Goal: Task Accomplishment & Management: Manage account settings

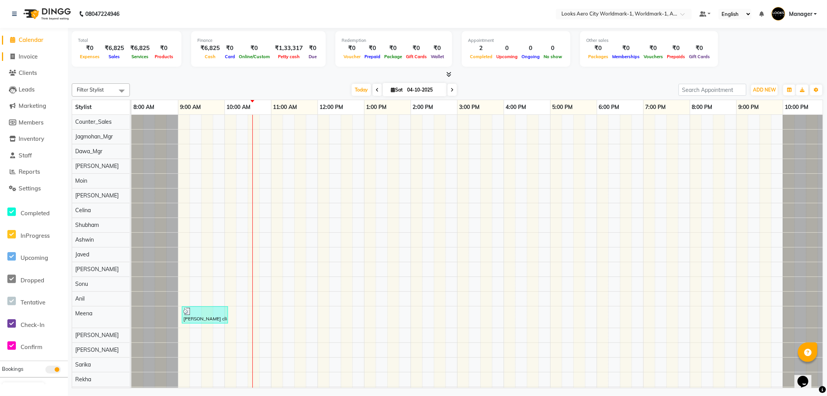
click at [23, 59] on span "Invoice" at bounding box center [28, 56] width 19 height 7
select select "service"
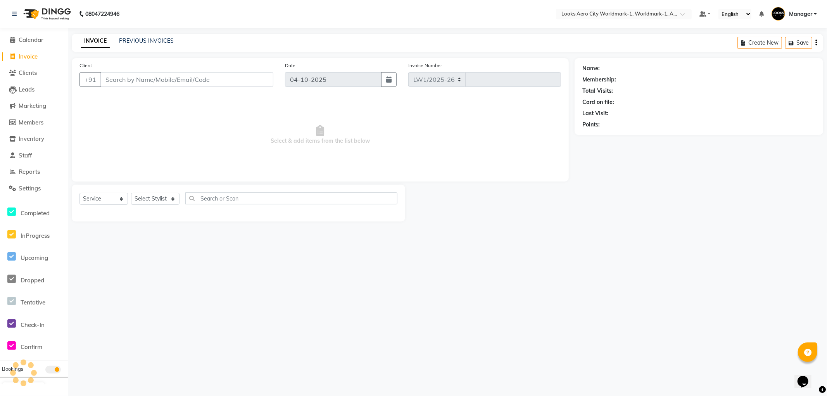
select select "8573"
type input "8468"
click at [161, 76] on input "Client" at bounding box center [186, 79] width 173 height 15
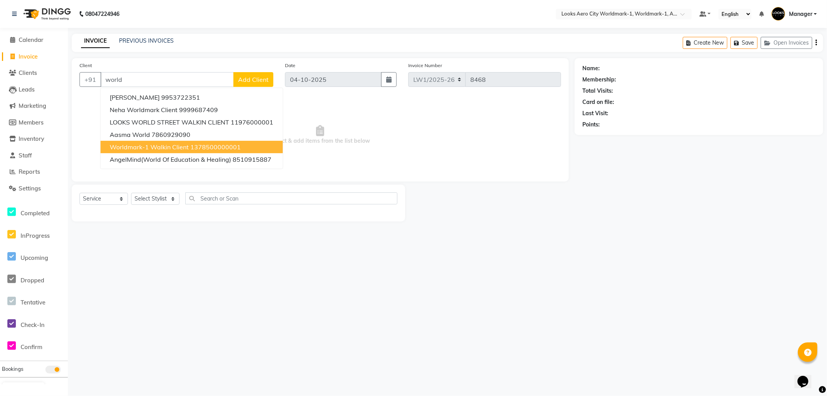
click at [142, 149] on span "Worldmark-1 Walkin Client" at bounding box center [149, 147] width 79 height 8
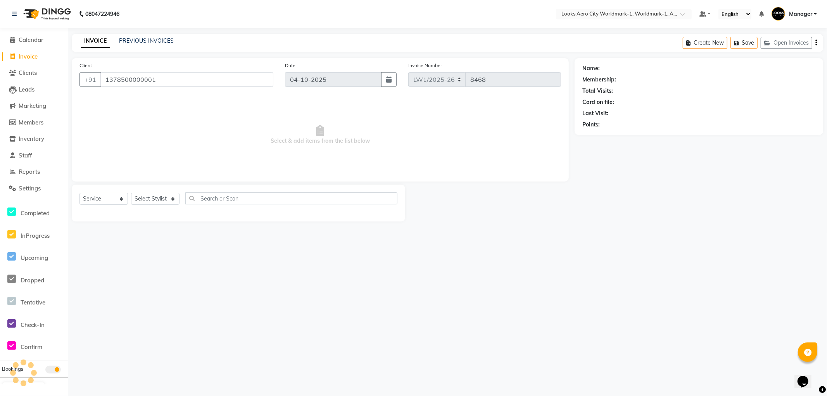
type input "1378500000001"
select select "1: Object"
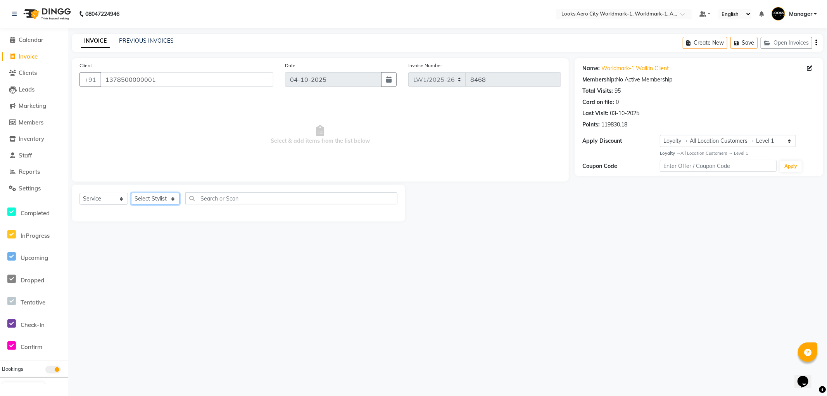
click at [172, 194] on select "Select Stylist [PERSON_NAME] [PERSON_NAME] [PERSON_NAME] [PERSON_NAME] Counter_…" at bounding box center [155, 199] width 48 height 12
select select "84544"
click at [131, 193] on select "Select Stylist [PERSON_NAME] [PERSON_NAME] [PERSON_NAME] [PERSON_NAME] Counter_…" at bounding box center [155, 199] width 48 height 12
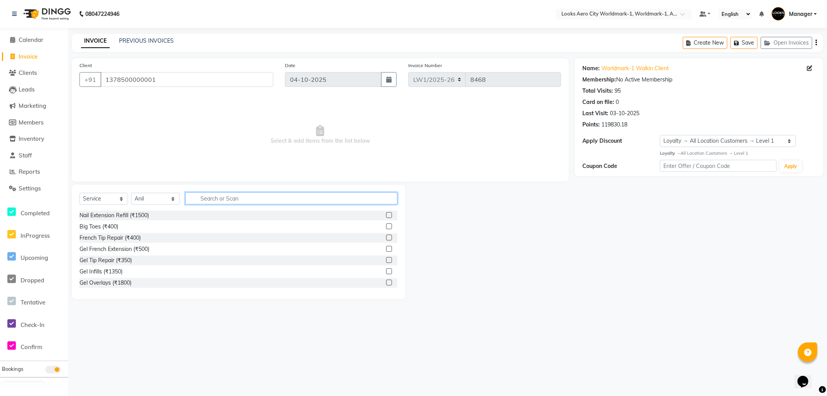
click at [206, 202] on input "text" at bounding box center [291, 198] width 212 height 12
type input "cut"
click at [386, 226] on label at bounding box center [389, 226] width 6 height 6
click at [386, 226] on input "checkbox" at bounding box center [388, 226] width 5 height 5
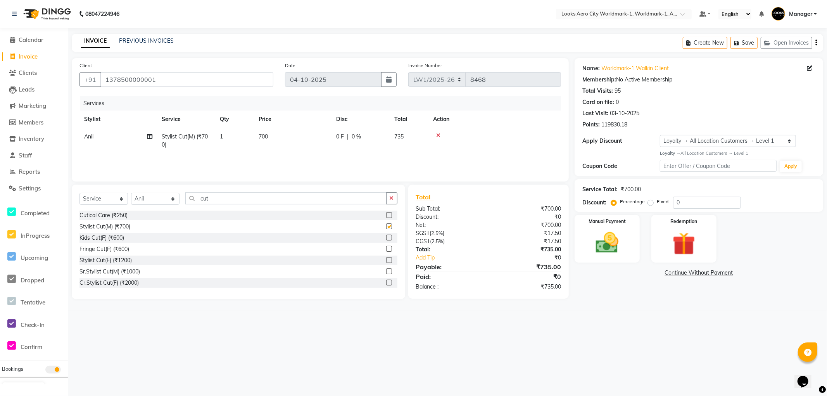
checkbox input "false"
click at [225, 199] on input "cut" at bounding box center [285, 198] width 201 height 12
type input "c"
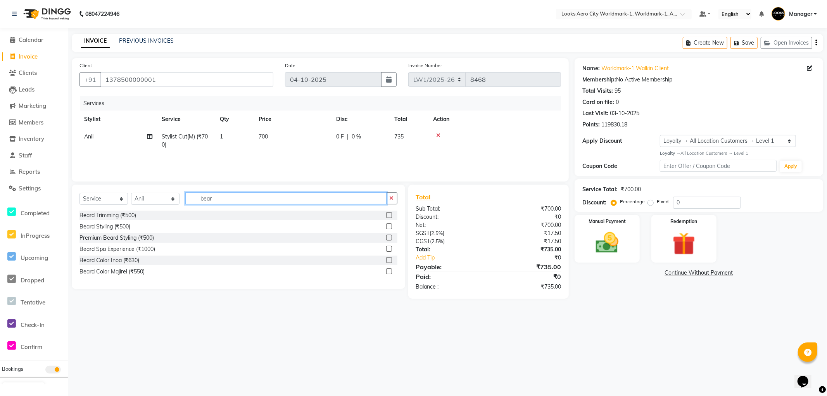
type input "bear"
click at [389, 212] on label at bounding box center [389, 215] width 6 height 6
click at [389, 213] on input "checkbox" at bounding box center [388, 215] width 5 height 5
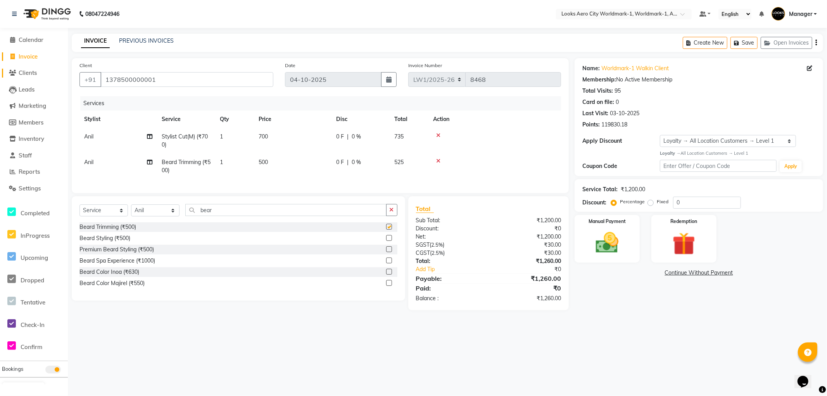
checkbox input "false"
click at [276, 135] on td "700" at bounding box center [293, 141] width 78 height 26
select select "84544"
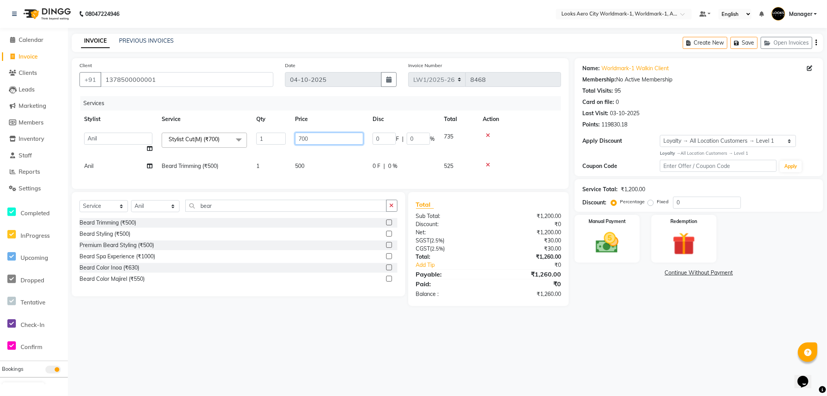
click at [309, 136] on input "700" at bounding box center [329, 139] width 68 height 12
type input "7"
type input "600"
click at [312, 168] on td "500" at bounding box center [329, 165] width 78 height 17
select select "84544"
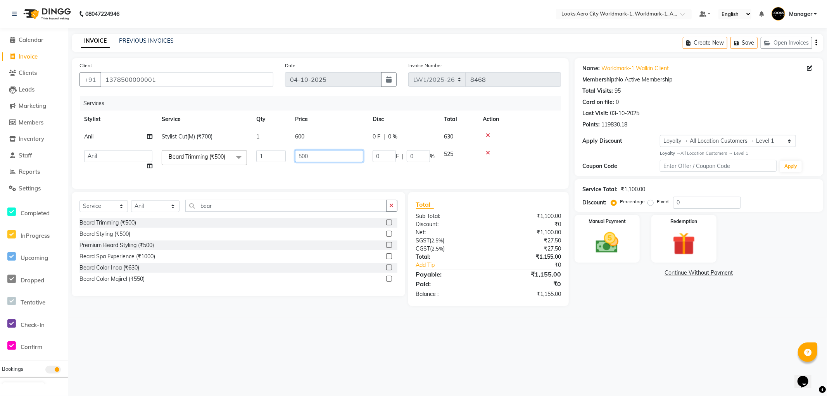
click at [340, 156] on input "500" at bounding box center [329, 156] width 68 height 12
type input "5"
type input "400"
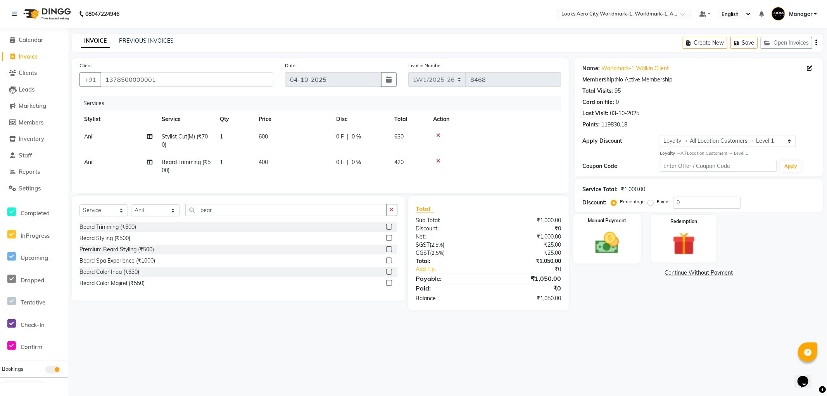
click at [625, 241] on img at bounding box center [607, 243] width 39 height 28
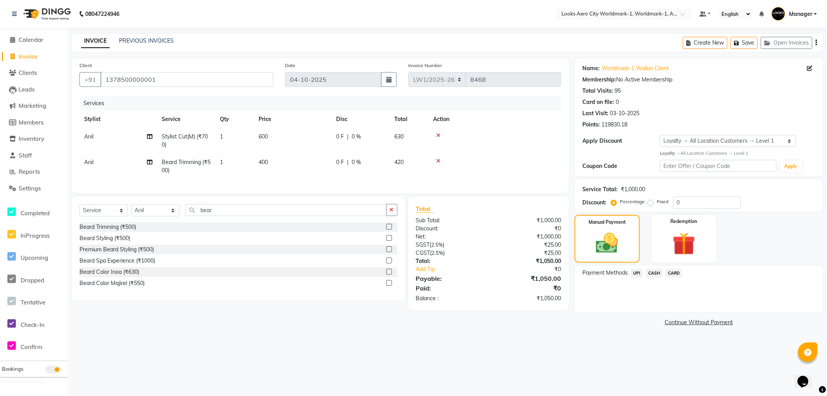
click at [639, 273] on span "UPI" at bounding box center [637, 273] width 12 height 9
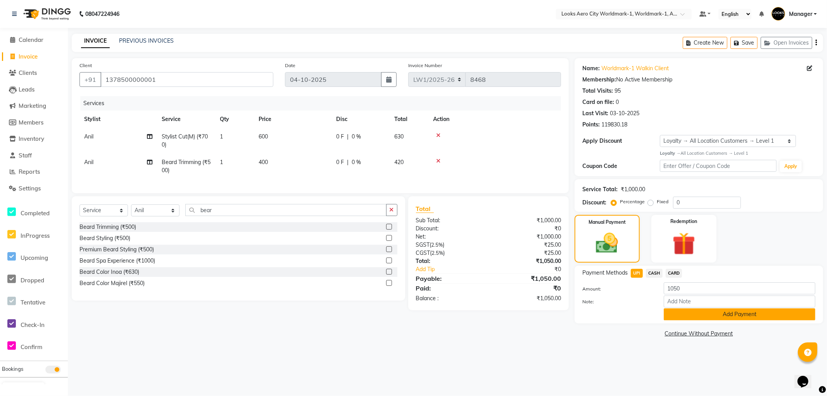
click at [683, 316] on button "Add Payment" at bounding box center [740, 314] width 152 height 12
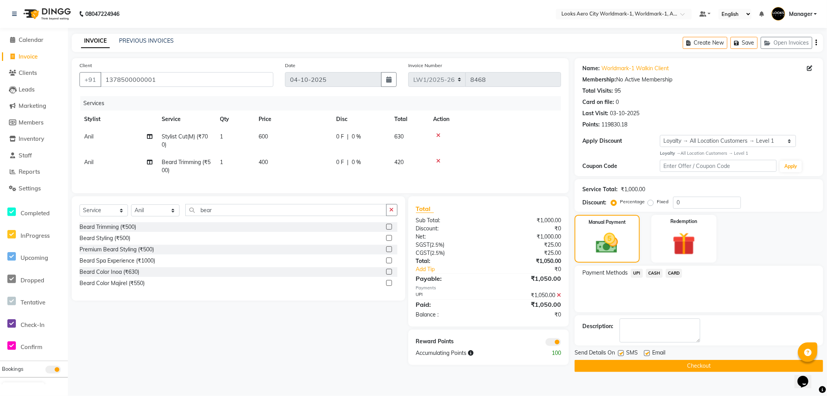
click at [549, 346] on span at bounding box center [554, 342] width 16 height 8
click at [561, 343] on input "checkbox" at bounding box center [561, 343] width 0 height 0
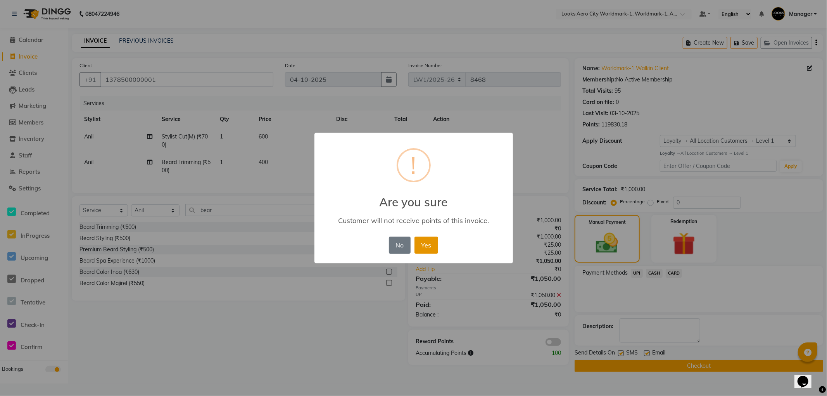
click at [432, 249] on button "Yes" at bounding box center [427, 245] width 24 height 17
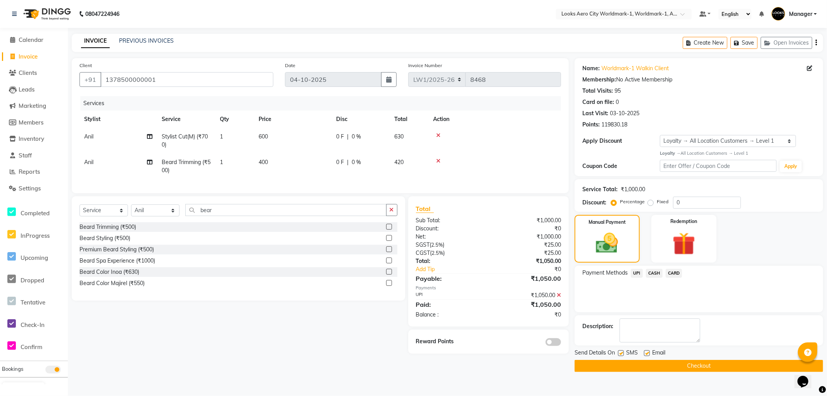
click at [621, 366] on button "Checkout" at bounding box center [699, 366] width 249 height 12
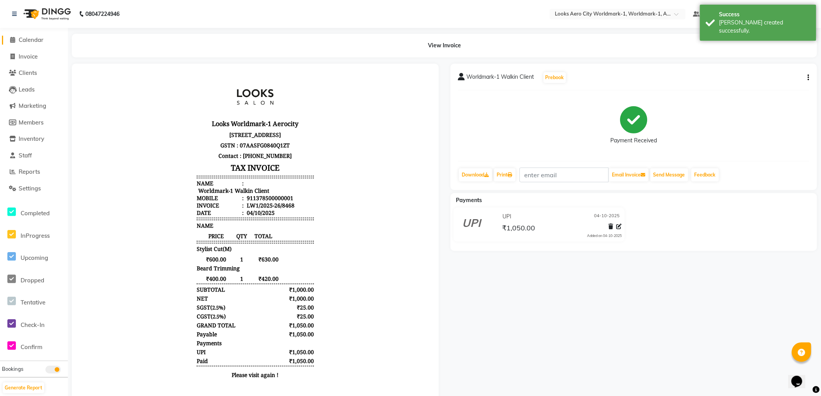
click at [22, 40] on span "Calendar" at bounding box center [31, 39] width 25 height 7
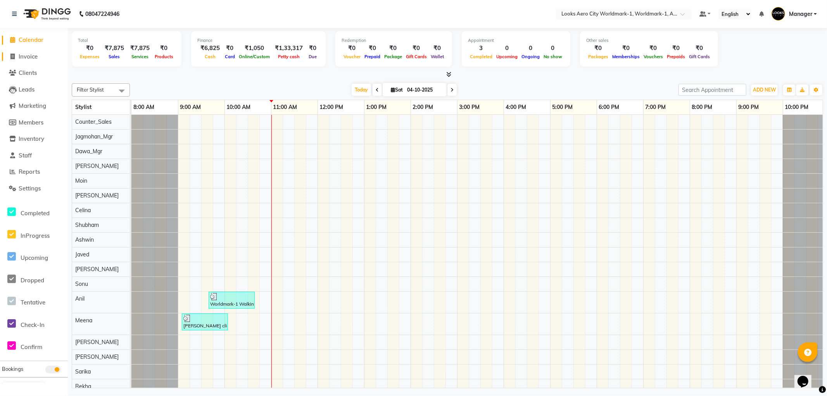
click at [26, 56] on span "Invoice" at bounding box center [28, 56] width 19 height 7
select select "service"
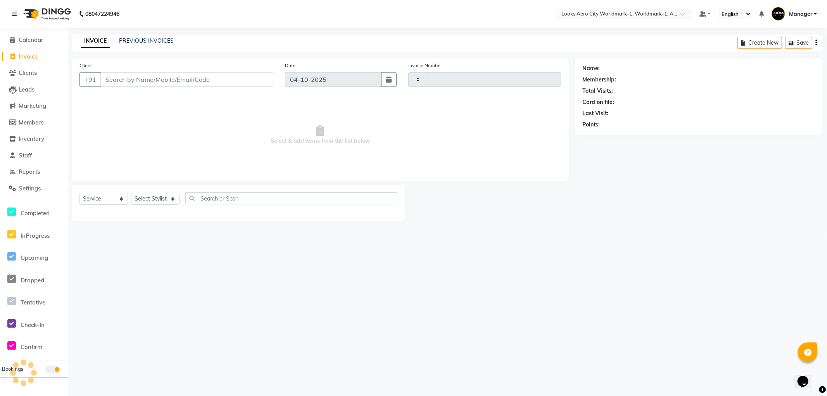
type input "8469"
select select "8573"
drag, startPoint x: 144, startPoint y: 83, endPoint x: 274, endPoint y: 2, distance: 153.2
click at [146, 80] on input "Client" at bounding box center [186, 79] width 173 height 15
type input "9690028500"
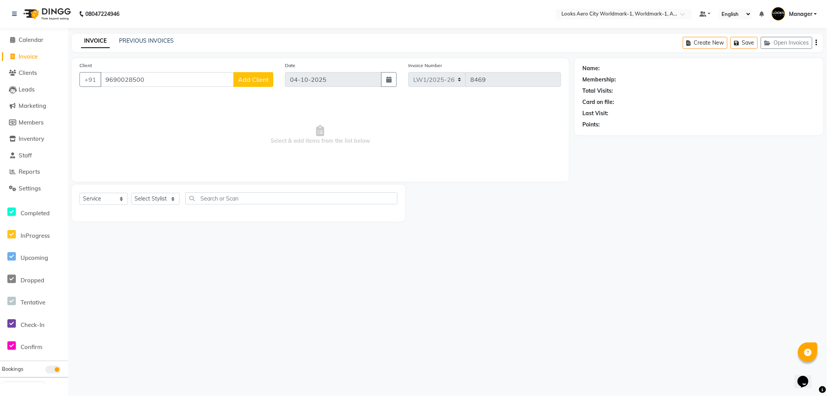
click at [264, 83] on span "Add Client" at bounding box center [253, 80] width 31 height 8
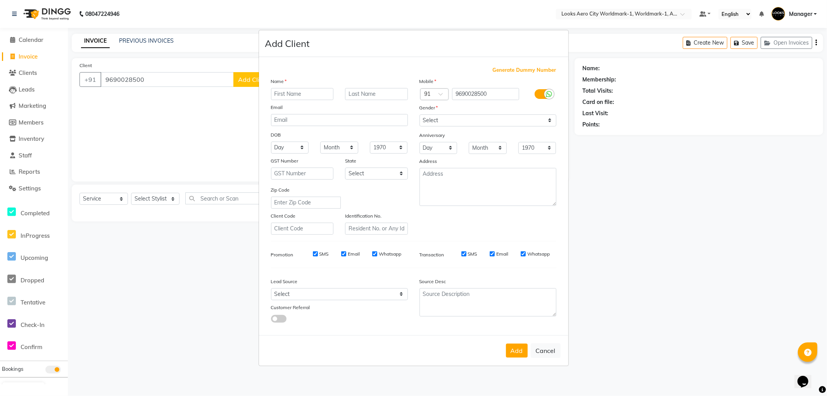
drag, startPoint x: 299, startPoint y: 94, endPoint x: 301, endPoint y: 86, distance: 8.4
click at [299, 92] on input "text" at bounding box center [302, 94] width 63 height 12
type input "Karan"
click at [359, 95] on input "text" at bounding box center [376, 94] width 63 height 12
type input "client"
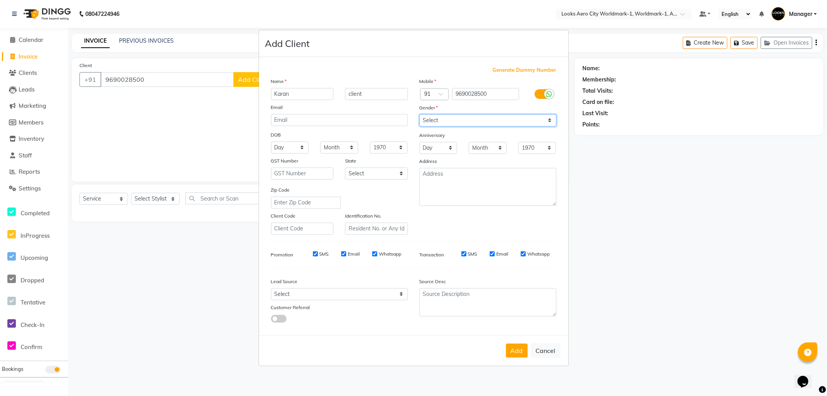
click at [433, 122] on select "Select [DEMOGRAPHIC_DATA] [DEMOGRAPHIC_DATA] Other Prefer Not To Say" at bounding box center [488, 120] width 137 height 12
select select "[DEMOGRAPHIC_DATA]"
click at [420, 114] on select "Select [DEMOGRAPHIC_DATA] [DEMOGRAPHIC_DATA] Other Prefer Not To Say" at bounding box center [488, 120] width 137 height 12
click at [463, 178] on textarea at bounding box center [488, 187] width 137 height 38
type textarea "Aerocity"
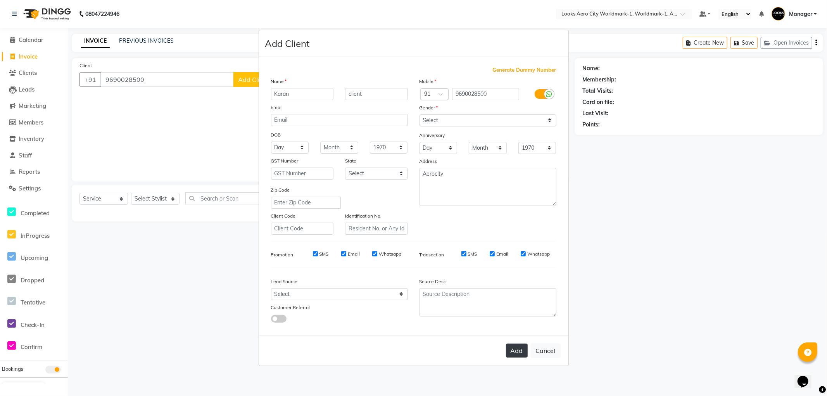
click at [516, 348] on button "Add" at bounding box center [517, 351] width 22 height 14
select select
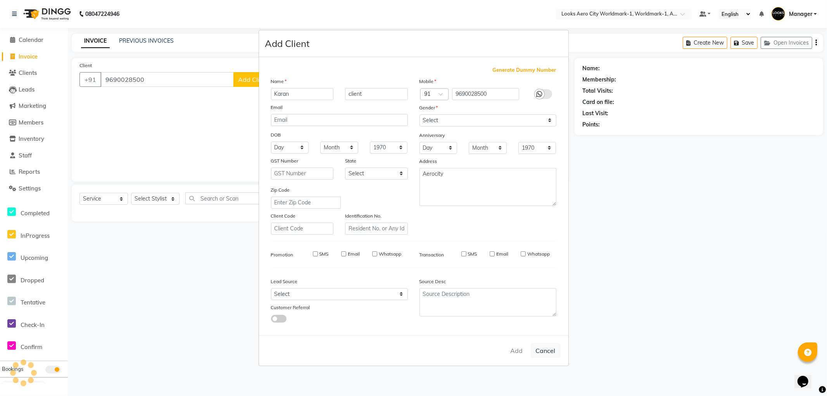
select select
checkbox input "false"
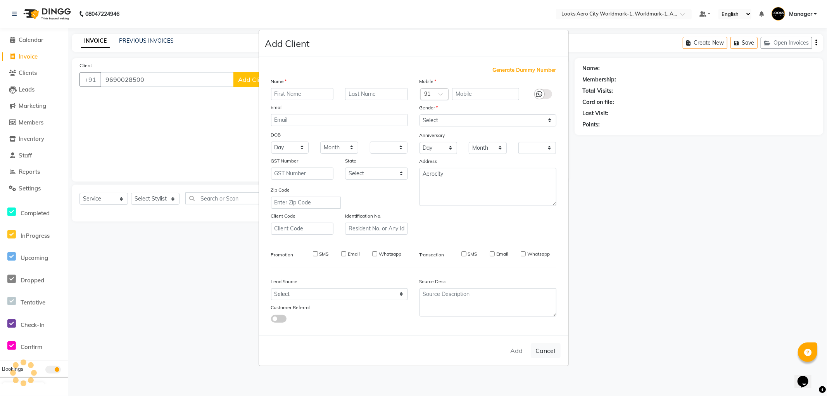
checkbox input "false"
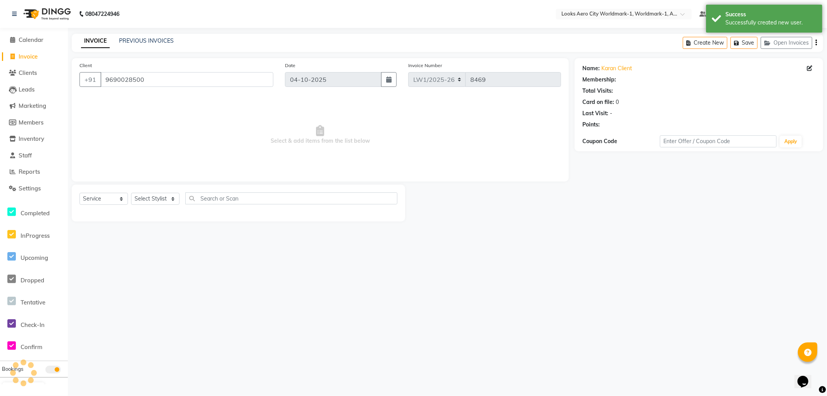
select select "1: Object"
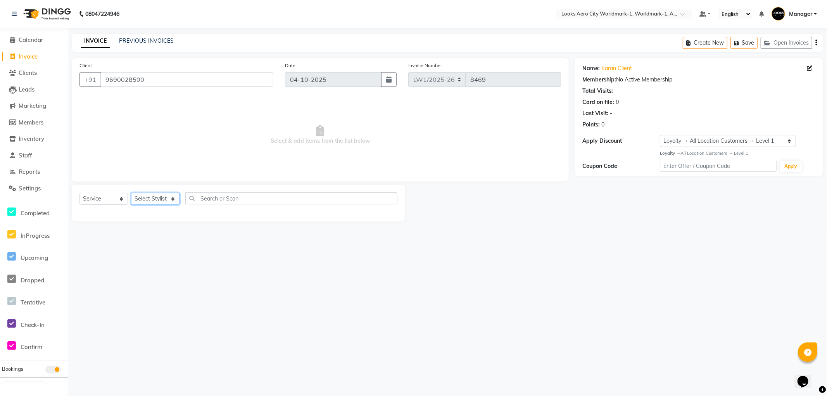
drag, startPoint x: 172, startPoint y: 197, endPoint x: 175, endPoint y: 202, distance: 6.1
click at [175, 202] on select "Select Stylist [PERSON_NAME] [PERSON_NAME] [PERSON_NAME] [PERSON_NAME] Counter_…" at bounding box center [155, 199] width 48 height 12
select select "84544"
click at [131, 193] on select "Select Stylist [PERSON_NAME] [PERSON_NAME] [PERSON_NAME] [PERSON_NAME] Counter_…" at bounding box center [155, 199] width 48 height 12
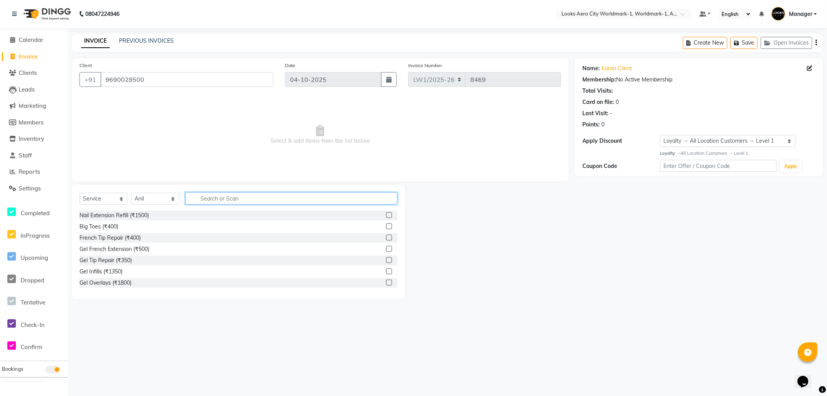
click at [212, 202] on input "text" at bounding box center [291, 198] width 212 height 12
type input "a"
type input "cut"
click at [386, 228] on label at bounding box center [389, 226] width 6 height 6
click at [386, 228] on input "checkbox" at bounding box center [388, 226] width 5 height 5
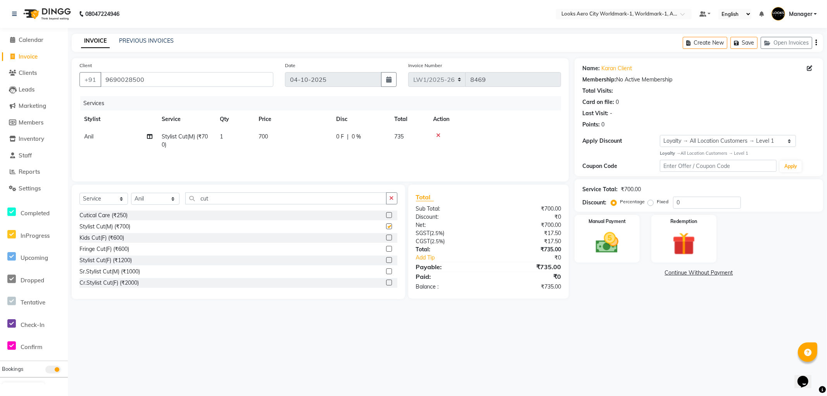
checkbox input "false"
click at [299, 138] on td "700" at bounding box center [293, 141] width 78 height 26
select select "84544"
click at [322, 135] on input "700" at bounding box center [329, 139] width 68 height 12
type input "7"
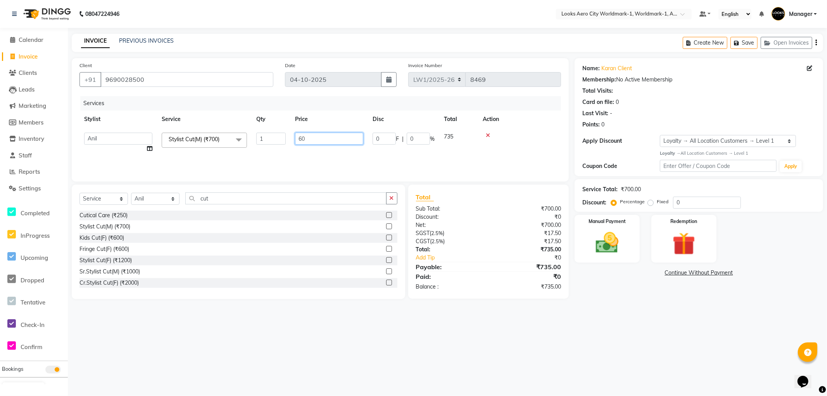
type input "600"
click at [596, 246] on img at bounding box center [607, 243] width 39 height 28
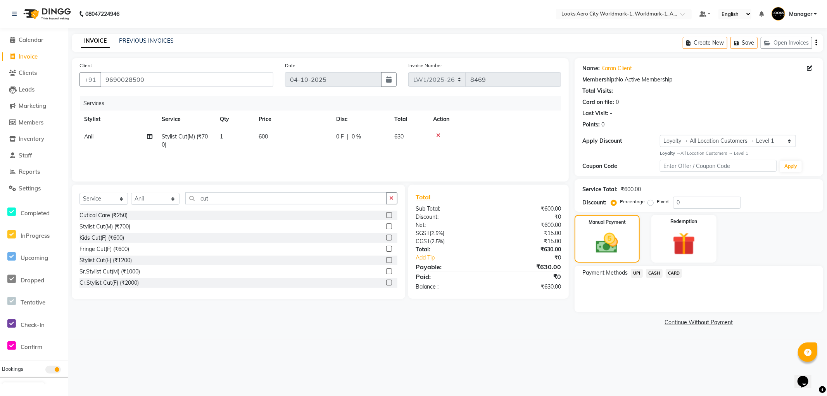
click at [655, 272] on span "CASH" at bounding box center [654, 273] width 17 height 9
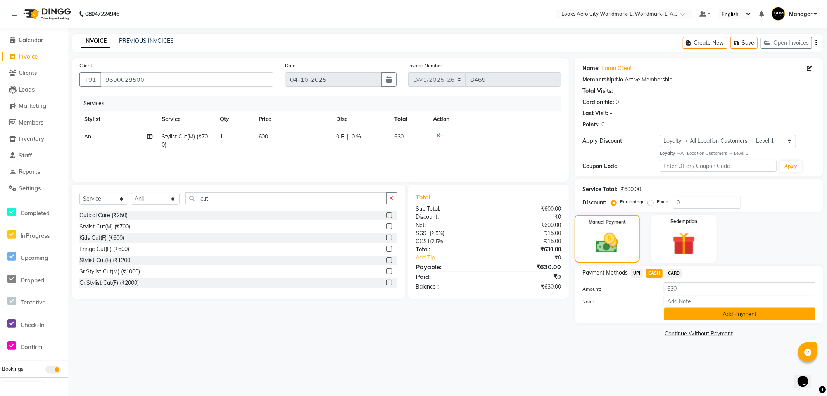
click at [677, 318] on button "Add Payment" at bounding box center [740, 314] width 152 height 12
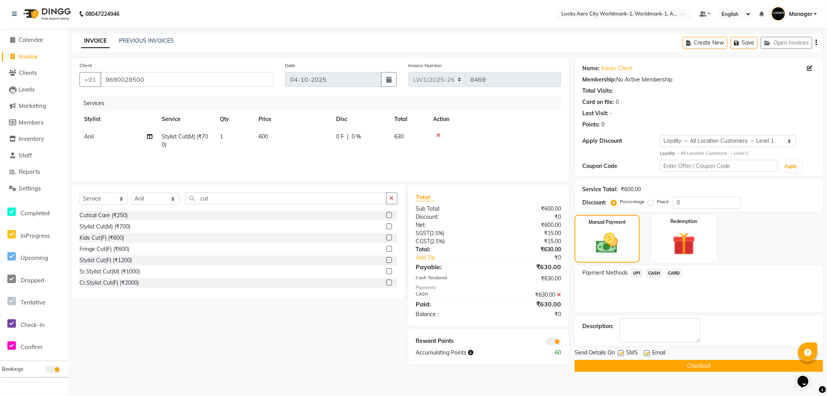
click at [625, 366] on button "Checkout" at bounding box center [699, 366] width 249 height 12
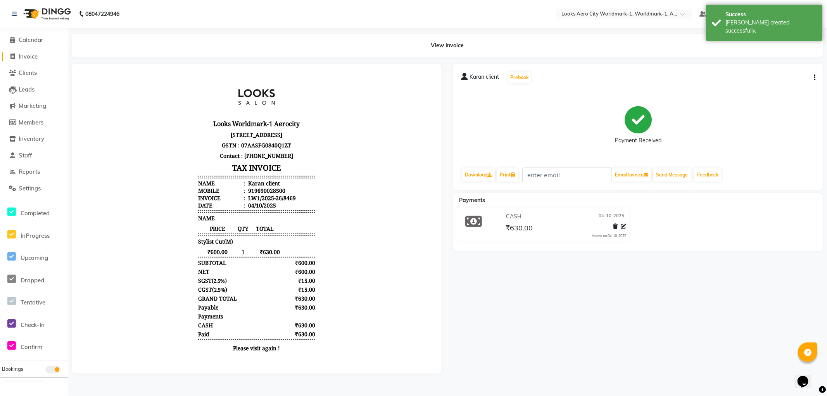
click at [32, 58] on span "Invoice" at bounding box center [28, 56] width 19 height 7
select select "service"
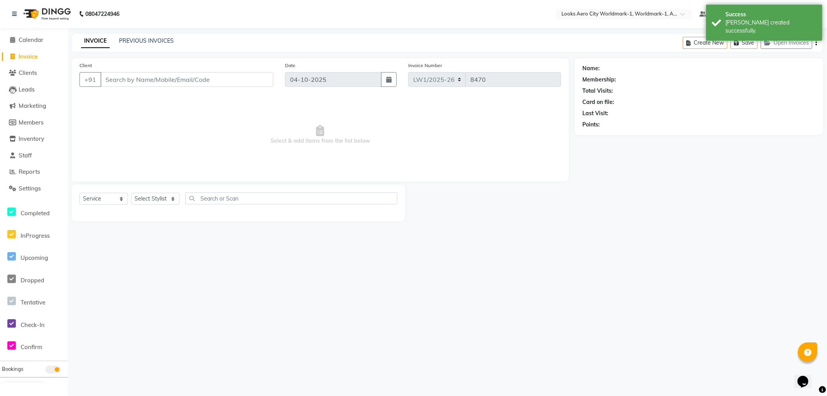
drag, startPoint x: 109, startPoint y: 78, endPoint x: 230, endPoint y: 48, distance: 124.8
click at [109, 78] on input "Client" at bounding box center [186, 79] width 173 height 15
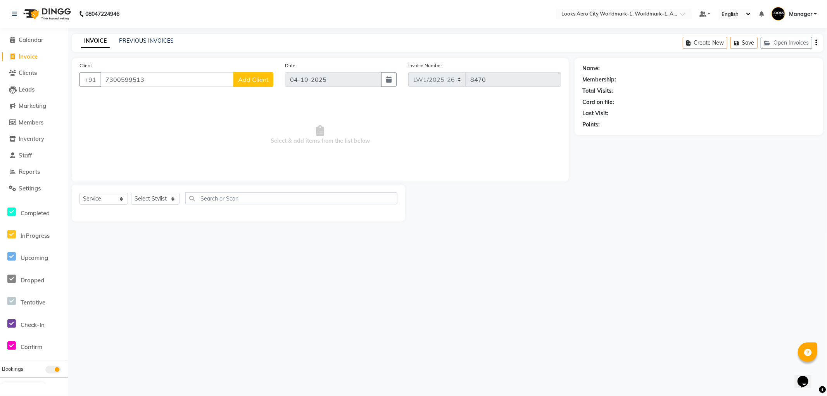
type input "7300599513"
click at [251, 82] on span "Add Client" at bounding box center [253, 80] width 31 height 8
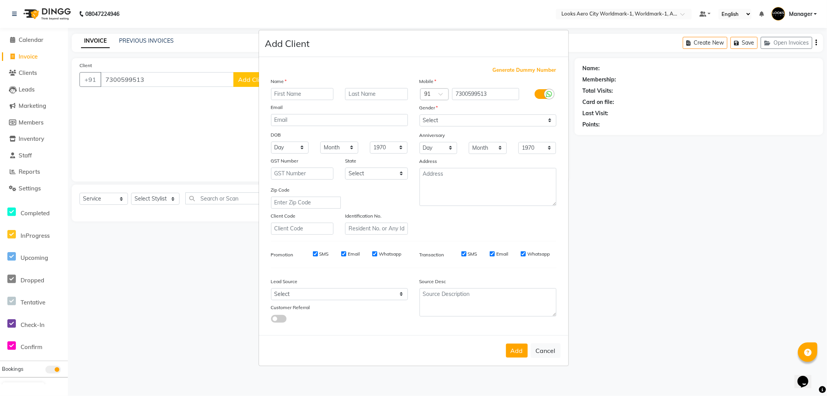
drag, startPoint x: 294, startPoint y: 93, endPoint x: 409, endPoint y: 12, distance: 140.7
click at [295, 92] on input "text" at bounding box center [302, 94] width 63 height 12
type input "[PERSON_NAME]"
click at [350, 96] on input "text" at bounding box center [376, 94] width 63 height 12
type input "client"
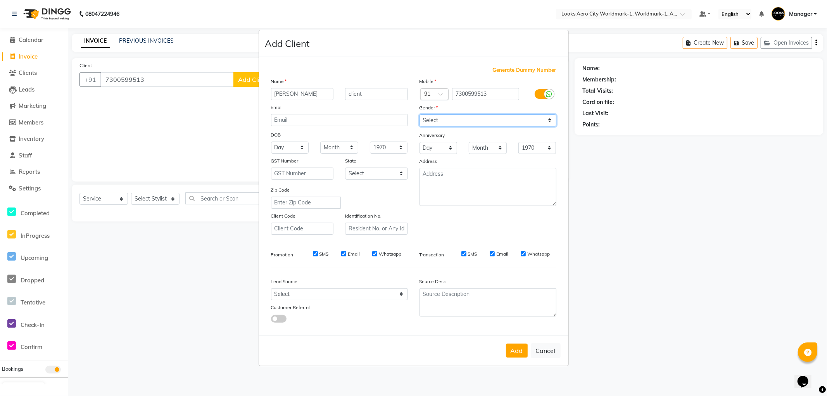
click at [439, 122] on select "Select [DEMOGRAPHIC_DATA] [DEMOGRAPHIC_DATA] Other Prefer Not To Say" at bounding box center [488, 120] width 137 height 12
select select "[DEMOGRAPHIC_DATA]"
click at [420, 114] on select "Select [DEMOGRAPHIC_DATA] [DEMOGRAPHIC_DATA] Other Prefer Not To Say" at bounding box center [488, 120] width 137 height 12
click at [439, 179] on textarea at bounding box center [488, 187] width 137 height 38
type textarea "Aerocity"
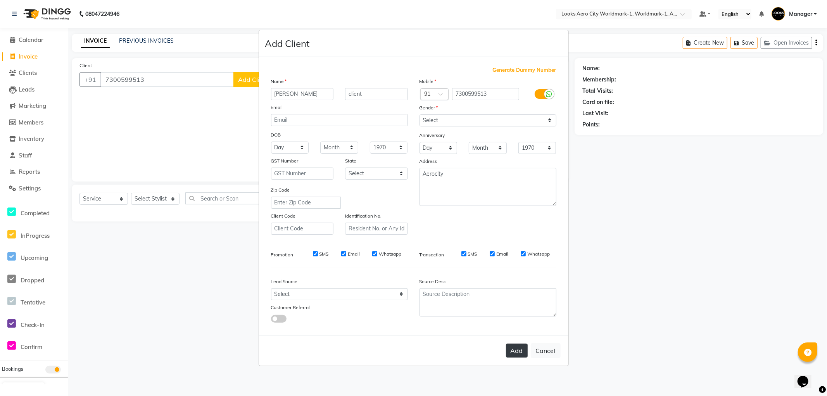
click at [523, 354] on button "Add" at bounding box center [517, 351] width 22 height 14
select select
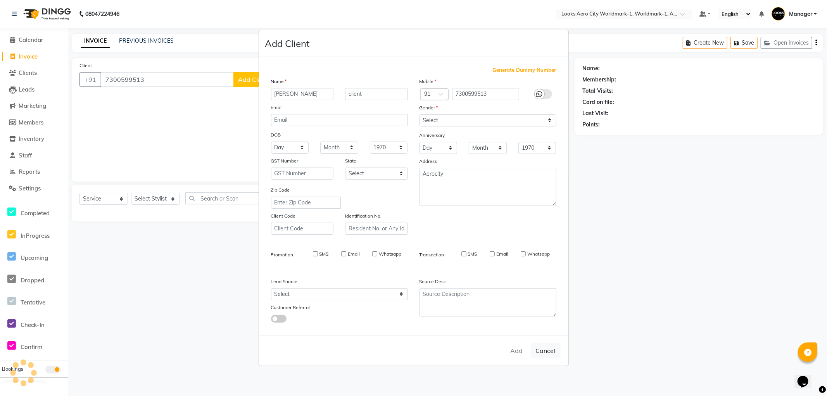
select select
checkbox input "false"
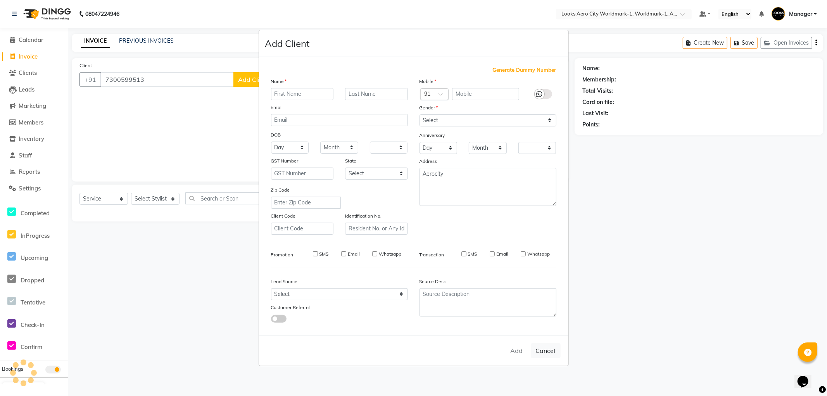
checkbox input "false"
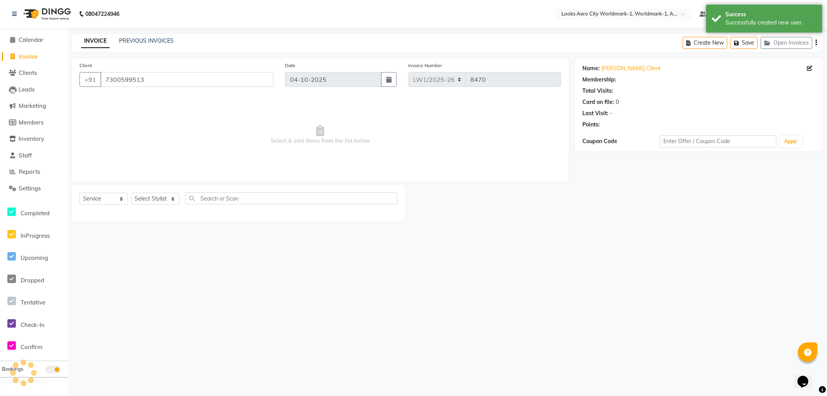
select select "1: Object"
drag, startPoint x: 169, startPoint y: 199, endPoint x: 171, endPoint y: 195, distance: 4.0
click at [169, 199] on select "Select Stylist [PERSON_NAME] [PERSON_NAME] [PERSON_NAME] [PERSON_NAME] Counter_…" at bounding box center [155, 199] width 48 height 12
select select "84538"
click at [131, 193] on select "Select Stylist [PERSON_NAME] [PERSON_NAME] [PERSON_NAME] [PERSON_NAME] Counter_…" at bounding box center [155, 199] width 48 height 12
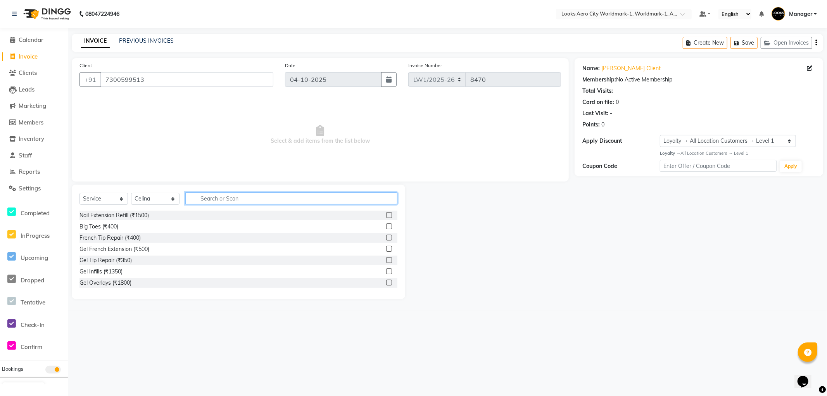
click at [206, 199] on input "text" at bounding box center [291, 198] width 212 height 12
type input "c"
type input "colo"
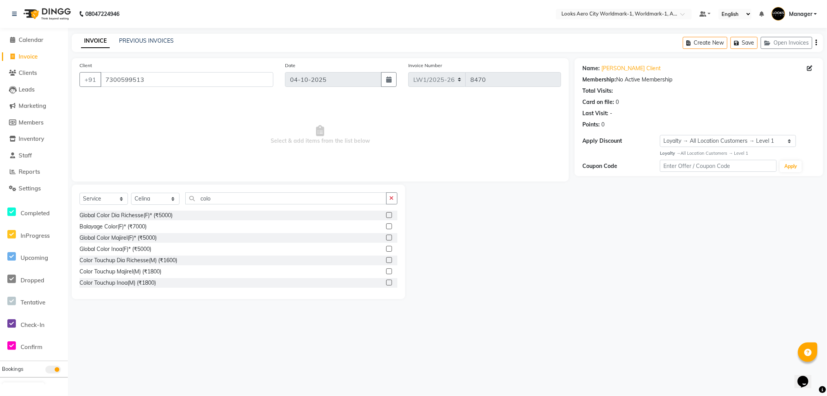
click at [386, 249] on label at bounding box center [389, 249] width 6 height 6
click at [386, 249] on input "checkbox" at bounding box center [388, 249] width 5 height 5
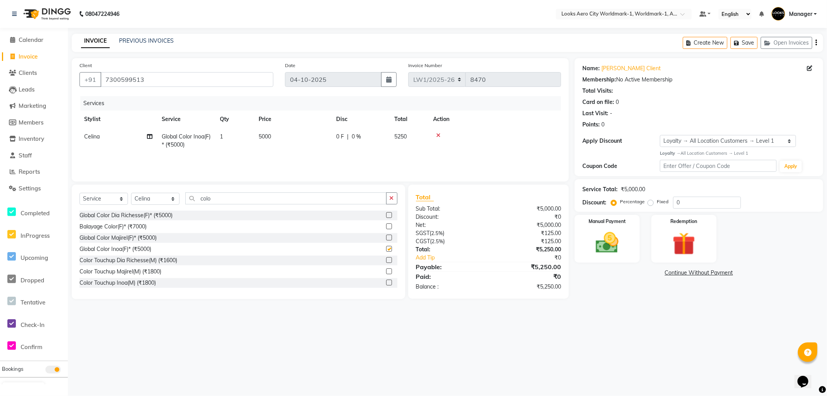
checkbox input "false"
click at [285, 141] on td "5000" at bounding box center [293, 141] width 78 height 26
select select "84538"
click at [316, 135] on input "5000" at bounding box center [329, 139] width 68 height 12
type input "5"
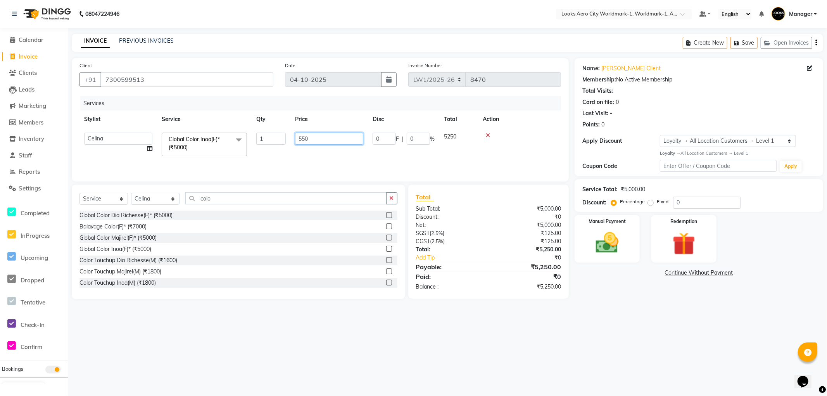
type input "5500"
click at [621, 247] on img at bounding box center [607, 243] width 39 height 28
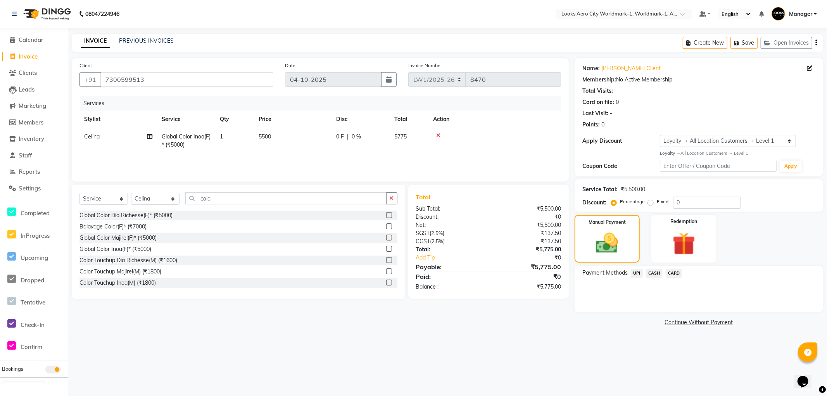
click at [671, 270] on span "CARD" at bounding box center [674, 273] width 17 height 9
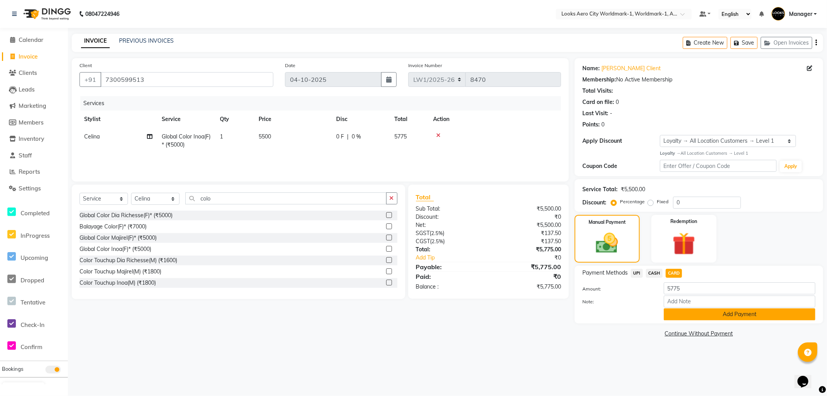
click at [695, 314] on button "Add Payment" at bounding box center [740, 314] width 152 height 12
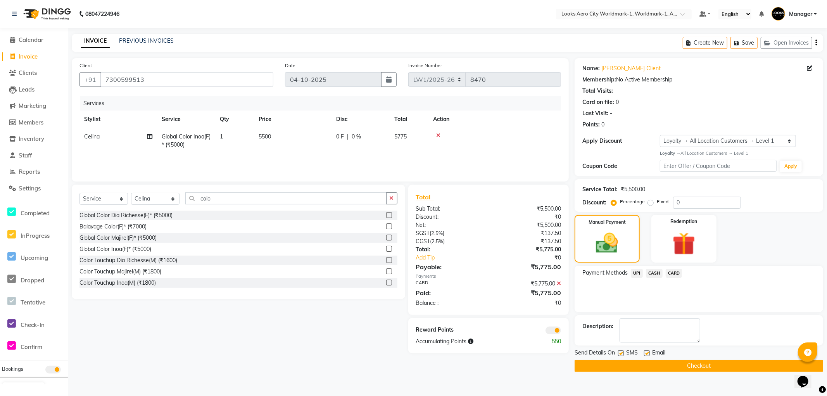
click at [606, 369] on button "Checkout" at bounding box center [699, 366] width 249 height 12
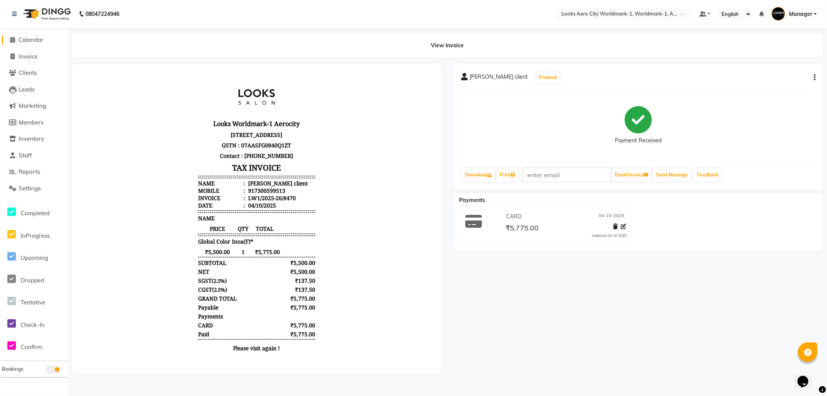
click at [34, 38] on span "Calendar" at bounding box center [31, 39] width 25 height 7
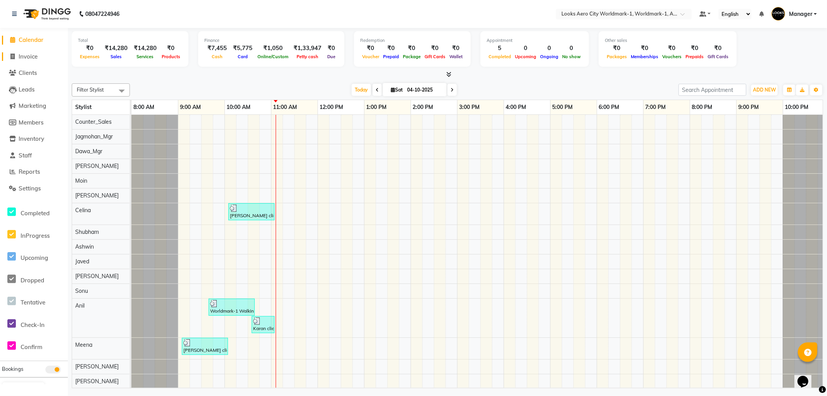
click at [28, 57] on span "Invoice" at bounding box center [28, 56] width 19 height 7
select select "service"
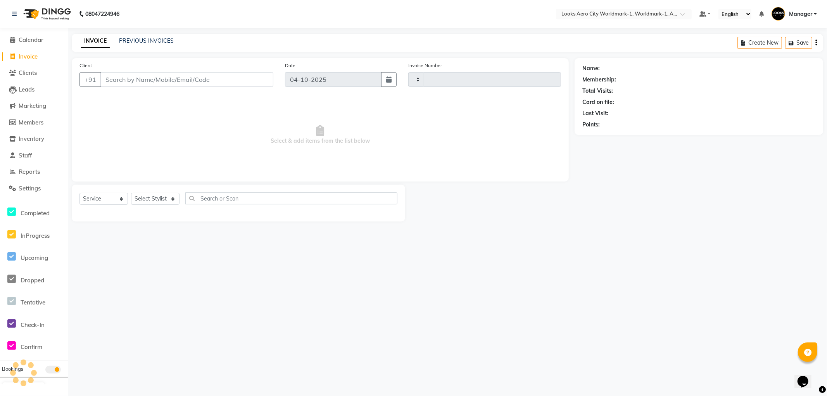
type input "8471"
select select "8573"
click at [35, 41] on span "Calendar" at bounding box center [31, 39] width 25 height 7
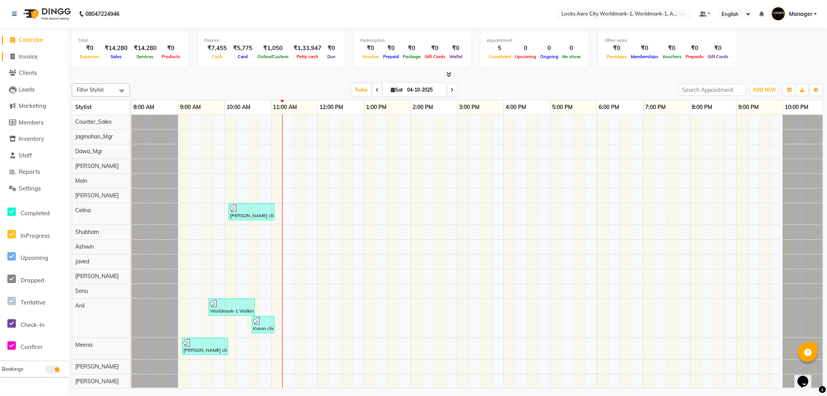
click at [30, 53] on span "Invoice" at bounding box center [28, 56] width 19 height 7
select select "service"
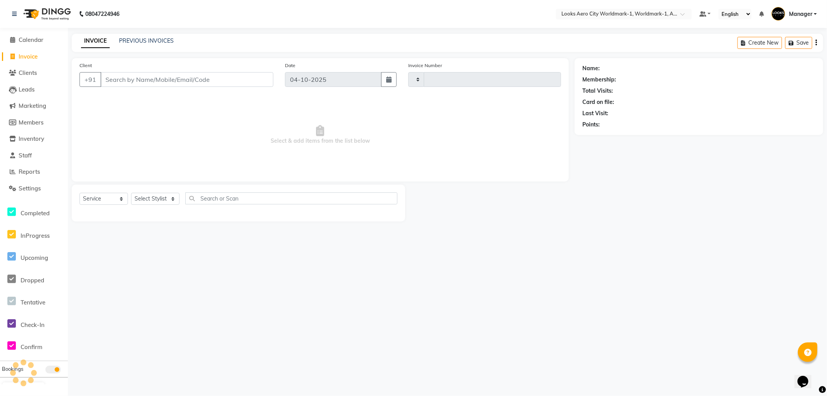
type input "8471"
select select "8573"
click at [33, 37] on span "Calendar" at bounding box center [31, 39] width 25 height 7
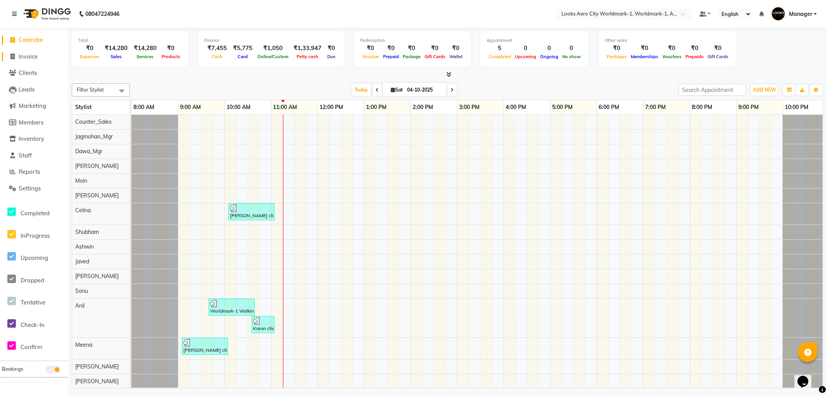
click at [30, 56] on span "Invoice" at bounding box center [28, 56] width 19 height 7
select select "service"
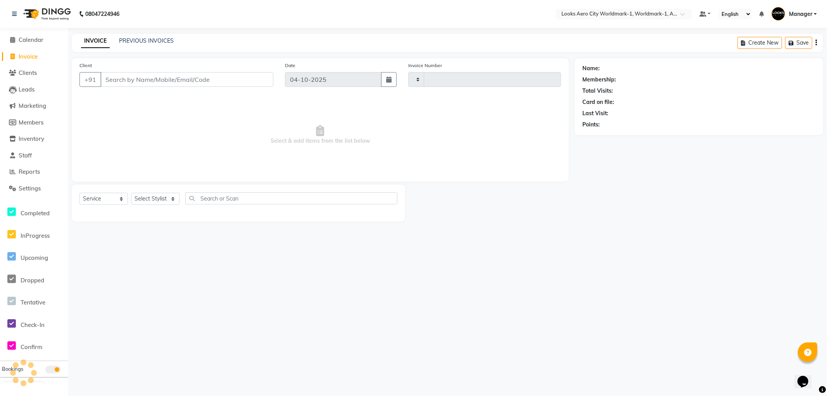
drag, startPoint x: 127, startPoint y: 82, endPoint x: 218, endPoint y: 38, distance: 100.6
click at [130, 81] on input "Client" at bounding box center [186, 79] width 173 height 15
type input "8471"
select select "8573"
type input "9776390174"
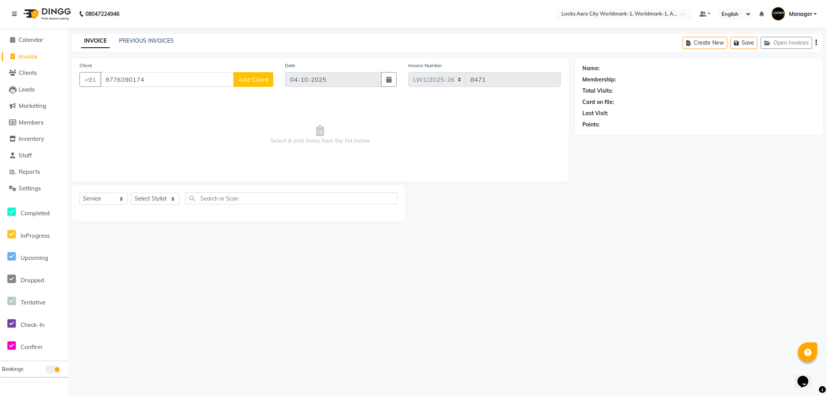
click at [251, 75] on button "Add Client" at bounding box center [253, 79] width 40 height 15
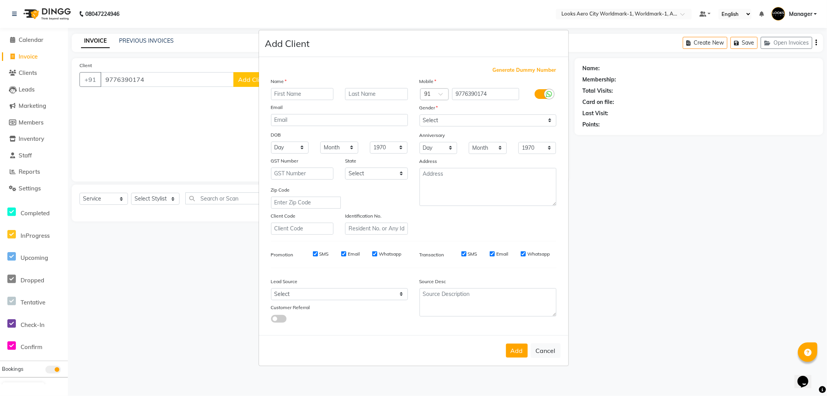
click at [298, 88] on input "text" at bounding box center [302, 94] width 63 height 12
type input "priyanka"
click at [351, 92] on input "text" at bounding box center [376, 94] width 63 height 12
type input "client"
click at [429, 119] on select "Select [DEMOGRAPHIC_DATA] [DEMOGRAPHIC_DATA] Other Prefer Not To Say" at bounding box center [488, 120] width 137 height 12
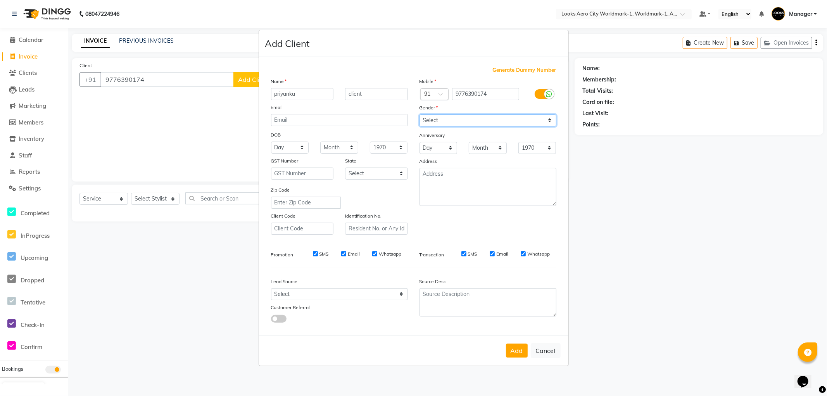
select select "[DEMOGRAPHIC_DATA]"
click at [420, 114] on select "Select [DEMOGRAPHIC_DATA] [DEMOGRAPHIC_DATA] Other Prefer Not To Say" at bounding box center [488, 120] width 137 height 12
click at [443, 181] on textarea at bounding box center [488, 187] width 137 height 38
type textarea "Aerocity"
click at [515, 346] on button "Add" at bounding box center [517, 351] width 22 height 14
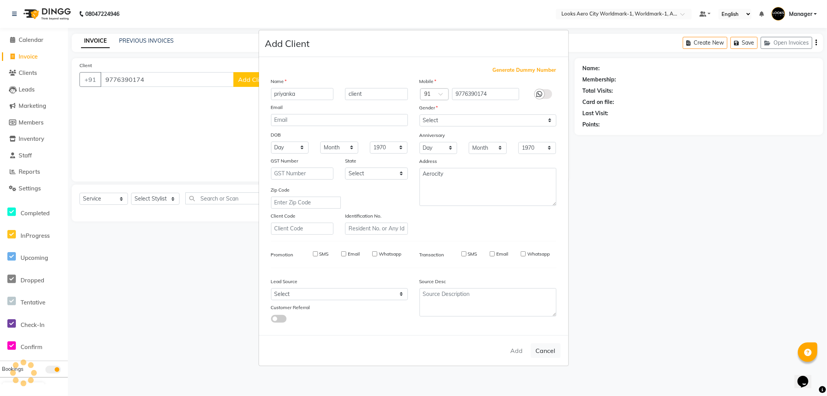
select select
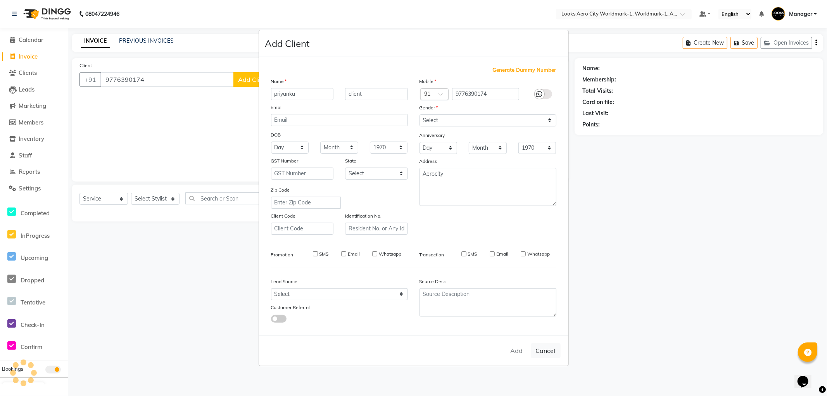
select select
checkbox input "false"
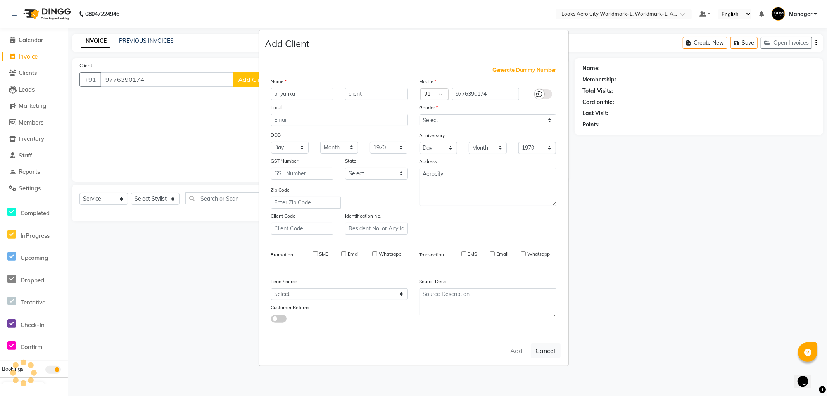
checkbox input "false"
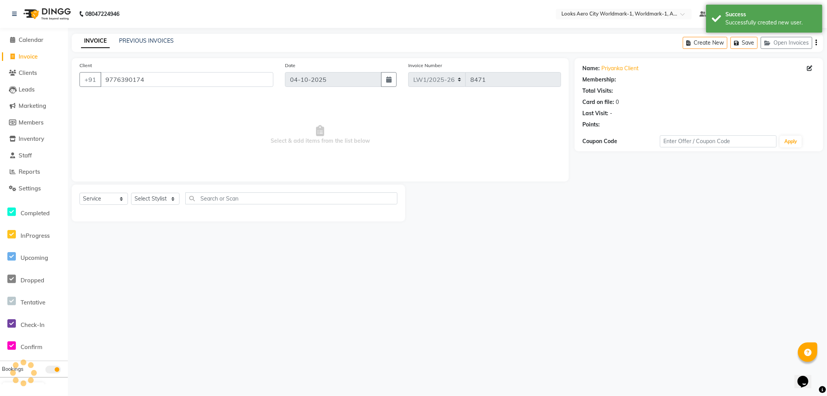
select select "1: Object"
click at [173, 202] on select "Select Stylist [PERSON_NAME] [PERSON_NAME] [PERSON_NAME] [PERSON_NAME] Counter_…" at bounding box center [155, 199] width 48 height 12
select select "84551"
click at [131, 193] on select "Select Stylist [PERSON_NAME] [PERSON_NAME] [PERSON_NAME] [PERSON_NAME] Counter_…" at bounding box center [155, 199] width 48 height 12
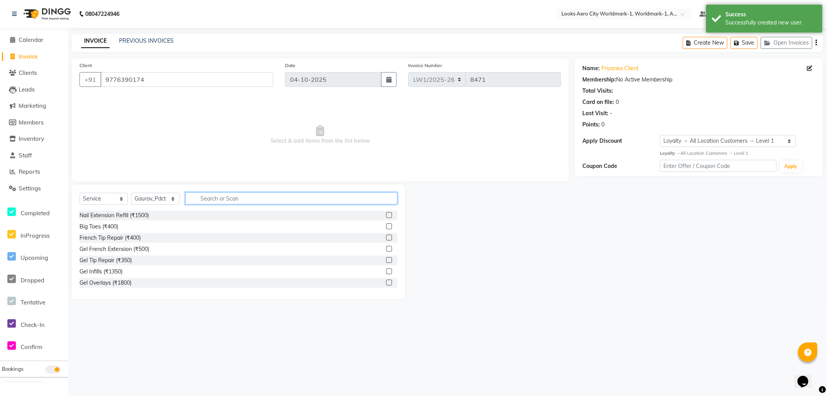
click at [220, 200] on input "text" at bounding box center [291, 198] width 212 height 12
type input "was"
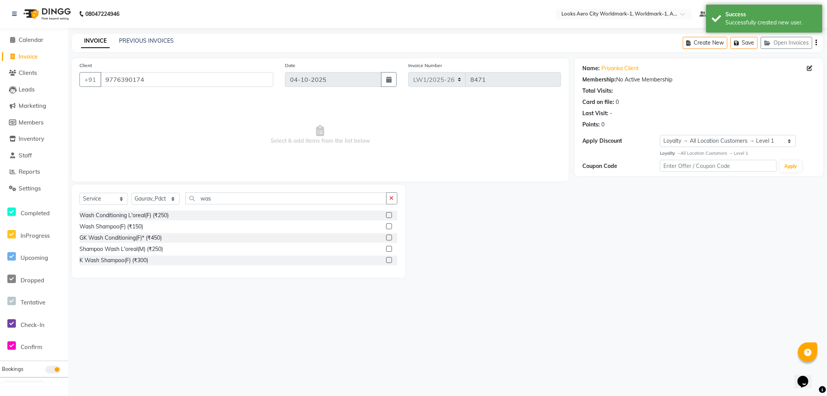
click at [389, 217] on label at bounding box center [389, 215] width 6 height 6
click at [389, 217] on input "checkbox" at bounding box center [388, 215] width 5 height 5
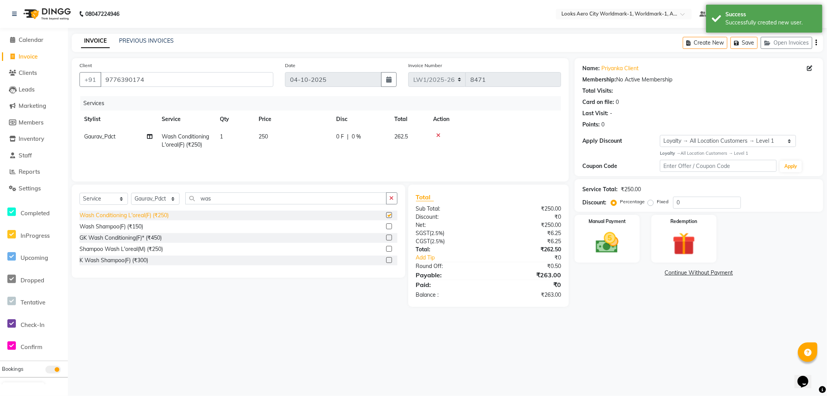
checkbox input "false"
click at [172, 199] on select "Select Stylist [PERSON_NAME] [PERSON_NAME] [PERSON_NAME] [PERSON_NAME] Counter_…" at bounding box center [155, 199] width 48 height 12
select select "84550"
click at [131, 193] on select "Select Stylist [PERSON_NAME] [PERSON_NAME] [PERSON_NAME] [PERSON_NAME] Counter_…" at bounding box center [155, 199] width 48 height 12
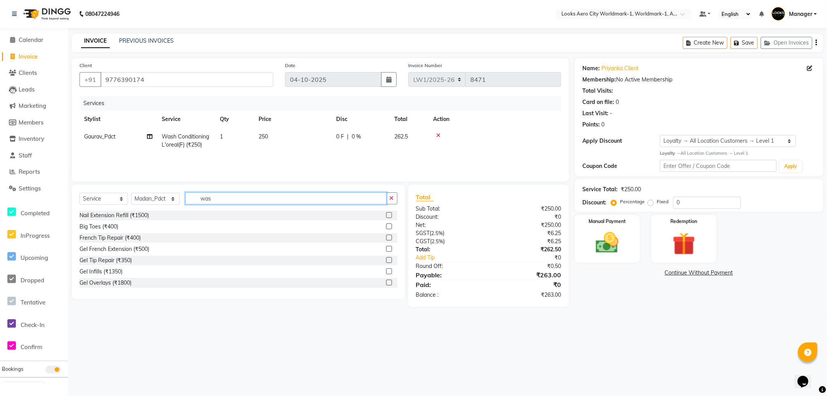
click at [233, 198] on input "was" at bounding box center [285, 198] width 201 height 12
type input "w"
type input "was"
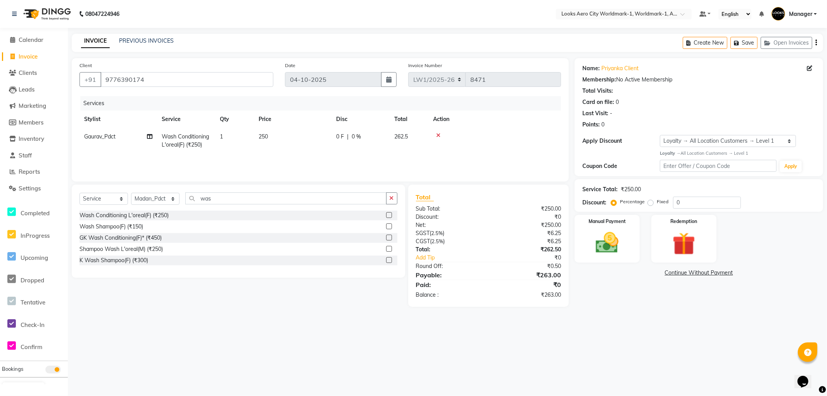
click at [390, 215] on label at bounding box center [389, 215] width 6 height 6
click at [390, 215] on input "checkbox" at bounding box center [388, 215] width 5 height 5
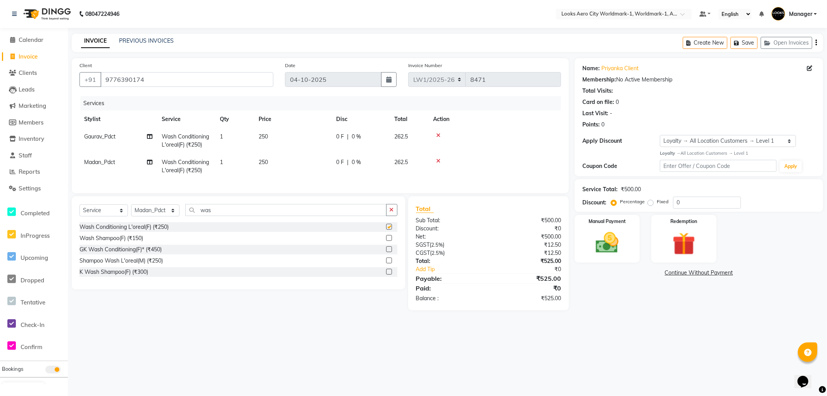
checkbox input "false"
click at [303, 168] on td "250" at bounding box center [293, 167] width 78 height 26
select select "84550"
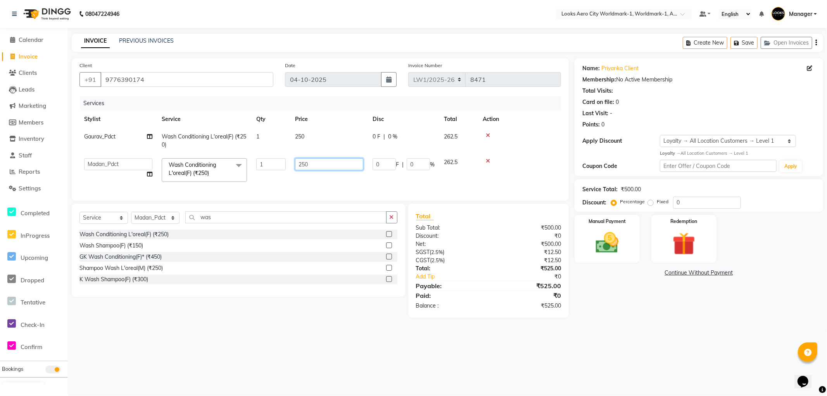
click at [312, 164] on input "250" at bounding box center [329, 164] width 68 height 12
type input "2"
type input "600"
click at [312, 137] on td "250" at bounding box center [329, 141] width 78 height 26
select select "84551"
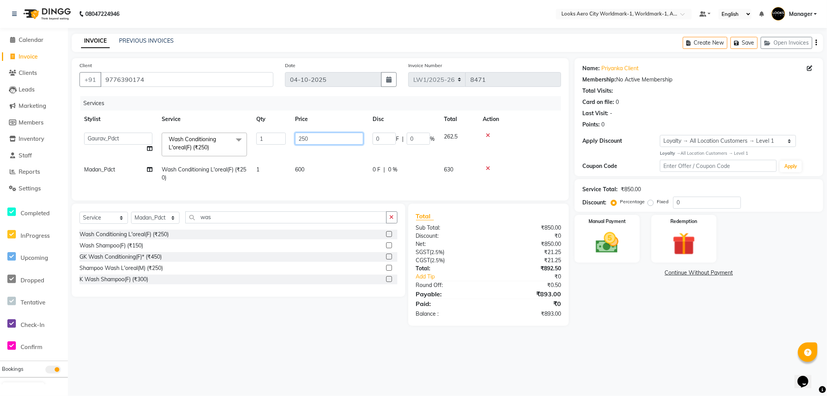
click at [323, 137] on input "250" at bounding box center [329, 139] width 68 height 12
type input "2"
type input "600"
drag, startPoint x: 274, startPoint y: 140, endPoint x: 316, endPoint y: 141, distance: 41.9
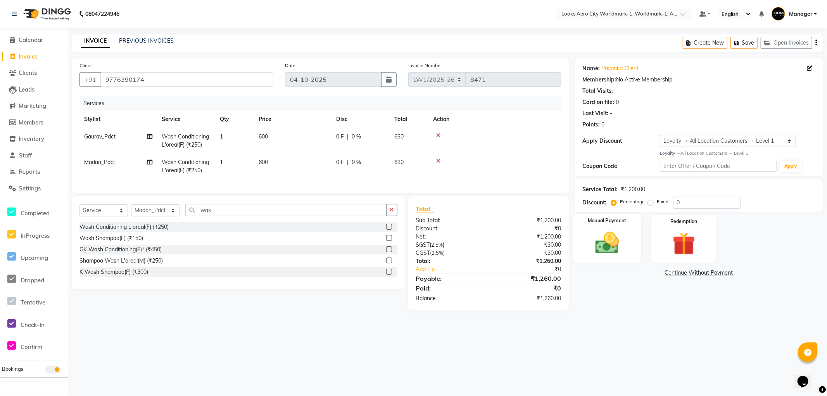
click at [621, 254] on img at bounding box center [607, 243] width 39 height 28
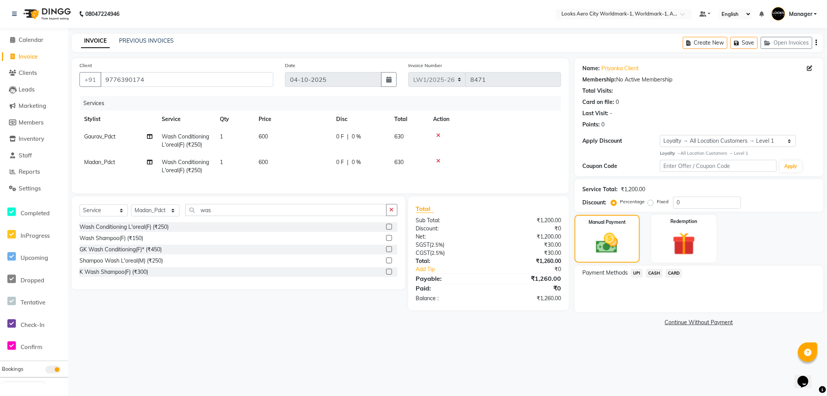
click at [650, 272] on span "CASH" at bounding box center [654, 273] width 17 height 9
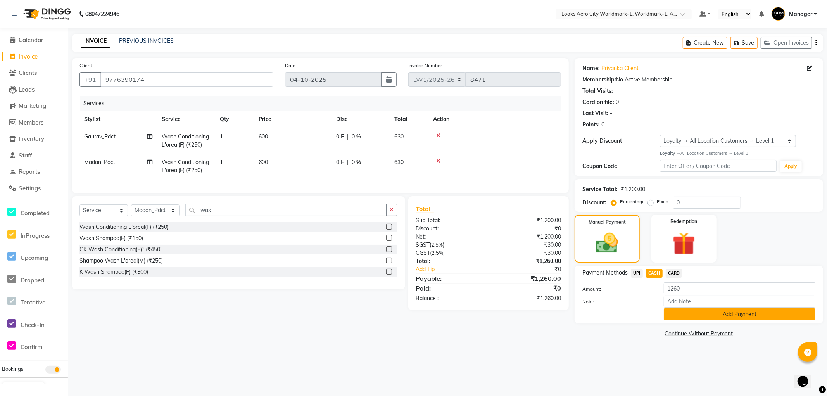
click at [670, 315] on button "Add Payment" at bounding box center [740, 314] width 152 height 12
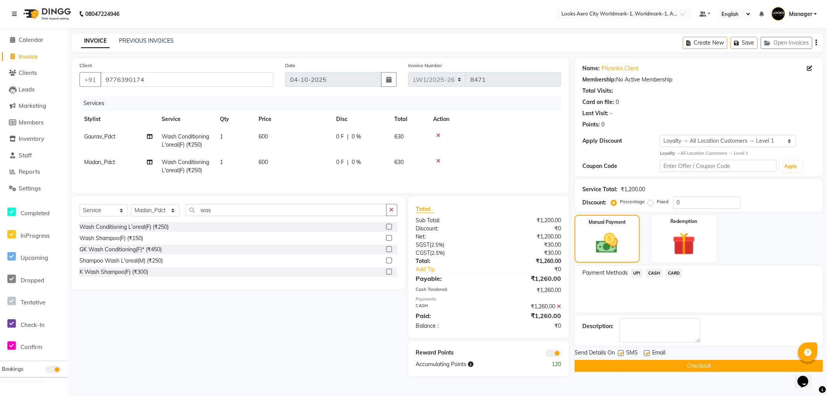
click at [665, 367] on button "Checkout" at bounding box center [699, 366] width 249 height 12
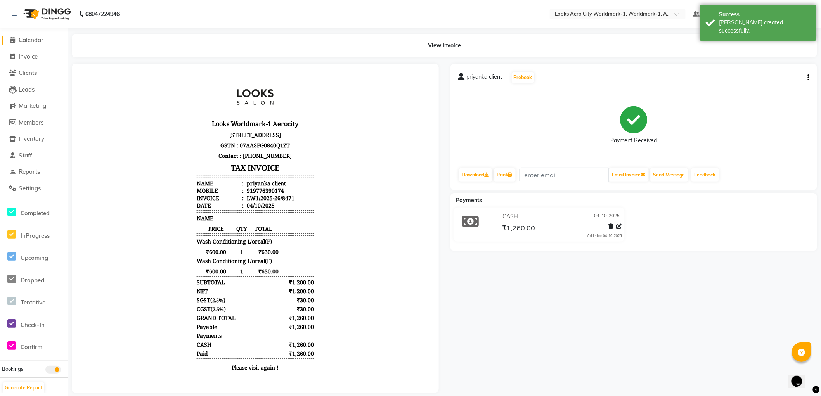
click at [27, 43] on span "Calendar" at bounding box center [31, 39] width 25 height 7
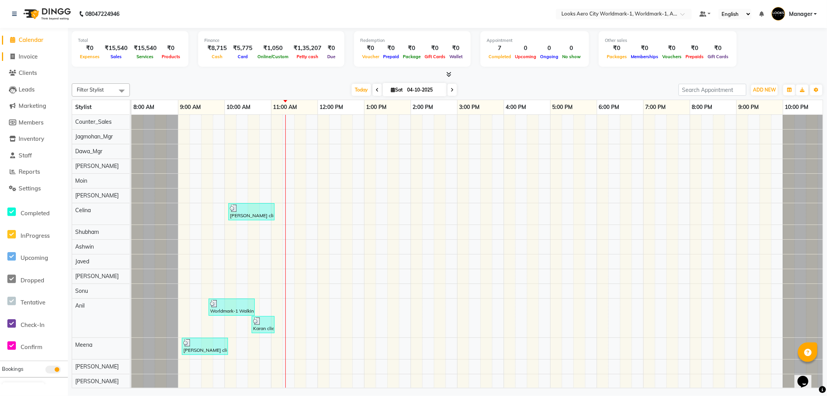
click at [32, 55] on span "Invoice" at bounding box center [28, 56] width 19 height 7
select select "service"
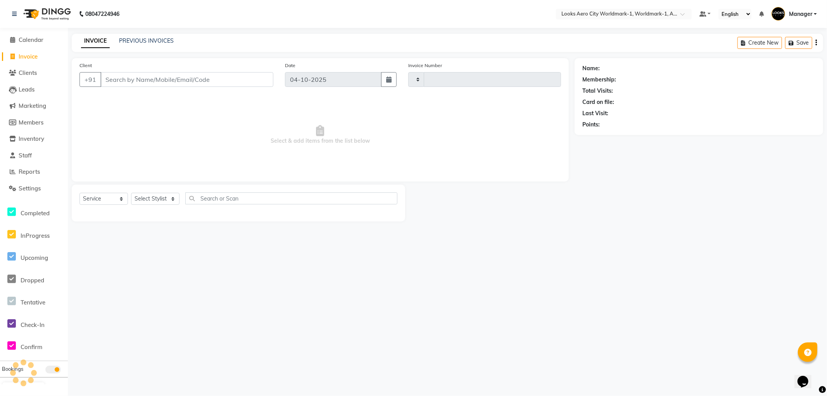
type input "8472"
select select "8573"
click at [29, 41] on span "Calendar" at bounding box center [31, 39] width 25 height 7
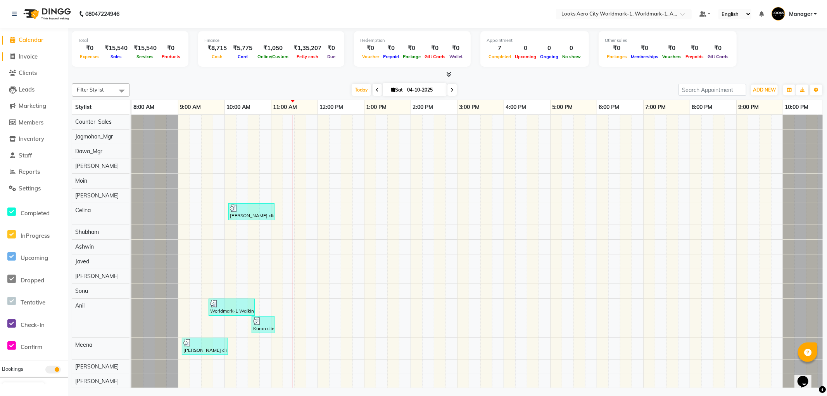
click at [25, 57] on span "Invoice" at bounding box center [28, 56] width 19 height 7
select select "service"
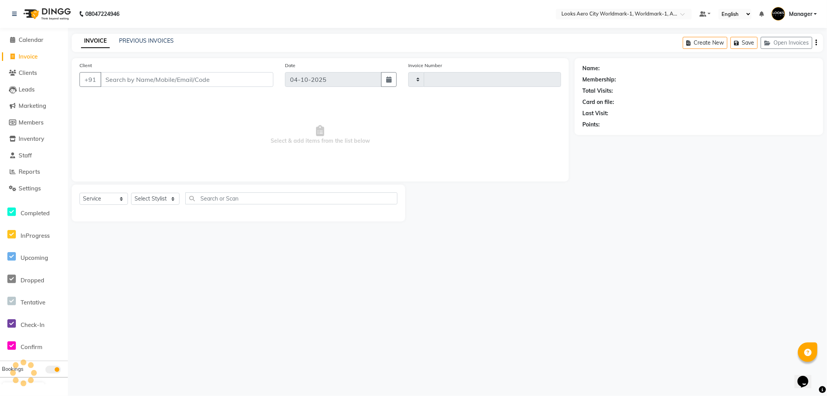
click at [153, 80] on input "Client" at bounding box center [186, 79] width 173 height 15
type input "8472"
select select "8573"
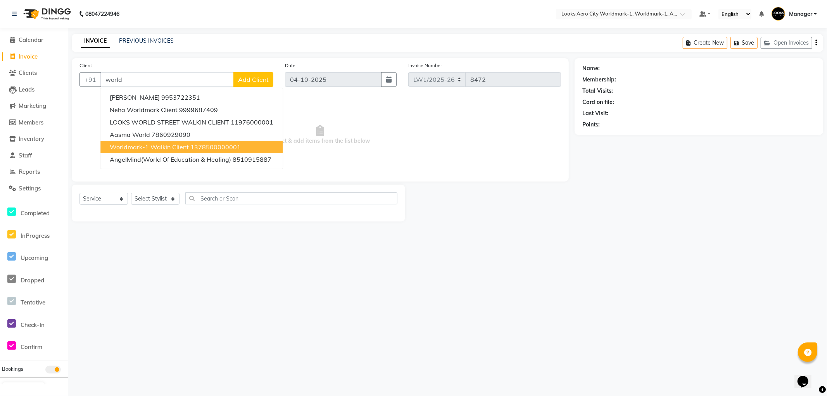
click at [149, 146] on span "Worldmark-1 Walkin Client" at bounding box center [149, 147] width 79 height 8
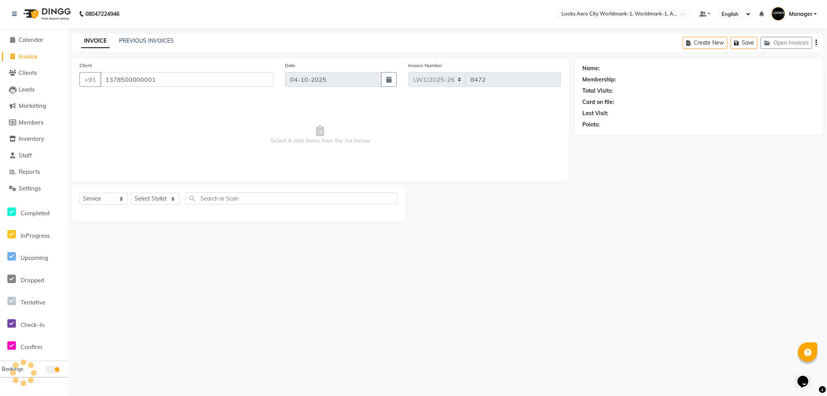
type input "1378500000001"
select select "1: Object"
click at [175, 197] on select "Select Stylist [PERSON_NAME] [PERSON_NAME] [PERSON_NAME] [PERSON_NAME] Counter_…" at bounding box center [155, 199] width 48 height 12
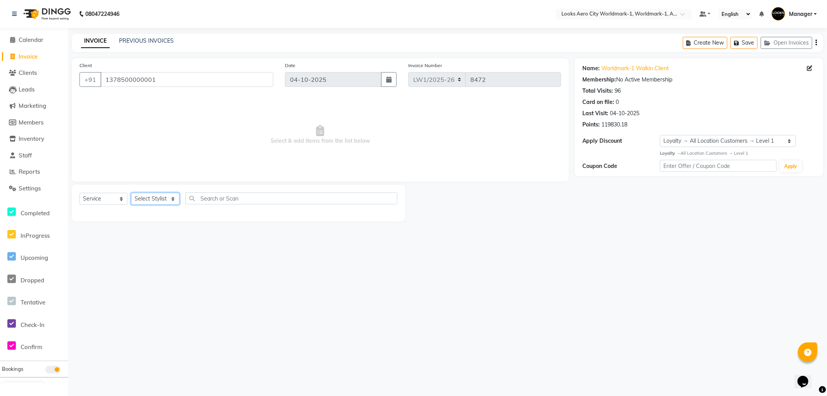
select select "84547"
click at [131, 193] on select "Select Stylist [PERSON_NAME] [PERSON_NAME] [PERSON_NAME] [PERSON_NAME] Counter_…" at bounding box center [155, 199] width 48 height 12
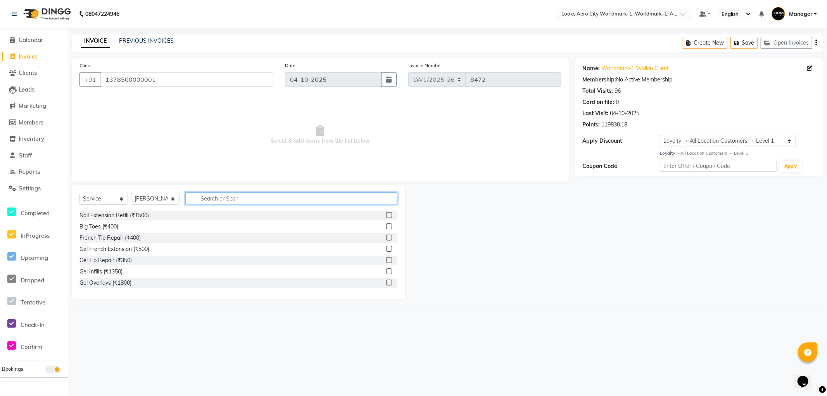
click at [204, 198] on input "text" at bounding box center [291, 198] width 212 height 12
type input "eye"
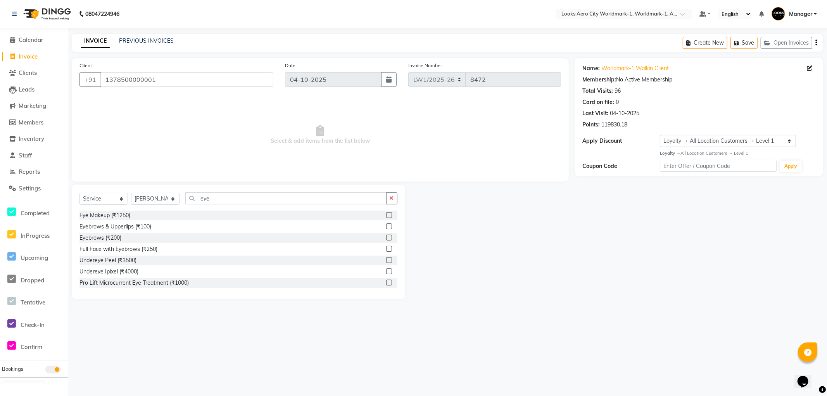
click at [386, 237] on label at bounding box center [389, 238] width 6 height 6
click at [386, 237] on input "checkbox" at bounding box center [388, 237] width 5 height 5
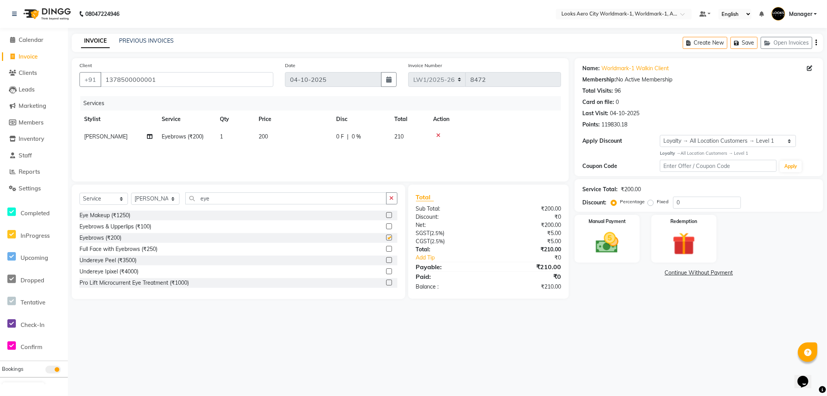
checkbox input "false"
click at [292, 139] on td "200" at bounding box center [293, 136] width 78 height 17
select select "84547"
click at [305, 140] on input "200" at bounding box center [329, 139] width 68 height 12
click at [309, 137] on input "200" at bounding box center [329, 139] width 68 height 12
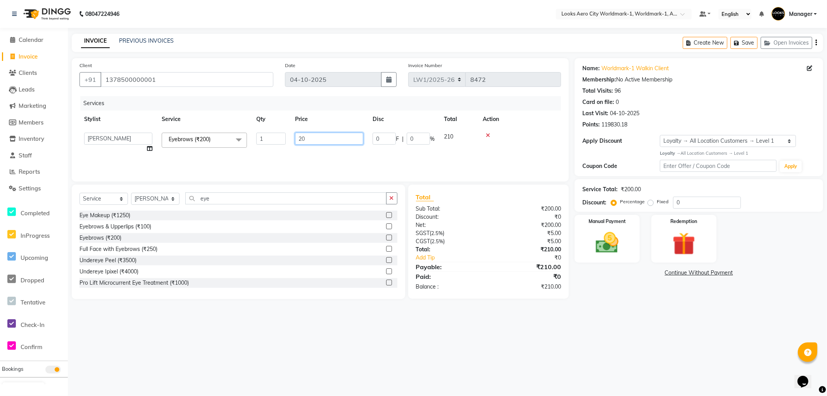
type input "2"
type input "100"
click at [611, 247] on img at bounding box center [607, 243] width 39 height 28
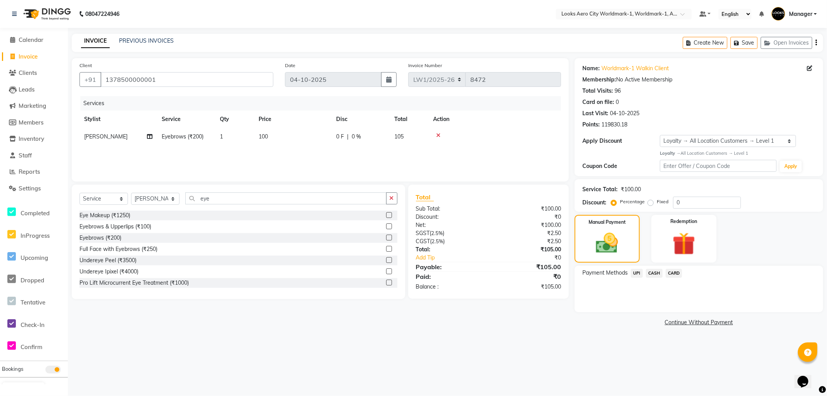
click at [655, 275] on span "CASH" at bounding box center [654, 273] width 17 height 9
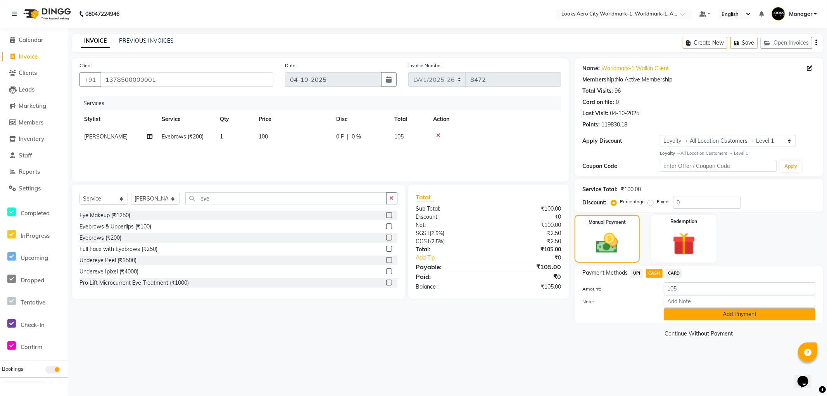
click at [696, 316] on button "Add Payment" at bounding box center [740, 314] width 152 height 12
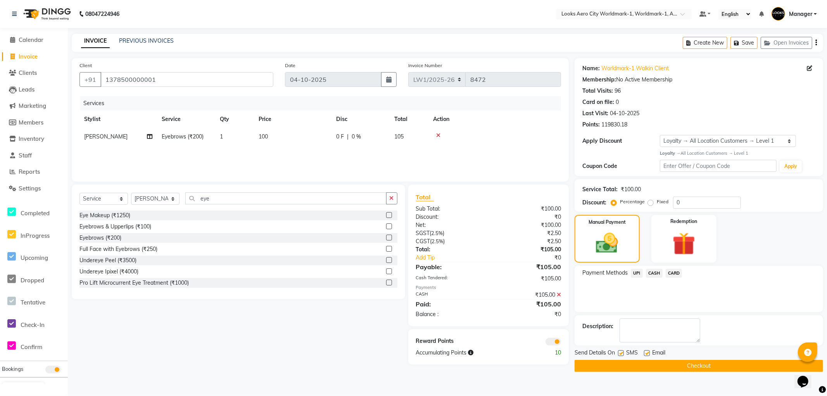
click at [551, 344] on span at bounding box center [554, 342] width 16 height 8
click at [561, 343] on input "checkbox" at bounding box center [561, 343] width 0 height 0
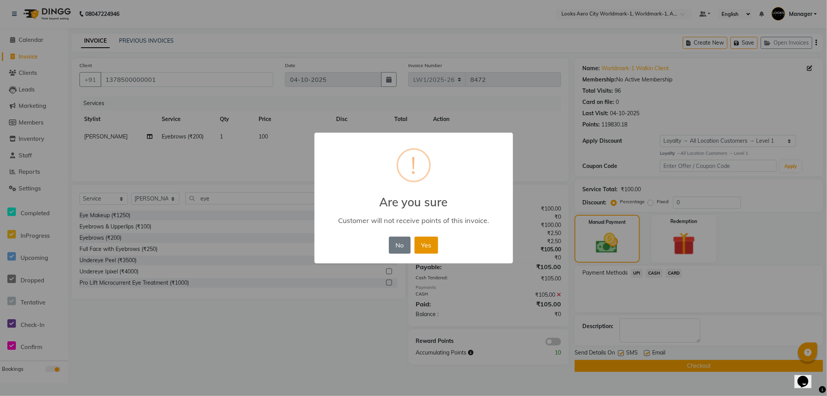
click at [432, 251] on button "Yes" at bounding box center [427, 245] width 24 height 17
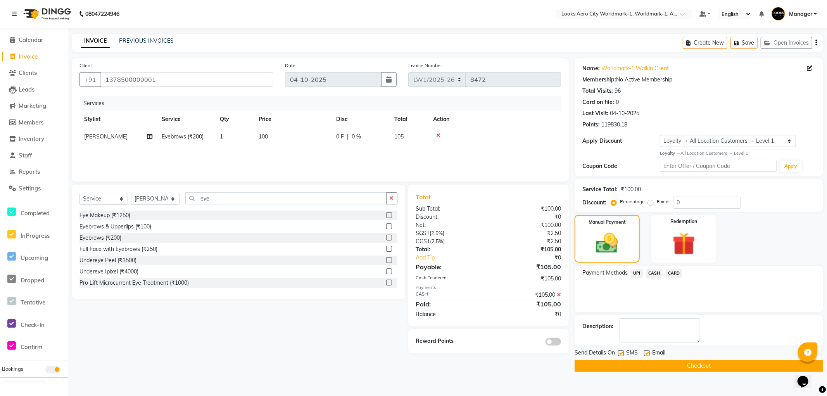
click at [656, 367] on button "Checkout" at bounding box center [699, 366] width 249 height 12
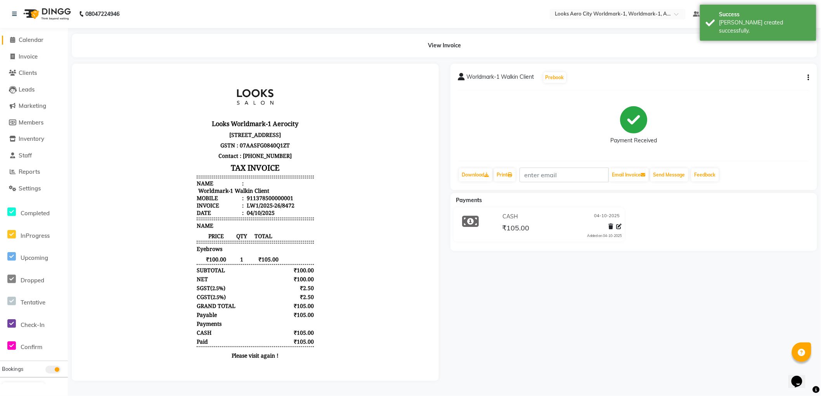
click at [25, 40] on span "Calendar" at bounding box center [31, 39] width 25 height 7
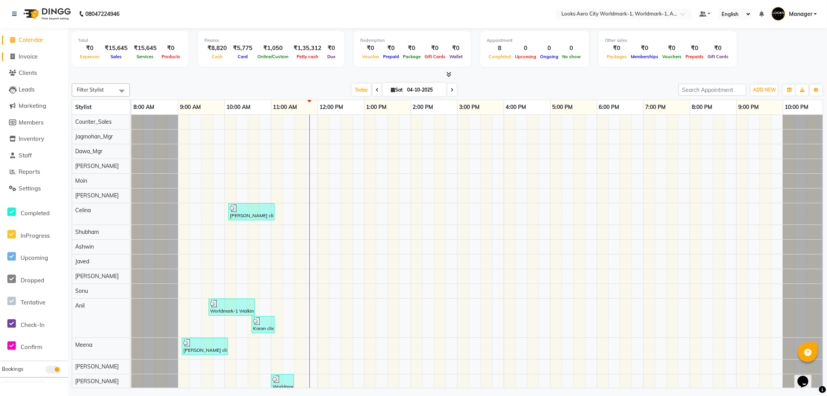
click at [25, 57] on span "Invoice" at bounding box center [28, 56] width 19 height 7
select select "service"
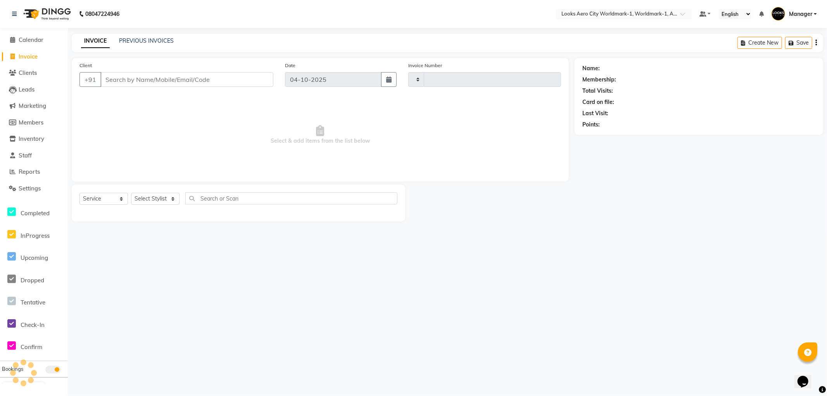
type input "8473"
select select "8573"
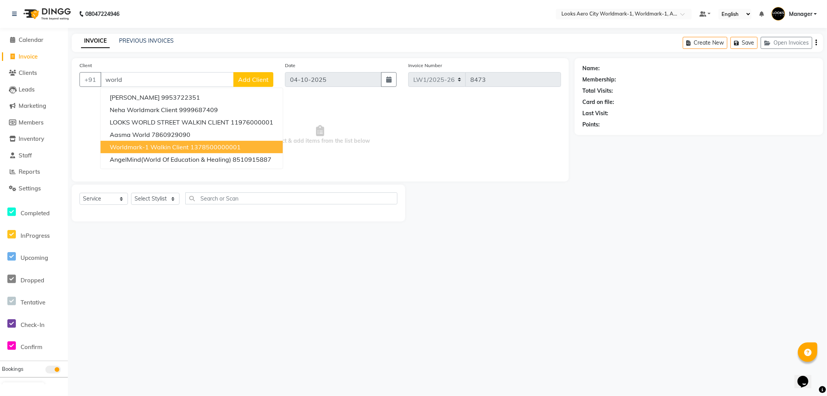
click at [171, 147] on span "Worldmark-1 Walkin Client" at bounding box center [149, 147] width 79 height 8
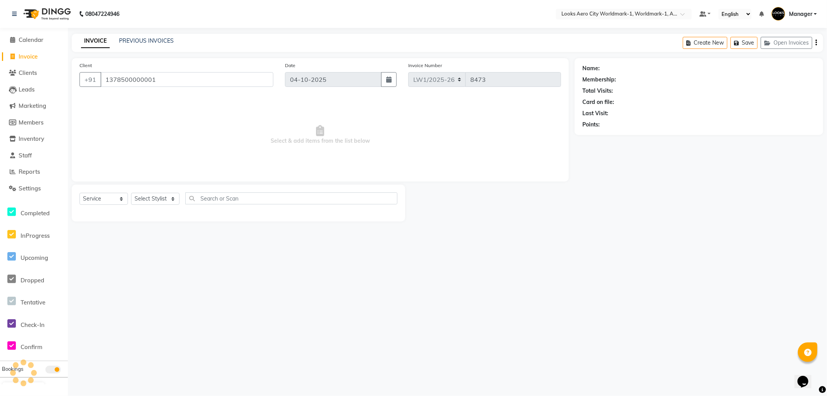
type input "1378500000001"
select select "1: Object"
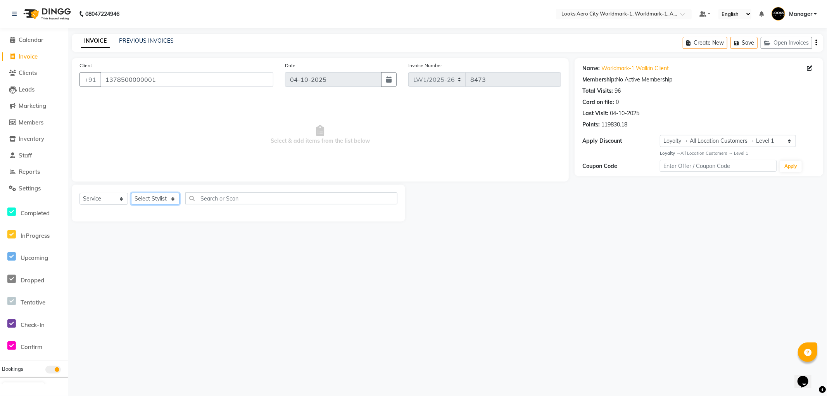
click at [173, 200] on select "Select Stylist [PERSON_NAME] [PERSON_NAME] [PERSON_NAME] [PERSON_NAME] Counter_…" at bounding box center [155, 199] width 48 height 12
click at [131, 193] on select "Select Stylist [PERSON_NAME] [PERSON_NAME] [PERSON_NAME] [PERSON_NAME] Counter_…" at bounding box center [155, 199] width 48 height 12
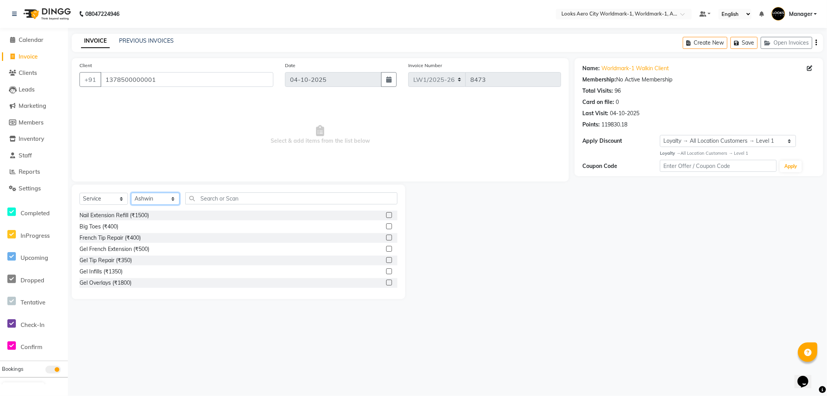
click at [171, 200] on select "Select Stylist [PERSON_NAME] [PERSON_NAME] [PERSON_NAME] [PERSON_NAME] Counter_…" at bounding box center [155, 199] width 48 height 12
select select "84544"
click at [131, 193] on select "Select Stylist [PERSON_NAME] [PERSON_NAME] [PERSON_NAME] [PERSON_NAME] Counter_…" at bounding box center [155, 199] width 48 height 12
click at [173, 200] on select "Select Stylist [PERSON_NAME] [PERSON_NAME] [PERSON_NAME] [PERSON_NAME] Counter_…" at bounding box center [155, 199] width 48 height 12
click at [131, 193] on select "Select Stylist [PERSON_NAME] [PERSON_NAME] [PERSON_NAME] [PERSON_NAME] Counter_…" at bounding box center [155, 199] width 48 height 12
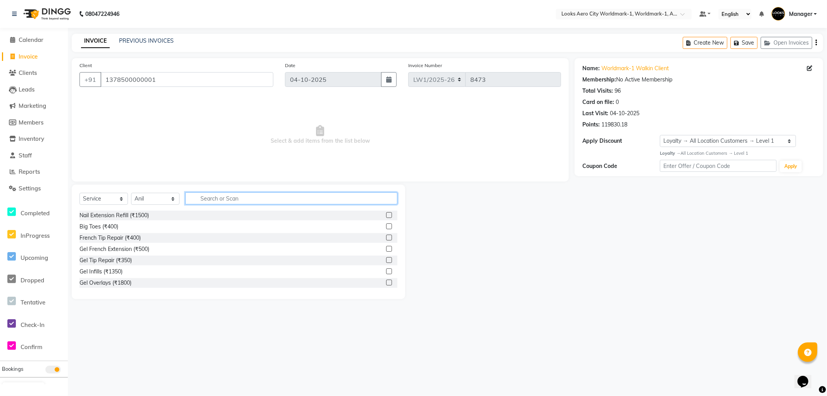
click at [206, 198] on input "text" at bounding box center [291, 198] width 212 height 12
type input "bear"
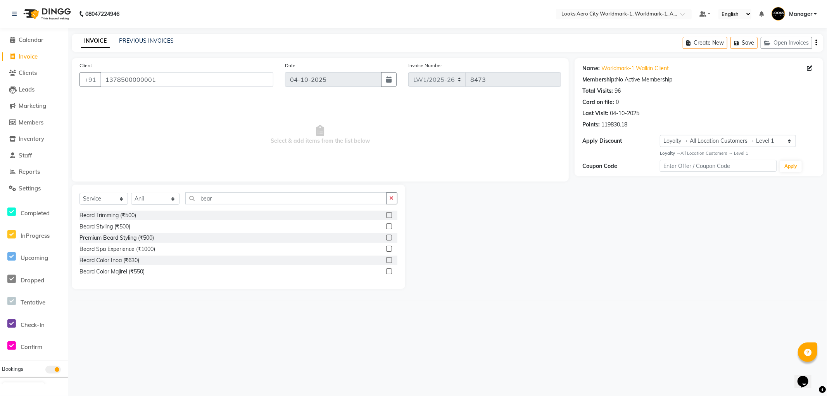
click at [389, 213] on label at bounding box center [389, 215] width 6 height 6
click at [389, 213] on input "checkbox" at bounding box center [388, 215] width 5 height 5
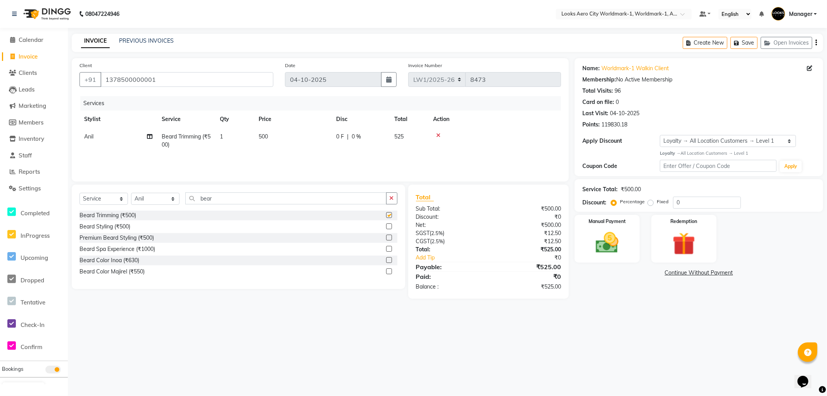
checkbox input "false"
click at [297, 147] on td "500" at bounding box center [293, 141] width 78 height 26
select select "84544"
click at [327, 138] on input "500" at bounding box center [329, 139] width 68 height 12
type input "5"
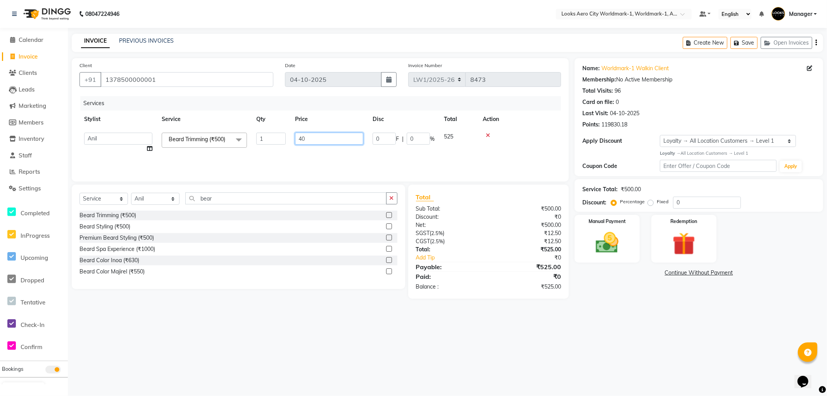
type input "400"
click at [607, 243] on img at bounding box center [607, 243] width 39 height 28
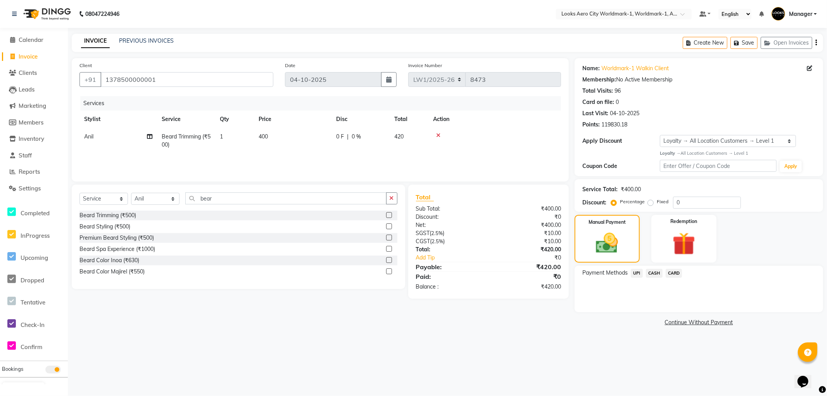
click at [653, 271] on span "CASH" at bounding box center [654, 273] width 17 height 9
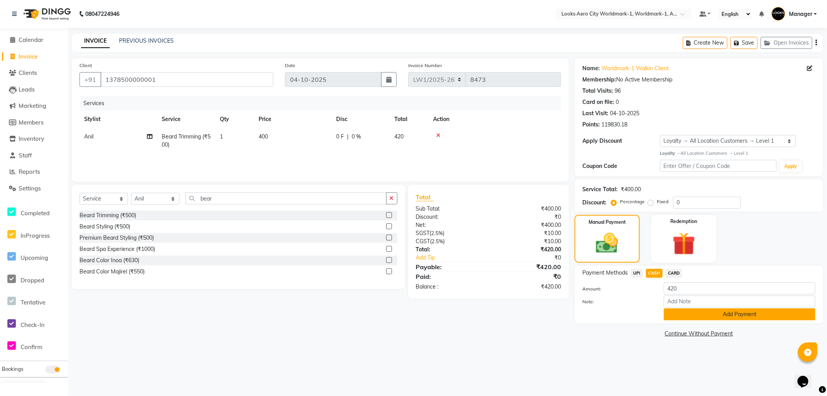
click at [683, 319] on button "Add Payment" at bounding box center [740, 314] width 152 height 12
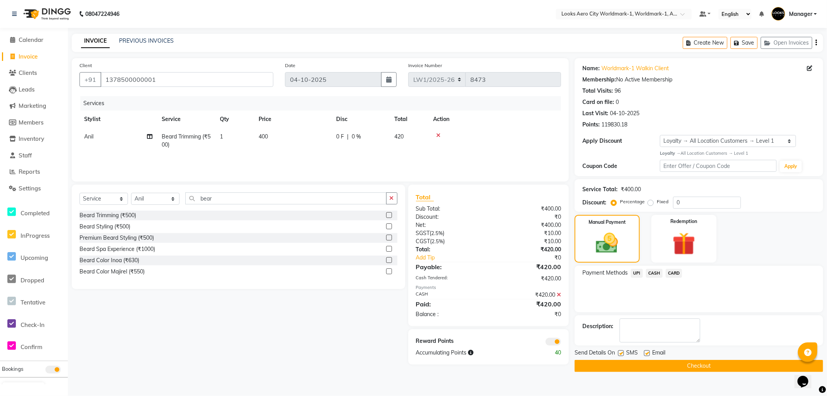
click at [553, 344] on span at bounding box center [554, 342] width 16 height 8
click at [561, 343] on input "checkbox" at bounding box center [561, 343] width 0 height 0
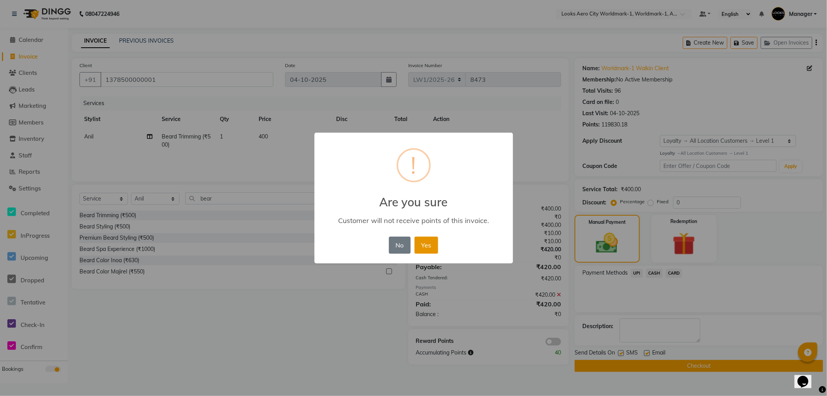
click at [427, 245] on button "Yes" at bounding box center [427, 245] width 24 height 17
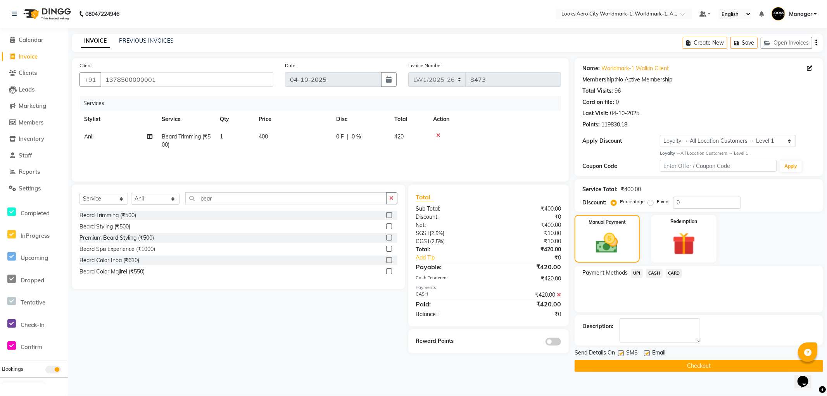
click at [604, 367] on button "Checkout" at bounding box center [699, 366] width 249 height 12
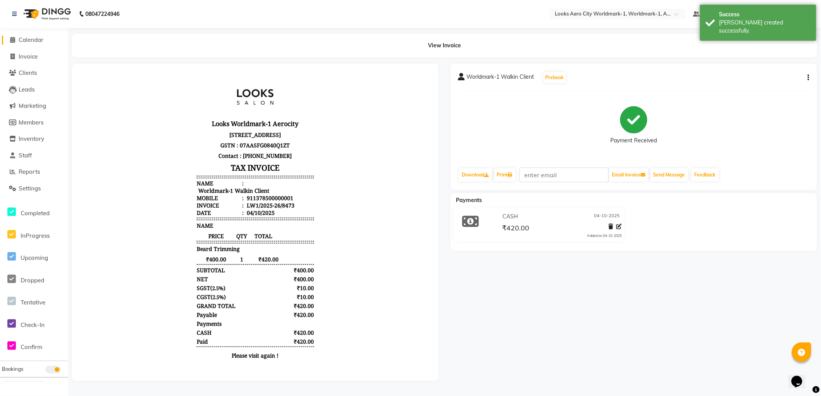
click at [30, 38] on span "Calendar" at bounding box center [31, 39] width 25 height 7
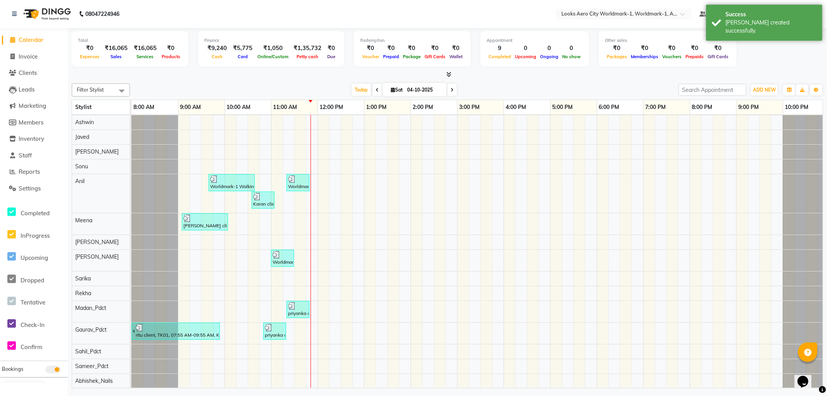
scroll to position [132, 0]
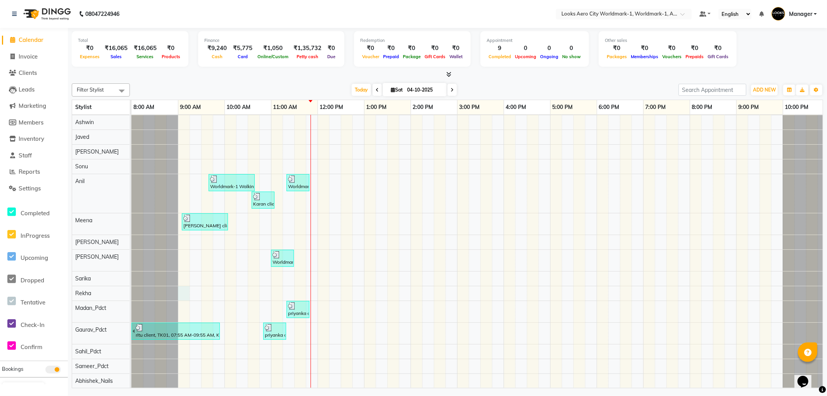
click at [180, 281] on div "redhima client, TK05, 10:05 AM-11:05 AM, Global Color Inoa(F)* (₹5000) Worldmar…" at bounding box center [480, 189] width 698 height 398
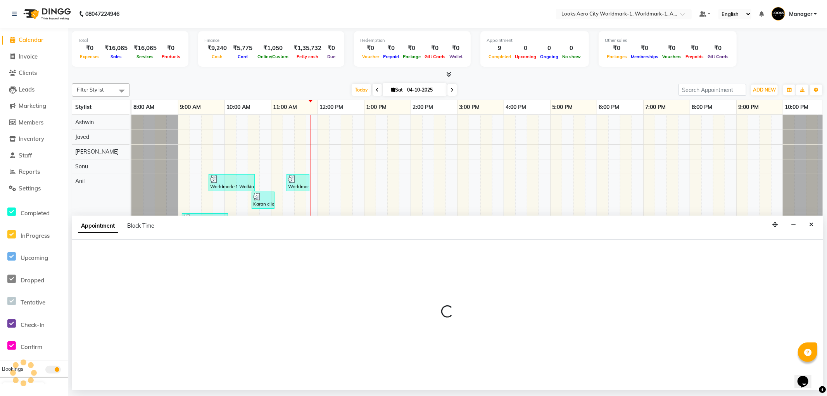
select select "84549"
select select "tentative"
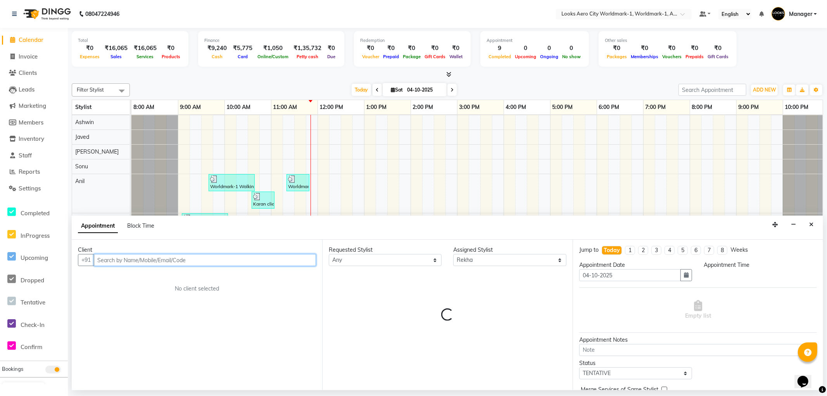
select select "540"
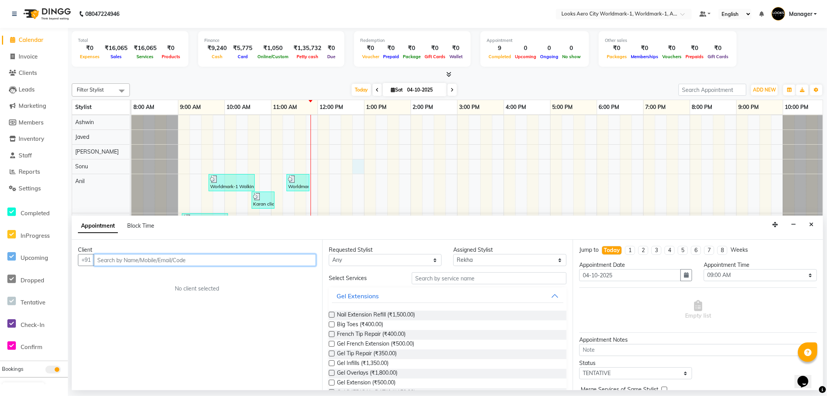
click at [354, 161] on div "redhima client, TK05, 10:05 AM-11:05 AM, Global Color Inoa(F)* (₹5000) Worldmar…" at bounding box center [480, 189] width 698 height 398
click at [813, 224] on icon "Close" at bounding box center [811, 224] width 4 height 5
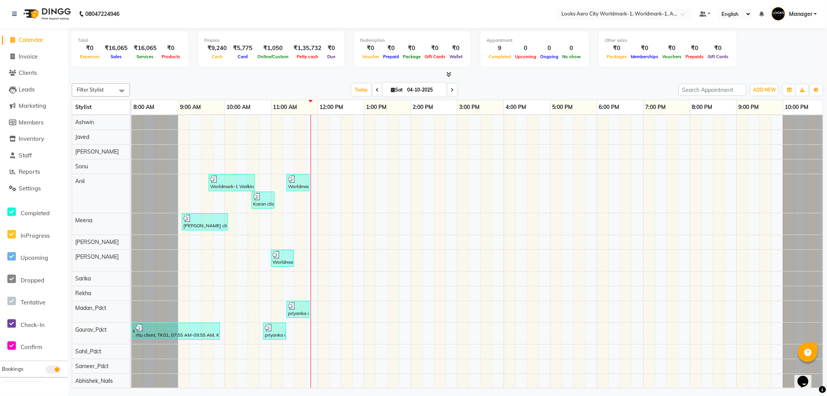
click at [466, 297] on div "redhima client, TK05, 10:05 AM-11:05 AM, Global Color Inoa(F)* (₹5000) Worldmar…" at bounding box center [480, 189] width 698 height 398
select select "84550"
select select "tentative"
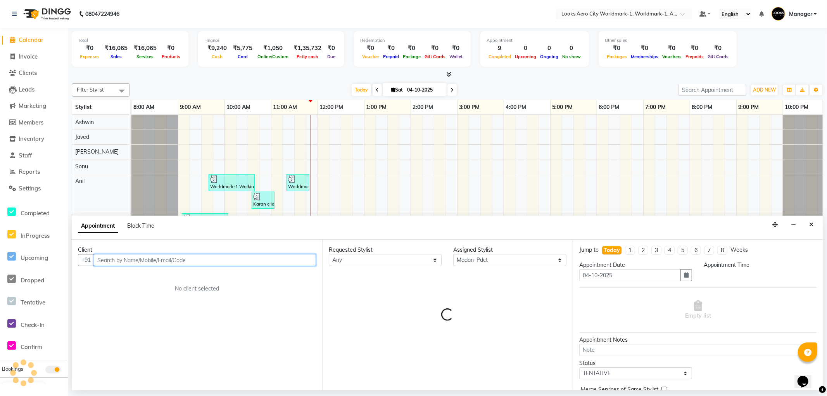
select select "900"
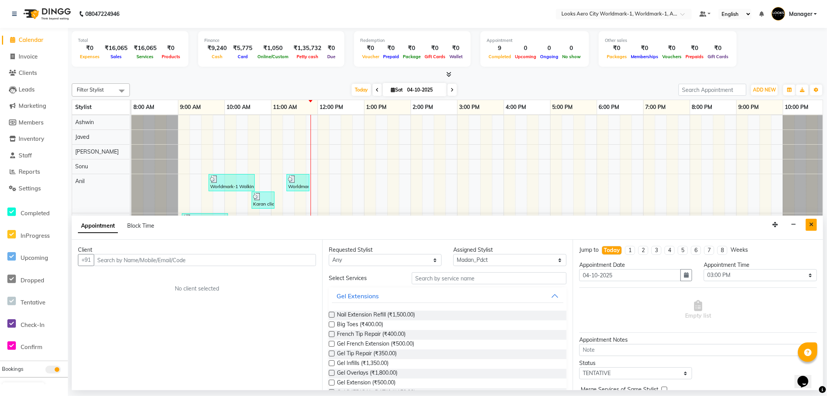
click at [811, 225] on icon "Close" at bounding box center [811, 224] width 4 height 5
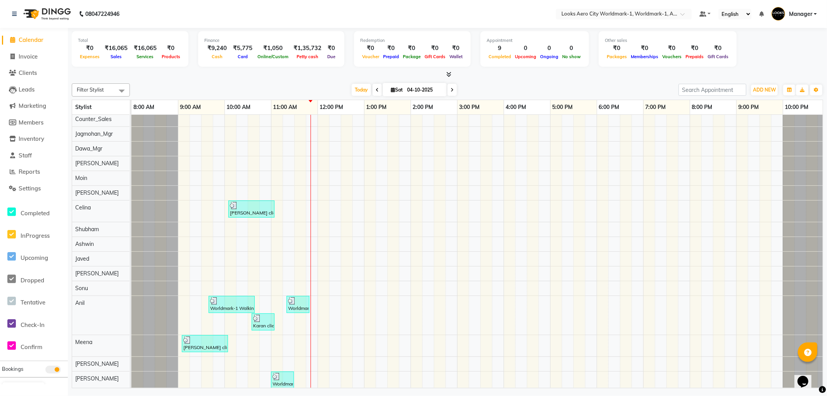
scroll to position [0, 0]
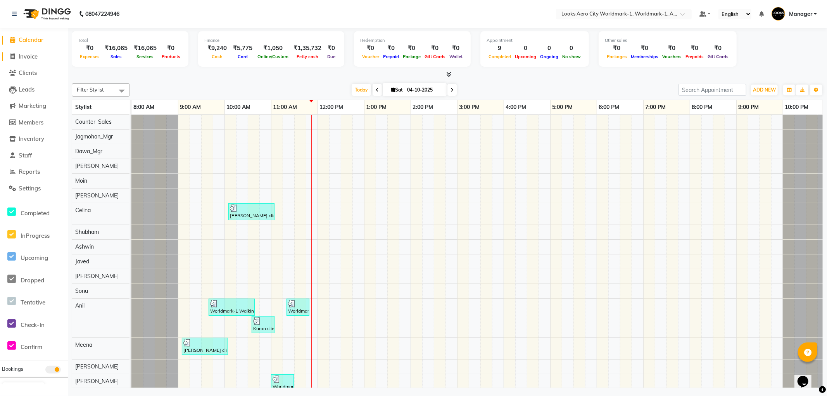
click at [30, 55] on span "Invoice" at bounding box center [28, 56] width 19 height 7
select select "service"
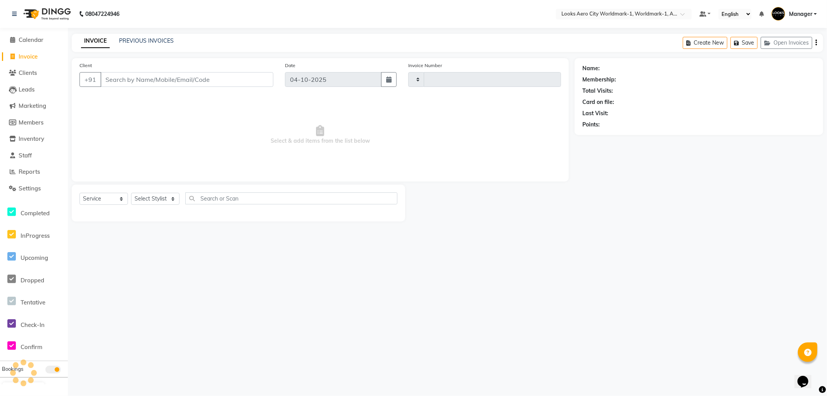
type input "8474"
select select "8573"
click at [31, 37] on span "Calendar" at bounding box center [31, 39] width 25 height 7
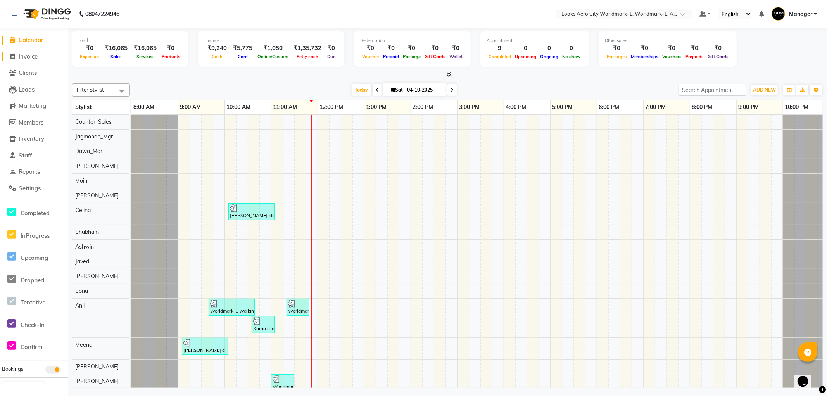
click at [29, 57] on span "Invoice" at bounding box center [28, 56] width 19 height 7
select select "service"
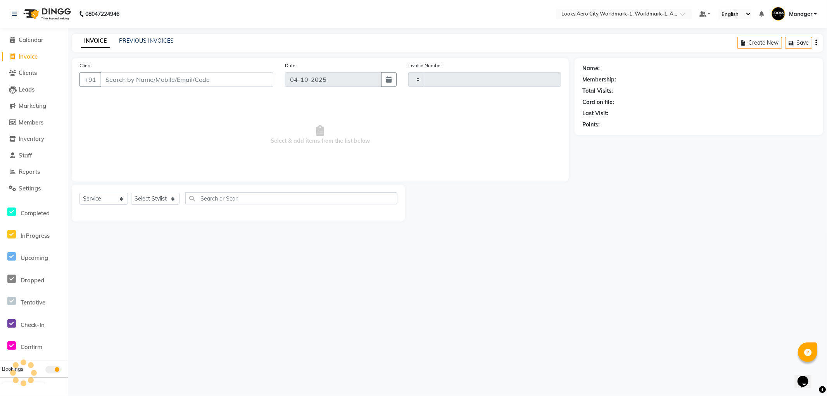
click at [172, 79] on input "Client" at bounding box center [186, 79] width 173 height 15
type input "8474"
select select "8573"
type input "9990006992"
click at [252, 80] on span "Add Client" at bounding box center [253, 80] width 31 height 8
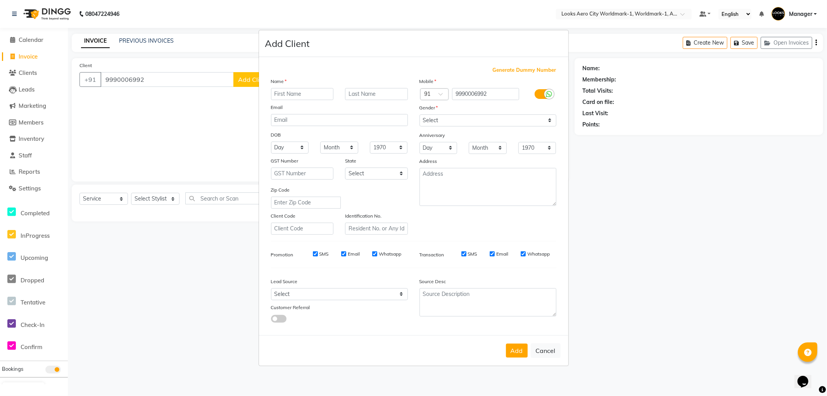
click at [291, 94] on input "text" at bounding box center [302, 94] width 63 height 12
type input "shiva"
click at [398, 92] on input "text" at bounding box center [376, 94] width 63 height 12
type input "client"
click at [436, 121] on select "Select [DEMOGRAPHIC_DATA] [DEMOGRAPHIC_DATA] Other Prefer Not To Say" at bounding box center [488, 120] width 137 height 12
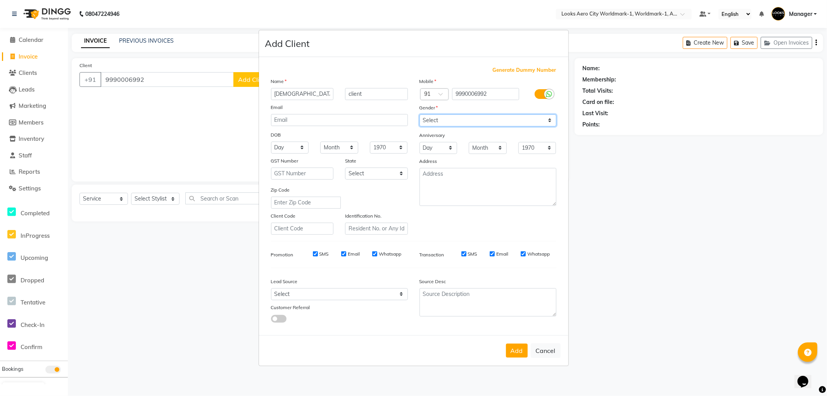
select select "[DEMOGRAPHIC_DATA]"
click at [420, 114] on select "Select [DEMOGRAPHIC_DATA] [DEMOGRAPHIC_DATA] Other Prefer Not To Say" at bounding box center [488, 120] width 137 height 12
click at [434, 180] on textarea at bounding box center [488, 187] width 137 height 38
type textarea "Aerocity"
click at [515, 353] on button "Add" at bounding box center [517, 351] width 22 height 14
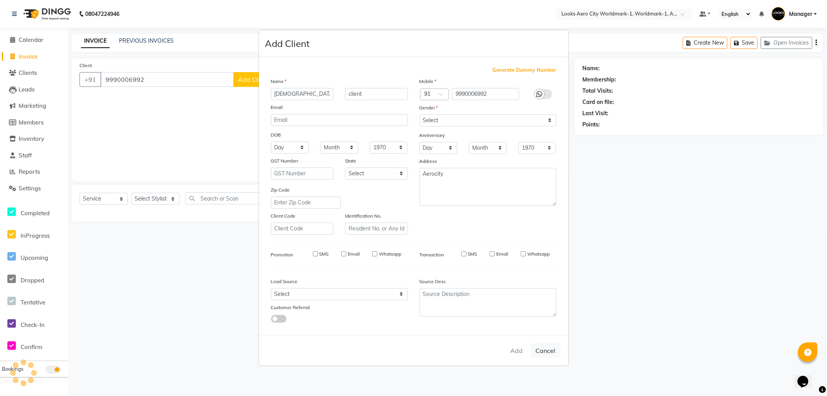
select select
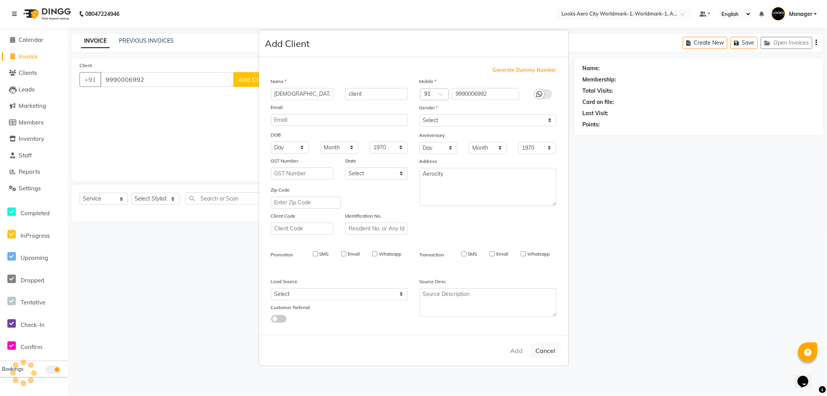
select select
checkbox input "false"
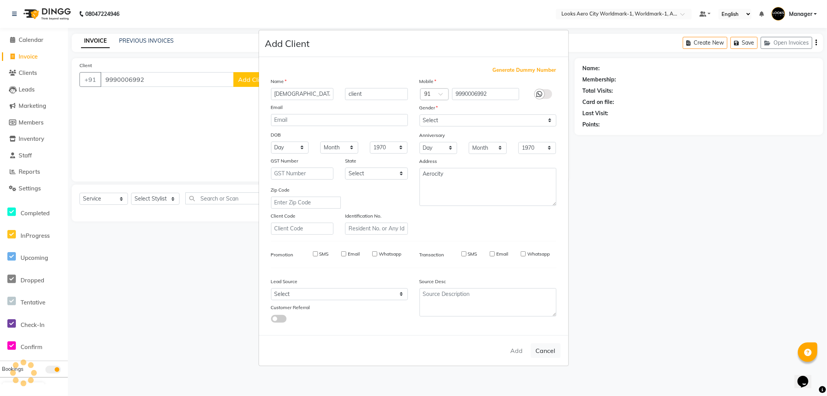
checkbox input "false"
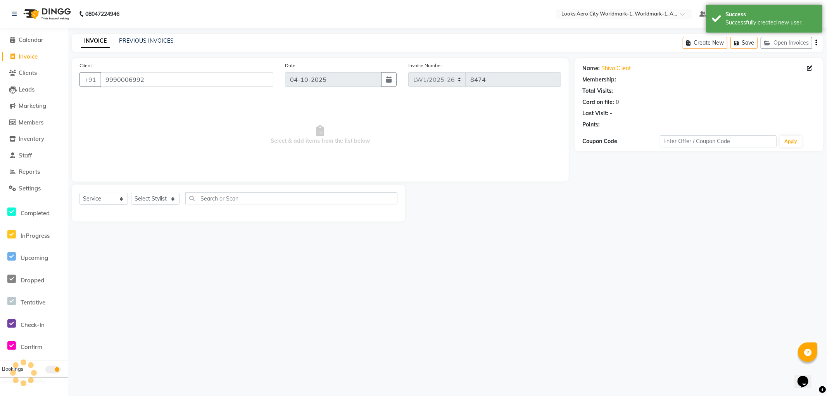
select select "1: Object"
click at [172, 200] on select "Select Stylist [PERSON_NAME] [PERSON_NAME] [PERSON_NAME] [PERSON_NAME] Counter_…" at bounding box center [155, 199] width 48 height 12
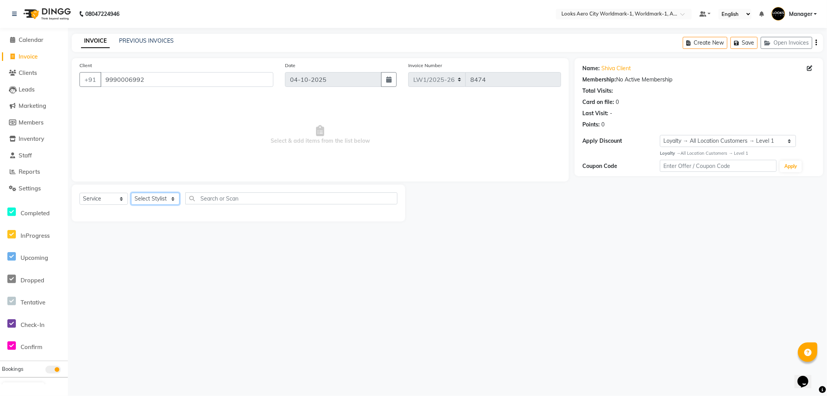
select select "84536"
click at [131, 193] on select "Select Stylist [PERSON_NAME] [PERSON_NAME] [PERSON_NAME] [PERSON_NAME] Counter_…" at bounding box center [155, 199] width 48 height 12
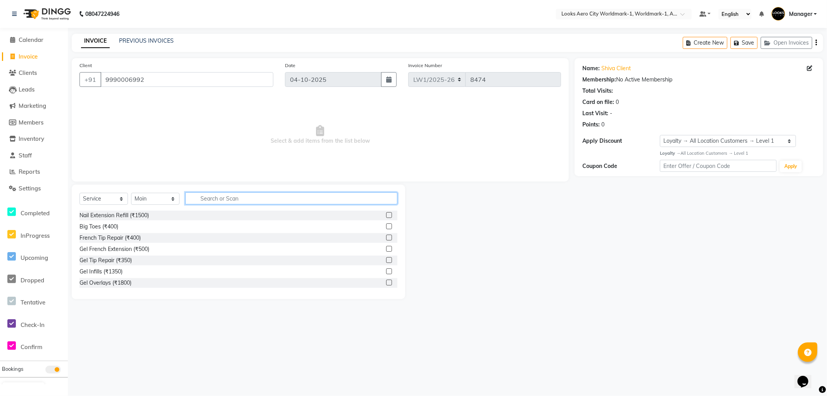
click at [216, 200] on input "text" at bounding box center [291, 198] width 212 height 12
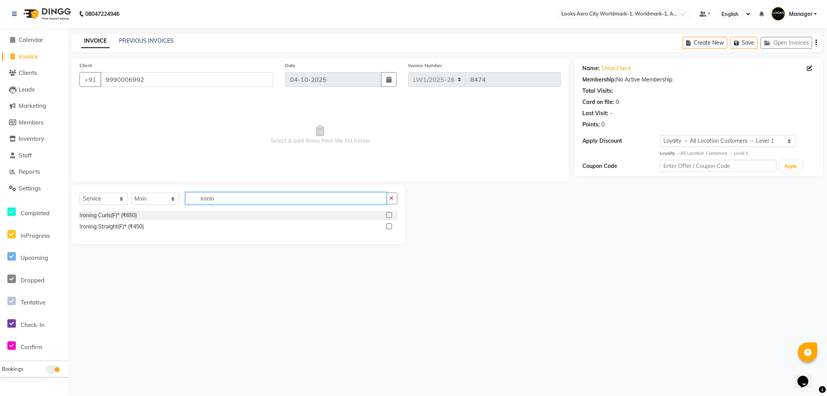
type input "ironin"
drag, startPoint x: 386, startPoint y: 216, endPoint x: 400, endPoint y: 158, distance: 59.1
click at [386, 216] on label at bounding box center [389, 215] width 6 height 6
click at [386, 216] on input "checkbox" at bounding box center [388, 215] width 5 height 5
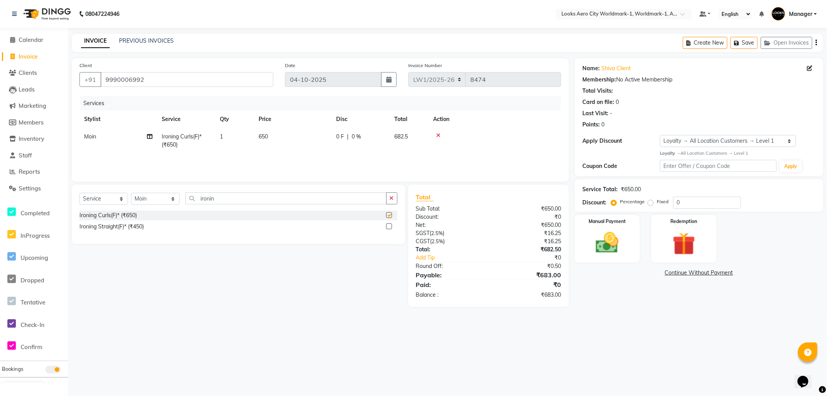
checkbox input "false"
click at [279, 140] on td "650" at bounding box center [293, 141] width 78 height 26
select select "84536"
click at [343, 138] on input "650" at bounding box center [329, 139] width 68 height 12
type input "6"
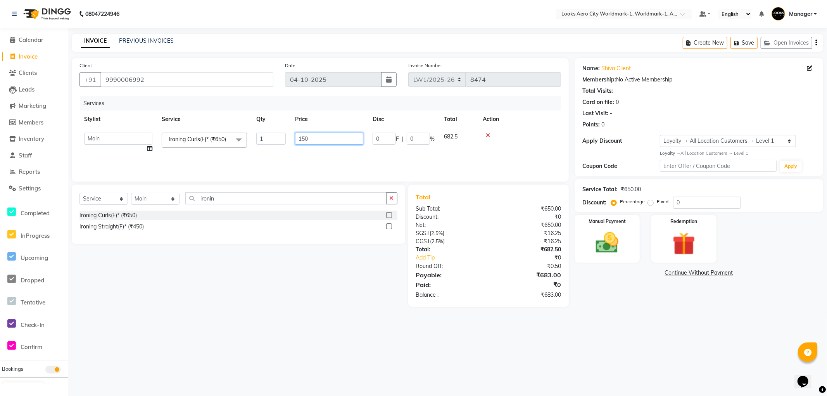
type input "1500"
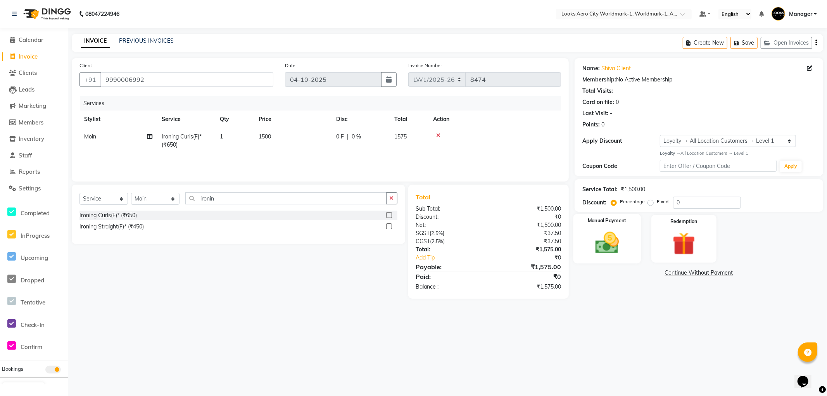
click at [587, 239] on div "Manual Payment" at bounding box center [607, 239] width 67 height 50
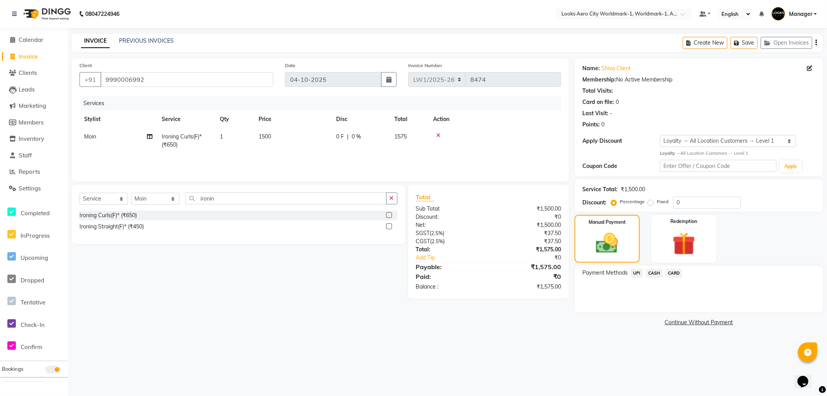
click at [638, 271] on span "UPI" at bounding box center [637, 273] width 12 height 9
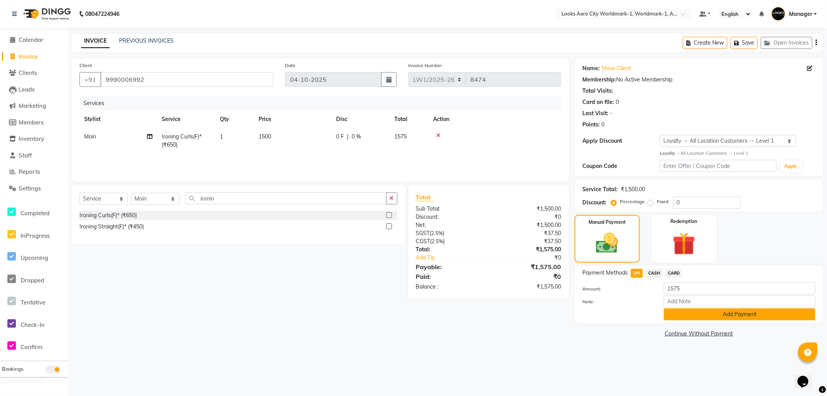
click at [681, 315] on button "Add Payment" at bounding box center [740, 314] width 152 height 12
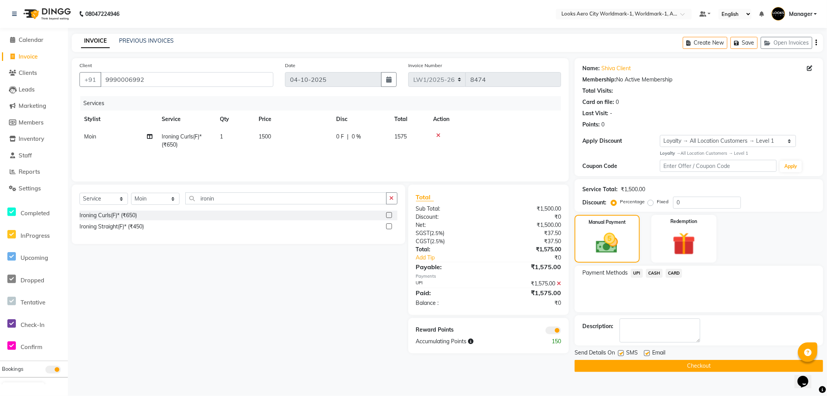
click at [581, 364] on button "Checkout" at bounding box center [699, 366] width 249 height 12
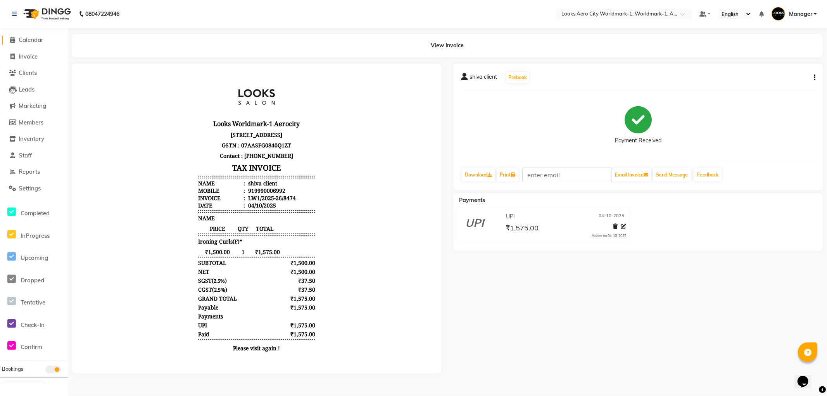
click at [24, 42] on span "Calendar" at bounding box center [31, 39] width 25 height 7
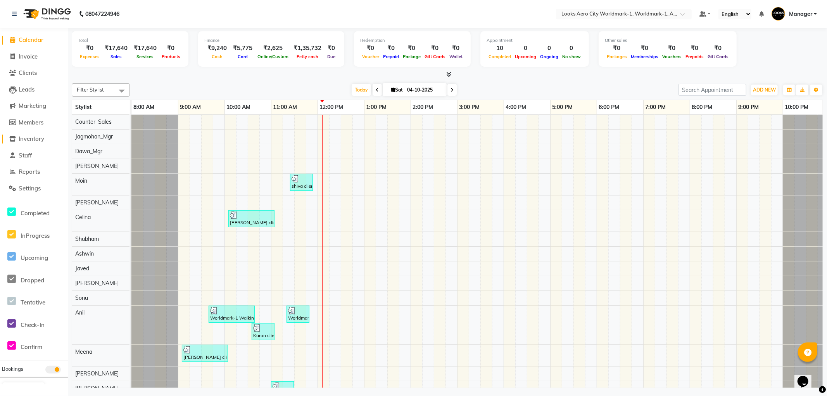
click at [39, 141] on span "Inventory" at bounding box center [32, 138] width 26 height 7
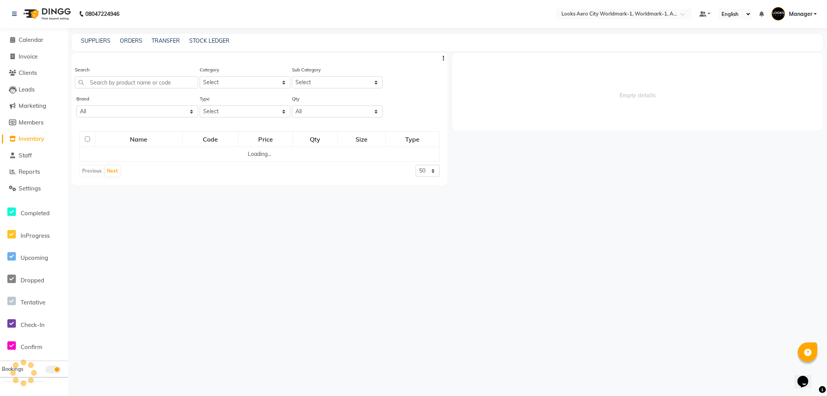
select select
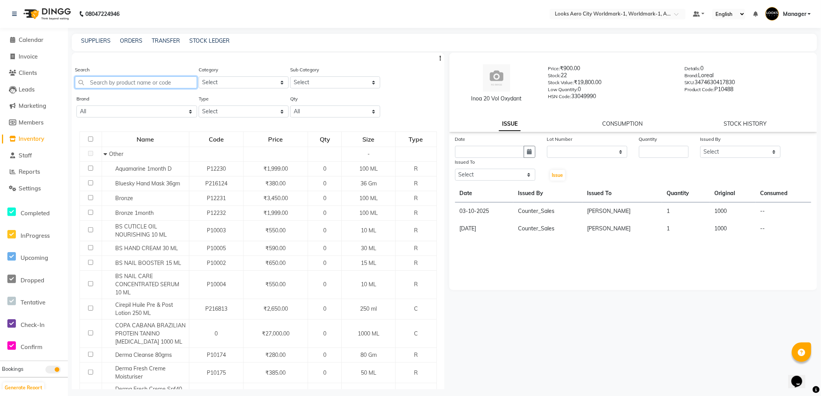
click at [134, 84] on input "text" at bounding box center [136, 82] width 122 height 12
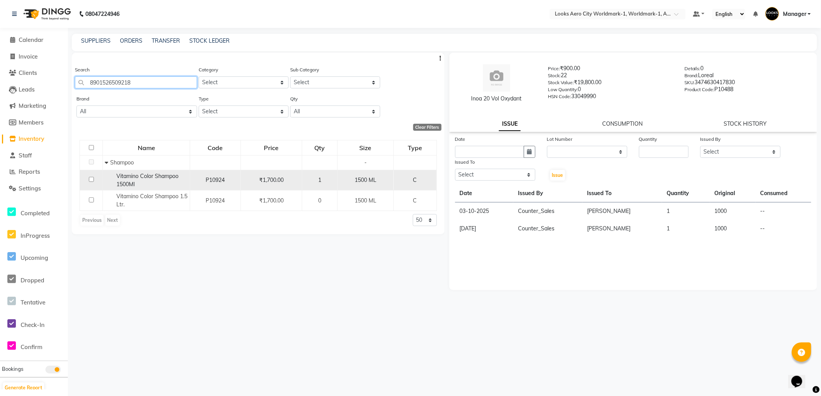
type input "8901526509218"
click at [91, 177] on input "checkbox" at bounding box center [91, 179] width 5 height 5
checkbox input "true"
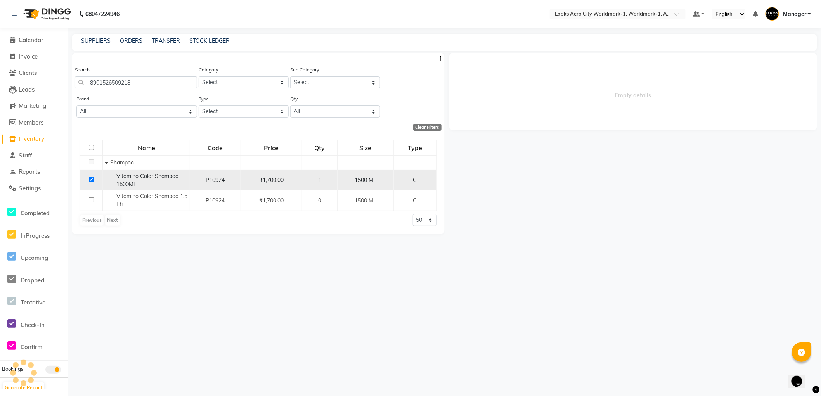
select select
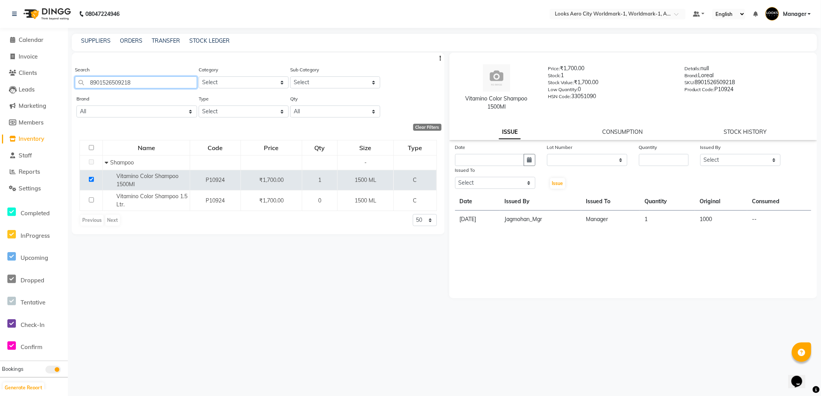
click at [152, 84] on input "8901526509218" at bounding box center [136, 82] width 122 height 12
click at [527, 160] on icon "button" at bounding box center [529, 159] width 5 height 5
select select "10"
select select "2025"
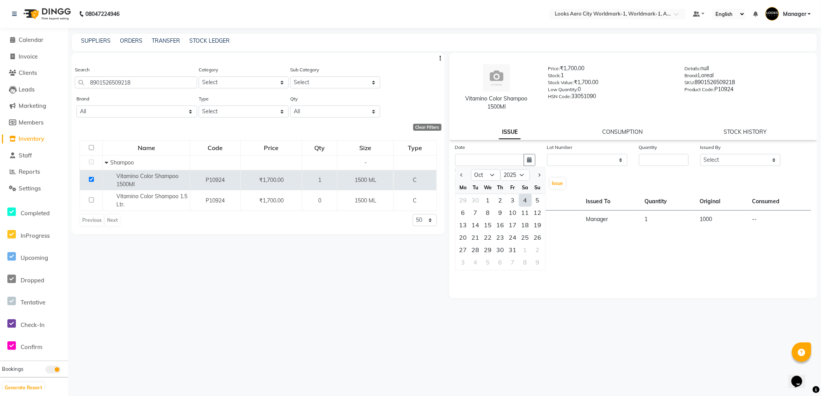
click at [522, 199] on div "4" at bounding box center [525, 200] width 12 height 12
type input "04-10-2025"
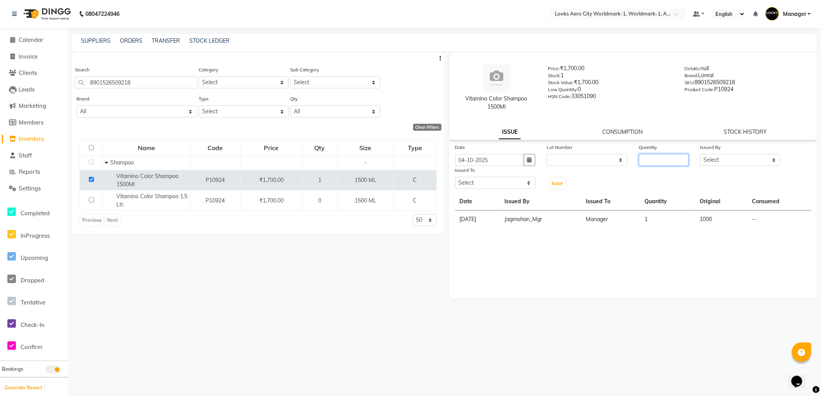
click at [649, 161] on input "number" at bounding box center [664, 160] width 50 height 12
type input "01"
click at [772, 160] on select "Select Abhishek_Nails Amita Chauhan Anil Ashwin Celina Counter_Sales Dawa_Mgr G…" at bounding box center [740, 160] width 80 height 12
click at [700, 154] on select "Select Abhishek_Nails Amita Chauhan Anil Ashwin Celina Counter_Sales Dawa_Mgr G…" at bounding box center [740, 160] width 80 height 12
click at [774, 163] on select "Select Abhishek_Nails Amita Chauhan Anil Ashwin Celina Counter_Sales Dawa_Mgr G…" at bounding box center [740, 160] width 80 height 12
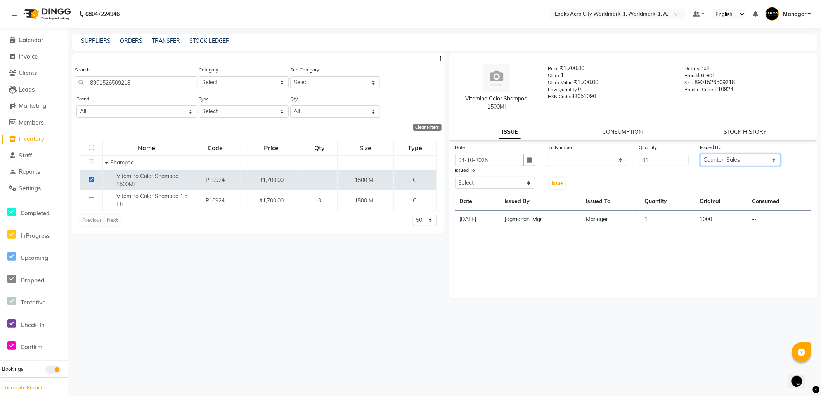
select select "84534"
click at [700, 154] on select "Select Abhishek_Nails Amita Chauhan Anil Ashwin Celina Counter_Sales Dawa_Mgr G…" at bounding box center [740, 160] width 80 height 12
click at [532, 183] on select "Select Abhishek_Nails Amita Chauhan Anil Ashwin Celina Counter_Sales Dawa_Mgr G…" at bounding box center [495, 183] width 80 height 12
select select "84452"
click at [455, 177] on select "Select Abhishek_Nails Amita Chauhan Anil Ashwin Celina Counter_Sales Dawa_Mgr G…" at bounding box center [495, 183] width 80 height 12
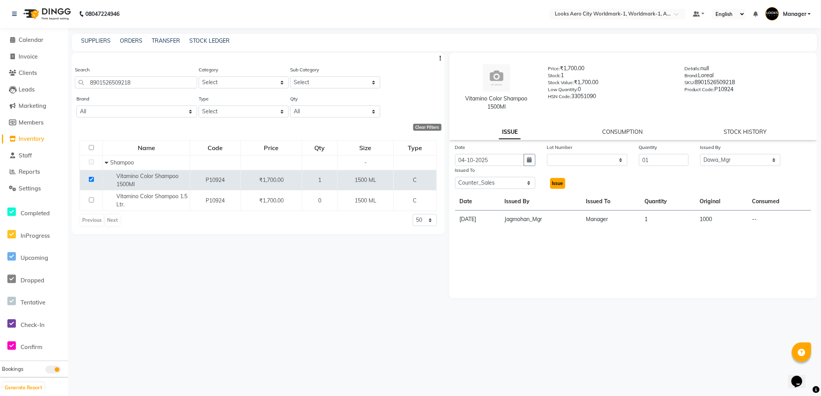
click at [557, 186] on span "Issue" at bounding box center [557, 183] width 11 height 6
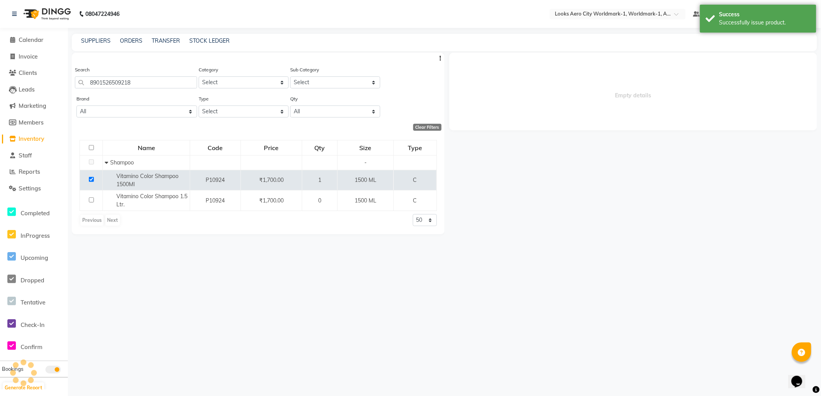
select select
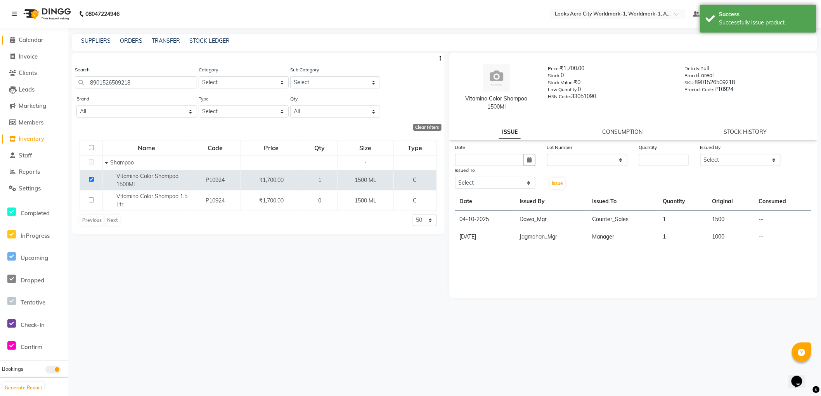
click at [33, 41] on span "Calendar" at bounding box center [31, 39] width 25 height 7
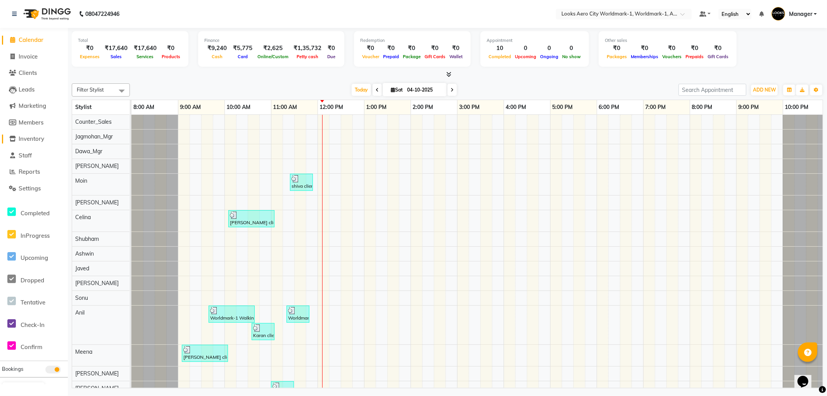
click at [30, 138] on span "Inventory" at bounding box center [32, 138] width 26 height 7
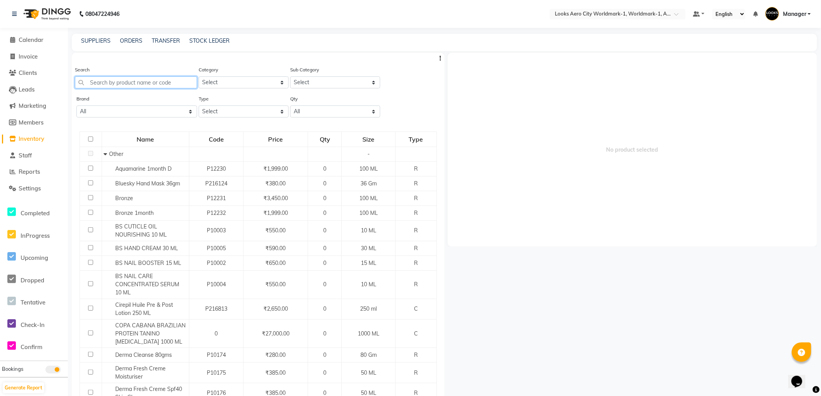
drag, startPoint x: 109, startPoint y: 83, endPoint x: 111, endPoint y: 92, distance: 9.1
click at [110, 90] on div "Search" at bounding box center [136, 80] width 122 height 29
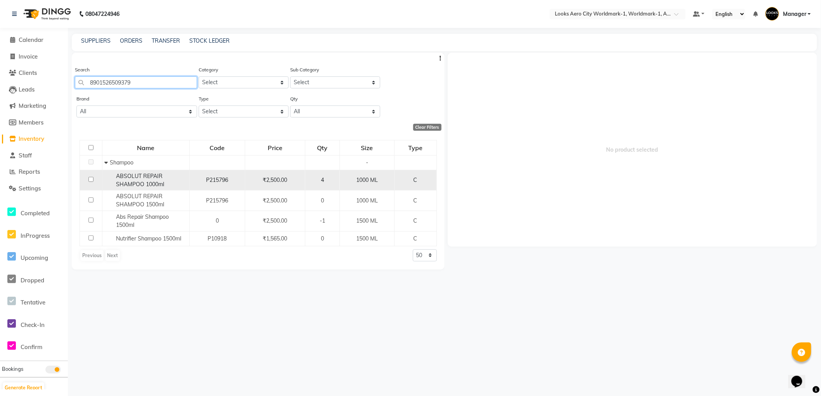
type input "8901526509379"
click at [90, 178] on input "checkbox" at bounding box center [90, 179] width 5 height 5
checkbox input "true"
select select
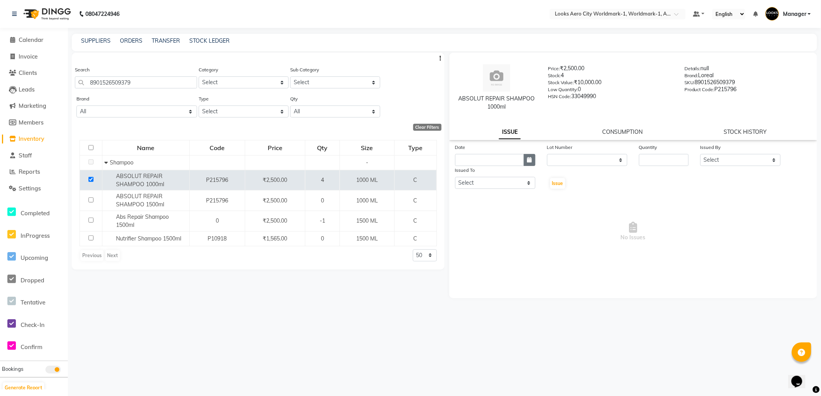
click at [532, 162] on button "button" at bounding box center [530, 160] width 12 height 12
select select "10"
select select "2025"
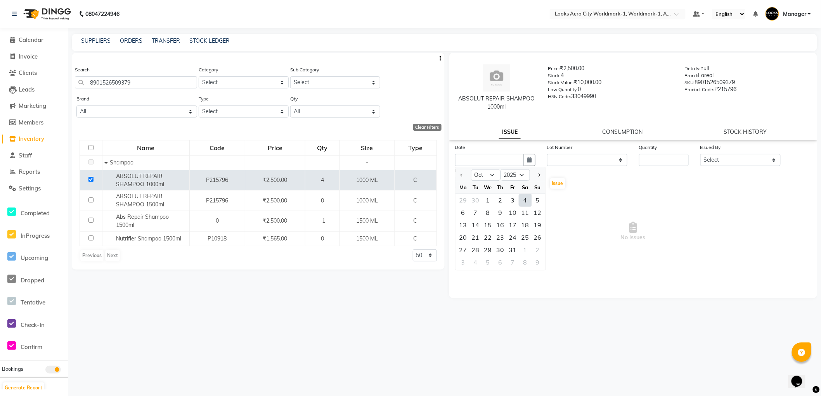
click at [525, 201] on div "4" at bounding box center [525, 200] width 12 height 12
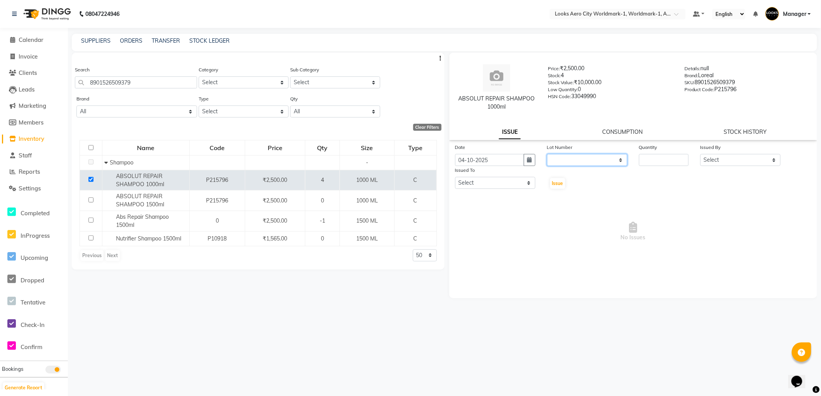
click at [621, 160] on select "None" at bounding box center [587, 160] width 80 height 12
click at [547, 154] on select "None" at bounding box center [587, 160] width 80 height 12
click at [649, 159] on input "number" at bounding box center [664, 160] width 50 height 12
click at [772, 161] on select "Select Abhishek_Nails Amita Chauhan Anil Ashwin Celina Counter_Sales Dawa_Mgr G…" at bounding box center [740, 160] width 80 height 12
click at [700, 154] on select "Select Abhishek_Nails Amita Chauhan Anil Ashwin Celina Counter_Sales Dawa_Mgr G…" at bounding box center [740, 160] width 80 height 12
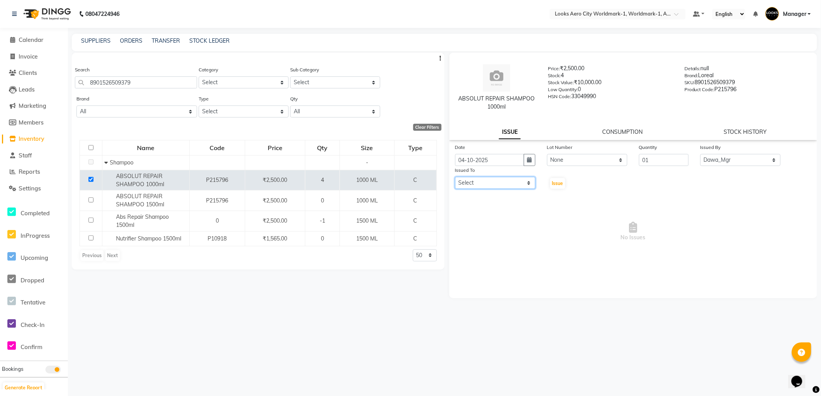
click at [525, 182] on select "Select Abhishek_Nails Amita Chauhan Anil Ashwin Celina Counter_Sales Dawa_Mgr G…" at bounding box center [495, 183] width 80 height 12
click at [455, 177] on select "Select Abhishek_Nails Amita Chauhan Anil Ashwin Celina Counter_Sales Dawa_Mgr G…" at bounding box center [495, 183] width 80 height 12
click at [559, 183] on span "Issue" at bounding box center [557, 183] width 11 height 6
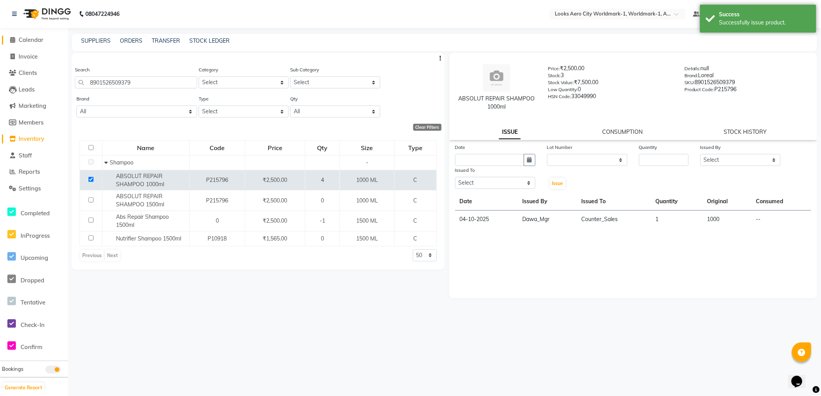
click at [33, 40] on span "Calendar" at bounding box center [31, 39] width 25 height 7
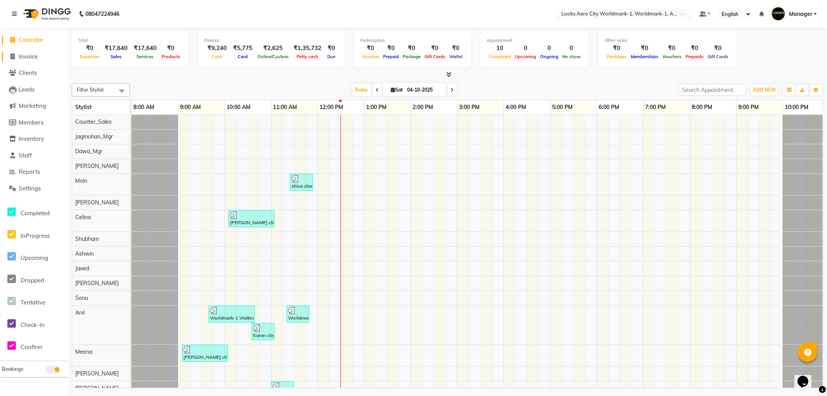
click at [34, 57] on span "Invoice" at bounding box center [28, 56] width 19 height 7
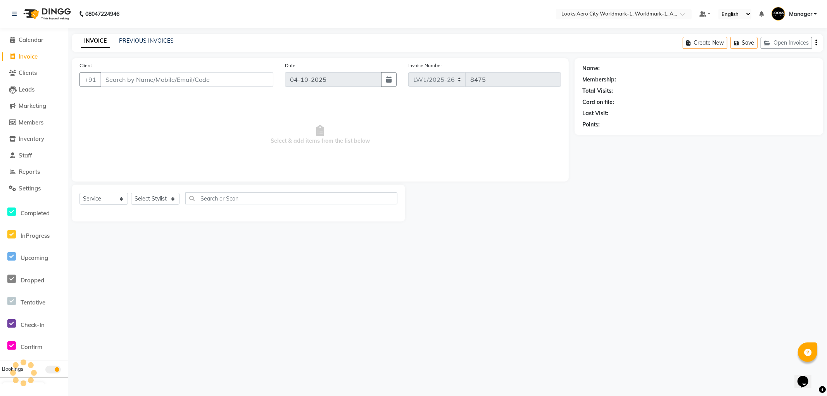
click at [107, 83] on input "Client" at bounding box center [186, 79] width 173 height 15
click at [119, 84] on input "Client" at bounding box center [186, 79] width 173 height 15
click at [109, 80] on input "Client" at bounding box center [186, 79] width 173 height 15
drag, startPoint x: 121, startPoint y: 80, endPoint x: 170, endPoint y: 11, distance: 85.1
click at [121, 80] on input "Client" at bounding box center [186, 79] width 173 height 15
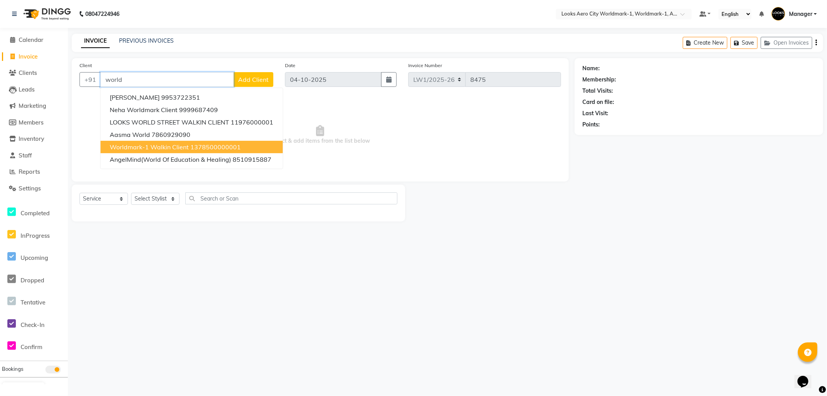
click at [145, 149] on span "Worldmark-1 Walkin Client" at bounding box center [149, 147] width 79 height 8
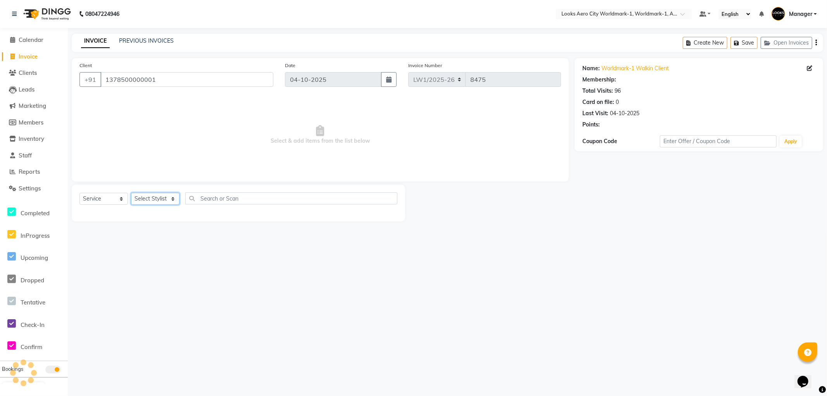
drag, startPoint x: 173, startPoint y: 201, endPoint x: 173, endPoint y: 195, distance: 5.8
click at [173, 201] on select "Select Stylist [PERSON_NAME] [PERSON_NAME] [PERSON_NAME] [PERSON_NAME] Counter_…" at bounding box center [155, 199] width 48 height 12
click at [131, 193] on select "Select Stylist [PERSON_NAME] [PERSON_NAME] [PERSON_NAME] [PERSON_NAME] Counter_…" at bounding box center [155, 199] width 48 height 12
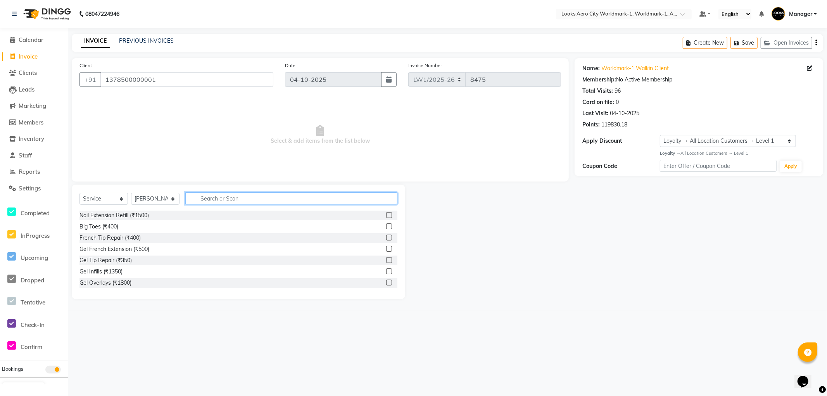
click at [213, 200] on input "text" at bounding box center [291, 198] width 212 height 12
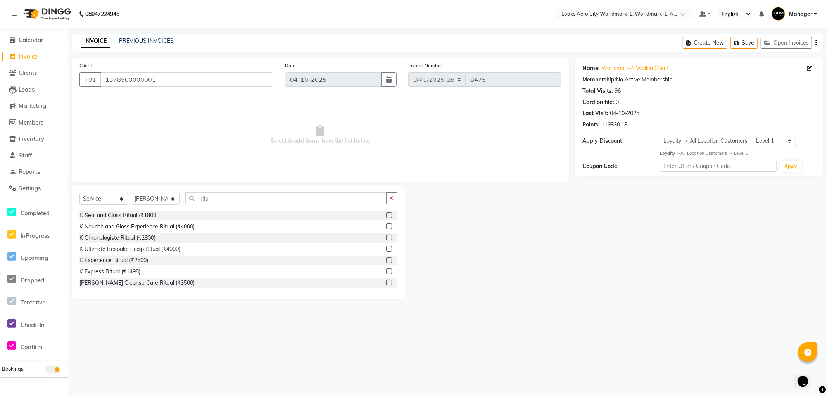
click at [386, 282] on label at bounding box center [389, 283] width 6 height 6
click at [386, 282] on input "checkbox" at bounding box center [388, 282] width 5 height 5
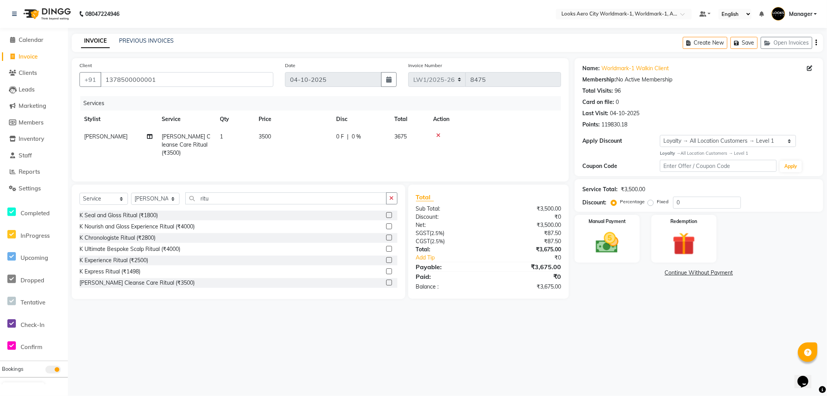
click at [286, 141] on td "3500" at bounding box center [293, 145] width 78 height 34
click at [327, 141] on input "3500" at bounding box center [329, 139] width 68 height 12
click at [172, 198] on select "Select Stylist [PERSON_NAME] [PERSON_NAME] [PERSON_NAME] [PERSON_NAME] Counter_…" at bounding box center [155, 199] width 48 height 12
click at [131, 193] on select "Select Stylist [PERSON_NAME] [PERSON_NAME] [PERSON_NAME] [PERSON_NAME] Counter_…" at bounding box center [155, 199] width 48 height 12
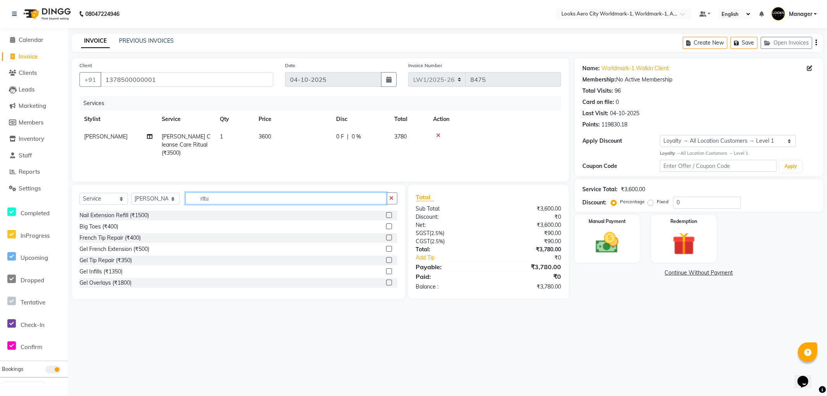
click at [222, 202] on input "ritu" at bounding box center [285, 198] width 201 height 12
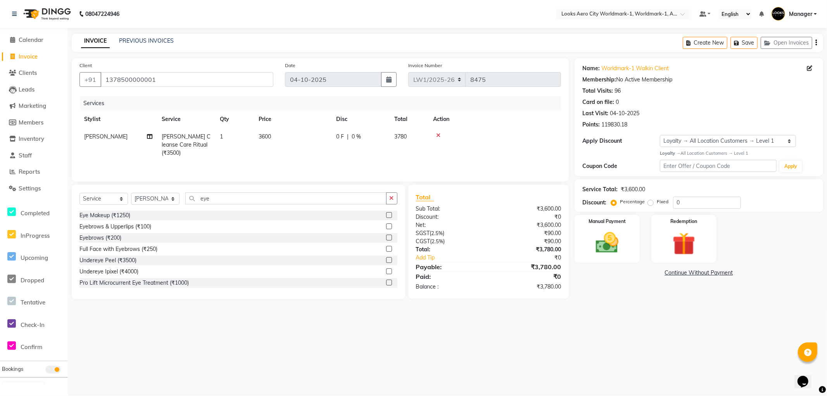
click at [386, 239] on label at bounding box center [389, 238] width 6 height 6
click at [386, 239] on input "checkbox" at bounding box center [388, 237] width 5 height 5
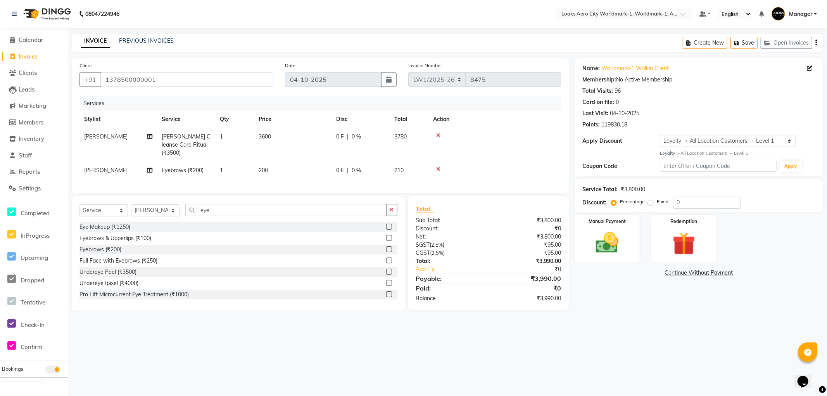
click at [298, 167] on td "200" at bounding box center [293, 170] width 78 height 17
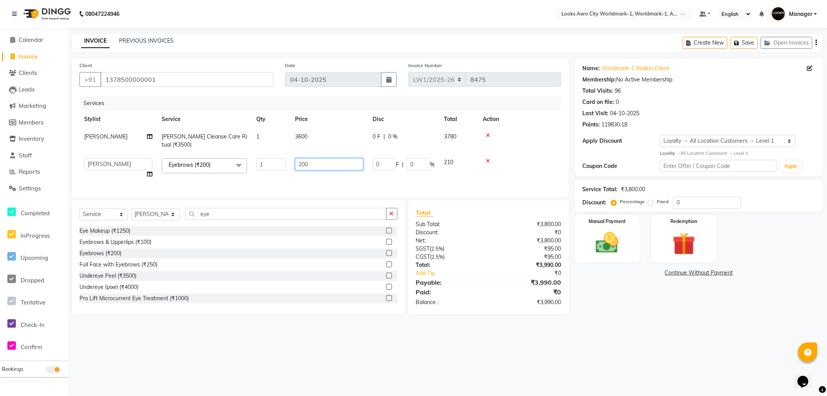
click at [319, 164] on input "200" at bounding box center [329, 164] width 68 height 12
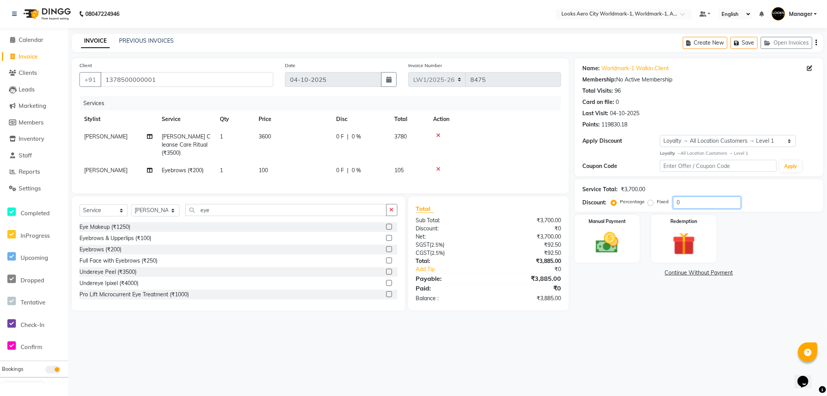
click at [690, 201] on input "0" at bounding box center [707, 203] width 68 height 12
click at [354, 133] on span "0 %" at bounding box center [356, 137] width 9 height 8
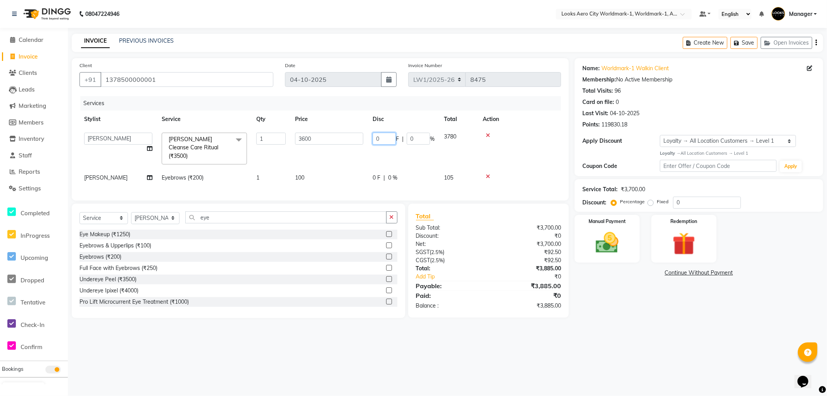
click at [390, 138] on input "0" at bounding box center [384, 139] width 23 height 12
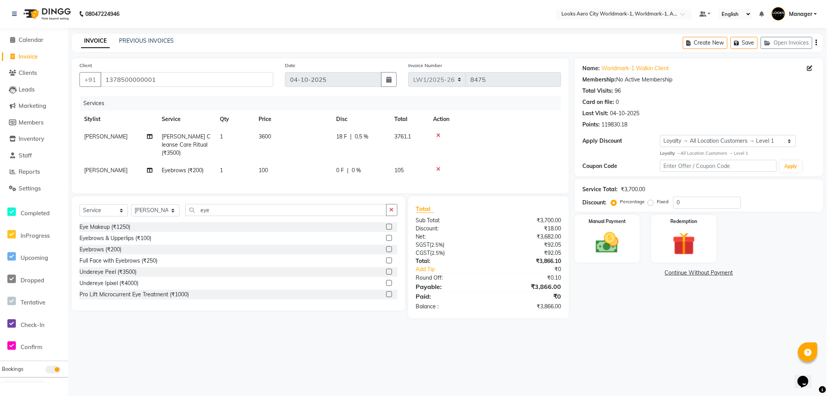
click at [286, 144] on td "3600" at bounding box center [293, 145] width 78 height 34
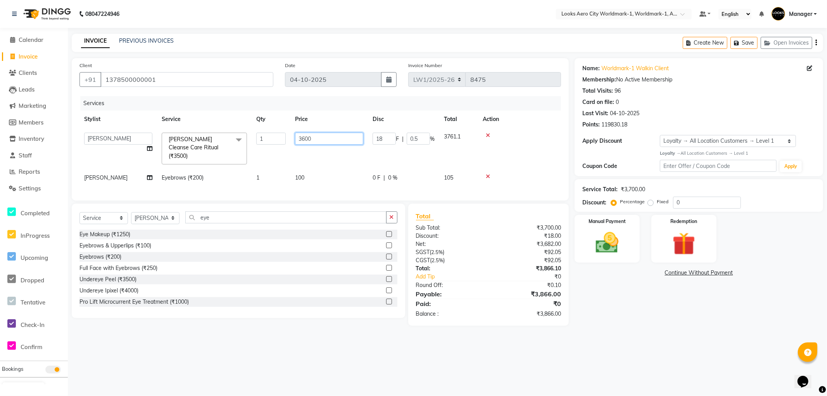
click at [328, 134] on input "3600" at bounding box center [329, 139] width 68 height 12
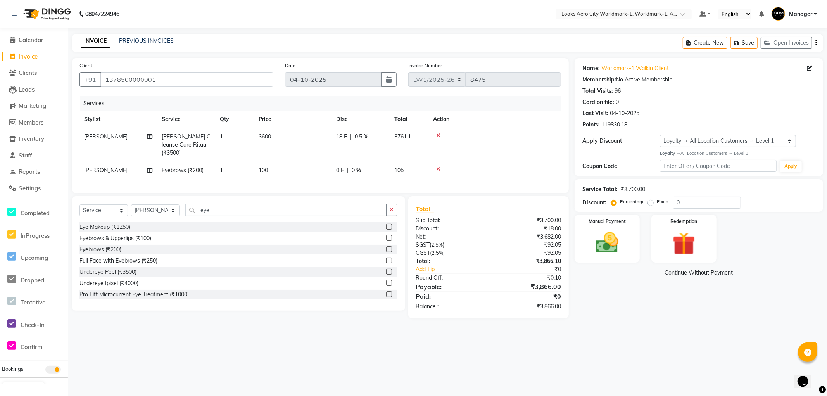
click at [229, 138] on td "1" at bounding box center [234, 145] width 39 height 34
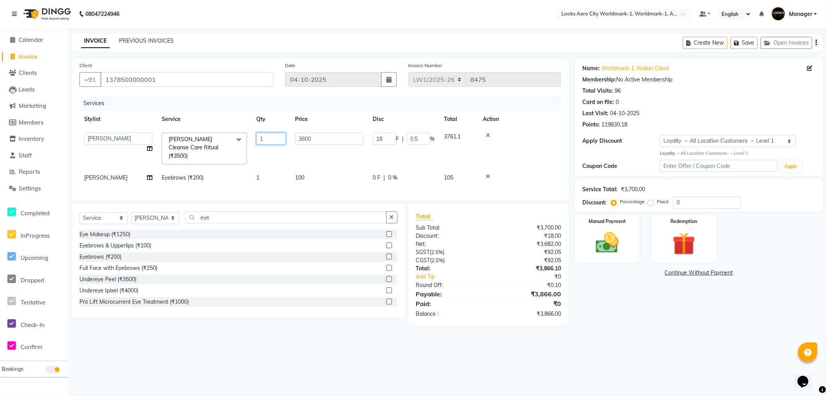
click at [275, 142] on input "1" at bounding box center [270, 139] width 29 height 12
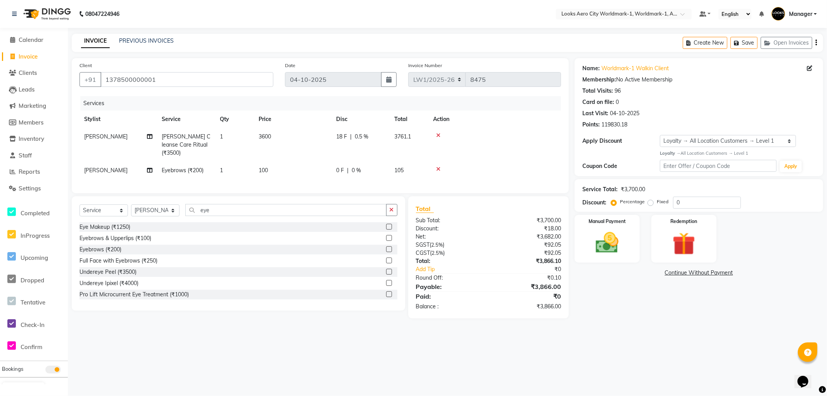
click at [375, 135] on div "18 F | 0.5 %" at bounding box center [360, 137] width 49 height 8
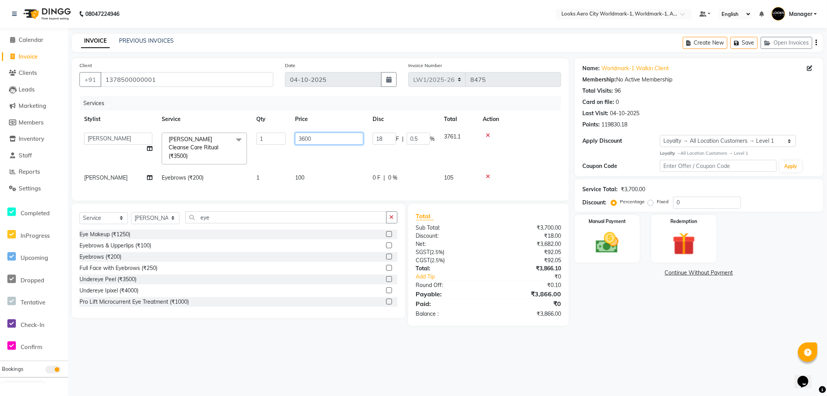
click at [320, 138] on input "3600" at bounding box center [329, 139] width 68 height 12
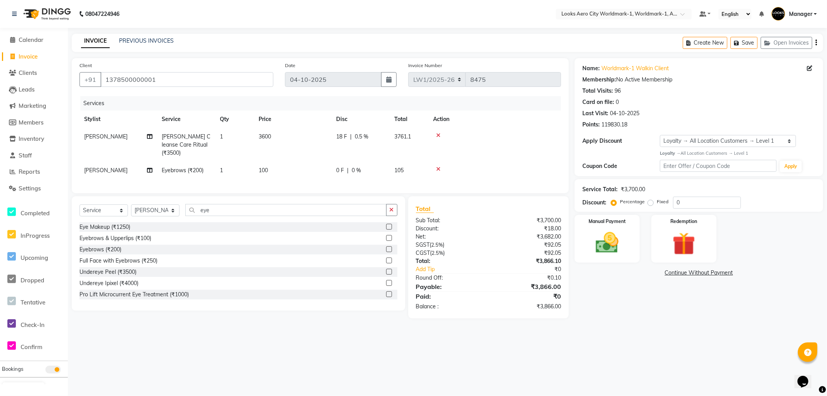
click at [289, 140] on td "3600" at bounding box center [293, 145] width 78 height 34
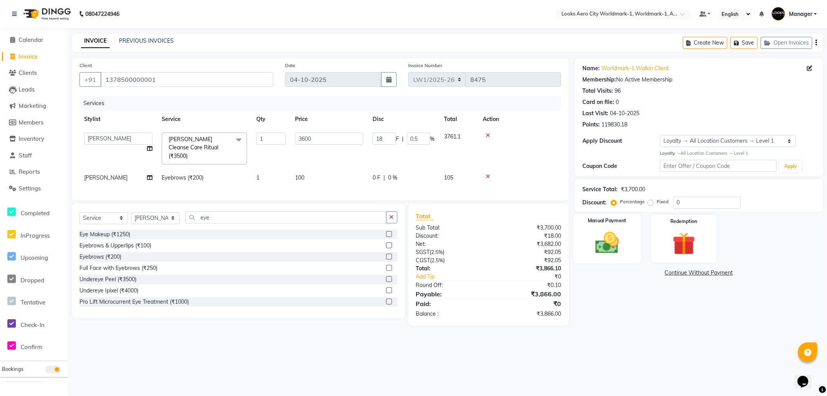
click at [634, 254] on div "Manual Payment" at bounding box center [607, 239] width 67 height 50
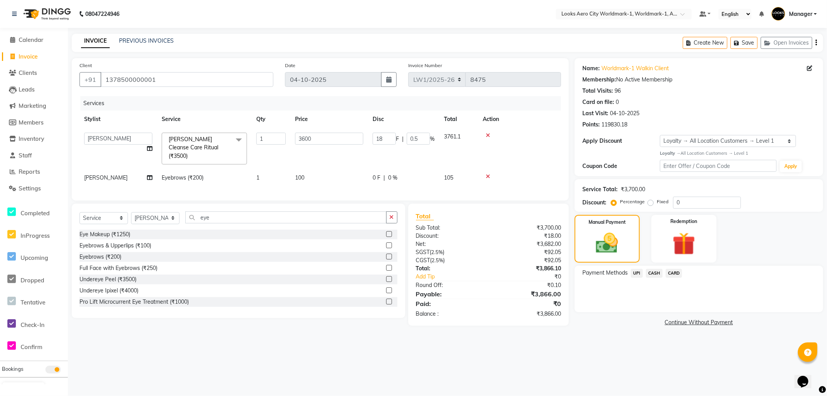
click at [674, 276] on span "CARD" at bounding box center [674, 273] width 17 height 9
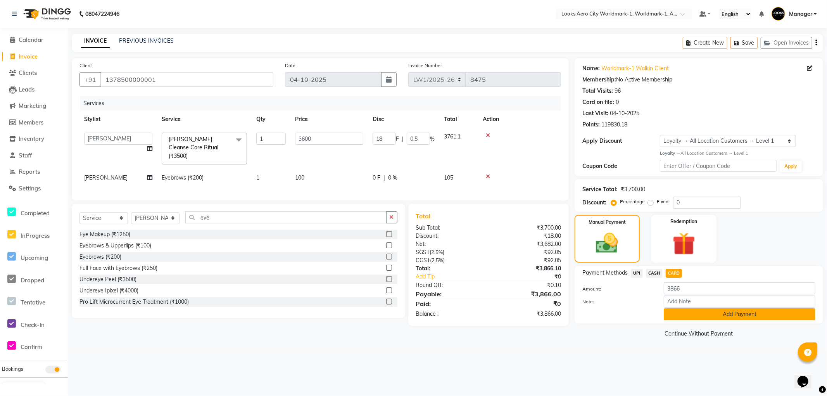
click at [707, 313] on button "Add Payment" at bounding box center [740, 314] width 152 height 12
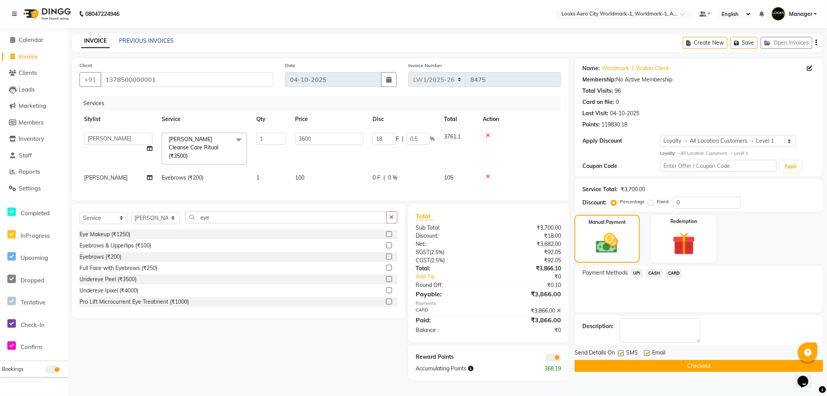
click at [551, 354] on span at bounding box center [554, 358] width 16 height 8
click at [561, 359] on input "checkbox" at bounding box center [561, 359] width 0 height 0
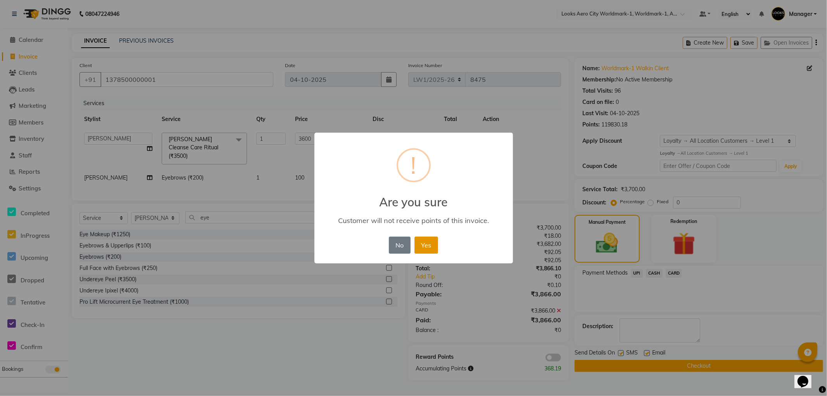
click at [427, 242] on button "Yes" at bounding box center [427, 245] width 24 height 17
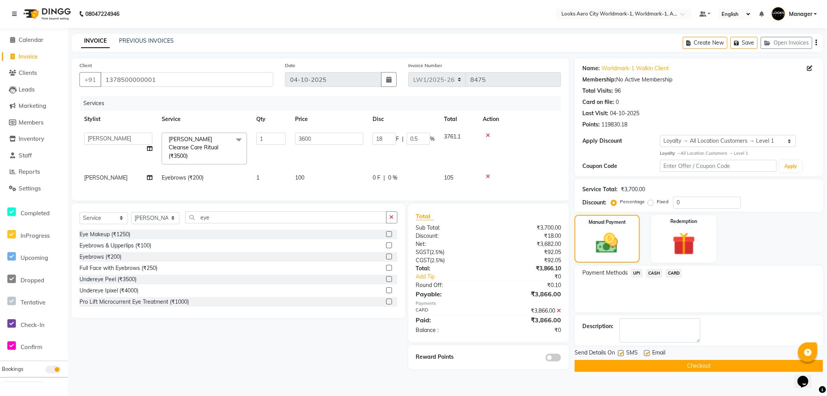
click at [666, 366] on button "Checkout" at bounding box center [699, 366] width 249 height 12
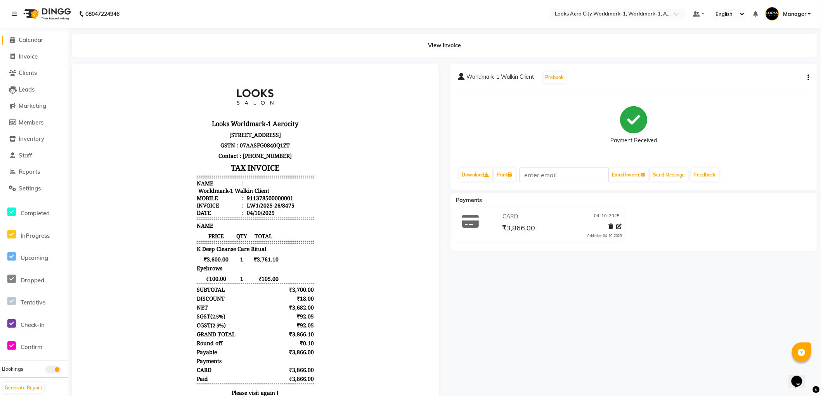
click at [29, 40] on span "Calendar" at bounding box center [31, 39] width 25 height 7
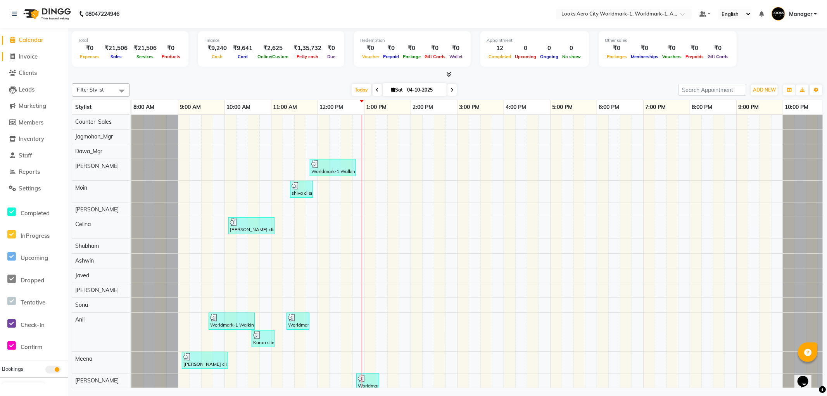
click at [36, 56] on span "Invoice" at bounding box center [28, 56] width 19 height 7
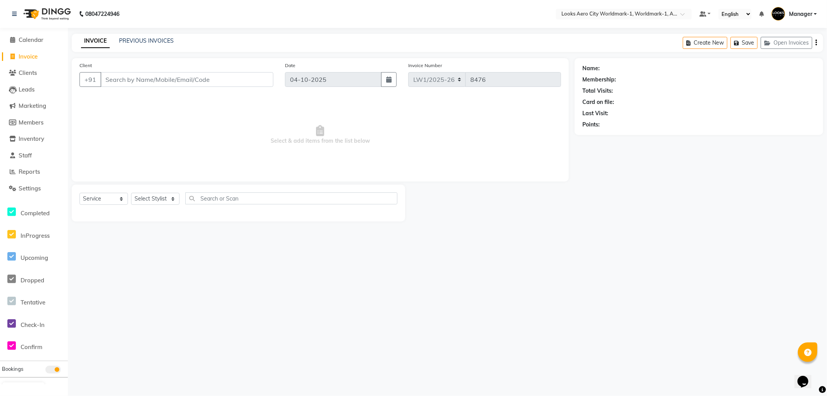
click at [179, 78] on input "Client" at bounding box center [186, 79] width 173 height 15
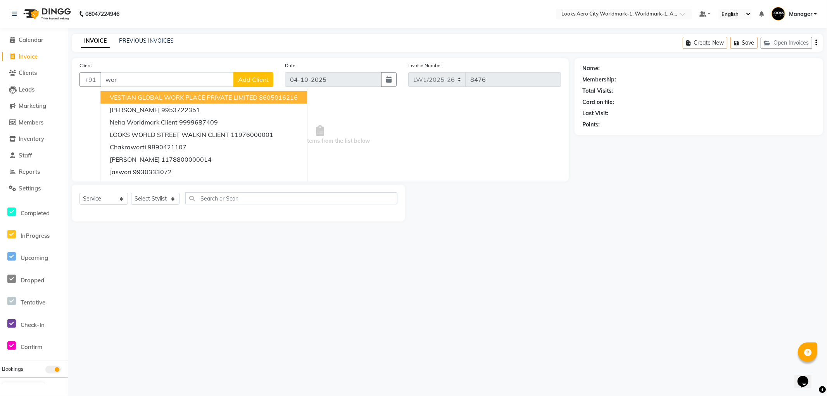
click at [167, 84] on input "wor" at bounding box center [166, 79] width 133 height 15
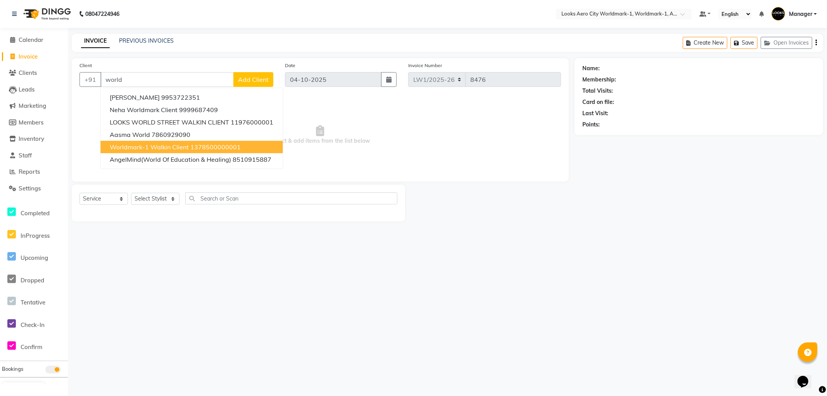
click at [178, 146] on span "Worldmark-1 Walkin Client" at bounding box center [149, 147] width 79 height 8
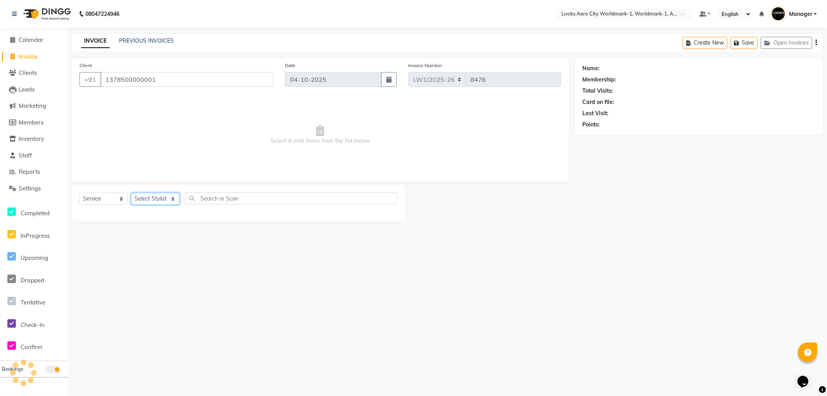
click at [160, 198] on select "Select Stylist [PERSON_NAME] [PERSON_NAME] [PERSON_NAME] [PERSON_NAME] Counter_…" at bounding box center [155, 199] width 48 height 12
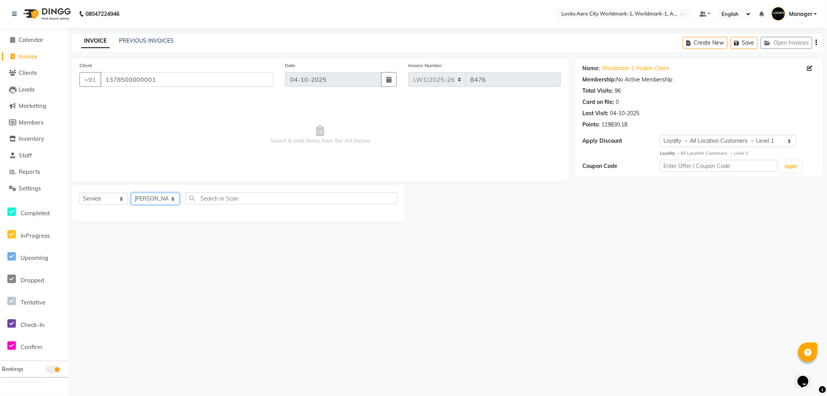
click at [131, 193] on select "Select Stylist [PERSON_NAME] [PERSON_NAME] [PERSON_NAME] [PERSON_NAME] Counter_…" at bounding box center [155, 199] width 48 height 12
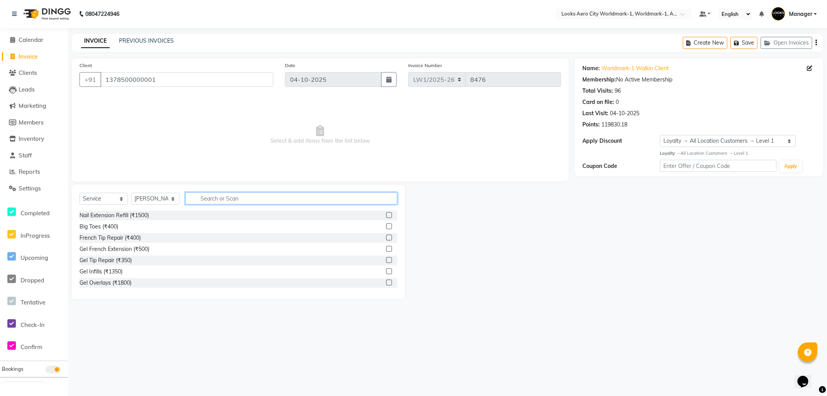
click at [230, 195] on input "text" at bounding box center [291, 198] width 212 height 12
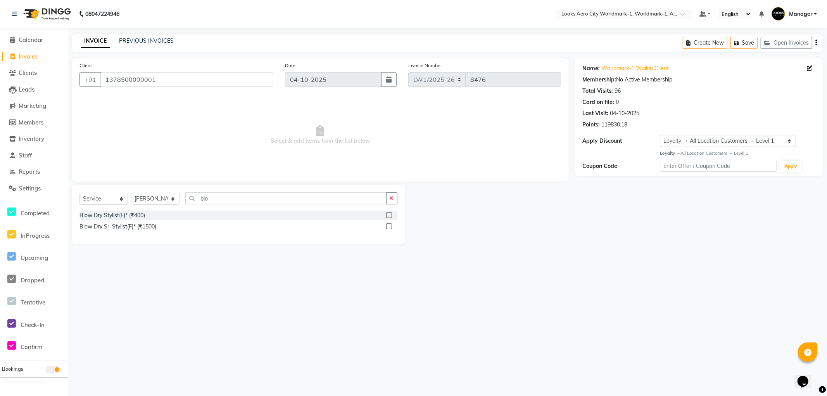
drag, startPoint x: 120, startPoint y: 216, endPoint x: 168, endPoint y: 155, distance: 77.1
click at [119, 216] on div "Blow Dry Stylist(F)* (₹400)" at bounding box center [112, 215] width 66 height 8
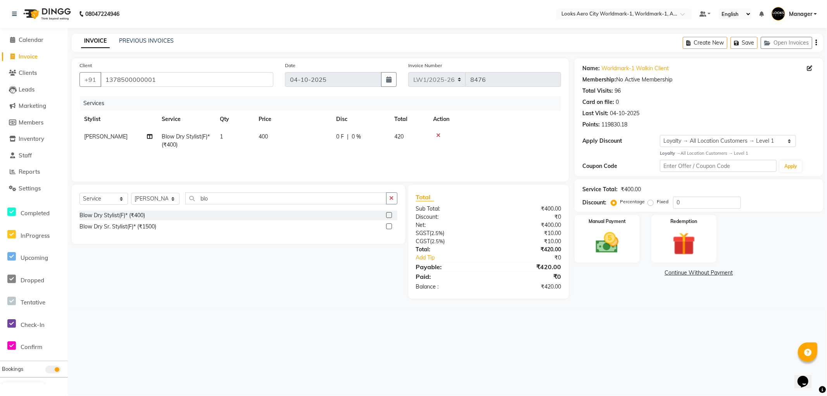
drag, startPoint x: 284, startPoint y: 136, endPoint x: 293, endPoint y: 136, distance: 8.5
click at [285, 136] on td "400" at bounding box center [293, 141] width 78 height 26
drag, startPoint x: 331, startPoint y: 140, endPoint x: 0, endPoint y: -3, distance: 360.6
click at [0, 0] on html "08047224946 Select Location × Looks Aero City Worldmark-1, Worldmark-1, Aerocit…" at bounding box center [413, 198] width 827 height 396
drag, startPoint x: 240, startPoint y: 197, endPoint x: 0, endPoint y: 115, distance: 252.7
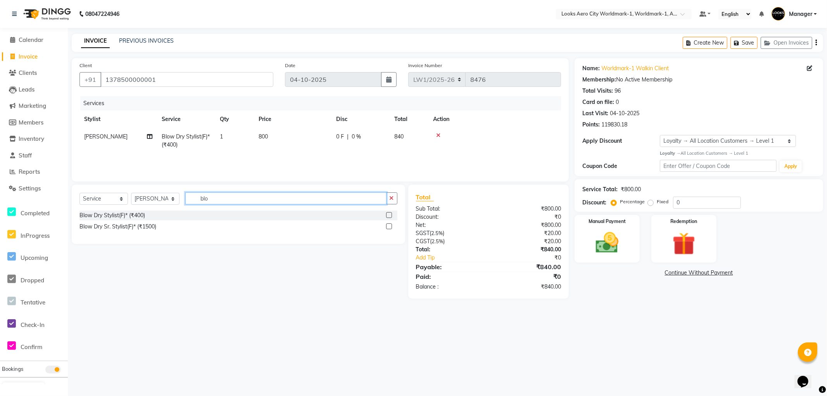
click at [0, 117] on app-home "08047224946 Select Location × Looks Aero City Worldmark-1, Worldmark-1, Aerocit…" at bounding box center [413, 155] width 827 height 310
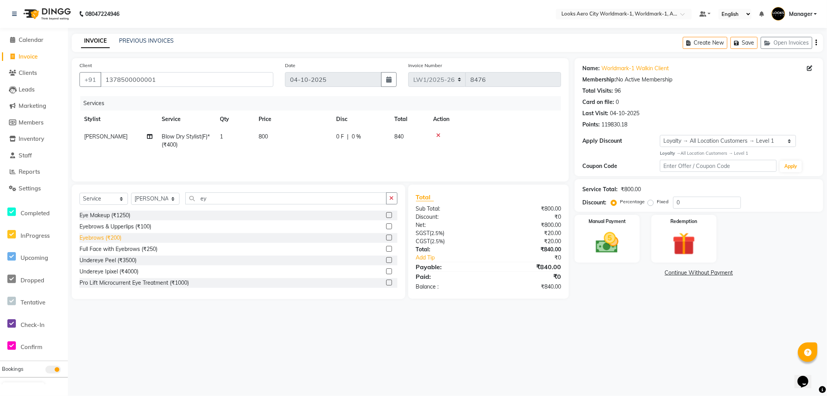
click at [111, 239] on div "Eyebrows (₹200)" at bounding box center [100, 238] width 42 height 8
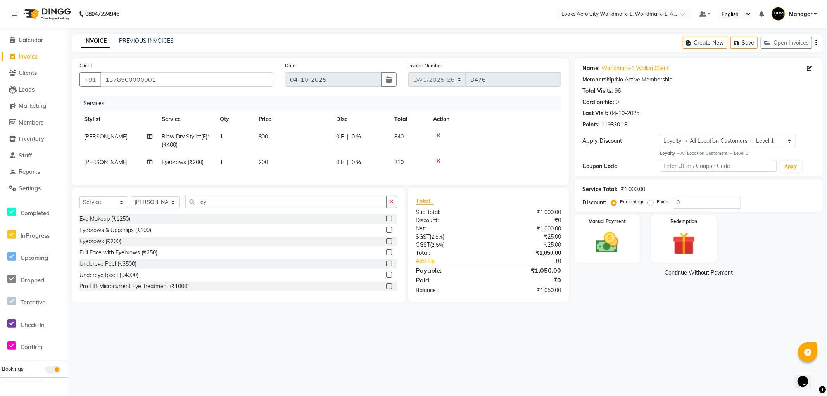
click at [306, 172] on div "Services Stylist Service Qty Price Disc Total Action Suryansh Blow Dry Stylist(…" at bounding box center [320, 136] width 482 height 81
click at [326, 166] on td "200" at bounding box center [293, 162] width 78 height 17
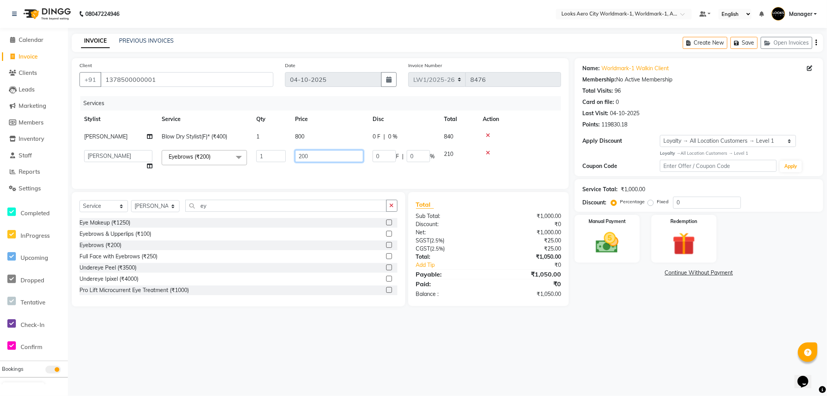
drag, startPoint x: 342, startPoint y: 156, endPoint x: 0, endPoint y: 15, distance: 369.8
click at [0, 15] on app-home "08047224946 Select Location × Looks Aero City Worldmark-1, Worldmark-1, Aerocit…" at bounding box center [413, 159] width 827 height 318
drag, startPoint x: 683, startPoint y: 316, endPoint x: 679, endPoint y: 323, distance: 8.5
click at [681, 321] on div "08047224946 Select Location × Looks Aero City Worldmark-1, Worldmark-1, Aerocit…" at bounding box center [413, 198] width 827 height 396
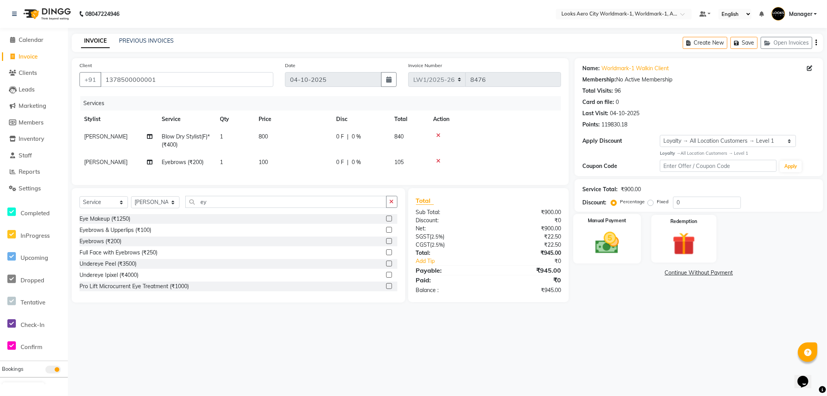
click at [627, 260] on div "Name: Worldmark-1 Walkin Client Membership: No Active Membership Total Visits: …" at bounding box center [702, 180] width 254 height 244
drag, startPoint x: 632, startPoint y: 311, endPoint x: 614, endPoint y: 286, distance: 30.2
click at [631, 307] on main "INVOICE PREVIOUS INVOICES Create New Save Open Invoices Client +91 137850000000…" at bounding box center [447, 174] width 759 height 280
click at [619, 258] on div "Manual Payment" at bounding box center [607, 239] width 67 height 50
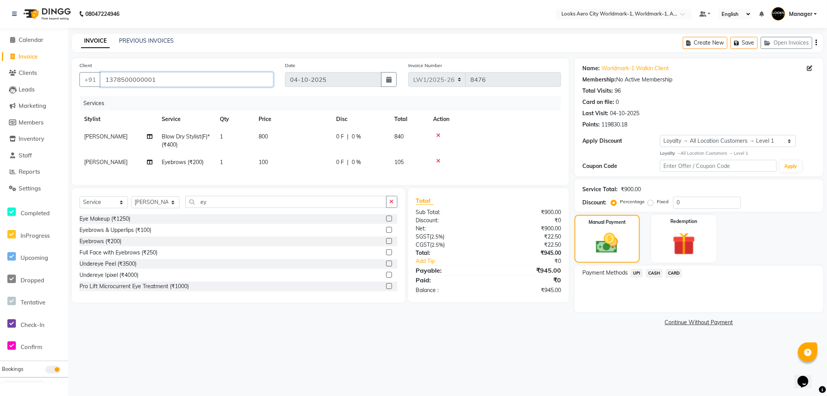
drag, startPoint x: 176, startPoint y: 76, endPoint x: 248, endPoint y: 123, distance: 86.2
click at [60, 74] on app-home "08047224946 Select Location × Looks Aero City Worldmark-1, Worldmark-1, Aerocit…" at bounding box center [413, 170] width 827 height 340
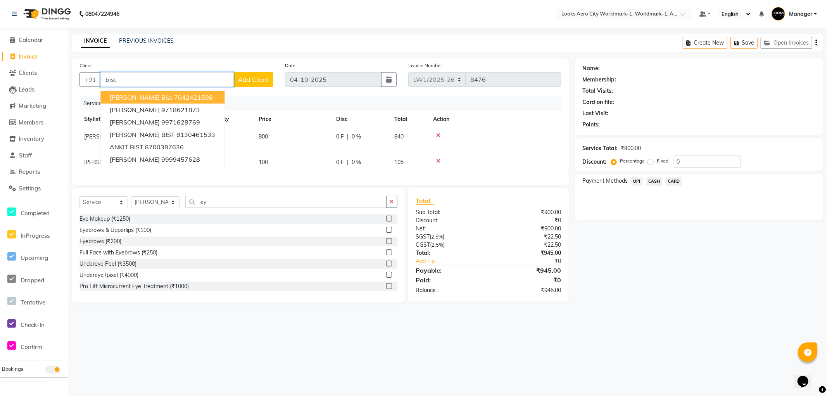
drag, startPoint x: 194, startPoint y: 79, endPoint x: 0, endPoint y: 64, distance: 194.8
click at [0, 64] on app-home "08047224946 Select Location × Looks Aero City Worldmark-1, Worldmark-1, Aerocit…" at bounding box center [413, 157] width 827 height 314
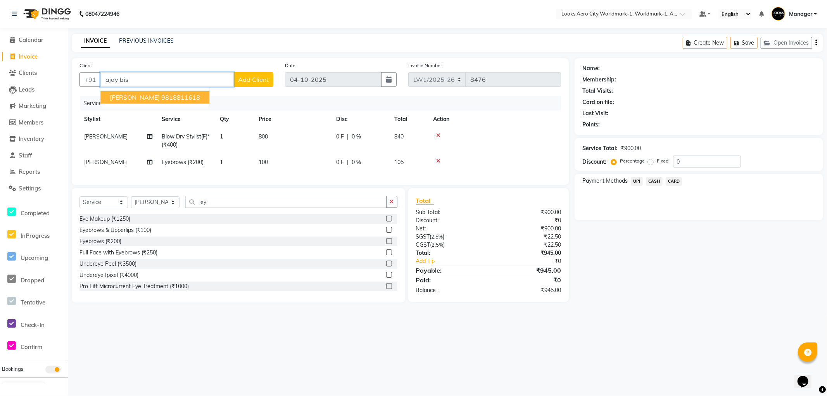
click at [171, 98] on ngb-highlight "9818811618" at bounding box center [180, 97] width 39 height 8
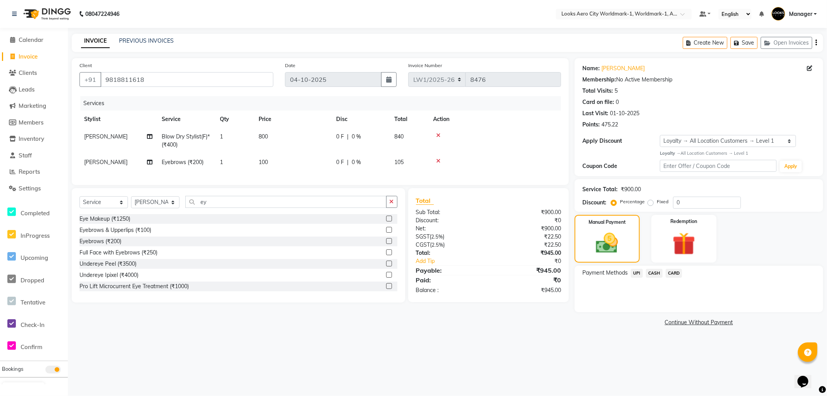
click at [654, 273] on span "CASH" at bounding box center [654, 273] width 17 height 9
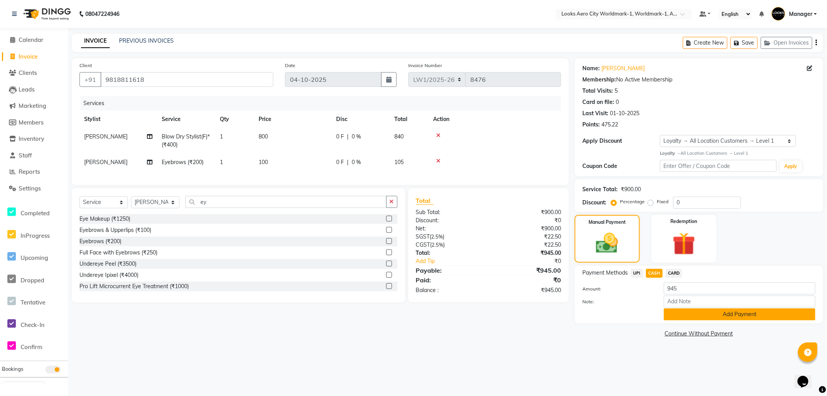
click at [684, 315] on button "Add Payment" at bounding box center [740, 314] width 152 height 12
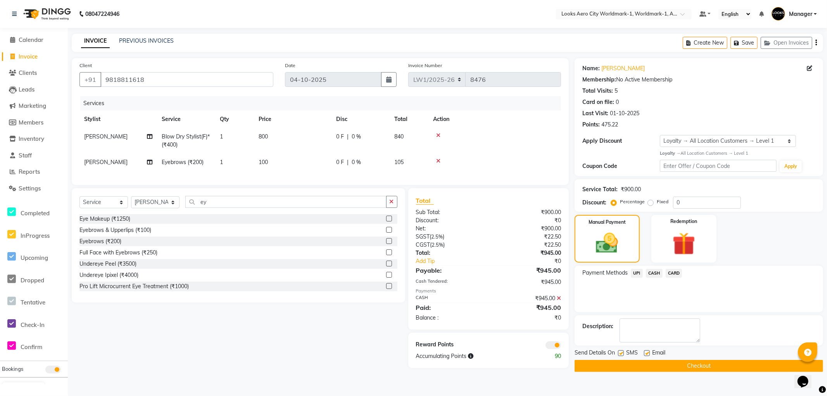
click at [111, 164] on td "[PERSON_NAME]" at bounding box center [118, 162] width 78 height 17
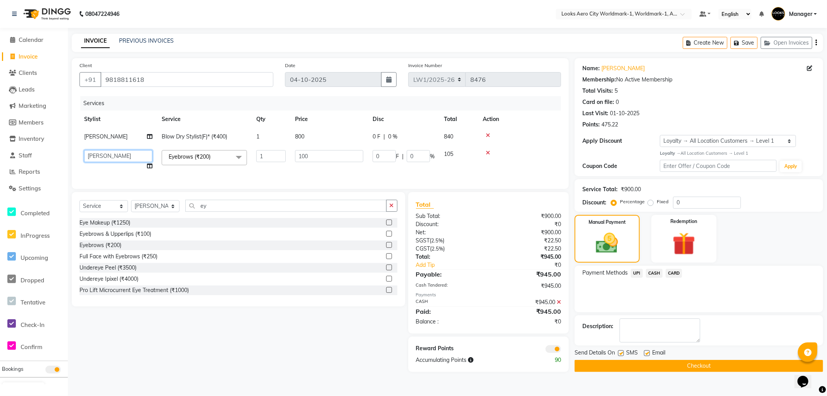
click at [122, 158] on select "Abhishek_Nails Amita Chauhan Anil Ashwin Celina Counter_Sales Dawa_Mgr Gaurav_P…" at bounding box center [118, 156] width 68 height 12
click at [593, 363] on button "Checkout" at bounding box center [699, 366] width 249 height 12
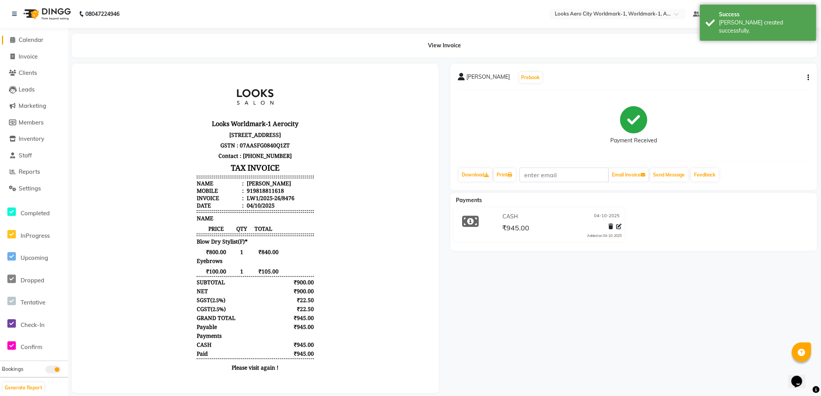
click at [29, 40] on span "Calendar" at bounding box center [31, 39] width 25 height 7
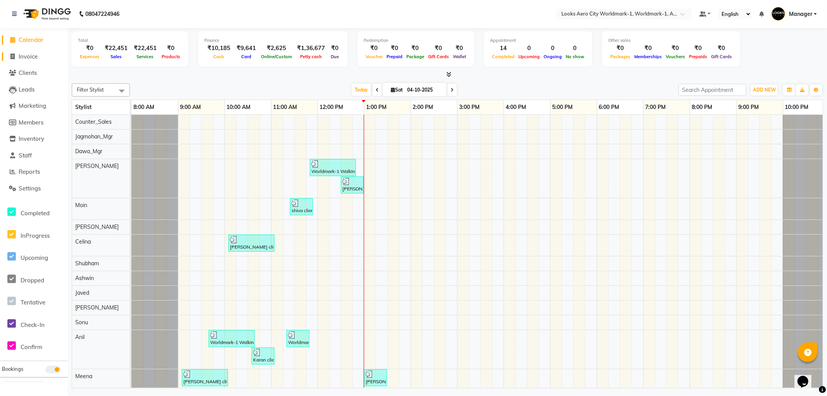
click at [32, 57] on span "Invoice" at bounding box center [28, 56] width 19 height 7
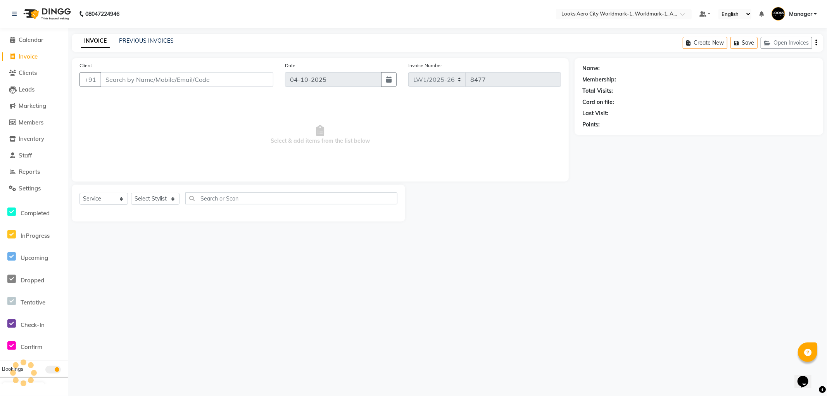
click at [164, 81] on input "Client" at bounding box center [186, 79] width 173 height 15
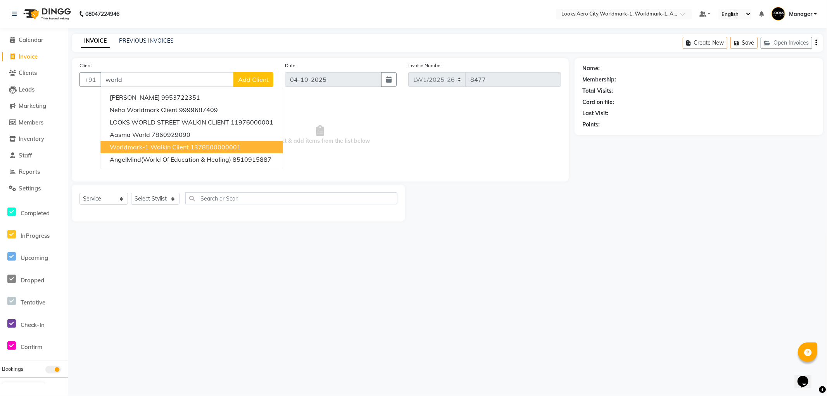
click at [196, 149] on ngb-highlight "1378500000001" at bounding box center [215, 147] width 50 height 8
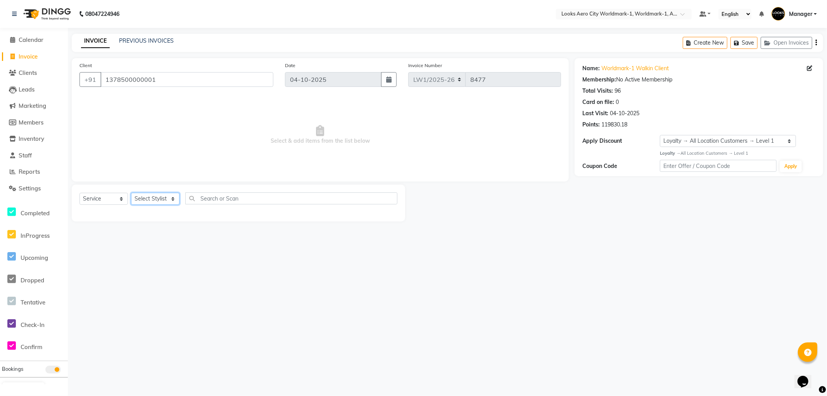
click at [162, 198] on select "Select Stylist [PERSON_NAME] [PERSON_NAME] [PERSON_NAME] [PERSON_NAME] Counter_…" at bounding box center [155, 199] width 48 height 12
click at [131, 193] on select "Select Stylist [PERSON_NAME] [PERSON_NAME] [PERSON_NAME] [PERSON_NAME] Counter_…" at bounding box center [155, 199] width 48 height 12
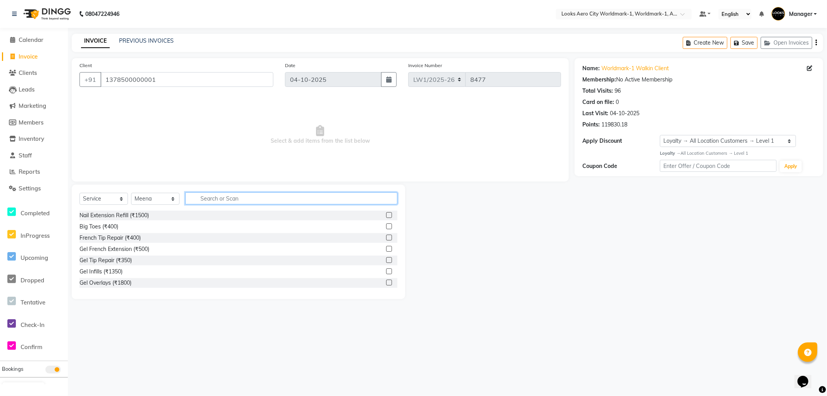
click at [237, 199] on input "text" at bounding box center [291, 198] width 212 height 12
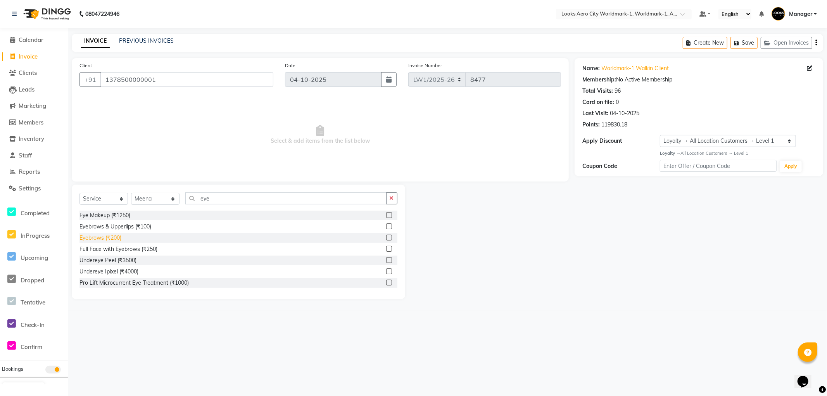
click at [97, 238] on div "Eyebrows (₹200)" at bounding box center [100, 238] width 42 height 8
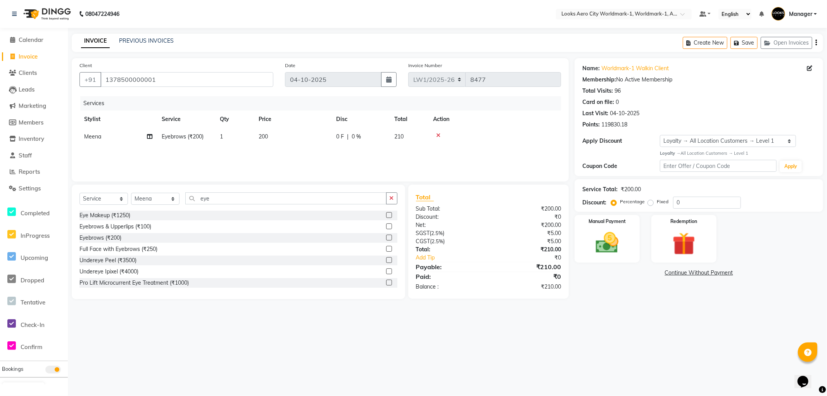
drag, startPoint x: 283, startPoint y: 144, endPoint x: 289, endPoint y: 144, distance: 5.4
click at [284, 144] on td "200" at bounding box center [293, 136] width 78 height 17
drag, startPoint x: 328, startPoint y: 141, endPoint x: 0, endPoint y: 58, distance: 338.4
click at [0, 58] on app-home "08047224946 Select Location × Looks Aero City Worldmark-1, Worldmark-1, Aerocit…" at bounding box center [413, 155] width 827 height 311
drag, startPoint x: 237, startPoint y: 196, endPoint x: 16, endPoint y: 29, distance: 277.2
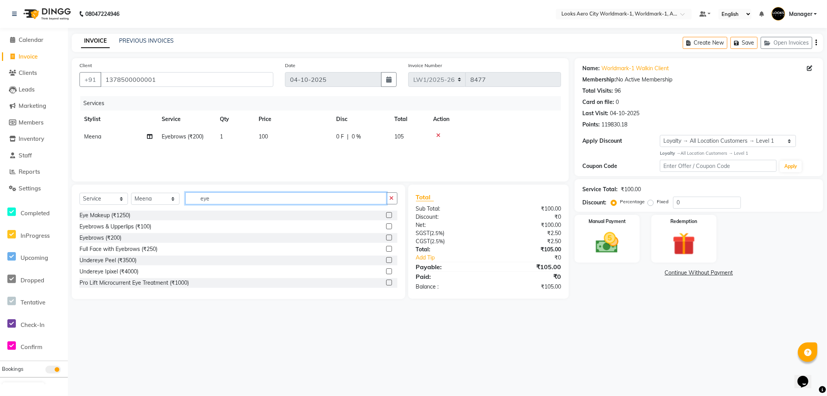
click at [0, 42] on app-home "08047224946 Select Location × Looks Aero City Worldmark-1, Worldmark-1, Aerocit…" at bounding box center [413, 155] width 827 height 311
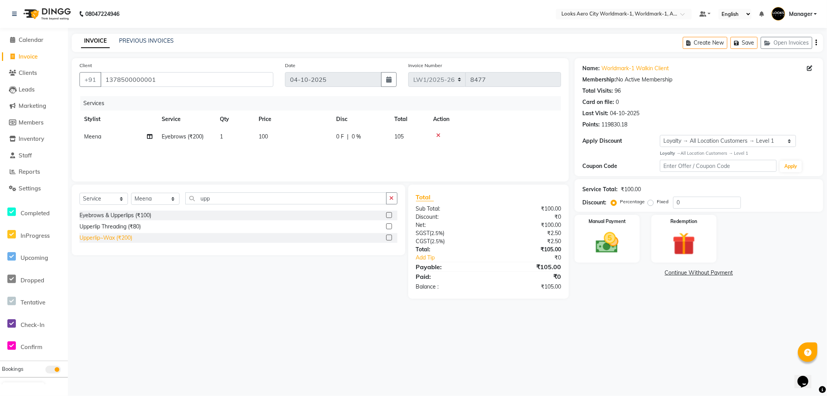
click at [125, 238] on div "Upperlip~Wax (₹200)" at bounding box center [105, 238] width 53 height 8
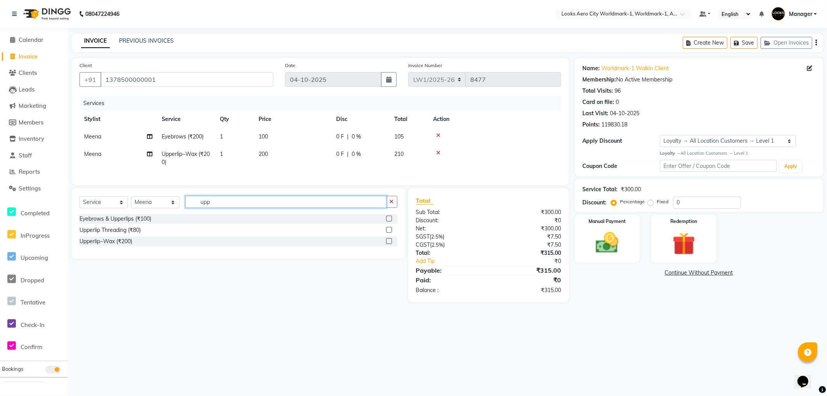
drag, startPoint x: 235, startPoint y: 209, endPoint x: 11, endPoint y: 51, distance: 274.0
click at [0, 55] on app-home "08047224946 Select Location × Looks Aero City Worldmark-1, Worldmark-1, Aerocit…" at bounding box center [413, 157] width 827 height 314
drag, startPoint x: 136, startPoint y: 235, endPoint x: 175, endPoint y: 199, distance: 52.4
click at [136, 234] on div "Premium Wax~Bikini (₹1200)" at bounding box center [115, 230] width 72 height 8
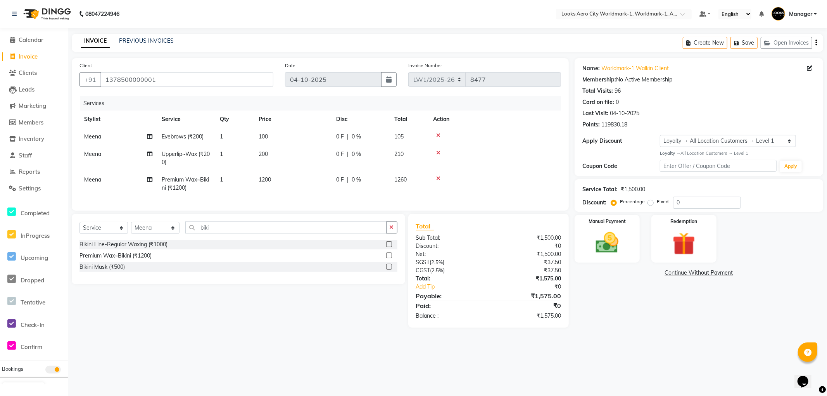
drag, startPoint x: 280, startPoint y: 177, endPoint x: 292, endPoint y: 178, distance: 12.8
click at [281, 177] on td "1200" at bounding box center [293, 184] width 78 height 26
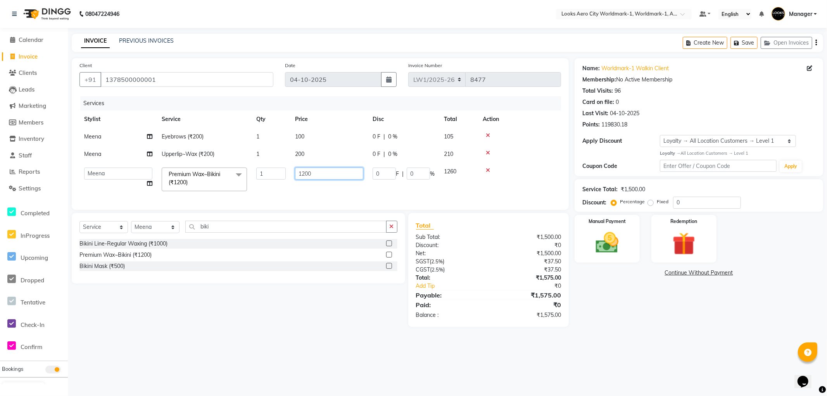
drag, startPoint x: 327, startPoint y: 173, endPoint x: 235, endPoint y: 172, distance: 91.9
click at [237, 175] on tr "Abhishek_Nails Amita Chauhan Anil Ashwin Celina Counter_Sales Dawa_Mgr Gaurav_P…" at bounding box center [320, 179] width 482 height 33
click at [152, 233] on select "Select Stylist [PERSON_NAME] [PERSON_NAME] [PERSON_NAME] [PERSON_NAME] Counter_…" at bounding box center [155, 227] width 48 height 12
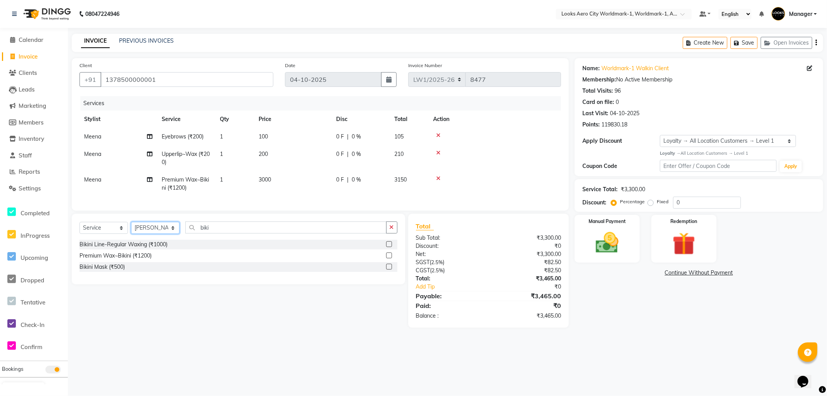
click at [131, 228] on select "Select Stylist [PERSON_NAME] [PERSON_NAME] [PERSON_NAME] [PERSON_NAME] Counter_…" at bounding box center [155, 228] width 48 height 12
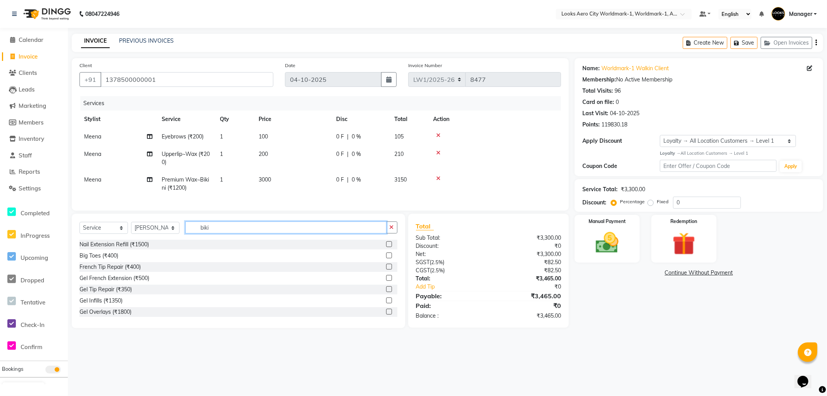
drag, startPoint x: 211, startPoint y: 231, endPoint x: 172, endPoint y: 232, distance: 38.8
click at [172, 232] on div "Select Service Product Membership Package Voucher Prepaid Gift Card Select Styl…" at bounding box center [238, 230] width 318 height 18
drag, startPoint x: 124, startPoint y: 262, endPoint x: 129, endPoint y: 240, distance: 21.9
click at [126, 260] on div "Stylist Cut(M) (₹700)" at bounding box center [104, 256] width 51 height 8
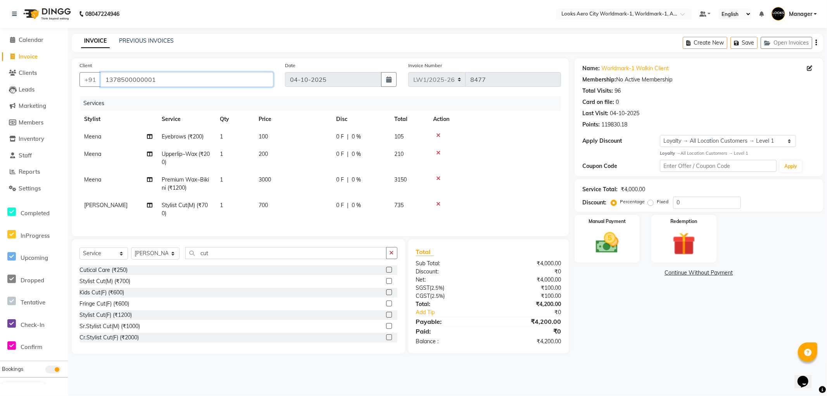
drag, startPoint x: 173, startPoint y: 80, endPoint x: 65, endPoint y: 81, distance: 107.8
click at [65, 81] on app-home "08047224946 Select Location × Looks Aero City Worldmark-1, Worldmark-1, Aerocit…" at bounding box center [413, 182] width 827 height 365
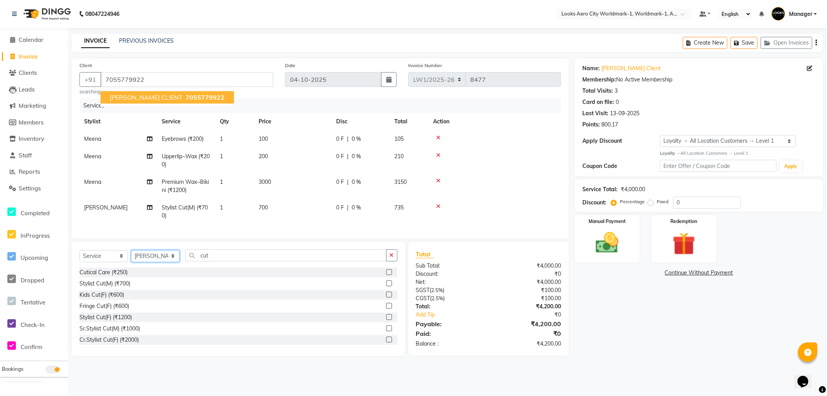
drag, startPoint x: 152, startPoint y: 261, endPoint x: 150, endPoint y: 257, distance: 4.0
click at [152, 261] on select "Select Stylist [PERSON_NAME] [PERSON_NAME] [PERSON_NAME] [PERSON_NAME] Counter_…" at bounding box center [155, 256] width 48 height 12
click at [162, 261] on select "Select Stylist [PERSON_NAME] [PERSON_NAME] [PERSON_NAME] [PERSON_NAME] Counter_…" at bounding box center [155, 256] width 48 height 12
click at [131, 257] on select "Select Stylist [PERSON_NAME] [PERSON_NAME] [PERSON_NAME] [PERSON_NAME] Counter_…" at bounding box center [155, 256] width 48 height 12
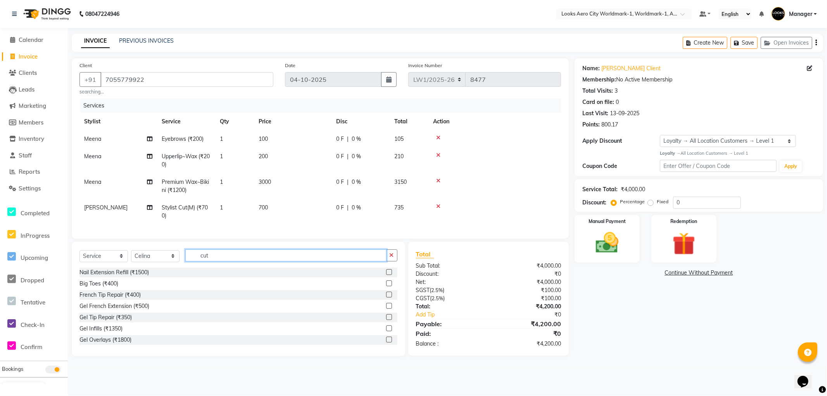
drag, startPoint x: 207, startPoint y: 260, endPoint x: 13, endPoint y: 164, distance: 217.3
click at [0, 188] on app-home "08047224946 Select Location × Looks Aero City Worldmark-1, Worldmark-1, Aerocit…" at bounding box center [413, 184] width 827 height 368
drag, startPoint x: 254, startPoint y: 265, endPoint x: 64, endPoint y: 226, distance: 193.5
click at [47, 247] on app-home "08047224946 Select Location × Looks Aero City Worldmark-1, Worldmark-1, Aerocit…" at bounding box center [413, 184] width 827 height 368
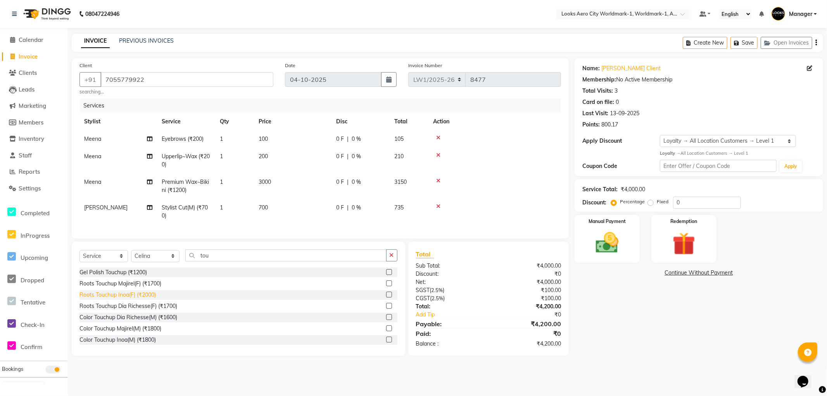
click at [143, 299] on div "Roots Touchup Inoa(F) (₹2000)" at bounding box center [117, 295] width 76 height 8
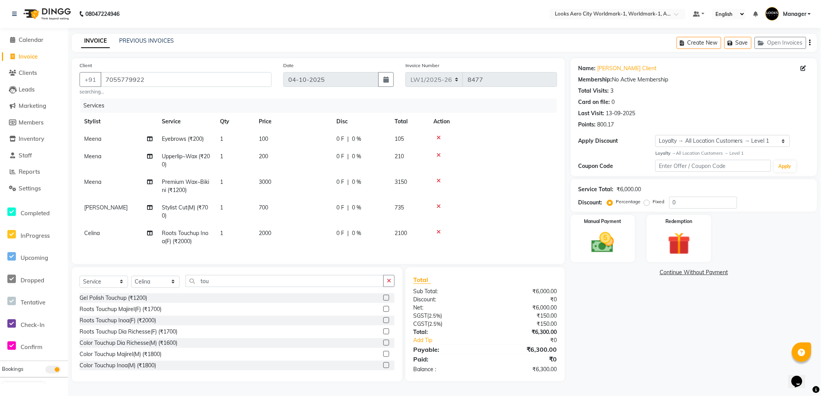
scroll to position [4, 0]
drag, startPoint x: 283, startPoint y: 227, endPoint x: 328, endPoint y: 222, distance: 44.9
click at [285, 227] on td "2000" at bounding box center [293, 238] width 78 height 26
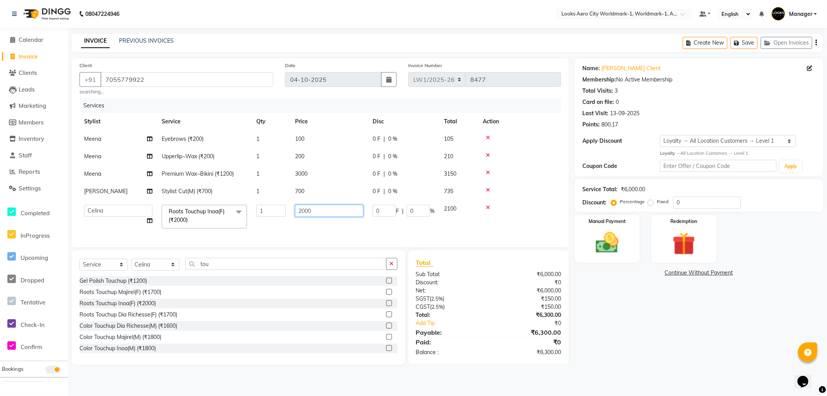
drag, startPoint x: 337, startPoint y: 210, endPoint x: 219, endPoint y: 210, distance: 117.1
click at [219, 210] on tr "Abhishek_Nails Amita Chauhan Anil Ashwin Celina Counter_Sales Dawa_Mgr Gaurav_P…" at bounding box center [320, 216] width 482 height 33
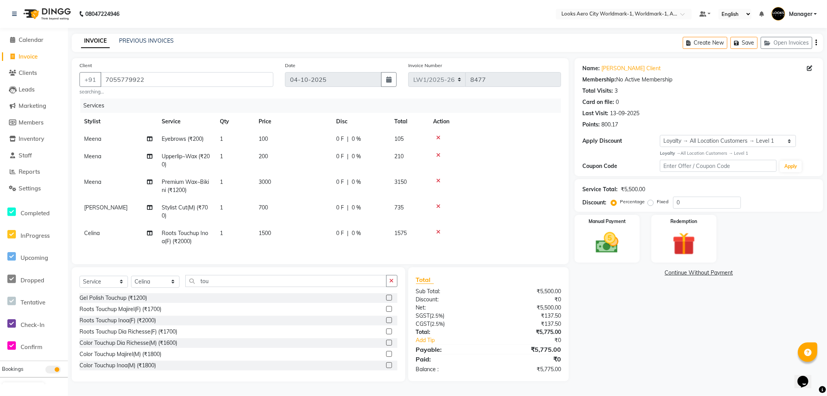
click at [320, 191] on tbody "Meena Eyebrows (₹200) 1 100 0 F | 0 % 105 Meena Upperlip~Wax (₹200) 1 200 0 F |…" at bounding box center [320, 190] width 482 height 120
click at [279, 202] on td "700" at bounding box center [293, 212] width 78 height 26
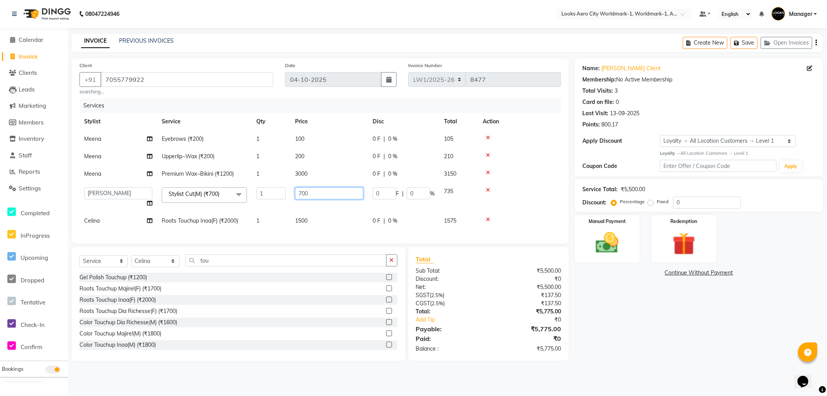
drag, startPoint x: 317, startPoint y: 190, endPoint x: 80, endPoint y: 138, distance: 242.5
click at [78, 147] on div "Client +91 7055779922 searching... Date 04-10-2025 Invoice Number LW1/2025-26 V…" at bounding box center [320, 150] width 497 height 185
click at [612, 304] on div "Name: Namita Client Membership: No Active Membership Total Visits: 3 Card on fi…" at bounding box center [696, 209] width 252 height 303
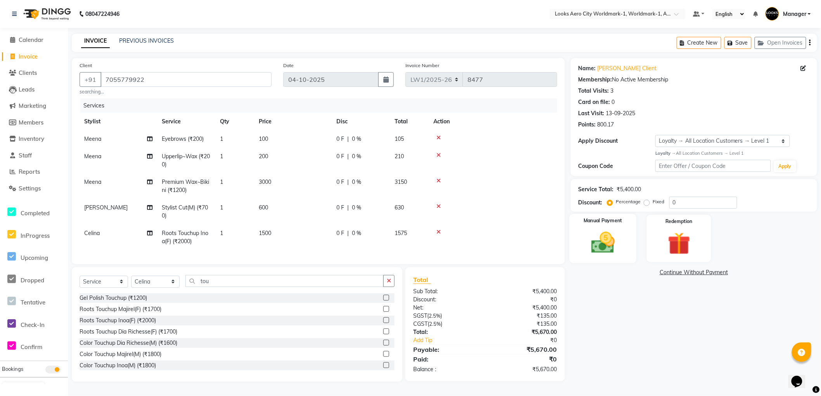
click at [629, 261] on div "Manual Payment" at bounding box center [602, 238] width 67 height 49
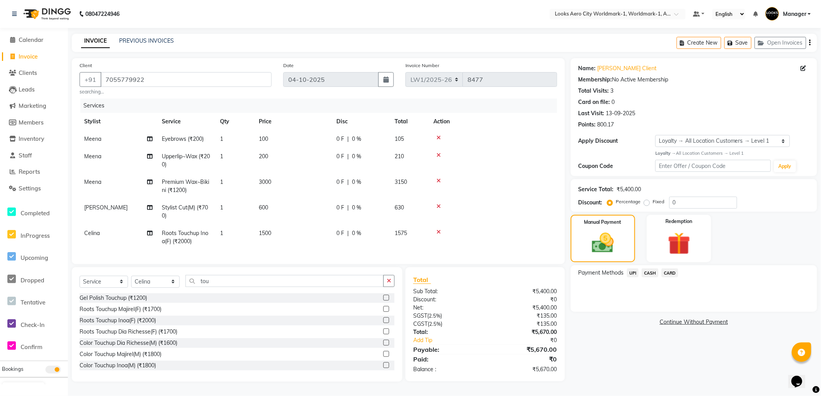
click at [669, 274] on span "CARD" at bounding box center [669, 272] width 17 height 9
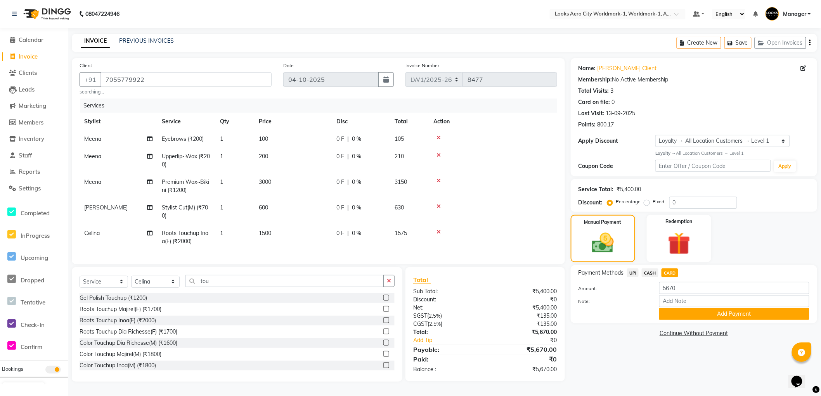
drag, startPoint x: 676, startPoint y: 317, endPoint x: 621, endPoint y: 313, distance: 55.2
click at [676, 316] on button "Add Payment" at bounding box center [734, 314] width 150 height 12
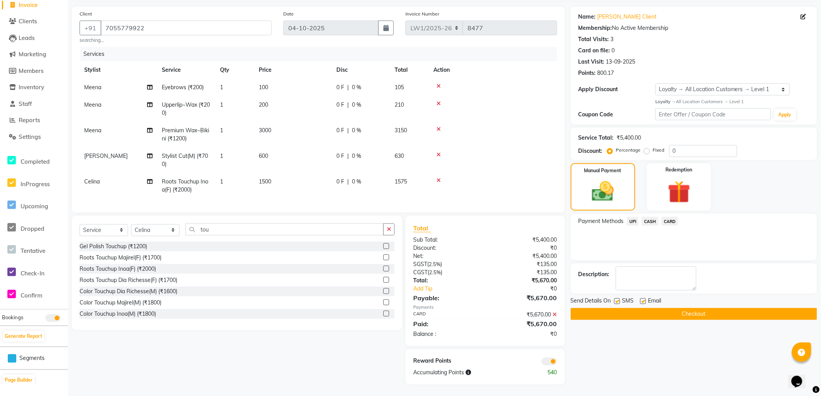
scroll to position [58, 0]
click at [584, 308] on button "Checkout" at bounding box center [693, 314] width 246 height 12
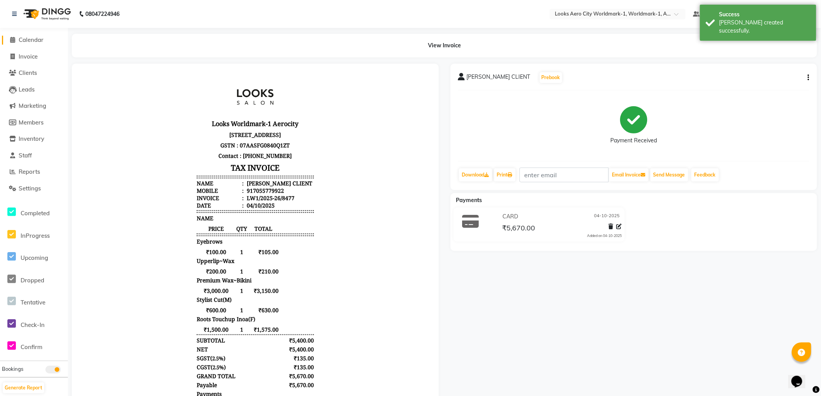
click at [30, 40] on span "Calendar" at bounding box center [31, 39] width 25 height 7
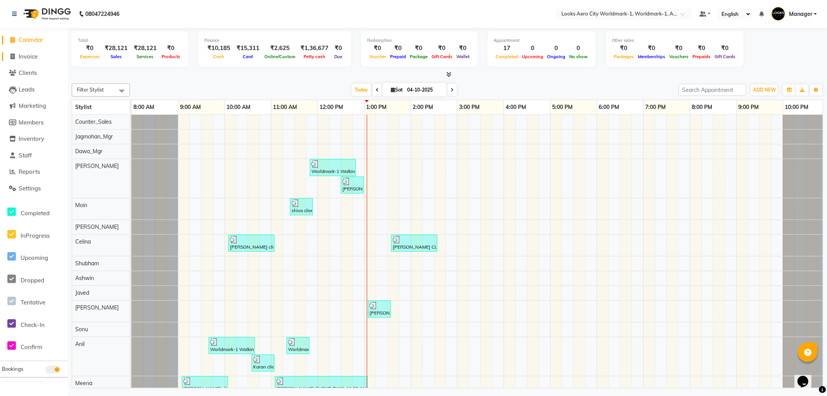
click at [30, 56] on span "Invoice" at bounding box center [28, 56] width 19 height 7
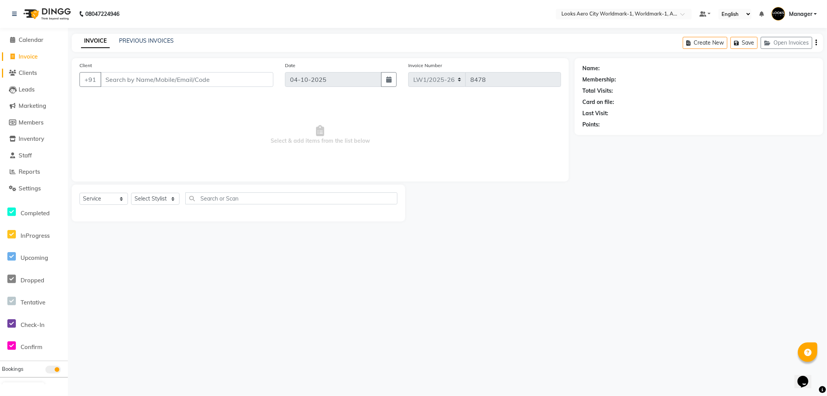
click at [28, 73] on span "Clients" at bounding box center [28, 72] width 18 height 7
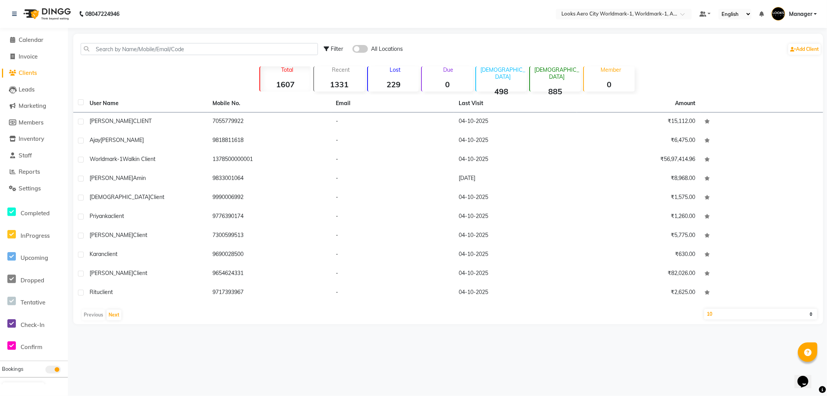
click at [782, 315] on select "10 50 100" at bounding box center [760, 314] width 113 height 11
click at [704, 309] on select "10 50 100" at bounding box center [760, 314] width 113 height 11
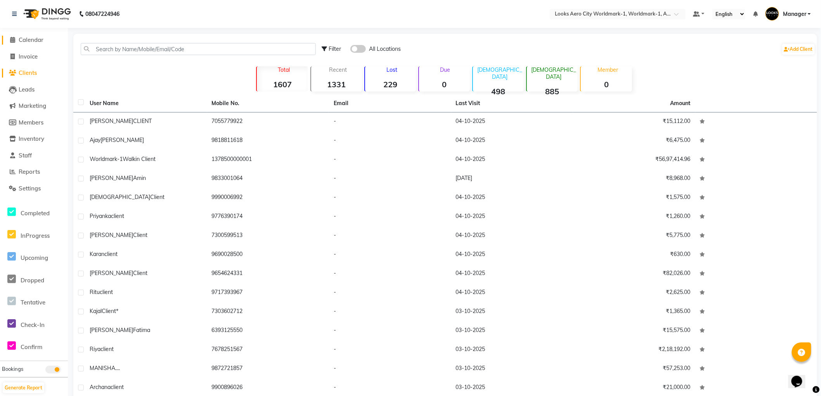
click at [30, 41] on span "Calendar" at bounding box center [31, 39] width 25 height 7
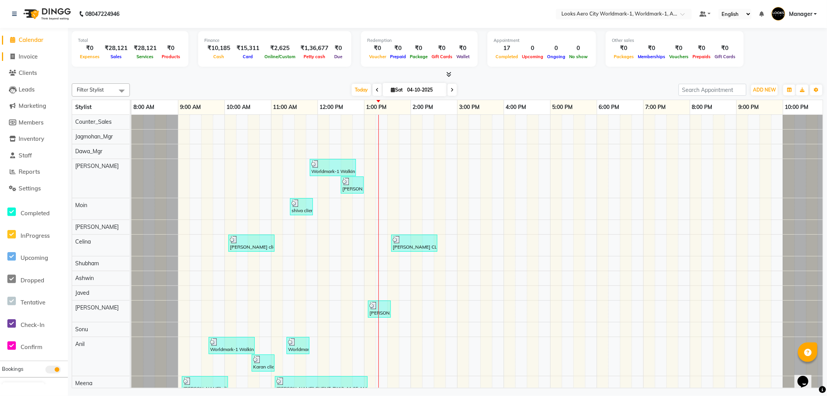
click at [32, 55] on span "Invoice" at bounding box center [28, 56] width 19 height 7
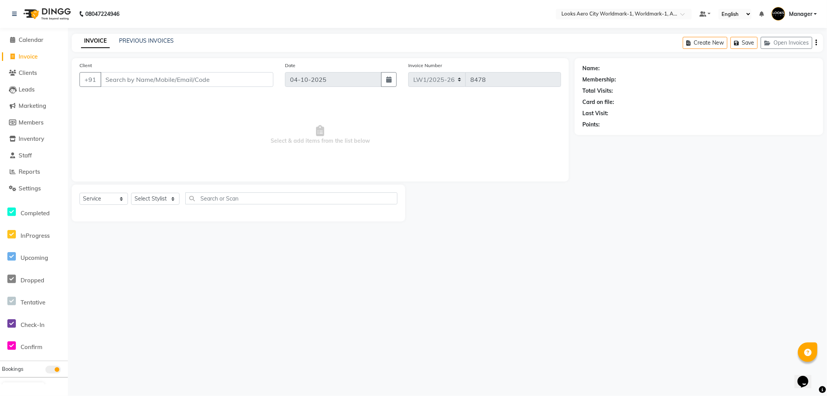
click at [156, 76] on input "Client" at bounding box center [186, 79] width 173 height 15
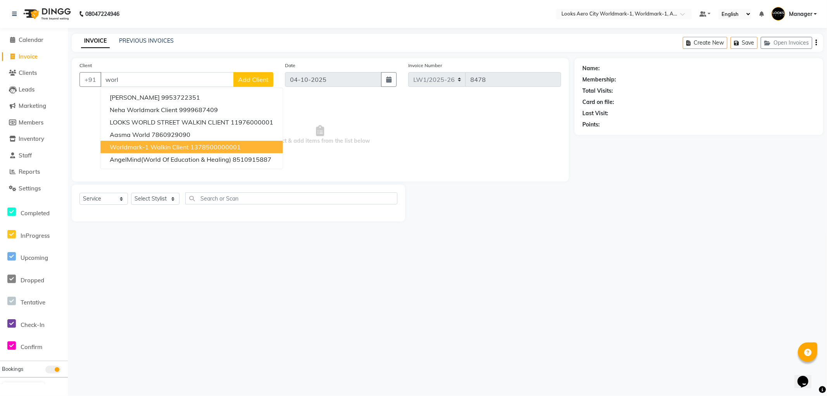
click at [219, 146] on ngb-highlight "1378500000001" at bounding box center [215, 147] width 50 height 8
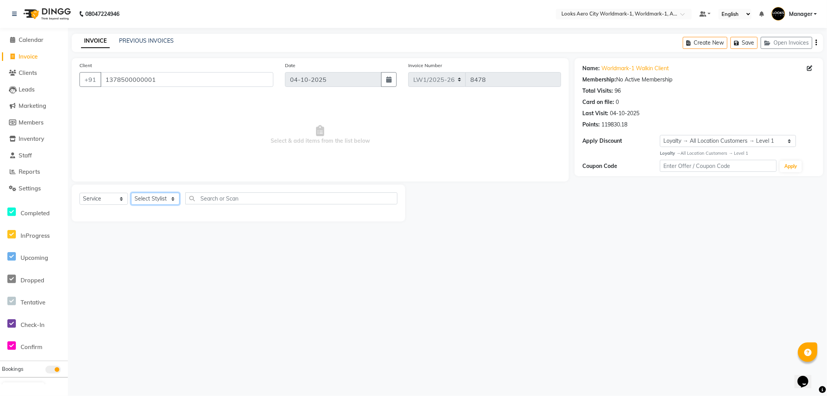
click at [154, 196] on select "Select Stylist [PERSON_NAME] [PERSON_NAME] [PERSON_NAME] [PERSON_NAME] Counter_…" at bounding box center [155, 199] width 48 height 12
click at [131, 193] on select "Select Stylist [PERSON_NAME] [PERSON_NAME] [PERSON_NAME] [PERSON_NAME] Counter_…" at bounding box center [155, 199] width 48 height 12
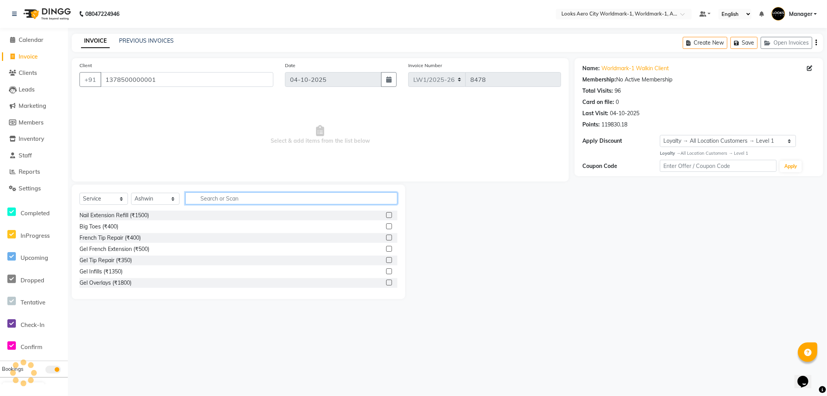
click at [226, 199] on input "text" at bounding box center [291, 198] width 212 height 12
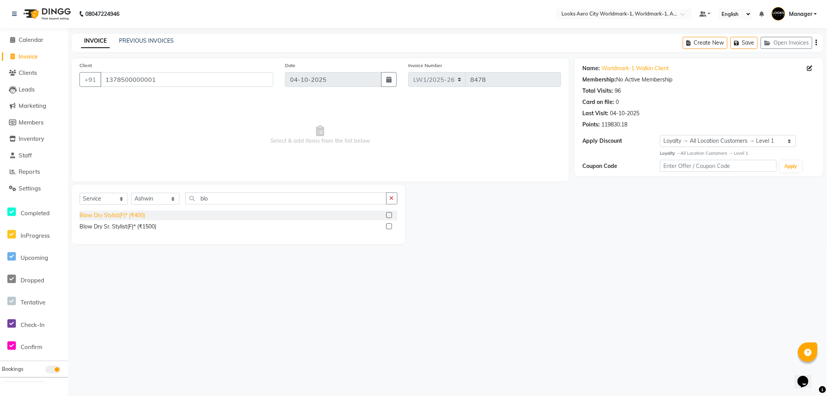
click at [133, 214] on div "Blow Dry Stylist(F)* (₹400)" at bounding box center [112, 215] width 66 height 8
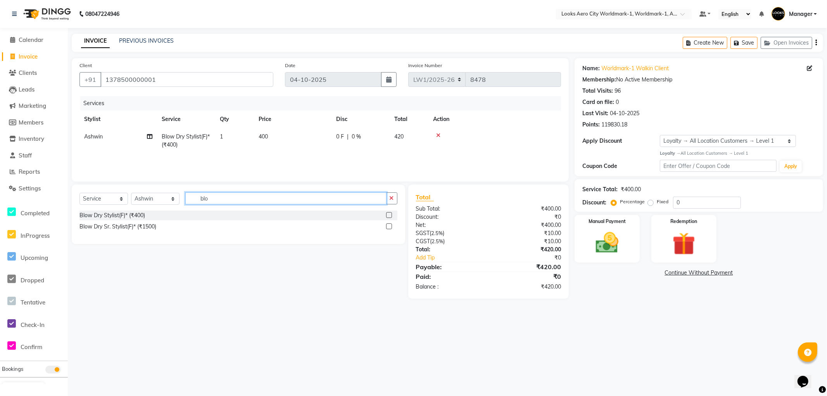
drag, startPoint x: 239, startPoint y: 197, endPoint x: 0, endPoint y: 73, distance: 268.8
click at [0, 78] on app-home "08047224946 Select Location × Looks Aero City Worldmark-1, Worldmark-1, Aerocit…" at bounding box center [413, 155] width 827 height 310
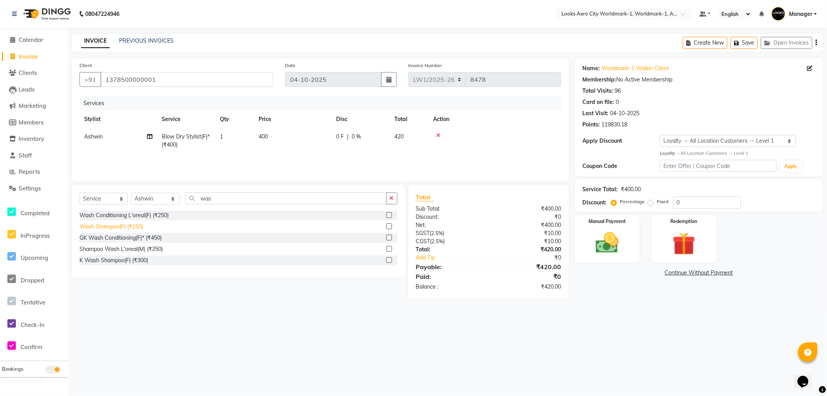
click at [127, 224] on div "Wash Shampoo(F) (₹150)" at bounding box center [111, 227] width 64 height 8
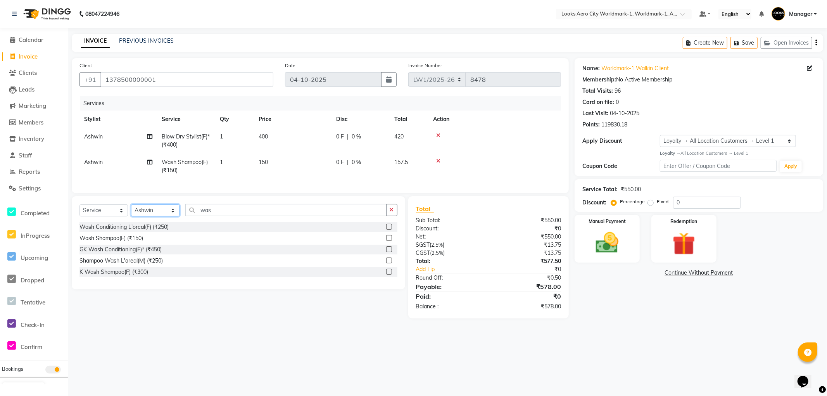
click at [155, 216] on select "Select Stylist [PERSON_NAME] [PERSON_NAME] [PERSON_NAME] [PERSON_NAME] Counter_…" at bounding box center [155, 210] width 48 height 12
click at [131, 211] on select "Select Stylist [PERSON_NAME] [PERSON_NAME] [PERSON_NAME] [PERSON_NAME] Counter_…" at bounding box center [155, 210] width 48 height 12
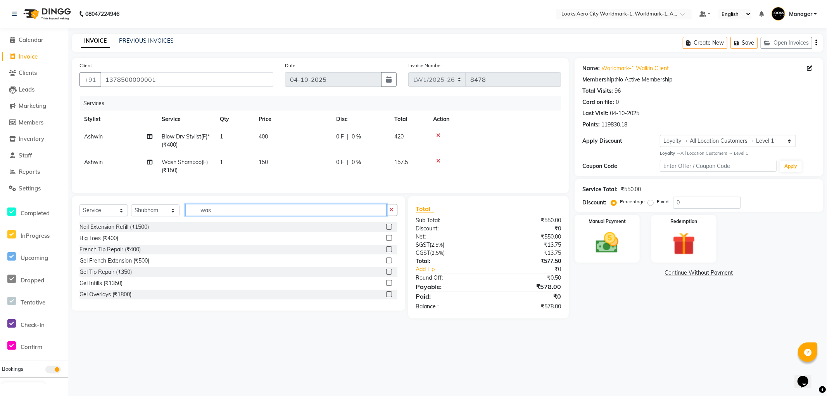
drag, startPoint x: 220, startPoint y: 215, endPoint x: 6, endPoint y: 133, distance: 229.4
click at [0, 141] on app-home "08047224946 Select Location × Looks Aero City Worldmark-1, Worldmark-1, Aerocit…" at bounding box center [413, 165] width 827 height 330
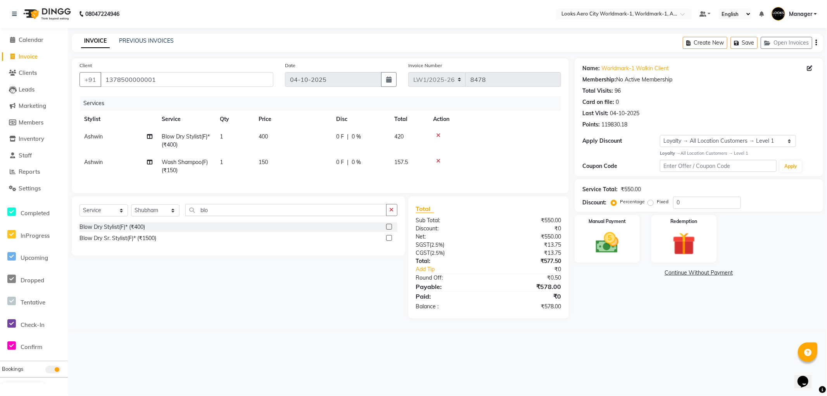
drag, startPoint x: 132, startPoint y: 234, endPoint x: 147, endPoint y: 223, distance: 18.9
click at [131, 231] on div "Blow Dry Stylist(F)* (₹400)" at bounding box center [112, 227] width 66 height 8
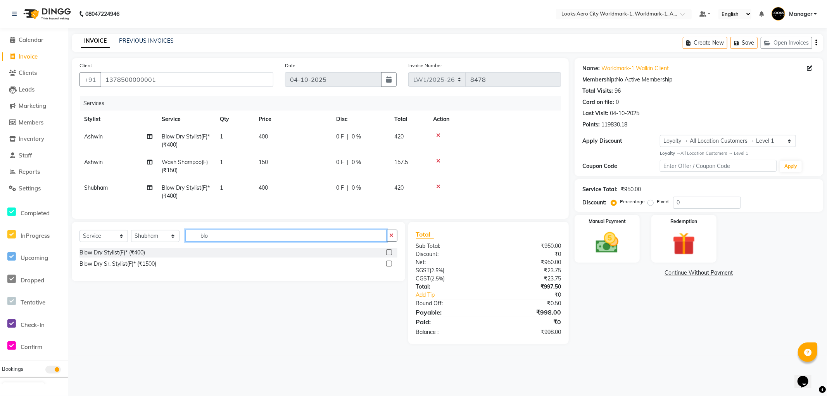
drag, startPoint x: 225, startPoint y: 244, endPoint x: 4, endPoint y: 117, distance: 254.8
click at [2, 122] on app-home "08047224946 Select Location × Looks Aero City Worldmark-1, Worldmark-1, Aerocit…" at bounding box center [413, 178] width 827 height 356
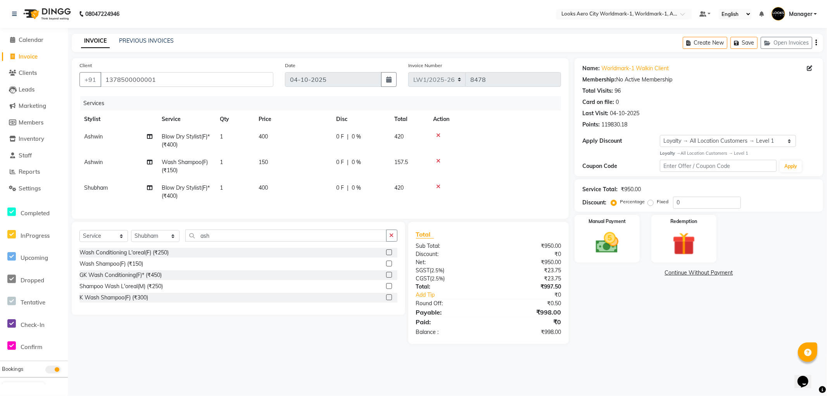
drag, startPoint x: 130, startPoint y: 270, endPoint x: 244, endPoint y: 176, distance: 148.5
click at [130, 268] on div "Wash Shampoo(F) (₹150)" at bounding box center [111, 264] width 64 height 8
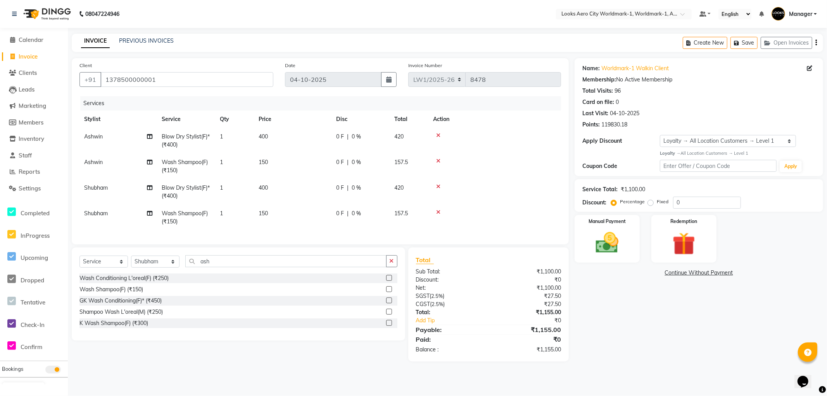
click at [278, 138] on td "400" at bounding box center [293, 141] width 78 height 26
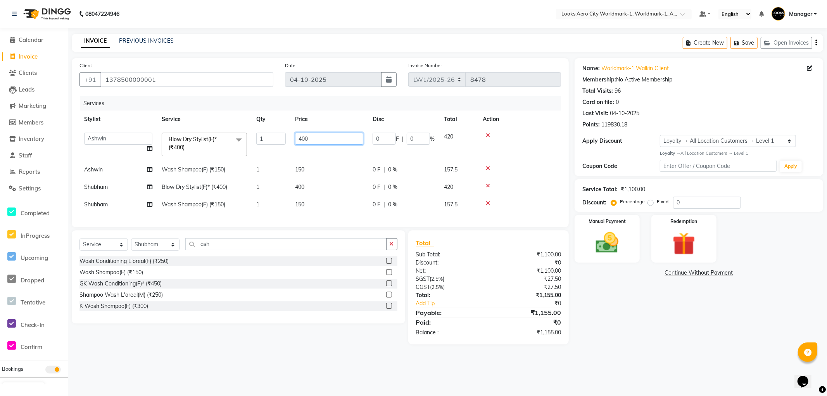
drag, startPoint x: 342, startPoint y: 138, endPoint x: 155, endPoint y: 145, distance: 187.1
click at [155, 145] on tr "Abhishek_Nails Amita Chauhan Anil Ashwin Celina Counter_Sales Dawa_Mgr Gaurav_P…" at bounding box center [320, 144] width 482 height 33
drag, startPoint x: 314, startPoint y: 168, endPoint x: 321, endPoint y: 166, distance: 6.6
click at [314, 169] on td "150" at bounding box center [329, 169] width 78 height 17
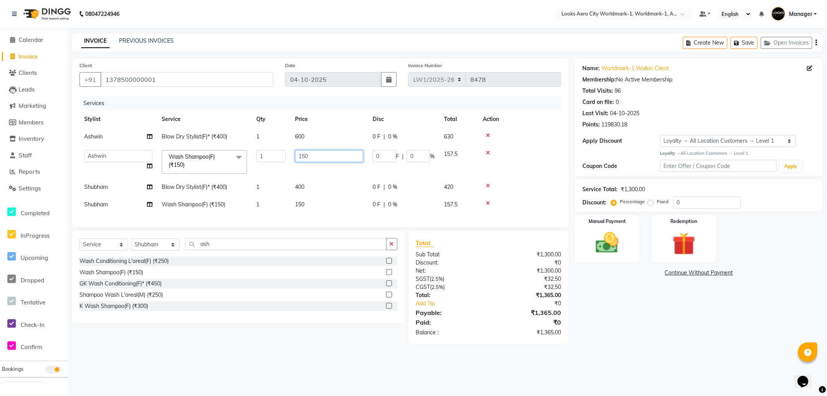
drag, startPoint x: 344, startPoint y: 156, endPoint x: 2, endPoint y: 54, distance: 357.1
click at [0, 63] on app-home "08047224946 Select Location × Looks Aero City Worldmark-1, Worldmark-1, Aerocit…" at bounding box center [413, 178] width 827 height 356
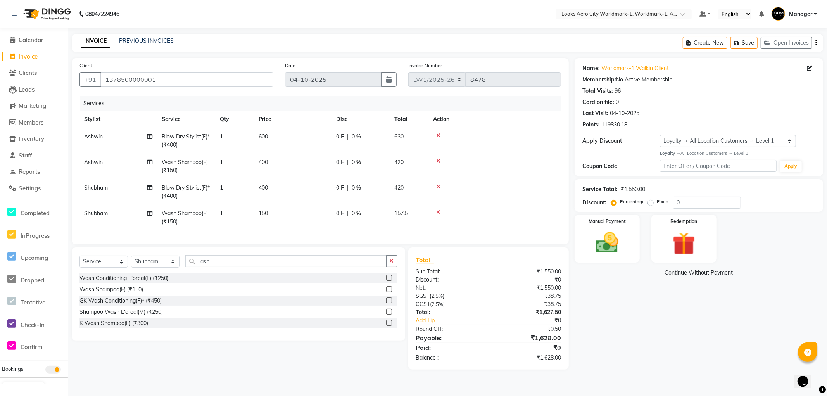
click at [314, 192] on td "400" at bounding box center [293, 192] width 78 height 26
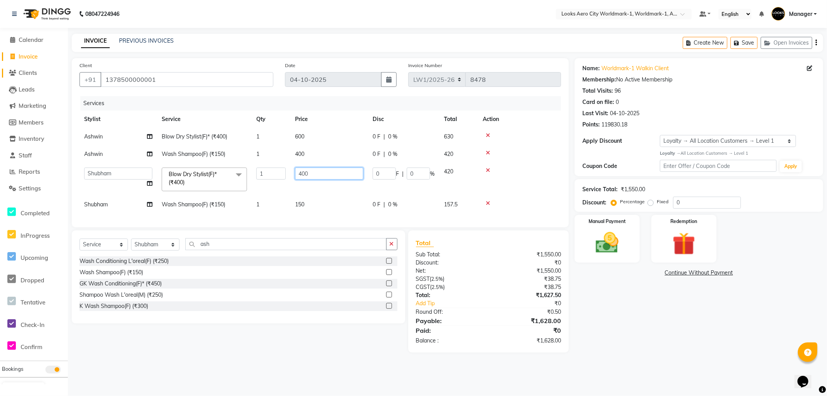
drag, startPoint x: 320, startPoint y: 175, endPoint x: 5, endPoint y: 74, distance: 330.6
click at [0, 83] on app-home "08047224946 Select Location × Looks Aero City Worldmark-1, Worldmark-1, Aerocit…" at bounding box center [413, 182] width 827 height 364
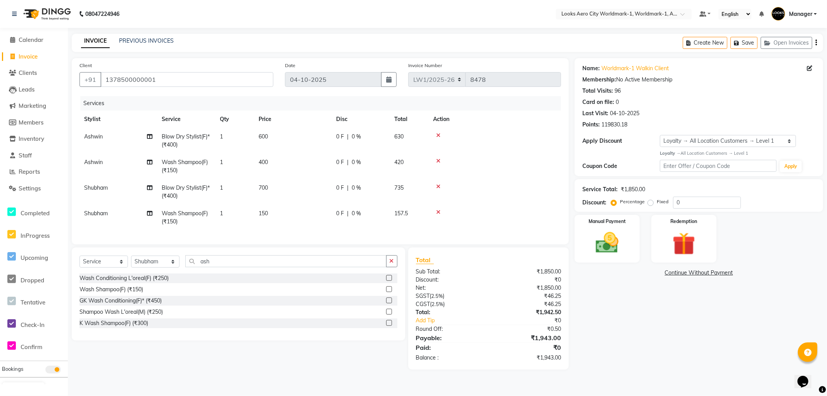
drag, startPoint x: 311, startPoint y: 191, endPoint x: 311, endPoint y: 196, distance: 4.7
click at [311, 193] on td "700" at bounding box center [293, 192] width 78 height 26
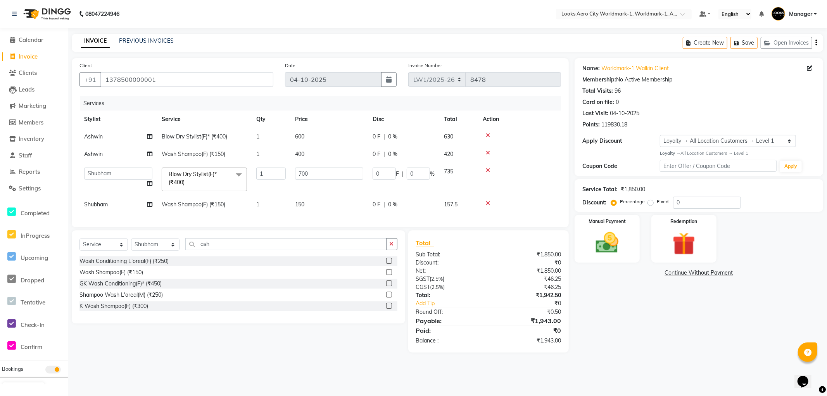
click at [318, 200] on td "150" at bounding box center [329, 204] width 78 height 17
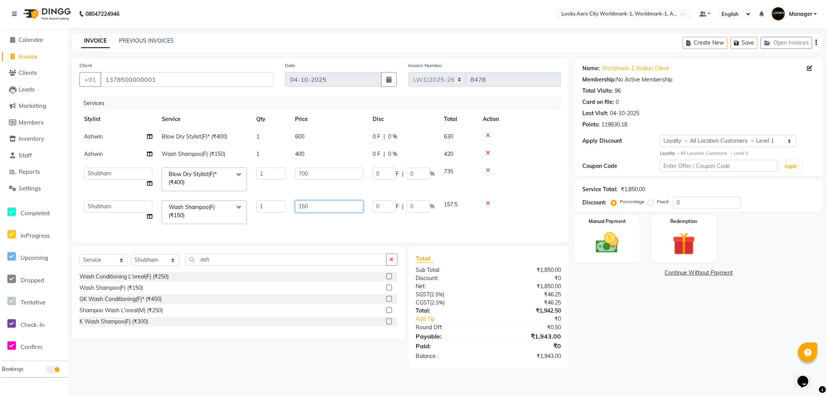
drag, startPoint x: 251, startPoint y: 204, endPoint x: 0, endPoint y: 48, distance: 295.8
click at [0, 52] on app-home "08047224946 Select Location × Looks Aero City Worldmark-1, Worldmark-1, Aerocit…" at bounding box center [413, 190] width 827 height 380
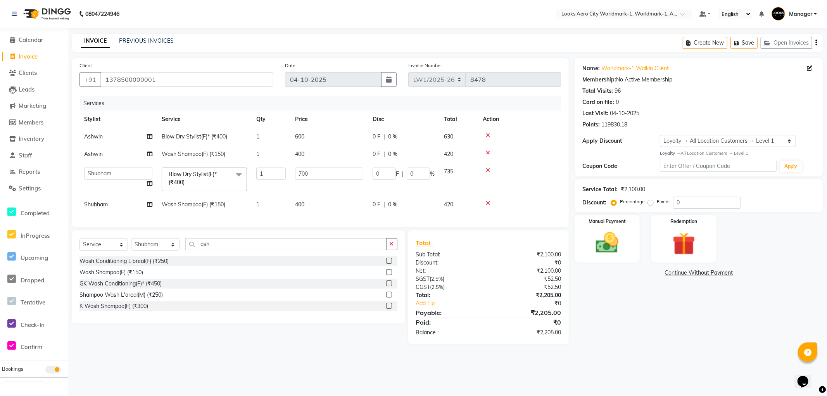
click at [650, 300] on div "Name: Worldmark-1 Walkin Client Membership: No Active Membership Total Visits: …" at bounding box center [702, 201] width 254 height 286
click at [625, 323] on div "Name: Worldmark-1 Walkin Client Membership: No Active Membership Total Visits: …" at bounding box center [702, 201] width 254 height 286
click at [315, 136] on td "600" at bounding box center [329, 136] width 78 height 17
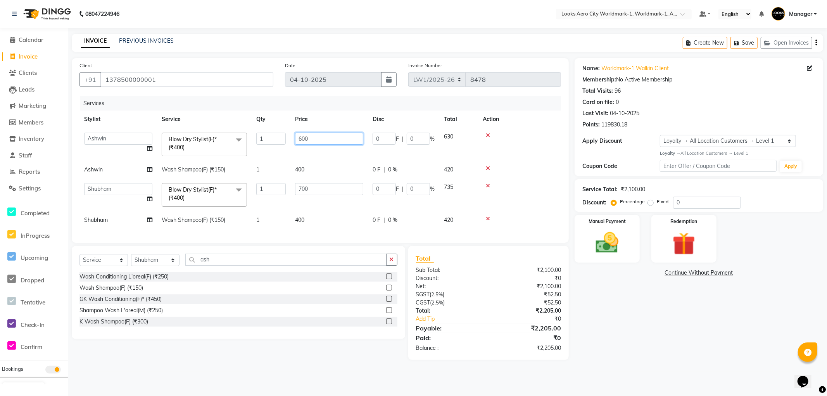
drag, startPoint x: 334, startPoint y: 136, endPoint x: 215, endPoint y: 140, distance: 119.5
click at [215, 140] on tr "Abhishek_Nails Amita Chauhan Anil Ashwin Celina Counter_Sales Dawa_Mgr Gaurav_P…" at bounding box center [320, 144] width 482 height 33
drag, startPoint x: 304, startPoint y: 183, endPoint x: 308, endPoint y: 187, distance: 4.9
click at [306, 184] on td "700" at bounding box center [329, 194] width 78 height 33
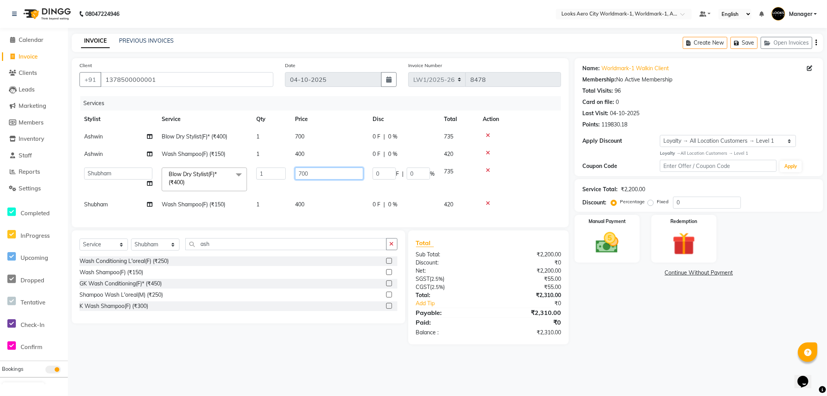
drag, startPoint x: 334, startPoint y: 175, endPoint x: 210, endPoint y: 140, distance: 128.7
click at [202, 159] on tbody "Ashwin Blow Dry Stylist(F)* (₹400) 1 700 0 F | 0 % 735 Ashwin Wash Shampoo(F) (…" at bounding box center [320, 170] width 482 height 85
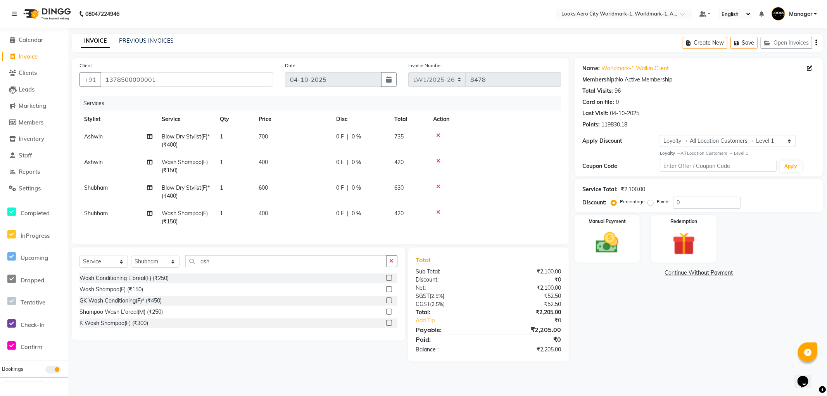
click at [648, 327] on div "Name: Worldmark-1 Walkin Client Membership: No Active Membership Total Visits: …" at bounding box center [702, 209] width 254 height 303
click at [636, 313] on div "Name: Worldmark-1 Walkin Client Membership: No Active Membership Total Visits: …" at bounding box center [702, 209] width 254 height 303
click at [634, 261] on div "Manual Payment" at bounding box center [607, 239] width 67 height 50
click at [117, 217] on td "Shubham" at bounding box center [118, 218] width 78 height 26
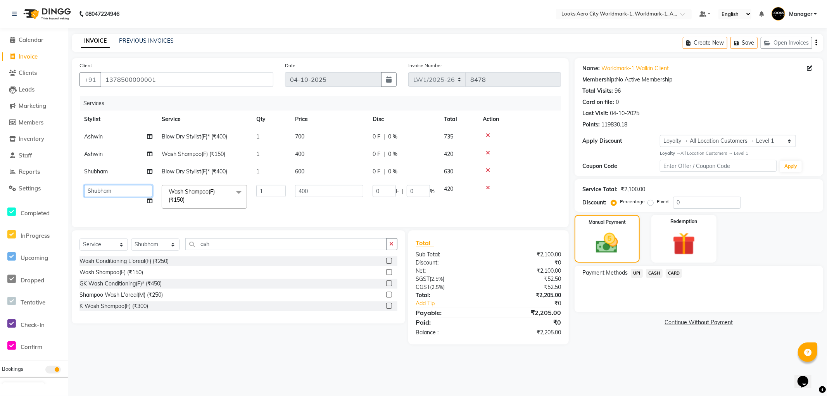
click at [128, 192] on select "Abhishek_Nails Amita Chauhan Anil Ashwin Celina Counter_Sales Dawa_Mgr Gaurav_P…" at bounding box center [118, 191] width 68 height 12
click at [606, 339] on div "Name: Worldmark-1 Walkin Client Membership: No Active Membership Total Visits: …" at bounding box center [702, 201] width 254 height 286
click at [672, 274] on span "CARD" at bounding box center [674, 273] width 17 height 9
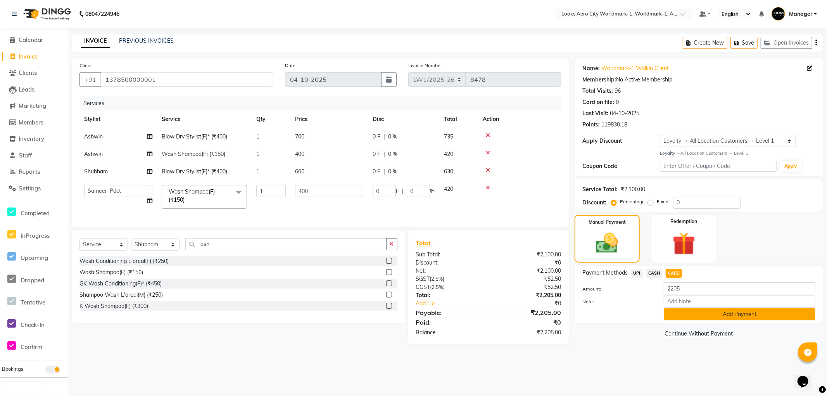
click at [689, 315] on button "Add Payment" at bounding box center [740, 314] width 152 height 12
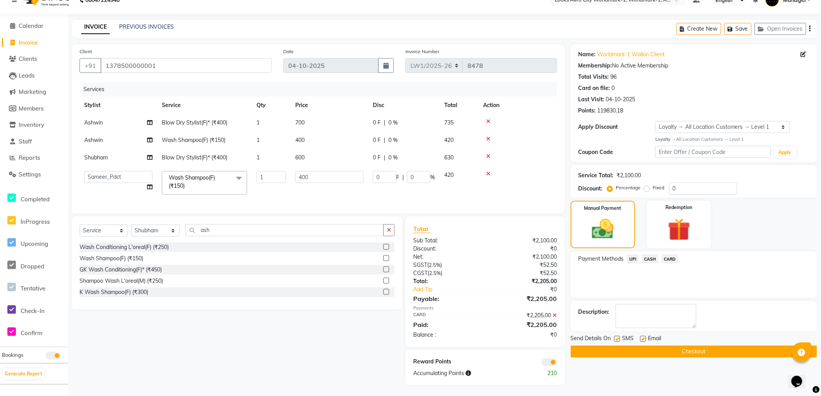
scroll to position [21, 0]
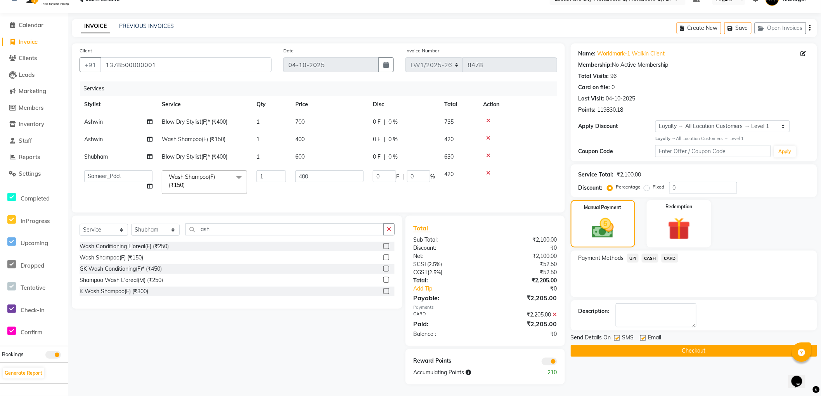
click at [605, 345] on button "Checkout" at bounding box center [693, 351] width 246 height 12
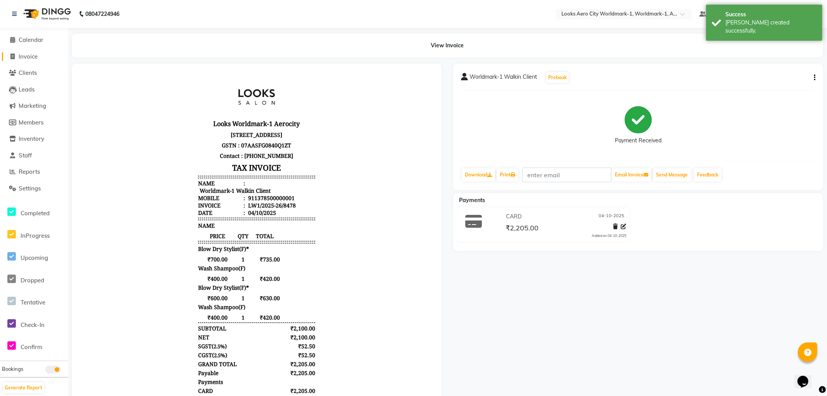
click at [24, 55] on span "Invoice" at bounding box center [28, 56] width 19 height 7
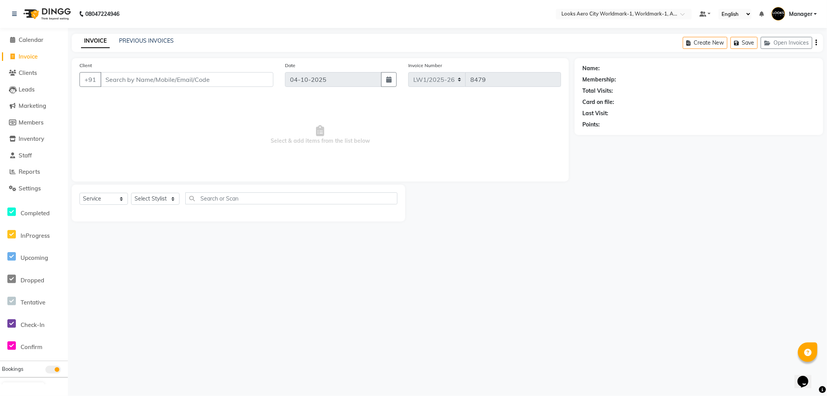
click at [156, 78] on input "Client" at bounding box center [186, 79] width 173 height 15
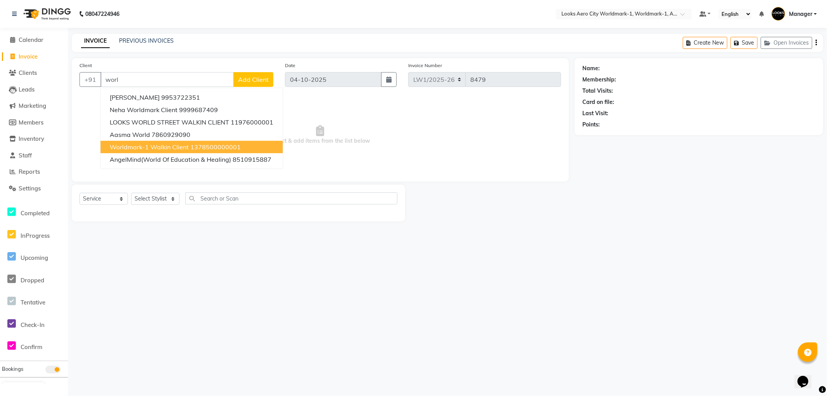
click at [153, 148] on span "Worldmark-1 Walkin Client" at bounding box center [149, 147] width 79 height 8
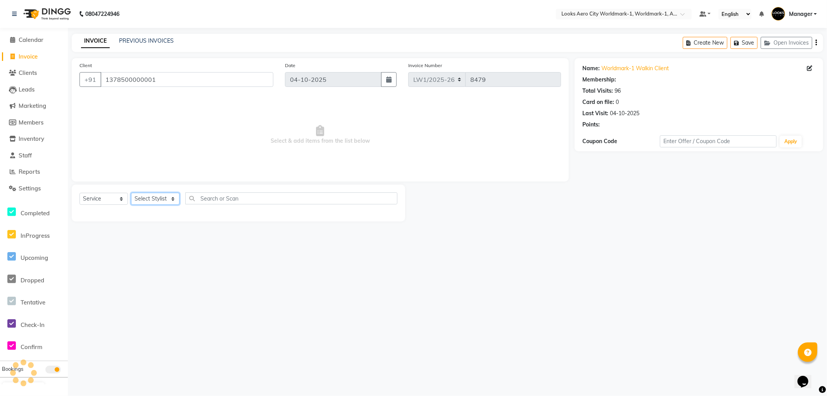
click at [153, 197] on select "Select Stylist [PERSON_NAME] [PERSON_NAME] [PERSON_NAME] [PERSON_NAME] Counter_…" at bounding box center [155, 199] width 48 height 12
click at [131, 193] on select "Select Stylist [PERSON_NAME] [PERSON_NAME] [PERSON_NAME] [PERSON_NAME] Counter_…" at bounding box center [155, 199] width 48 height 12
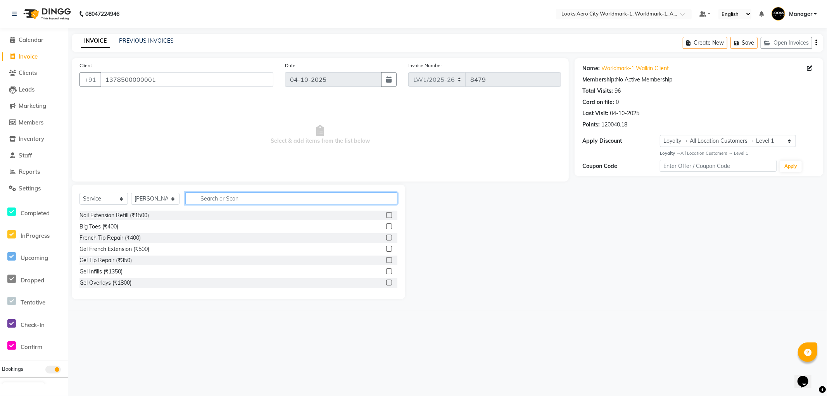
click at [230, 197] on input "text" at bounding box center [291, 198] width 212 height 12
click at [221, 199] on input "text" at bounding box center [291, 198] width 212 height 12
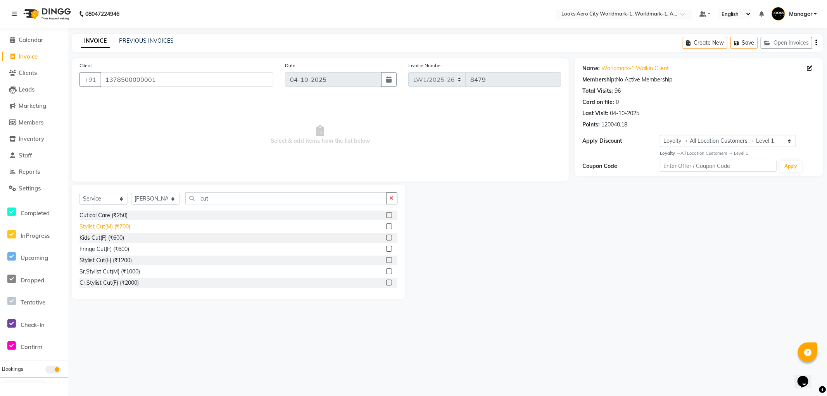
click at [116, 226] on div "Stylist Cut(M) (₹700)" at bounding box center [104, 227] width 51 height 8
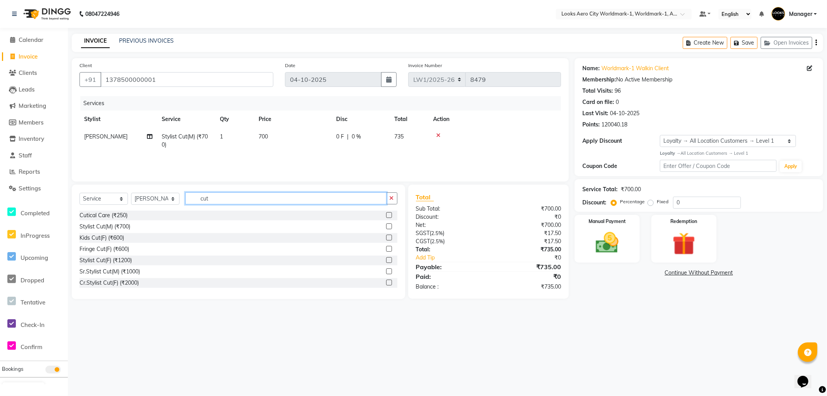
drag, startPoint x: 228, startPoint y: 196, endPoint x: 3, endPoint y: 106, distance: 242.4
click at [0, 115] on app-home "08047224946 Select Location × Looks Aero City Worldmark-1, Worldmark-1, Aerocit…" at bounding box center [413, 155] width 827 height 311
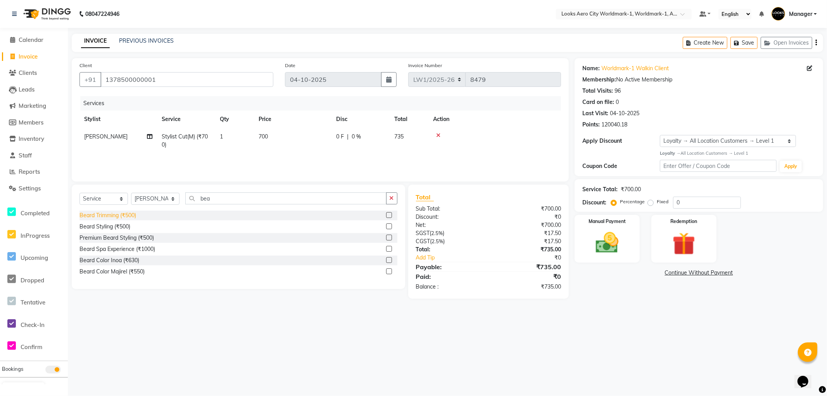
click at [119, 212] on div "Beard Trimming (₹500)" at bounding box center [107, 215] width 57 height 8
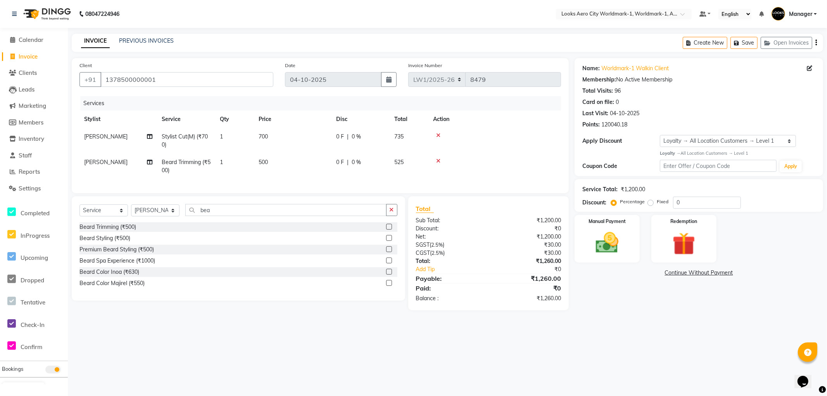
click at [289, 165] on td "500" at bounding box center [293, 167] width 78 height 26
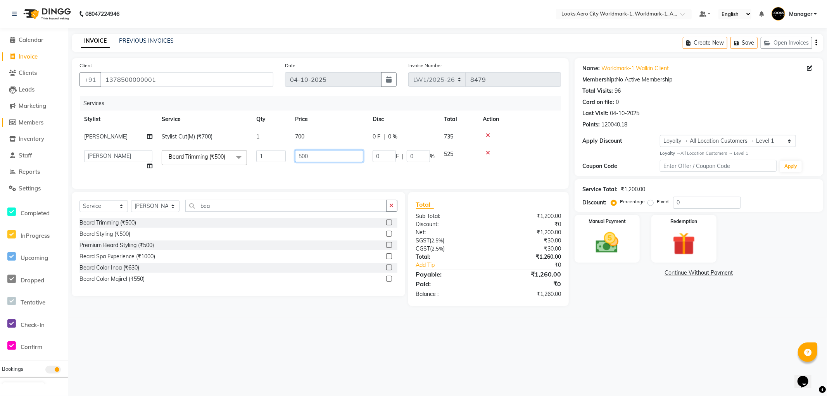
drag, startPoint x: 316, startPoint y: 156, endPoint x: 43, endPoint y: 122, distance: 275.1
click at [38, 123] on app-home "08047224946 Select Location × Looks Aero City Worldmark-1, Worldmark-1, Aerocit…" at bounding box center [413, 159] width 827 height 318
click at [320, 138] on td "700" at bounding box center [329, 136] width 78 height 17
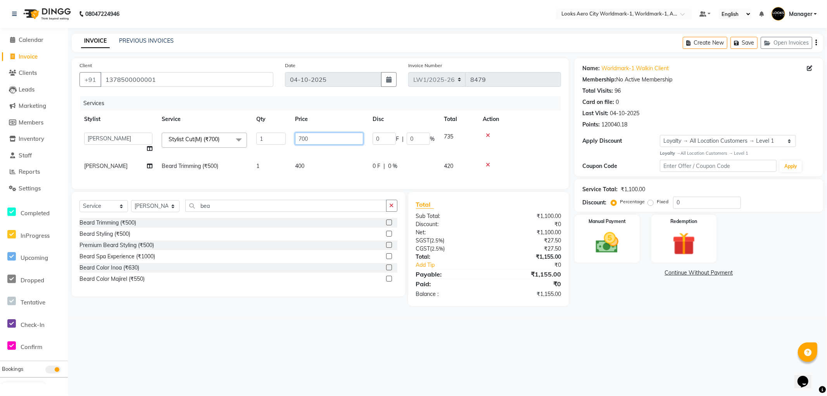
drag, startPoint x: 332, startPoint y: 138, endPoint x: 0, endPoint y: 18, distance: 353.2
click at [0, 18] on app-home "08047224946 Select Location × Looks Aero City Worldmark-1, Worldmark-1, Aerocit…" at bounding box center [413, 159] width 827 height 318
click at [692, 326] on div "08047224946 Select Location × Looks Aero City Worldmark-1, Worldmark-1, Aerocit…" at bounding box center [413, 198] width 827 height 396
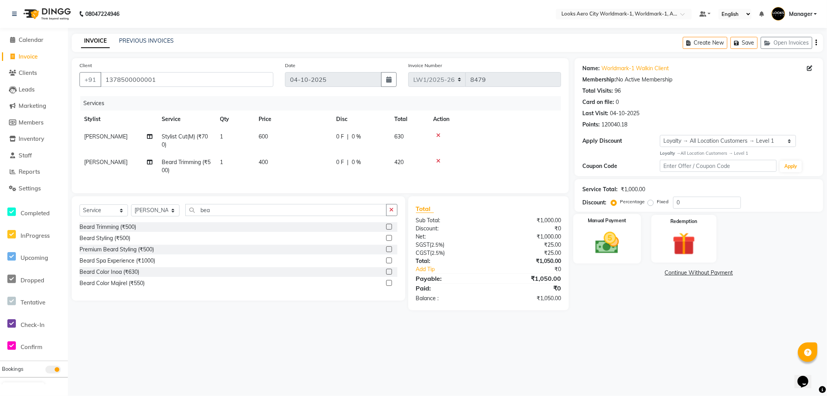
click at [623, 257] on div "Manual Payment" at bounding box center [607, 239] width 67 height 50
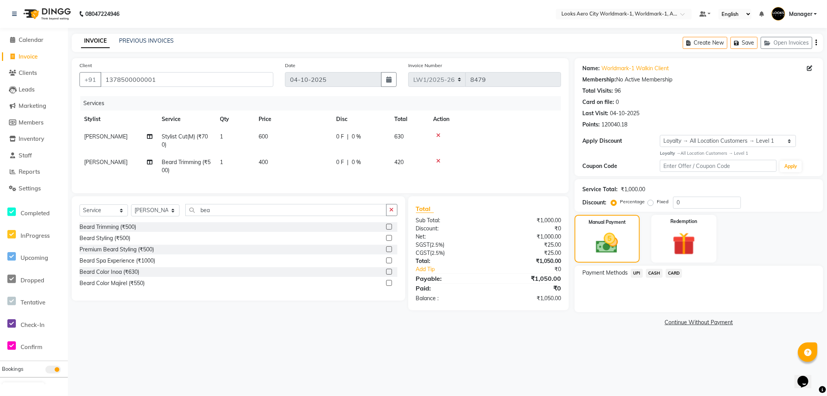
click at [672, 273] on span "CARD" at bounding box center [674, 273] width 17 height 9
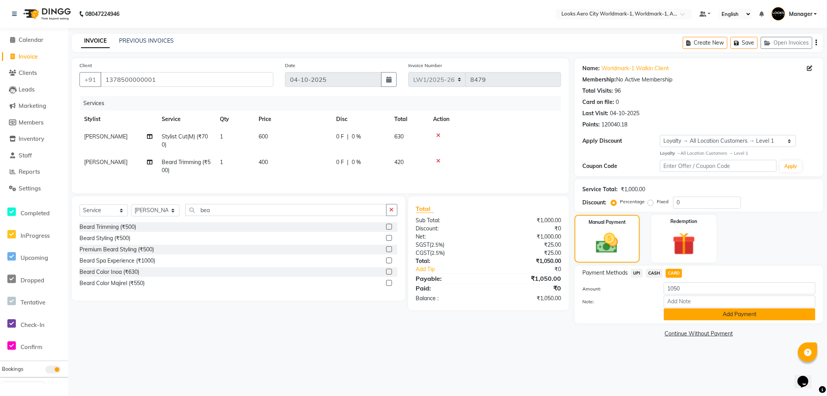
drag, startPoint x: 679, startPoint y: 310, endPoint x: 678, endPoint y: 314, distance: 4.0
click at [679, 311] on button "Add Payment" at bounding box center [740, 314] width 152 height 12
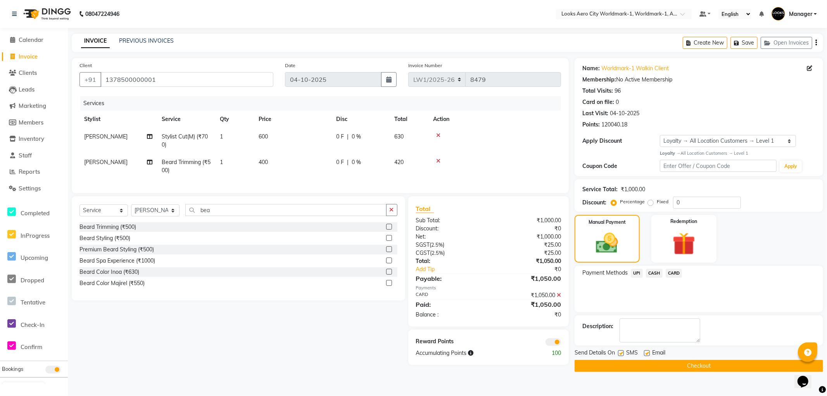
click at [553, 346] on span at bounding box center [554, 342] width 16 height 8
click at [561, 343] on input "checkbox" at bounding box center [561, 343] width 0 height 0
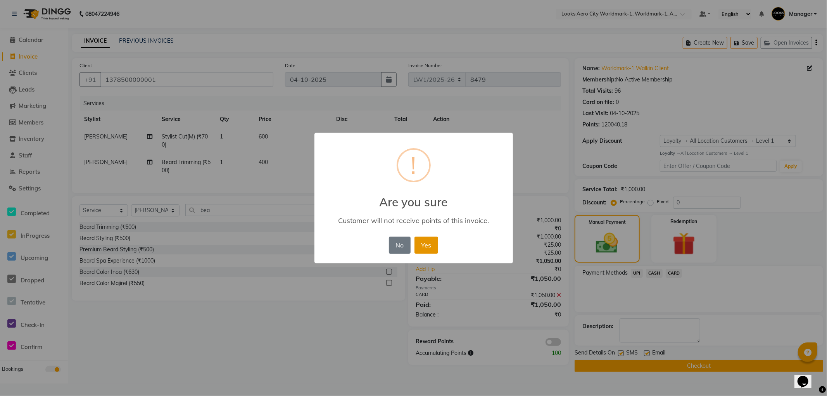
click at [425, 244] on button "Yes" at bounding box center [427, 245] width 24 height 17
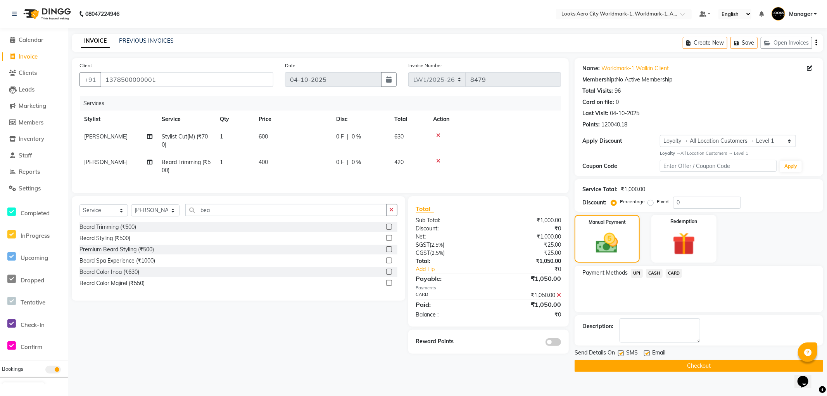
click at [602, 366] on button "Checkout" at bounding box center [699, 366] width 249 height 12
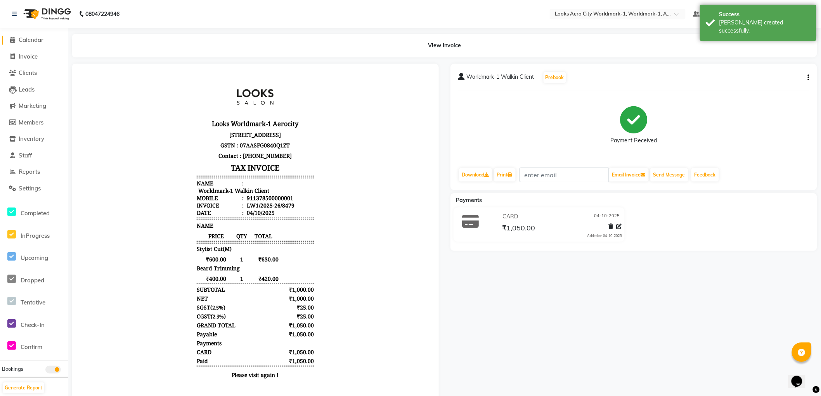
click at [31, 40] on span "Calendar" at bounding box center [31, 39] width 25 height 7
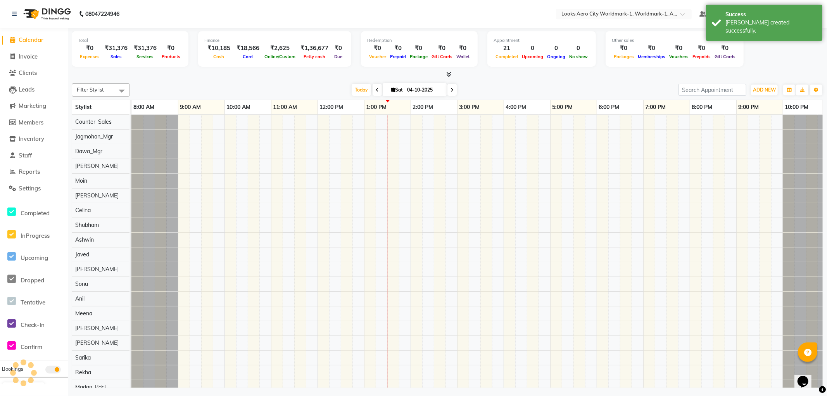
scroll to position [0, 6]
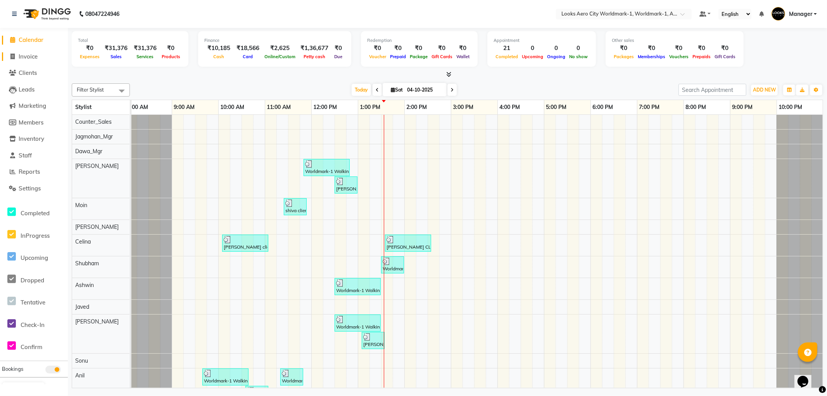
click at [33, 55] on span "Invoice" at bounding box center [28, 56] width 19 height 7
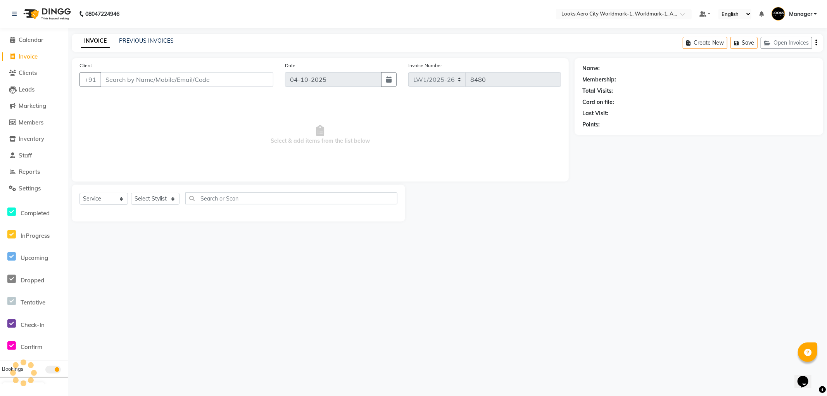
click at [138, 80] on input "Client" at bounding box center [186, 79] width 173 height 15
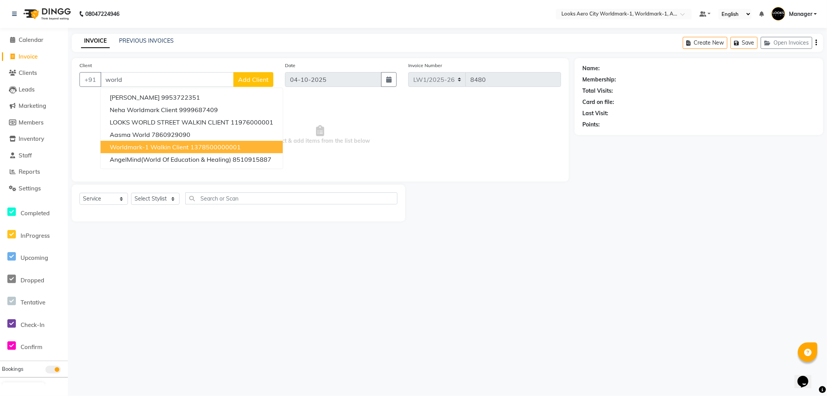
click at [177, 147] on span "Worldmark-1 Walkin Client" at bounding box center [149, 147] width 79 height 8
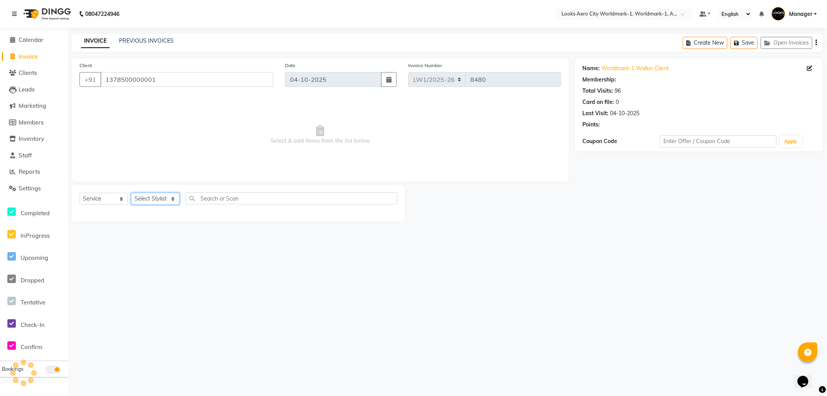
click at [163, 198] on select "Select Stylist [PERSON_NAME] [PERSON_NAME] [PERSON_NAME] [PERSON_NAME] Counter_…" at bounding box center [155, 199] width 48 height 12
click at [161, 197] on select "Select Stylist [PERSON_NAME] [PERSON_NAME] [PERSON_NAME] [PERSON_NAME] Counter_…" at bounding box center [155, 199] width 48 height 12
click at [131, 193] on select "Select Stylist [PERSON_NAME] [PERSON_NAME] [PERSON_NAME] [PERSON_NAME] Counter_…" at bounding box center [155, 199] width 48 height 12
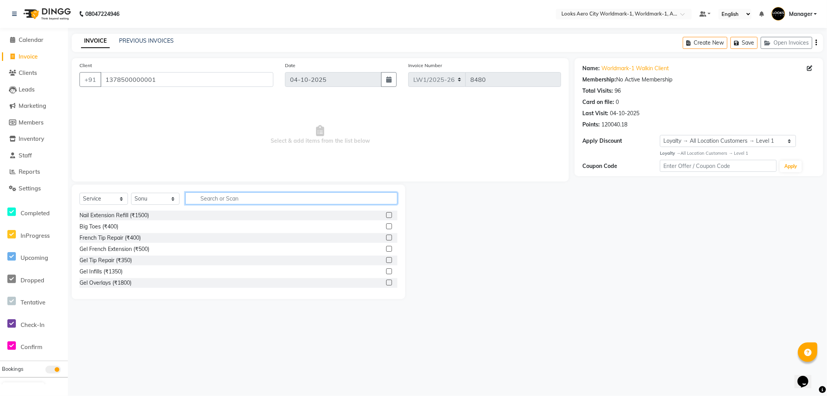
click at [239, 199] on input "text" at bounding box center [291, 198] width 212 height 12
drag, startPoint x: 116, startPoint y: 227, endPoint x: 109, endPoint y: 206, distance: 22.9
click at [116, 227] on div "Stylist Cut(M) (₹700)" at bounding box center [104, 227] width 51 height 8
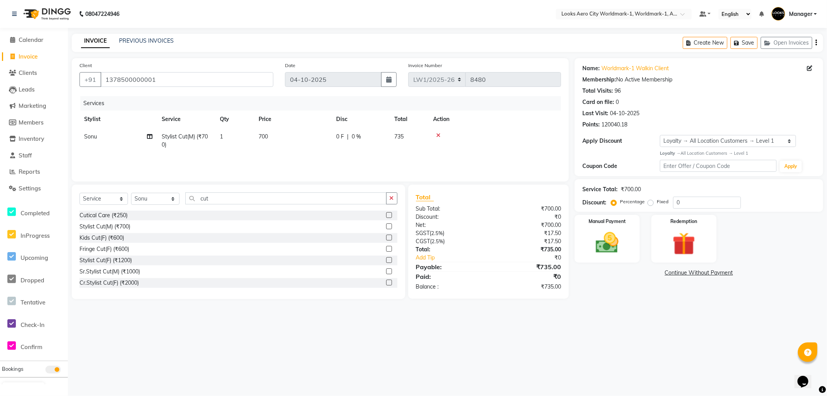
click at [291, 137] on td "700" at bounding box center [293, 141] width 78 height 26
drag, startPoint x: 324, startPoint y: 135, endPoint x: 214, endPoint y: 144, distance: 110.2
click at [214, 144] on tr "Abhishek_Nails Amita Chauhan Anil Ashwin Celina Counter_Sales Dawa_Mgr Gaurav_P…" at bounding box center [320, 142] width 482 height 29
click at [642, 334] on div "08047224946 Select Location × Looks Aero City Worldmark-1, Worldmark-1, Aerocit…" at bounding box center [413, 198] width 827 height 396
click at [629, 260] on div "Manual Payment" at bounding box center [607, 239] width 67 height 50
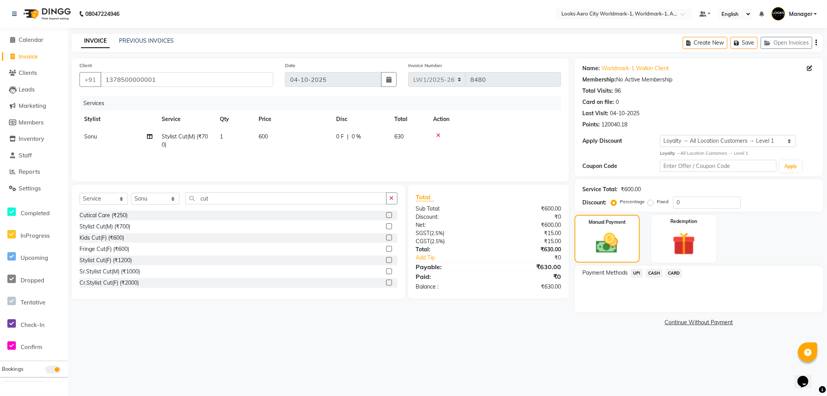
click at [637, 271] on span "UPI" at bounding box center [637, 273] width 12 height 9
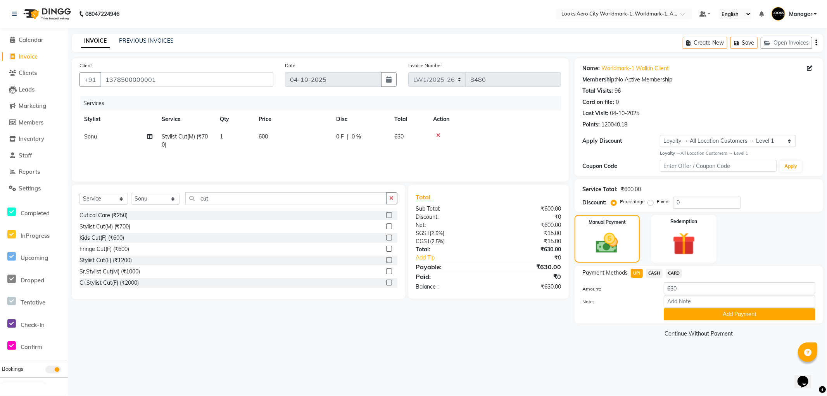
click at [670, 312] on button "Add Payment" at bounding box center [740, 314] width 152 height 12
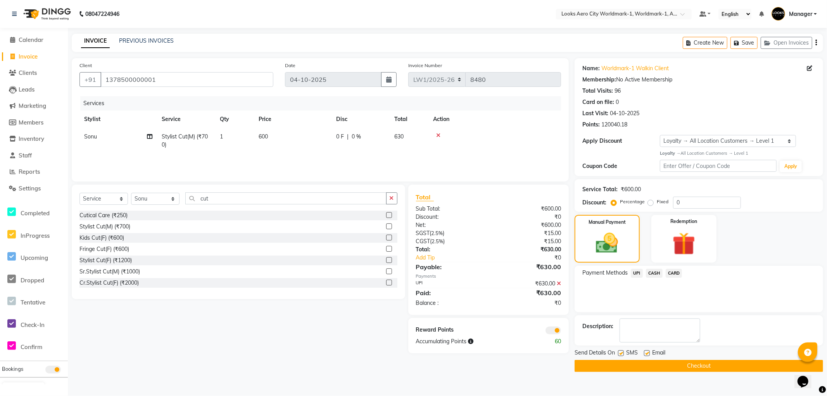
click at [594, 362] on button "Checkout" at bounding box center [699, 366] width 249 height 12
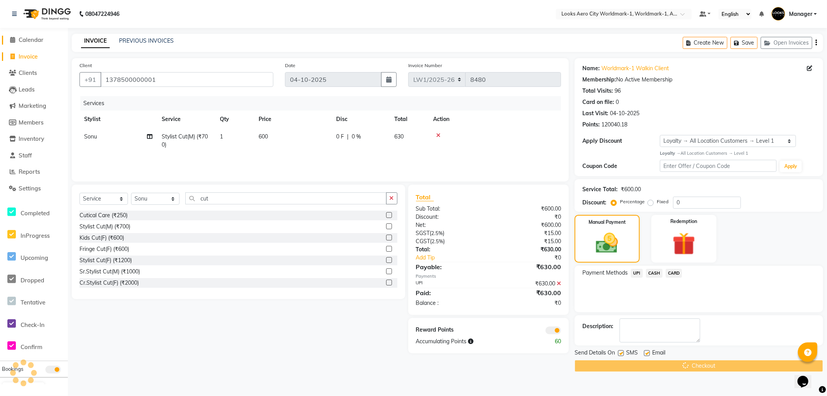
click at [38, 41] on span "Calendar" at bounding box center [31, 39] width 25 height 7
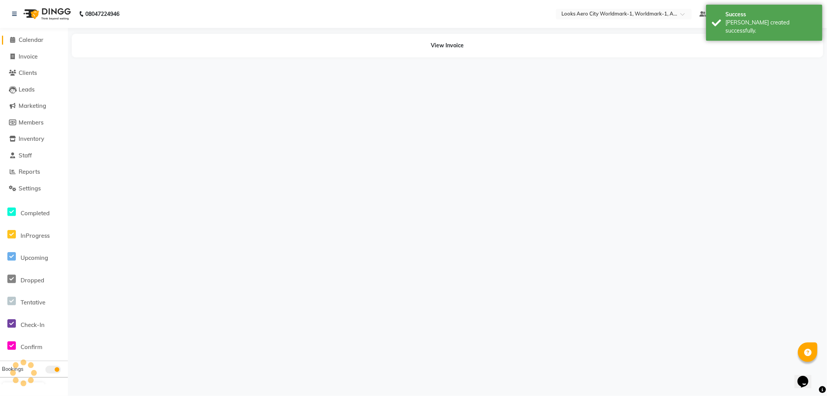
click at [22, 39] on span "Calendar" at bounding box center [31, 39] width 25 height 7
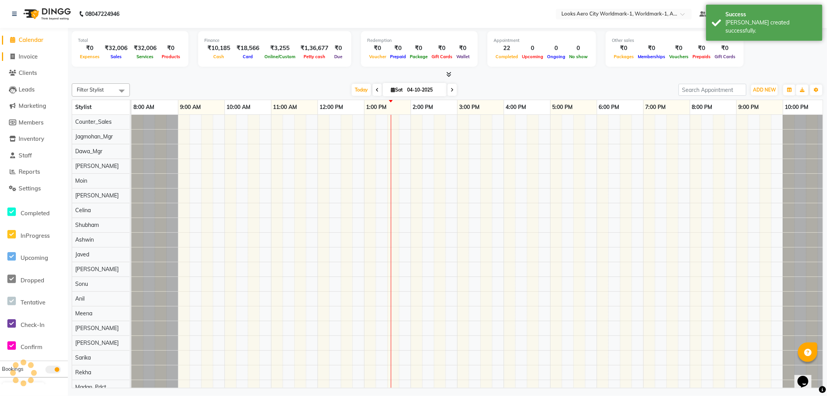
click at [34, 55] on span "Invoice" at bounding box center [28, 56] width 19 height 7
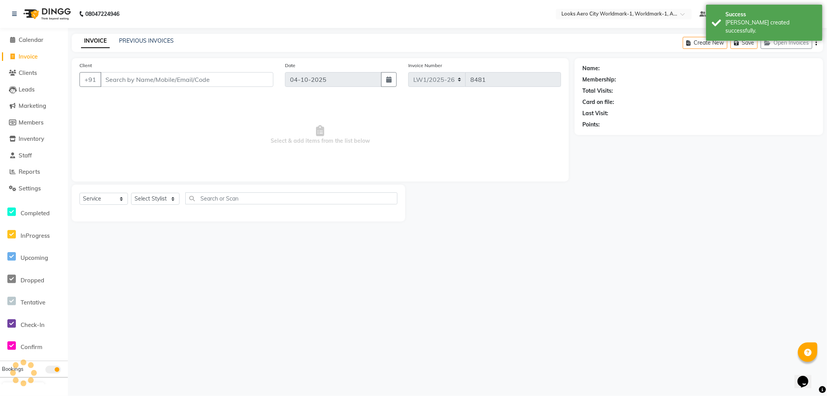
click at [142, 81] on input "Client" at bounding box center [186, 79] width 173 height 15
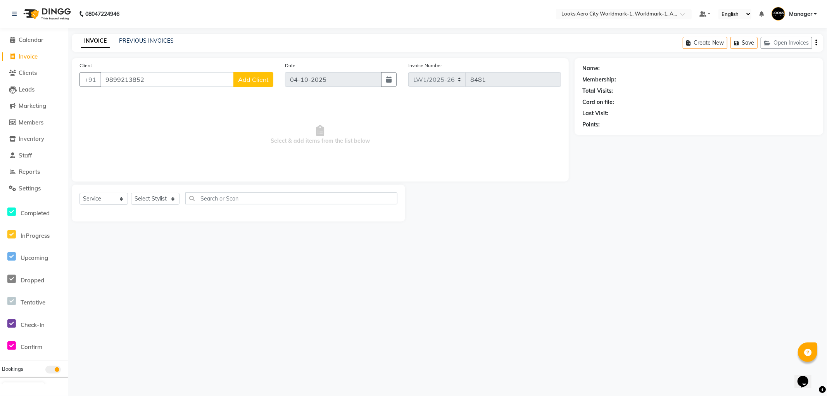
click at [246, 79] on span "Add Client" at bounding box center [253, 80] width 31 height 8
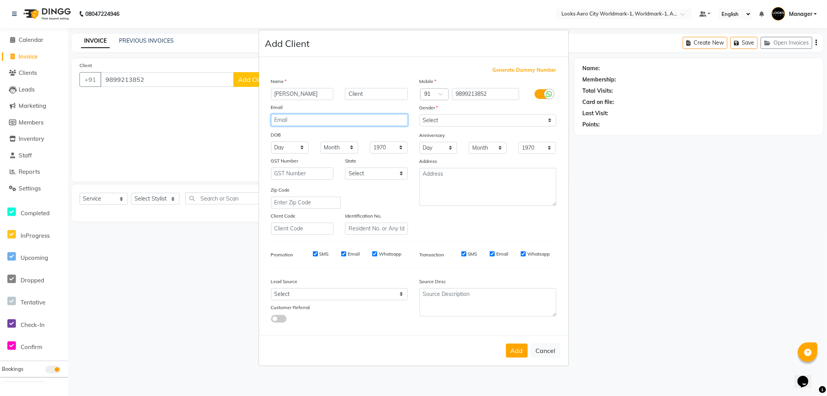
drag, startPoint x: 328, startPoint y: 121, endPoint x: 350, endPoint y: 126, distance: 22.7
click at [328, 121] on input "email" at bounding box center [339, 120] width 137 height 12
drag, startPoint x: 428, startPoint y: 121, endPoint x: 433, endPoint y: 124, distance: 5.7
click at [428, 121] on select "Select [DEMOGRAPHIC_DATA] [DEMOGRAPHIC_DATA] Other Prefer Not To Say" at bounding box center [488, 120] width 137 height 12
click at [420, 114] on select "Select [DEMOGRAPHIC_DATA] [DEMOGRAPHIC_DATA] Other Prefer Not To Say" at bounding box center [488, 120] width 137 height 12
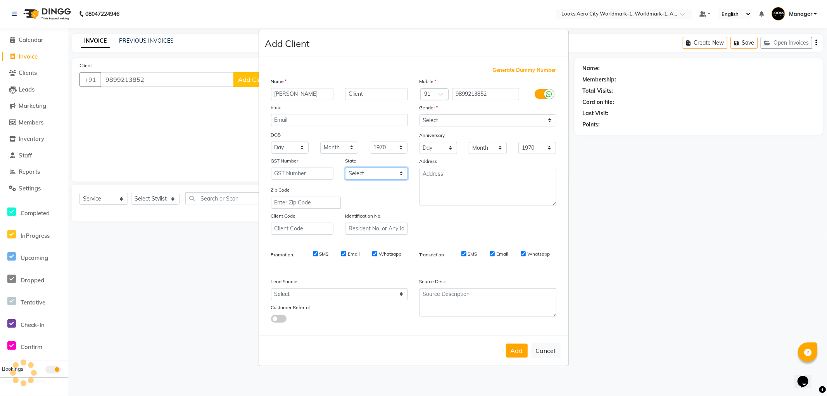
click at [378, 169] on select "Select [GEOGRAPHIC_DATA] [GEOGRAPHIC_DATA] [GEOGRAPHIC_DATA] [GEOGRAPHIC_DATA] …" at bounding box center [376, 174] width 63 height 12
click at [345, 168] on select "Select [GEOGRAPHIC_DATA] [GEOGRAPHIC_DATA] [GEOGRAPHIC_DATA] [GEOGRAPHIC_DATA] …" at bounding box center [376, 174] width 63 height 12
click at [512, 349] on button "Add" at bounding box center [517, 351] width 22 height 14
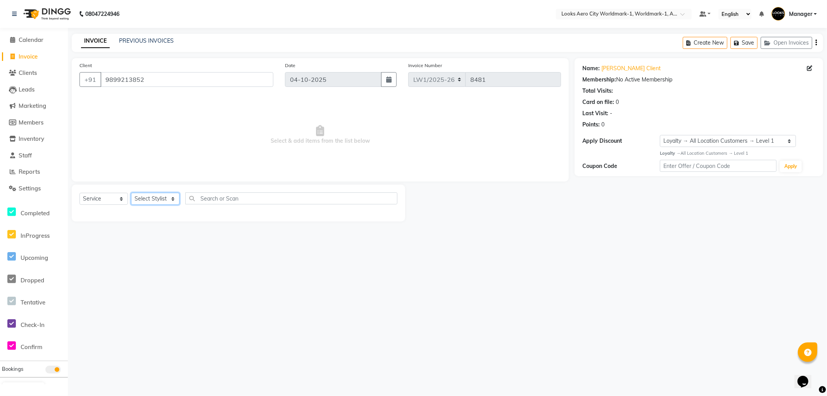
click at [154, 196] on select "Select Stylist [PERSON_NAME] [PERSON_NAME] [PERSON_NAME] [PERSON_NAME] Counter_…" at bounding box center [155, 199] width 48 height 12
click at [131, 193] on select "Select Stylist [PERSON_NAME] [PERSON_NAME] [PERSON_NAME] [PERSON_NAME] Counter_…" at bounding box center [155, 199] width 48 height 12
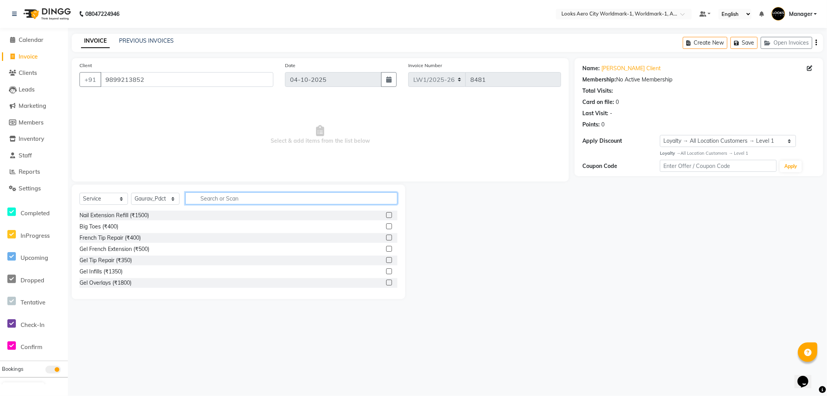
click at [233, 196] on input "text" at bounding box center [291, 198] width 212 height 12
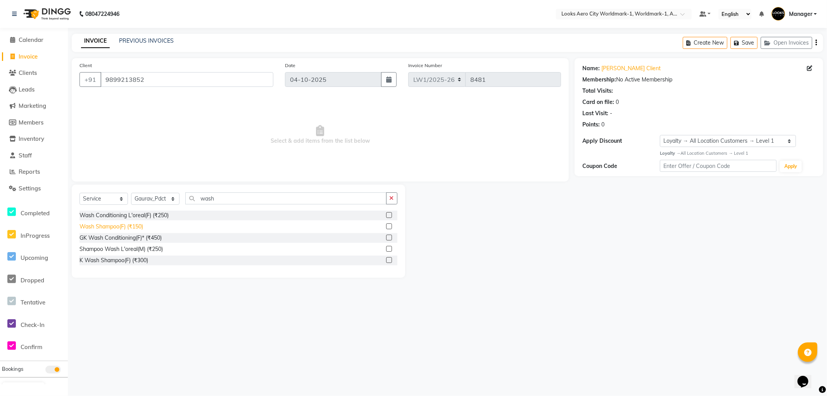
click at [136, 229] on div "Wash Shampoo(F) (₹150)" at bounding box center [111, 227] width 64 height 8
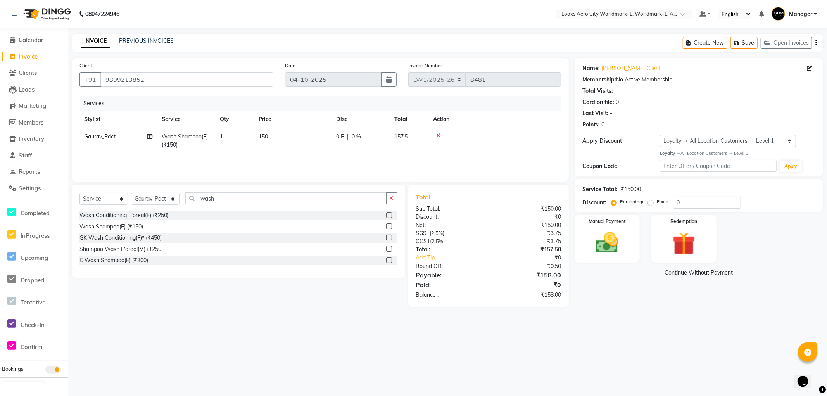
click at [280, 142] on td "150" at bounding box center [293, 141] width 78 height 26
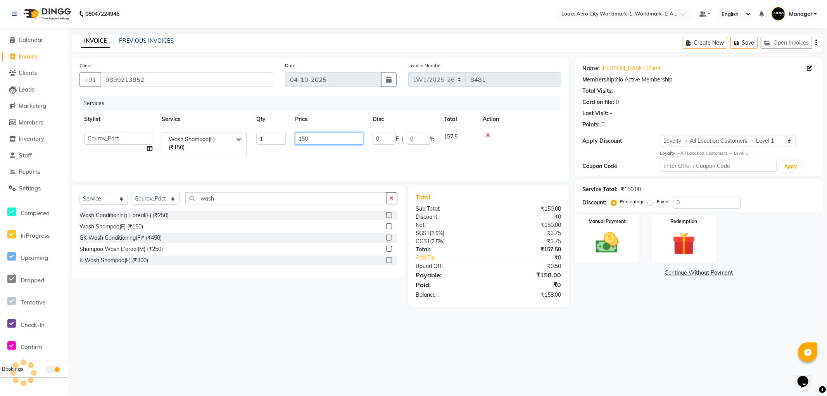
drag, startPoint x: 270, startPoint y: 135, endPoint x: 185, endPoint y: 121, distance: 86.5
click at [185, 121] on table "Stylist Service Qty Price Disc Total Action Abhishek_Nails Amita Chauhan Anil A…" at bounding box center [320, 136] width 482 height 50
click at [658, 332] on div "08047224946 Select Location × Looks Aero City Worldmark-1, Worldmark-1, Aerocit…" at bounding box center [413, 198] width 827 height 396
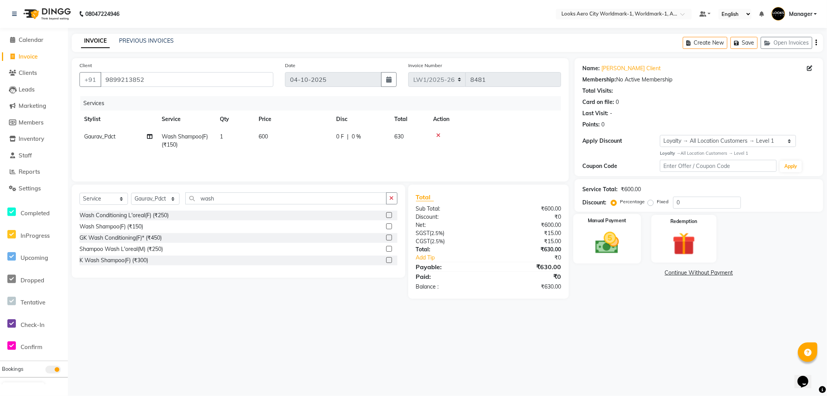
click at [621, 261] on div "Manual Payment" at bounding box center [607, 239] width 67 height 50
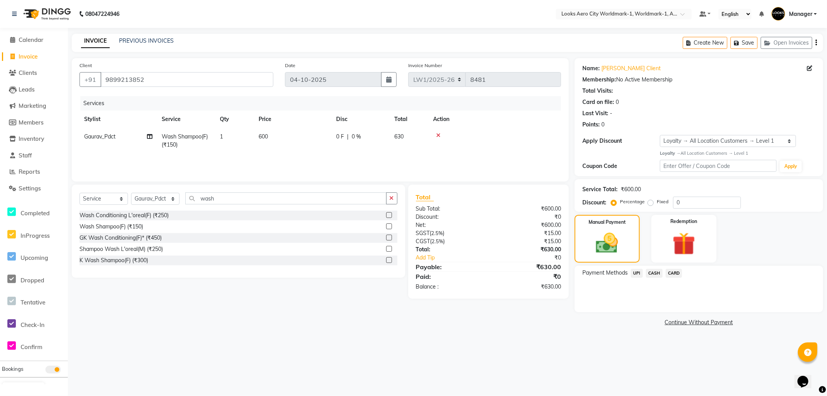
drag, startPoint x: 638, startPoint y: 273, endPoint x: 639, endPoint y: 282, distance: 8.5
click at [638, 273] on span "UPI" at bounding box center [637, 273] width 12 height 9
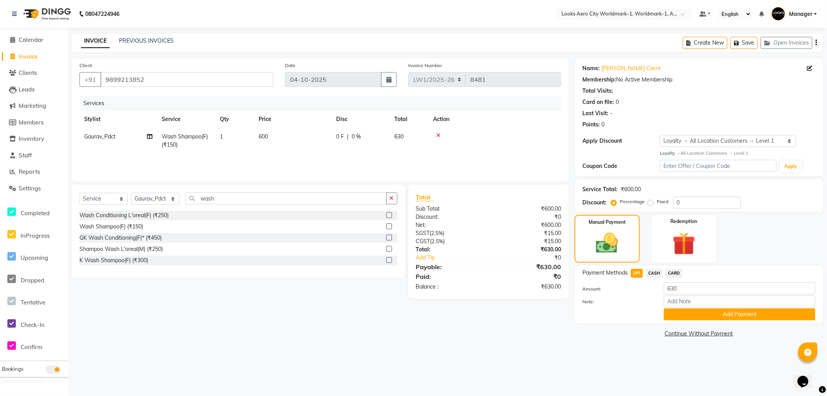
click at [676, 313] on button "Add Payment" at bounding box center [740, 314] width 152 height 12
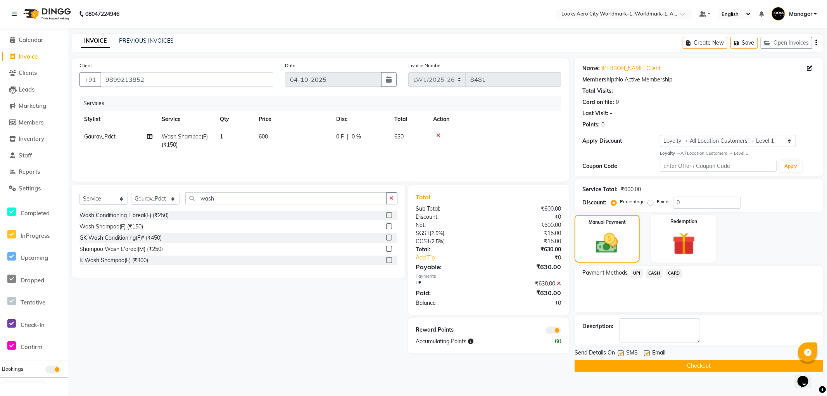
click at [603, 362] on button "Checkout" at bounding box center [699, 366] width 249 height 12
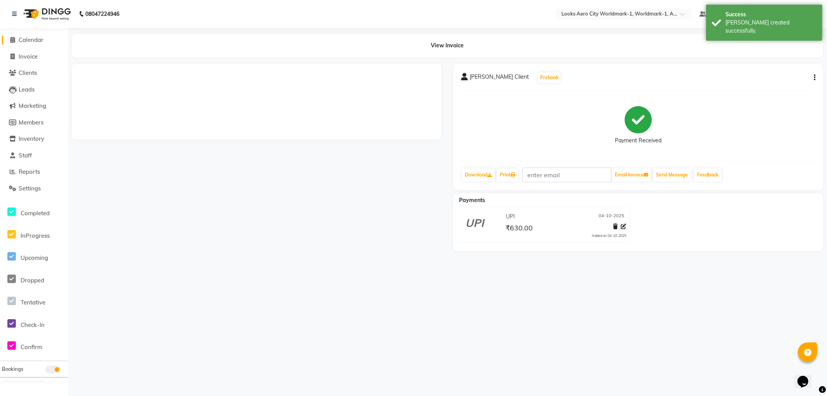
click at [36, 40] on span "Calendar" at bounding box center [31, 39] width 25 height 7
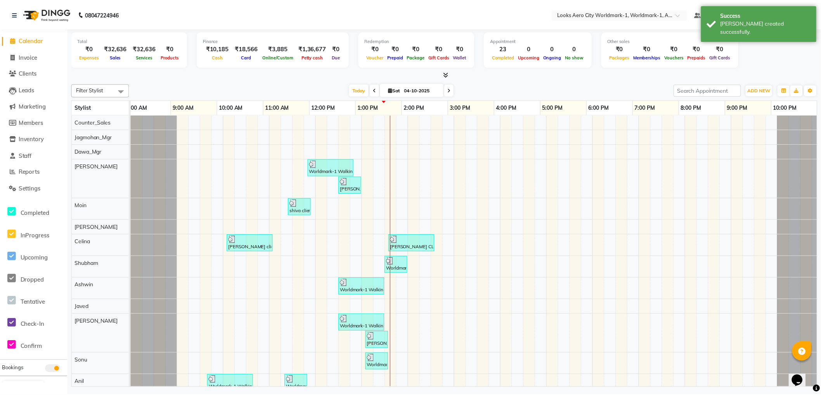
scroll to position [0, 6]
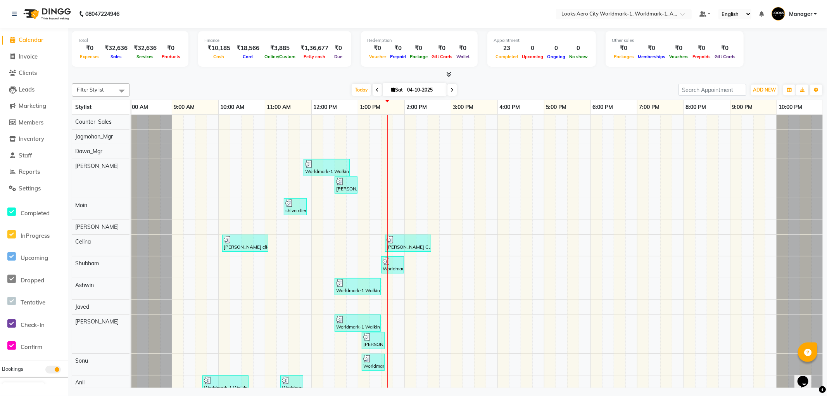
click at [28, 40] on span "Calendar" at bounding box center [31, 39] width 25 height 7
click at [29, 59] on span "Invoice" at bounding box center [28, 56] width 19 height 7
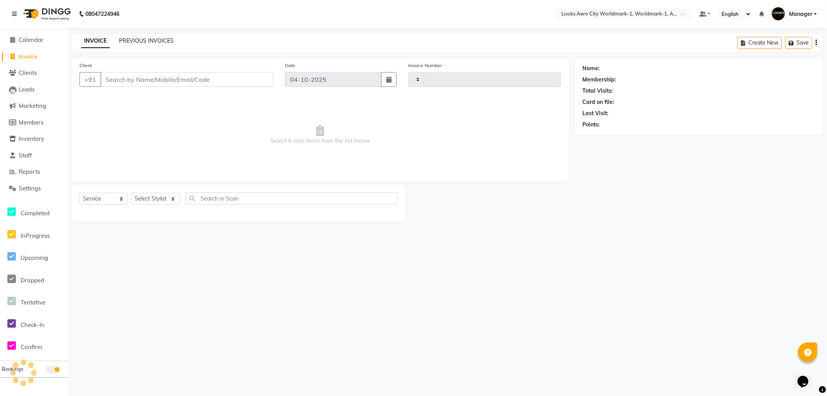
click at [146, 39] on link "PREVIOUS INVOICES" at bounding box center [146, 40] width 55 height 7
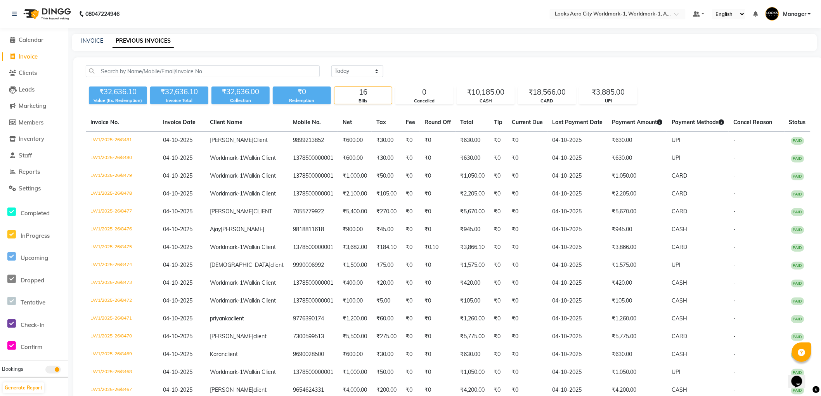
drag, startPoint x: 32, startPoint y: 57, endPoint x: 64, endPoint y: 48, distance: 32.8
click at [32, 57] on span "Invoice" at bounding box center [28, 56] width 19 height 7
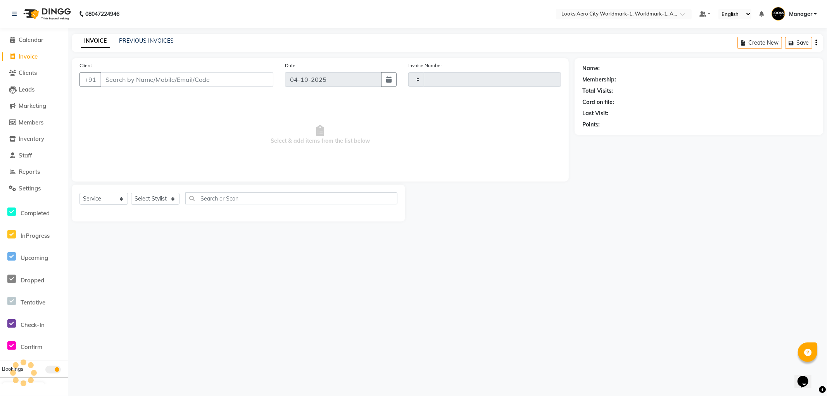
click at [123, 82] on input "Client" at bounding box center [186, 79] width 173 height 15
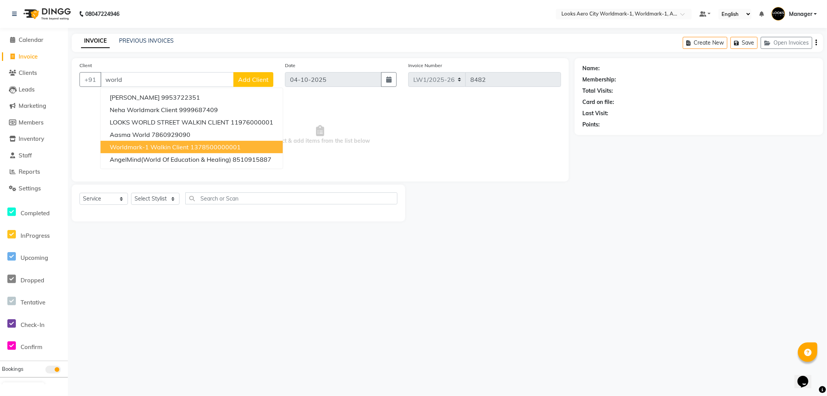
click at [164, 147] on span "Worldmark-1 Walkin Client" at bounding box center [149, 147] width 79 height 8
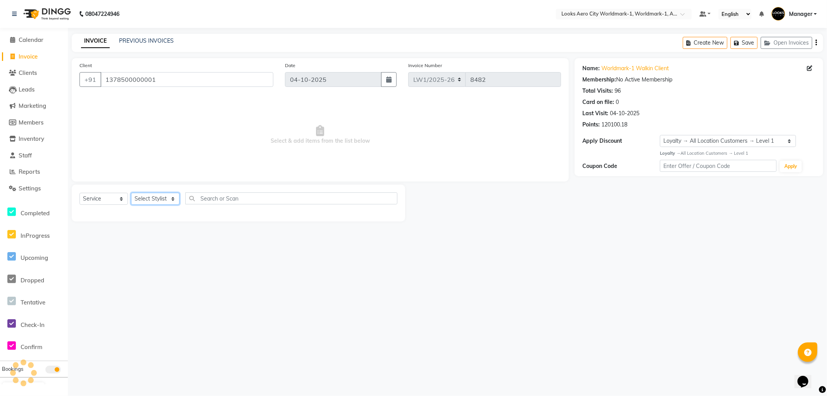
click at [152, 198] on select "Select Stylist [PERSON_NAME] [PERSON_NAME] [PERSON_NAME] [PERSON_NAME] Counter_…" at bounding box center [155, 199] width 48 height 12
click at [131, 193] on select "Select Stylist [PERSON_NAME] [PERSON_NAME] [PERSON_NAME] [PERSON_NAME] Counter_…" at bounding box center [155, 199] width 48 height 12
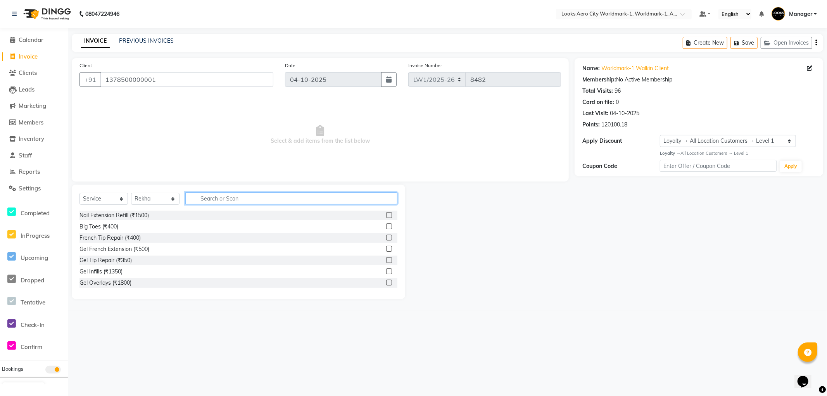
click at [215, 197] on input "text" at bounding box center [291, 198] width 212 height 12
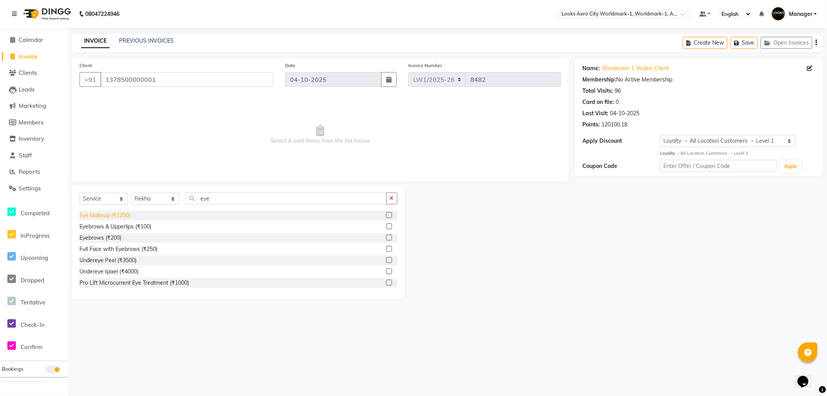
drag, startPoint x: 116, startPoint y: 227, endPoint x: 122, endPoint y: 216, distance: 12.8
click at [116, 227] on div "Eyebrows & Upperlips (₹100)" at bounding box center [115, 227] width 72 height 8
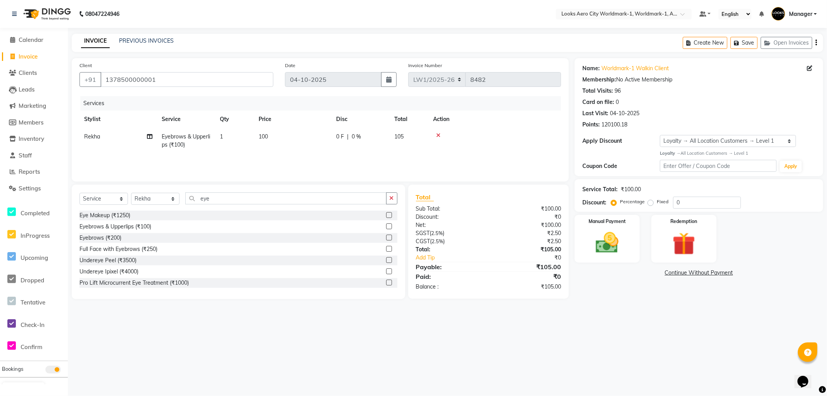
click at [281, 141] on td "100" at bounding box center [293, 141] width 78 height 26
drag, startPoint x: 320, startPoint y: 139, endPoint x: 204, endPoint y: 139, distance: 115.6
click at [204, 139] on tr "Abhishek_Nails Amita Chauhan Anil Ashwin Celina Counter_Sales Dawa_Mgr Gaurav_P…" at bounding box center [320, 144] width 482 height 33
click at [631, 336] on div "08047224946 Select Location × Looks Aero City Worldmark-1, Worldmark-1, Aerocit…" at bounding box center [413, 198] width 827 height 396
click at [625, 258] on div "Manual Payment" at bounding box center [607, 239] width 67 height 50
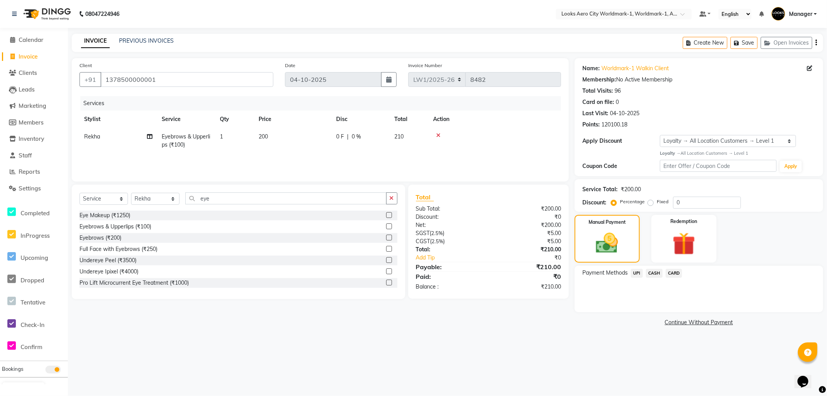
click at [648, 272] on span "CASH" at bounding box center [654, 273] width 17 height 9
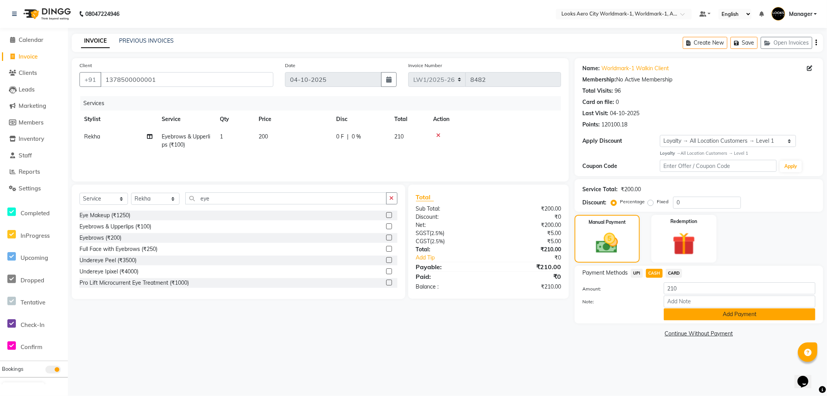
click at [667, 314] on button "Add Payment" at bounding box center [740, 314] width 152 height 12
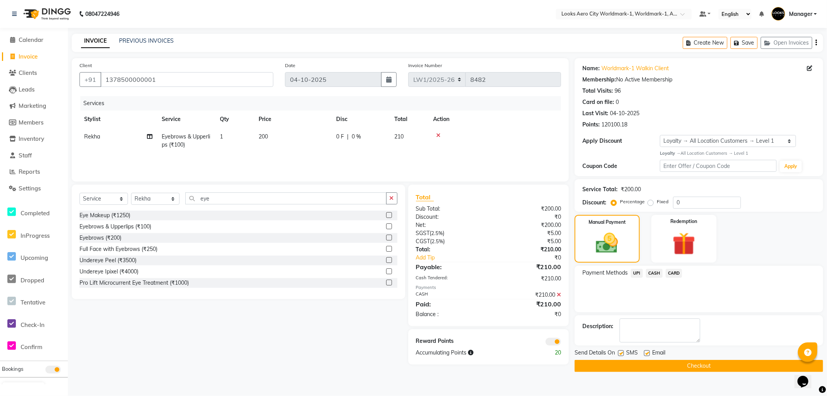
click at [621, 365] on button "Checkout" at bounding box center [699, 366] width 249 height 12
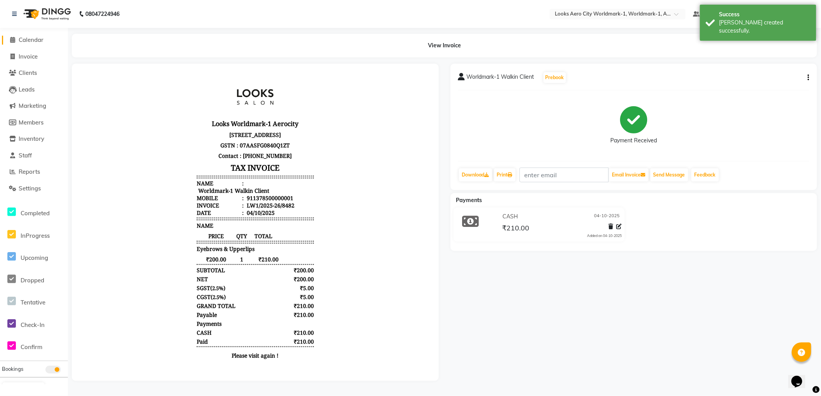
click at [36, 41] on span "Calendar" at bounding box center [31, 39] width 25 height 7
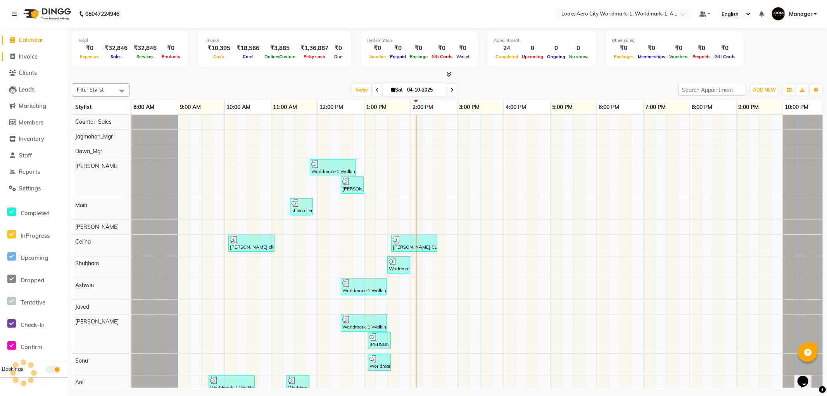
click at [22, 52] on li "Invoice" at bounding box center [34, 56] width 68 height 17
click at [29, 55] on span "Invoice" at bounding box center [28, 56] width 19 height 7
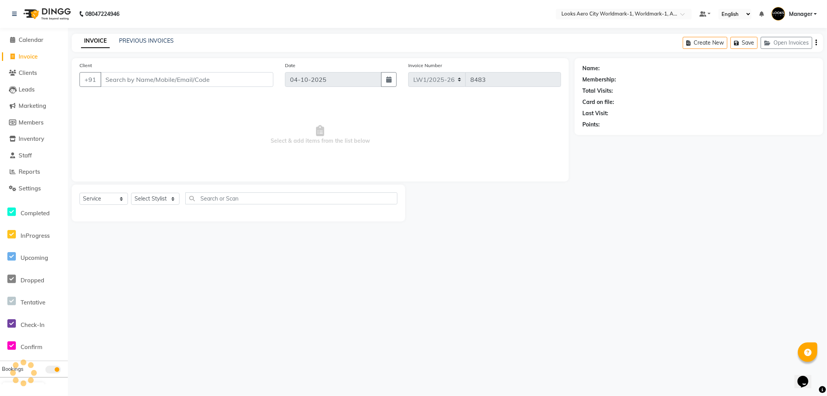
click at [184, 79] on input "Client" at bounding box center [186, 79] width 173 height 15
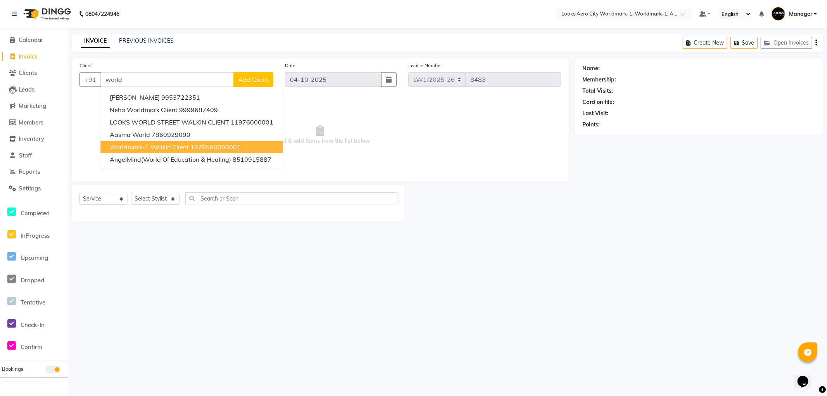
drag, startPoint x: 161, startPoint y: 147, endPoint x: 159, endPoint y: 150, distance: 4.3
click at [161, 146] on span "Worldmark-1 Walkin Client" at bounding box center [149, 147] width 79 height 8
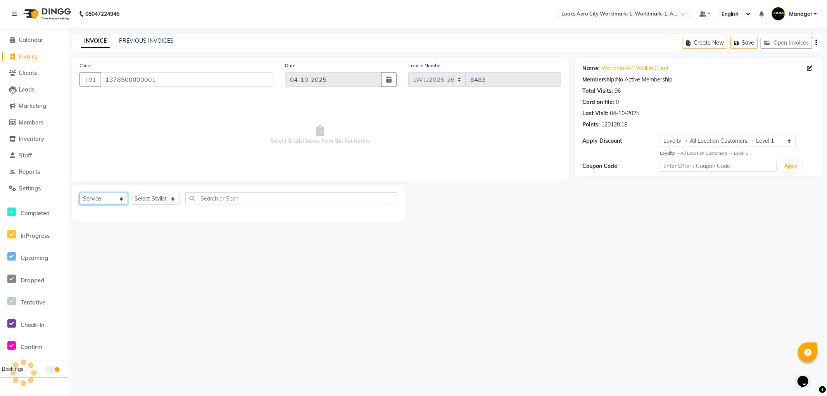
drag, startPoint x: 108, startPoint y: 195, endPoint x: 104, endPoint y: 199, distance: 5.2
click at [106, 197] on select "Select Service Product Membership Package Voucher Prepaid Gift Card" at bounding box center [103, 199] width 48 height 12
click at [79, 193] on select "Select Service Product Membership Package Voucher Prepaid Gift Card" at bounding box center [103, 199] width 48 height 12
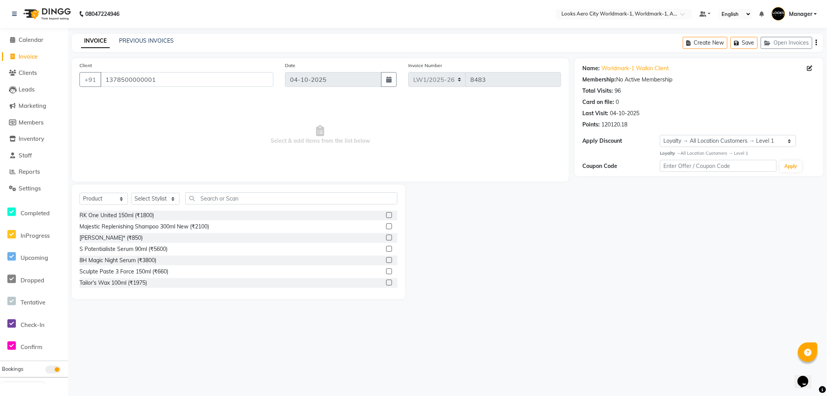
click at [156, 188] on div "Select Service Product Membership Package Voucher Prepaid Gift Card Select Styl…" at bounding box center [238, 242] width 333 height 114
click at [149, 200] on select "Select Stylist [PERSON_NAME] [PERSON_NAME] [PERSON_NAME] [PERSON_NAME] Counter_…" at bounding box center [155, 199] width 48 height 12
click at [131, 193] on select "Select Stylist [PERSON_NAME] [PERSON_NAME] [PERSON_NAME] [PERSON_NAME] Counter_…" at bounding box center [155, 199] width 48 height 12
click at [214, 196] on input "text" at bounding box center [291, 198] width 212 height 12
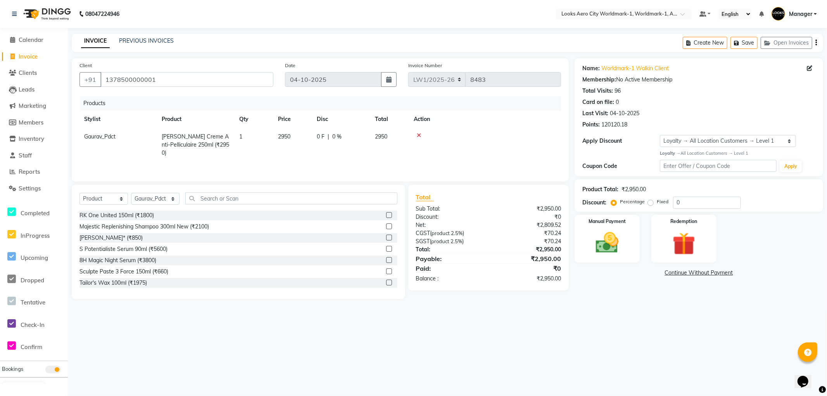
click at [287, 142] on td "2950" at bounding box center [292, 145] width 39 height 34
drag, startPoint x: 300, startPoint y: 141, endPoint x: 156, endPoint y: 128, distance: 144.8
click at [156, 128] on tr "Abhishek_Nails Amita Chauhan Anil Ashwin Celina Counter_Sales Dawa_Mgr Gaurav_P…" at bounding box center [320, 141] width 482 height 26
click at [613, 346] on div "08047224946 Select Location × Looks Aero City Worldmark-1, Worldmark-1, Aerocit…" at bounding box center [413, 198] width 827 height 396
click at [620, 263] on div "Name: Worldmark-1 Walkin Client Membership: No Active Membership Total Visits: …" at bounding box center [702, 178] width 254 height 241
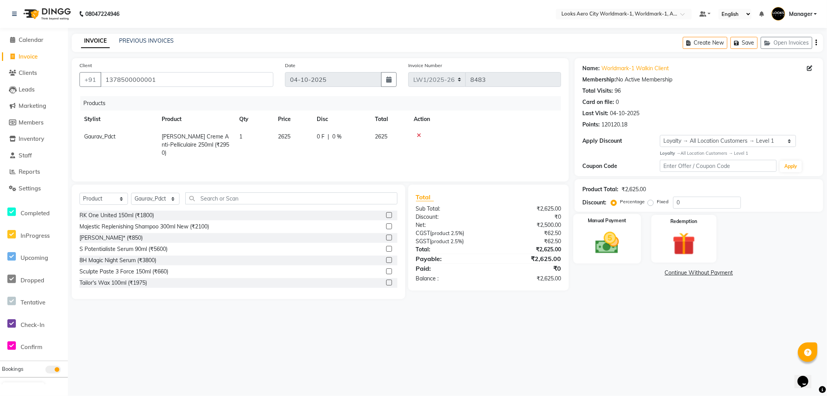
click at [632, 258] on div "Manual Payment" at bounding box center [607, 239] width 67 height 50
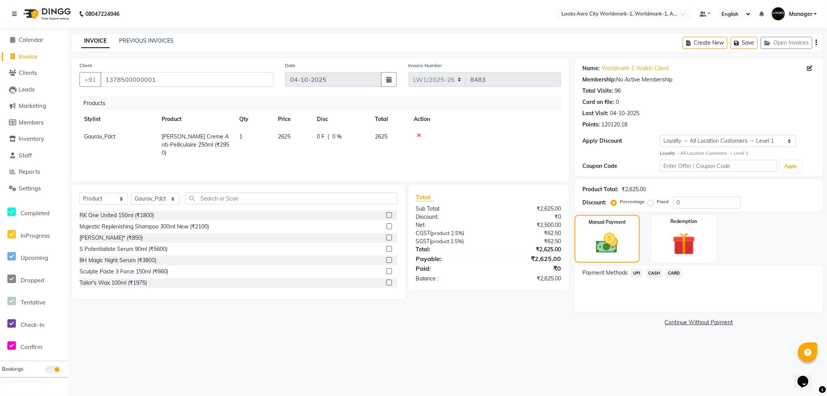
click at [653, 272] on span "CASH" at bounding box center [654, 273] width 17 height 9
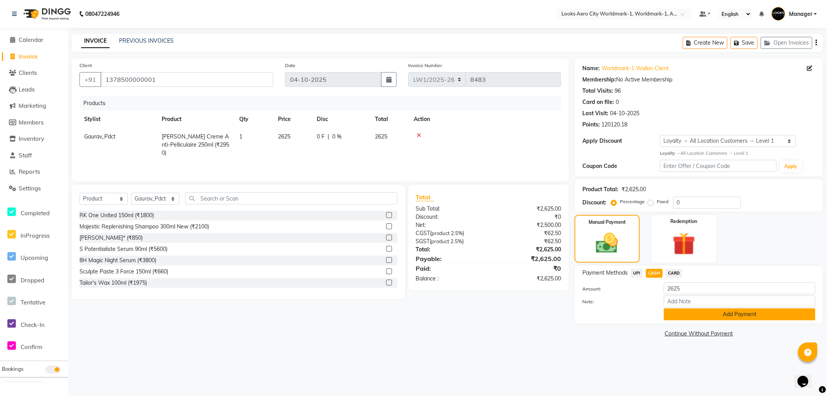
click at [677, 313] on button "Add Payment" at bounding box center [740, 314] width 152 height 12
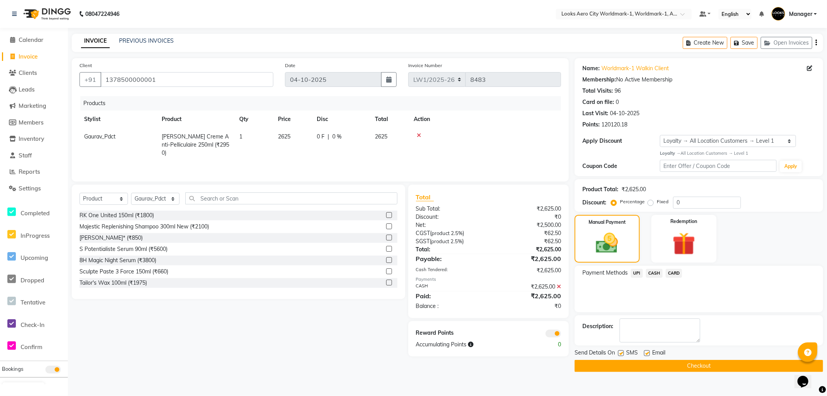
drag, startPoint x: 609, startPoint y: 365, endPoint x: 421, endPoint y: 334, distance: 190.2
click at [609, 365] on button "Checkout" at bounding box center [699, 366] width 249 height 12
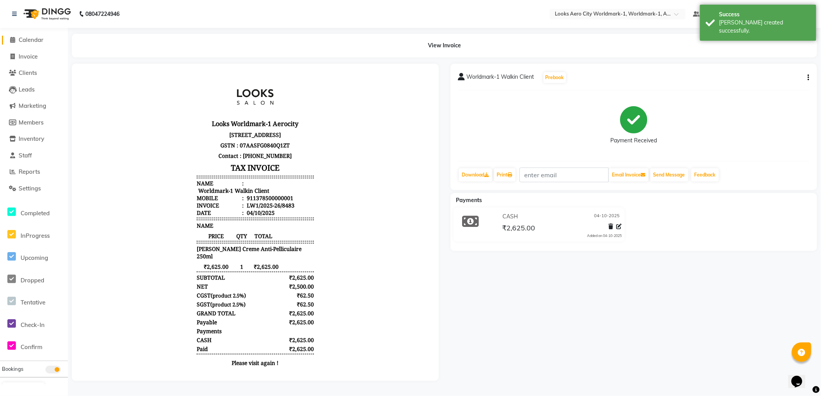
click at [29, 40] on span "Calendar" at bounding box center [31, 39] width 25 height 7
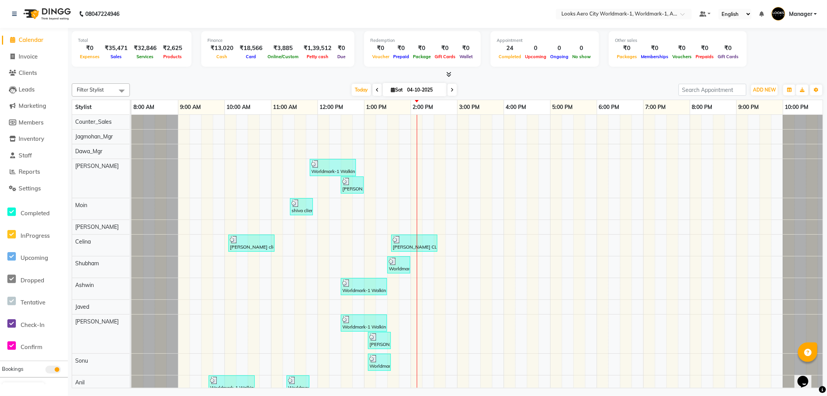
click at [34, 40] on span "Calendar" at bounding box center [31, 39] width 25 height 7
click at [32, 39] on span "Calendar" at bounding box center [31, 39] width 25 height 7
click at [36, 55] on span "Invoice" at bounding box center [28, 56] width 19 height 7
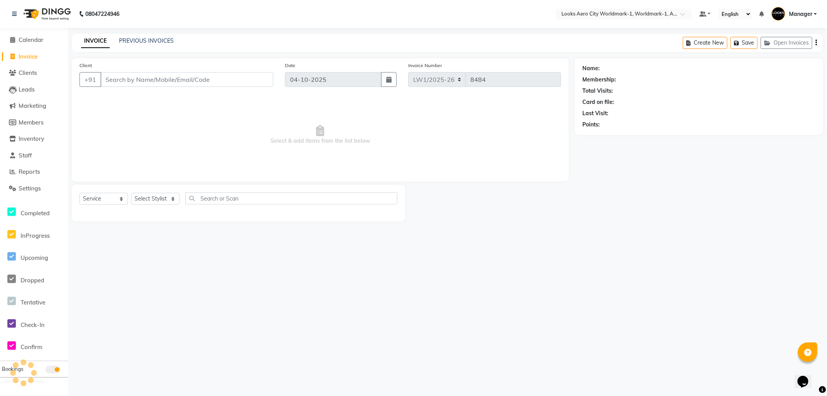
click at [149, 81] on input "Client" at bounding box center [186, 79] width 173 height 15
click at [132, 81] on input "Client" at bounding box center [186, 79] width 173 height 15
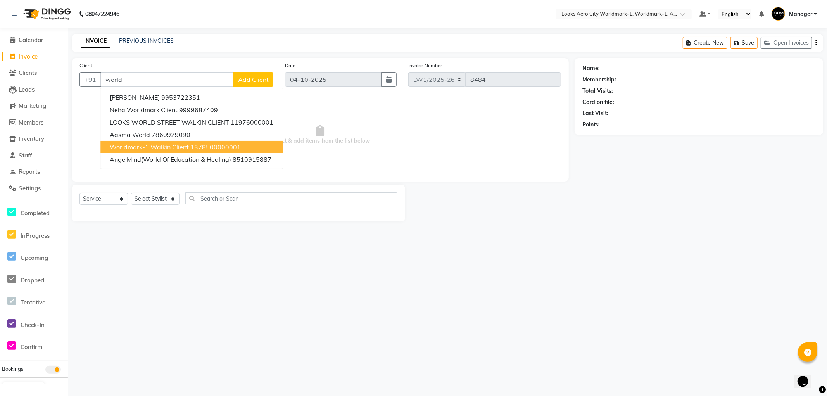
click at [171, 148] on span "Worldmark-1 Walkin Client" at bounding box center [149, 147] width 79 height 8
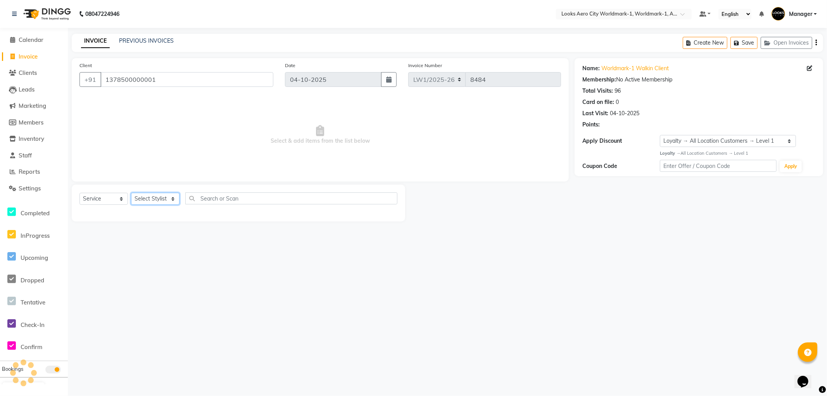
drag, startPoint x: 152, startPoint y: 199, endPoint x: 149, endPoint y: 195, distance: 5.3
click at [152, 199] on select "Select Stylist [PERSON_NAME] [PERSON_NAME] [PERSON_NAME] [PERSON_NAME] Counter_…" at bounding box center [155, 199] width 48 height 12
click at [131, 193] on select "Select Stylist [PERSON_NAME] [PERSON_NAME] [PERSON_NAME] [PERSON_NAME] Counter_…" at bounding box center [155, 199] width 48 height 12
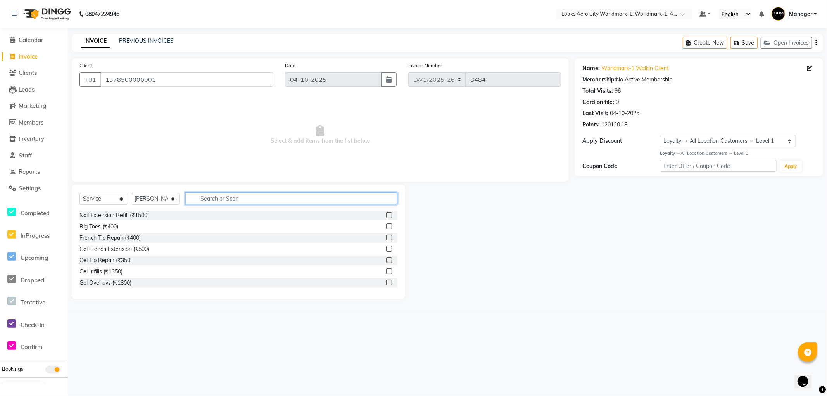
click at [264, 199] on input "text" at bounding box center [291, 198] width 212 height 12
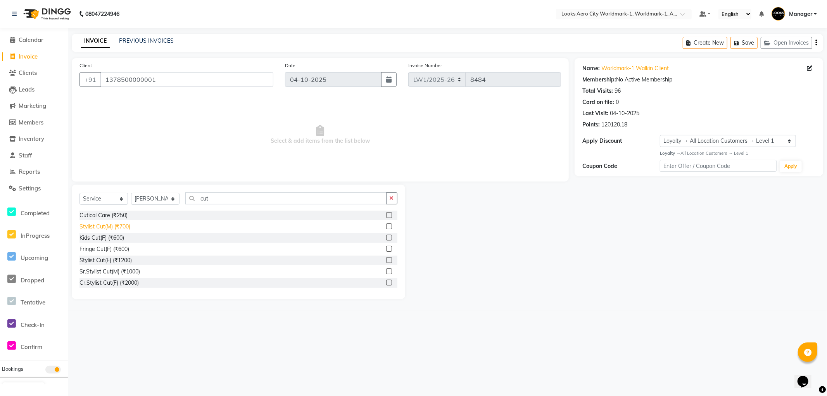
click at [105, 225] on div "Stylist Cut(M) (₹700)" at bounding box center [104, 227] width 51 height 8
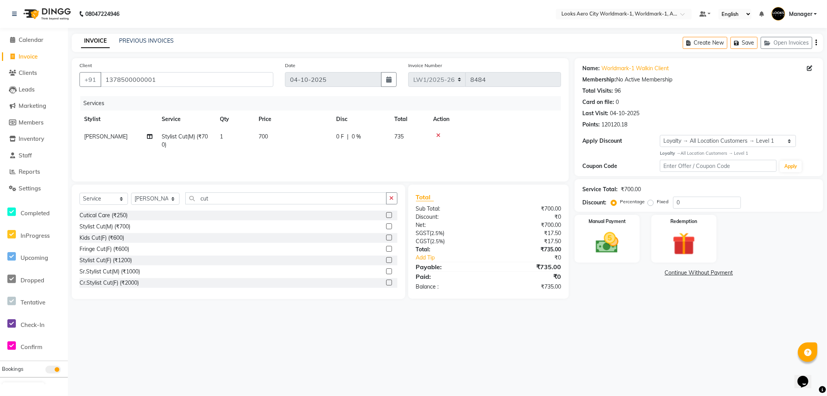
click at [288, 131] on td "700" at bounding box center [293, 141] width 78 height 26
drag, startPoint x: 346, startPoint y: 133, endPoint x: 248, endPoint y: 137, distance: 98.2
click at [248, 137] on tr "Abhishek_Nails Amita Chauhan Anil Ashwin Celina Counter_Sales Dawa_Mgr Gaurav_P…" at bounding box center [320, 142] width 482 height 29
click at [643, 360] on div "08047224946 Select Location × Looks Aero City Worldmark-1, Worldmark-1, Aerocit…" at bounding box center [413, 198] width 827 height 396
click at [622, 261] on div "Manual Payment" at bounding box center [607, 239] width 67 height 50
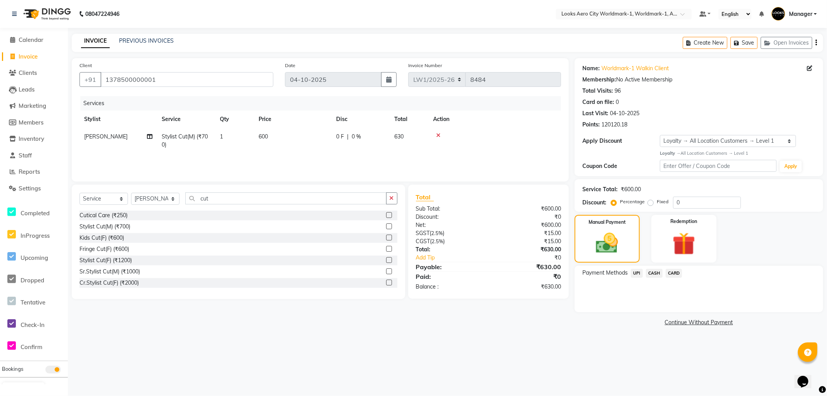
click at [681, 275] on span "CARD" at bounding box center [674, 273] width 17 height 9
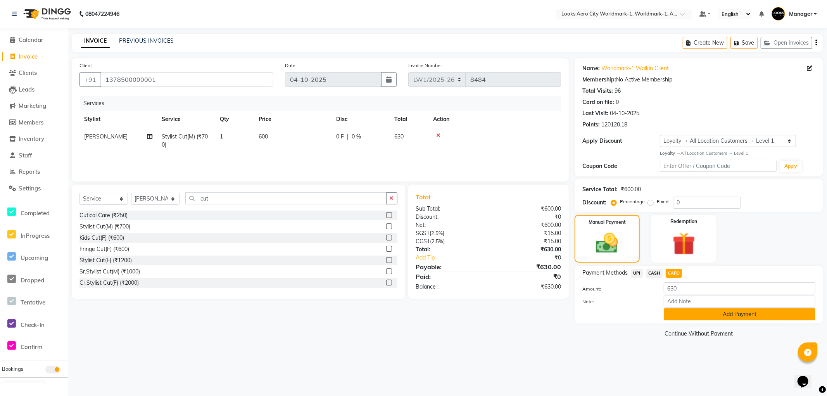
drag, startPoint x: 679, startPoint y: 311, endPoint x: 674, endPoint y: 314, distance: 6.3
click at [677, 312] on button "Add Payment" at bounding box center [740, 314] width 152 height 12
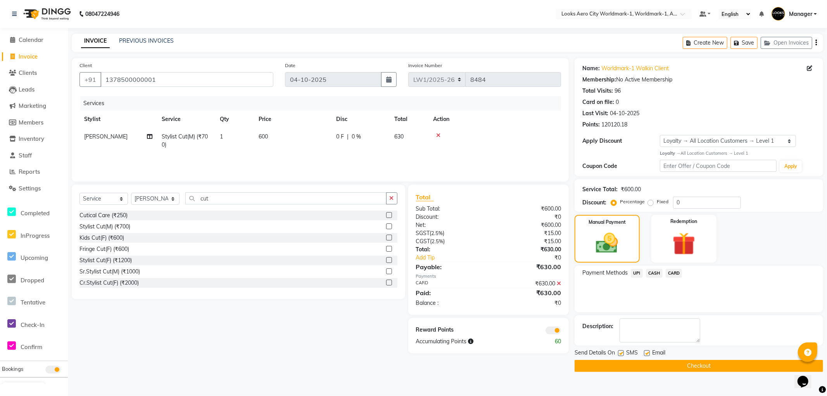
click at [582, 365] on button "Checkout" at bounding box center [699, 366] width 249 height 12
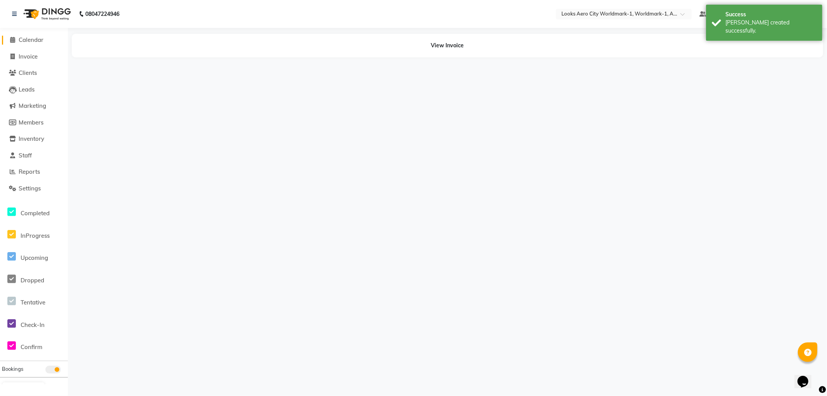
click at [28, 40] on span "Calendar" at bounding box center [31, 39] width 25 height 7
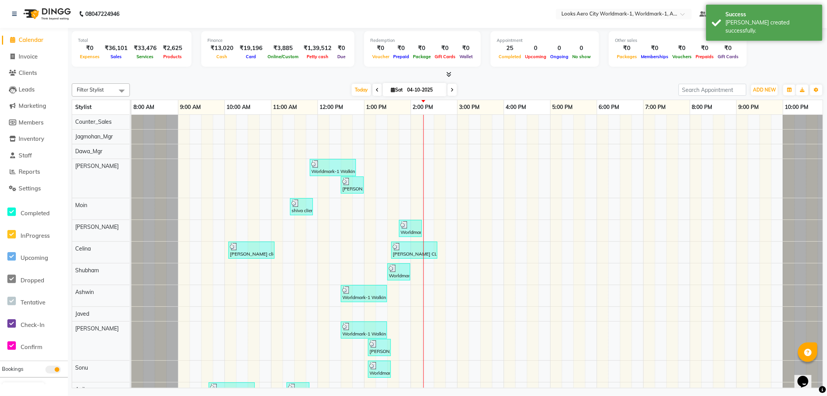
scroll to position [0, 6]
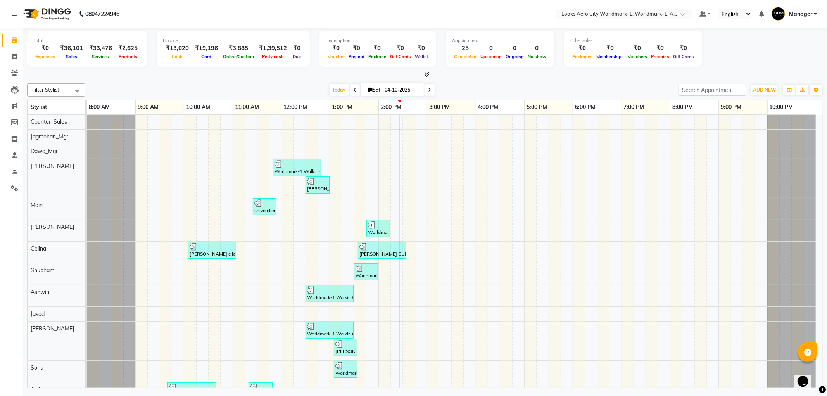
click at [16, 12] on icon at bounding box center [14, 13] width 5 height 5
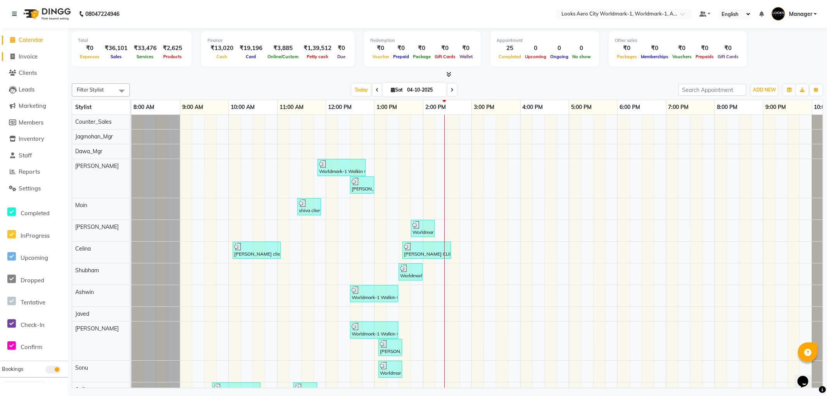
click at [35, 56] on span "Invoice" at bounding box center [28, 56] width 19 height 7
select select "service"
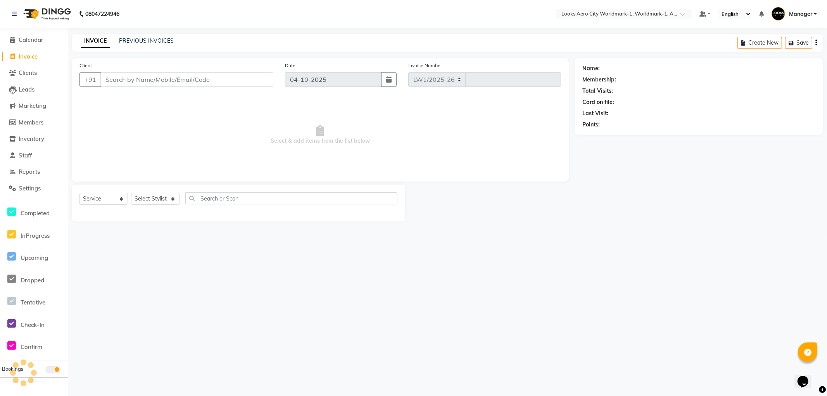
select select "8573"
type input "8485"
click at [151, 79] on input "Client" at bounding box center [186, 79] width 173 height 15
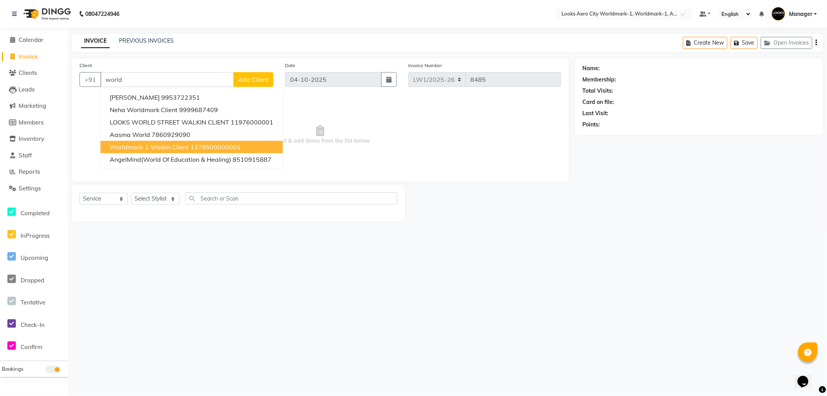
click at [154, 145] on span "Worldmark-1 Walkin Client" at bounding box center [149, 147] width 79 height 8
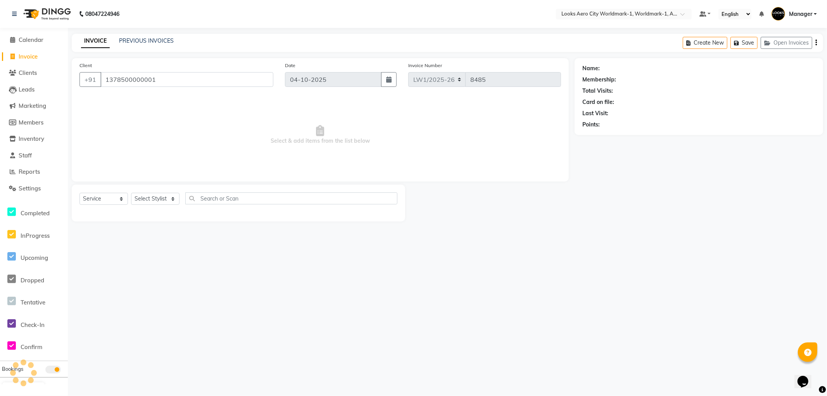
type input "1378500000001"
select select "1: Object"
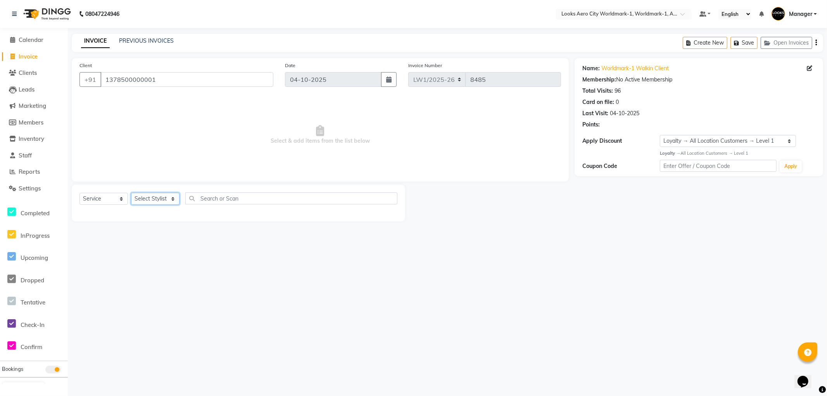
click at [156, 200] on select "Select Stylist [PERSON_NAME] [PERSON_NAME] [PERSON_NAME] [PERSON_NAME] Counter_…" at bounding box center [155, 199] width 48 height 12
select select "84542"
click at [131, 193] on select "Select Stylist [PERSON_NAME] [PERSON_NAME] [PERSON_NAME] [PERSON_NAME] Counter_…" at bounding box center [155, 199] width 48 height 12
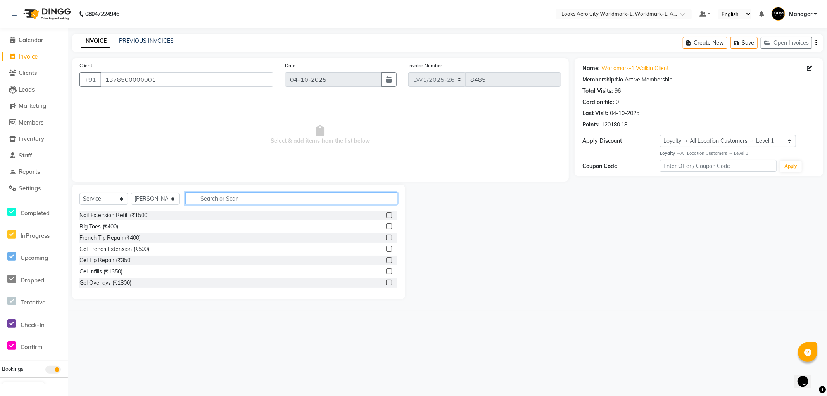
click at [224, 194] on input "text" at bounding box center [291, 198] width 212 height 12
type input "cut"
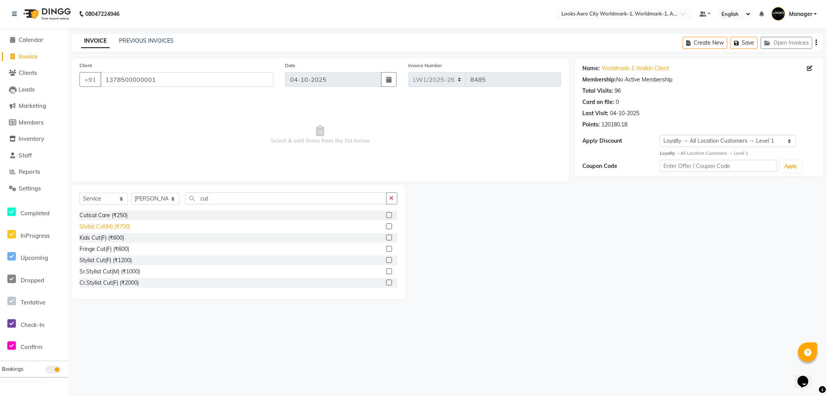
click at [117, 226] on div "Stylist Cut(M) (₹700)" at bounding box center [104, 227] width 51 height 8
checkbox input "false"
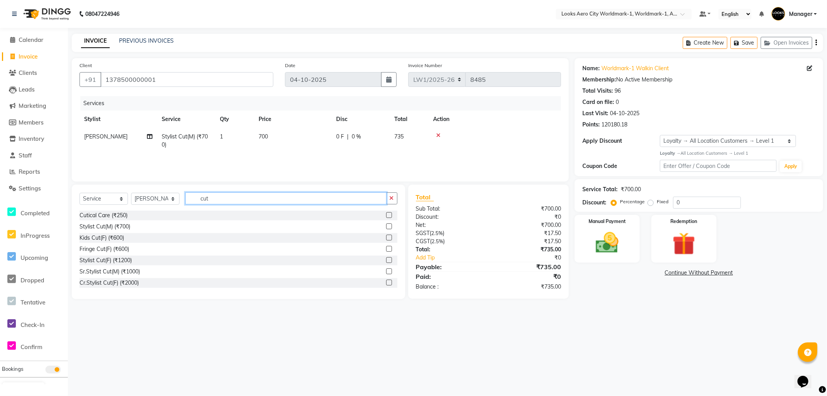
drag, startPoint x: 228, startPoint y: 199, endPoint x: 7, endPoint y: 97, distance: 243.3
click at [0, 100] on app-home "08047224946 Select Location × Looks Aero City Worldmark-1, Worldmark-1, Aerocit…" at bounding box center [413, 155] width 827 height 311
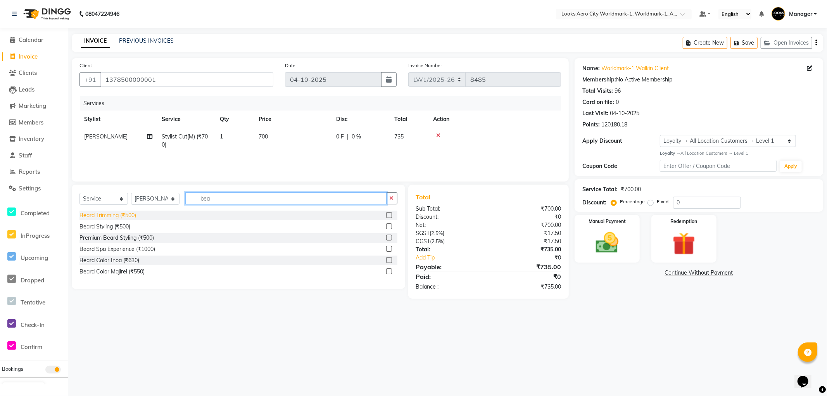
type input "bea"
click at [120, 215] on div "Beard Trimming (₹500)" at bounding box center [107, 215] width 57 height 8
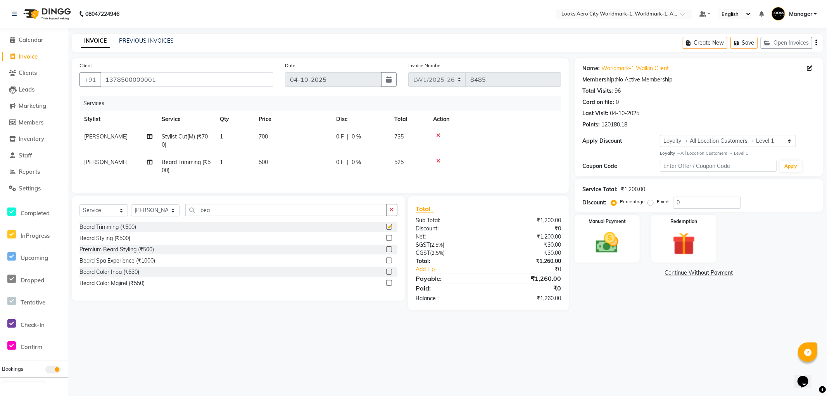
checkbox input "false"
drag, startPoint x: 230, startPoint y: 218, endPoint x: 9, endPoint y: 95, distance: 252.6
click at [0, 106] on app-home "08047224946 Select Location × Looks Aero City Worldmark-1, Worldmark-1, Aerocit…" at bounding box center [413, 161] width 827 height 322
type input "ash"
drag, startPoint x: 140, startPoint y: 245, endPoint x: 161, endPoint y: 214, distance: 37.0
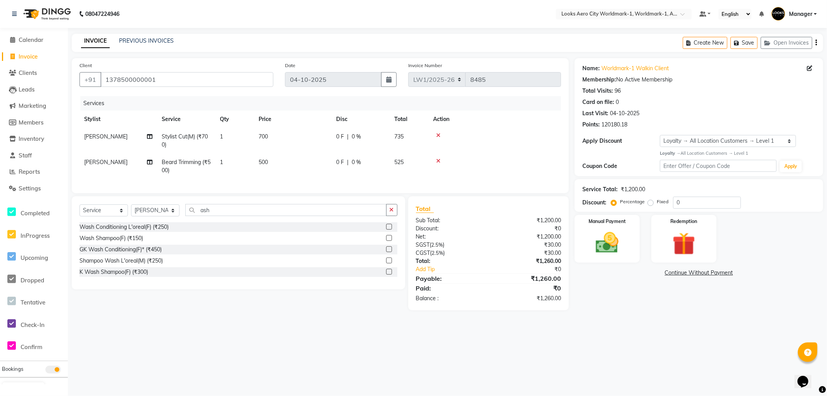
click at [140, 242] on div "Wash Shampoo(F) (₹150)" at bounding box center [111, 238] width 64 height 8
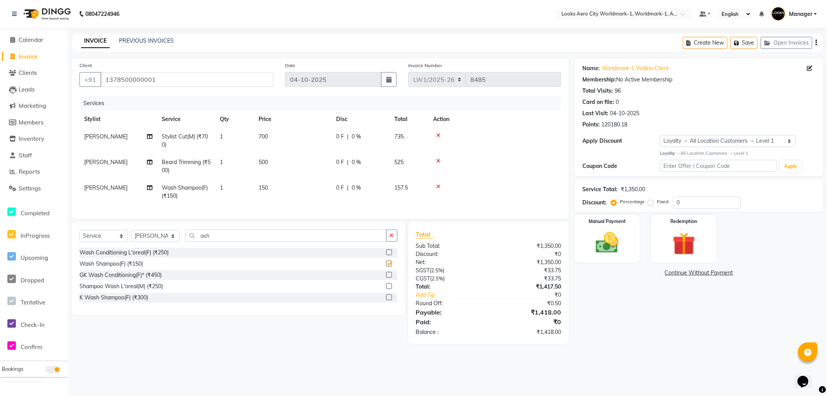
checkbox input "false"
click at [286, 138] on td "700" at bounding box center [293, 141] width 78 height 26
select select "84542"
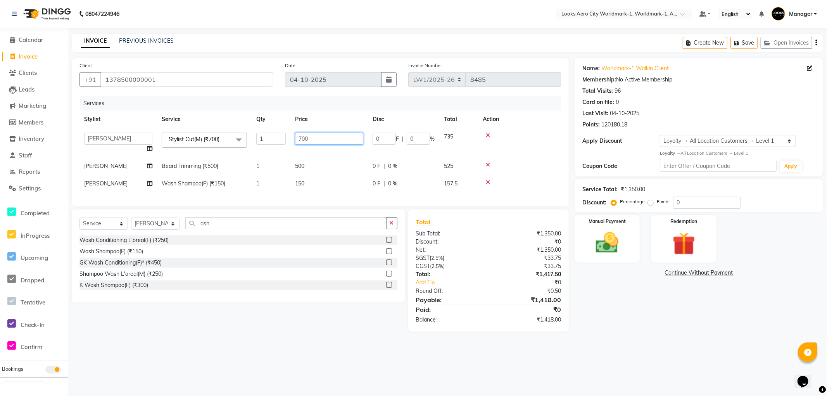
drag, startPoint x: 331, startPoint y: 136, endPoint x: 215, endPoint y: 137, distance: 116.3
click at [215, 137] on tr "Abhishek_Nails [PERSON_NAME] [PERSON_NAME] [PERSON_NAME] [PERSON_NAME] Counter_…" at bounding box center [320, 142] width 482 height 29
type input "600"
click at [316, 168] on td "500" at bounding box center [329, 165] width 78 height 17
select select "84542"
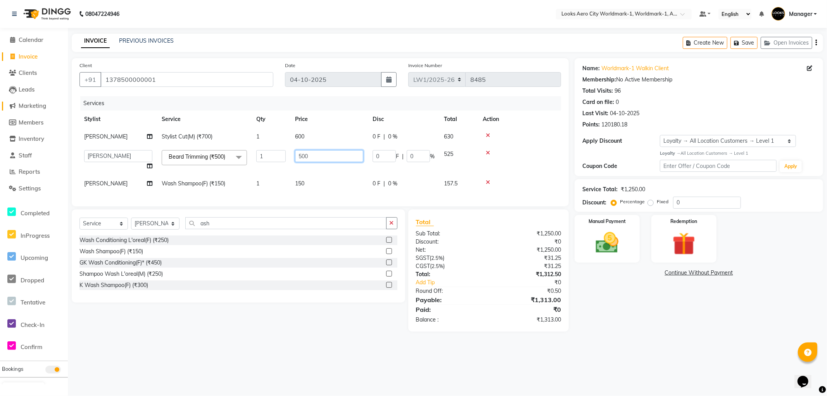
drag, startPoint x: 316, startPoint y: 152, endPoint x: 31, endPoint y: 109, distance: 287.9
click at [20, 114] on app-home "08047224946 Select Location × Looks Aero City Worldmark-1, Worldmark-1, Aerocit…" at bounding box center [413, 171] width 827 height 343
type input "400"
click at [325, 179] on td "150" at bounding box center [329, 183] width 78 height 17
select select "84542"
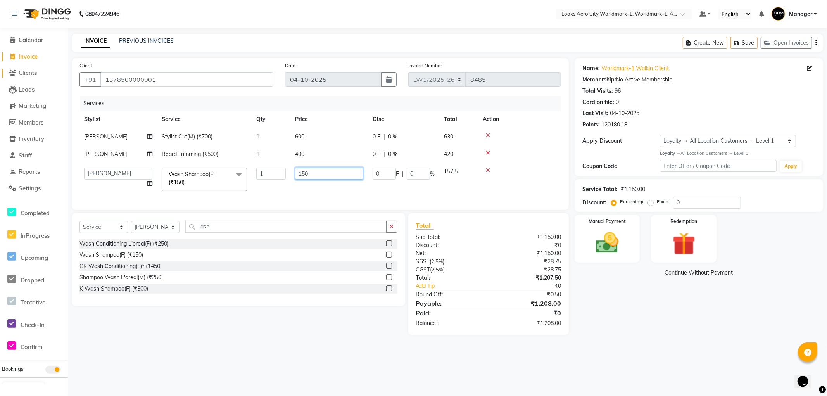
drag, startPoint x: 326, startPoint y: 169, endPoint x: 22, endPoint y: 75, distance: 318.3
click at [3, 88] on app-home "08047224946 Select Location × Looks Aero City Worldmark-1, Worldmark-1, Aerocit…" at bounding box center [413, 173] width 827 height 347
type input "200"
click at [714, 354] on div "08047224946 Select Location × Looks Aero City Worldmark-1, Worldmark-1, Aerocit…" at bounding box center [413, 198] width 827 height 396
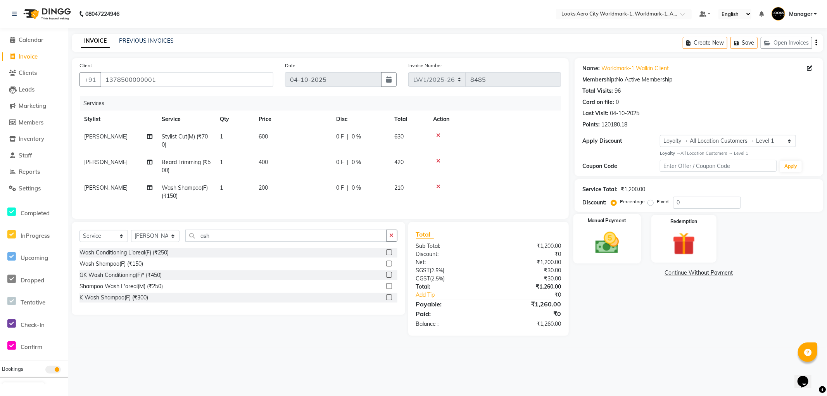
click at [631, 258] on div "Manual Payment" at bounding box center [607, 239] width 67 height 50
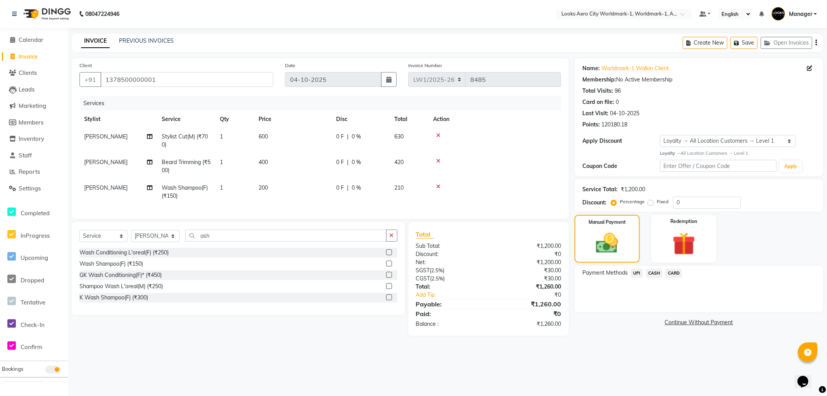
drag, startPoint x: 673, startPoint y: 270, endPoint x: 669, endPoint y: 279, distance: 9.9
click at [672, 271] on span "CARD" at bounding box center [674, 273] width 17 height 9
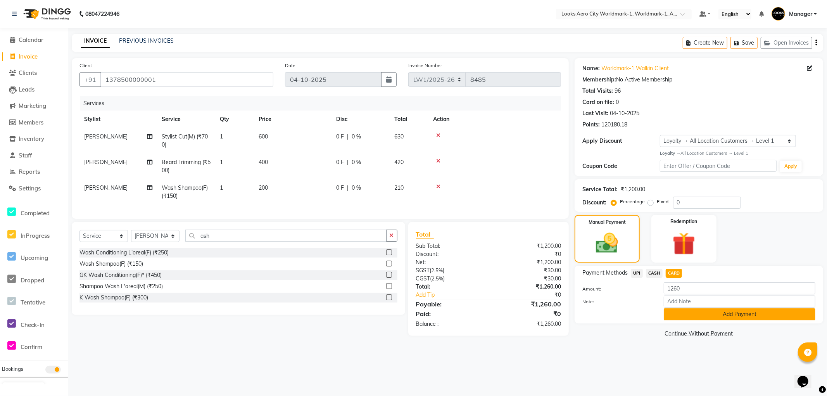
click at [672, 310] on button "Add Payment" at bounding box center [740, 314] width 152 height 12
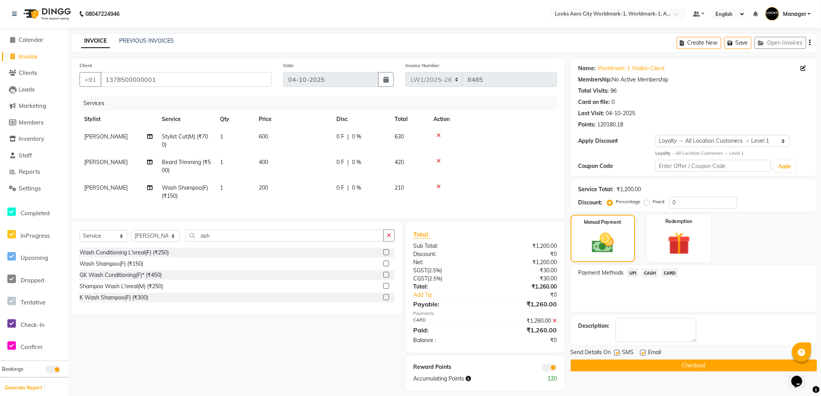
click at [547, 371] on span at bounding box center [549, 368] width 16 height 8
click at [557, 369] on input "checkbox" at bounding box center [557, 369] width 0 height 0
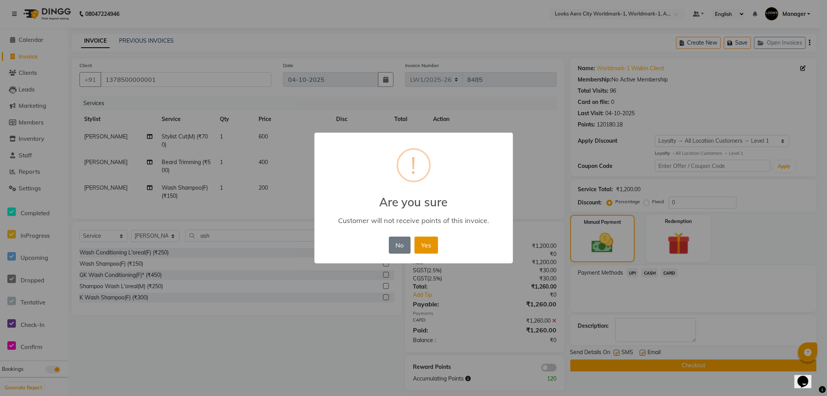
drag, startPoint x: 424, startPoint y: 243, endPoint x: 447, endPoint y: 258, distance: 28.0
click at [423, 243] on button "Yes" at bounding box center [427, 245] width 24 height 17
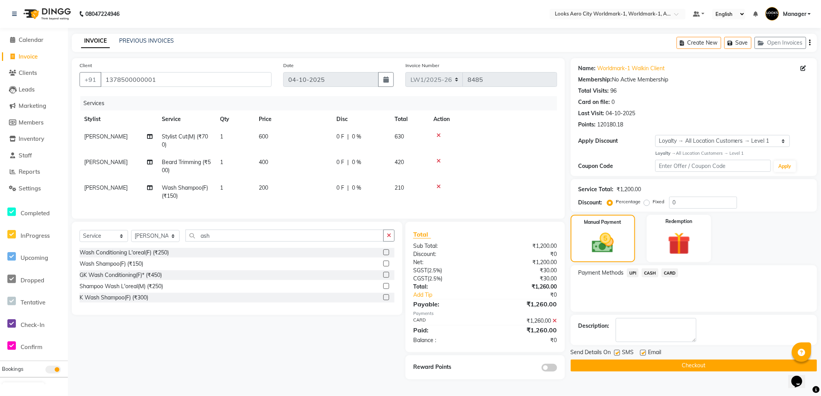
click at [579, 367] on button "Checkout" at bounding box center [693, 365] width 246 height 12
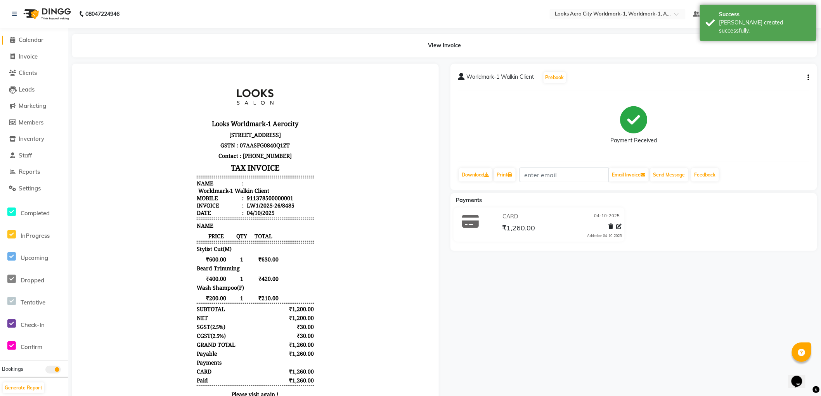
click at [33, 38] on span "Calendar" at bounding box center [31, 39] width 25 height 7
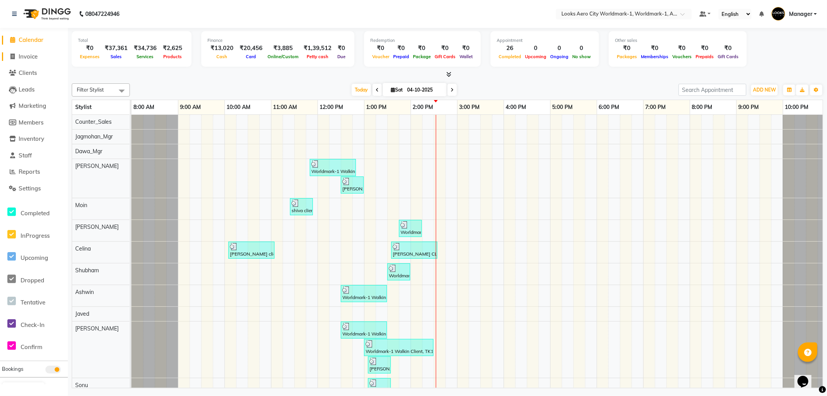
click at [20, 57] on span "Invoice" at bounding box center [28, 56] width 19 height 7
select select "service"
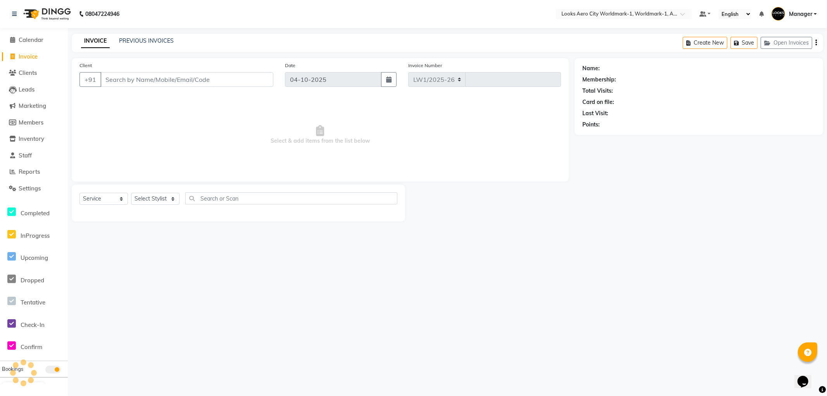
select select "8573"
type input "8486"
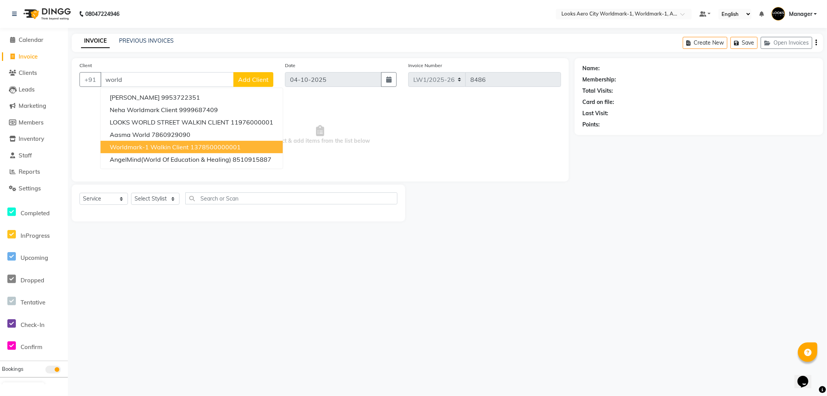
click at [151, 147] on span "Worldmark-1 Walkin Client" at bounding box center [149, 147] width 79 height 8
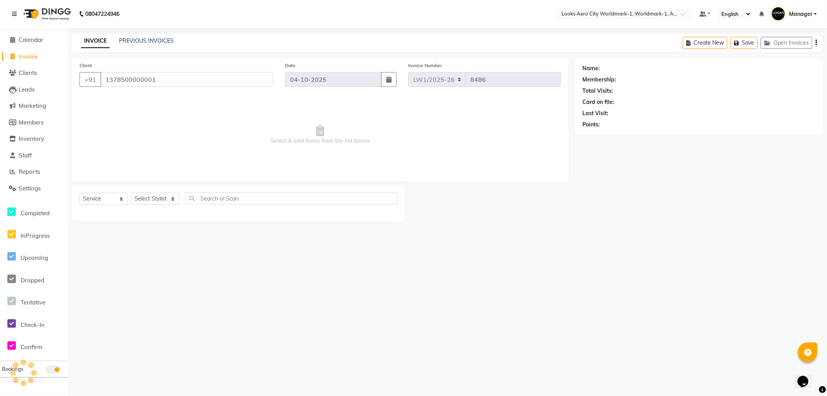
type input "1378500000001"
select select "1: Object"
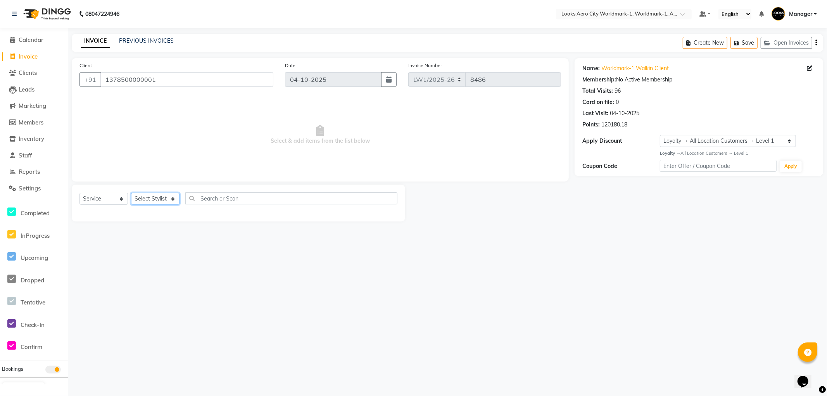
click at [148, 199] on select "Select Stylist [PERSON_NAME] [PERSON_NAME] [PERSON_NAME] [PERSON_NAME] Counter_…" at bounding box center [155, 199] width 48 height 12
select select "84544"
click at [131, 193] on select "Select Stylist [PERSON_NAME] [PERSON_NAME] [PERSON_NAME] [PERSON_NAME] Counter_…" at bounding box center [155, 199] width 48 height 12
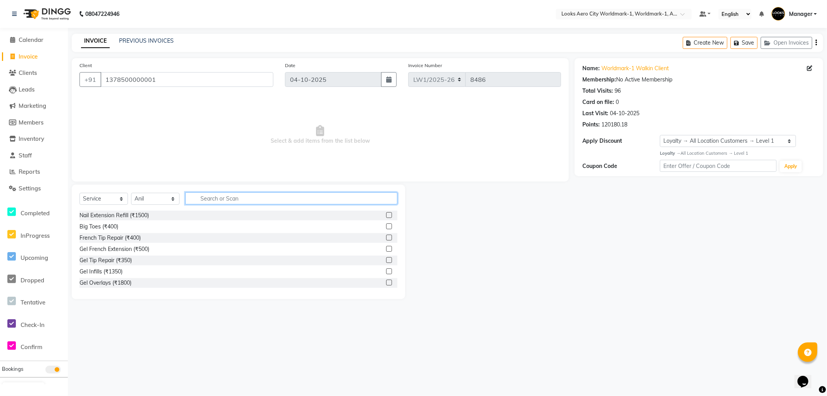
click at [212, 197] on input "text" at bounding box center [291, 198] width 212 height 12
type input "cut"
drag, startPoint x: 383, startPoint y: 226, endPoint x: 368, endPoint y: 225, distance: 14.8
click at [386, 225] on label at bounding box center [389, 226] width 6 height 6
click at [386, 225] on input "checkbox" at bounding box center [388, 226] width 5 height 5
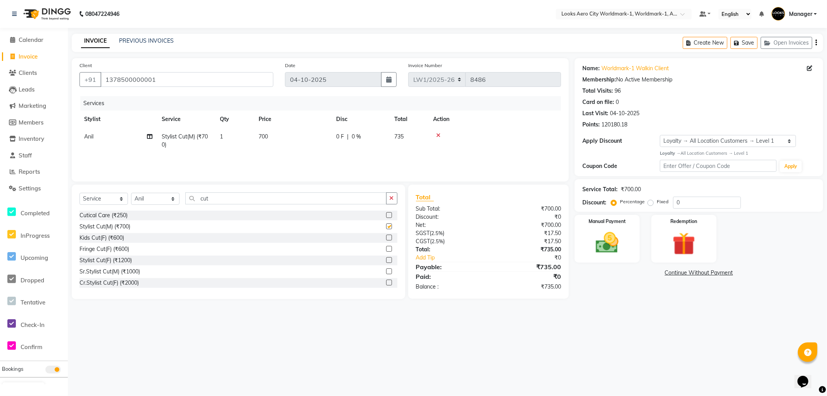
checkbox input "false"
click at [164, 196] on select "Select Stylist [PERSON_NAME] [PERSON_NAME] [PERSON_NAME] [PERSON_NAME] Counter_…" at bounding box center [155, 199] width 48 height 12
select select "84543"
click at [131, 193] on select "Select Stylist [PERSON_NAME] [PERSON_NAME] [PERSON_NAME] [PERSON_NAME] Counter_…" at bounding box center [155, 199] width 48 height 12
click at [222, 195] on input "cut" at bounding box center [285, 198] width 201 height 12
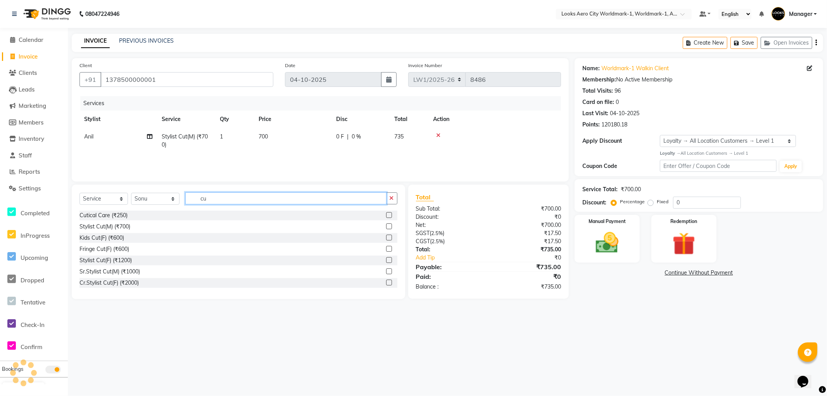
type input "c"
type input "cut"
drag, startPoint x: 382, startPoint y: 225, endPoint x: 359, endPoint y: 211, distance: 27.1
click at [386, 224] on label at bounding box center [389, 226] width 6 height 6
click at [386, 224] on input "checkbox" at bounding box center [388, 226] width 5 height 5
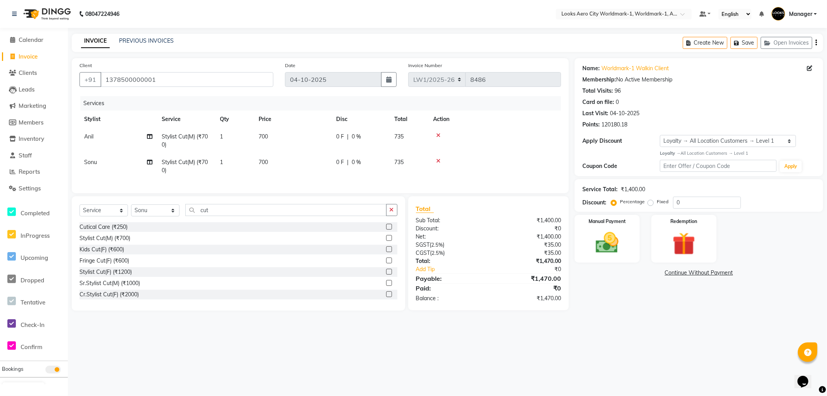
checkbox input "false"
drag, startPoint x: 287, startPoint y: 138, endPoint x: 293, endPoint y: 137, distance: 5.9
click at [289, 138] on td "700" at bounding box center [293, 141] width 78 height 26
select select "84544"
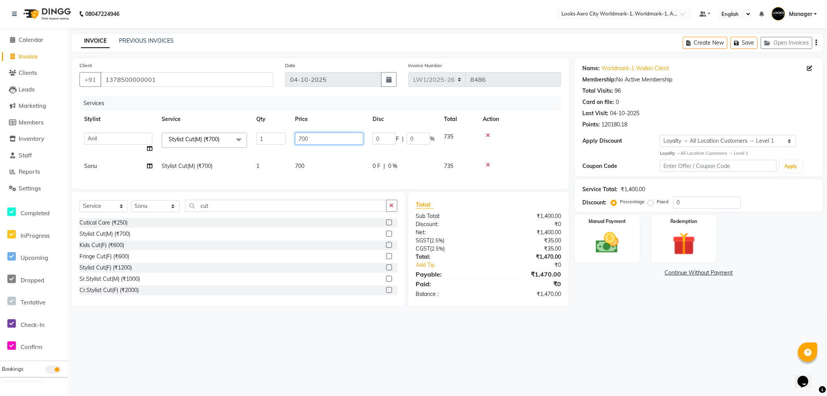
drag, startPoint x: 316, startPoint y: 144, endPoint x: 283, endPoint y: 138, distance: 32.6
click at [283, 138] on tr "Abhishek_Nails [PERSON_NAME] [PERSON_NAME] [PERSON_NAME] [PERSON_NAME] Counter_…" at bounding box center [320, 142] width 482 height 29
type input "600"
click at [319, 167] on td "700" at bounding box center [329, 165] width 78 height 17
select select "84543"
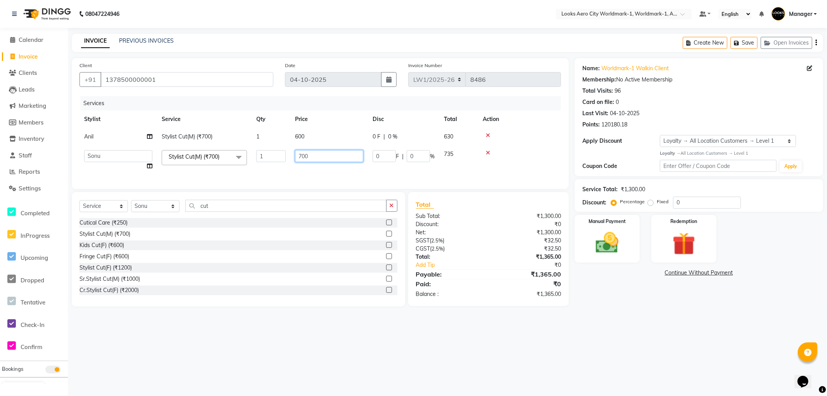
drag, startPoint x: 313, startPoint y: 157, endPoint x: 273, endPoint y: 159, distance: 39.6
click at [273, 159] on tr "Abhishek_Nails [PERSON_NAME] [PERSON_NAME] [PERSON_NAME] [PERSON_NAME] Counter_…" at bounding box center [320, 159] width 482 height 29
type input "600"
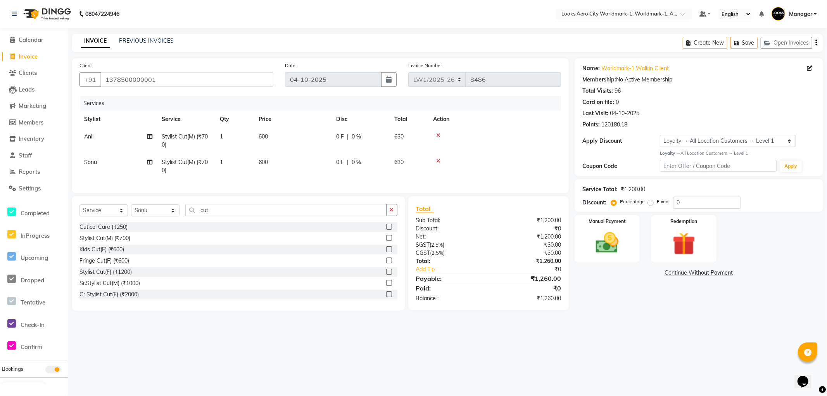
click at [292, 377] on div "08047224946 Select Location × Looks Aero City Worldmark-1, Worldmark-1, Aerocit…" at bounding box center [413, 198] width 827 height 396
click at [620, 247] on img at bounding box center [607, 243] width 39 height 28
click at [656, 273] on span "CASH" at bounding box center [654, 273] width 17 height 9
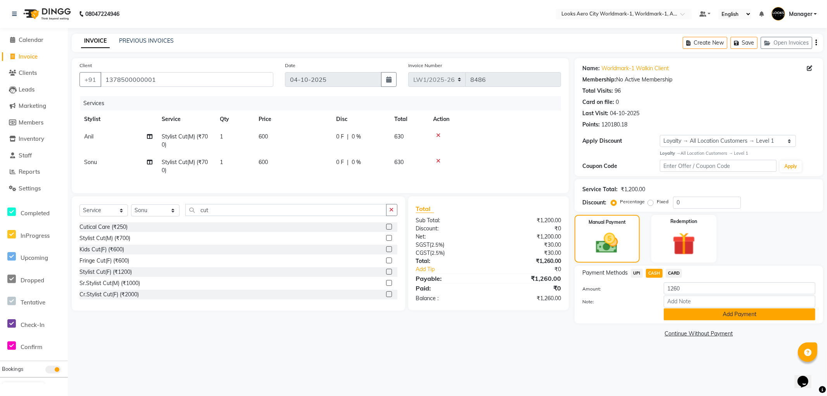
click at [686, 318] on button "Add Payment" at bounding box center [740, 314] width 152 height 12
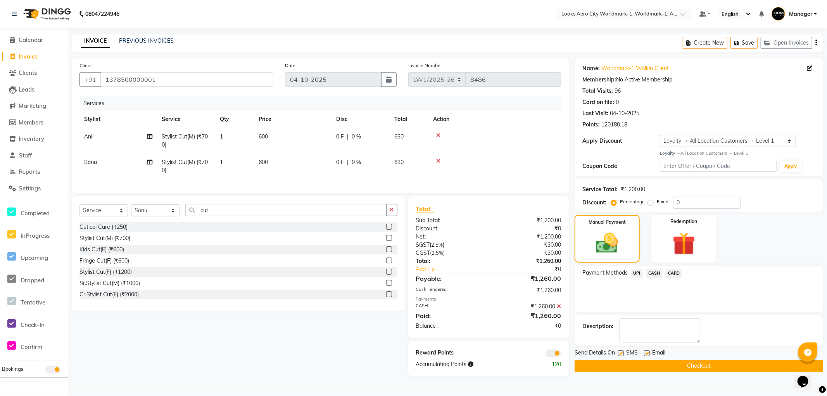
click at [649, 354] on label at bounding box center [647, 353] width 6 height 6
click at [649, 354] on input "checkbox" at bounding box center [646, 353] width 5 height 5
checkbox input "false"
drag, startPoint x: 619, startPoint y: 354, endPoint x: 586, endPoint y: 347, distance: 33.6
click at [613, 351] on div "Send Details On SMS Email" at bounding box center [699, 354] width 249 height 10
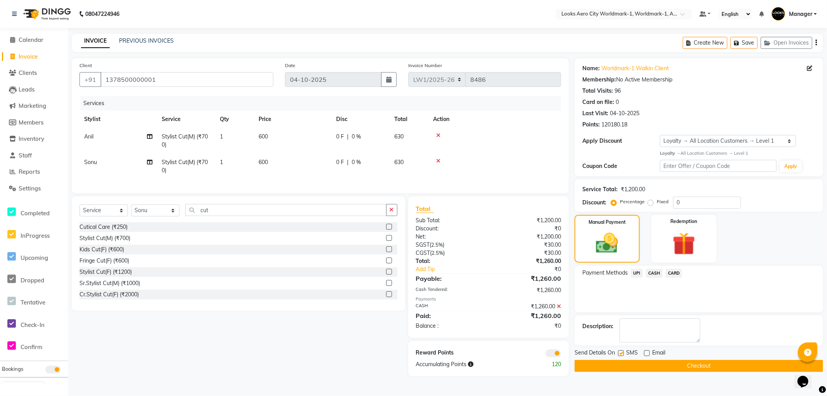
click at [549, 357] on span at bounding box center [554, 353] width 16 height 8
click at [561, 354] on input "checkbox" at bounding box center [561, 354] width 0 height 0
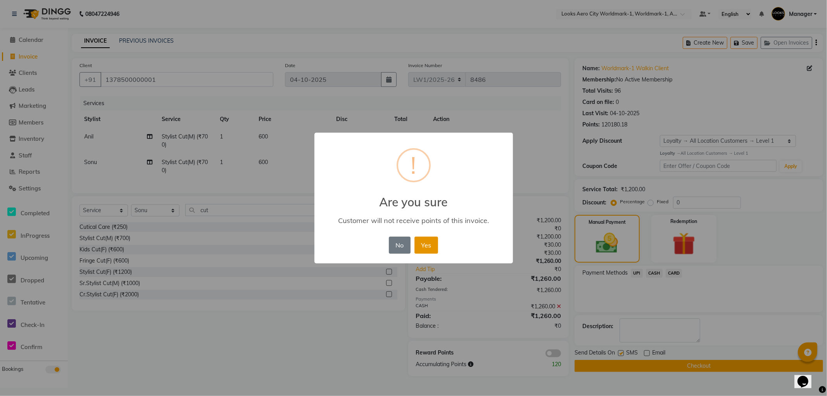
drag, startPoint x: 432, startPoint y: 243, endPoint x: 499, endPoint y: 288, distance: 80.8
click at [435, 246] on button "Yes" at bounding box center [427, 245] width 24 height 17
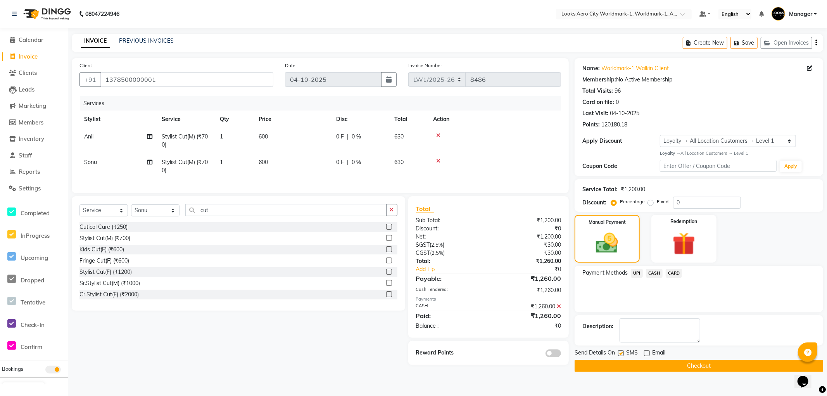
click at [612, 363] on button "Checkout" at bounding box center [699, 366] width 249 height 12
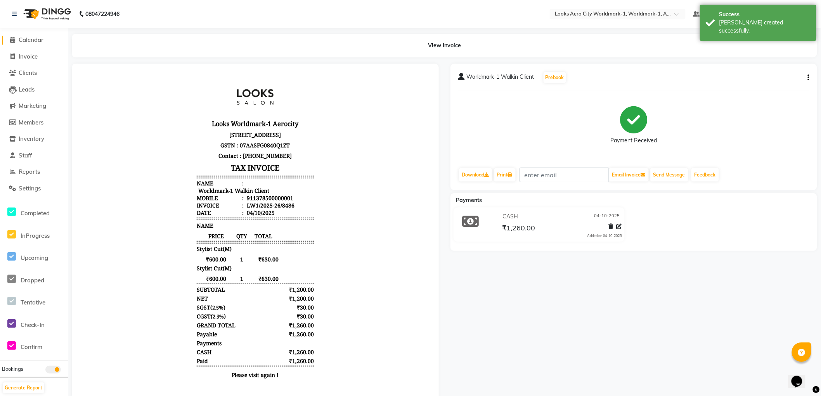
click at [33, 36] on span "Calendar" at bounding box center [31, 39] width 25 height 7
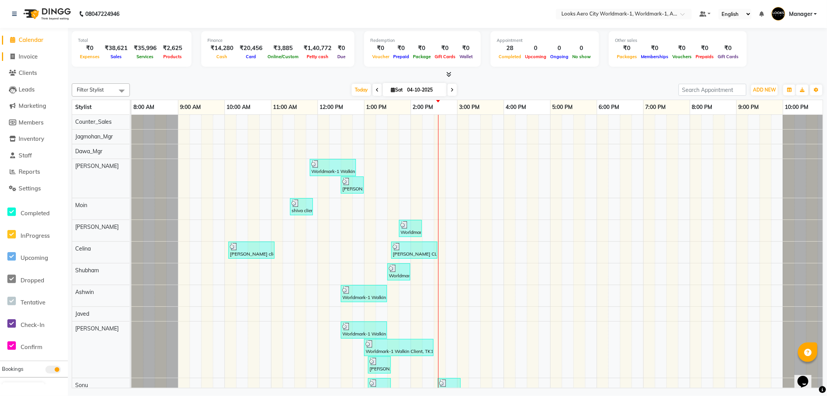
click at [22, 57] on span "Invoice" at bounding box center [28, 56] width 19 height 7
select select "service"
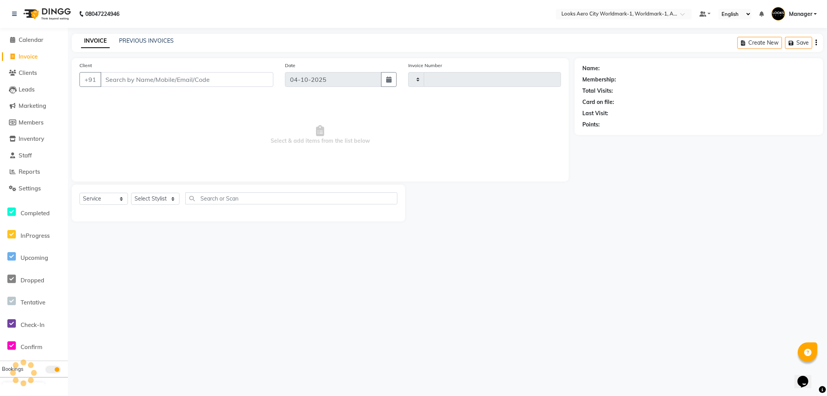
type input "8487"
select select "8573"
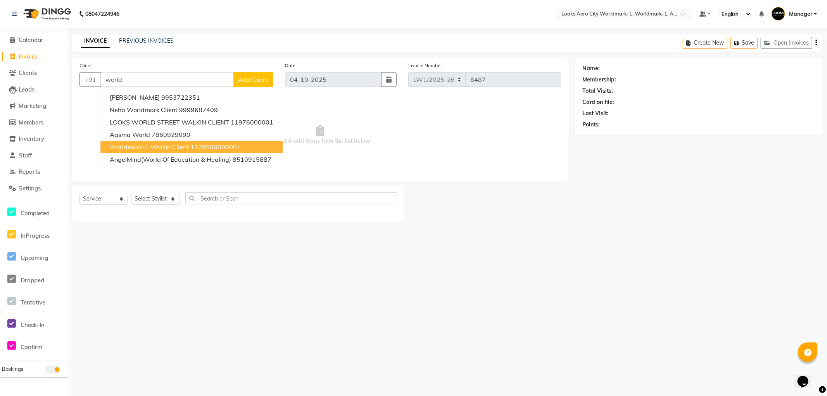
click at [148, 144] on span "Worldmark-1 Walkin Client" at bounding box center [149, 147] width 79 height 8
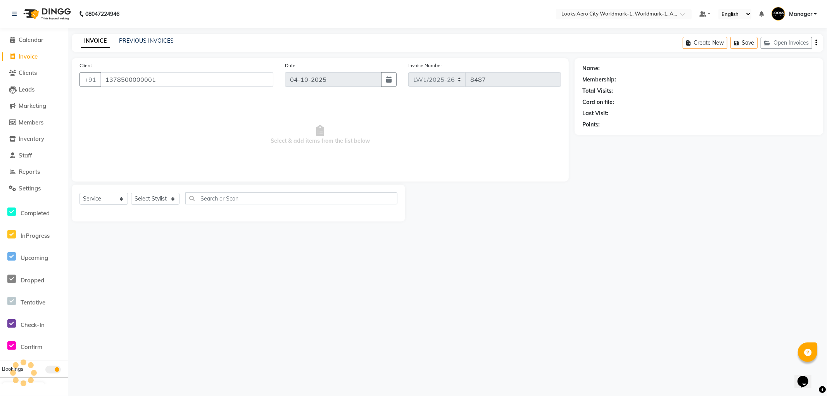
type input "1378500000001"
select select "1: Object"
click at [144, 200] on select "Select Stylist [PERSON_NAME] [PERSON_NAME] [PERSON_NAME] [PERSON_NAME] Counter_…" at bounding box center [155, 199] width 48 height 12
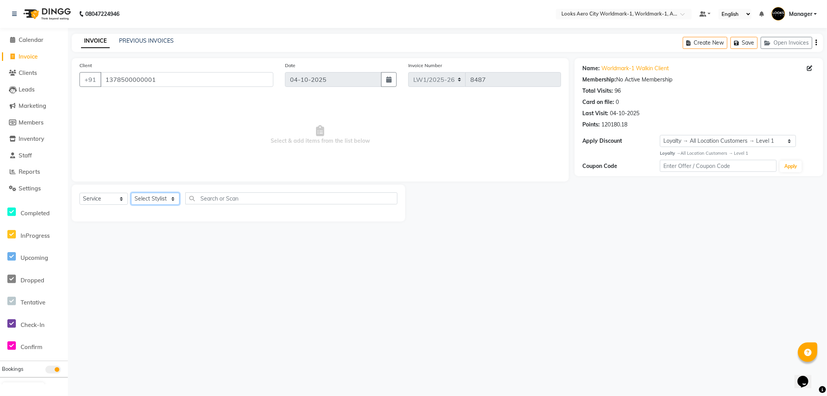
select select "84552"
click at [131, 193] on select "Select Stylist [PERSON_NAME] [PERSON_NAME] [PERSON_NAME] [PERSON_NAME] Counter_…" at bounding box center [155, 199] width 48 height 12
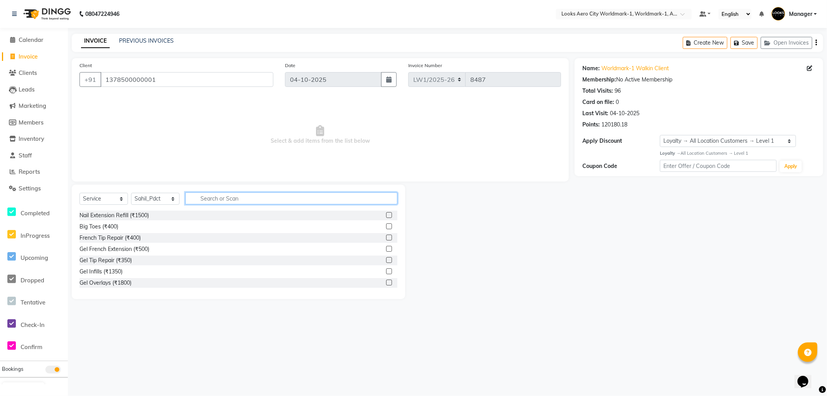
click at [222, 202] on input "text" at bounding box center [291, 198] width 212 height 12
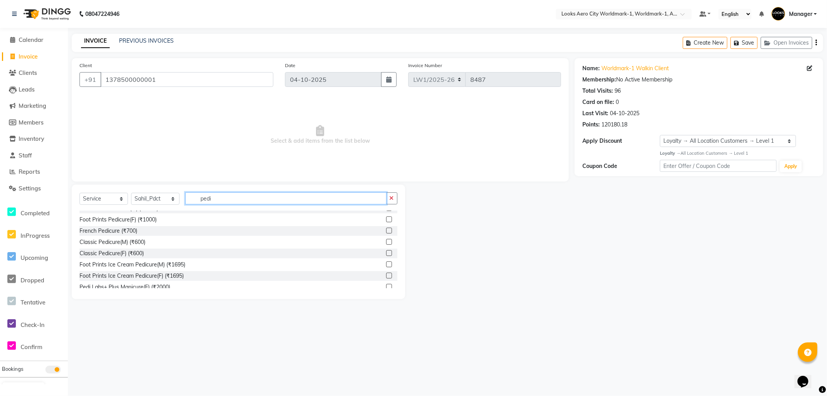
scroll to position [113, 0]
type input "pedi"
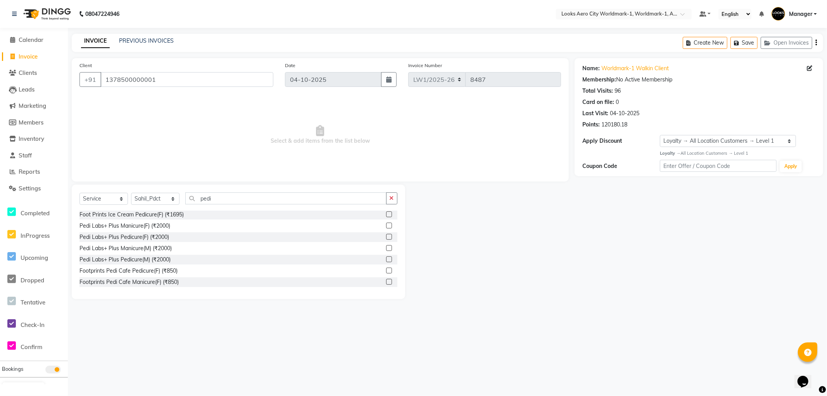
drag, startPoint x: 382, startPoint y: 247, endPoint x: 382, endPoint y: 254, distance: 6.6
click at [386, 247] on label at bounding box center [389, 248] width 6 height 6
click at [386, 247] on input "checkbox" at bounding box center [388, 248] width 5 height 5
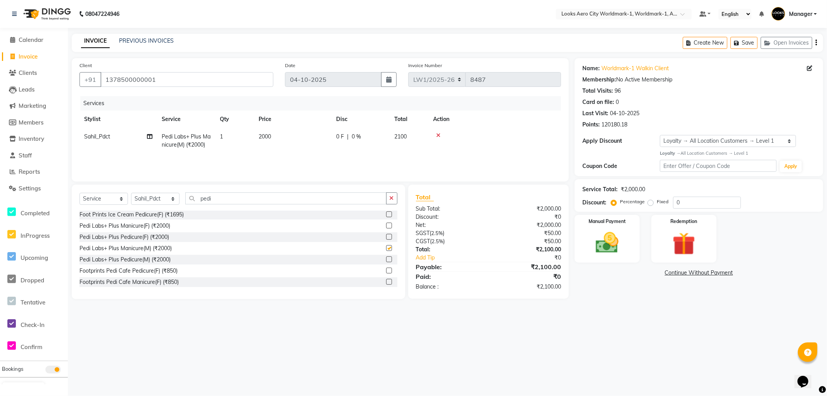
checkbox input "false"
click at [386, 259] on label at bounding box center [389, 259] width 6 height 6
click at [386, 259] on input "checkbox" at bounding box center [388, 259] width 5 height 5
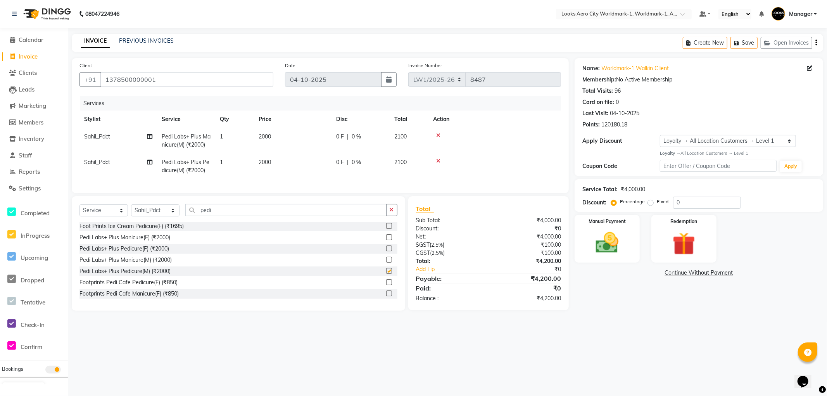
checkbox input "false"
click at [144, 214] on select "Select Stylist [PERSON_NAME] [PERSON_NAME] [PERSON_NAME] [PERSON_NAME] Counter_…" at bounding box center [155, 210] width 48 height 12
select select "84550"
click at [131, 211] on select "Select Stylist [PERSON_NAME] [PERSON_NAME] [PERSON_NAME] [PERSON_NAME] Counter_…" at bounding box center [155, 210] width 48 height 12
click at [222, 214] on input "pedi" at bounding box center [285, 210] width 201 height 12
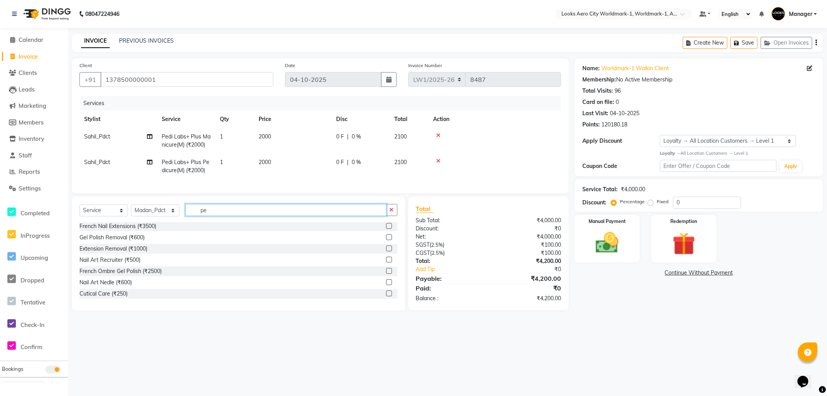
type input "p"
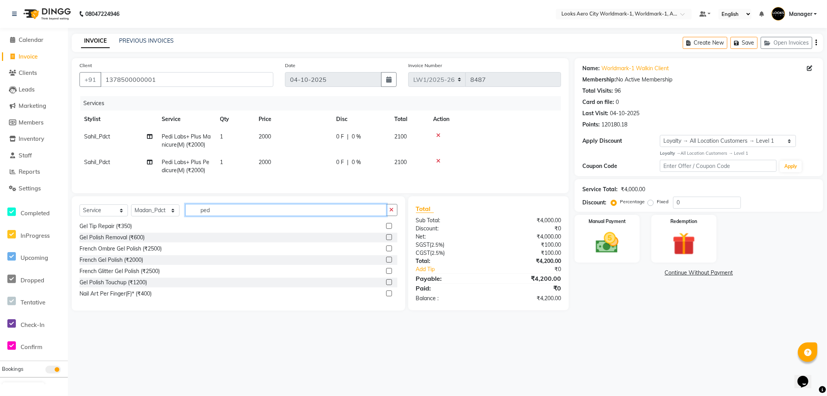
scroll to position [0, 0]
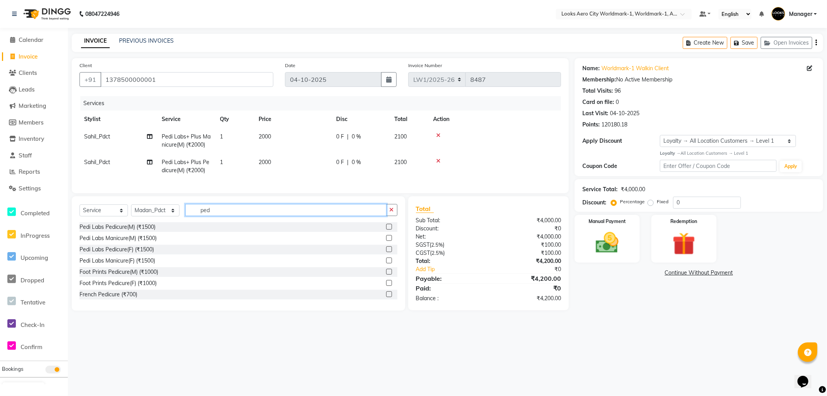
type input "pedi"
click at [386, 263] on label at bounding box center [389, 260] width 6 height 6
click at [386, 263] on input "checkbox" at bounding box center [388, 259] width 5 height 5
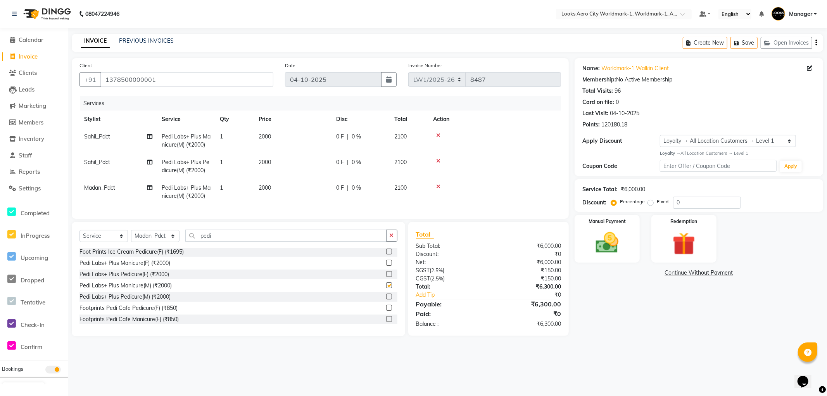
checkbox input "false"
click at [386, 299] on label at bounding box center [389, 297] width 6 height 6
click at [386, 299] on input "checkbox" at bounding box center [388, 296] width 5 height 5
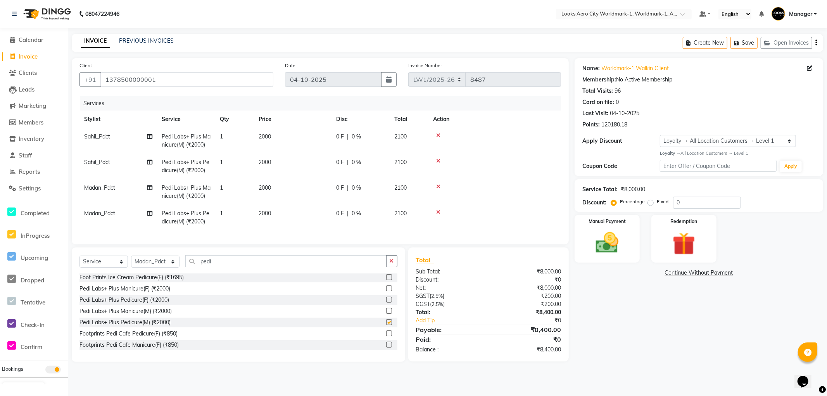
checkbox input "false"
click at [172, 75] on input "1378500000001" at bounding box center [186, 79] width 173 height 15
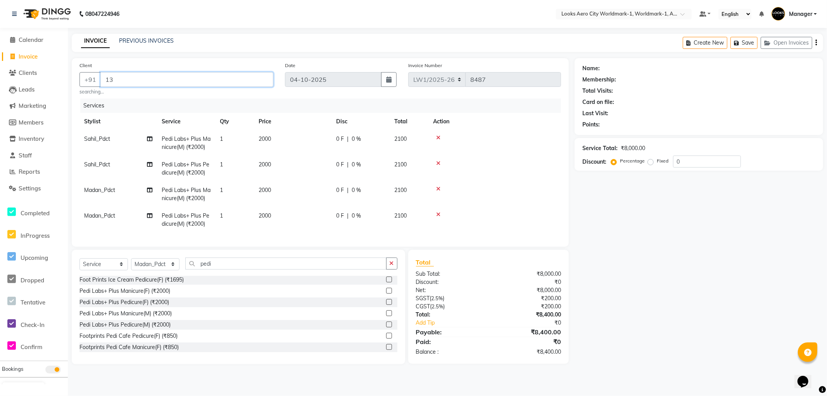
type input "1"
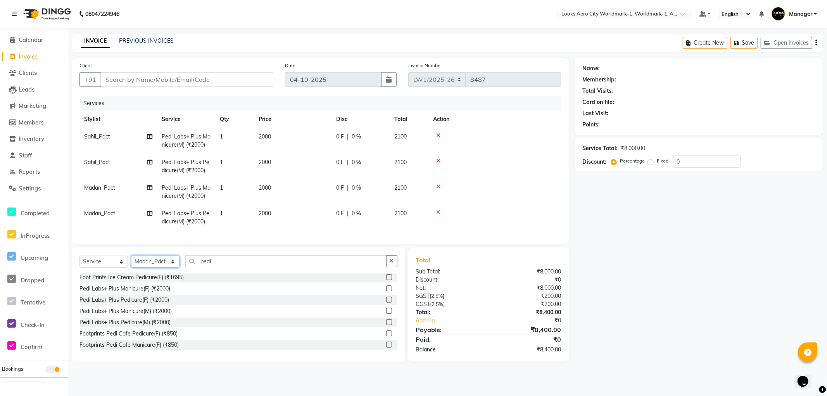
click at [152, 268] on select "Select Stylist [PERSON_NAME] [PERSON_NAME] [PERSON_NAME] [PERSON_NAME] Counter_…" at bounding box center [155, 262] width 48 height 12
select select "84547"
click at [131, 262] on select "Select Stylist [PERSON_NAME] [PERSON_NAME] [PERSON_NAME] [PERSON_NAME] Counter_…" at bounding box center [155, 262] width 48 height 12
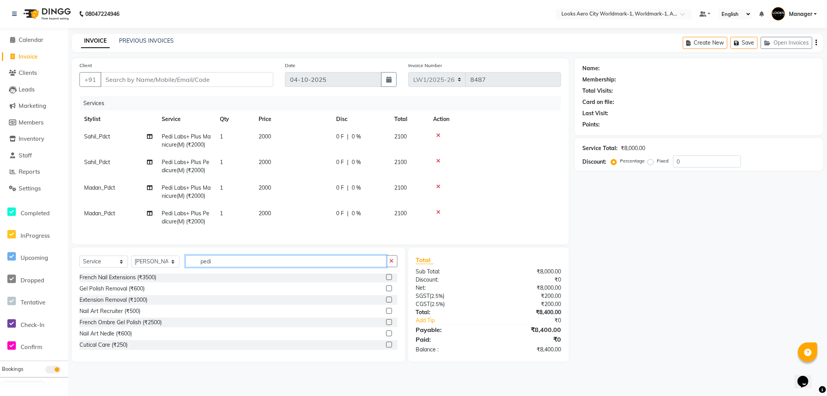
click at [222, 267] on input "pedi" at bounding box center [285, 261] width 201 height 12
type input "p"
type input "upp"
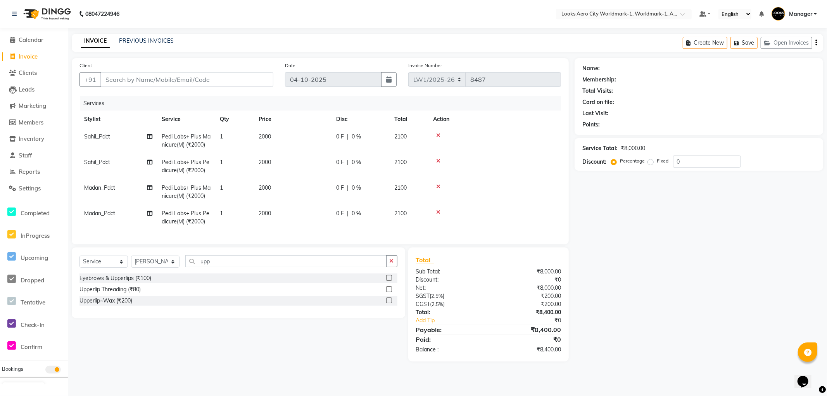
drag, startPoint x: 390, startPoint y: 307, endPoint x: 359, endPoint y: 298, distance: 32.7
click at [390, 303] on label at bounding box center [389, 300] width 6 height 6
click at [390, 303] on input "checkbox" at bounding box center [388, 300] width 5 height 5
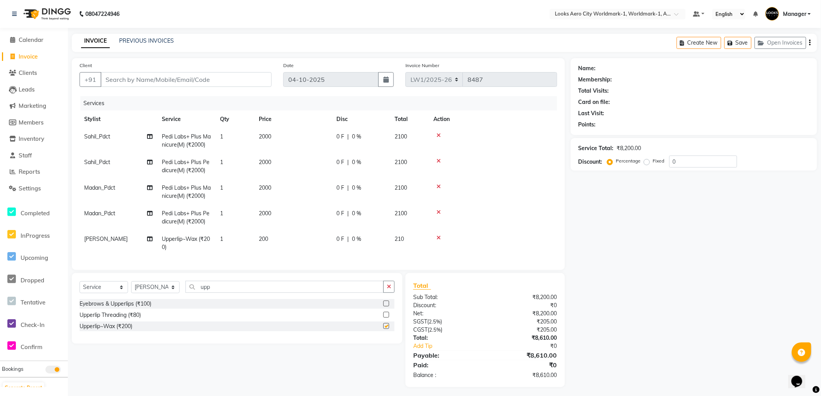
checkbox input "false"
drag, startPoint x: 226, startPoint y: 296, endPoint x: 183, endPoint y: 286, distance: 43.5
click at [183, 286] on div "Select Service Product Membership Package Voucher Prepaid Gift Card Select Styl…" at bounding box center [237, 308] width 330 height 71
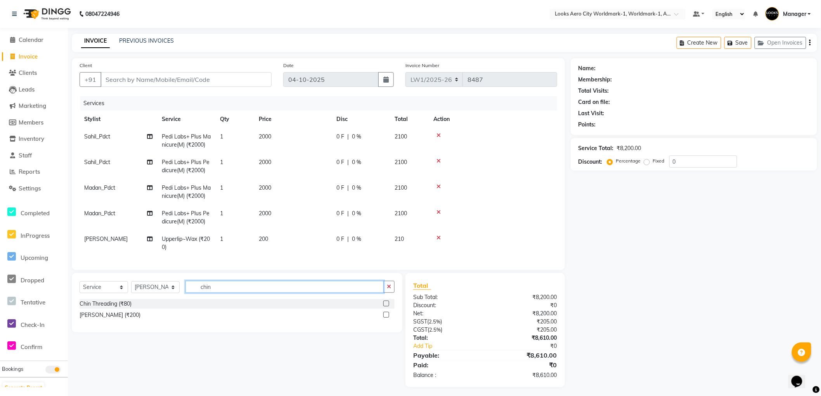
type input "chin"
drag, startPoint x: 385, startPoint y: 320, endPoint x: 367, endPoint y: 318, distance: 18.0
click at [385, 318] on label at bounding box center [386, 315] width 6 height 6
click at [385, 318] on input "checkbox" at bounding box center [385, 315] width 5 height 5
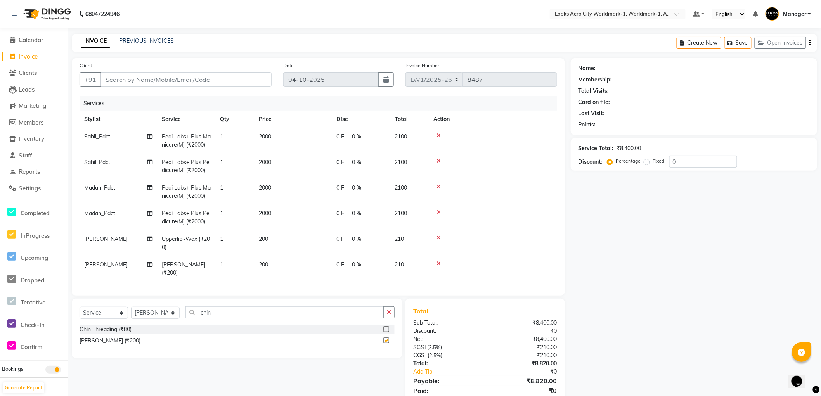
checkbox input "false"
drag, startPoint x: 216, startPoint y: 316, endPoint x: 176, endPoint y: 316, distance: 39.9
click at [176, 316] on div "Select Service Product Membership Package Voucher Prepaid Gift Card Select Styl…" at bounding box center [236, 315] width 315 height 18
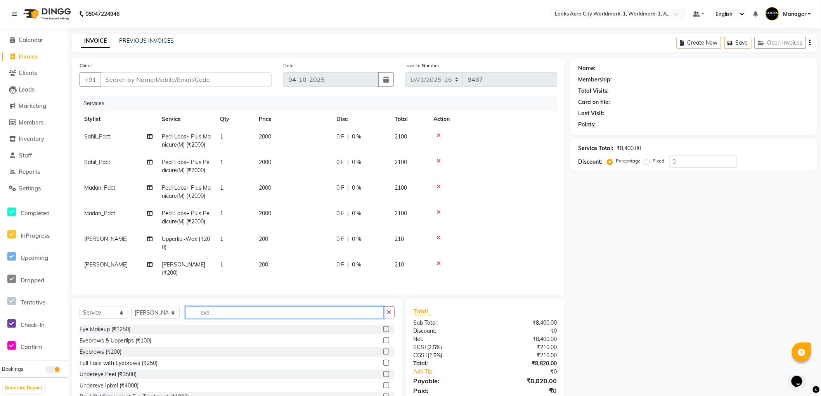
type input "eye"
click at [383, 352] on label at bounding box center [386, 352] width 6 height 6
click at [383, 352] on input "checkbox" at bounding box center [385, 351] width 5 height 5
checkbox input "false"
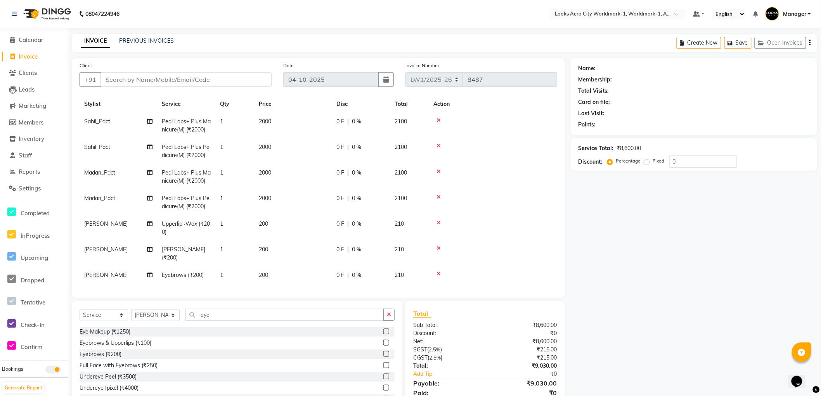
drag, startPoint x: 266, startPoint y: 268, endPoint x: 280, endPoint y: 269, distance: 13.2
click at [268, 271] on span "200" at bounding box center [263, 274] width 9 height 7
select select "84547"
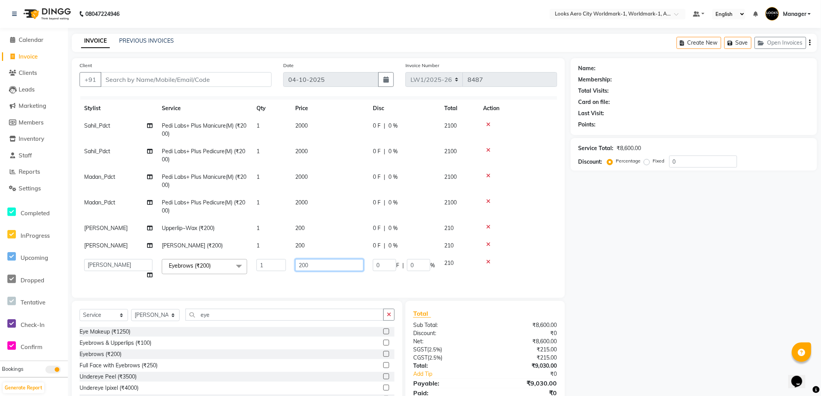
drag, startPoint x: 309, startPoint y: 259, endPoint x: 293, endPoint y: 256, distance: 16.5
click at [293, 257] on td "200" at bounding box center [329, 268] width 78 height 29
type input "100"
click at [635, 331] on div "Name: Membership: Total Visits: Card on file: Last Visit: Points: Service Total…" at bounding box center [696, 236] width 252 height 357
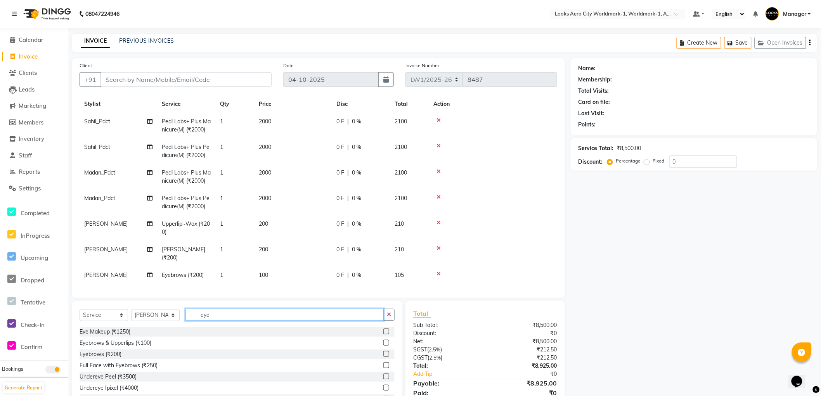
drag, startPoint x: 239, startPoint y: 317, endPoint x: 212, endPoint y: 297, distance: 33.4
click at [207, 303] on div "Select Service Product Membership Package Voucher Prepaid Gift Card Select Styl…" at bounding box center [237, 358] width 330 height 114
type input "under"
click at [383, 342] on label at bounding box center [386, 343] width 6 height 6
click at [383, 342] on input "checkbox" at bounding box center [385, 342] width 5 height 5
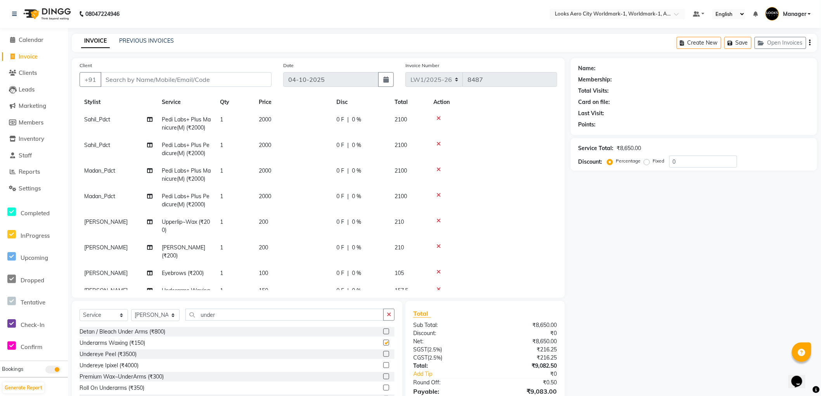
checkbox input "false"
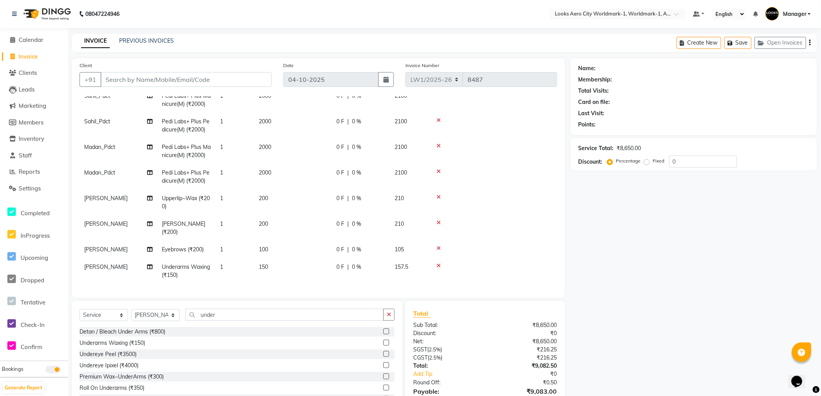
click at [293, 261] on td "150" at bounding box center [293, 271] width 78 height 26
select select "84547"
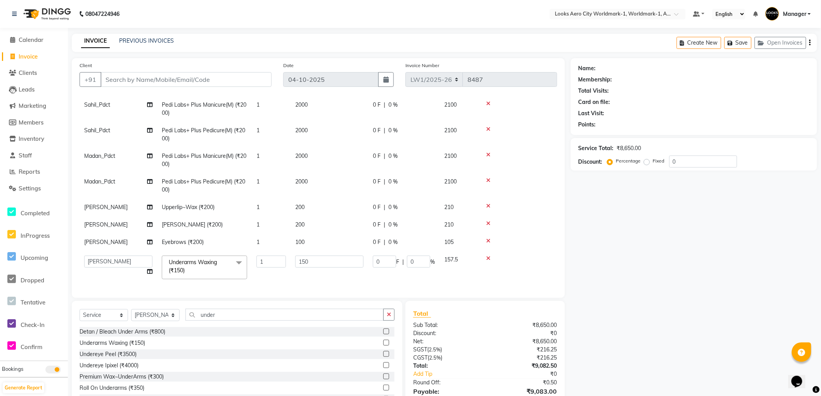
scroll to position [38, 0]
drag, startPoint x: 319, startPoint y: 254, endPoint x: 252, endPoint y: 254, distance: 66.3
click at [252, 254] on tr "Abhishek_Nails Amita Chauhan Anil Ashwin Celina Counter_Sales Dawa_Mgr Gaurav_P…" at bounding box center [317, 267] width 477 height 33
type input "300"
click at [666, 274] on div "Name: Membership: Total Visits: Card on file: Last Visit: Points: Service Total…" at bounding box center [696, 240] width 252 height 365
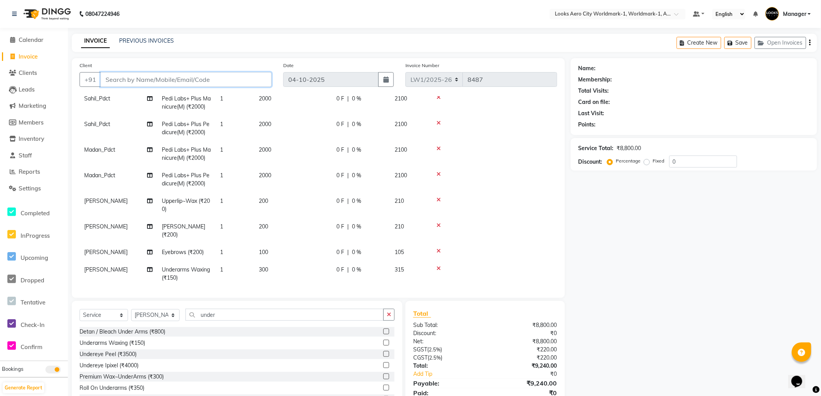
click at [136, 83] on input "Client" at bounding box center [185, 79] width 171 height 15
type input "8415927252"
click at [247, 81] on span "Add Client" at bounding box center [251, 80] width 31 height 8
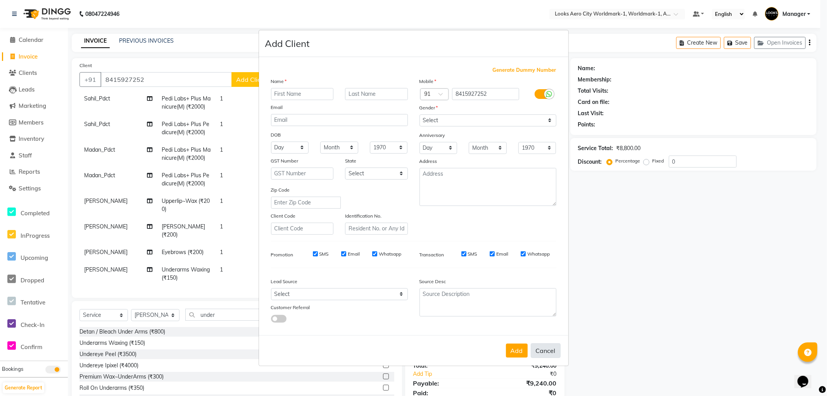
click at [549, 355] on button "Cancel" at bounding box center [546, 350] width 30 height 15
select select
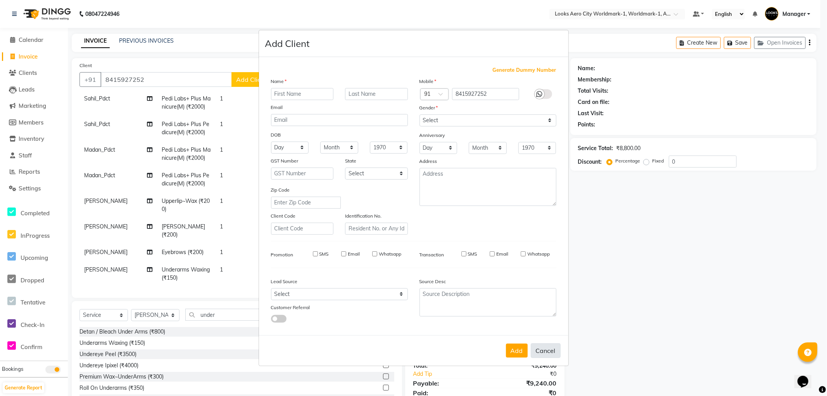
select select
checkbox input "false"
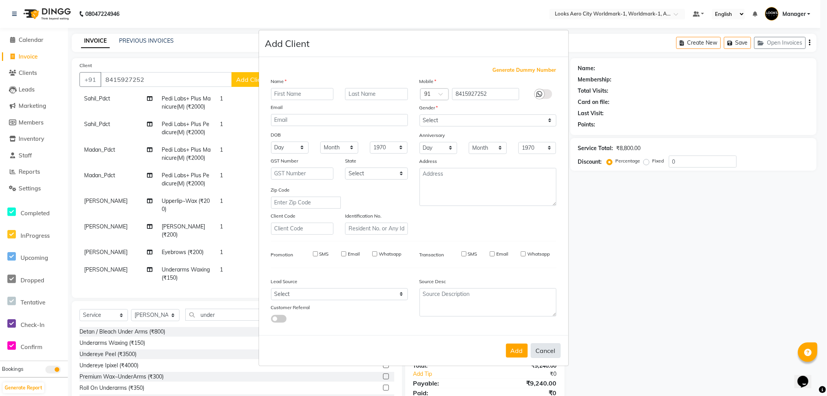
checkbox input "false"
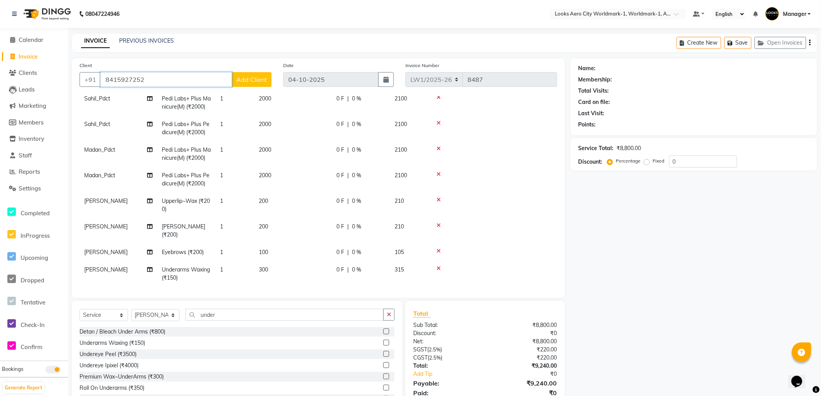
drag, startPoint x: 138, startPoint y: 82, endPoint x: 74, endPoint y: 78, distance: 64.5
click at [74, 78] on div "Client +91 8415927252 Add Client" at bounding box center [176, 77] width 204 height 32
type input "9923079032"
click at [252, 80] on span "Add Client" at bounding box center [251, 80] width 31 height 8
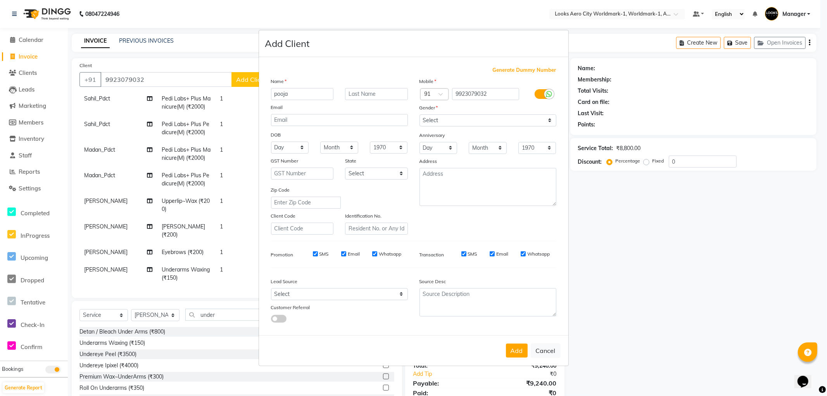
type input "pooja"
click at [360, 92] on input "text" at bounding box center [376, 94] width 63 height 12
type input "client"
click at [455, 121] on select "Select Male Female Other Prefer Not To Say" at bounding box center [488, 120] width 137 height 12
select select "female"
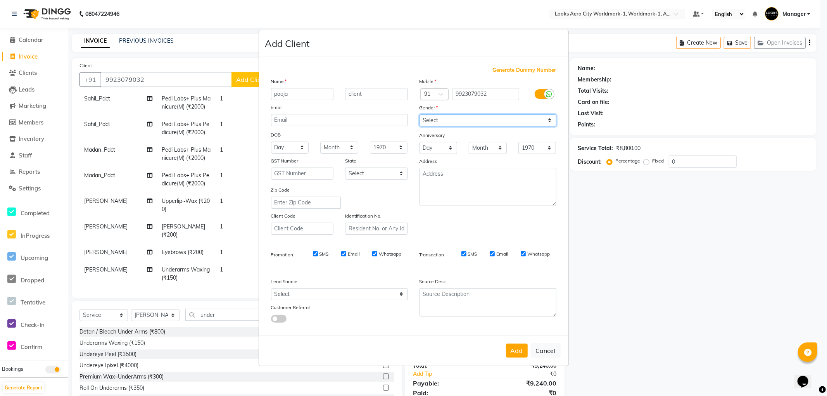
click at [420, 114] on select "Select Male Female Other Prefer Not To Say" at bounding box center [488, 120] width 137 height 12
click at [513, 349] on button "Add" at bounding box center [517, 351] width 22 height 14
select select
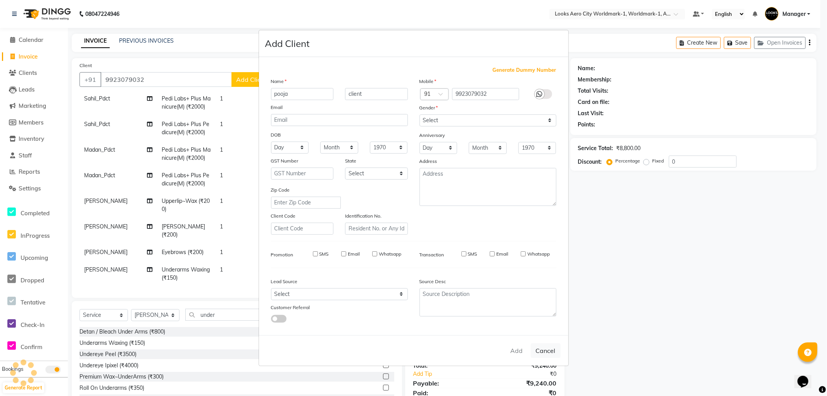
select select
checkbox input "false"
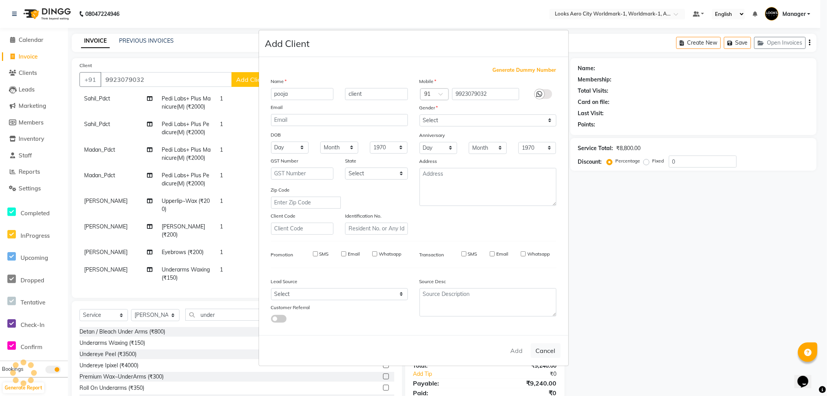
checkbox input "false"
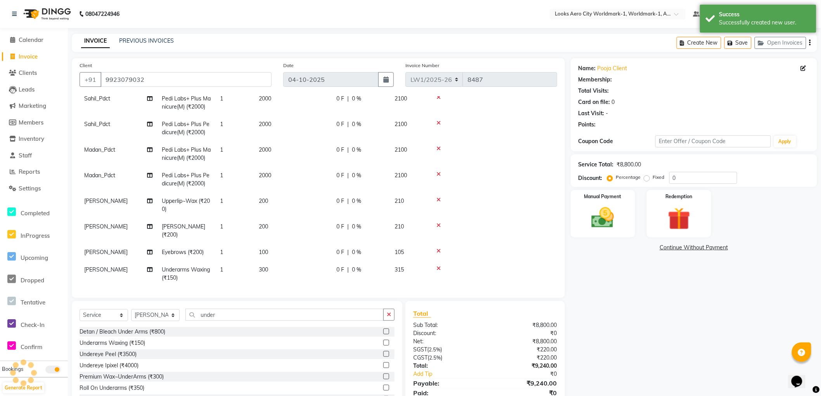
select select "1: Object"
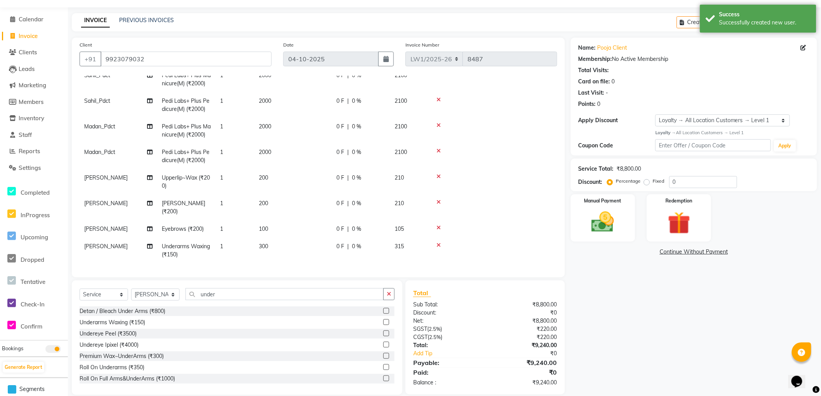
scroll to position [31, 0]
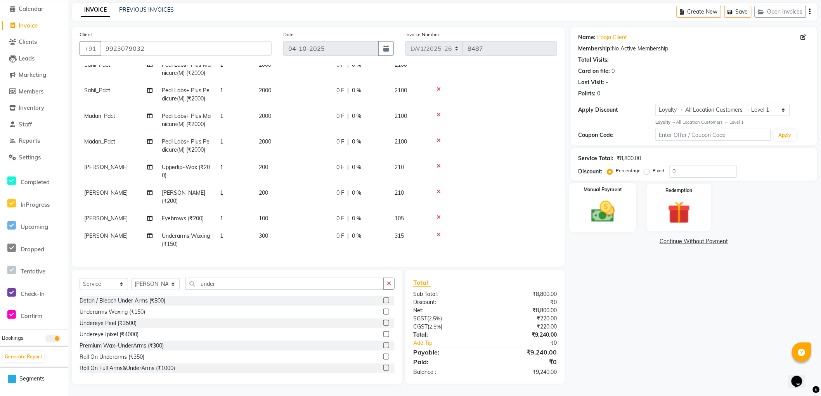
click at [611, 221] on img at bounding box center [603, 211] width 38 height 27
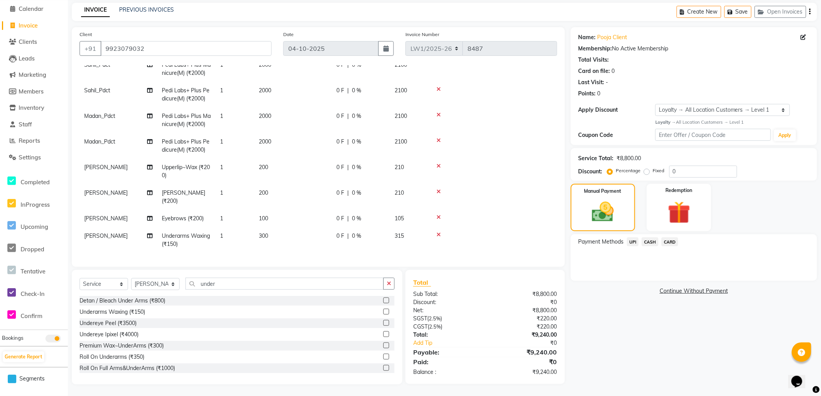
click at [672, 240] on span "CARD" at bounding box center [669, 241] width 17 height 9
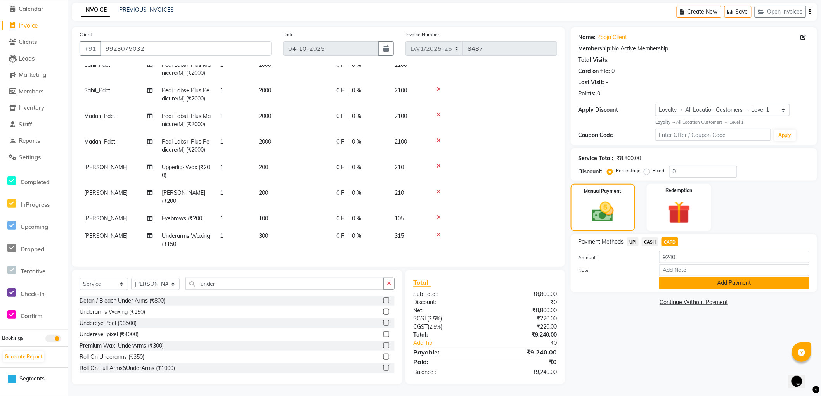
click at [681, 280] on button "Add Payment" at bounding box center [734, 283] width 150 height 12
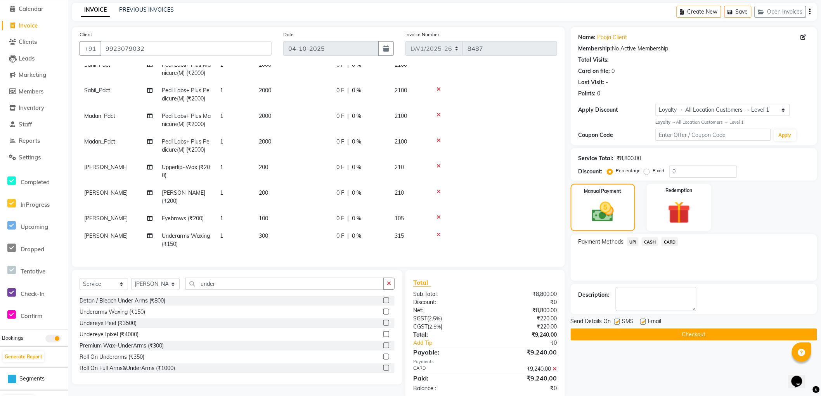
click at [646, 321] on div "Email" at bounding box center [654, 322] width 28 height 10
click at [644, 320] on label at bounding box center [643, 322] width 6 height 6
click at [644, 320] on input "checkbox" at bounding box center [642, 322] width 5 height 5
checkbox input "false"
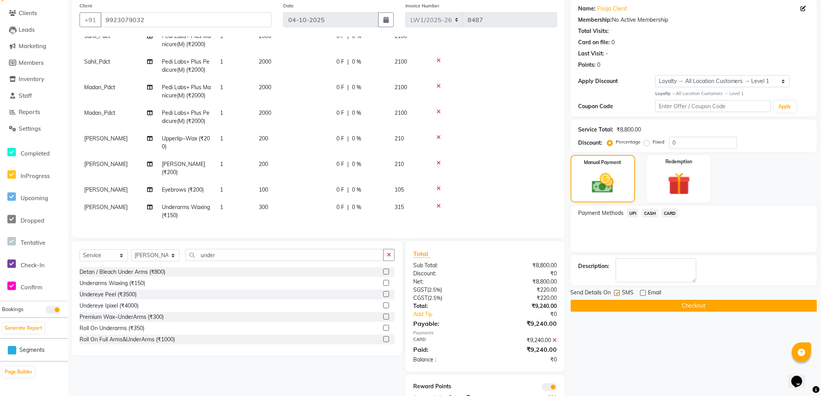
scroll to position [85, 0]
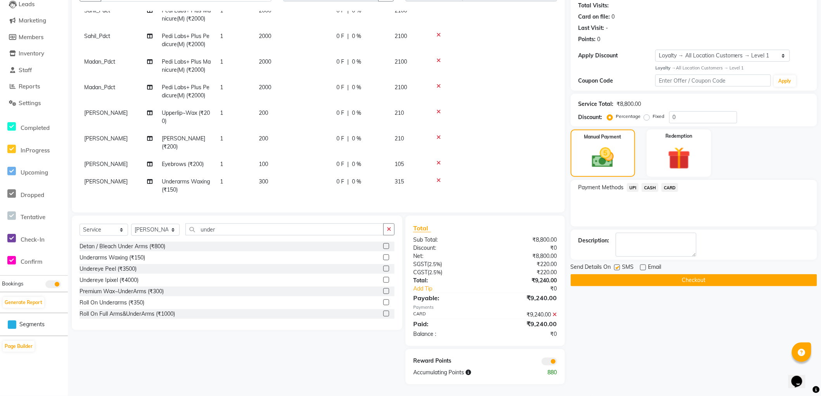
click at [618, 278] on button "Checkout" at bounding box center [693, 280] width 246 height 12
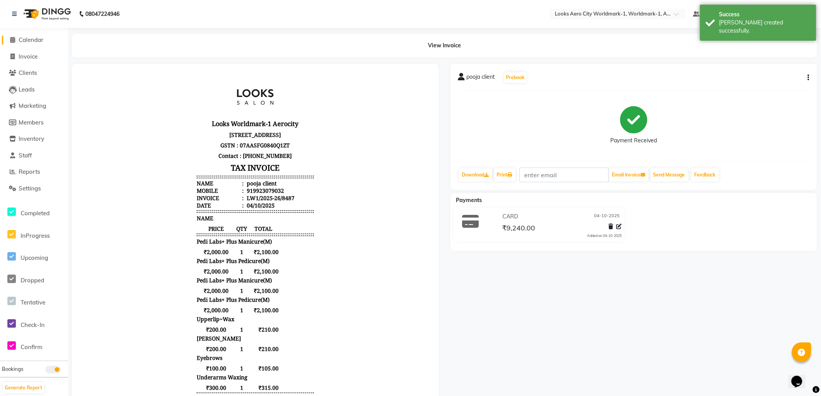
click at [14, 38] on icon at bounding box center [12, 40] width 5 height 6
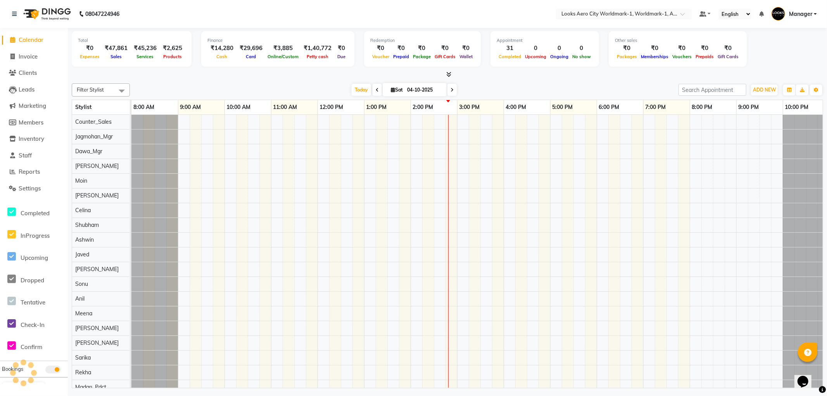
scroll to position [0, 6]
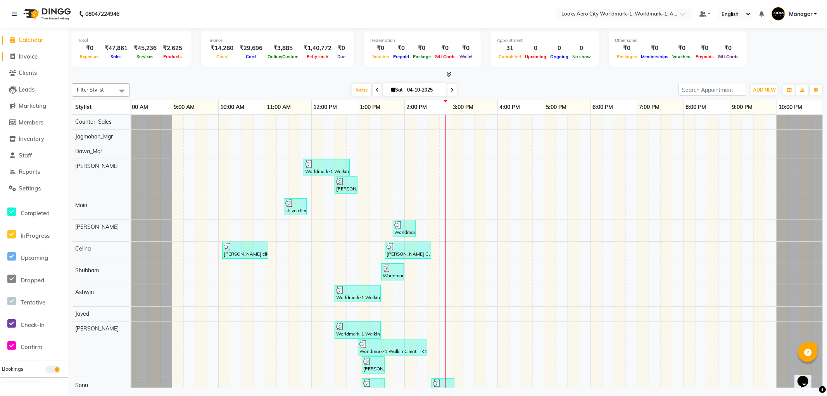
click at [20, 53] on li "Invoice" at bounding box center [34, 56] width 68 height 17
click at [36, 57] on span "Invoice" at bounding box center [28, 56] width 19 height 7
select select "service"
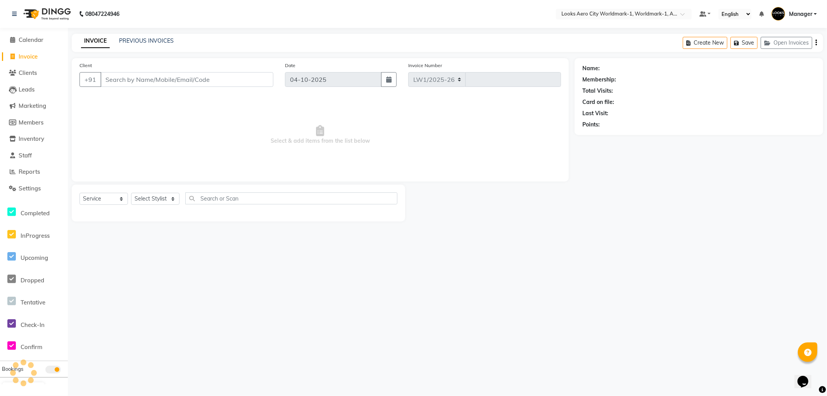
select select "8573"
type input "8488"
type input "8318299513"
click at [258, 79] on span "Add Client" at bounding box center [253, 80] width 31 height 8
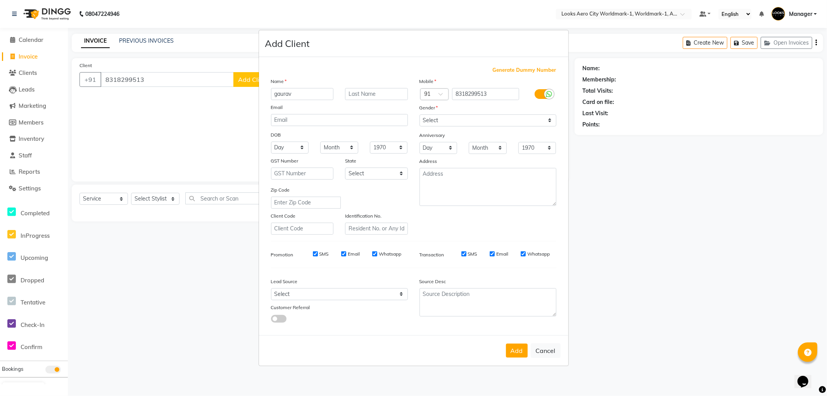
type input "gaurav"
click at [369, 91] on input "text" at bounding box center [376, 94] width 63 height 12
type input "client"
click at [498, 119] on select "Select Male Female Other Prefer Not To Say" at bounding box center [488, 120] width 137 height 12
select select "female"
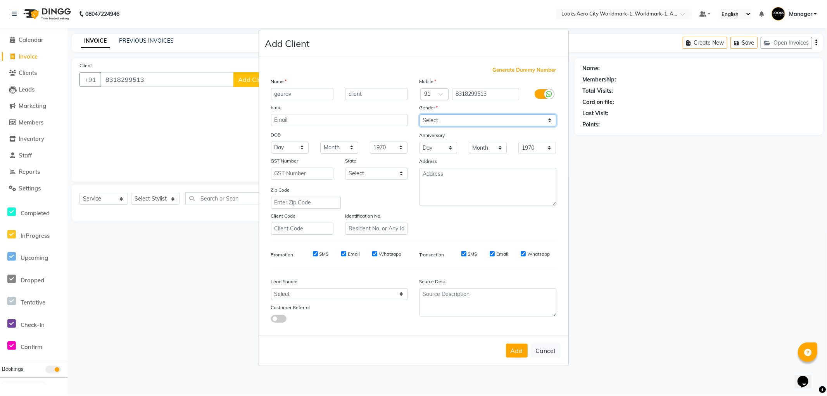
click at [420, 114] on select "Select Male Female Other Prefer Not To Say" at bounding box center [488, 120] width 137 height 12
click at [511, 350] on button "Add" at bounding box center [517, 351] width 22 height 14
select select
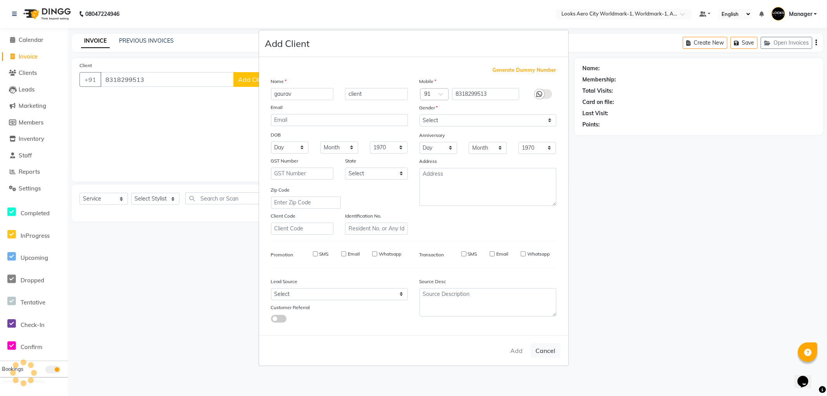
select select
checkbox input "false"
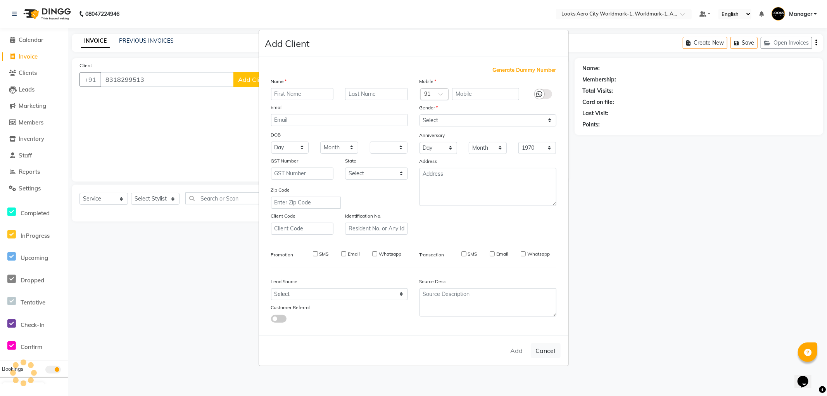
checkbox input "false"
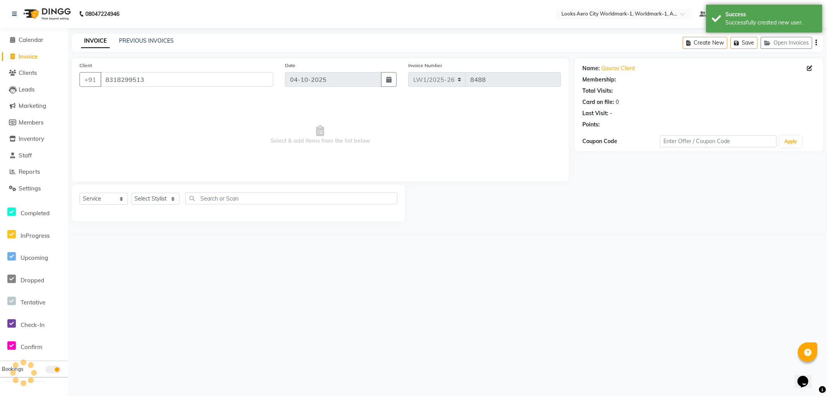
select select "1: Object"
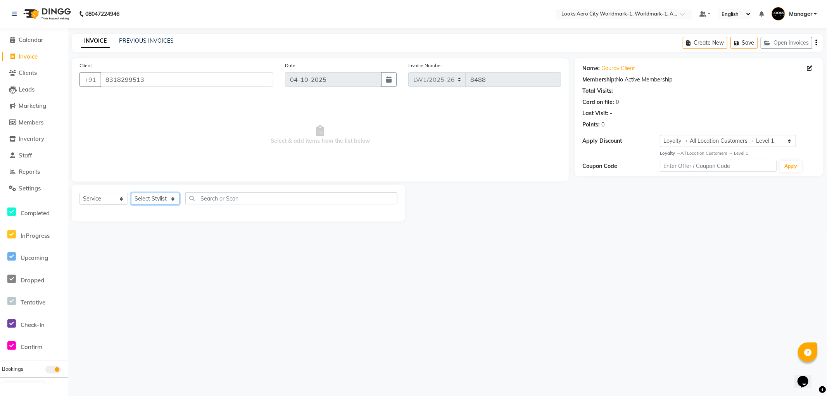
click at [158, 199] on select "Select Stylist [PERSON_NAME] [PERSON_NAME] [PERSON_NAME] [PERSON_NAME] Counter_…" at bounding box center [155, 199] width 48 height 12
select select "84541"
click at [131, 193] on select "Select Stylist [PERSON_NAME] [PERSON_NAME] [PERSON_NAME] [PERSON_NAME] Counter_…" at bounding box center [155, 199] width 48 height 12
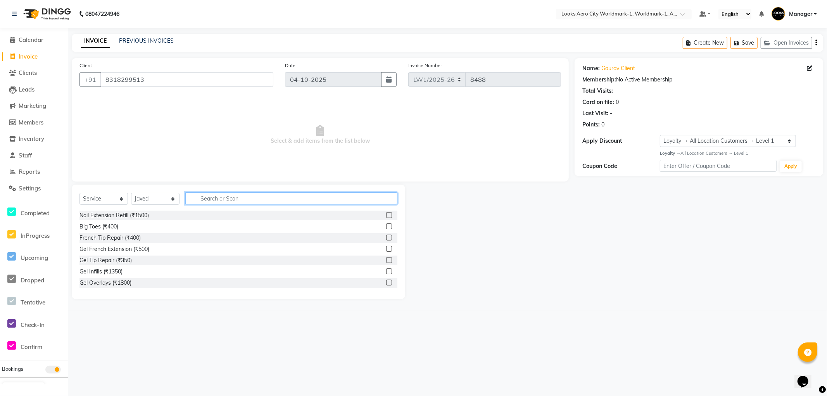
click at [221, 193] on input "text" at bounding box center [291, 198] width 212 height 12
type input "cut"
click at [386, 225] on label at bounding box center [389, 226] width 6 height 6
click at [386, 225] on input "checkbox" at bounding box center [388, 226] width 5 height 5
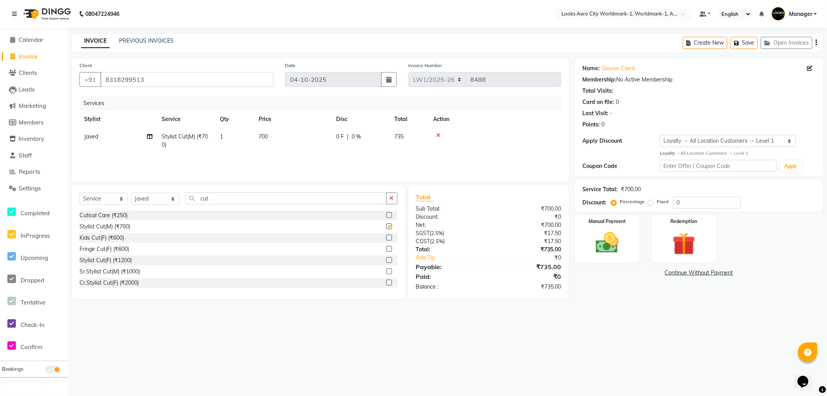
checkbox input "false"
click at [280, 137] on td "700" at bounding box center [293, 141] width 78 height 26
select select "84541"
drag, startPoint x: 305, startPoint y: 138, endPoint x: 269, endPoint y: 138, distance: 36.1
click at [269, 138] on tr "Abhishek_Nails Amita Chauhan Anil Ashwin Celina Counter_Sales Dawa_Mgr Gaurav_P…" at bounding box center [320, 142] width 482 height 29
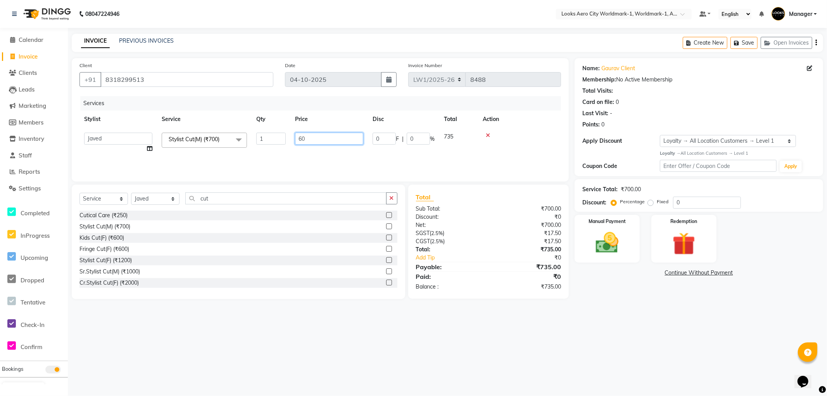
type input "600"
click at [623, 315] on div "08047224946 Select Location × Looks Aero City Worldmark-1, Worldmark-1, Aerocit…" at bounding box center [413, 198] width 827 height 396
drag, startPoint x: 604, startPoint y: 253, endPoint x: 621, endPoint y: 258, distance: 17.9
click at [605, 253] on img at bounding box center [607, 243] width 39 height 28
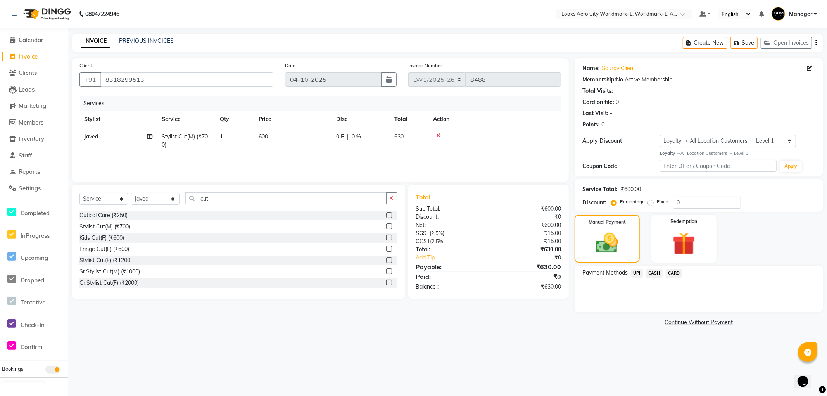
drag, startPoint x: 653, startPoint y: 272, endPoint x: 656, endPoint y: 278, distance: 7.1
click at [654, 272] on span "CASH" at bounding box center [654, 273] width 17 height 9
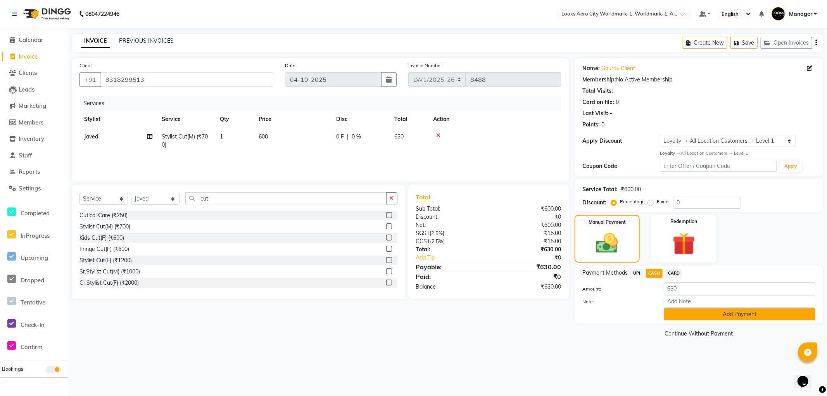
click at [675, 313] on button "Add Payment" at bounding box center [740, 314] width 152 height 12
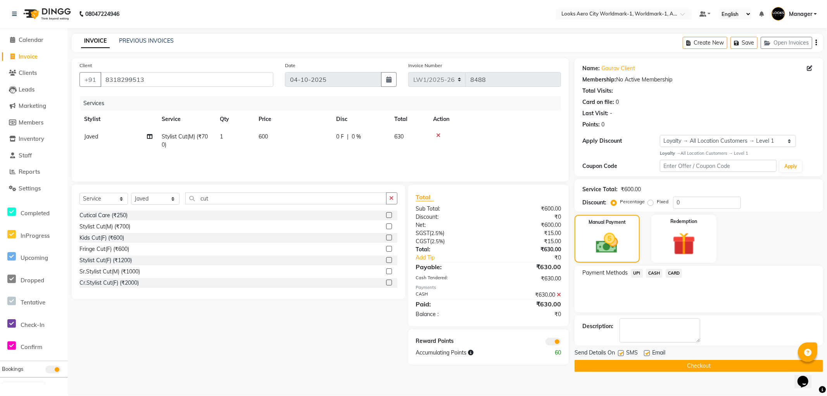
click at [646, 353] on label at bounding box center [647, 353] width 6 height 6
click at [646, 353] on input "checkbox" at bounding box center [646, 353] width 5 height 5
checkbox input "false"
click at [619, 366] on button "Checkout" at bounding box center [699, 366] width 249 height 12
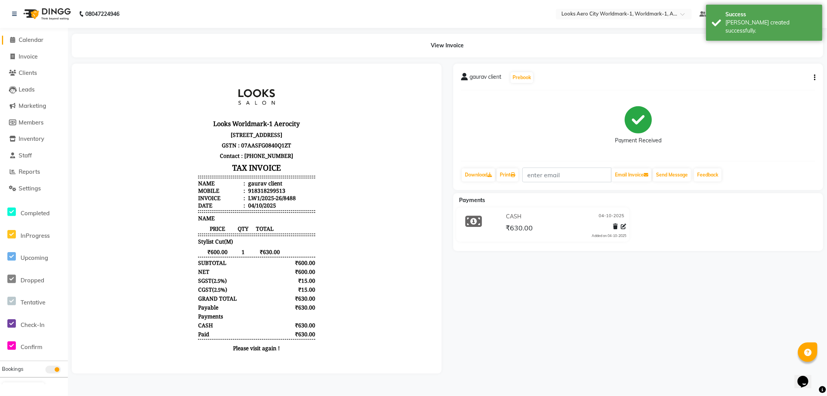
click at [35, 38] on span "Calendar" at bounding box center [31, 39] width 25 height 7
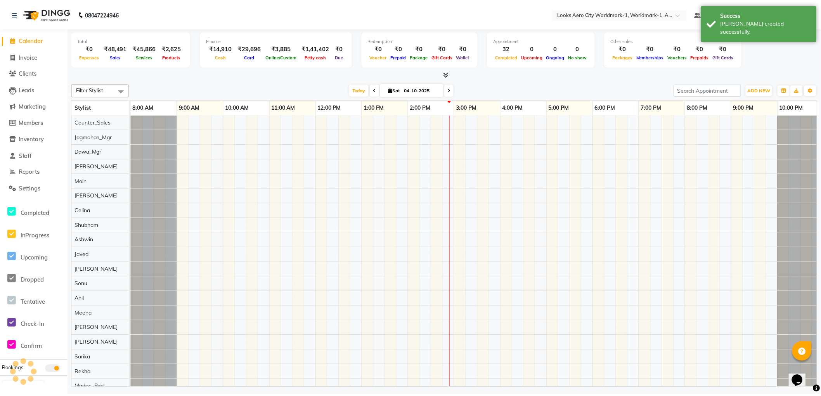
scroll to position [0, 6]
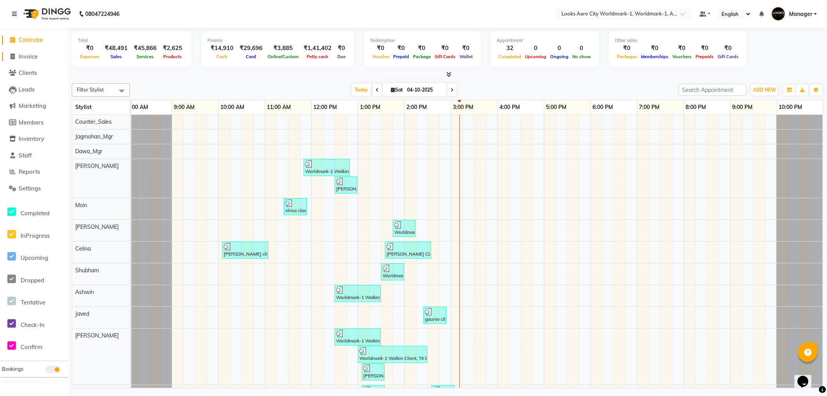
click at [16, 52] on span at bounding box center [13, 56] width 12 height 9
select select "service"
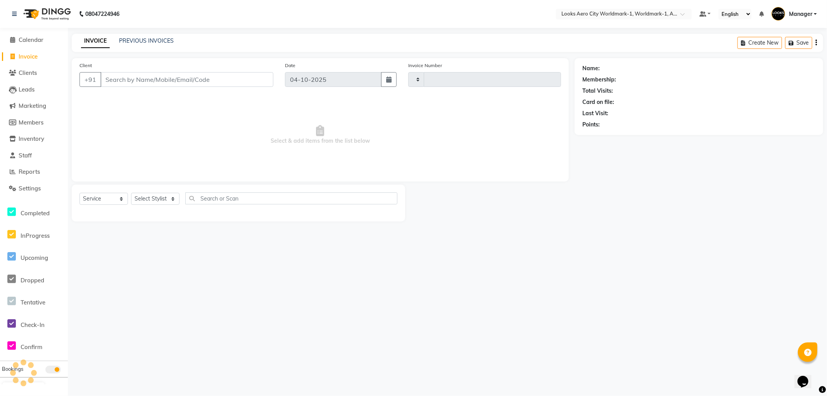
type input "8489"
select select "8573"
type input "8149914218"
click at [261, 79] on span "Add Client" at bounding box center [253, 80] width 31 height 8
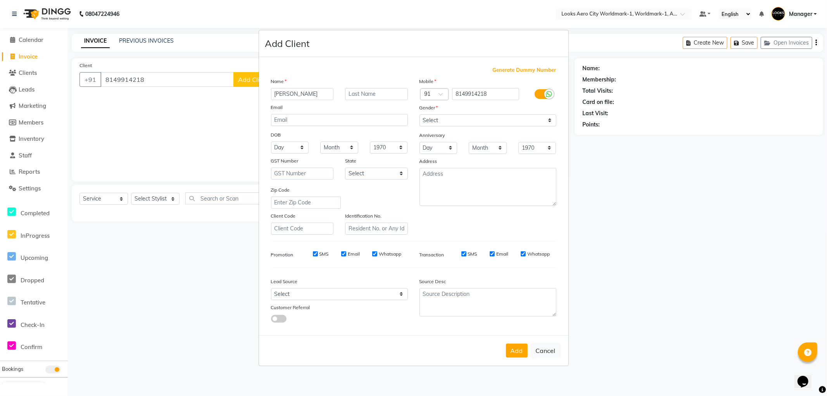
type input "sonam"
click at [404, 92] on input "text" at bounding box center [376, 94] width 63 height 12
type input "client"
drag, startPoint x: 445, startPoint y: 119, endPoint x: 446, endPoint y: 125, distance: 5.6
click at [445, 119] on select "Select [DEMOGRAPHIC_DATA] [DEMOGRAPHIC_DATA] Other Prefer Not To Say" at bounding box center [488, 120] width 137 height 12
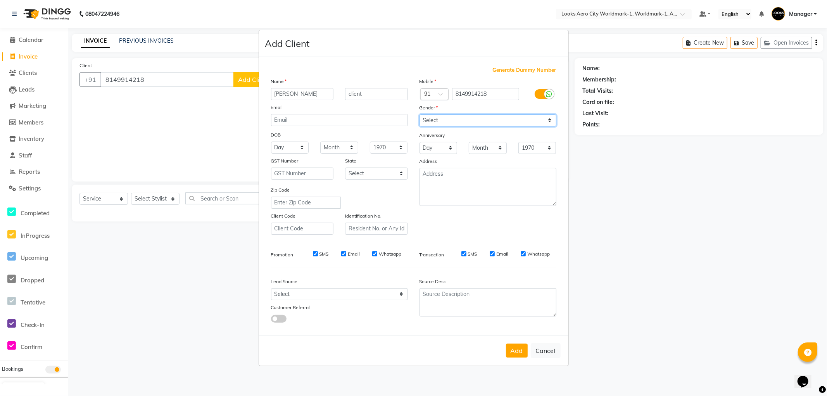
select select "[DEMOGRAPHIC_DATA]"
click at [420, 114] on select "Select [DEMOGRAPHIC_DATA] [DEMOGRAPHIC_DATA] Other Prefer Not To Say" at bounding box center [488, 120] width 137 height 12
click at [516, 351] on button "Add" at bounding box center [517, 351] width 22 height 14
select select
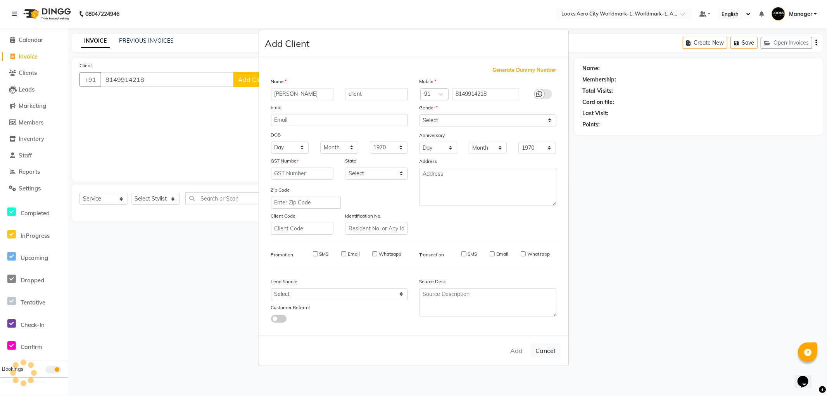
select select
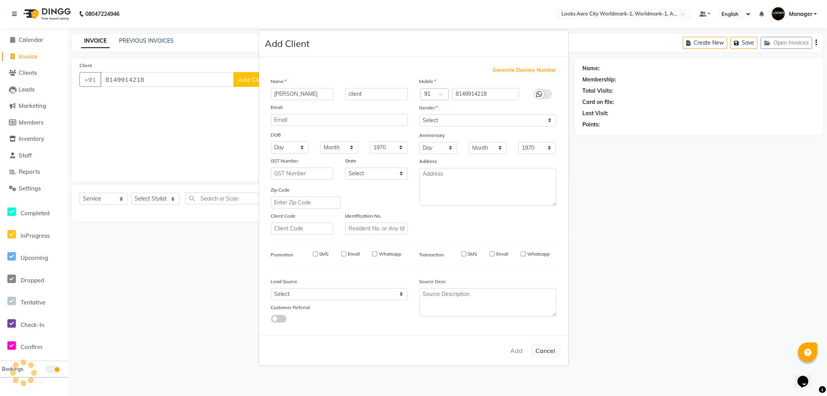
checkbox input "false"
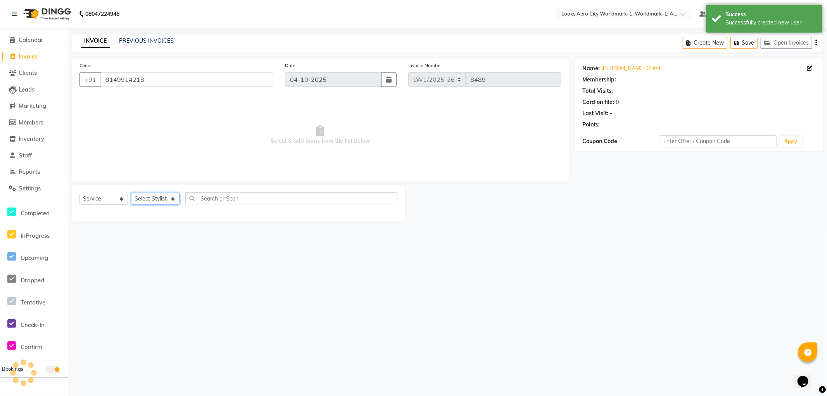
click at [152, 200] on select "Select Stylist [PERSON_NAME] [PERSON_NAME] [PERSON_NAME] [PERSON_NAME] Counter_…" at bounding box center [155, 199] width 48 height 12
select select "1: Object"
select select "84537"
click at [131, 193] on select "Select Stylist [PERSON_NAME] [PERSON_NAME] [PERSON_NAME] [PERSON_NAME] Counter_…" at bounding box center [155, 199] width 48 height 12
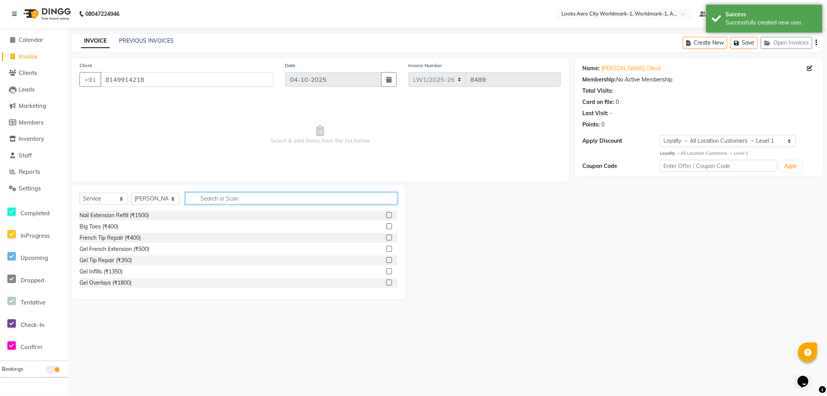
click at [214, 200] on input "text" at bounding box center [291, 198] width 212 height 12
type input "wash"
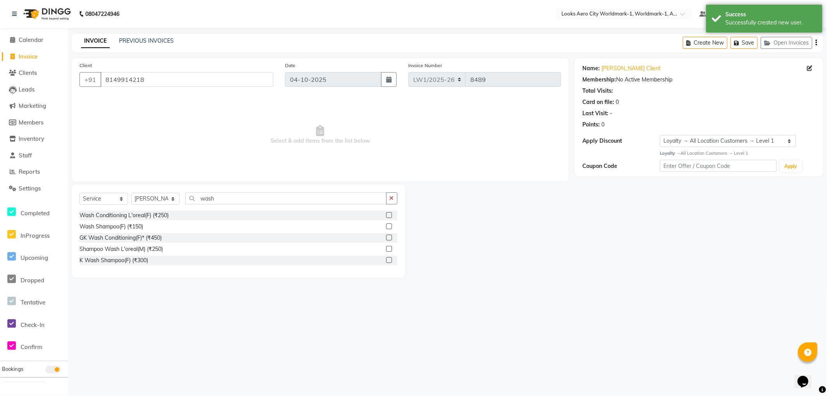
drag, startPoint x: 388, startPoint y: 226, endPoint x: 373, endPoint y: 226, distance: 14.3
click at [387, 226] on label at bounding box center [389, 226] width 6 height 6
click at [387, 226] on input "checkbox" at bounding box center [388, 226] width 5 height 5
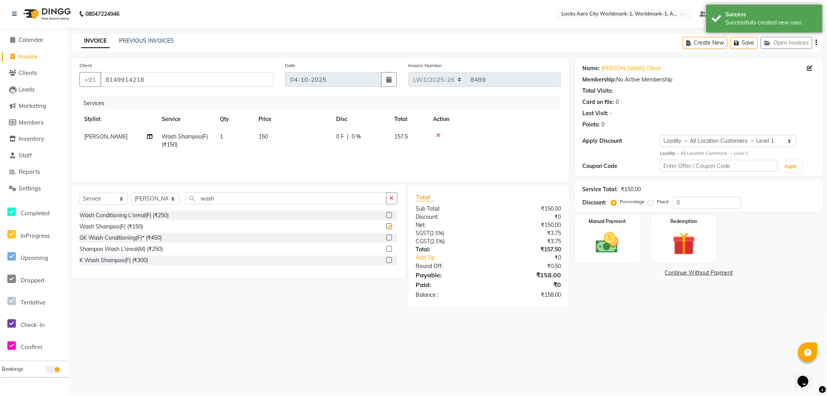
checkbox input "false"
drag, startPoint x: 196, startPoint y: 198, endPoint x: 190, endPoint y: 199, distance: 5.9
click at [190, 199] on input "wash" at bounding box center [285, 198] width 201 height 12
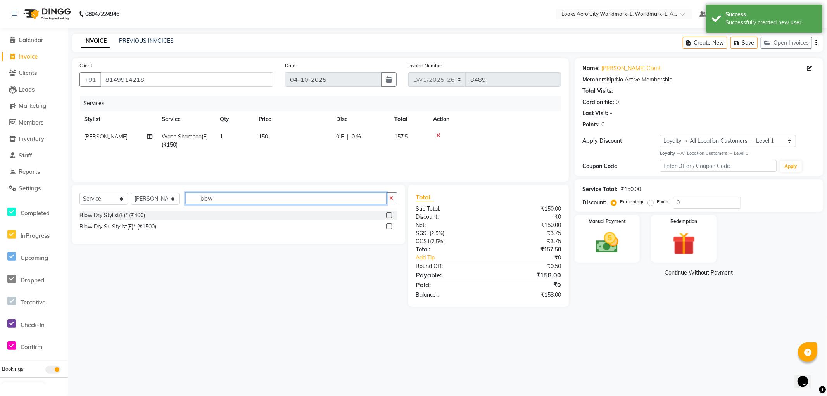
type input "blow"
drag, startPoint x: 388, startPoint y: 214, endPoint x: 352, endPoint y: 206, distance: 37.1
click at [387, 214] on label at bounding box center [389, 215] width 6 height 6
click at [387, 214] on input "checkbox" at bounding box center [388, 215] width 5 height 5
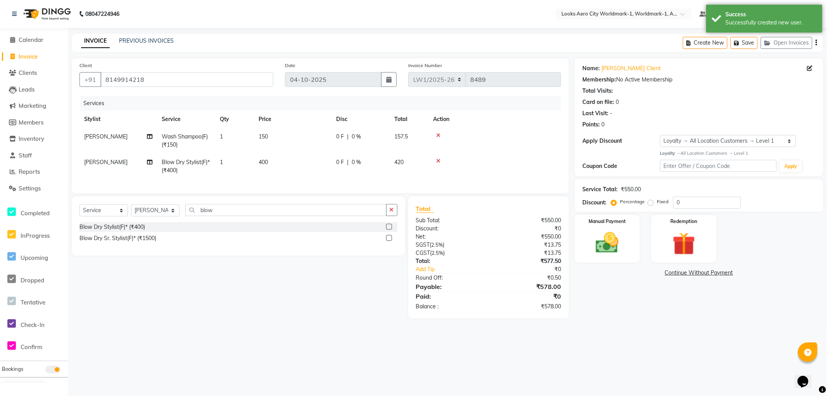
checkbox input "false"
click at [299, 141] on td "150" at bounding box center [293, 141] width 78 height 26
select select "84537"
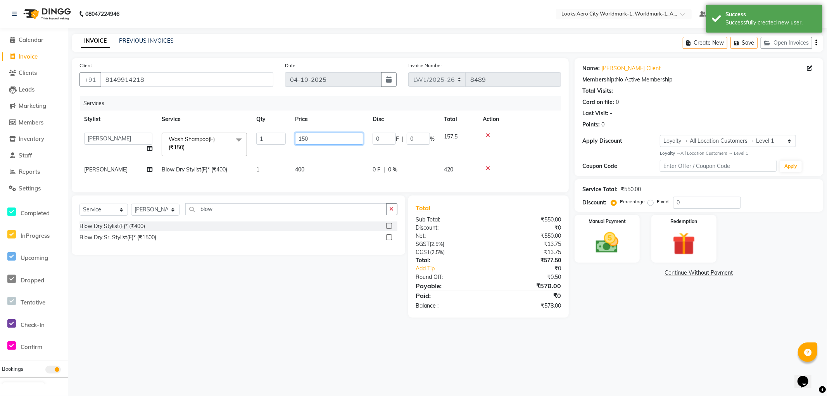
drag, startPoint x: 285, startPoint y: 138, endPoint x: 260, endPoint y: 138, distance: 24.4
click at [262, 138] on tr "Abhishek_Nails [PERSON_NAME] [PERSON_NAME] [PERSON_NAME] [PERSON_NAME] Counter_…" at bounding box center [320, 144] width 482 height 33
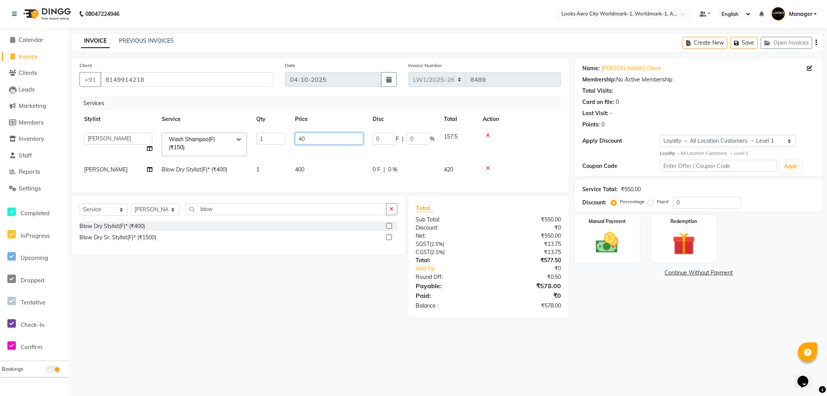
type input "400"
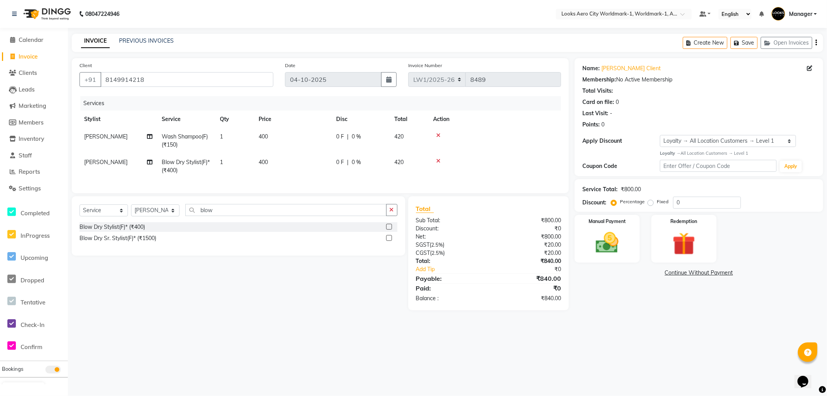
click at [316, 171] on td "400" at bounding box center [293, 167] width 78 height 26
select select "84537"
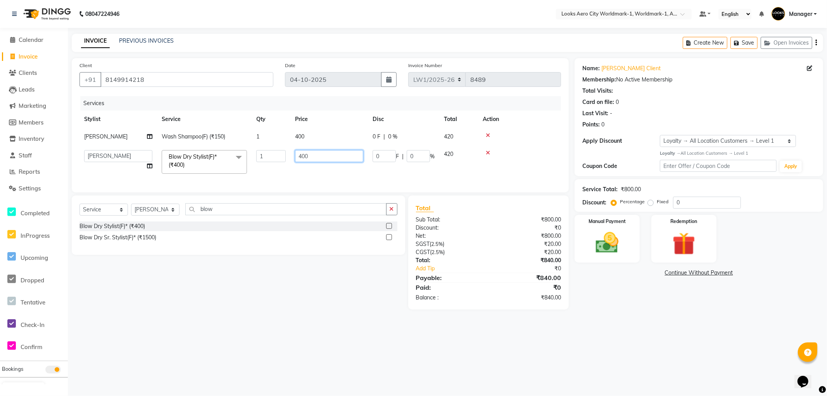
drag, startPoint x: 321, startPoint y: 157, endPoint x: 242, endPoint y: 150, distance: 79.8
click at [246, 153] on tr "Abhishek_Nails Amita Chauhan Anil Ashwin Celina Counter_Sales Dawa_Mgr Gaurav_P…" at bounding box center [320, 161] width 482 height 33
type input "800"
drag, startPoint x: 386, startPoint y: 343, endPoint x: 521, endPoint y: 306, distance: 139.9
click at [387, 344] on div "08047224946 Select Location × Looks Aero City Worldmark-1, Worldmark-1, Aerocit…" at bounding box center [413, 198] width 827 height 396
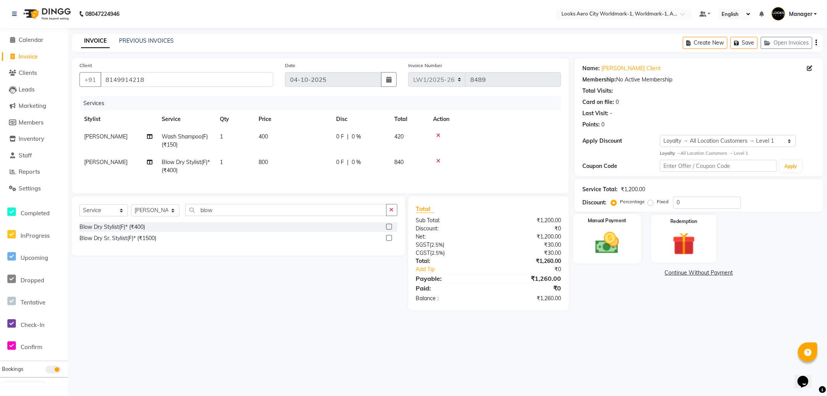
click at [619, 247] on img at bounding box center [607, 243] width 39 height 28
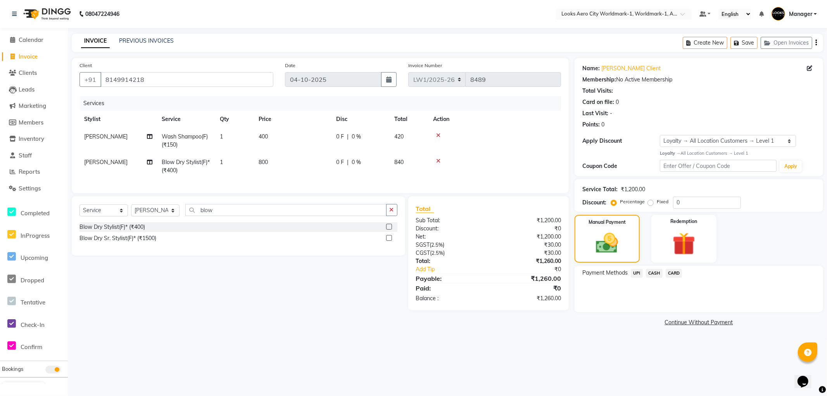
click at [637, 272] on span "UPI" at bounding box center [637, 273] width 12 height 9
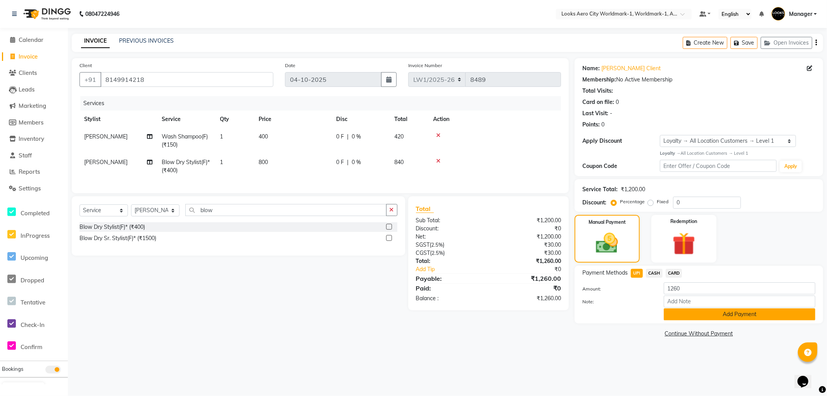
click at [676, 316] on button "Add Payment" at bounding box center [740, 314] width 152 height 12
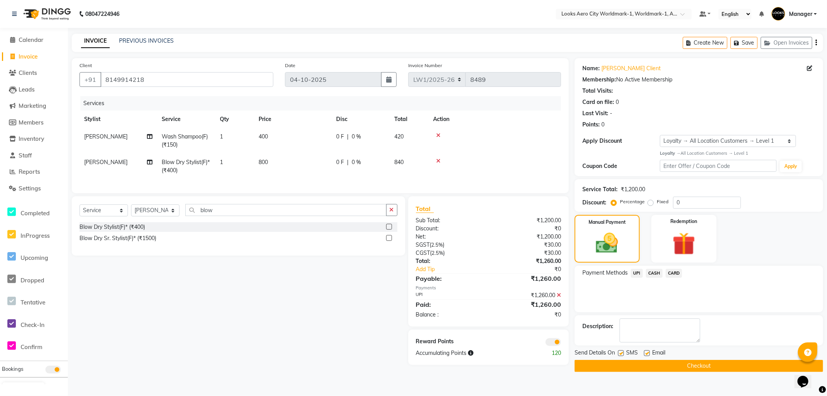
click at [646, 353] on label at bounding box center [647, 353] width 6 height 6
click at [646, 353] on input "checkbox" at bounding box center [646, 353] width 5 height 5
checkbox input "false"
drag, startPoint x: 634, startPoint y: 368, endPoint x: 577, endPoint y: 356, distance: 58.2
click at [633, 368] on button "Checkout" at bounding box center [699, 366] width 249 height 12
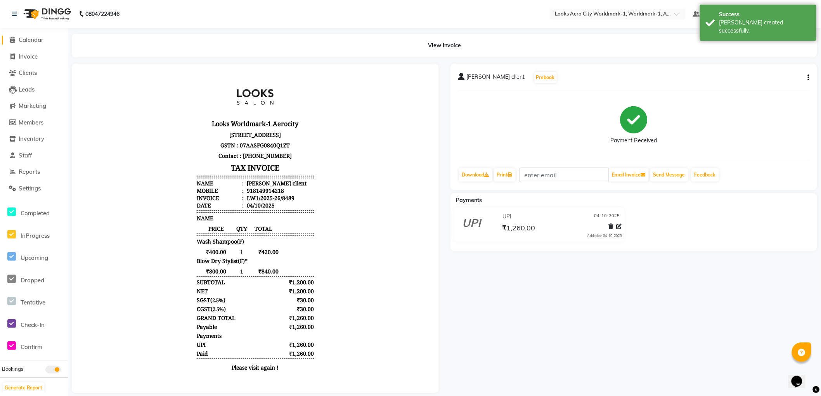
click at [22, 42] on span "Calendar" at bounding box center [31, 39] width 25 height 7
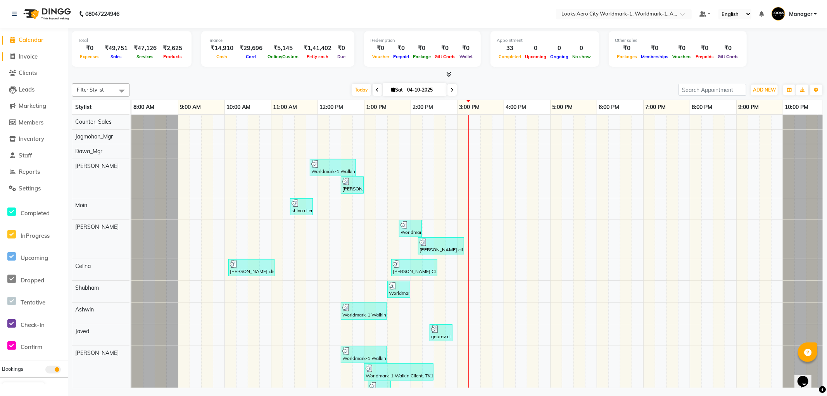
click at [30, 55] on span "Invoice" at bounding box center [28, 56] width 19 height 7
select select "service"
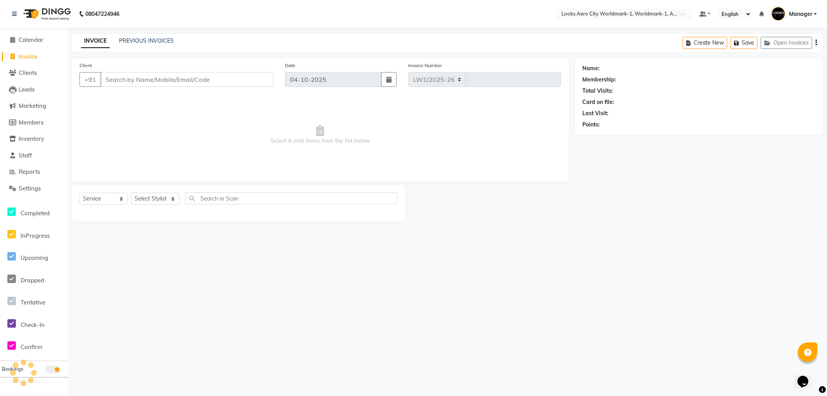
select select "8573"
type input "8490"
type input "7051620153"
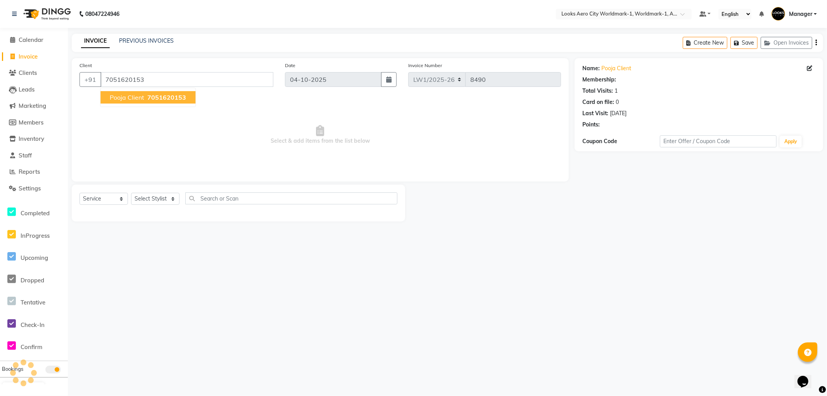
select select "1: Object"
click at [114, 96] on span "pooja client" at bounding box center [127, 97] width 35 height 8
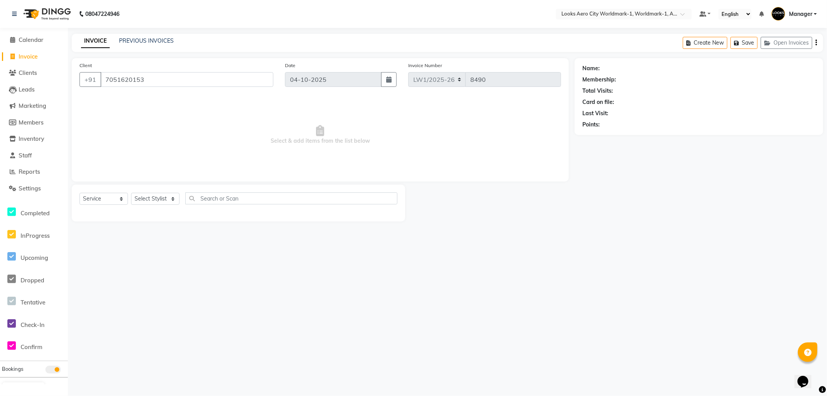
select select "1: Object"
click at [150, 199] on select "Select Stylist [PERSON_NAME] [PERSON_NAME] [PERSON_NAME] [PERSON_NAME] Counter_…" at bounding box center [155, 199] width 48 height 12
select select "84551"
click at [131, 193] on select "Select Stylist [PERSON_NAME] [PERSON_NAME] [PERSON_NAME] [PERSON_NAME] Counter_…" at bounding box center [155, 199] width 48 height 12
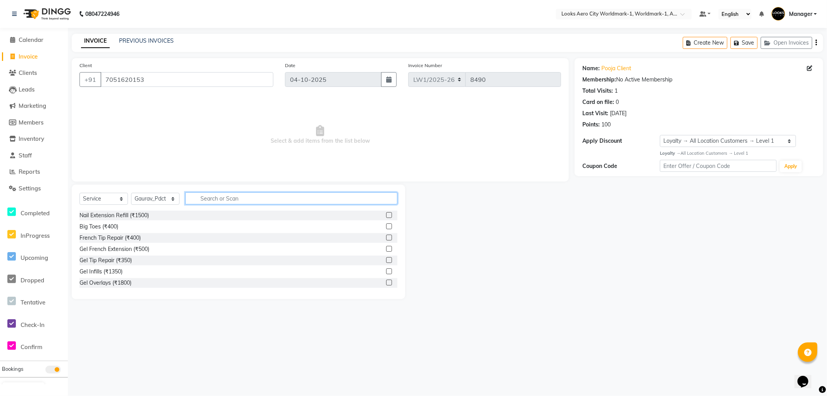
click at [207, 202] on input "text" at bounding box center [291, 198] width 212 height 12
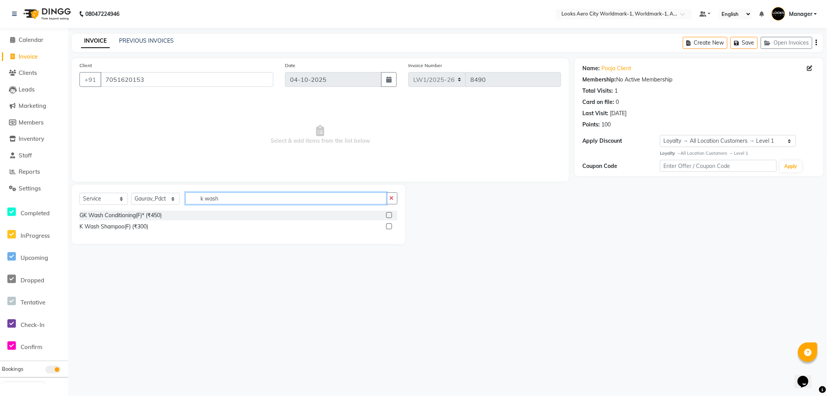
type input "k wash"
drag, startPoint x: 389, startPoint y: 225, endPoint x: 384, endPoint y: 218, distance: 8.2
click at [388, 224] on label at bounding box center [389, 226] width 6 height 6
click at [388, 224] on input "checkbox" at bounding box center [388, 226] width 5 height 5
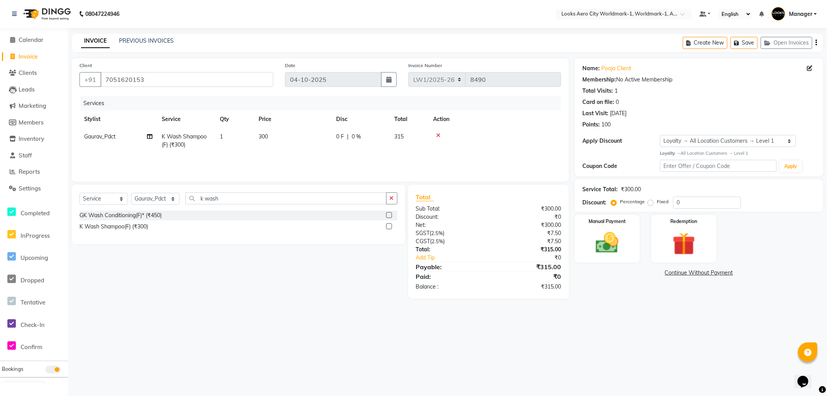
checkbox input "false"
drag, startPoint x: 279, startPoint y: 136, endPoint x: 293, endPoint y: 134, distance: 14.1
click at [282, 136] on td "300" at bounding box center [293, 141] width 78 height 26
select select "84551"
drag, startPoint x: 313, startPoint y: 136, endPoint x: 260, endPoint y: 137, distance: 53.5
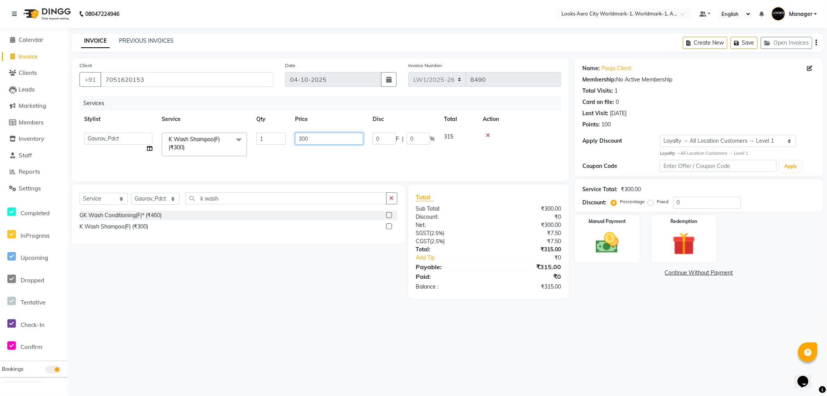
click at [260, 137] on tr "Abhishek_Nails Amita Chauhan Anil Ashwin Celina Counter_Sales Dawa_Mgr Gaurav_P…" at bounding box center [320, 144] width 482 height 33
type input "700"
click at [318, 340] on div "08047224946 Select Location × Looks Aero City Worldmark-1, Worldmark-1, Aerocit…" at bounding box center [413, 198] width 827 height 396
click at [601, 247] on img at bounding box center [607, 243] width 39 height 28
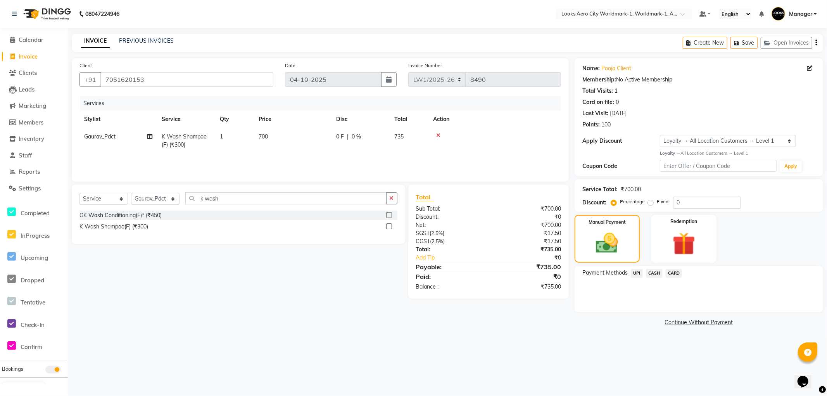
click at [637, 273] on span "UPI" at bounding box center [637, 273] width 12 height 9
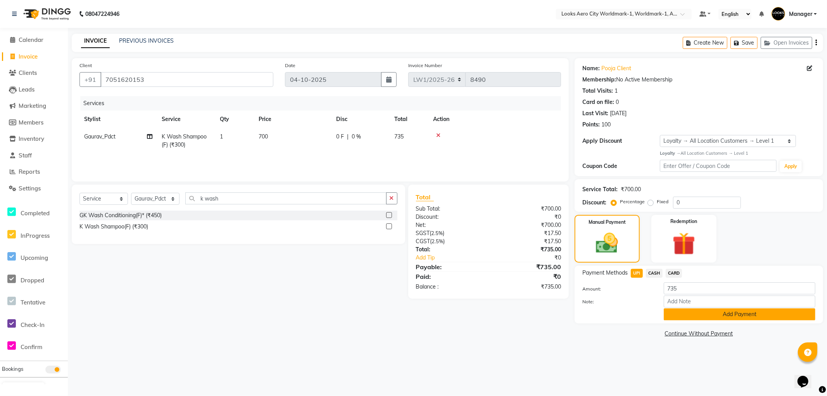
click at [693, 313] on button "Add Payment" at bounding box center [740, 314] width 152 height 12
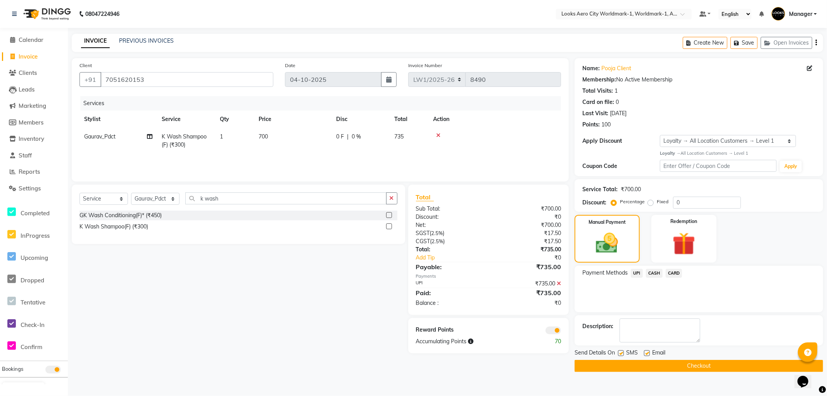
click at [648, 351] on label at bounding box center [647, 353] width 6 height 6
click at [648, 351] on input "checkbox" at bounding box center [646, 353] width 5 height 5
checkbox input "false"
click at [603, 360] on button "Checkout" at bounding box center [699, 366] width 249 height 12
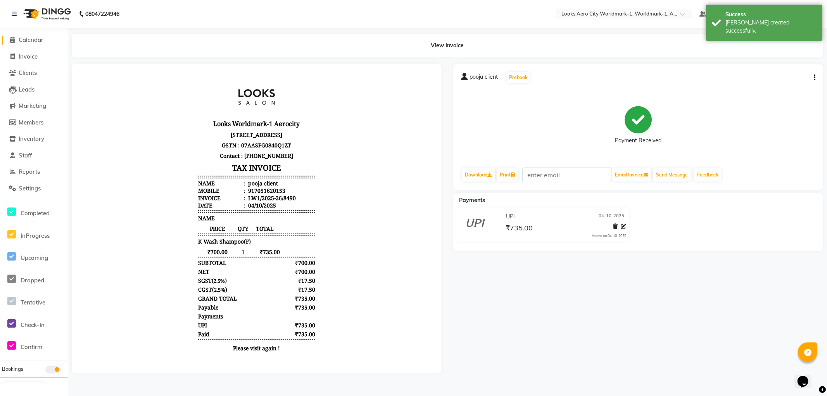
click at [29, 36] on span "Calendar" at bounding box center [31, 39] width 25 height 7
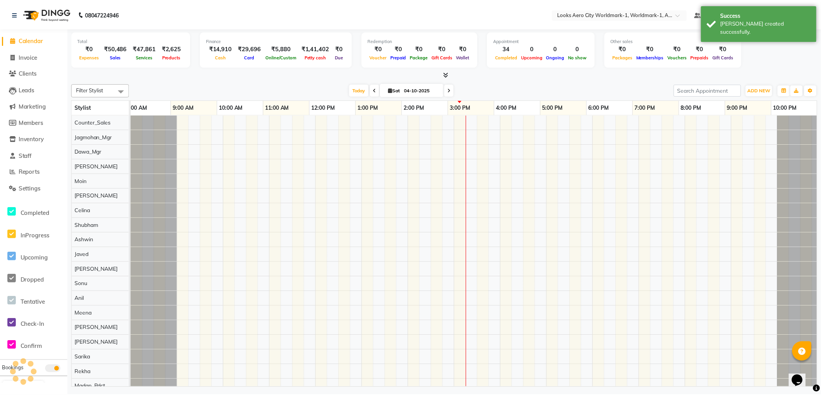
scroll to position [0, 6]
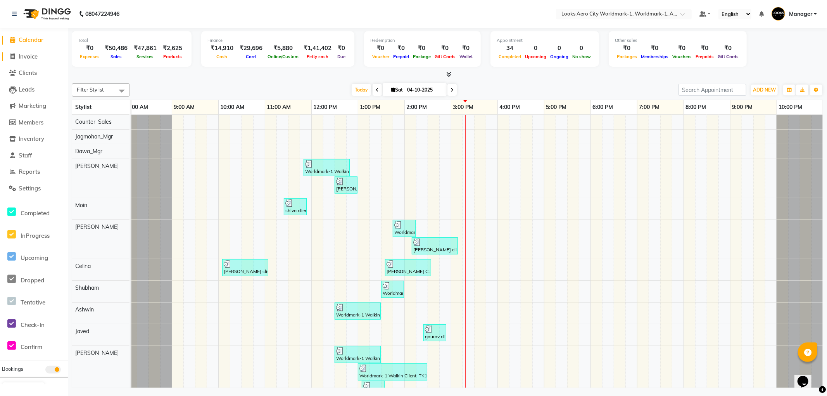
click at [26, 55] on span "Invoice" at bounding box center [28, 56] width 19 height 7
select select "service"
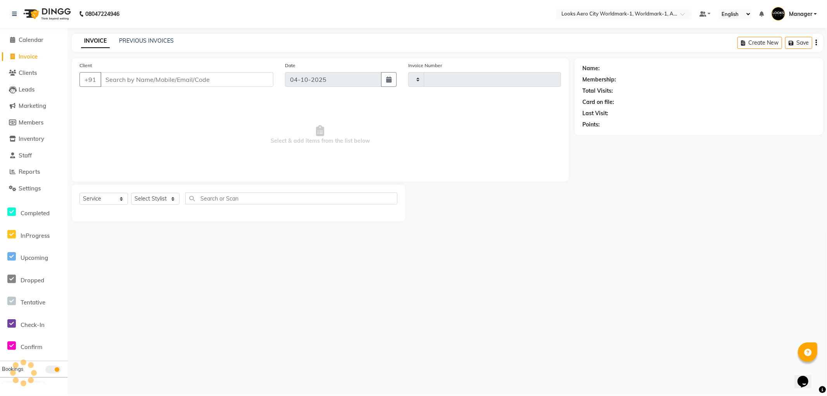
type input "8491"
select select "8573"
click at [145, 200] on select "Select Stylist [PERSON_NAME] [PERSON_NAME] [PERSON_NAME] [PERSON_NAME] Counter_…" at bounding box center [155, 199] width 48 height 12
select select "84539"
click at [131, 193] on select "Select Stylist [PERSON_NAME] [PERSON_NAME] [PERSON_NAME] [PERSON_NAME] Counter_…" at bounding box center [155, 199] width 48 height 12
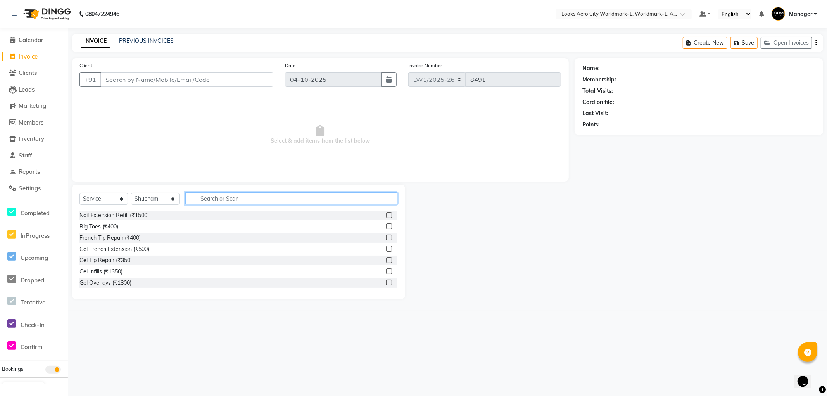
click at [214, 202] on input "text" at bounding box center [291, 198] width 212 height 12
type input "ritu"
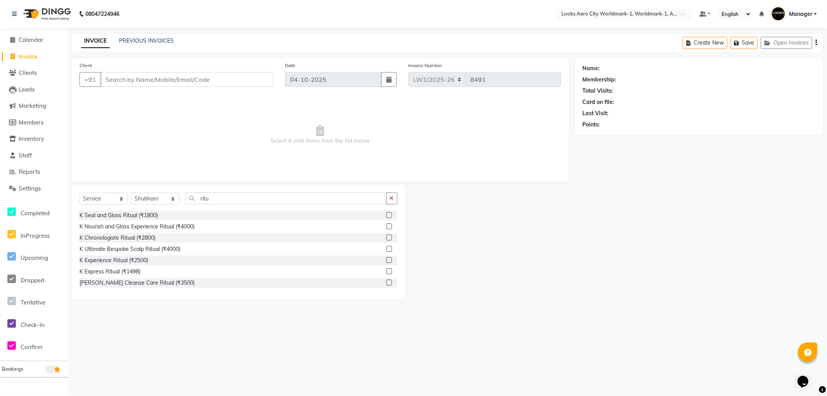
click at [386, 261] on label at bounding box center [389, 260] width 6 height 6
click at [386, 261] on input "checkbox" at bounding box center [388, 260] width 5 height 5
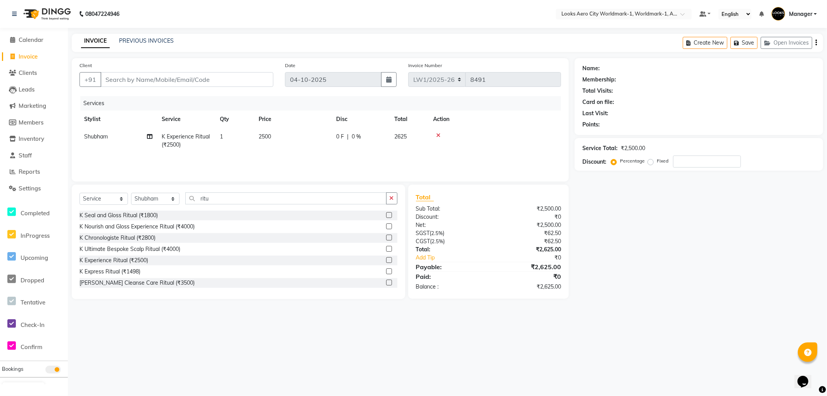
click at [386, 261] on label at bounding box center [389, 260] width 6 height 6
click at [386, 261] on input "checkbox" at bounding box center [388, 260] width 5 height 5
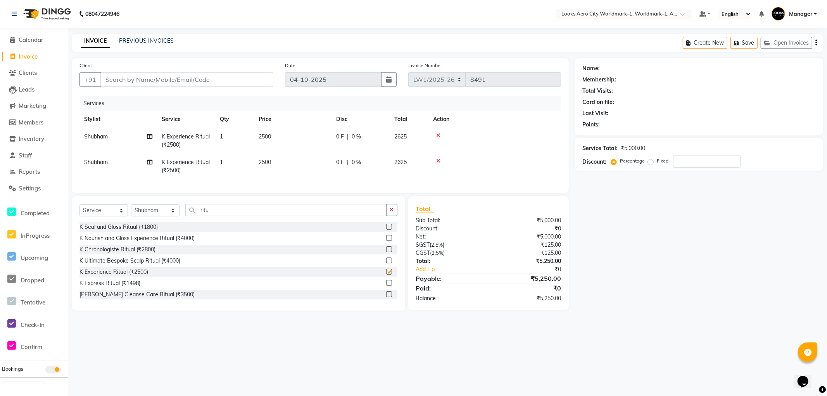
checkbox input "false"
click at [106, 165] on span "Shubham" at bounding box center [96, 162] width 24 height 7
select select "84539"
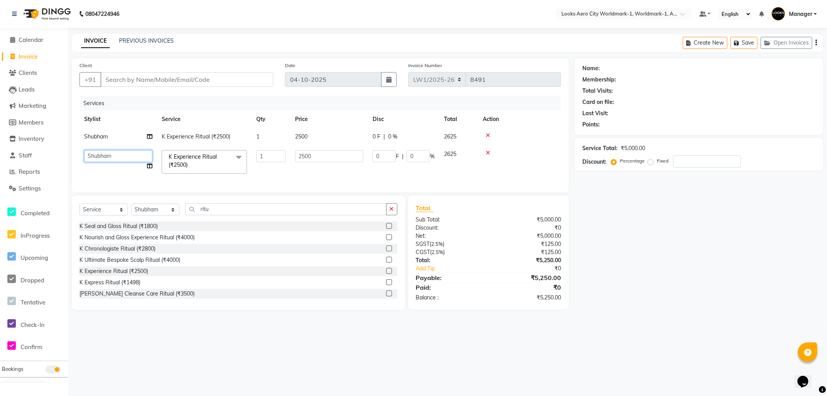
click at [115, 157] on select "Abhishek_Nails Amita Chauhan Anil Ashwin Celina Counter_Sales Dawa_Mgr Gaurav_P…" at bounding box center [118, 156] width 68 height 12
select select "84553"
click at [323, 133] on td "2500" at bounding box center [329, 136] width 78 height 17
select select "84539"
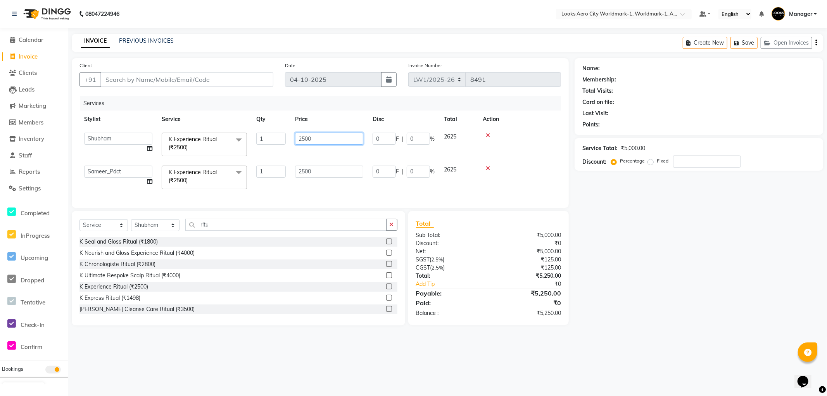
drag, startPoint x: 311, startPoint y: 141, endPoint x: 256, endPoint y: 144, distance: 55.2
click at [256, 144] on tr "Abhishek_Nails Amita Chauhan Anil Ashwin Celina Counter_Sales Dawa_Mgr Gaurav_P…" at bounding box center [320, 144] width 482 height 33
type input "3600"
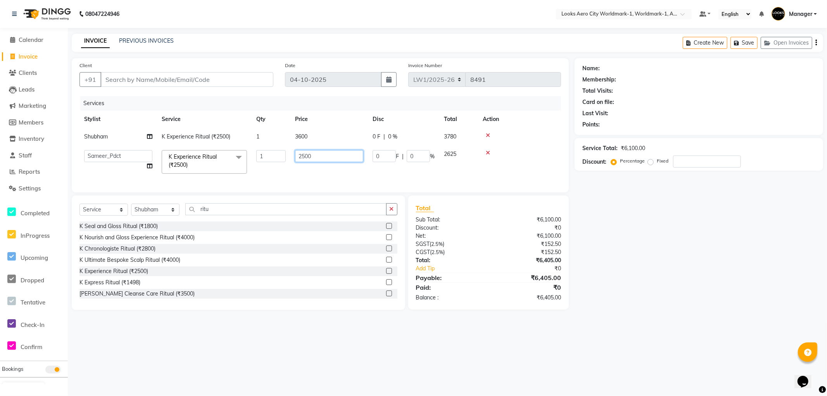
drag, startPoint x: 314, startPoint y: 171, endPoint x: 277, endPoint y: 165, distance: 37.4
click at [277, 165] on tr "Abhishek_Nails Amita Chauhan Anil Ashwin Celina Counter_Sales Dawa_Mgr Gaurav_P…" at bounding box center [320, 161] width 482 height 33
type input "3600"
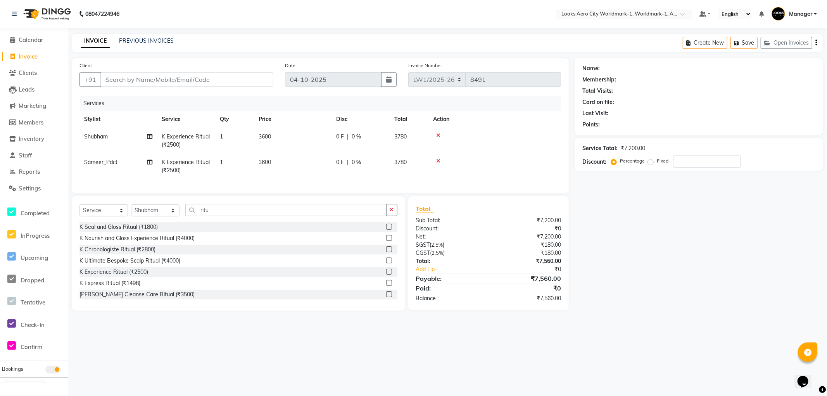
click at [270, 330] on div "08047224946 Select Location × Looks Aero City Worldmark-1, Worldmark-1, Aerocit…" at bounding box center [413, 198] width 827 height 396
click at [119, 79] on input "Client" at bounding box center [186, 79] width 173 height 15
type input "9"
type input "0"
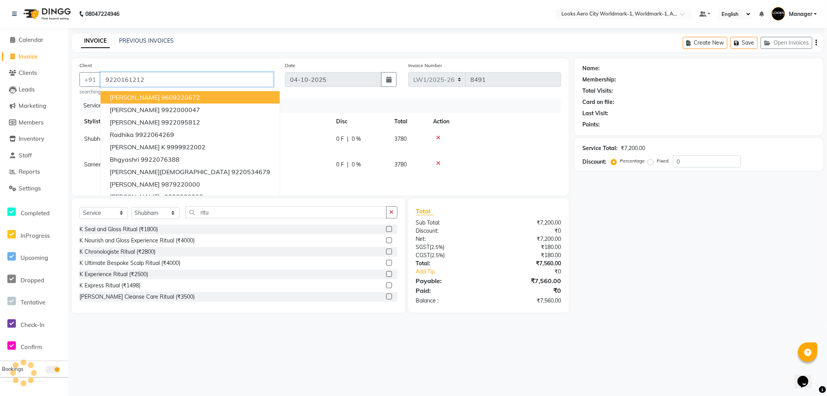
type input "9220161212"
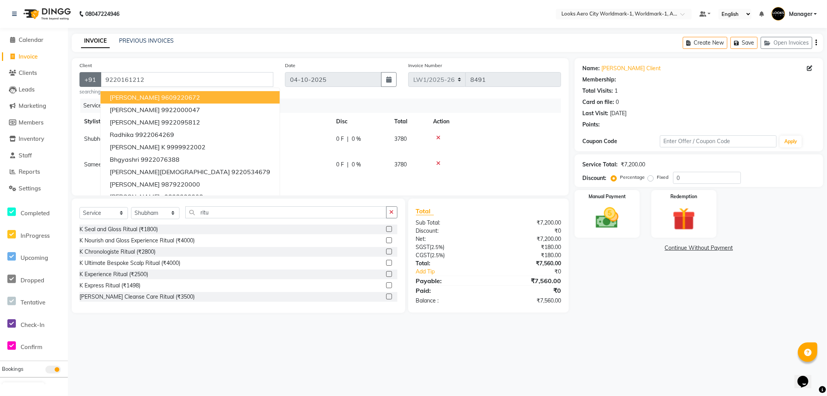
select select "1: Object"
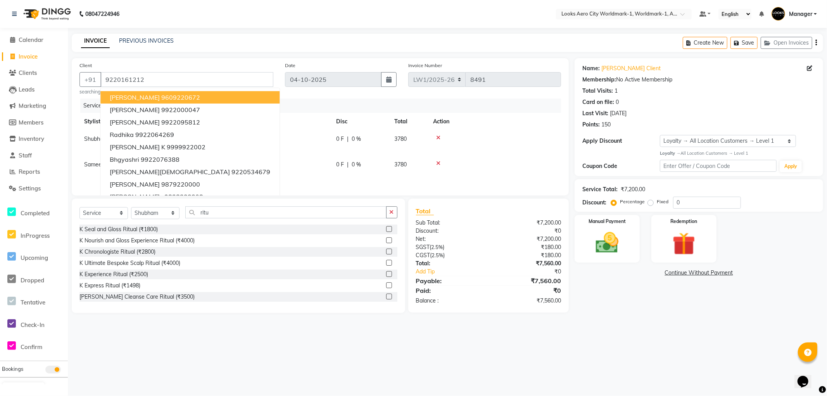
click at [637, 352] on div "08047224946 Select Location × Looks Aero City Worldmark-1, Worldmark-1, Aerocit…" at bounding box center [413, 198] width 827 height 396
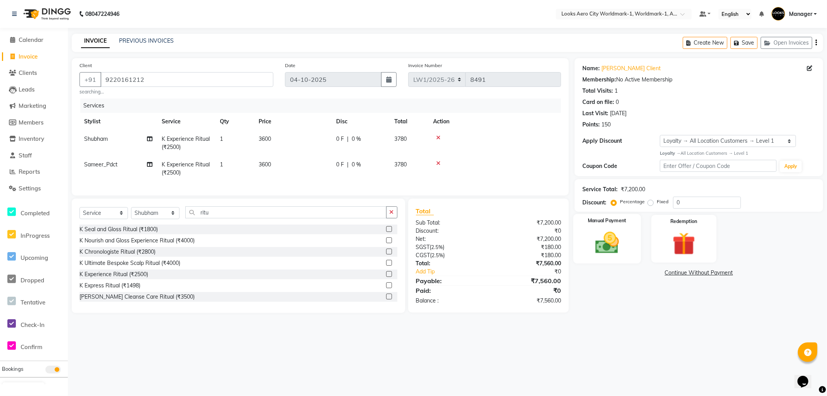
click at [614, 250] on img at bounding box center [607, 243] width 39 height 28
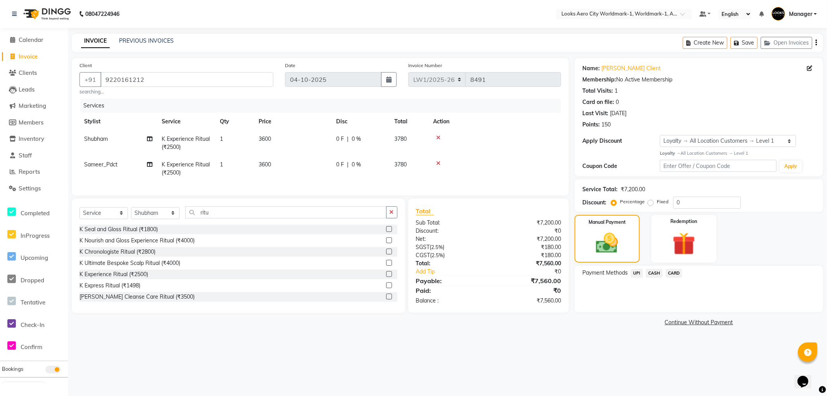
click at [439, 162] on icon at bounding box center [438, 163] width 4 height 5
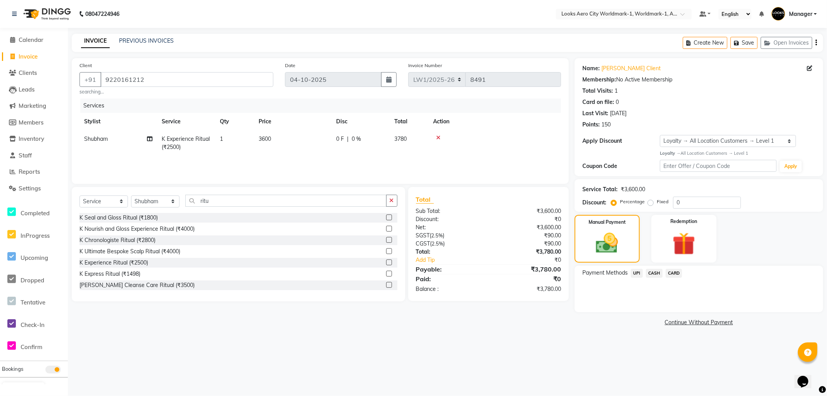
click at [556, 336] on main "INVOICE PREVIOUS INVOICES Create New Save Open Invoices Client +91 9220161212 s…" at bounding box center [447, 187] width 759 height 306
click at [144, 201] on select "Select Stylist [PERSON_NAME] [PERSON_NAME] [PERSON_NAME] [PERSON_NAME] Counter_…" at bounding box center [155, 201] width 48 height 12
select select "84553"
click at [131, 195] on select "Select Stylist [PERSON_NAME] [PERSON_NAME] [PERSON_NAME] [PERSON_NAME] Counter_…" at bounding box center [155, 201] width 48 height 12
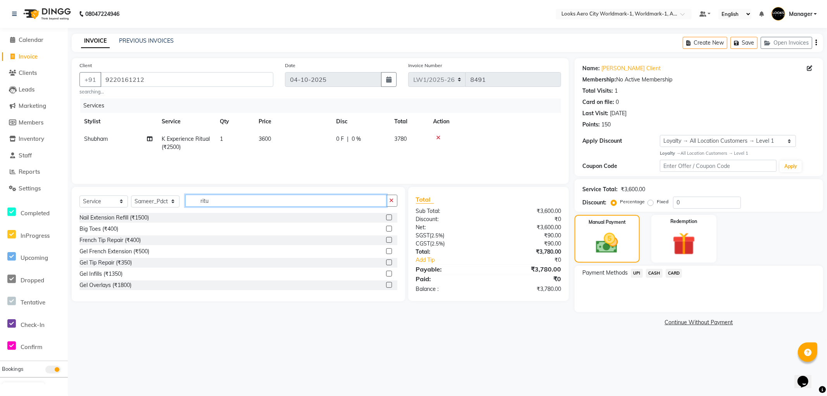
click at [226, 199] on input "ritu" at bounding box center [285, 201] width 201 height 12
type input "r"
type input "ritu"
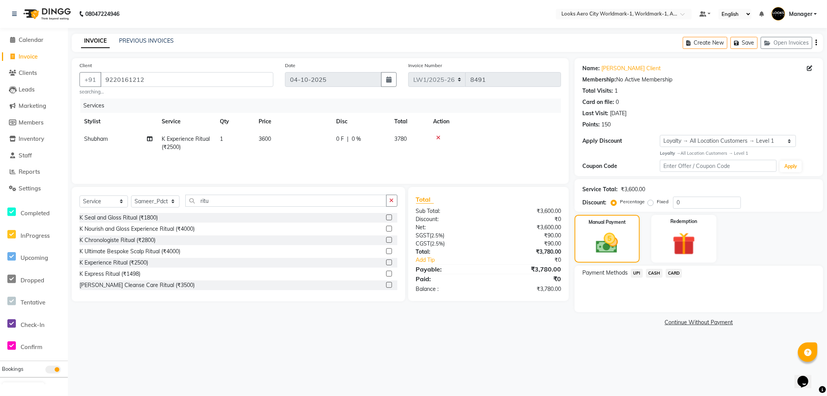
drag, startPoint x: 382, startPoint y: 262, endPoint x: 370, endPoint y: 249, distance: 17.8
click at [386, 262] on label at bounding box center [389, 262] width 6 height 6
click at [386, 262] on input "checkbox" at bounding box center [388, 262] width 5 height 5
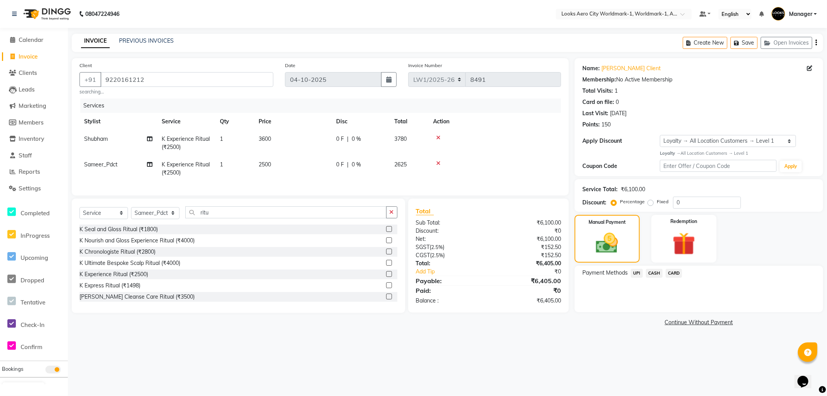
checkbox input "false"
click at [301, 162] on td "2500" at bounding box center [293, 169] width 78 height 26
select select "84553"
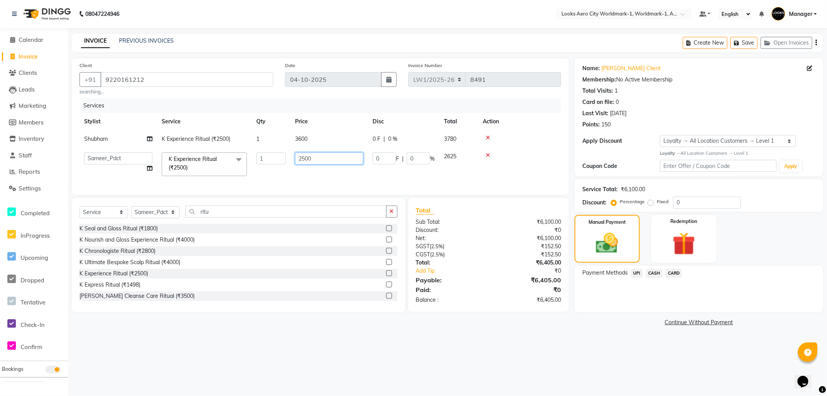
drag, startPoint x: 308, startPoint y: 154, endPoint x: 278, endPoint y: 150, distance: 29.4
click at [278, 150] on tr "Abhishek_Nails Amita Chauhan Anil Ashwin Celina Counter_Sales Dawa_Mgr Gaurav_P…" at bounding box center [320, 164] width 482 height 33
type input "3600"
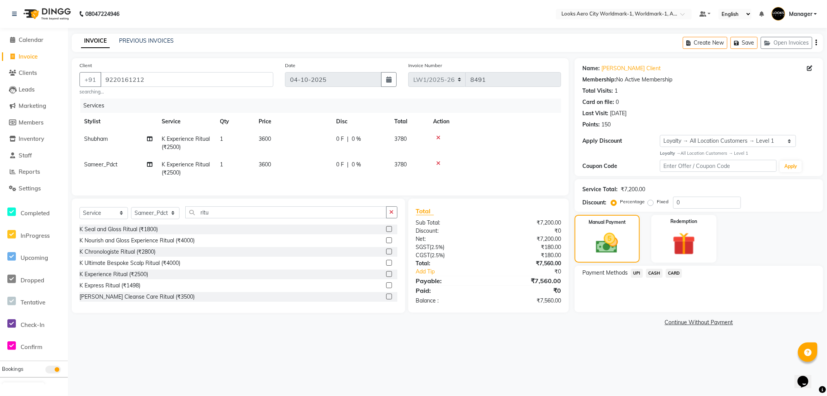
drag, startPoint x: 632, startPoint y: 353, endPoint x: 636, endPoint y: 344, distance: 9.9
click at [634, 351] on div "08047224946 Select Location × Looks Aero City Worldmark-1, Worldmark-1, Aerocit…" at bounding box center [413, 198] width 827 height 396
click at [675, 274] on span "CARD" at bounding box center [674, 273] width 17 height 9
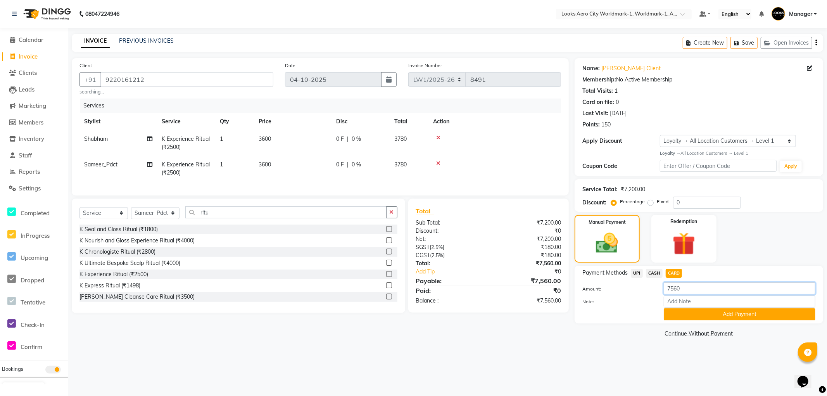
drag, startPoint x: 687, startPoint y: 288, endPoint x: 639, endPoint y: 288, distance: 48.1
click at [639, 288] on div "Amount: 7560" at bounding box center [699, 288] width 245 height 13
type input "3780"
click at [683, 313] on button "Add Payment" at bounding box center [740, 314] width 152 height 12
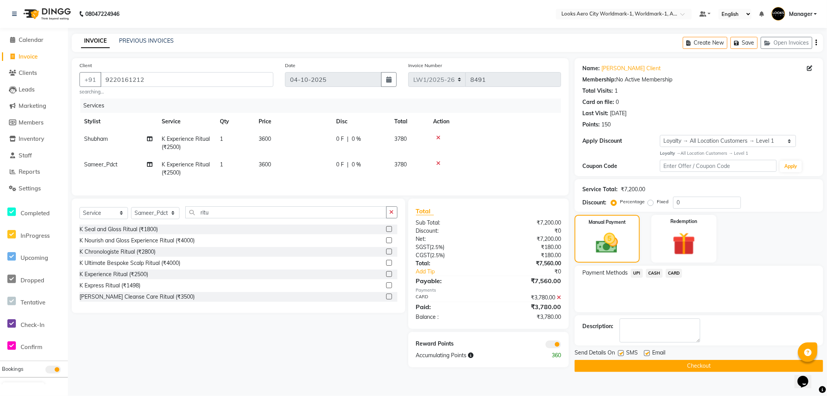
click at [657, 273] on span "CASH" at bounding box center [654, 273] width 17 height 9
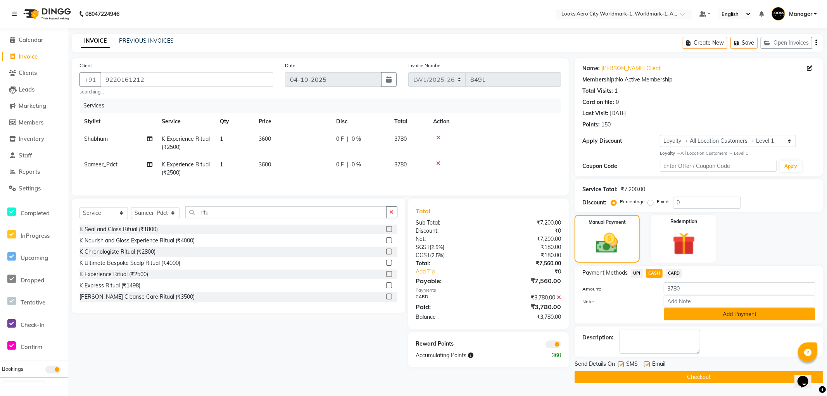
drag, startPoint x: 701, startPoint y: 312, endPoint x: 699, endPoint y: 317, distance: 5.9
click at [702, 311] on button "Add Payment" at bounding box center [740, 314] width 152 height 12
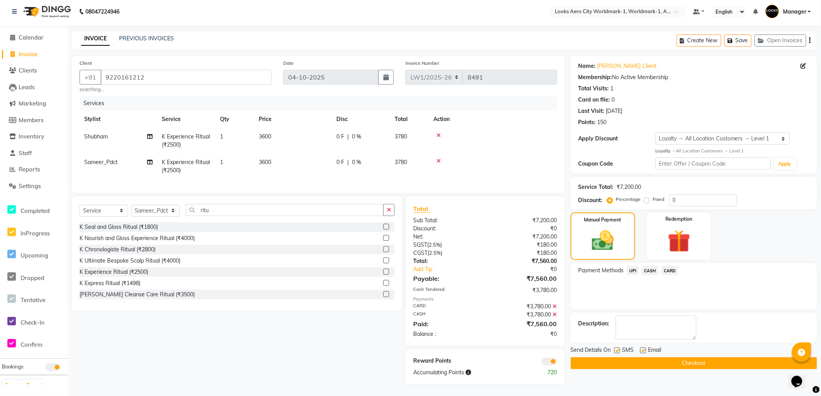
scroll to position [9, 0]
click at [645, 347] on label at bounding box center [643, 350] width 6 height 6
click at [645, 348] on input "checkbox" at bounding box center [642, 350] width 5 height 5
checkbox input "false"
click at [641, 357] on button "Checkout" at bounding box center [693, 363] width 246 height 12
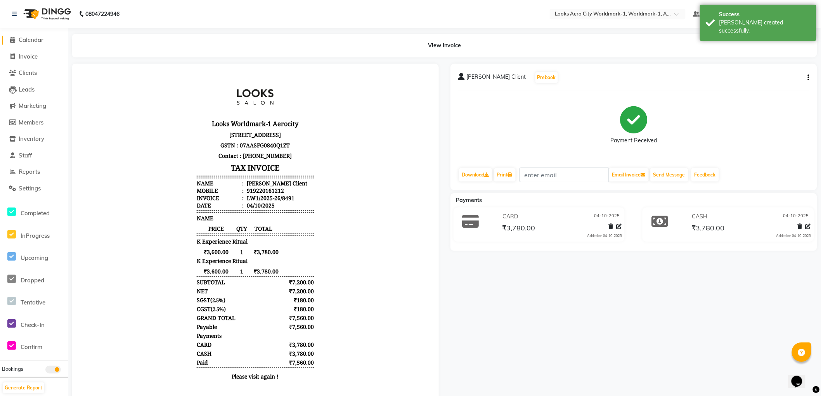
click at [39, 39] on span "Calendar" at bounding box center [31, 39] width 25 height 7
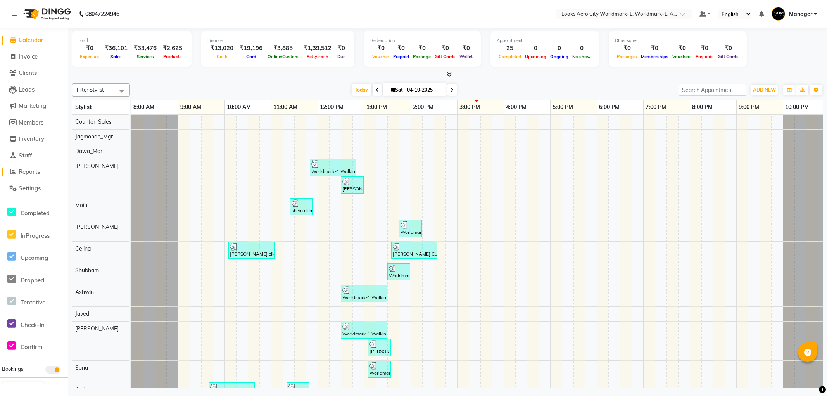
click at [23, 175] on span "Reports" at bounding box center [29, 171] width 21 height 7
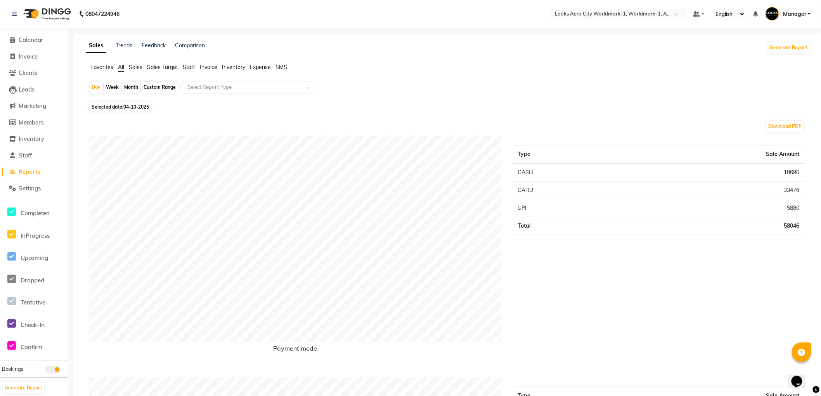
click at [189, 68] on span "Staff" at bounding box center [189, 67] width 12 height 7
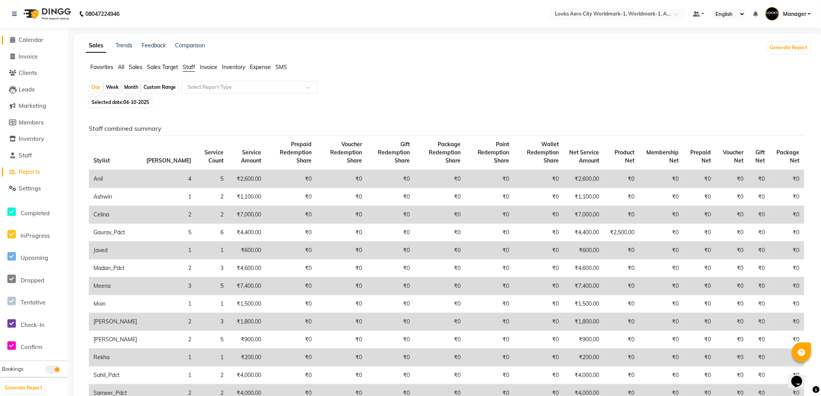
click at [24, 40] on span "Calendar" at bounding box center [31, 39] width 25 height 7
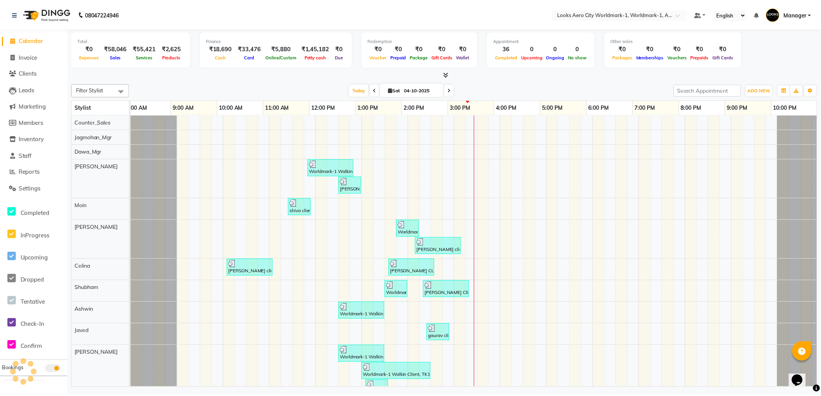
scroll to position [0, 6]
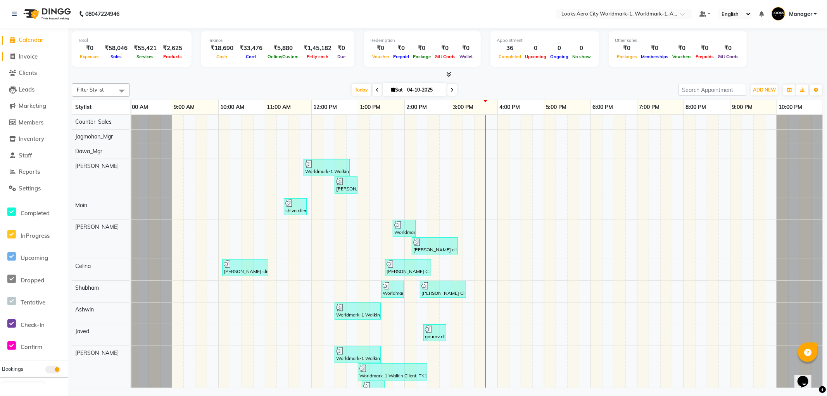
click at [35, 55] on span "Invoice" at bounding box center [28, 56] width 19 height 7
select select "service"
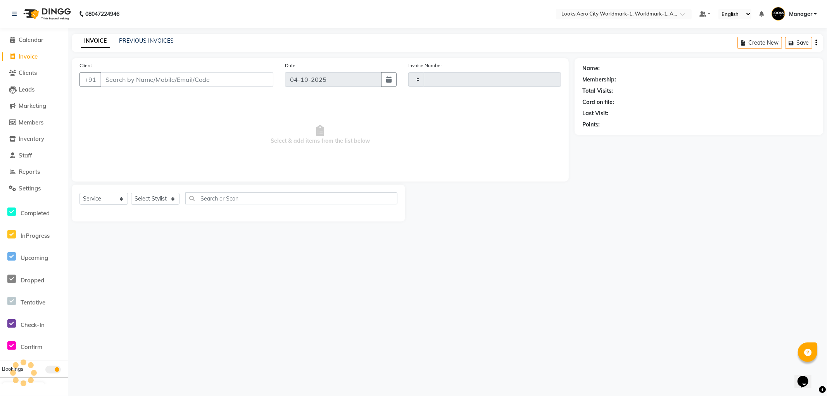
type input "8492"
select select "8573"
click at [150, 201] on select "Select Stylist" at bounding box center [155, 199] width 48 height 12
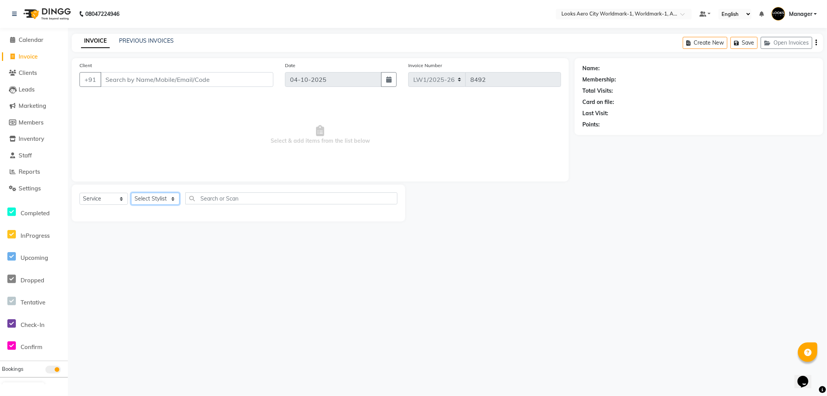
click at [150, 202] on select "Select Stylist" at bounding box center [155, 199] width 48 height 12
select select "84549"
click at [131, 193] on select "Select Stylist [PERSON_NAME] [PERSON_NAME] [PERSON_NAME] [PERSON_NAME] Counter_…" at bounding box center [155, 199] width 48 height 12
click at [212, 194] on input "text" at bounding box center [291, 198] width 212 height 12
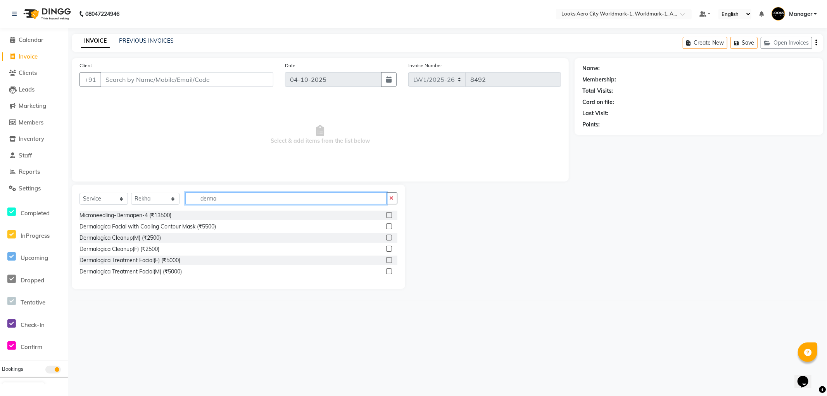
type input "derma"
drag, startPoint x: 388, startPoint y: 227, endPoint x: 355, endPoint y: 220, distance: 34.1
click at [388, 227] on label at bounding box center [389, 226] width 6 height 6
click at [388, 227] on input "checkbox" at bounding box center [388, 226] width 5 height 5
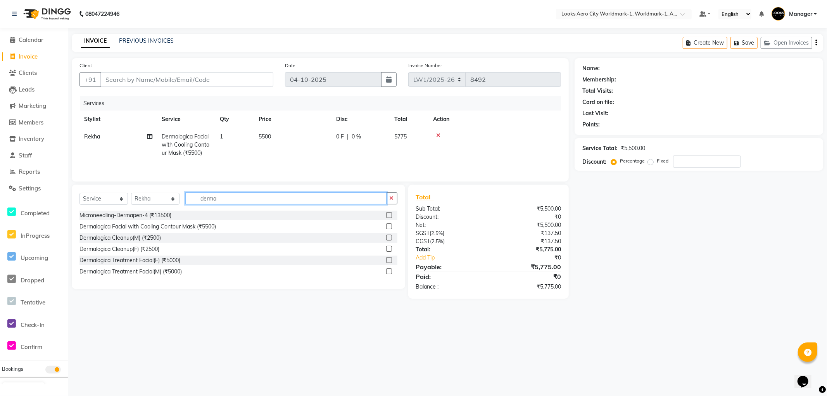
checkbox input "false"
drag, startPoint x: 244, startPoint y: 204, endPoint x: 171, endPoint y: 196, distance: 73.3
click at [171, 196] on div "Select Service Product Membership Package Voucher Prepaid Gift Card Select Styl…" at bounding box center [238, 201] width 318 height 18
type input "d tan"
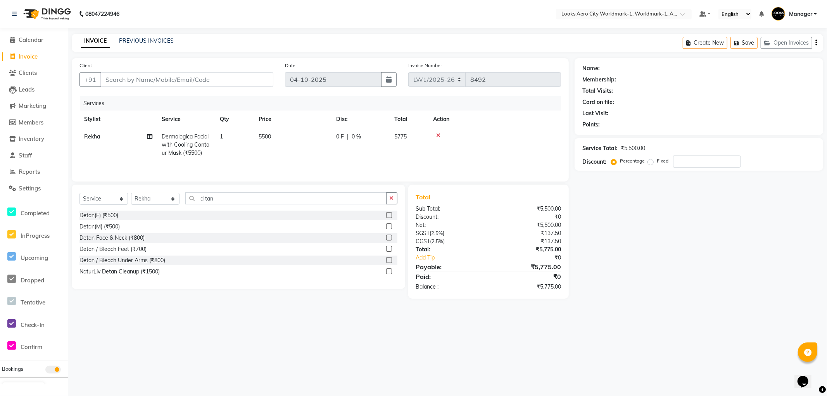
drag, startPoint x: 388, startPoint y: 216, endPoint x: 368, endPoint y: 213, distance: 20.5
click at [388, 216] on label at bounding box center [389, 215] width 6 height 6
click at [388, 216] on input "checkbox" at bounding box center [388, 215] width 5 height 5
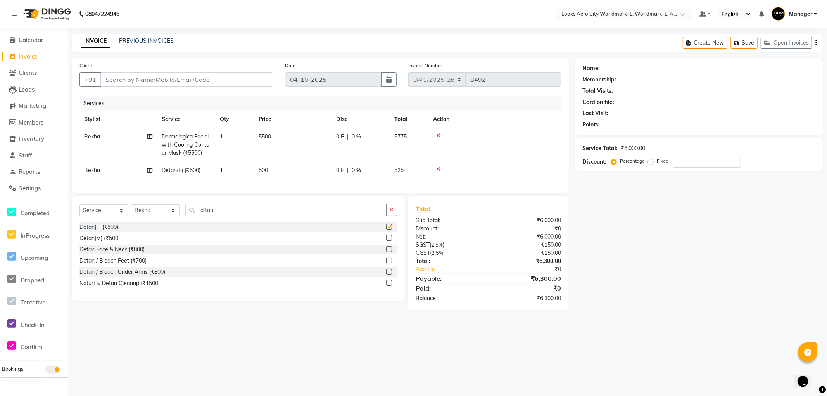
checkbox input "false"
drag, startPoint x: 218, startPoint y: 215, endPoint x: 168, endPoint y: 213, distance: 50.5
click at [168, 214] on div "Select Service Product Membership Package Voucher Prepaid Gift Card Select Styl…" at bounding box center [238, 213] width 318 height 18
type input "under"
click at [386, 241] on label at bounding box center [389, 238] width 6 height 6
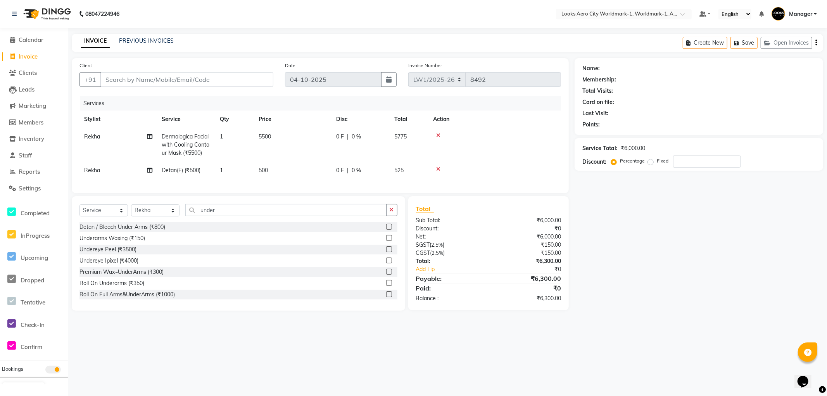
click at [386, 241] on input "checkbox" at bounding box center [388, 238] width 5 height 5
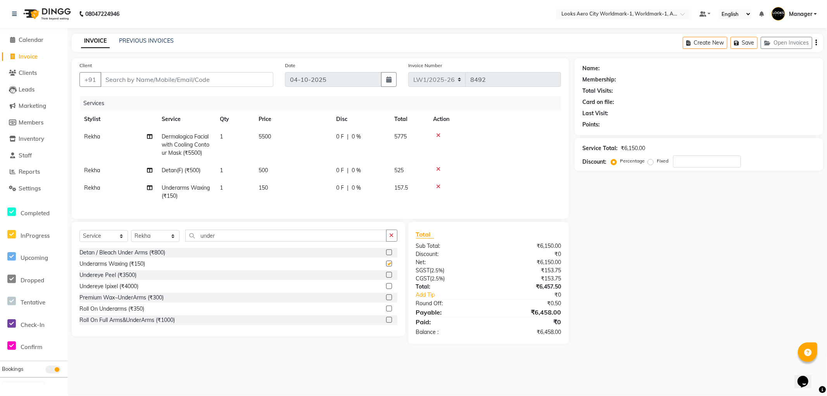
checkbox input "false"
drag, startPoint x: 293, startPoint y: 197, endPoint x: 307, endPoint y: 192, distance: 15.0
click at [294, 197] on td "150" at bounding box center [293, 192] width 78 height 26
select select "84549"
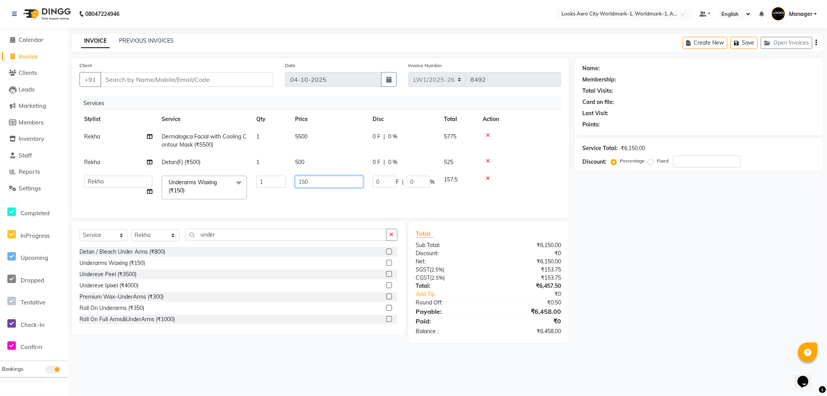
click at [264, 176] on tr "Abhishek_Nails [PERSON_NAME] [PERSON_NAME] [PERSON_NAME] [PERSON_NAME] Counter_…" at bounding box center [320, 187] width 482 height 33
type input "500"
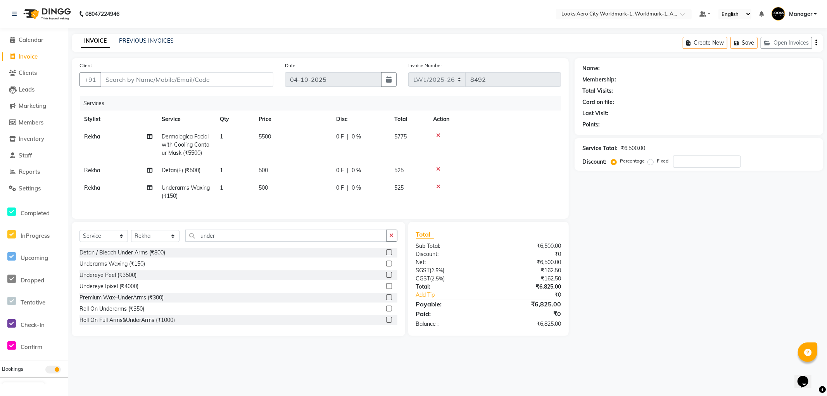
click at [318, 166] on td "500" at bounding box center [293, 170] width 78 height 17
select select "84549"
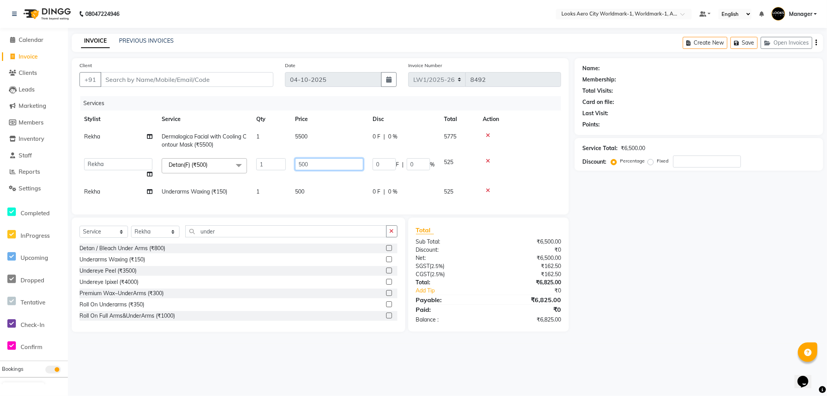
drag, startPoint x: 273, startPoint y: 164, endPoint x: 255, endPoint y: 164, distance: 18.2
click at [255, 164] on tr "Abhishek_Nails [PERSON_NAME] [PERSON_NAME] [PERSON_NAME] [PERSON_NAME] Counter_…" at bounding box center [320, 168] width 482 height 29
type input "1000"
click at [332, 141] on tr "Rekha Dermalogica Facial with Cooling Contour Mask (₹5500) 1 5500 0 F | 0 % 5775" at bounding box center [320, 141] width 482 height 26
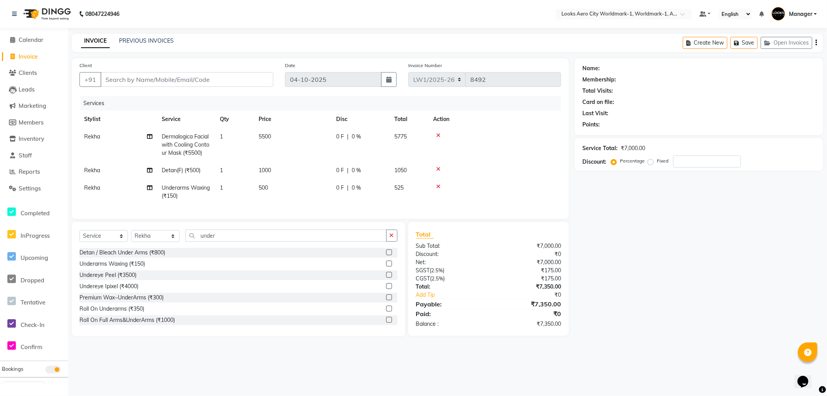
click at [308, 138] on td "5500" at bounding box center [293, 145] width 78 height 34
select select "84549"
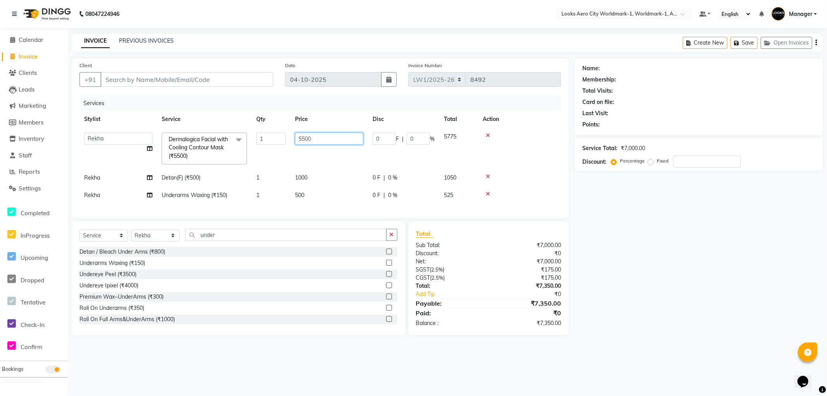
drag, startPoint x: 316, startPoint y: 137, endPoint x: 283, endPoint y: 136, distance: 33.0
click at [284, 136] on tr "Abhishek_Nails [PERSON_NAME] [PERSON_NAME] [PERSON_NAME] [PERSON_NAME] Counter_…" at bounding box center [320, 148] width 482 height 41
type input "7000"
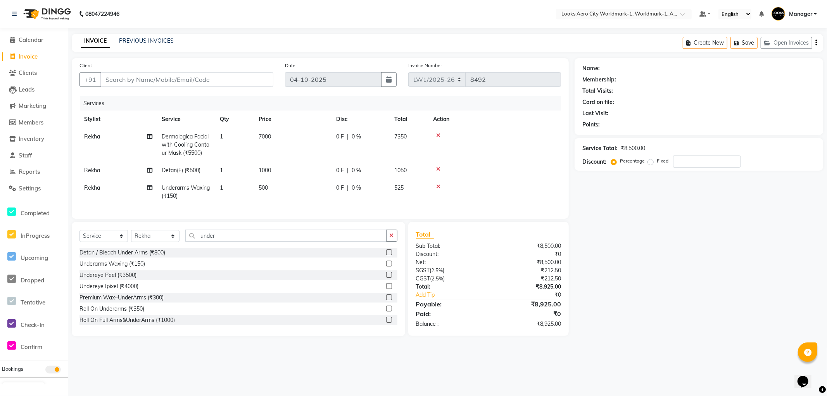
click at [276, 346] on main "INVOICE PREVIOUS INVOICES Create New Save Open Invoices Client +91 Date [DATE] …" at bounding box center [447, 191] width 759 height 314
click at [290, 140] on td "7000" at bounding box center [293, 145] width 78 height 34
select select "84549"
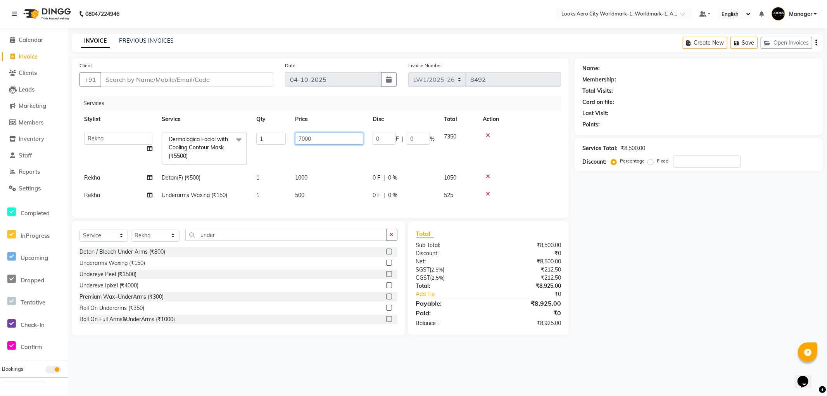
drag, startPoint x: 319, startPoint y: 138, endPoint x: 253, endPoint y: 136, distance: 66.3
click at [253, 136] on tr "Abhishek_Nails [PERSON_NAME] [PERSON_NAME] [PERSON_NAME] [PERSON_NAME] Counter_…" at bounding box center [320, 148] width 482 height 41
type input "7500"
click at [628, 245] on div "Name: Membership: Total Visits: Card on file: Last Visit: Points: Service Total…" at bounding box center [702, 196] width 254 height 277
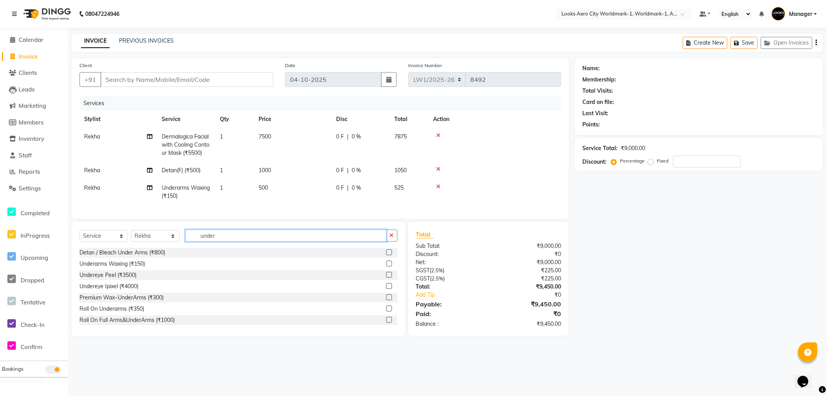
click at [237, 242] on input "under" at bounding box center [285, 236] width 201 height 12
click at [88, 242] on select "Select Service Product Membership Package Voucher Prepaid Gift Card" at bounding box center [103, 236] width 48 height 12
select select "product"
click at [79, 237] on select "Select Service Product Membership Package Voucher Prepaid Gift Card" at bounding box center [103, 236] width 48 height 12
click at [232, 240] on input "under" at bounding box center [285, 236] width 201 height 12
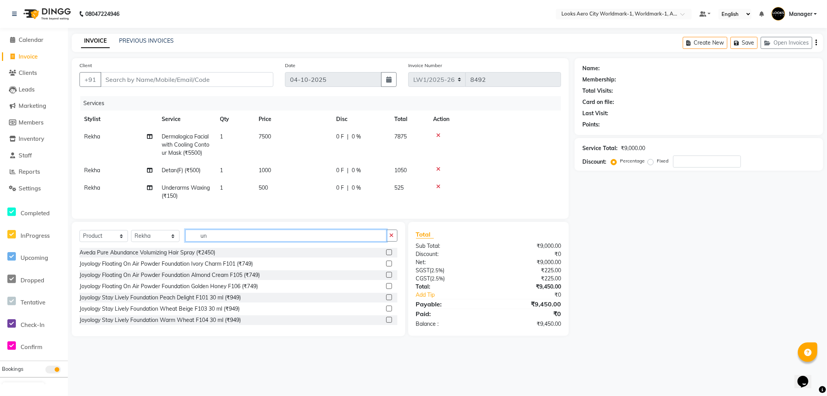
type input "u"
type input "8904378101753"
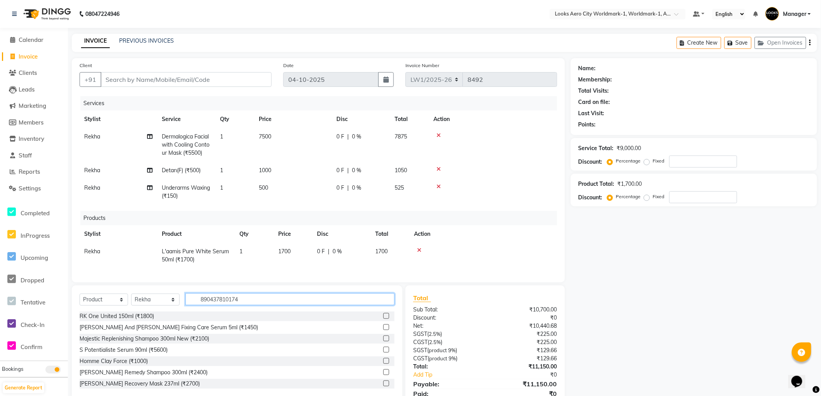
type input "8904378101746"
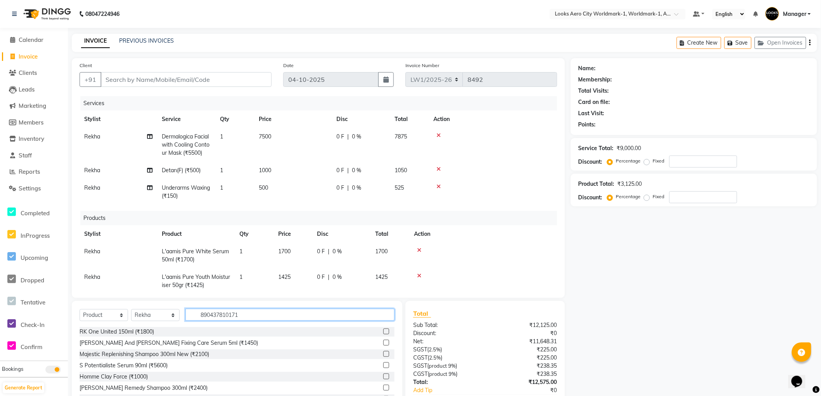
type input "8904378101715"
click at [137, 82] on input "Client" at bounding box center [185, 79] width 171 height 15
type input "9"
type input "0"
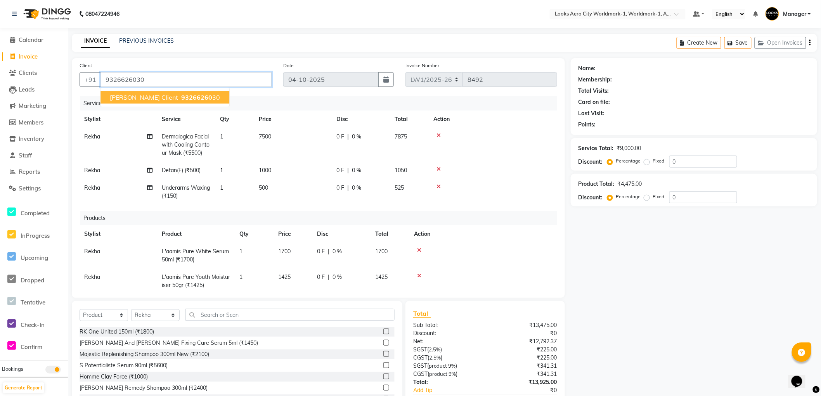
type input "9326626030"
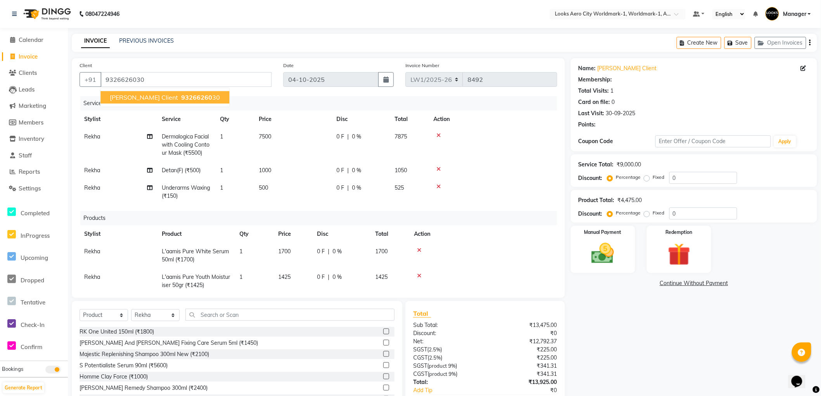
select select "1: Object"
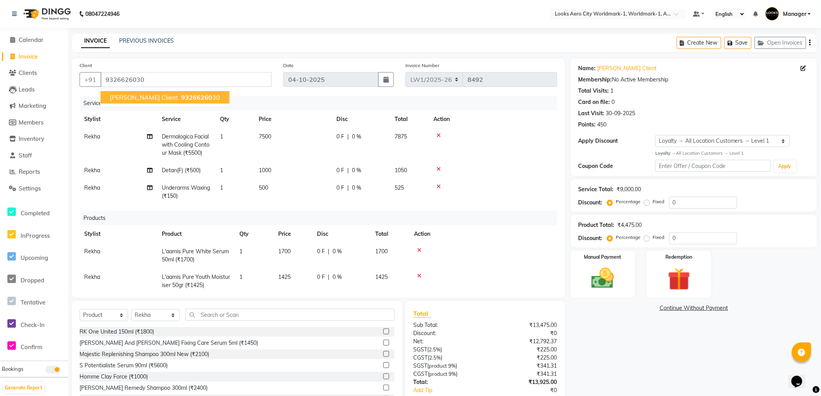
click at [612, 339] on div "Name: [PERSON_NAME] Client Membership: No Active Membership Total Visits: 1 Car…" at bounding box center [696, 244] width 252 height 373
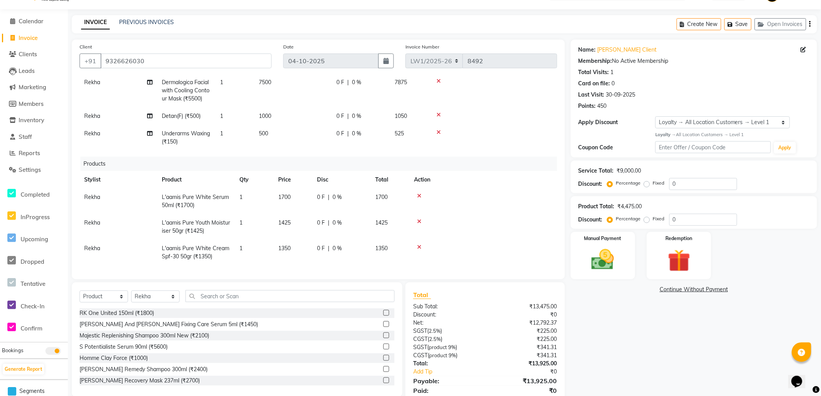
scroll to position [47, 0]
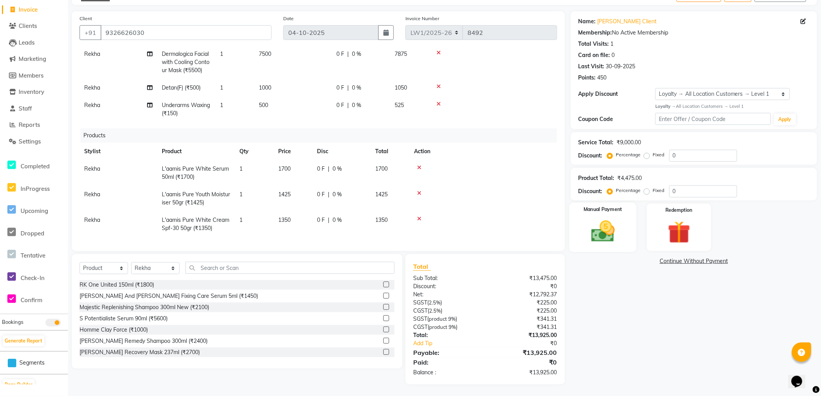
click at [598, 228] on img at bounding box center [603, 231] width 38 height 27
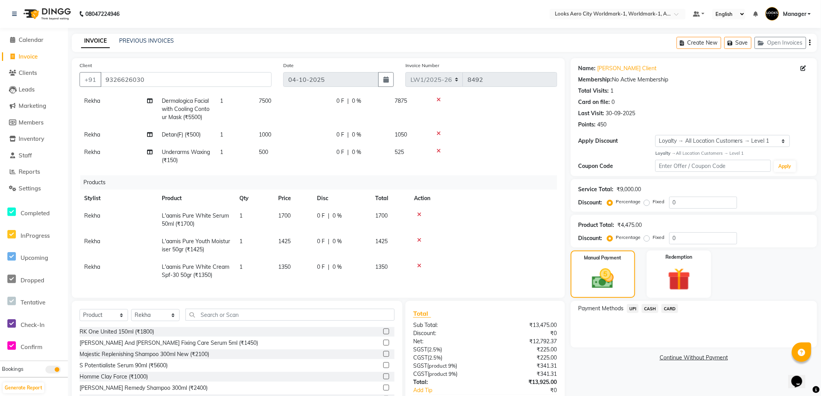
scroll to position [0, 0]
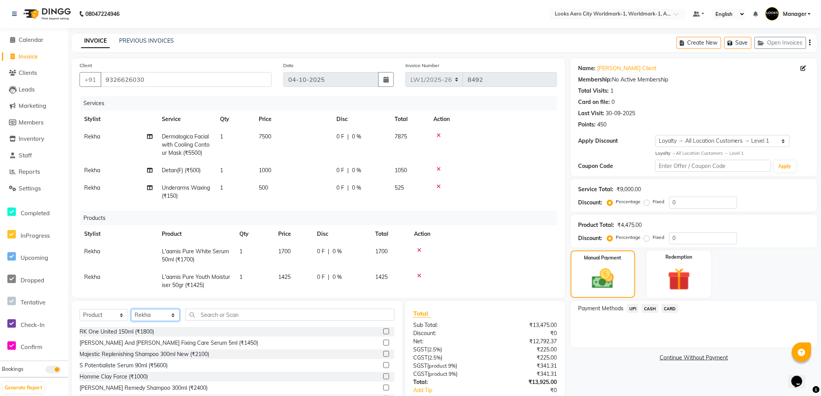
drag, startPoint x: 149, startPoint y: 315, endPoint x: 145, endPoint y: 314, distance: 4.8
click at [149, 315] on select "Select Stylist [PERSON_NAME] [PERSON_NAME] [PERSON_NAME] [PERSON_NAME] Counter_…" at bounding box center [155, 315] width 48 height 12
select select "84552"
click at [131, 309] on select "Select Stylist [PERSON_NAME] [PERSON_NAME] [PERSON_NAME] [PERSON_NAME] Counter_…" at bounding box center [155, 315] width 48 height 12
click at [216, 319] on input "text" at bounding box center [289, 315] width 209 height 12
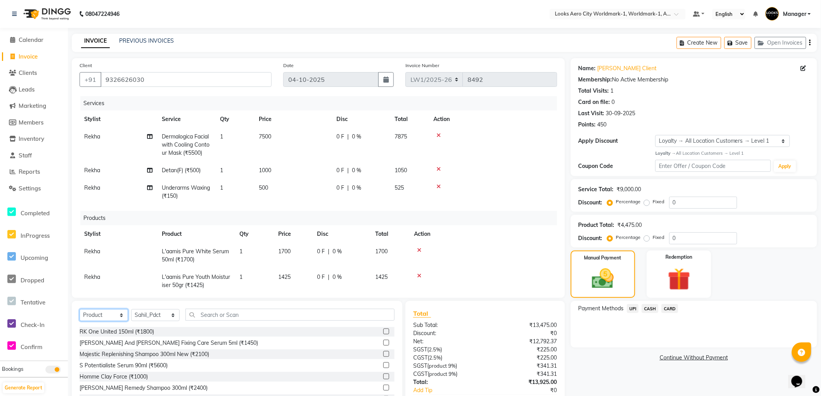
click at [107, 314] on select "Select Service Product Membership Package Voucher Prepaid Gift Card" at bounding box center [103, 315] width 48 height 12
select select "service"
click at [79, 309] on select "Select Service Product Membership Package Voucher Prepaid Gift Card" at bounding box center [103, 315] width 48 height 12
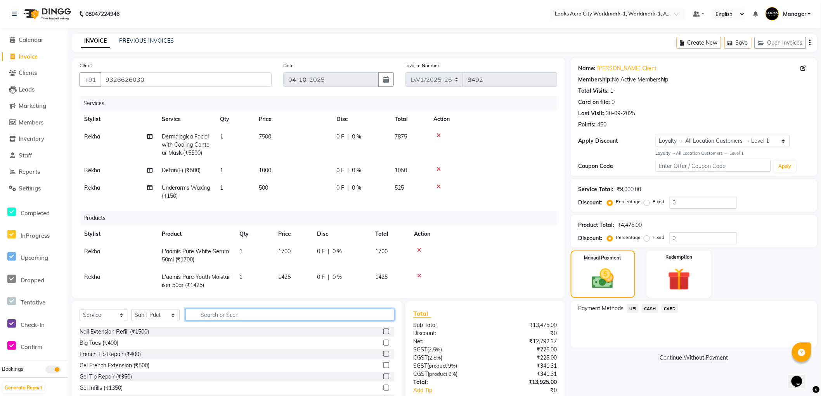
click at [233, 311] on input "text" at bounding box center [289, 315] width 209 height 12
type input "k wash"
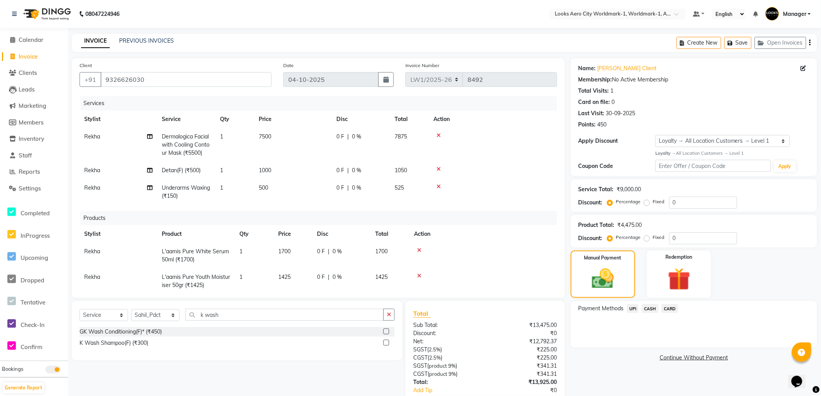
drag, startPoint x: 386, startPoint y: 342, endPoint x: 359, endPoint y: 270, distance: 76.9
click at [385, 340] on label at bounding box center [386, 343] width 6 height 6
click at [385, 340] on input "checkbox" at bounding box center [385, 342] width 5 height 5
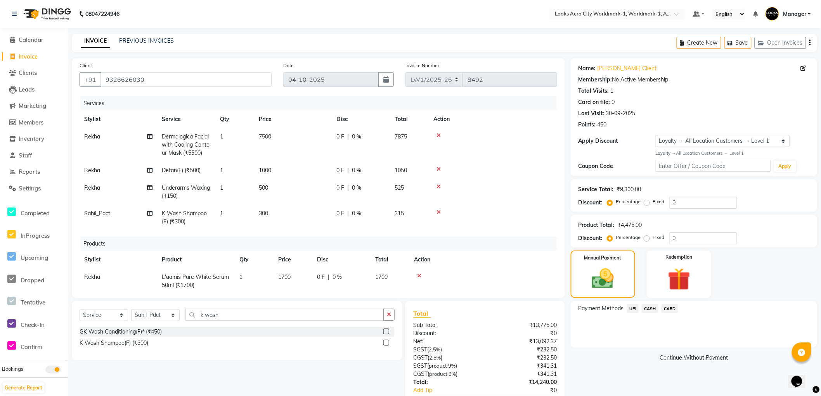
drag, startPoint x: 324, startPoint y: 219, endPoint x: 312, endPoint y: 217, distance: 12.1
click at [323, 219] on td "300" at bounding box center [293, 218] width 78 height 26
checkbox input "false"
select select "84552"
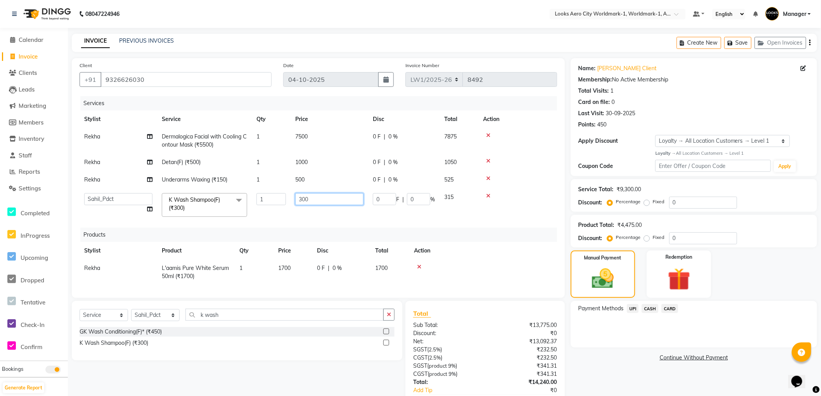
drag, startPoint x: 305, startPoint y: 194, endPoint x: 246, endPoint y: 193, distance: 59.3
click at [246, 193] on tr "Abhishek_Nails Amita Chauhan Anil Ashwin Celina Counter_Sales Dawa_Mgr Gaurav_P…" at bounding box center [317, 204] width 477 height 33
type input "700"
click at [635, 368] on div "Name: Nancy Client Membership: No Active Membership Total Visits: 1 Card on fil…" at bounding box center [696, 244] width 252 height 373
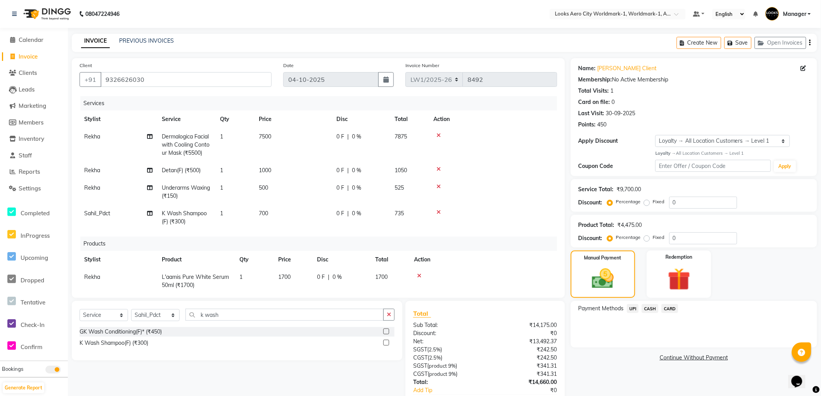
scroll to position [47, 0]
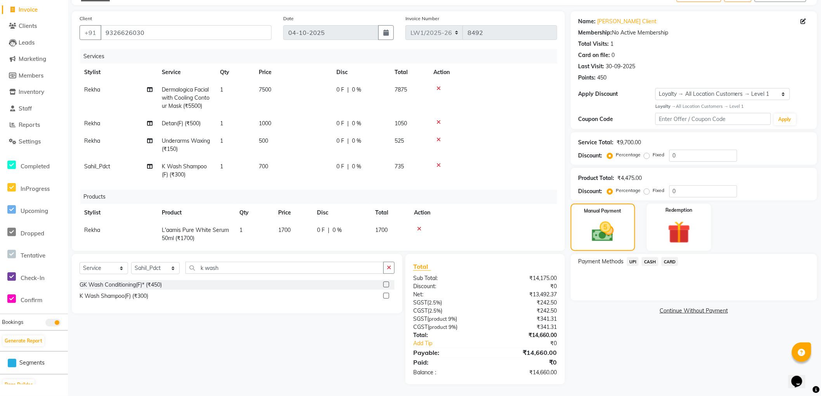
click at [645, 263] on span "CASH" at bounding box center [649, 261] width 17 height 9
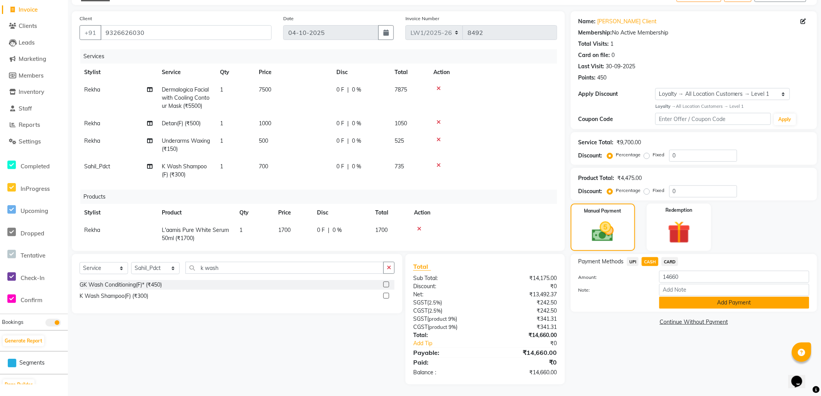
click at [676, 302] on button "Add Payment" at bounding box center [734, 303] width 150 height 12
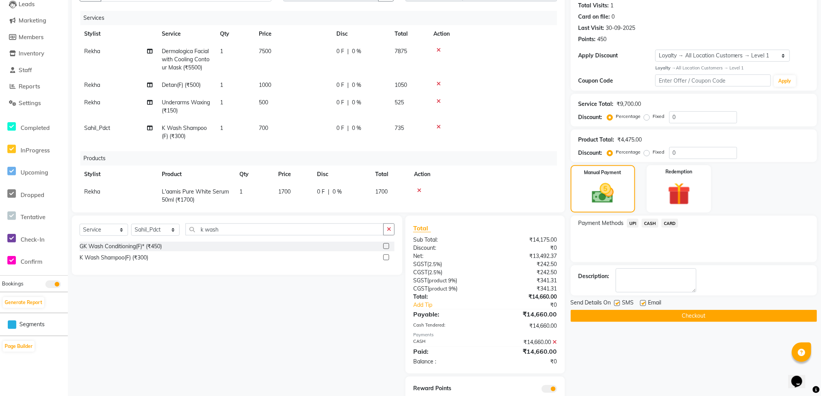
scroll to position [113, 0]
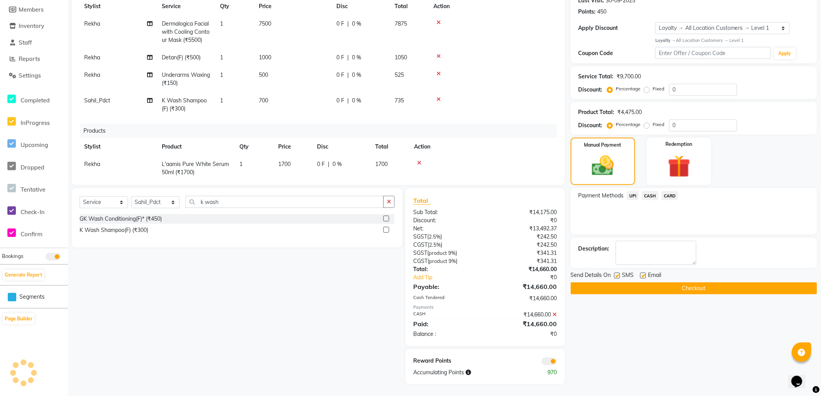
click at [643, 275] on label at bounding box center [643, 276] width 6 height 6
click at [643, 275] on input "checkbox" at bounding box center [642, 275] width 5 height 5
checkbox input "false"
click at [628, 288] on button "Checkout" at bounding box center [693, 288] width 246 height 12
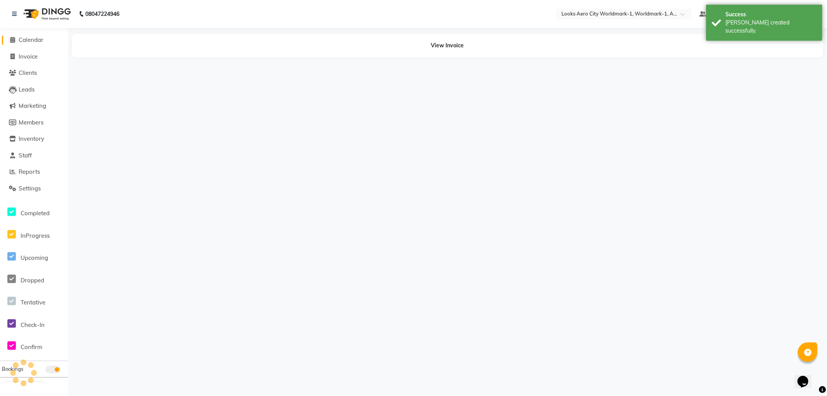
click at [28, 39] on span "Calendar" at bounding box center [31, 39] width 25 height 7
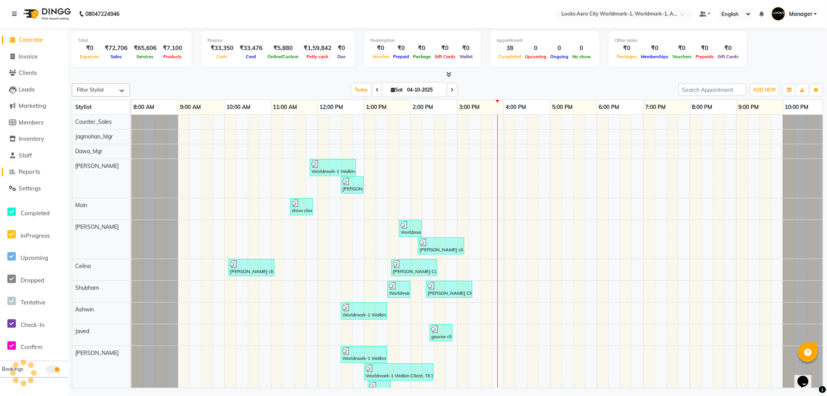
click at [30, 173] on span "Reports" at bounding box center [29, 171] width 21 height 7
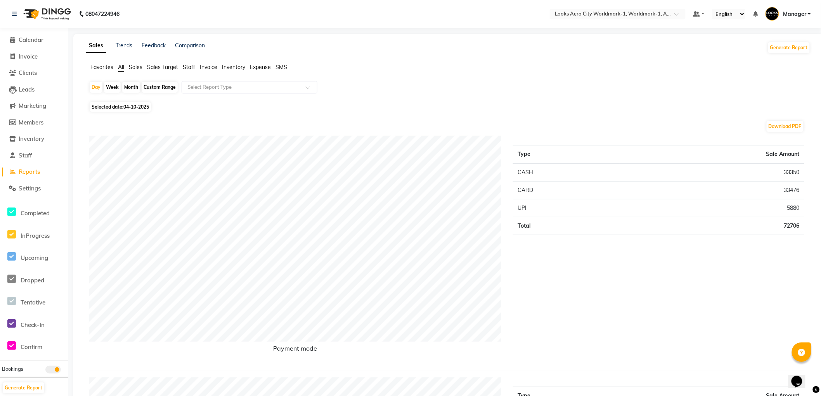
click at [187, 67] on span "Staff" at bounding box center [189, 67] width 12 height 7
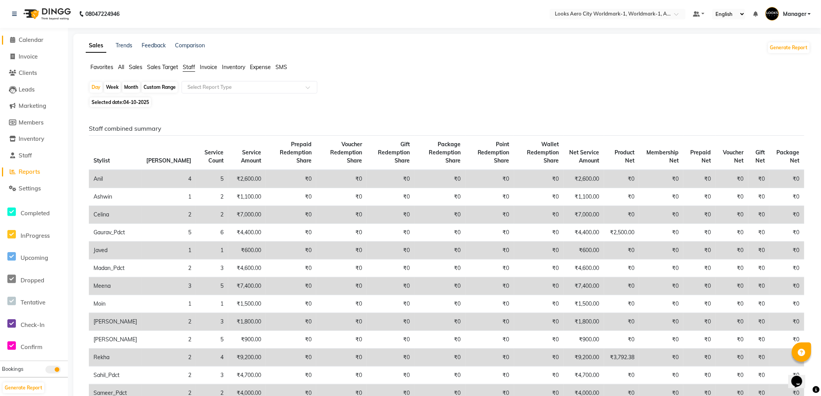
click at [36, 38] on span "Calendar" at bounding box center [31, 39] width 25 height 7
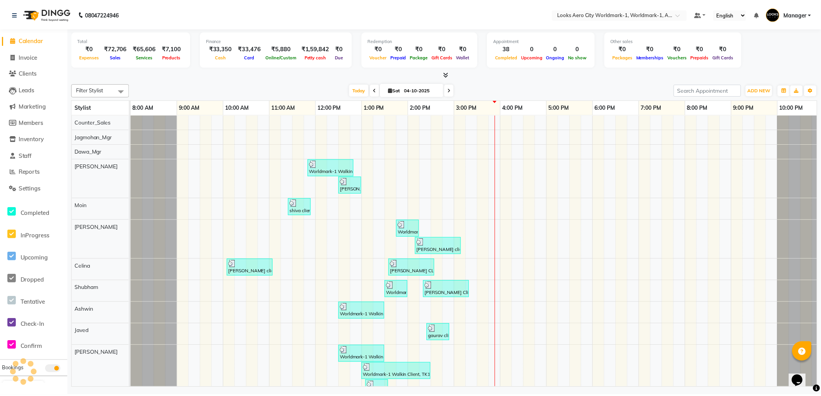
scroll to position [0, 6]
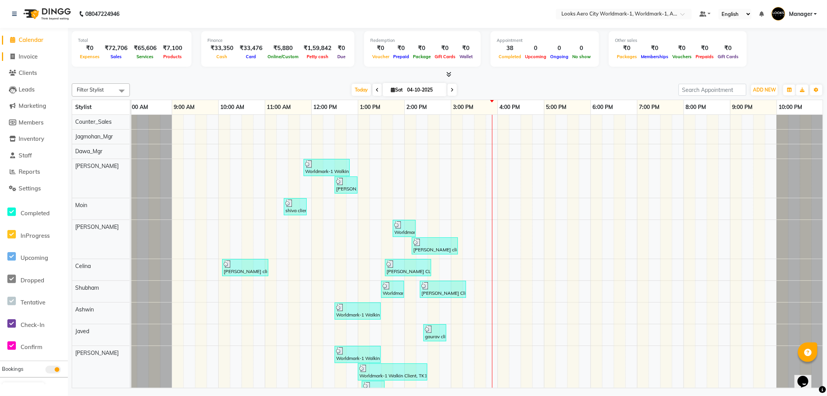
click at [25, 53] on span "Invoice" at bounding box center [28, 56] width 19 height 7
select select "service"
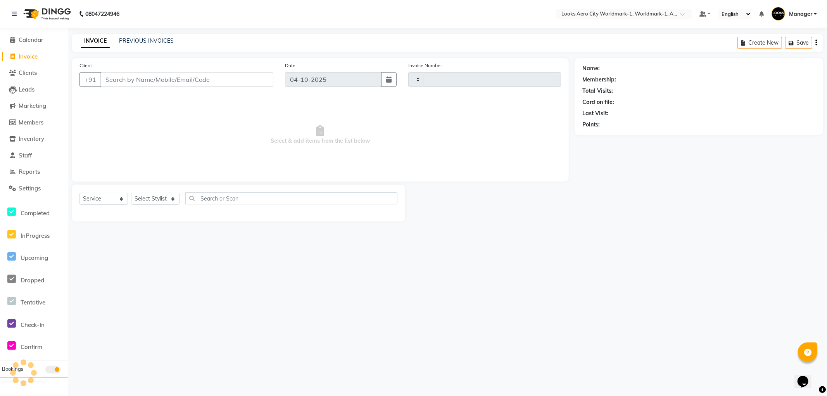
type input "8493"
select select "8573"
type input "9920801038"
click at [261, 79] on span "Add Client" at bounding box center [253, 80] width 31 height 8
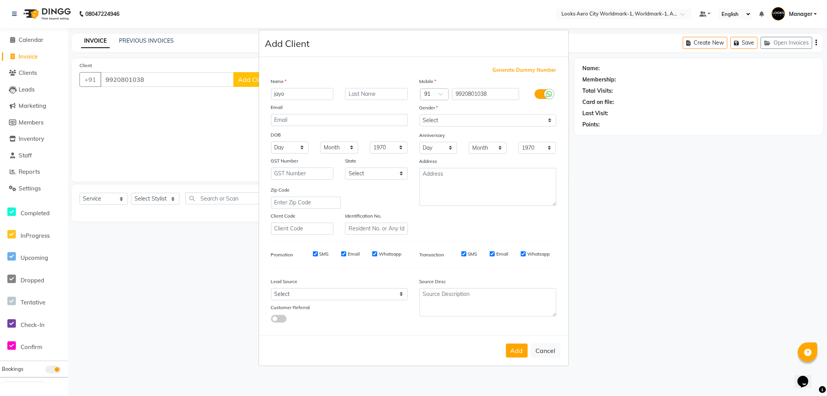
type input "jayo"
click at [368, 97] on input "text" at bounding box center [376, 94] width 63 height 12
type input "client"
click at [442, 119] on select "Select [DEMOGRAPHIC_DATA] [DEMOGRAPHIC_DATA] Other Prefer Not To Say" at bounding box center [488, 120] width 137 height 12
select select "male"
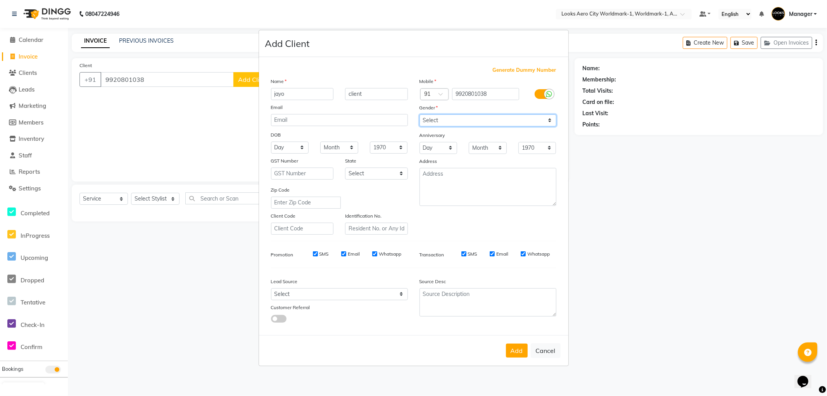
click at [420, 114] on select "Select [DEMOGRAPHIC_DATA] [DEMOGRAPHIC_DATA] Other Prefer Not To Say" at bounding box center [488, 120] width 137 height 12
click at [516, 351] on button "Add" at bounding box center [517, 351] width 22 height 14
click at [149, 244] on ngb-modal-window "Add Client Generate Dummy Number Name jayo client Email DOB Day 01 02 03 04 05 …" at bounding box center [413, 198] width 827 height 396
select select
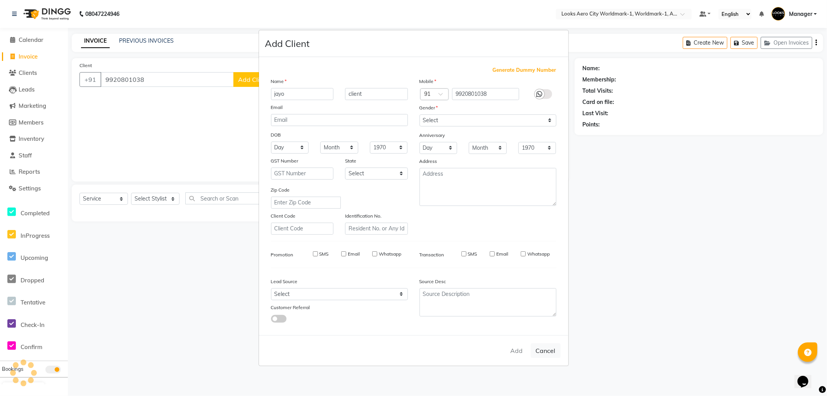
select select
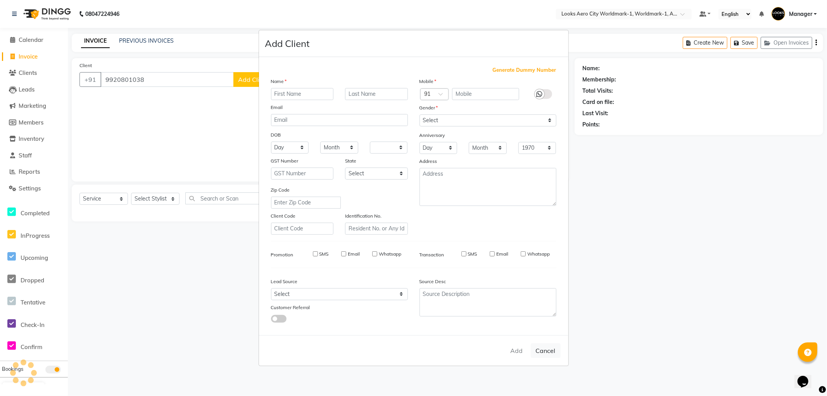
checkbox input "false"
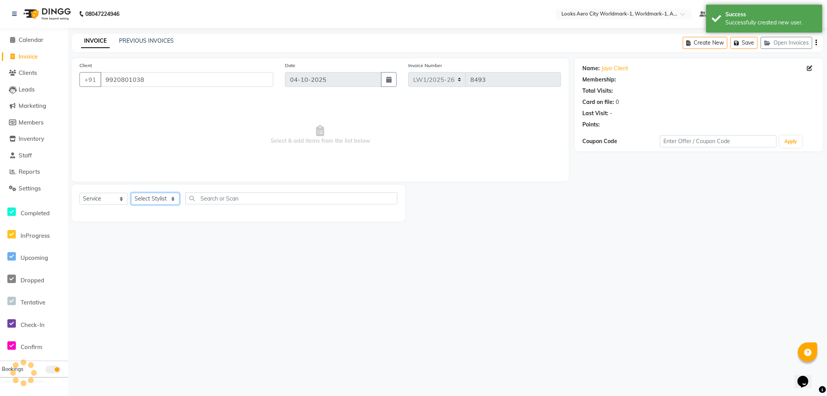
select select "1: Object"
click at [151, 200] on select "Select Stylist [PERSON_NAME] [PERSON_NAME] [PERSON_NAME] [PERSON_NAME] Counter_…" at bounding box center [155, 199] width 48 height 12
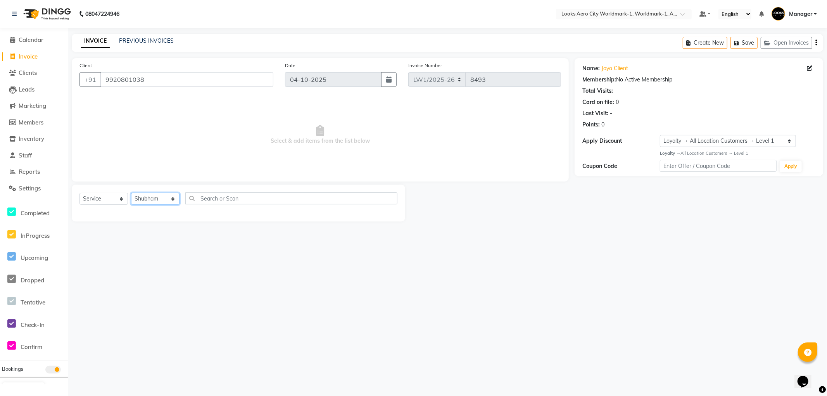
click at [131, 193] on select "Select Stylist [PERSON_NAME] [PERSON_NAME] [PERSON_NAME] [PERSON_NAME] Counter_…" at bounding box center [155, 199] width 48 height 12
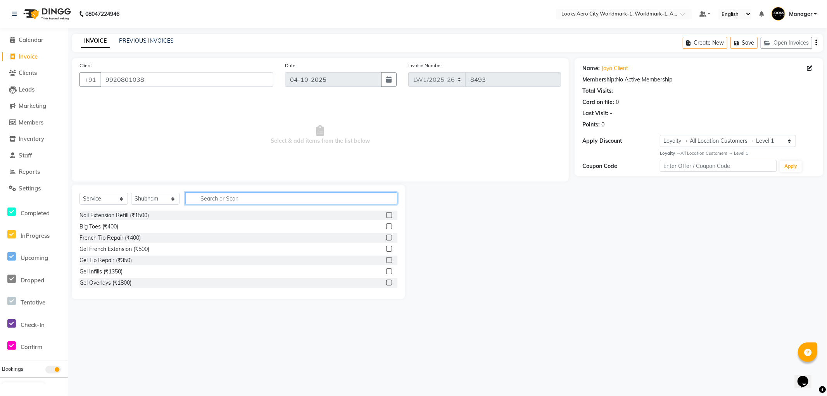
click at [210, 199] on input "text" at bounding box center [291, 198] width 212 height 12
click at [149, 201] on select "Select Stylist [PERSON_NAME] [PERSON_NAME] [PERSON_NAME] [PERSON_NAME] Counter_…" at bounding box center [155, 199] width 48 height 12
select select "84541"
click at [131, 193] on select "Select Stylist [PERSON_NAME] [PERSON_NAME] [PERSON_NAME] [PERSON_NAME] Counter_…" at bounding box center [155, 199] width 48 height 12
click at [211, 196] on input "text" at bounding box center [291, 198] width 212 height 12
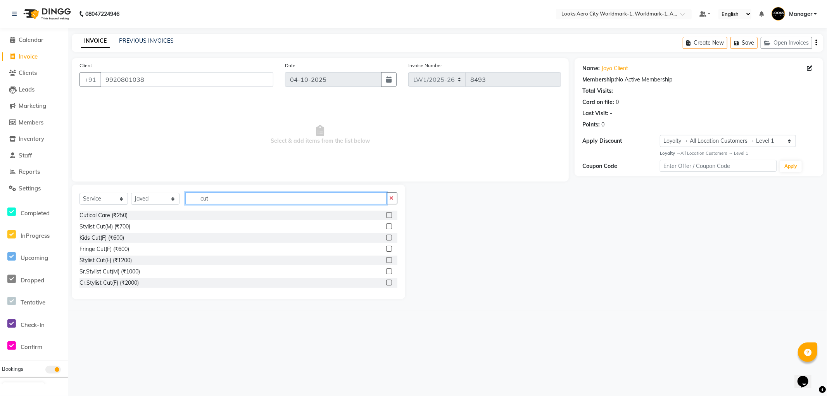
type input "cut"
drag, startPoint x: 381, startPoint y: 227, endPoint x: 358, endPoint y: 210, distance: 29.2
click at [386, 227] on label at bounding box center [389, 226] width 6 height 6
click at [386, 227] on input "checkbox" at bounding box center [388, 226] width 5 height 5
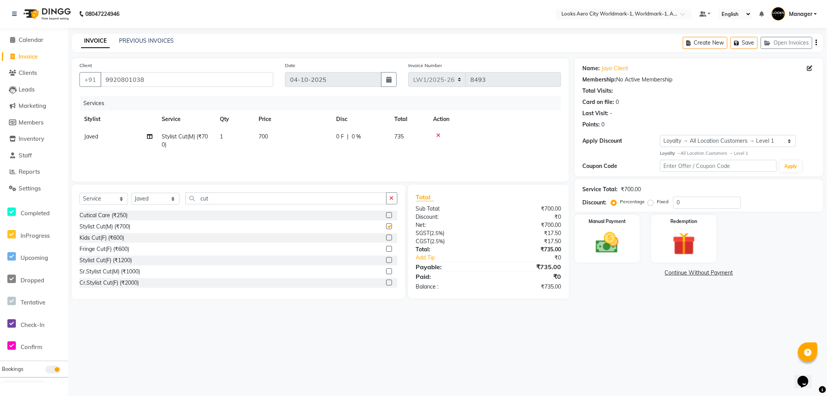
checkbox input "false"
drag, startPoint x: 220, startPoint y: 199, endPoint x: 192, endPoint y: 196, distance: 27.7
click at [192, 196] on input "cut" at bounding box center [285, 198] width 201 height 12
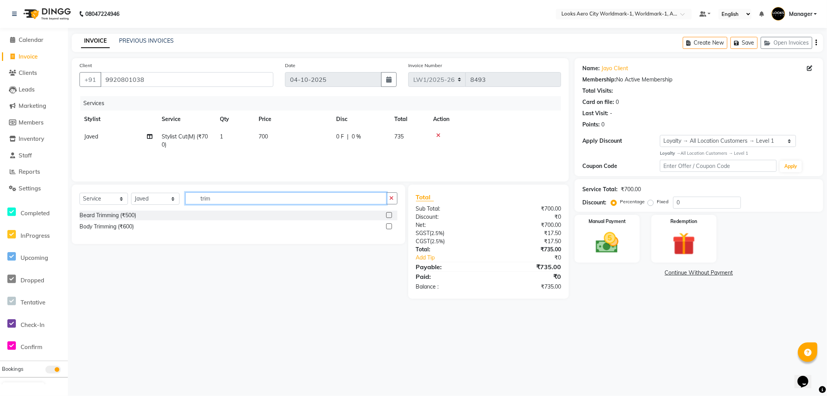
type input "trim"
click at [389, 215] on label at bounding box center [389, 215] width 6 height 6
click at [389, 215] on input "checkbox" at bounding box center [388, 215] width 5 height 5
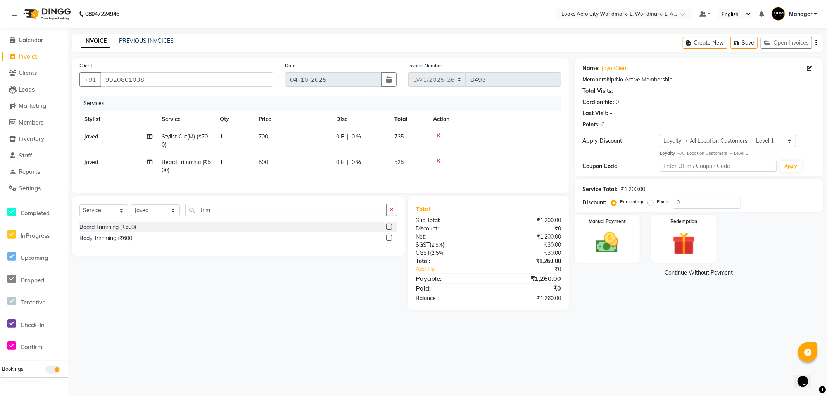
checkbox input "false"
click at [304, 143] on td "700" at bounding box center [293, 141] width 78 height 26
select select "84541"
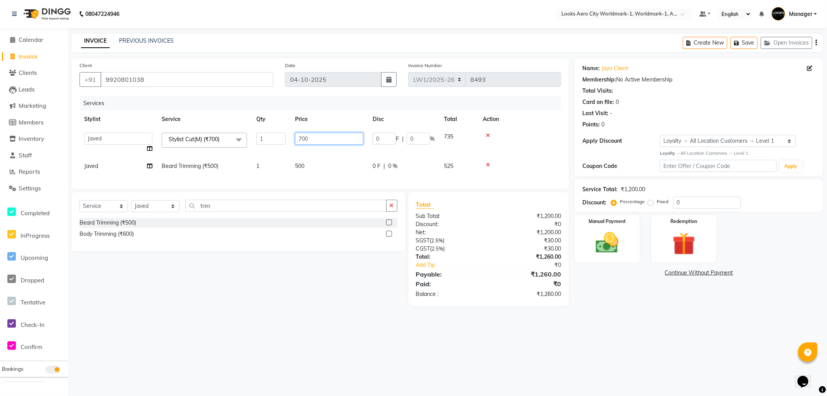
drag, startPoint x: 316, startPoint y: 140, endPoint x: 257, endPoint y: 139, distance: 58.6
click at [257, 139] on tr "Abhishek_Nails Amita Chauhan Anil Ashwin Celina Counter_Sales Dawa_Mgr Gaurav_P…" at bounding box center [320, 142] width 482 height 29
type input "600"
click at [318, 161] on td "500" at bounding box center [329, 165] width 78 height 17
select select "84541"
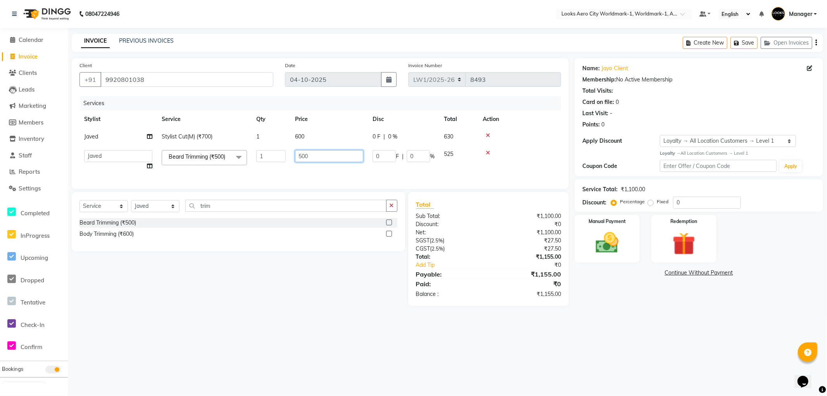
drag, startPoint x: 316, startPoint y: 157, endPoint x: 261, endPoint y: 154, distance: 55.9
click at [261, 154] on tr "Abhishek_Nails Amita Chauhan Anil Ashwin Celina Counter_Sales Dawa_Mgr Gaurav_P…" at bounding box center [320, 159] width 482 height 29
type input "400"
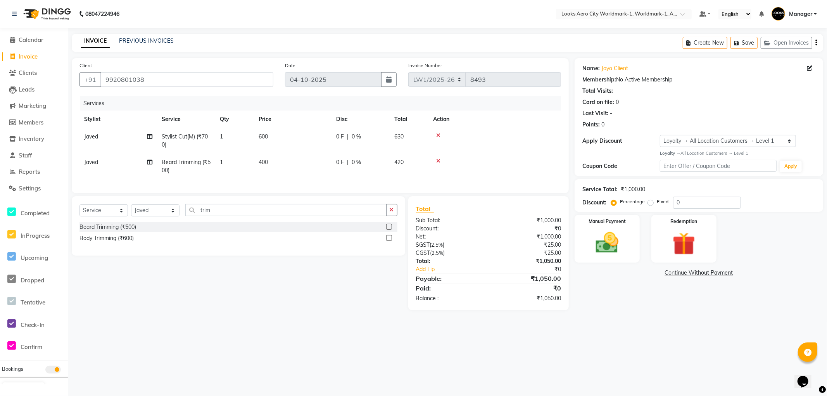
click at [332, 331] on div "08047224946 Select Location × Looks Aero City Worldmark-1, Worldmark-1, Aerocit…" at bounding box center [413, 198] width 827 height 396
click at [594, 254] on img at bounding box center [607, 243] width 39 height 28
click at [638, 270] on span "UPI" at bounding box center [637, 273] width 12 height 9
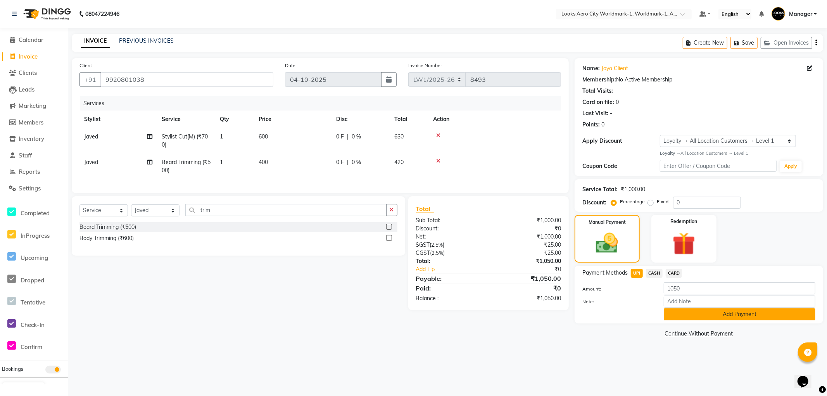
click at [682, 314] on button "Add Payment" at bounding box center [740, 314] width 152 height 12
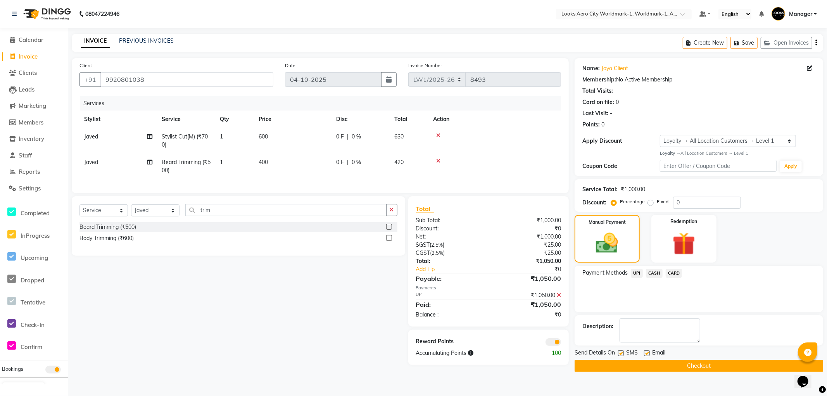
click at [646, 354] on label at bounding box center [647, 353] width 6 height 6
click at [646, 354] on input "checkbox" at bounding box center [646, 353] width 5 height 5
checkbox input "false"
click at [641, 364] on button "Checkout" at bounding box center [699, 366] width 249 height 12
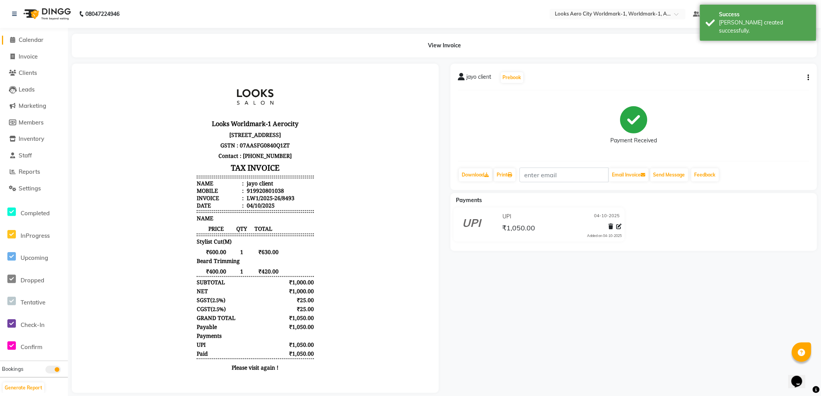
click at [29, 36] on span "Calendar" at bounding box center [31, 39] width 25 height 7
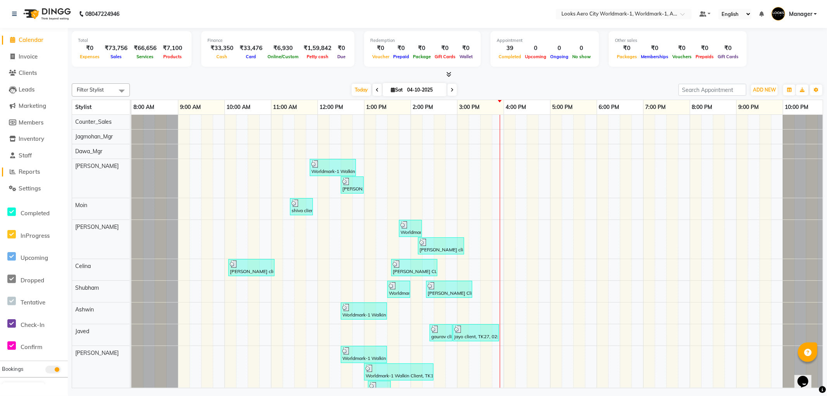
click at [34, 168] on link "Reports" at bounding box center [34, 172] width 64 height 9
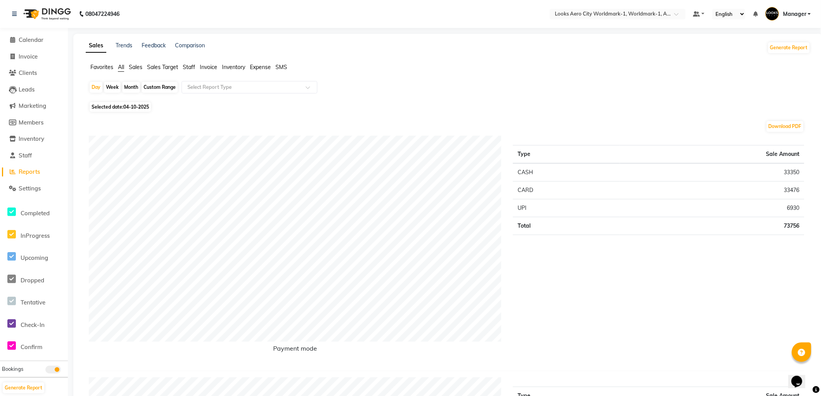
click at [187, 67] on span "Staff" at bounding box center [189, 67] width 12 height 7
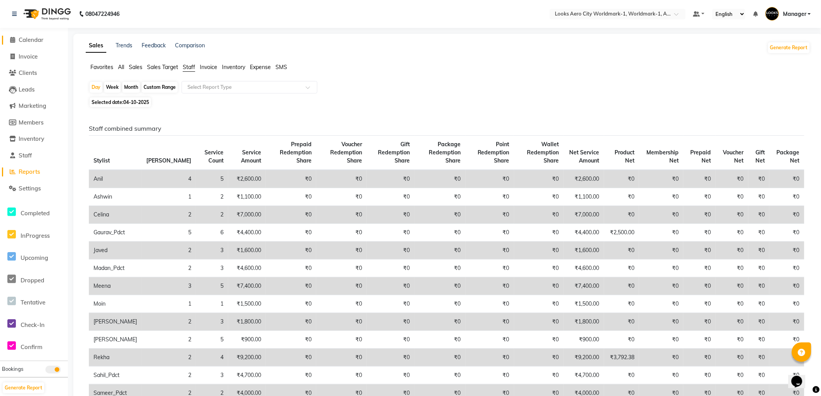
click at [34, 39] on span "Calendar" at bounding box center [31, 39] width 25 height 7
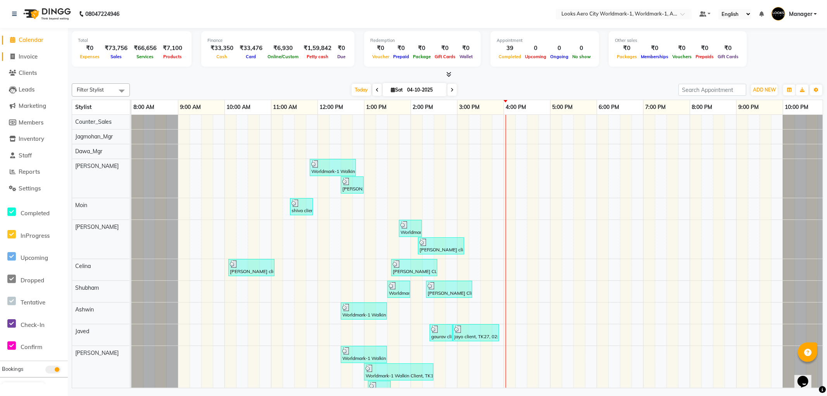
click at [28, 58] on span "Invoice" at bounding box center [28, 56] width 19 height 7
select select "service"
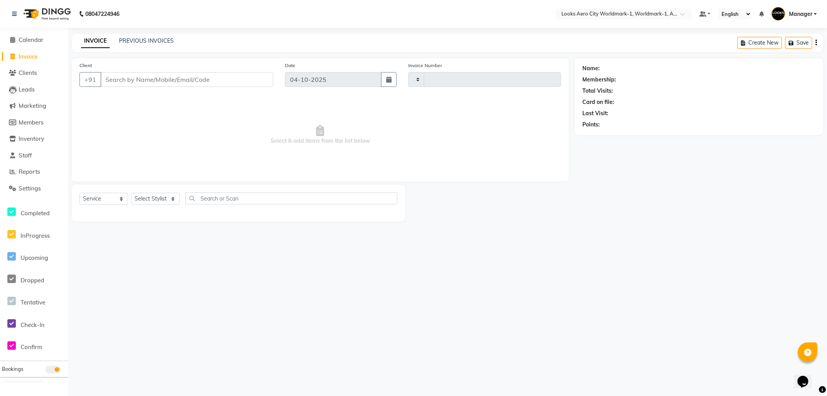
type input "8494"
select select "8573"
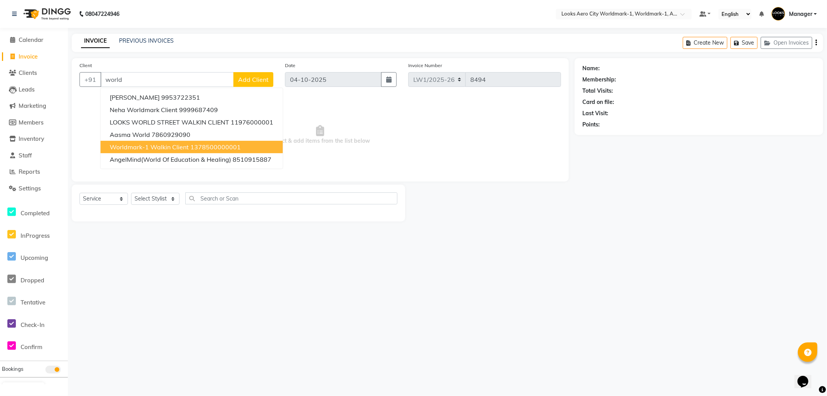
click at [146, 145] on span "Worldmark-1 Walkin Client" at bounding box center [149, 147] width 79 height 8
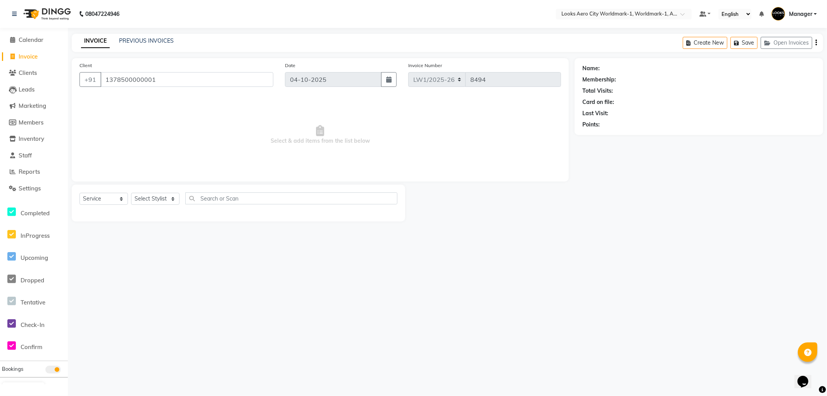
type input "1378500000001"
click at [145, 202] on select "Select Stylist [PERSON_NAME] [PERSON_NAME] [PERSON_NAME] [PERSON_NAME] Counter_…" at bounding box center [155, 199] width 48 height 12
select select "1: Object"
select select "84452"
click at [131, 193] on select "Select Stylist [PERSON_NAME] [PERSON_NAME] [PERSON_NAME] [PERSON_NAME] Counter_…" at bounding box center [155, 199] width 48 height 12
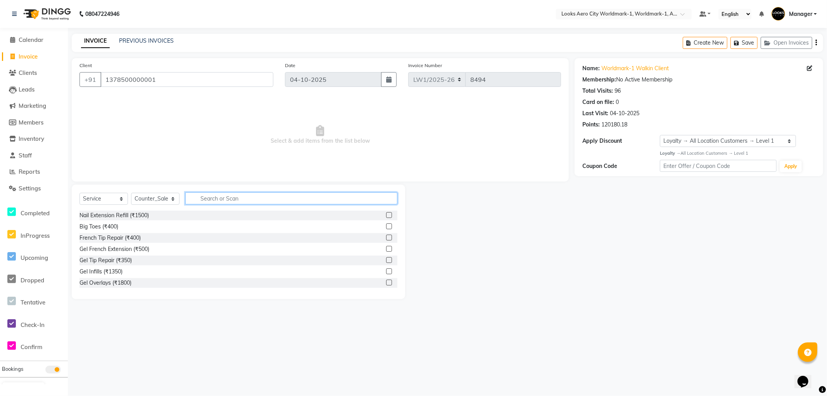
click at [206, 196] on input "text" at bounding box center [291, 198] width 212 height 12
type input "wash"
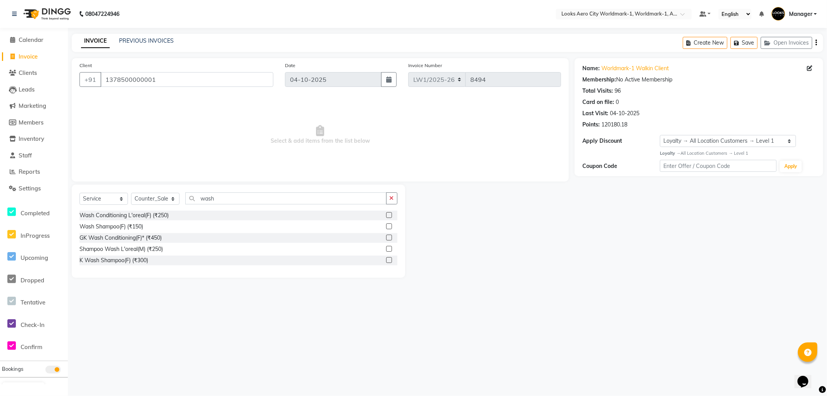
click at [388, 226] on label at bounding box center [389, 226] width 6 height 6
click at [388, 226] on input "checkbox" at bounding box center [388, 226] width 5 height 5
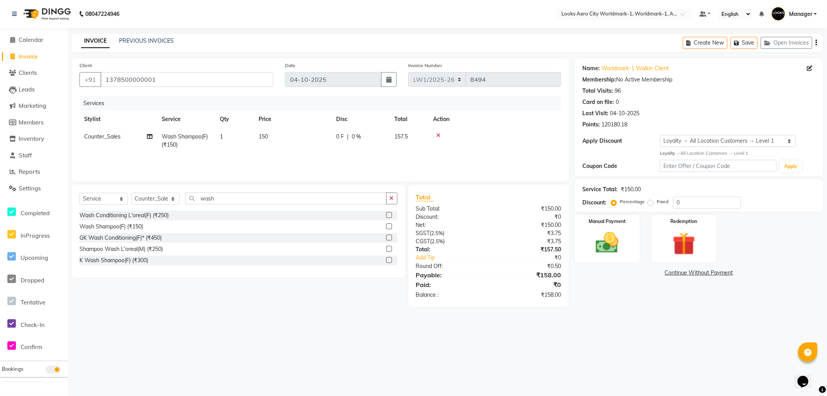
click at [388, 227] on label at bounding box center [389, 226] width 6 height 6
click at [388, 227] on input "checkbox" at bounding box center [388, 226] width 5 height 5
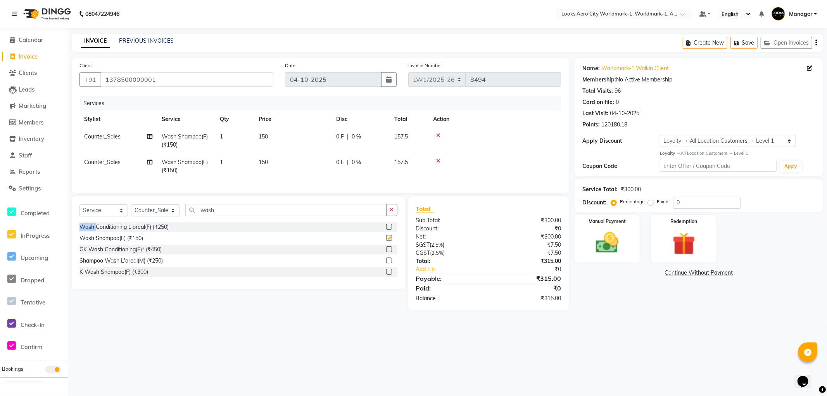
click at [388, 222] on div "Select Service Product Membership Package Voucher Prepaid Gift Card Select Styl…" at bounding box center [238, 213] width 318 height 18
click at [388, 241] on label at bounding box center [389, 238] width 6 height 6
click at [388, 241] on input "checkbox" at bounding box center [388, 238] width 5 height 5
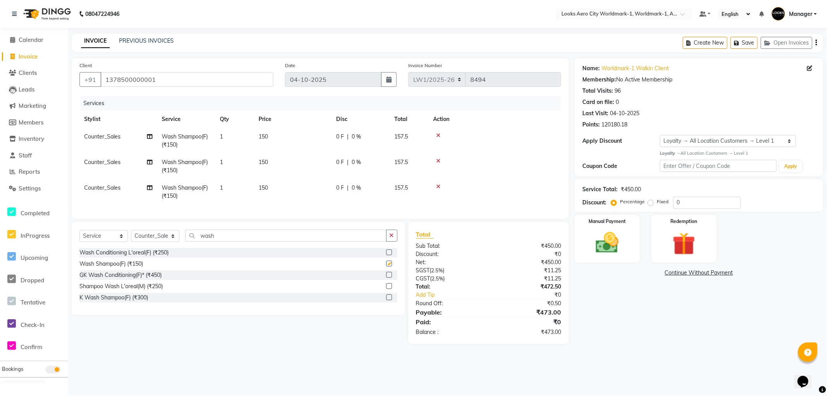
checkbox input "false"
drag, startPoint x: 280, startPoint y: 140, endPoint x: 293, endPoint y: 138, distance: 12.9
click at [282, 140] on td "150" at bounding box center [293, 141] width 78 height 26
select select "84452"
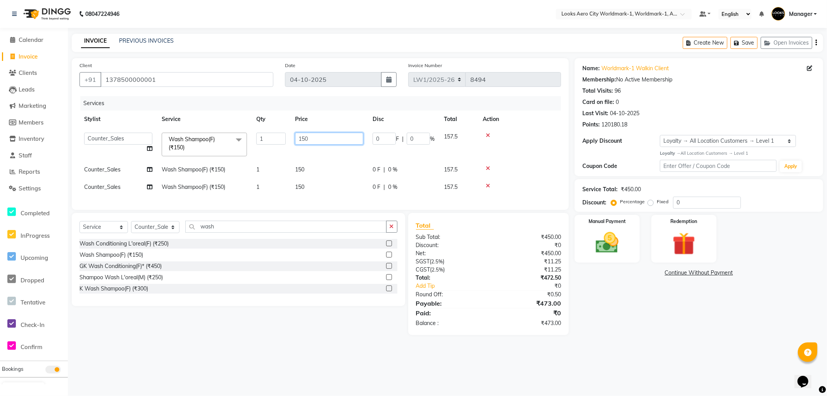
drag, startPoint x: 320, startPoint y: 138, endPoint x: 255, endPoint y: 135, distance: 65.6
click at [255, 135] on tr "Abhishek_Nails [PERSON_NAME] [PERSON_NAME] [PERSON_NAME] [PERSON_NAME] Counter_…" at bounding box center [320, 144] width 482 height 33
type input "600"
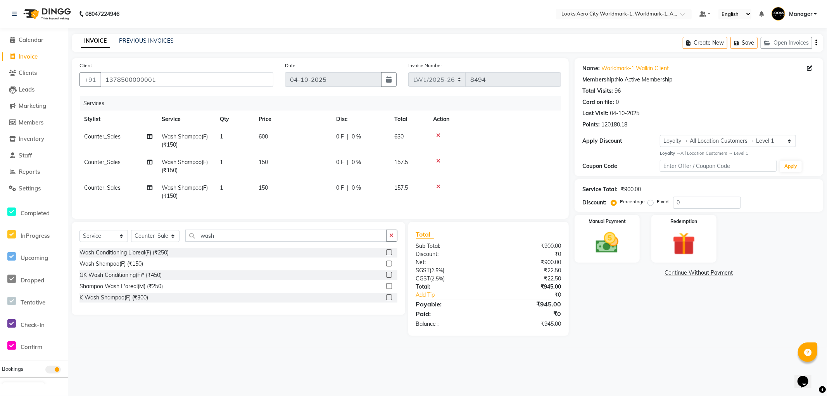
click at [315, 169] on td "150" at bounding box center [293, 167] width 78 height 26
select select "84452"
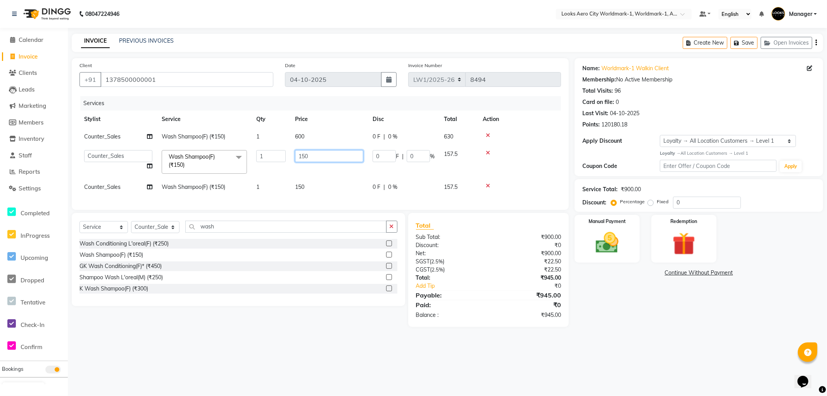
drag, startPoint x: 322, startPoint y: 156, endPoint x: 263, endPoint y: 150, distance: 59.6
click at [263, 150] on tr "Abhishek_Nails [PERSON_NAME] [PERSON_NAME] [PERSON_NAME] [PERSON_NAME] Counter_…" at bounding box center [320, 161] width 482 height 33
type input "600"
click at [326, 183] on td "150" at bounding box center [329, 186] width 78 height 17
select select "84452"
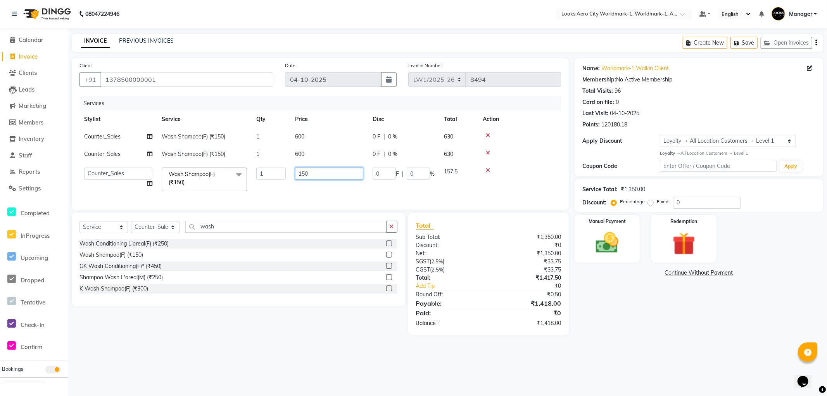
drag, startPoint x: 274, startPoint y: 173, endPoint x: 265, endPoint y: 173, distance: 8.9
click at [265, 173] on tr "Abhishek_Nails [PERSON_NAME] [PERSON_NAME] [PERSON_NAME] [PERSON_NAME] Counter_…" at bounding box center [320, 179] width 482 height 33
type input "600"
click at [307, 347] on main "INVOICE PREVIOUS INVOICES Create New Save Open Invoices Client +91 137850000000…" at bounding box center [447, 190] width 759 height 313
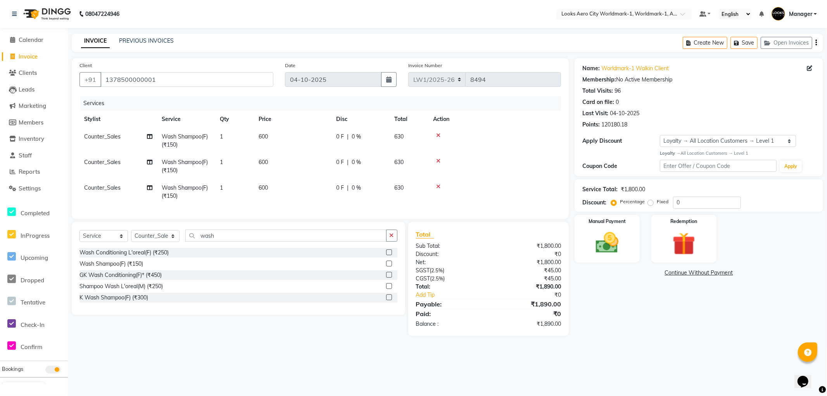
click at [437, 187] on icon at bounding box center [438, 186] width 4 height 5
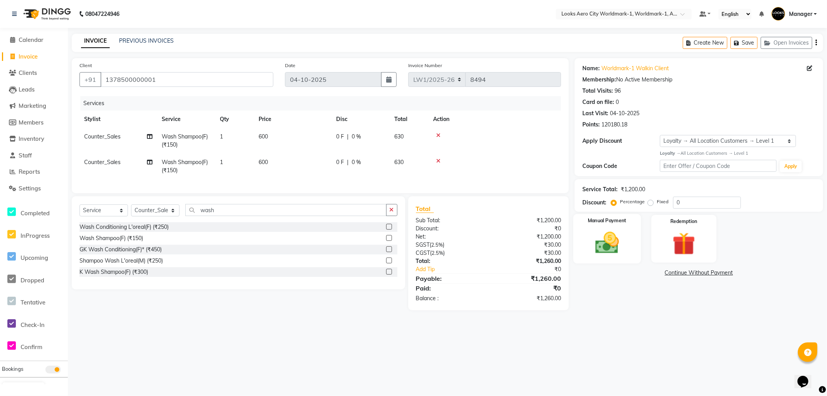
click at [619, 250] on img at bounding box center [607, 243] width 39 height 28
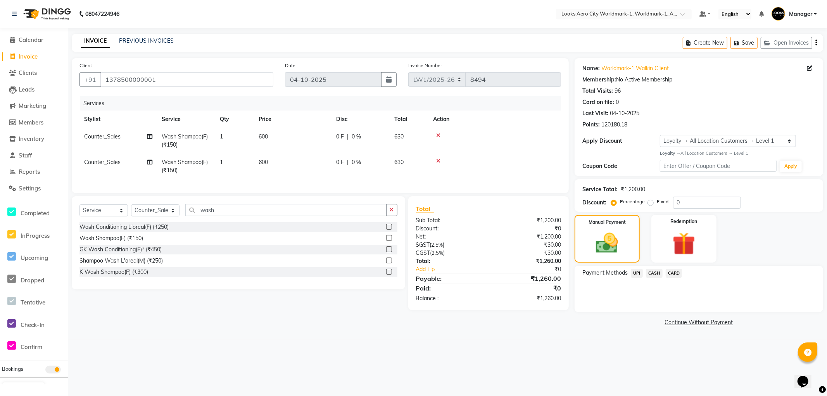
click at [439, 161] on icon at bounding box center [438, 160] width 4 height 5
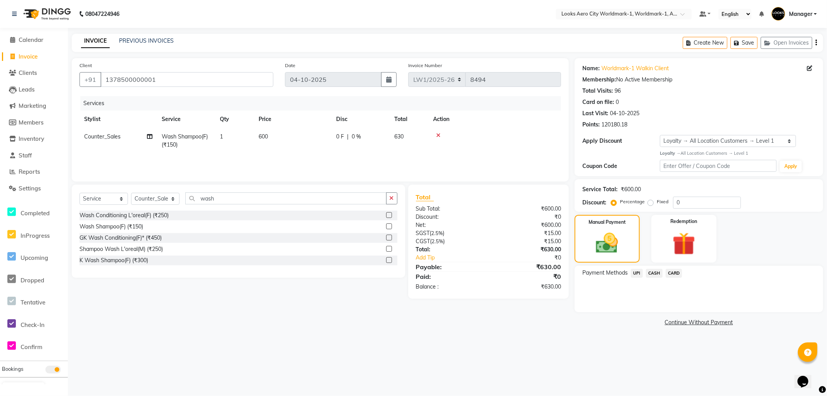
click at [650, 272] on span "CASH" at bounding box center [654, 273] width 17 height 9
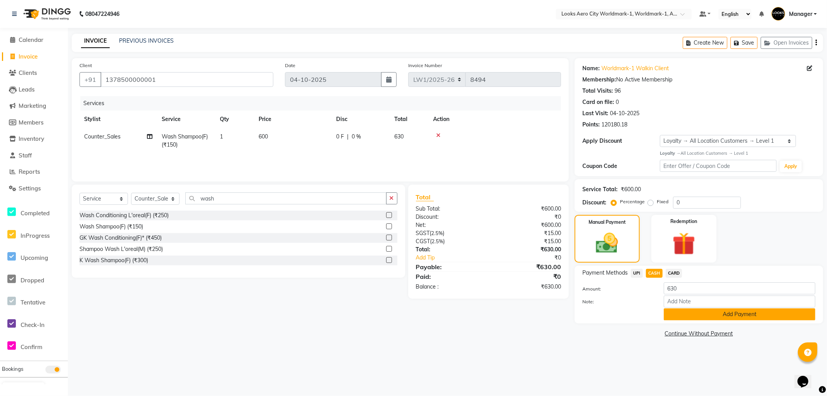
click at [683, 313] on button "Add Payment" at bounding box center [740, 314] width 152 height 12
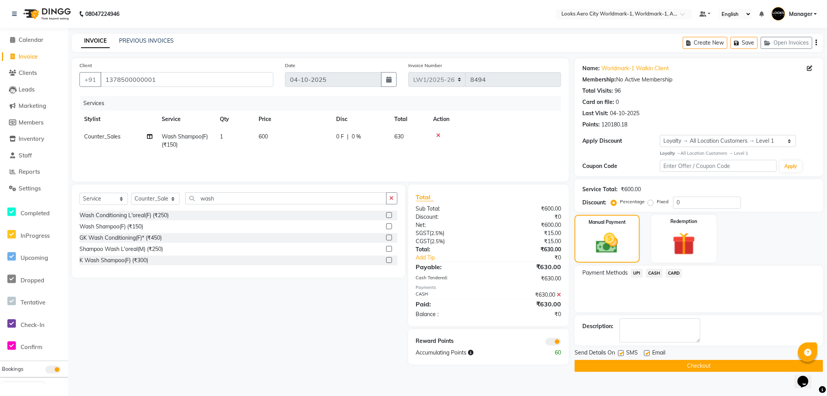
click at [646, 354] on label at bounding box center [647, 353] width 6 height 6
click at [646, 354] on input "checkbox" at bounding box center [646, 353] width 5 height 5
checkbox input "false"
click at [551, 344] on span at bounding box center [554, 342] width 16 height 8
click at [561, 343] on input "checkbox" at bounding box center [561, 343] width 0 height 0
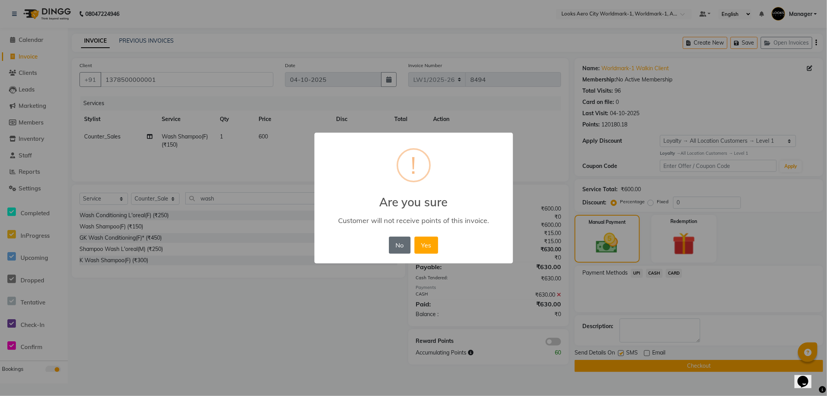
click at [401, 249] on button "No" at bounding box center [400, 245] width 22 height 17
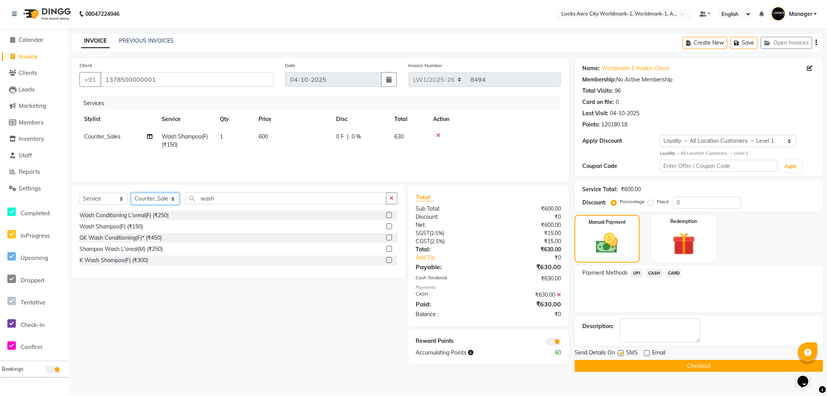
click at [145, 202] on select "Select Stylist [PERSON_NAME] [PERSON_NAME] [PERSON_NAME] [PERSON_NAME] Counter_…" at bounding box center [155, 199] width 48 height 12
select select "84553"
click at [131, 193] on select "Select Stylist [PERSON_NAME] [PERSON_NAME] [PERSON_NAME] [PERSON_NAME] Counter_…" at bounding box center [155, 199] width 48 height 12
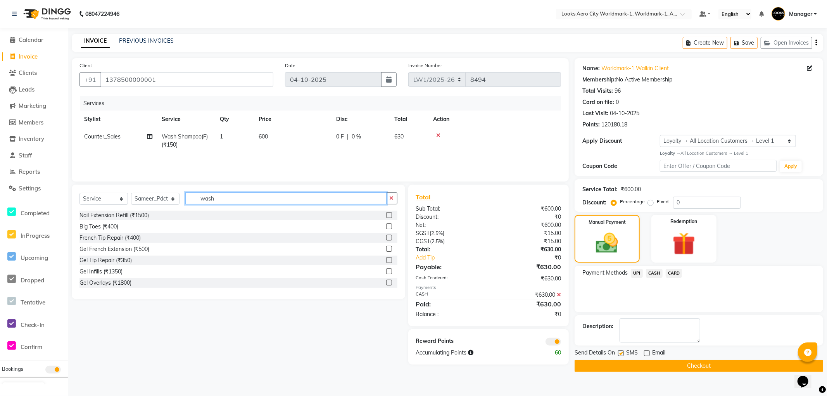
click at [262, 198] on input "wash" at bounding box center [285, 198] width 201 height 12
type input "w"
type input "wash"
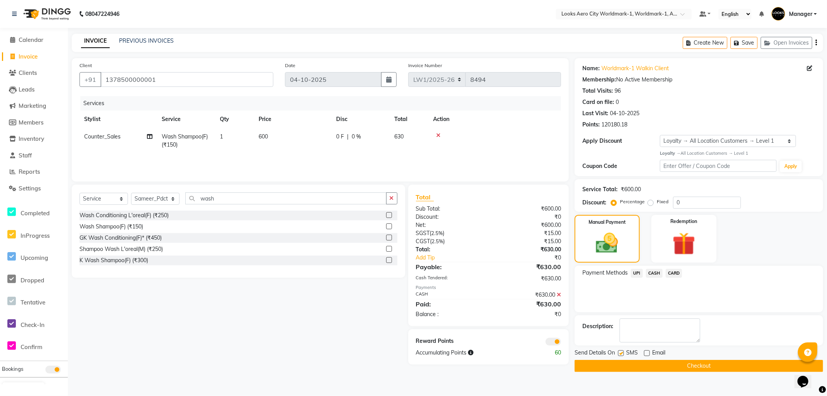
click at [389, 224] on label at bounding box center [389, 226] width 6 height 6
click at [389, 224] on input "checkbox" at bounding box center [388, 226] width 5 height 5
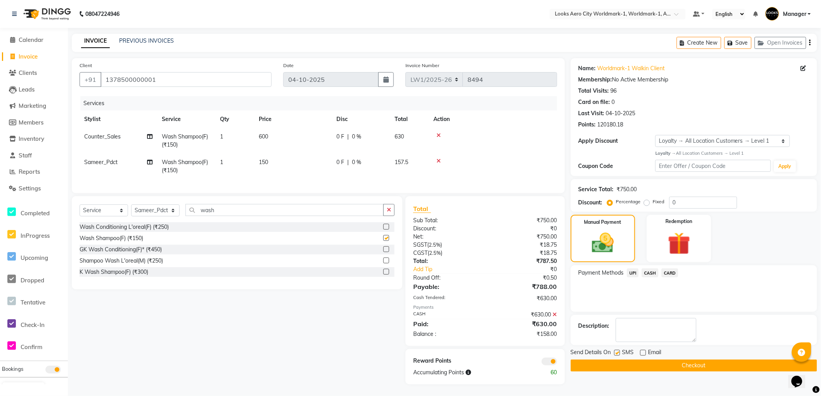
checkbox input "false"
click at [292, 161] on td "150" at bounding box center [293, 167] width 78 height 26
select select "84553"
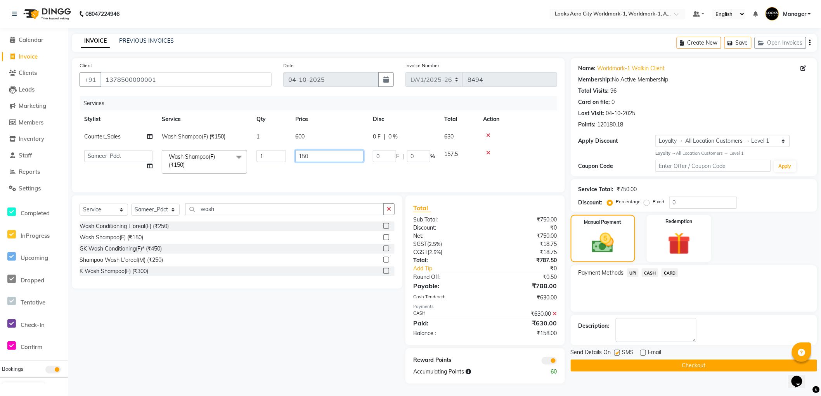
drag, startPoint x: 325, startPoint y: 157, endPoint x: 295, endPoint y: 153, distance: 30.2
click at [295, 153] on input "150" at bounding box center [329, 156] width 68 height 12
type input "600"
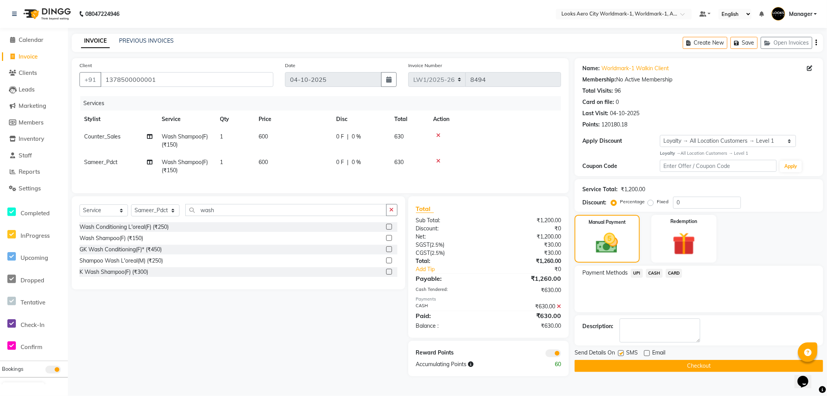
click at [206, 332] on div "Select Service Product Membership Package Voucher Prepaid Gift Card Select Styl…" at bounding box center [235, 286] width 339 height 180
click at [184, 80] on input "1378500000001" at bounding box center [186, 79] width 173 height 15
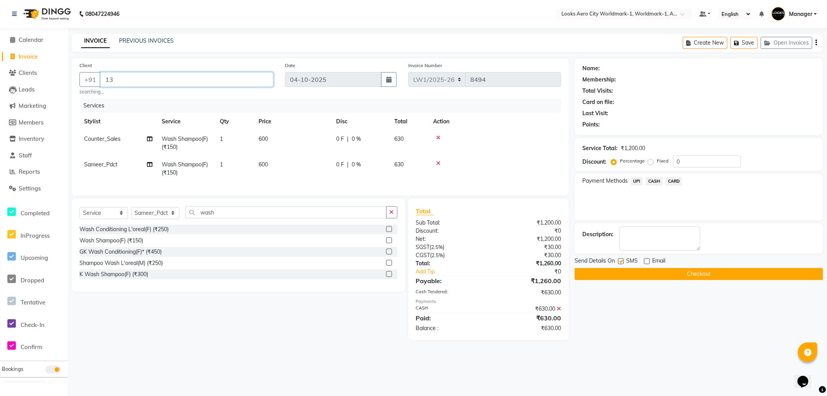
type input "1"
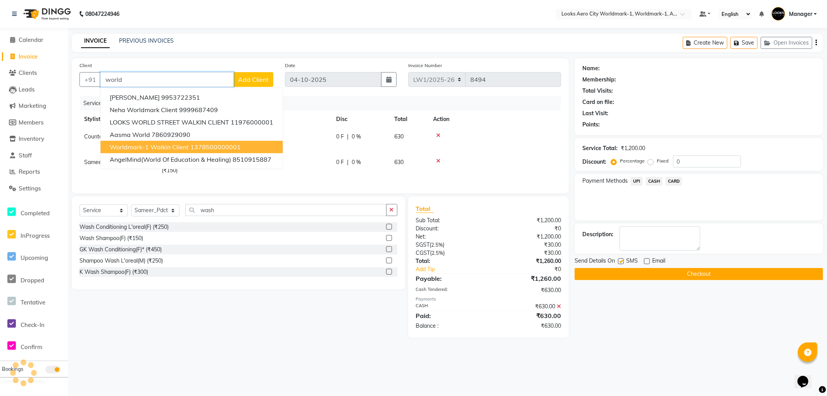
click at [142, 144] on span "Worldmark-1 Walkin Client" at bounding box center [149, 147] width 79 height 8
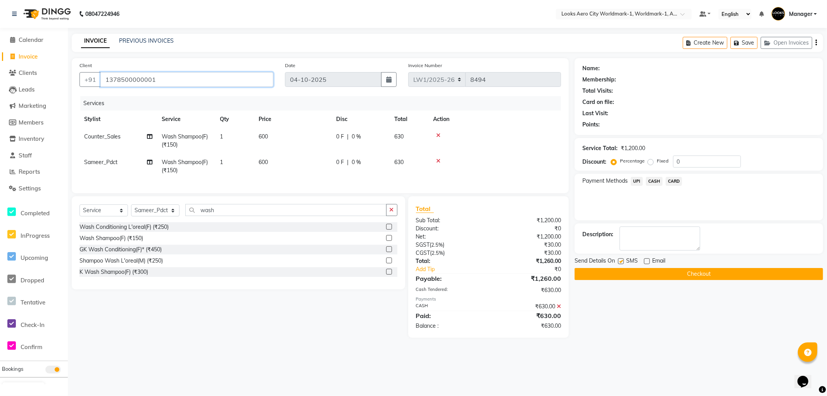
type input "1378500000001"
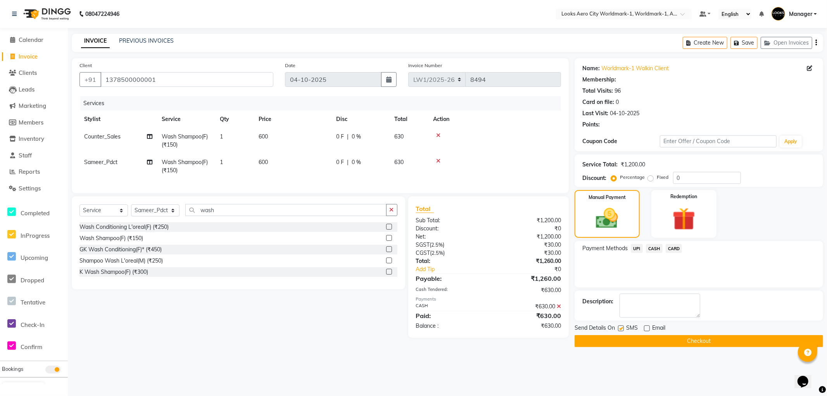
select select "1: Object"
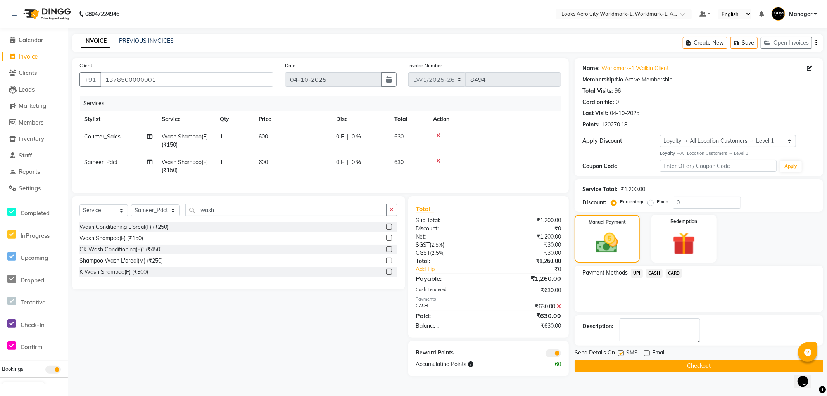
click at [558, 309] on icon at bounding box center [559, 306] width 4 height 5
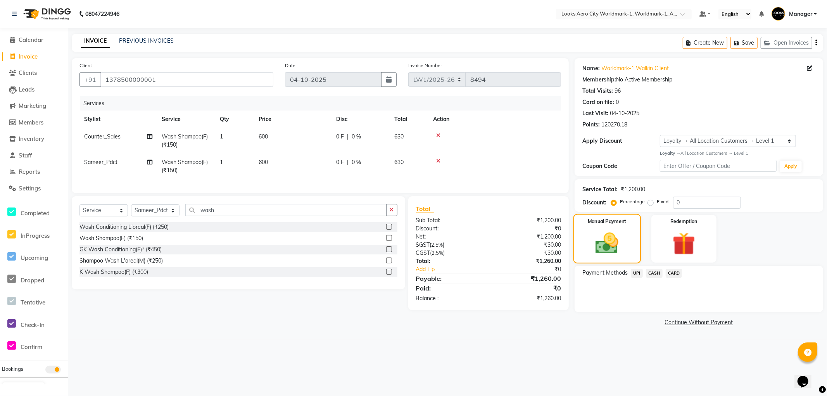
click at [606, 246] on img at bounding box center [608, 243] width 38 height 26
click at [656, 273] on span "CASH" at bounding box center [654, 273] width 17 height 9
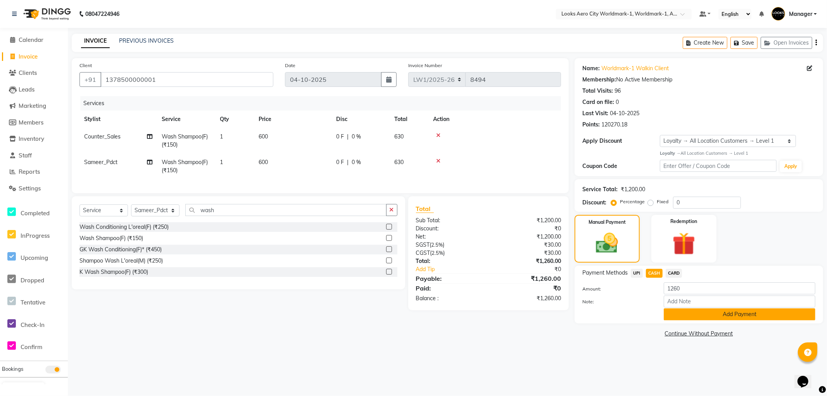
click at [716, 317] on button "Add Payment" at bounding box center [740, 314] width 152 height 12
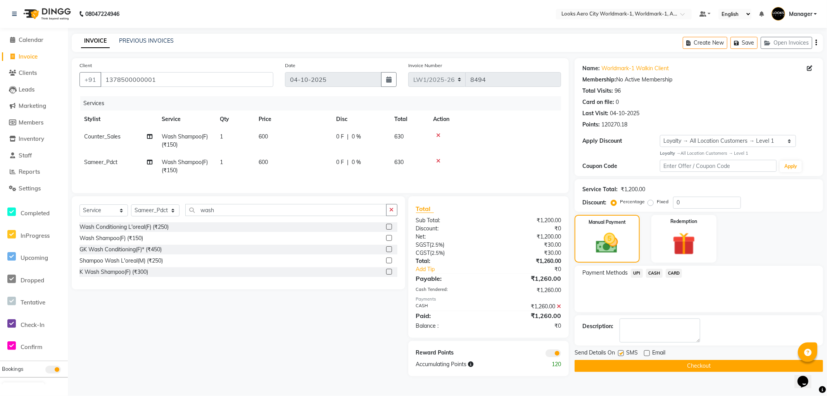
click at [277, 160] on td "600" at bounding box center [293, 167] width 78 height 26
select select "84553"
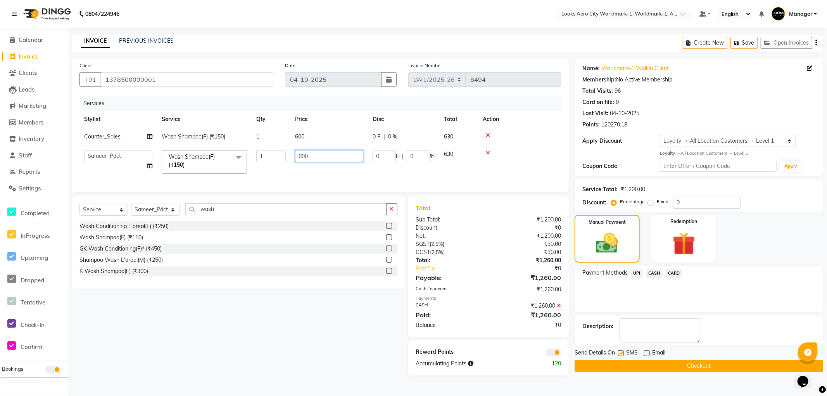
drag, startPoint x: 309, startPoint y: 152, endPoint x: 281, endPoint y: 151, distance: 28.3
click at [282, 152] on tr "Abhishek_Nails Amita Chauhan Anil Ashwin Celina Counter_Sales Dawa_Mgr Gaurav_P…" at bounding box center [320, 161] width 482 height 33
click at [322, 140] on td "600" at bounding box center [329, 136] width 78 height 17
select select "84452"
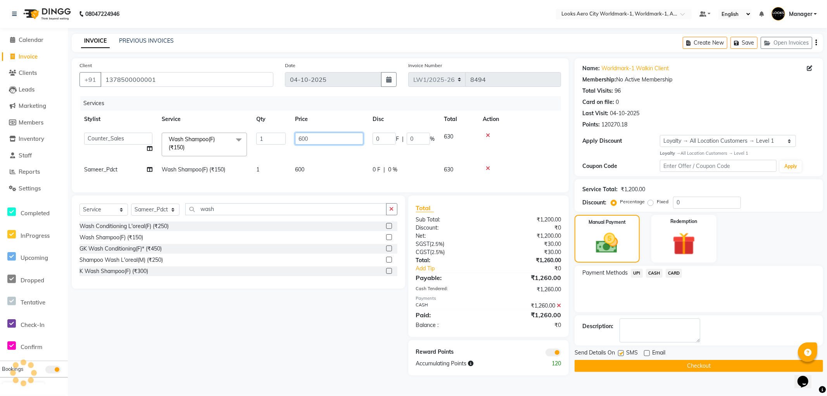
drag, startPoint x: 282, startPoint y: 139, endPoint x: 281, endPoint y: 133, distance: 6.3
click at [281, 135] on tr "Abhishek_Nails Amita Chauhan Anil Ashwin Celina Counter_Sales Dawa_Mgr Gaurav_P…" at bounding box center [320, 144] width 482 height 33
type input "200"
click at [256, 334] on div "Select Service Product Membership Package Voucher Prepaid Gift Card Select Styl…" at bounding box center [235, 285] width 339 height 180
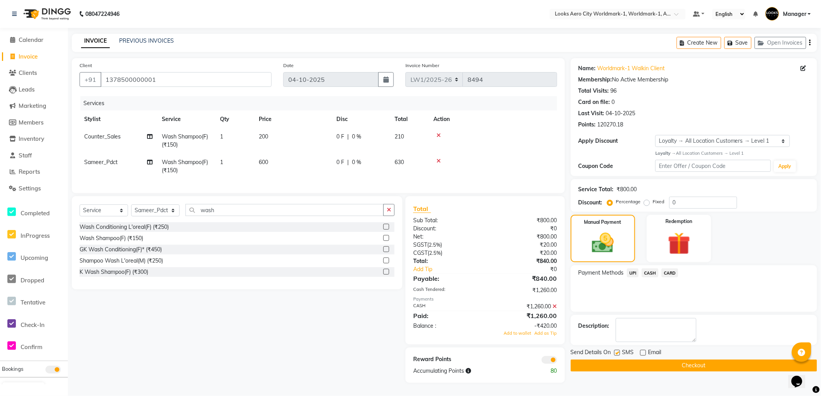
click at [547, 311] on div "₹1,260.00" at bounding box center [524, 306] width 78 height 8
click at [555, 309] on icon at bounding box center [555, 306] width 4 height 5
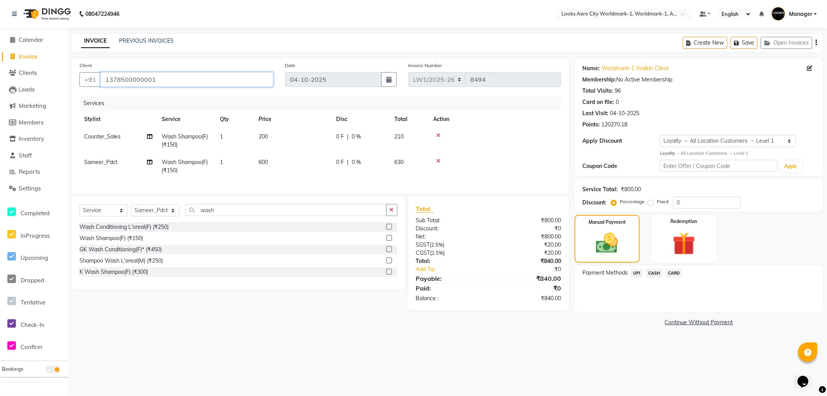
click at [194, 80] on input "1378500000001" at bounding box center [186, 79] width 173 height 15
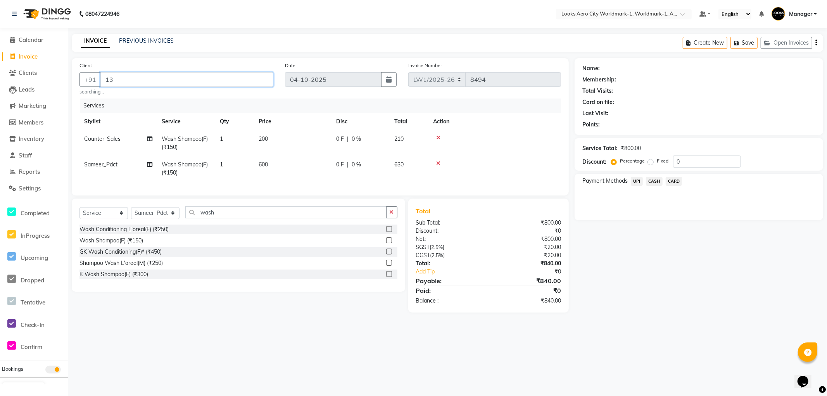
type input "1"
type input "9893590433"
click at [244, 80] on span "Add Client" at bounding box center [253, 80] width 31 height 8
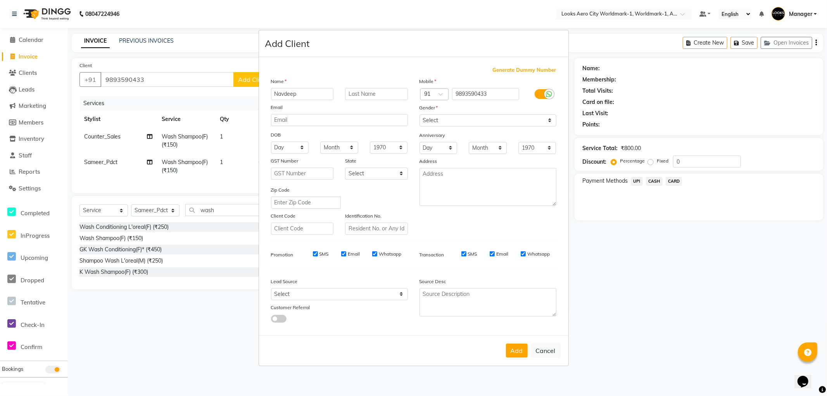
type input "Navdeep"
click at [370, 97] on input "text" at bounding box center [376, 94] width 63 height 12
type input "client"
click at [457, 121] on select "Select [DEMOGRAPHIC_DATA] [DEMOGRAPHIC_DATA] Other Prefer Not To Say" at bounding box center [488, 120] width 137 height 12
select select "[DEMOGRAPHIC_DATA]"
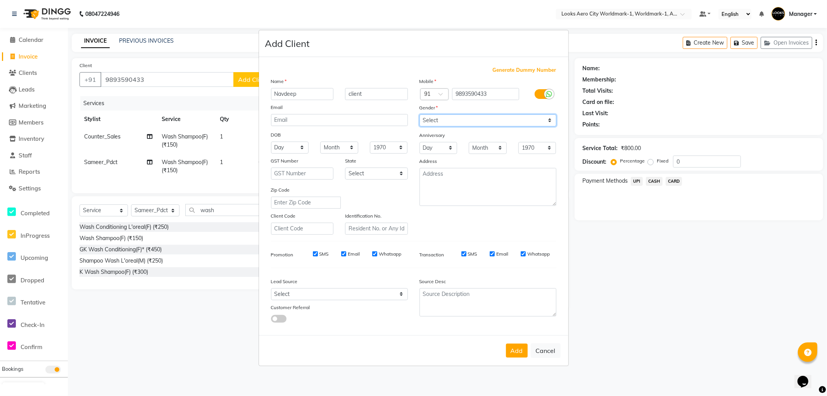
click at [420, 114] on select "Select [DEMOGRAPHIC_DATA] [DEMOGRAPHIC_DATA] Other Prefer Not To Say" at bounding box center [488, 120] width 137 height 12
click at [511, 346] on button "Add" at bounding box center [517, 351] width 22 height 14
select select
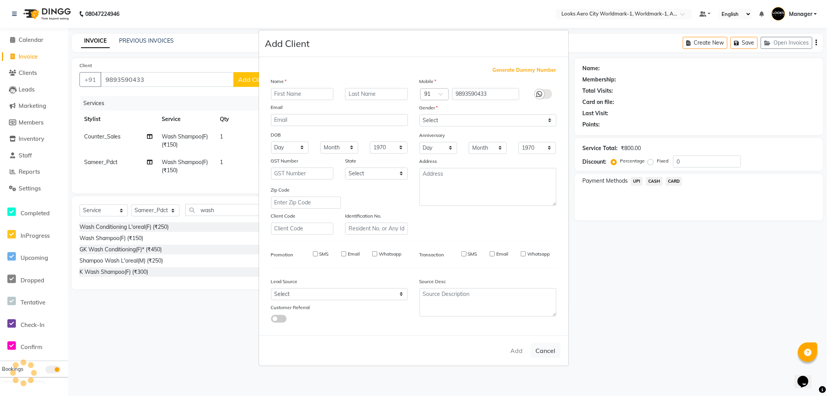
select select
checkbox input "false"
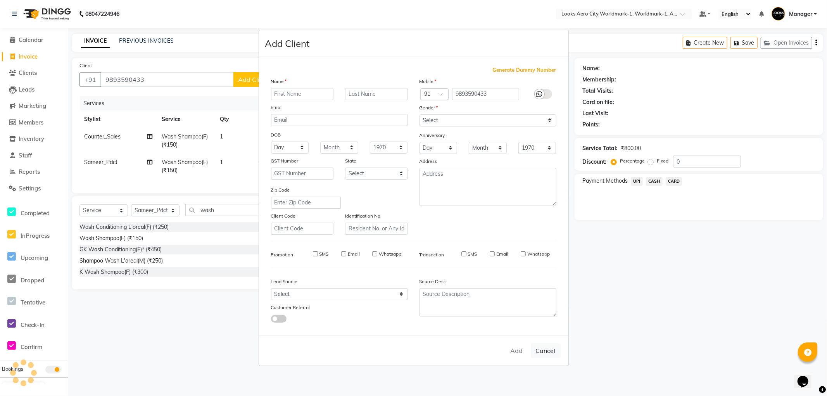
checkbox input "false"
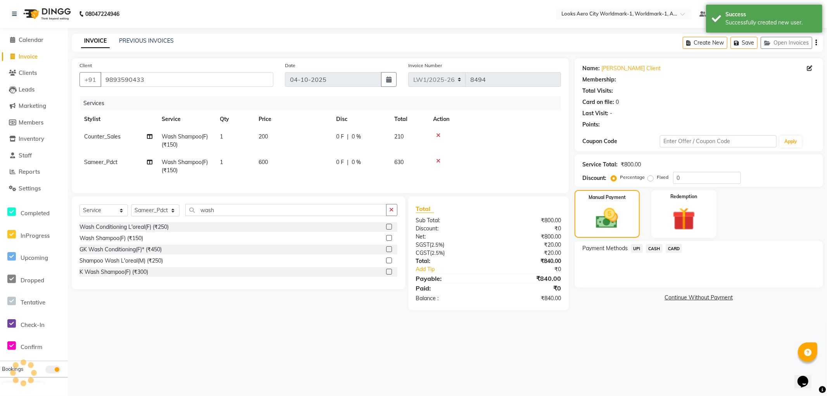
select select "1: Object"
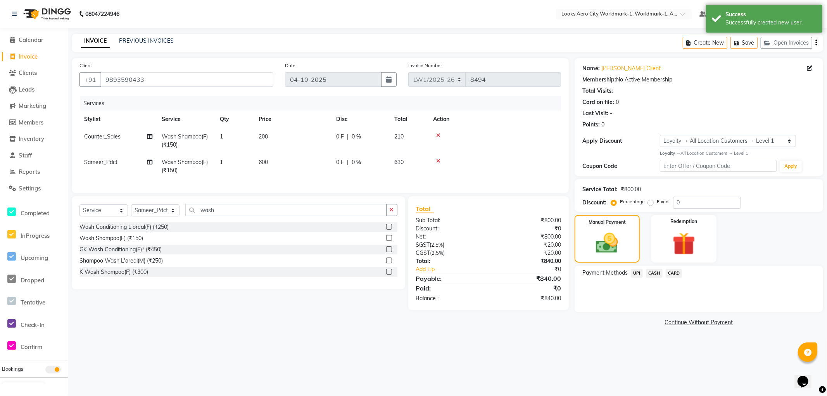
click at [278, 168] on td "600" at bounding box center [293, 167] width 78 height 26
select select "84553"
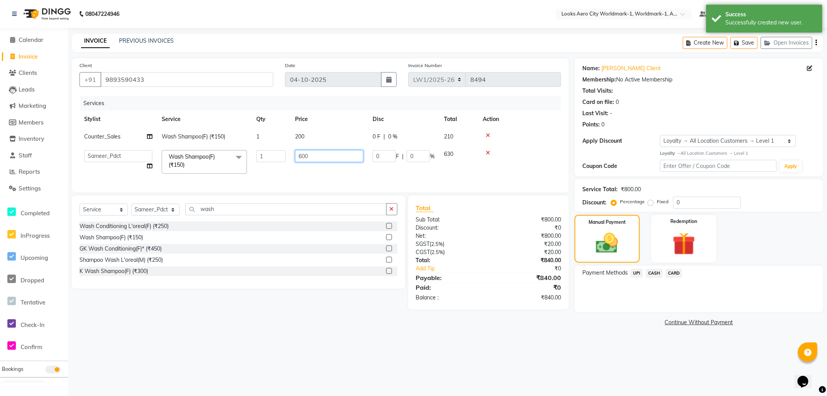
drag, startPoint x: 309, startPoint y: 157, endPoint x: 279, endPoint y: 156, distance: 30.3
click at [279, 157] on tr "Abhishek_Nails Amita Chauhan Anil Ashwin Celina Counter_Sales Dawa_Mgr Gaurav_P…" at bounding box center [320, 161] width 482 height 33
type input "400"
click at [312, 140] on td "200" at bounding box center [329, 136] width 78 height 17
select select "84452"
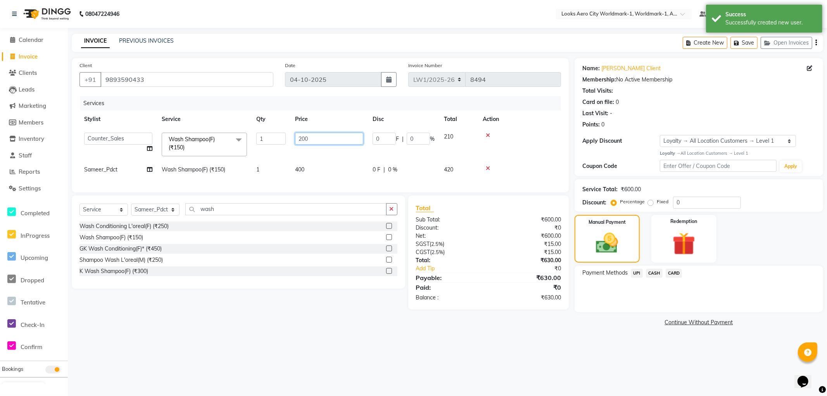
drag, startPoint x: 314, startPoint y: 140, endPoint x: 268, endPoint y: 145, distance: 46.9
click at [268, 145] on tr "Abhishek_Nails Amita Chauhan Anil Ashwin Celina Counter_Sales Dawa_Mgr Gaurav_P…" at bounding box center [320, 144] width 482 height 33
type input "400"
drag, startPoint x: 463, startPoint y: 354, endPoint x: 487, endPoint y: 347, distance: 25.5
click at [463, 354] on div "08047224946 Select Location × Looks Aero City Worldmark-1, Worldmark-1, Aerocit…" at bounding box center [413, 198] width 827 height 396
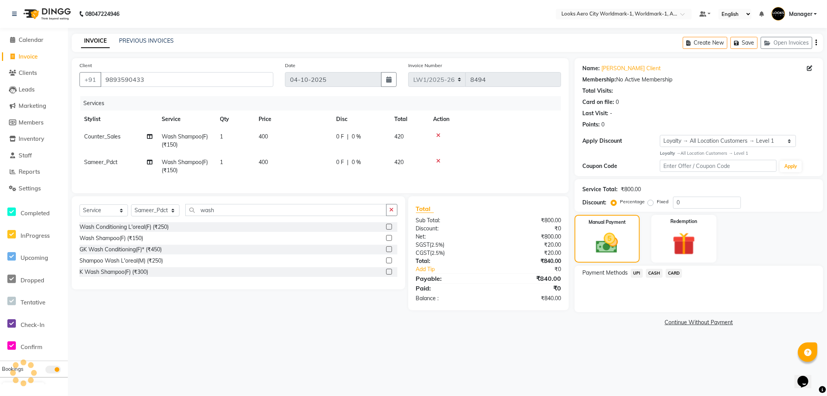
click at [650, 273] on span "CASH" at bounding box center [654, 273] width 17 height 9
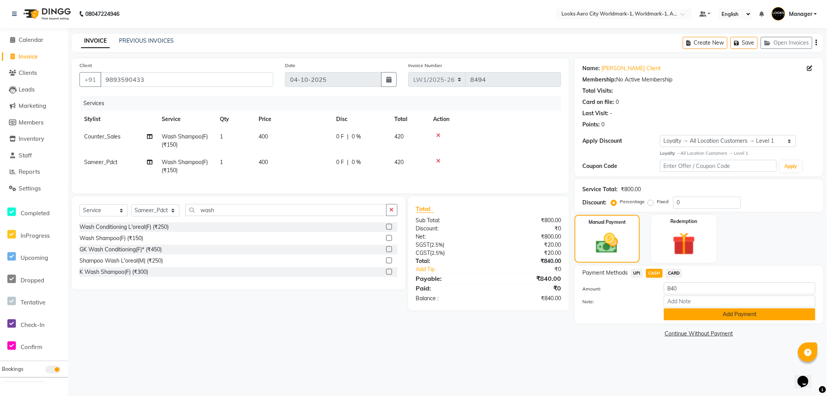
click at [694, 313] on button "Add Payment" at bounding box center [740, 314] width 152 height 12
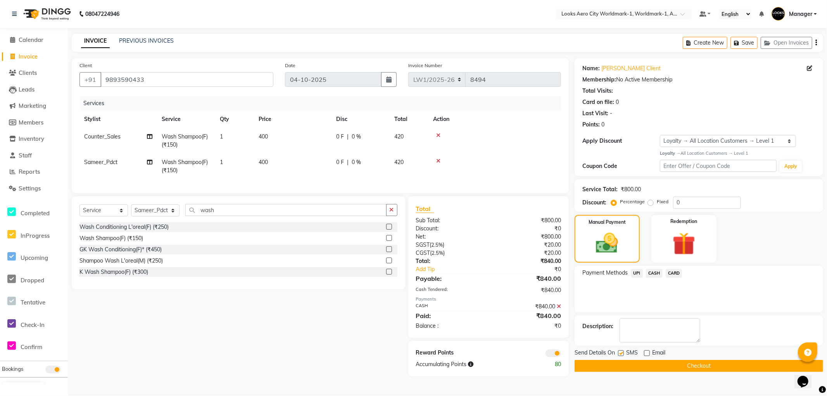
click at [623, 363] on button "Checkout" at bounding box center [699, 366] width 249 height 12
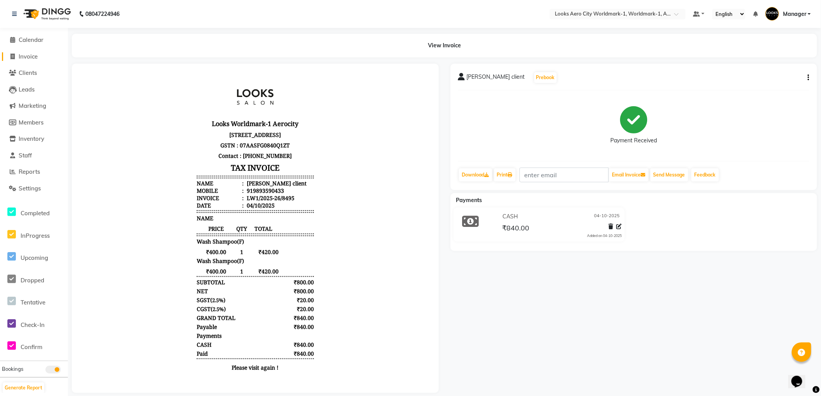
click at [38, 57] on span "Invoice" at bounding box center [28, 56] width 19 height 7
select select "service"
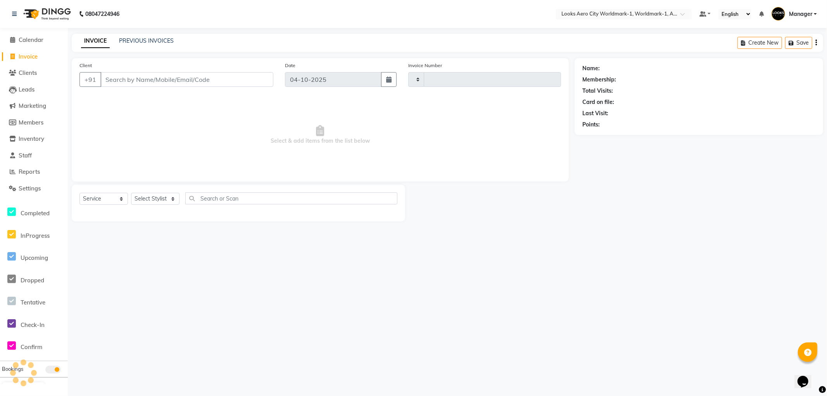
type input "8497"
select select "8573"
type input "w"
type input "7799227114"
click at [263, 80] on span "Add Client" at bounding box center [253, 80] width 31 height 8
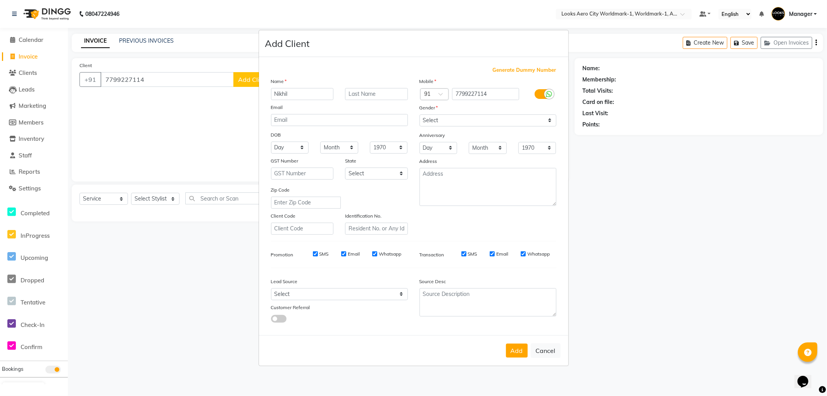
type input "Nikhil"
click at [361, 92] on input "text" at bounding box center [376, 94] width 63 height 12
type input "client"
click at [457, 119] on select "Select [DEMOGRAPHIC_DATA] [DEMOGRAPHIC_DATA] Other Prefer Not To Say" at bounding box center [488, 120] width 137 height 12
select select "[DEMOGRAPHIC_DATA]"
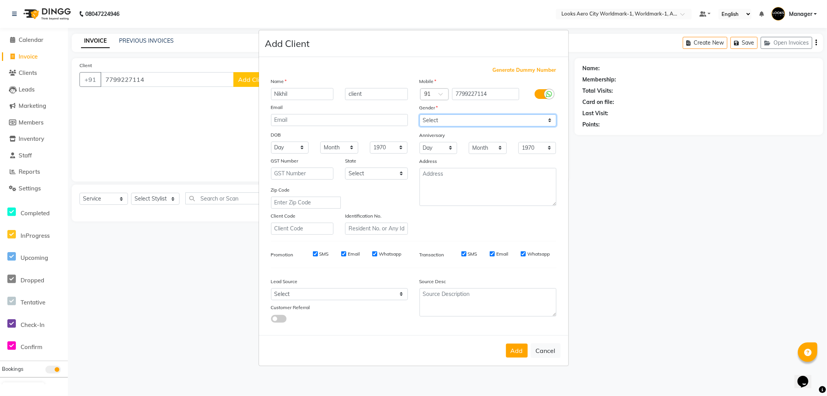
click at [420, 114] on select "Select [DEMOGRAPHIC_DATA] [DEMOGRAPHIC_DATA] Other Prefer Not To Say" at bounding box center [488, 120] width 137 height 12
click at [513, 351] on button "Add" at bounding box center [517, 351] width 22 height 14
select select
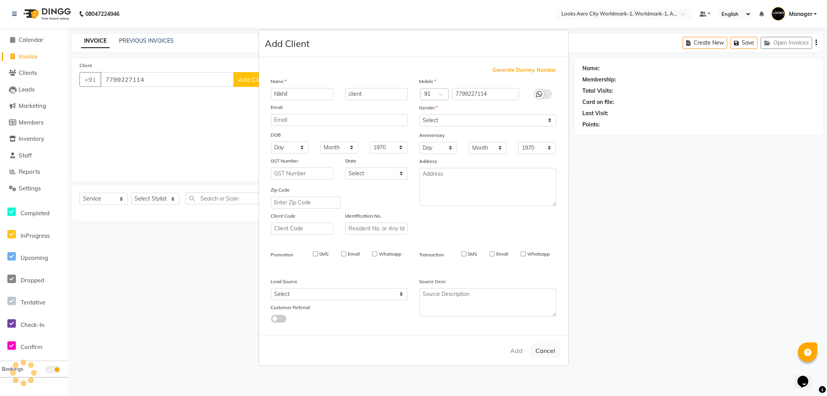
select select
checkbox input "false"
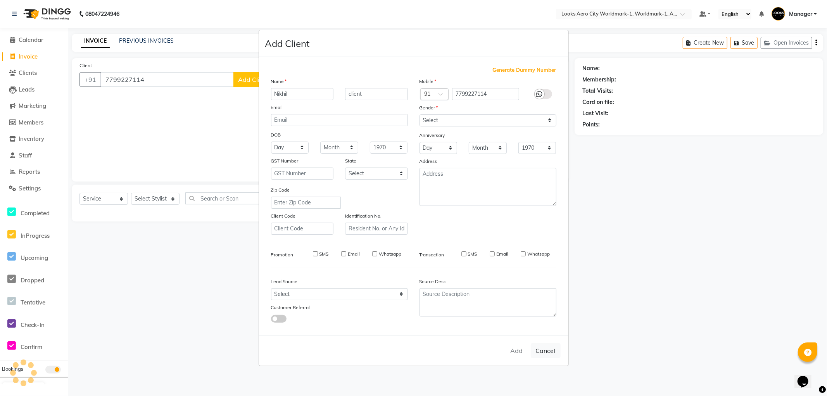
checkbox input "false"
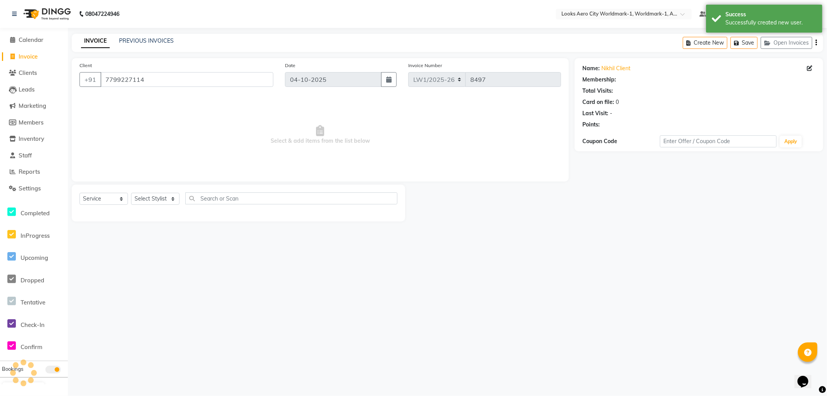
select select "1: Object"
click at [164, 200] on select "Select Stylist [PERSON_NAME] [PERSON_NAME] [PERSON_NAME] [PERSON_NAME] Counter_…" at bounding box center [155, 199] width 48 height 12
select select "84543"
click at [131, 193] on select "Select Stylist [PERSON_NAME] [PERSON_NAME] [PERSON_NAME] [PERSON_NAME] Counter_…" at bounding box center [155, 199] width 48 height 12
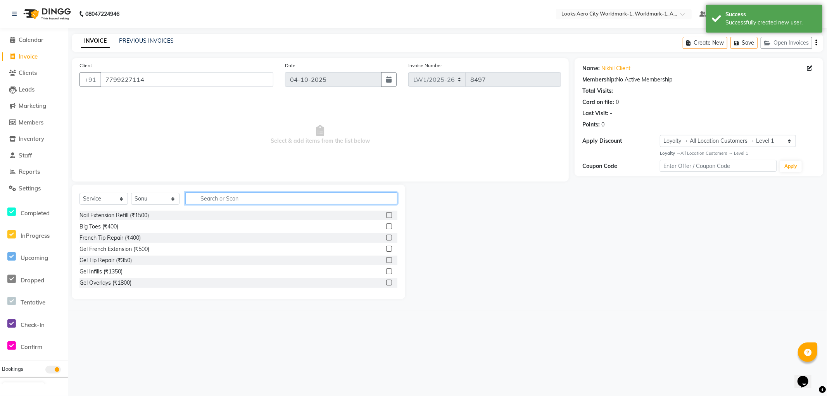
click at [219, 198] on input "text" at bounding box center [291, 198] width 212 height 12
type input "cut"
drag, startPoint x: 381, startPoint y: 226, endPoint x: 375, endPoint y: 219, distance: 9.9
click at [386, 226] on label at bounding box center [389, 226] width 6 height 6
click at [386, 226] on input "checkbox" at bounding box center [388, 226] width 5 height 5
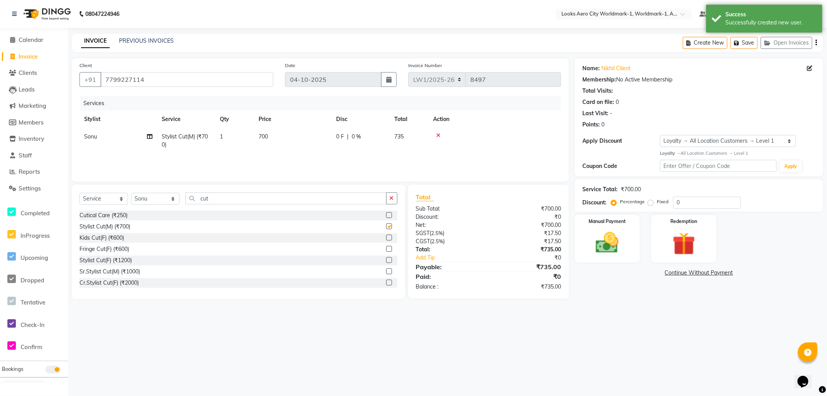
checkbox input "false"
drag, startPoint x: 233, startPoint y: 200, endPoint x: 150, endPoint y: 194, distance: 83.6
click at [149, 199] on div "Select Service Product Membership Package Voucher Prepaid Gift Card Select Styl…" at bounding box center [238, 201] width 318 height 18
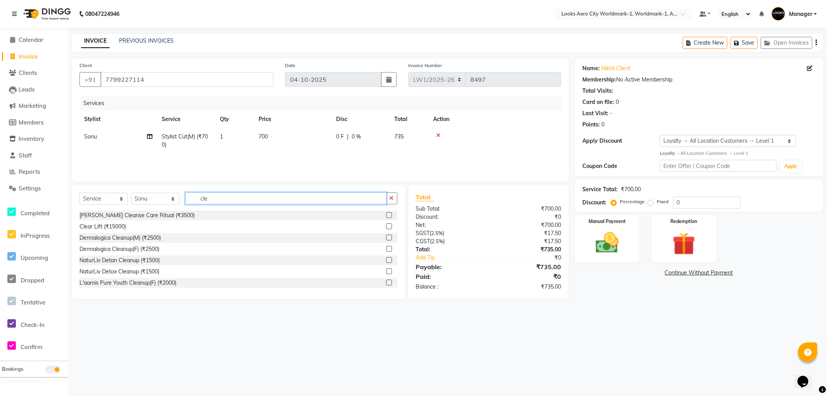
type input "cle"
click at [386, 261] on label at bounding box center [389, 260] width 6 height 6
click at [386, 261] on input "checkbox" at bounding box center [388, 260] width 5 height 5
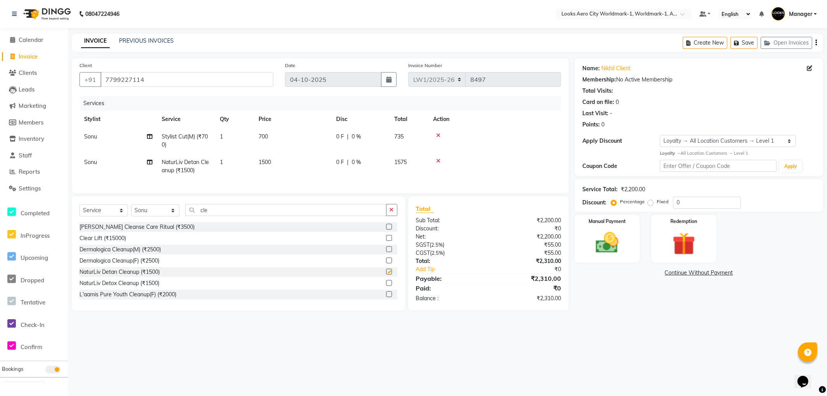
checkbox input "false"
click at [153, 216] on select "Select Stylist [PERSON_NAME] [PERSON_NAME] [PERSON_NAME] [PERSON_NAME] Counter_…" at bounding box center [155, 210] width 48 height 12
select select "84540"
click at [131, 211] on select "Select Stylist [PERSON_NAME] [PERSON_NAME] [PERSON_NAME] [PERSON_NAME] Counter_…" at bounding box center [155, 210] width 48 height 12
drag, startPoint x: 199, startPoint y: 219, endPoint x: 169, endPoint y: 215, distance: 29.8
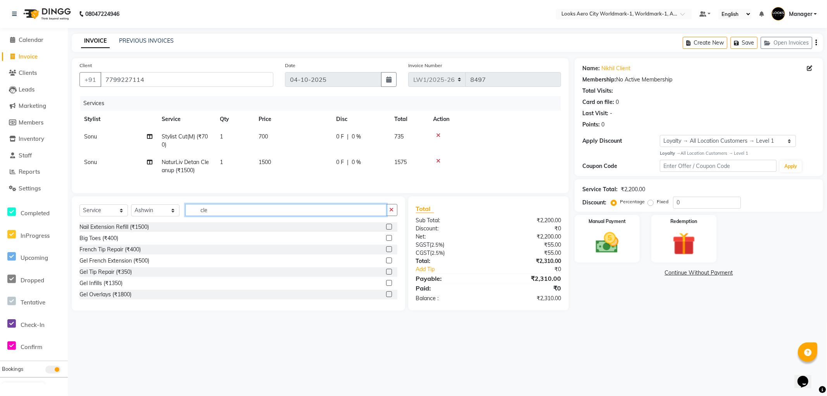
click at [169, 216] on div "Select Service Product Membership Package Voucher Prepaid Gift Card Select Styl…" at bounding box center [238, 213] width 318 height 18
type input "k wash"
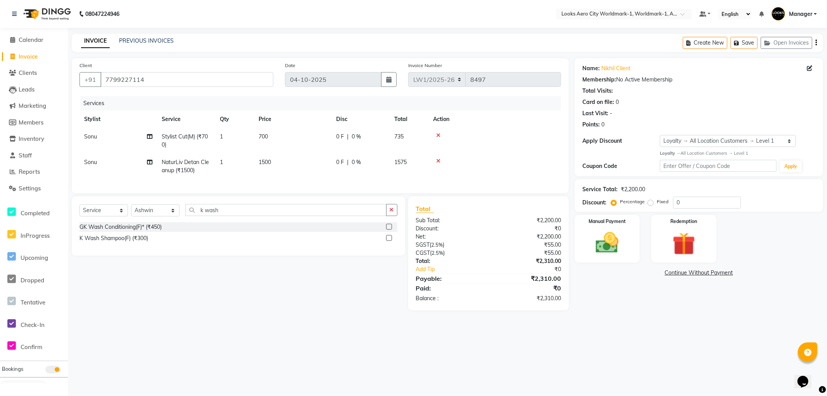
drag, startPoint x: 388, startPoint y: 244, endPoint x: 380, endPoint y: 237, distance: 9.9
click at [387, 241] on label at bounding box center [389, 238] width 6 height 6
click at [387, 241] on input "checkbox" at bounding box center [388, 238] width 5 height 5
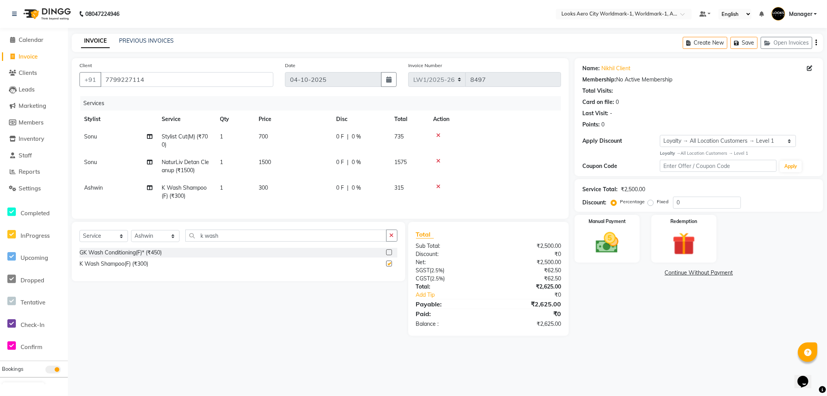
checkbox input "false"
drag, startPoint x: 242, startPoint y: 242, endPoint x: 166, endPoint y: 245, distance: 76.1
click at [166, 245] on div "Select Service Product Membership Package Voucher Prepaid Gift Card Select Styl…" at bounding box center [238, 239] width 318 height 18
type input "blow"
click at [387, 255] on label at bounding box center [389, 252] width 6 height 6
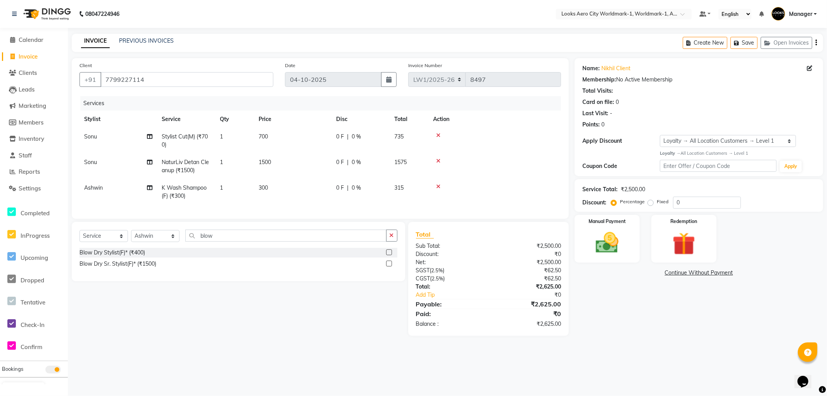
click at [387, 255] on input "checkbox" at bounding box center [388, 252] width 5 height 5
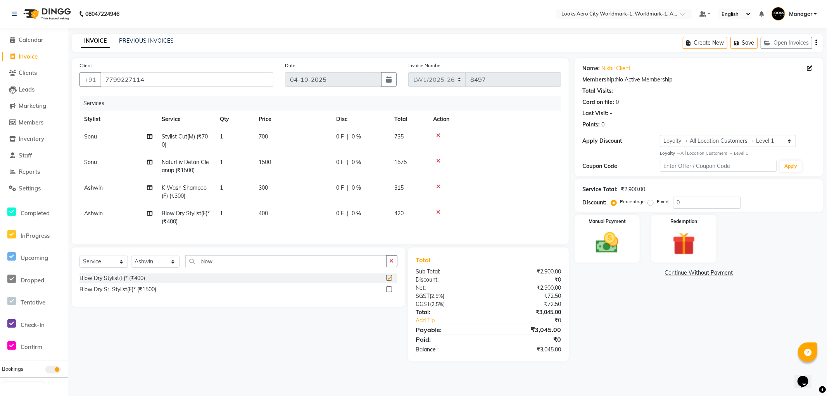
checkbox input "false"
click at [283, 144] on td "700" at bounding box center [293, 141] width 78 height 26
select select "84543"
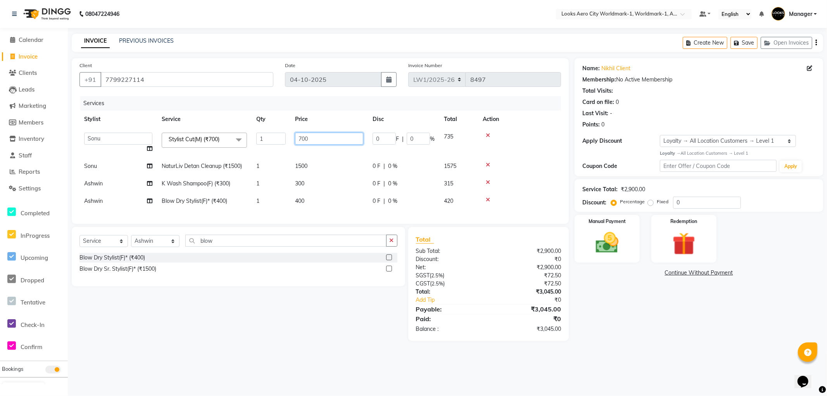
drag, startPoint x: 308, startPoint y: 140, endPoint x: 265, endPoint y: 138, distance: 42.7
click at [265, 142] on tr "Abhishek_Nails Amita Chauhan Anil Ashwin Celina Counter_Sales Dawa_Mgr Gaurav_P…" at bounding box center [320, 142] width 482 height 29
type input "600"
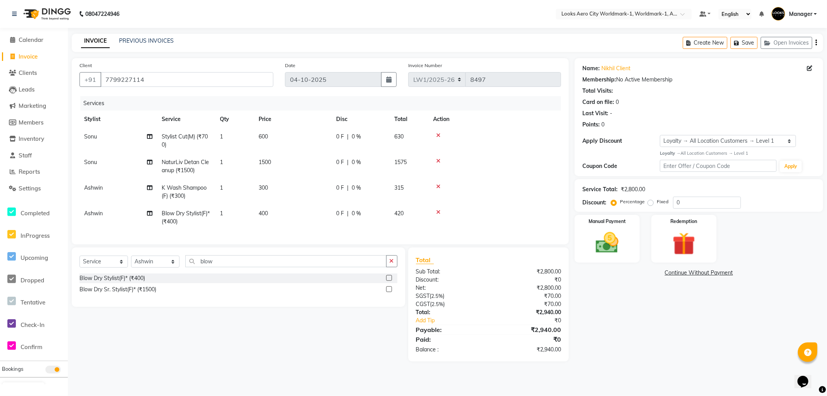
click at [330, 164] on td "1500" at bounding box center [293, 167] width 78 height 26
select select "84543"
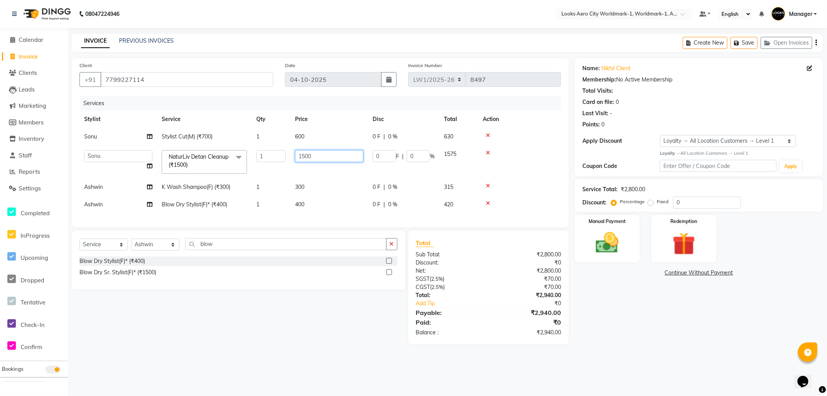
drag, startPoint x: 290, startPoint y: 158, endPoint x: 283, endPoint y: 158, distance: 6.2
click at [283, 158] on tr "Abhishek_Nails Amita Chauhan Anil Ashwin Celina Counter_Sales Dawa_Mgr Gaurav_P…" at bounding box center [320, 161] width 482 height 33
type input "2000"
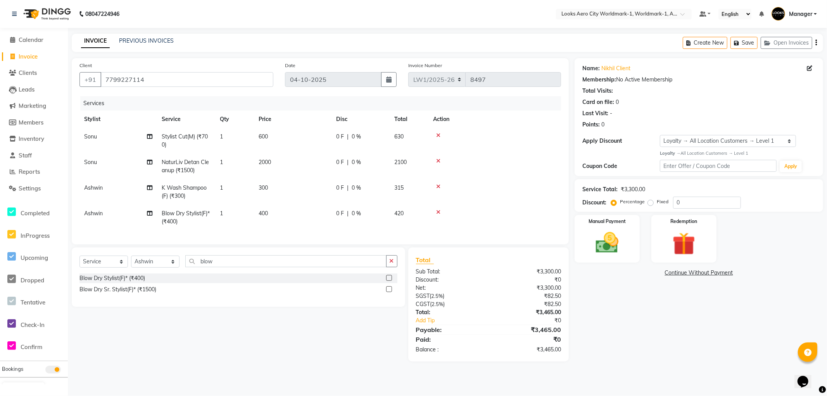
click at [325, 188] on td "300" at bounding box center [293, 192] width 78 height 26
select select "84540"
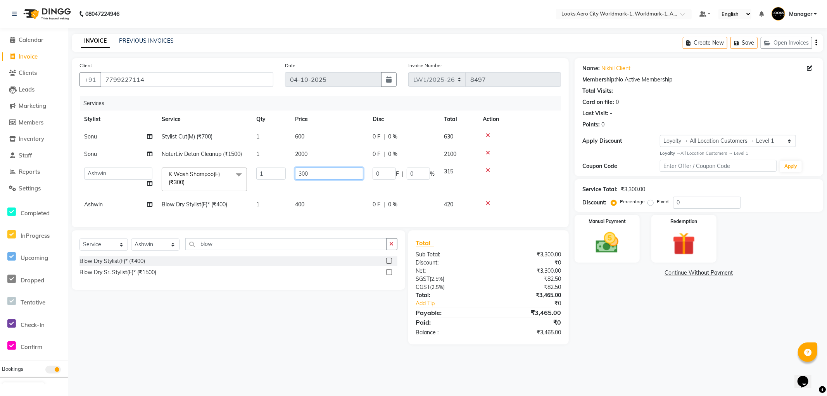
drag, startPoint x: 323, startPoint y: 173, endPoint x: 276, endPoint y: 180, distance: 47.1
click at [277, 180] on tr "Abhishek_Nails Amita Chauhan Anil Ashwin Celina Counter_Sales Dawa_Mgr Gaurav_P…" at bounding box center [320, 179] width 482 height 33
type input "600"
drag, startPoint x: 320, startPoint y: 214, endPoint x: 320, endPoint y: 210, distance: 4.3
click at [320, 211] on div "Services Stylist Service Qty Price Disc Total Action Sonu Stylist Cut(M) (₹700)…" at bounding box center [320, 157] width 482 height 123
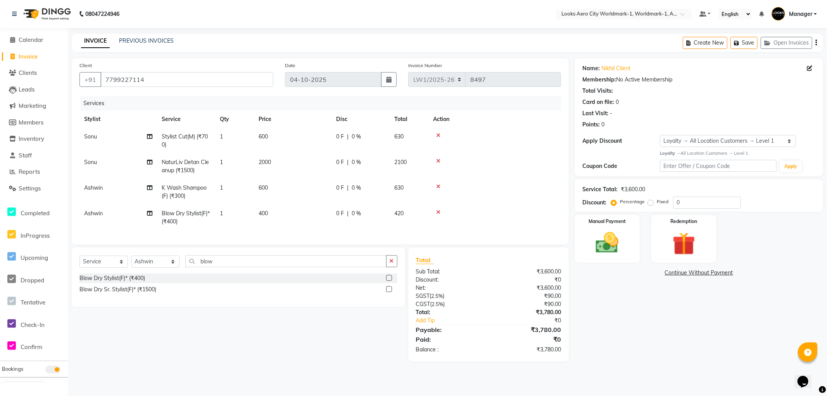
drag, startPoint x: 299, startPoint y: 208, endPoint x: 305, endPoint y: 206, distance: 6.4
click at [299, 208] on td "400" at bounding box center [293, 218] width 78 height 26
select select "84540"
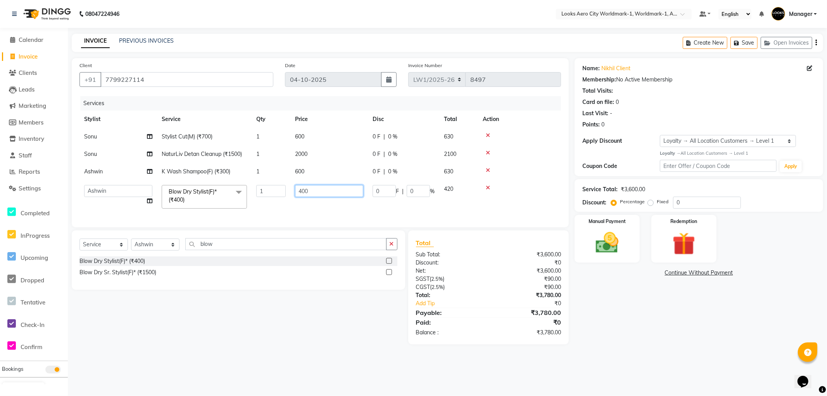
drag, startPoint x: 324, startPoint y: 192, endPoint x: 281, endPoint y: 195, distance: 43.2
click at [281, 195] on tr "Abhishek_Nails Amita Chauhan Anil Ashwin Celina Counter_Sales Dawa_Mgr Gaurav_P…" at bounding box center [320, 196] width 482 height 33
type input "600"
click at [319, 316] on div "Select Service Product Membership Package Voucher Prepaid Gift Card Select Styl…" at bounding box center [235, 287] width 339 height 114
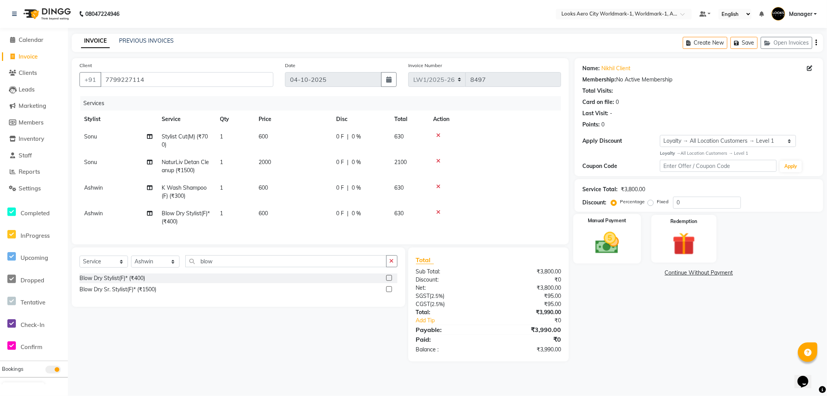
click at [613, 243] on img at bounding box center [607, 243] width 39 height 28
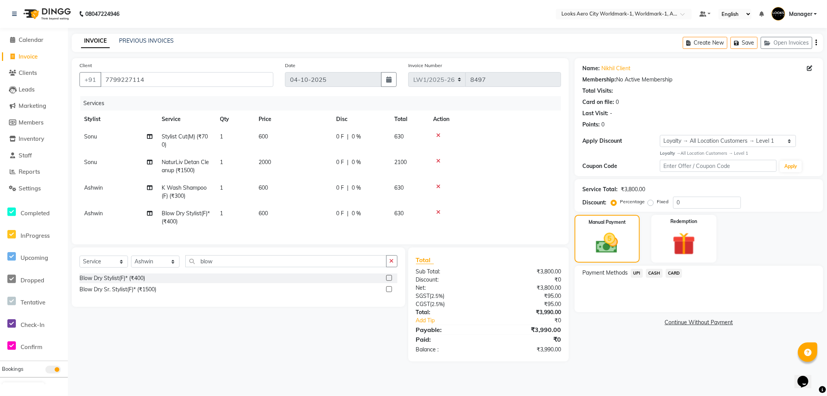
click at [672, 272] on span "CARD" at bounding box center [674, 273] width 17 height 9
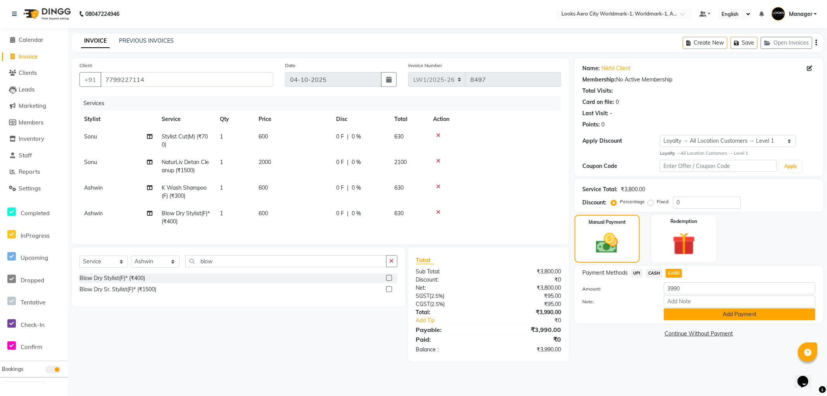
click at [672, 313] on button "Add Payment" at bounding box center [740, 314] width 152 height 12
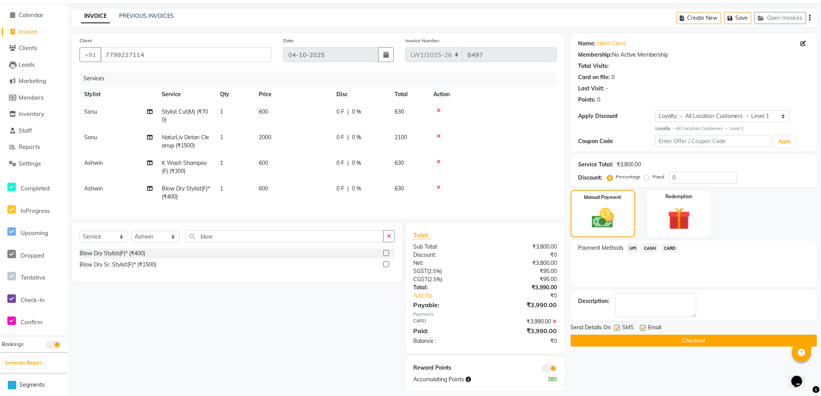
scroll to position [38, 0]
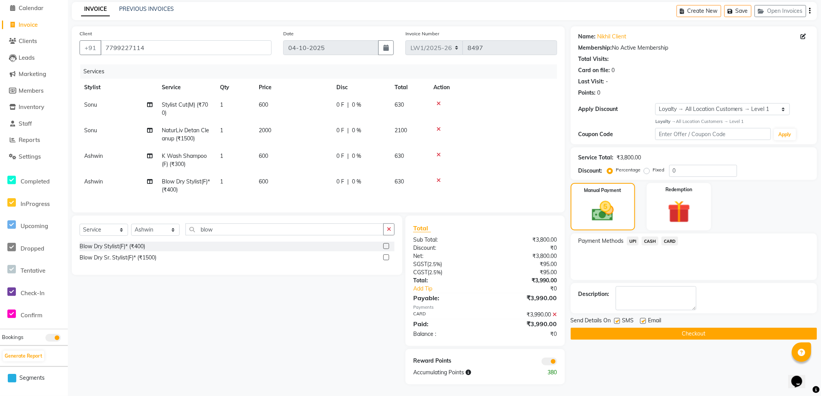
click at [645, 318] on label at bounding box center [643, 321] width 6 height 6
click at [645, 319] on input "checkbox" at bounding box center [642, 321] width 5 height 5
checkbox input "false"
click at [622, 328] on button "Checkout" at bounding box center [693, 334] width 246 height 12
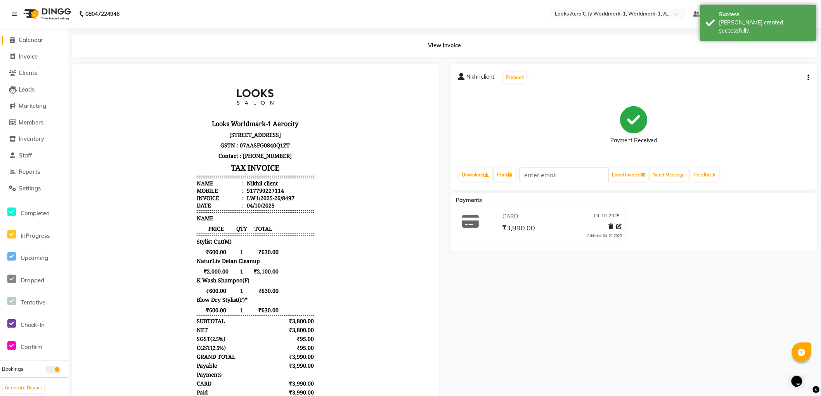
click at [35, 40] on span "Calendar" at bounding box center [31, 39] width 25 height 7
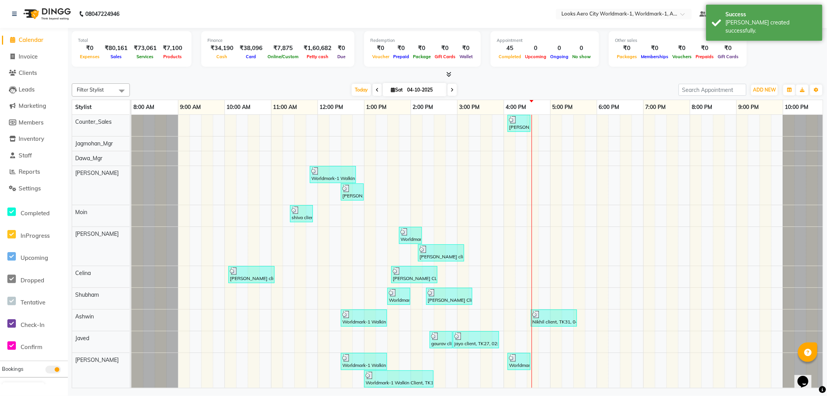
click at [22, 50] on li "Invoice" at bounding box center [34, 56] width 68 height 17
click at [24, 56] on span "Invoice" at bounding box center [28, 56] width 19 height 7
select select "service"
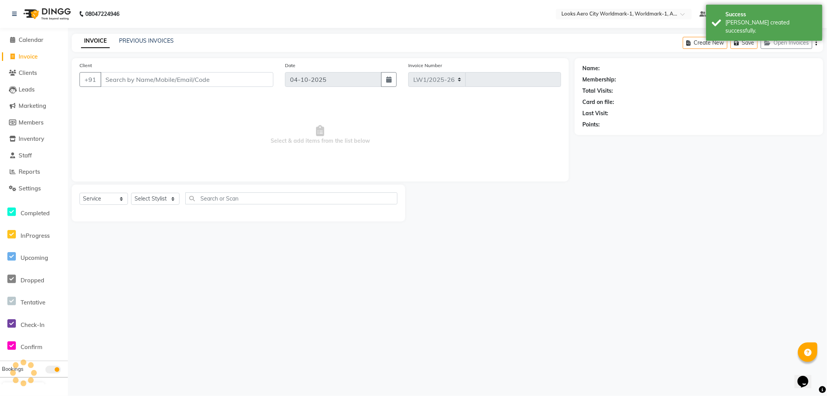
select select "8573"
type input "8498"
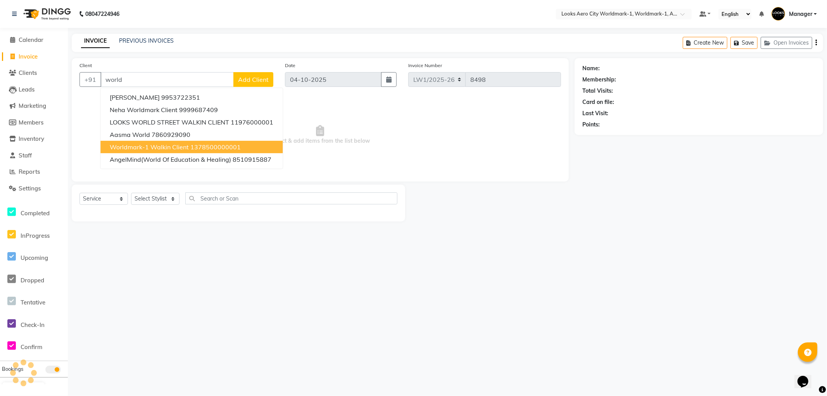
click at [147, 143] on span "Worldmark-1 Walkin Client" at bounding box center [149, 147] width 79 height 8
type input "1378500000001"
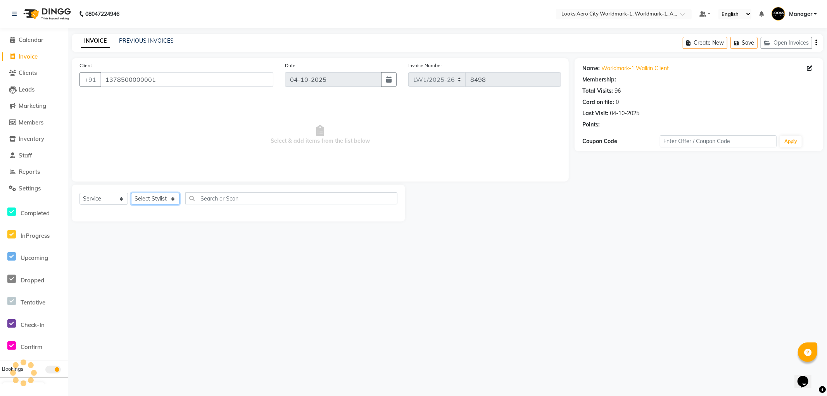
click at [142, 197] on select "Select Stylist [PERSON_NAME] [PERSON_NAME] [PERSON_NAME] [PERSON_NAME] Counter_…" at bounding box center [155, 199] width 48 height 12
select select "1: Object"
select select "84539"
click at [131, 193] on select "Select Stylist [PERSON_NAME] [PERSON_NAME] [PERSON_NAME] [PERSON_NAME] Counter_…" at bounding box center [155, 199] width 48 height 12
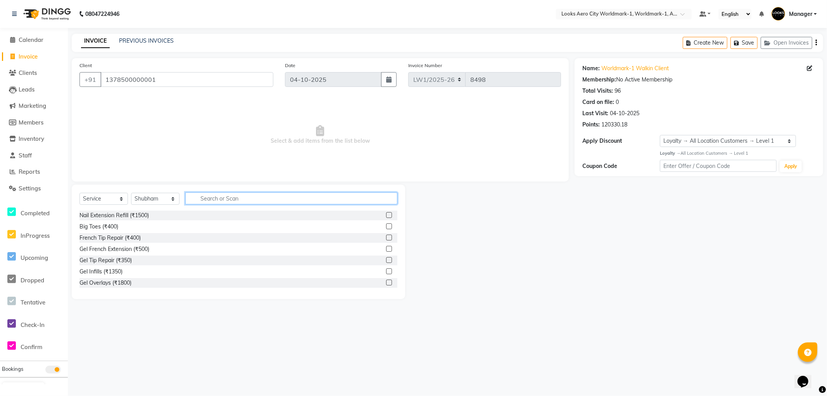
click at [199, 200] on input "text" at bounding box center [291, 198] width 212 height 12
type input "wash"
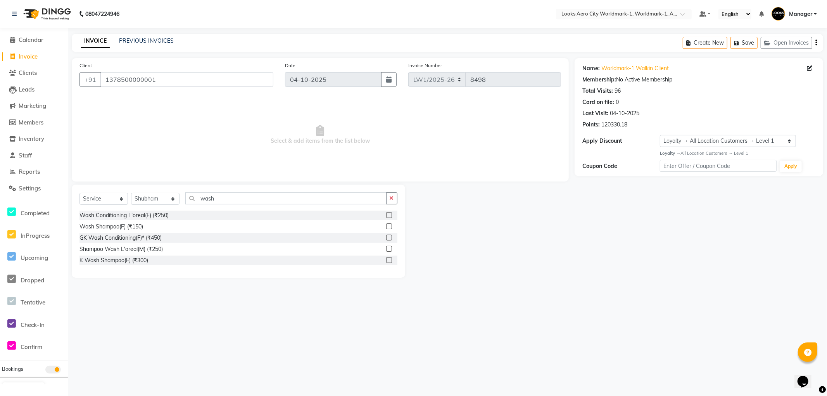
click at [389, 226] on label at bounding box center [389, 226] width 6 height 6
click at [389, 226] on input "checkbox" at bounding box center [388, 226] width 5 height 5
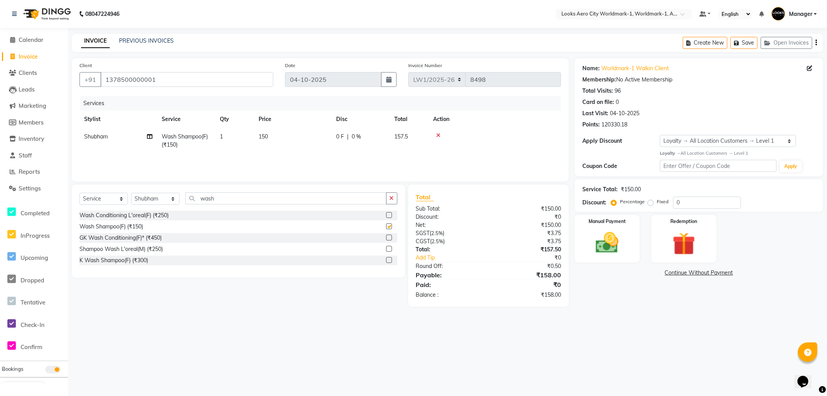
checkbox input "false"
drag, startPoint x: 249, startPoint y: 201, endPoint x: 190, endPoint y: 190, distance: 59.5
click at [190, 198] on input "wash" at bounding box center [285, 198] width 201 height 12
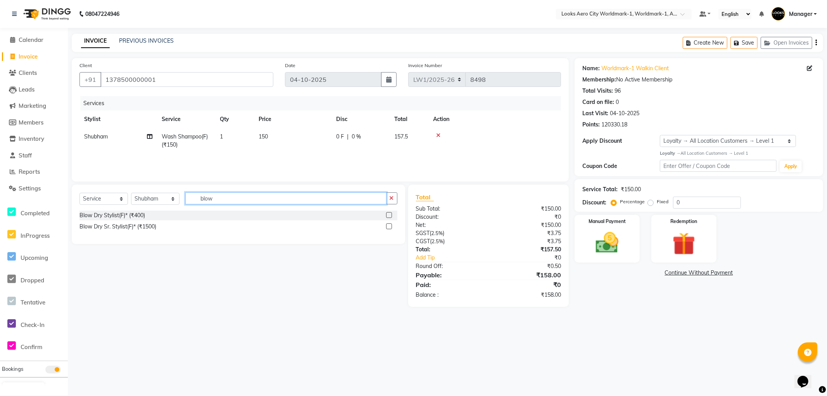
type input "blow"
drag, startPoint x: 390, startPoint y: 216, endPoint x: 385, endPoint y: 209, distance: 8.8
click at [389, 214] on label at bounding box center [389, 215] width 6 height 6
click at [389, 214] on input "checkbox" at bounding box center [388, 215] width 5 height 5
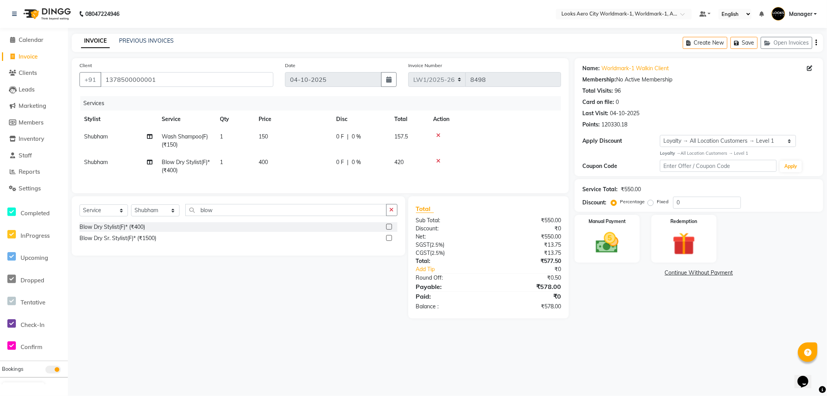
checkbox input "false"
click at [304, 138] on td "150" at bounding box center [293, 141] width 78 height 26
select select "84539"
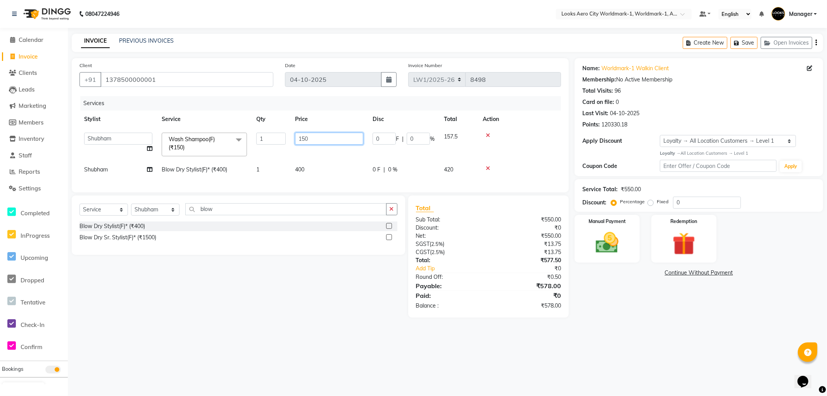
drag, startPoint x: 313, startPoint y: 140, endPoint x: 256, endPoint y: 141, distance: 57.0
click at [257, 142] on tr "Abhishek_Nails [PERSON_NAME] [PERSON_NAME] [PERSON_NAME] [PERSON_NAME] Counter_…" at bounding box center [320, 144] width 482 height 33
type input "400"
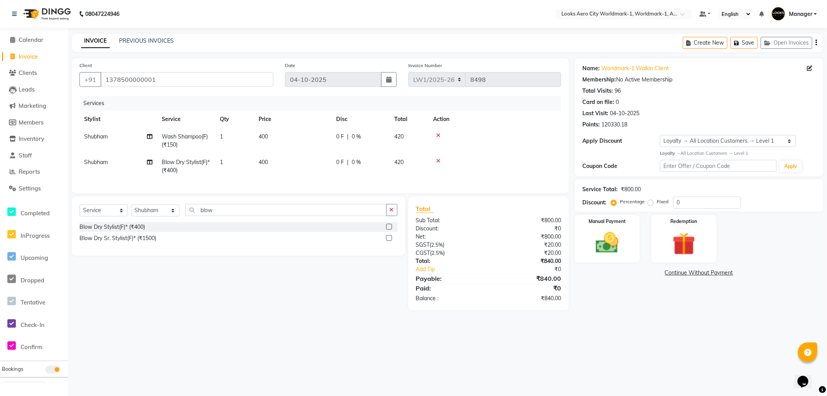
drag, startPoint x: 334, startPoint y: 172, endPoint x: 330, endPoint y: 171, distance: 4.3
click at [333, 172] on tr "Shubham Blow Dry Stylist(F)* (₹400) 1 400 0 F | 0 % 420" at bounding box center [320, 167] width 482 height 26
click at [289, 162] on td "400" at bounding box center [293, 167] width 78 height 26
select select "84539"
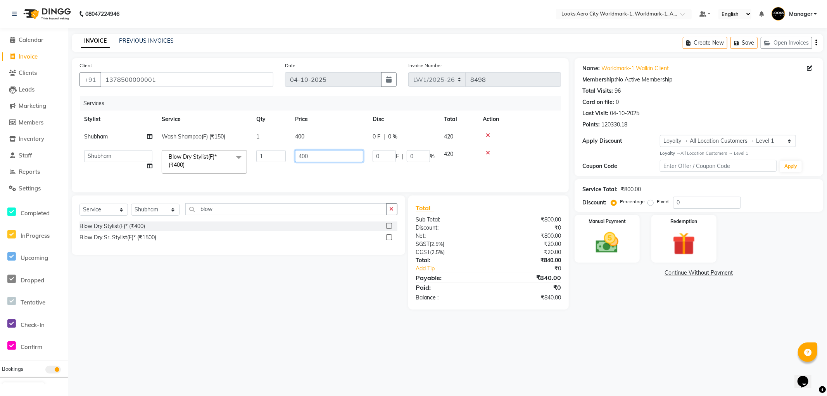
drag, startPoint x: 310, startPoint y: 157, endPoint x: 271, endPoint y: 157, distance: 38.8
click at [272, 157] on tr "Abhishek_Nails Amita Chauhan Anil Ashwin Celina Counter_Sales Dawa_Mgr Gaurav_P…" at bounding box center [320, 161] width 482 height 33
type input "600"
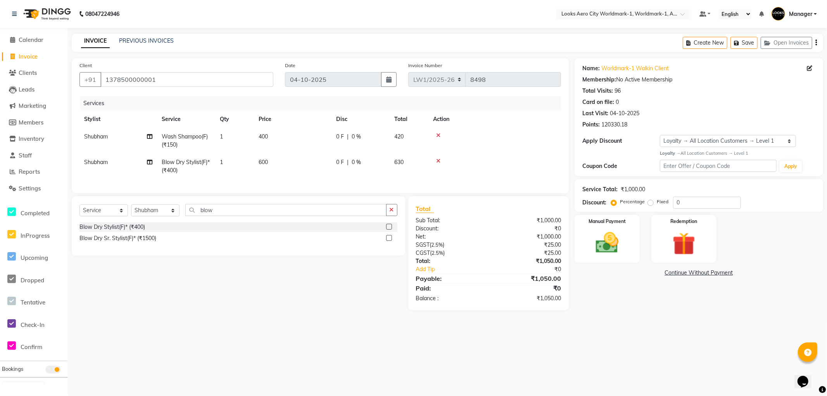
click at [217, 322] on main "INVOICE PREVIOUS INVOICES Create New Save Open Invoices Client +91 137850000000…" at bounding box center [447, 178] width 759 height 288
click at [592, 253] on img at bounding box center [607, 243] width 39 height 28
click at [673, 269] on span "CARD" at bounding box center [674, 273] width 17 height 9
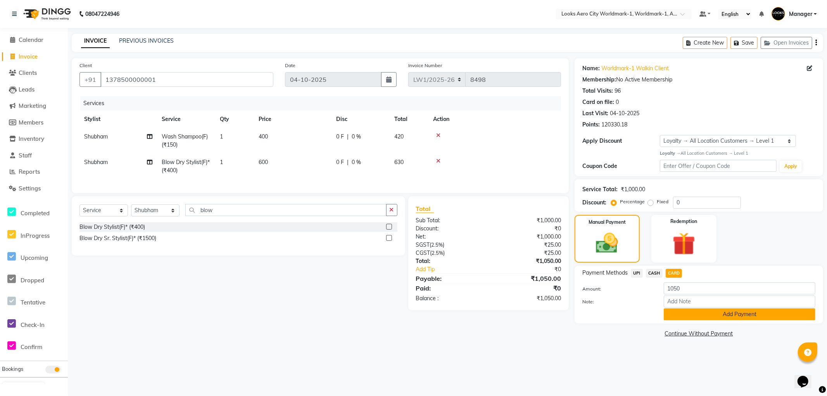
click at [683, 316] on button "Add Payment" at bounding box center [740, 314] width 152 height 12
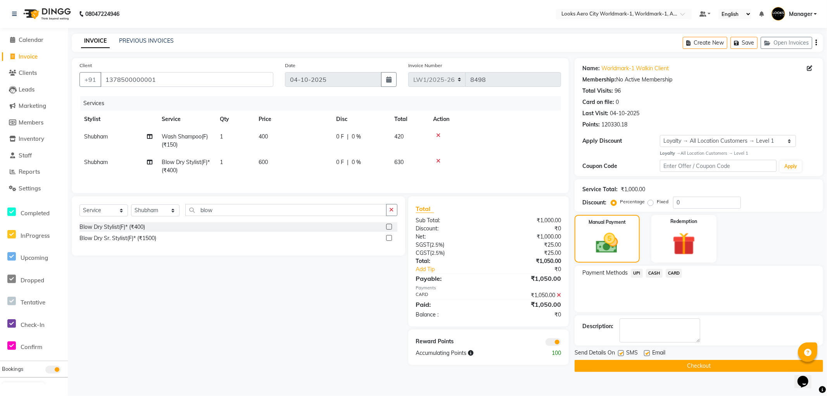
click at [646, 351] on label at bounding box center [647, 353] width 6 height 6
click at [646, 351] on input "checkbox" at bounding box center [646, 353] width 5 height 5
checkbox input "false"
click at [626, 368] on button "Checkout" at bounding box center [699, 366] width 249 height 12
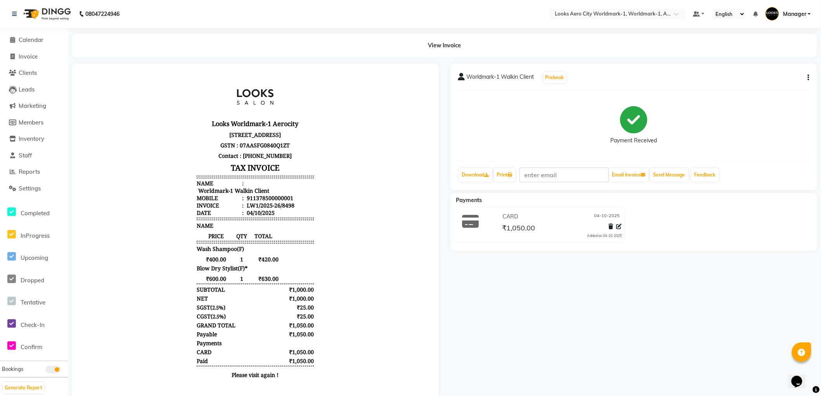
click at [18, 34] on li "Calendar" at bounding box center [34, 40] width 68 height 17
click at [21, 37] on span "Calendar" at bounding box center [31, 39] width 25 height 7
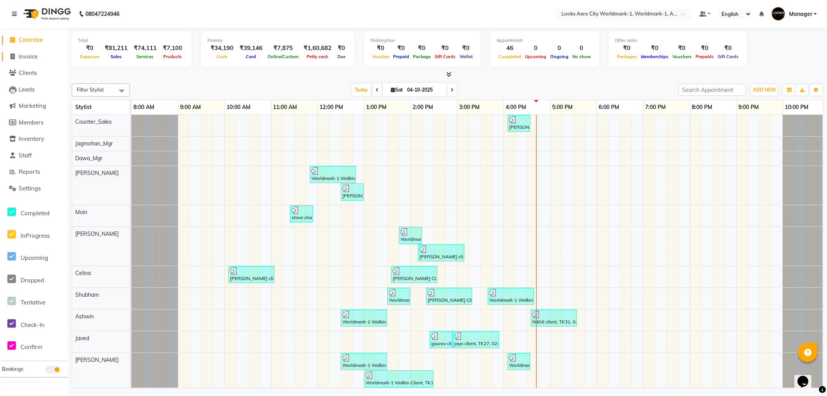
click at [19, 54] on span "Invoice" at bounding box center [28, 56] width 19 height 7
select select "service"
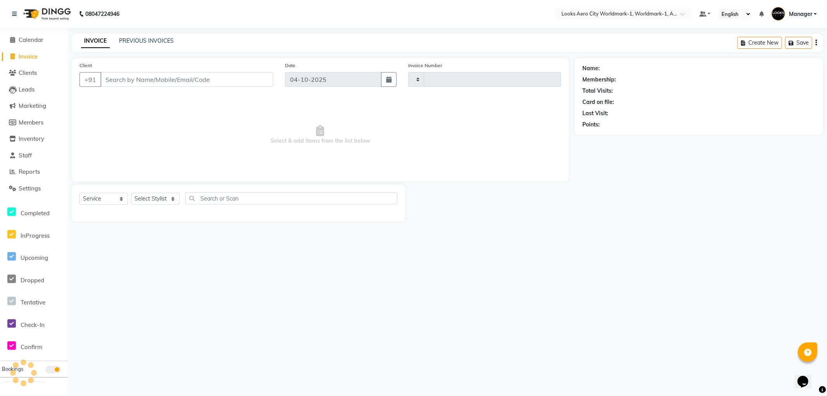
type input "8499"
select select "8573"
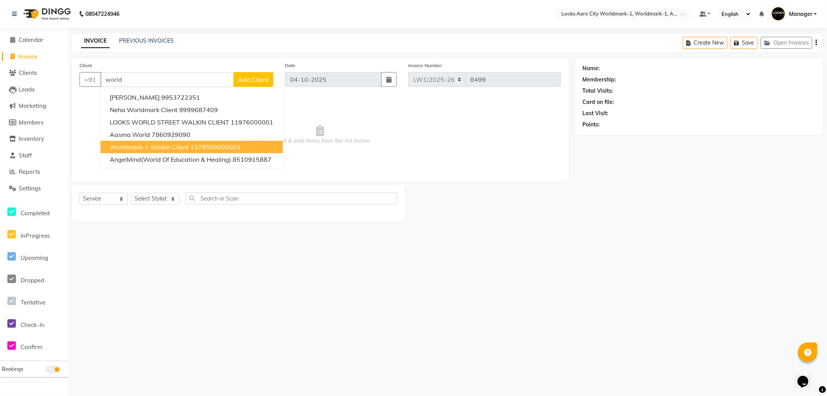
click at [176, 146] on span "Worldmark-1 Walkin Client" at bounding box center [149, 147] width 79 height 8
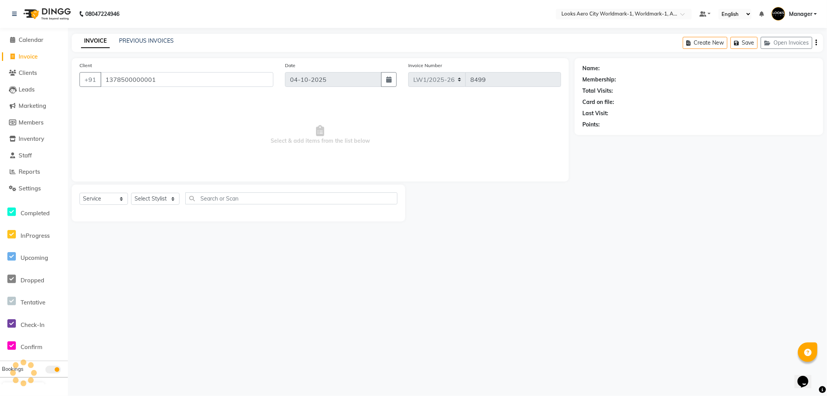
type input "1378500000001"
select select "1: Object"
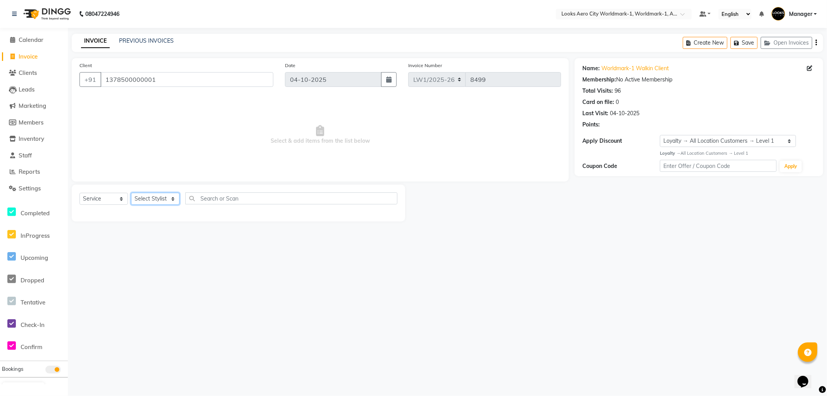
click at [145, 199] on select "Select Stylist [PERSON_NAME] [PERSON_NAME] [PERSON_NAME] [PERSON_NAME] Counter_…" at bounding box center [155, 199] width 48 height 12
select select "84538"
click at [131, 193] on select "Select Stylist [PERSON_NAME] [PERSON_NAME] [PERSON_NAME] [PERSON_NAME] Counter_…" at bounding box center [155, 199] width 48 height 12
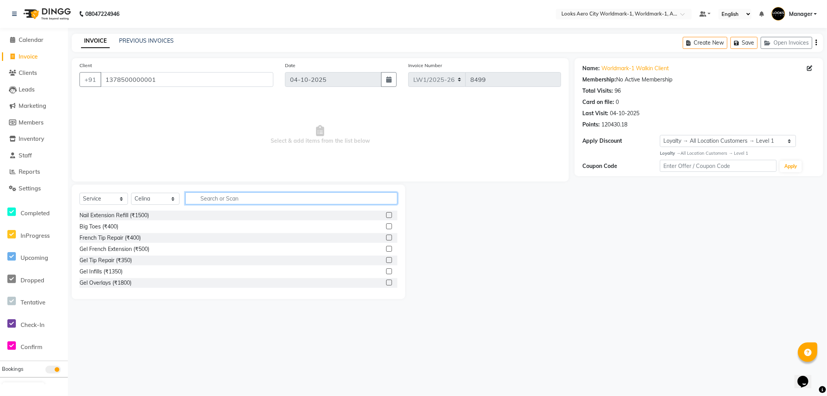
click at [232, 200] on input "text" at bounding box center [291, 198] width 212 height 12
type input "color"
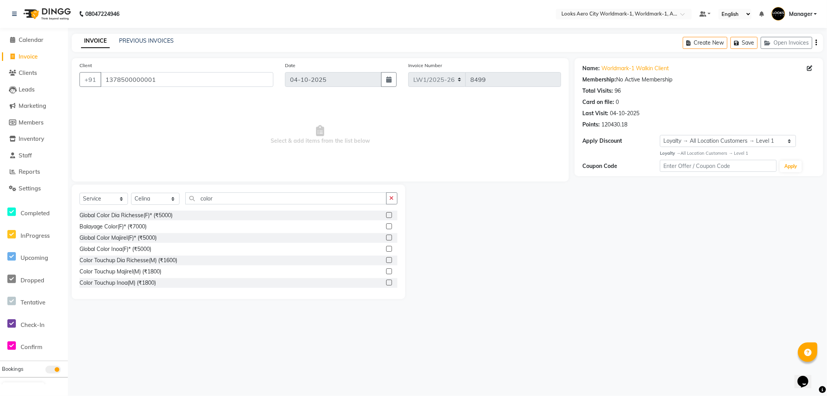
click at [386, 251] on label at bounding box center [389, 249] width 6 height 6
click at [386, 251] on input "checkbox" at bounding box center [388, 249] width 5 height 5
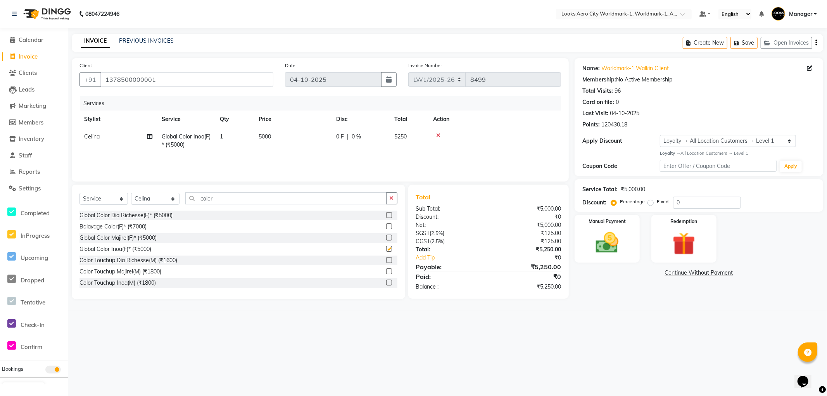
checkbox input "false"
drag, startPoint x: 308, startPoint y: 149, endPoint x: 308, endPoint y: 145, distance: 4.3
click at [308, 148] on td "5000" at bounding box center [293, 141] width 78 height 26
select select "84538"
drag, startPoint x: 316, startPoint y: 138, endPoint x: 281, endPoint y: 138, distance: 34.9
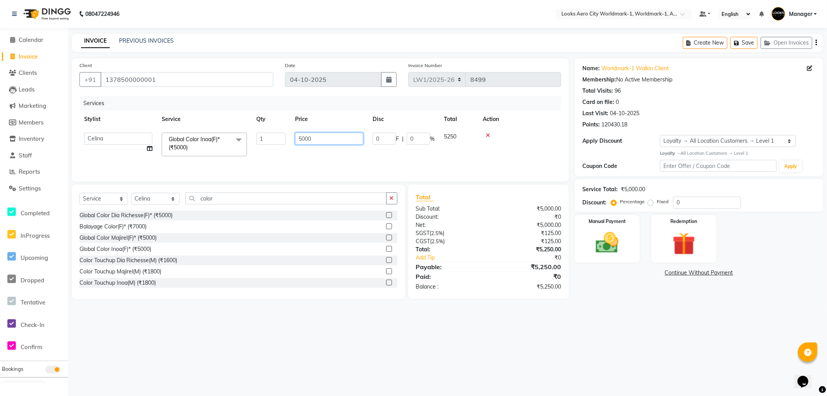
click at [281, 138] on tr "Abhishek_Nails Amita Chauhan Anil Ashwin Celina Counter_Sales Dawa_Mgr Gaurav_P…" at bounding box center [320, 144] width 482 height 33
type input "4500"
click at [299, 342] on div "08047224946 Select Location × Looks Aero City Worldmark-1, Worldmark-1, Aerocit…" at bounding box center [413, 198] width 827 height 396
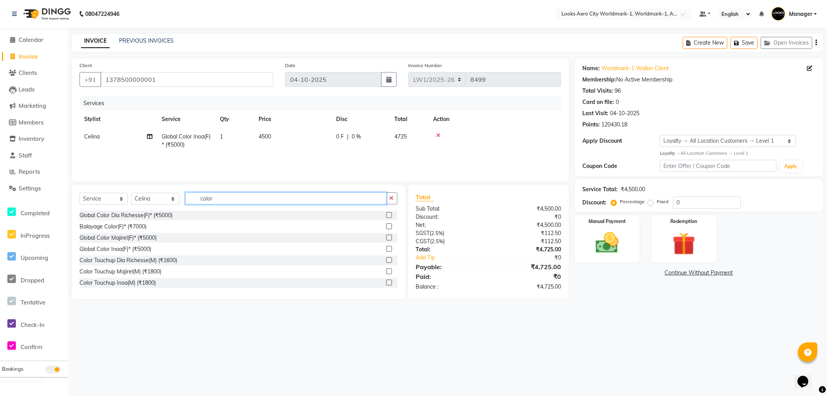
drag, startPoint x: 234, startPoint y: 200, endPoint x: 183, endPoint y: 206, distance: 51.4
click at [183, 206] on div "Select Service Product Membership Package Voucher Prepaid Gift Card Select Styl…" at bounding box center [238, 201] width 318 height 18
type input "cut"
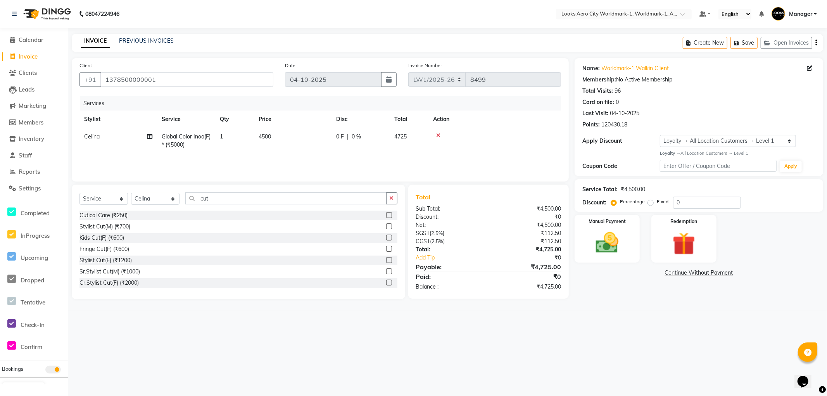
click at [386, 260] on label at bounding box center [389, 260] width 6 height 6
click at [386, 260] on input "checkbox" at bounding box center [388, 260] width 5 height 5
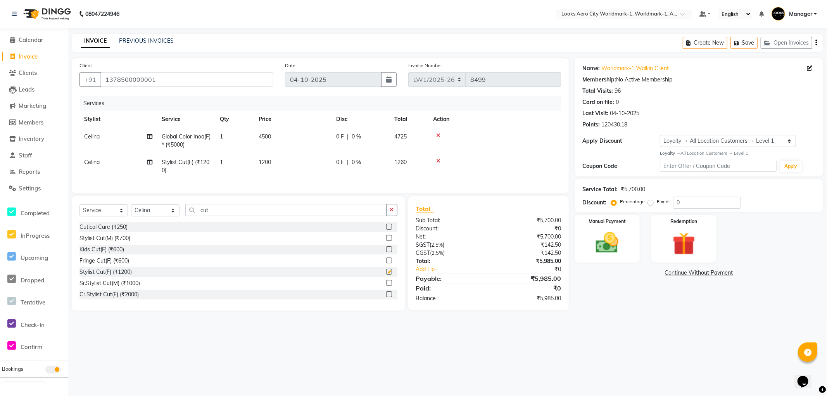
checkbox input "false"
click at [306, 162] on td "1200" at bounding box center [293, 167] width 78 height 26
select select "84538"
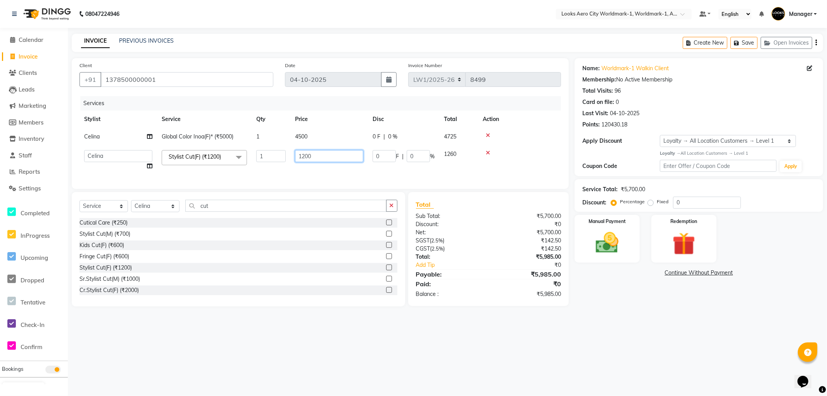
drag, startPoint x: 268, startPoint y: 168, endPoint x: 254, endPoint y: 168, distance: 14.0
click at [254, 168] on tr "Abhishek_Nails Amita Chauhan Anil Ashwin Celina Counter_Sales Dawa_Mgr Gaurav_P…" at bounding box center [320, 159] width 482 height 29
type input "850"
click at [282, 359] on div "08047224946 Select Location × Looks Aero City Worldmark-1, Worldmark-1, Aerocit…" at bounding box center [413, 198] width 827 height 396
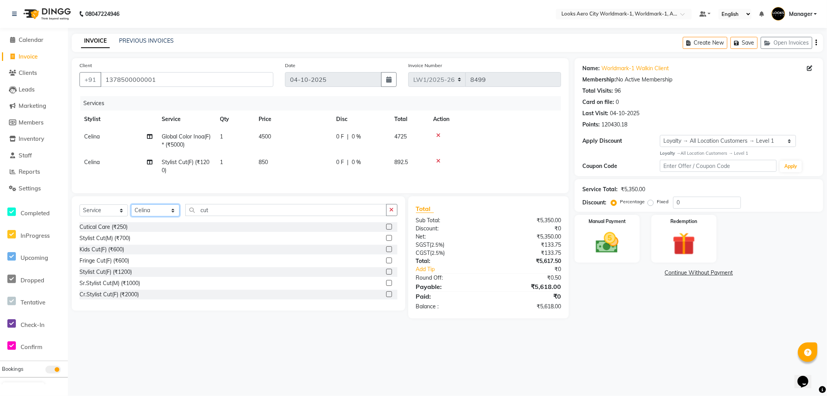
click at [146, 216] on select "Select Stylist [PERSON_NAME] [PERSON_NAME] [PERSON_NAME] [PERSON_NAME] Counter_…" at bounding box center [155, 210] width 48 height 12
select select "84554"
click at [131, 211] on select "Select Stylist [PERSON_NAME] [PERSON_NAME] [PERSON_NAME] [PERSON_NAME] Counter_…" at bounding box center [155, 210] width 48 height 12
drag, startPoint x: 219, startPoint y: 214, endPoint x: 176, endPoint y: 212, distance: 43.5
click at [176, 212] on div "Select Service Product Membership Package Voucher Prepaid Gift Card Select Styl…" at bounding box center [238, 213] width 318 height 18
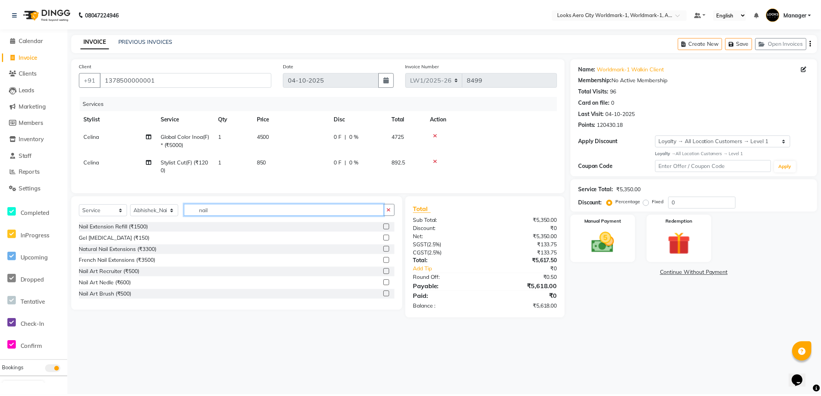
scroll to position [79, 0]
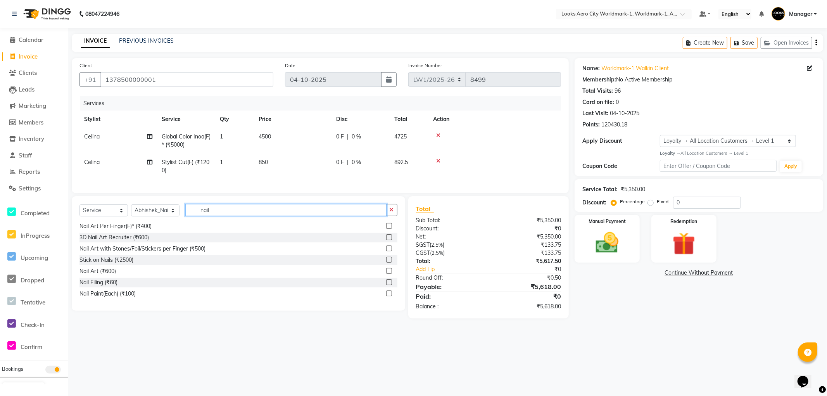
type input "nail"
click at [386, 296] on label at bounding box center [389, 293] width 6 height 6
click at [386, 296] on input "checkbox" at bounding box center [388, 293] width 5 height 5
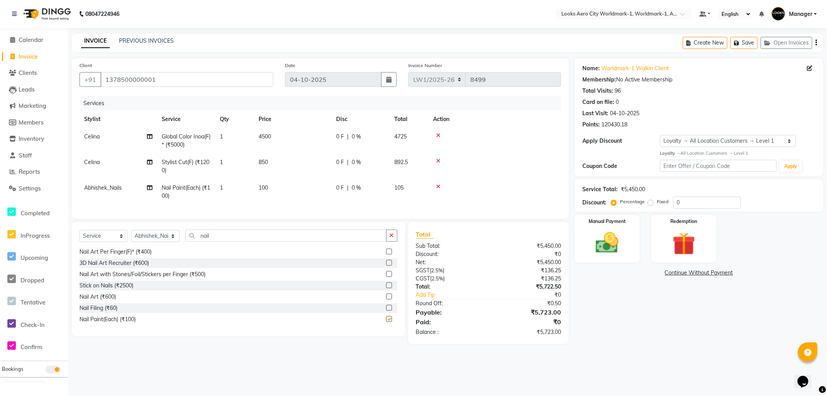
checkbox input "false"
click at [301, 196] on td "100" at bounding box center [293, 192] width 78 height 26
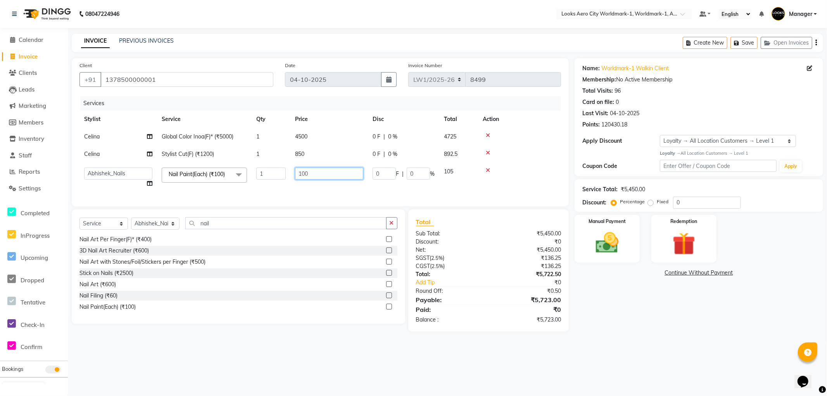
drag, startPoint x: 310, startPoint y: 176, endPoint x: 292, endPoint y: 176, distance: 18.2
click at [292, 176] on td "100" at bounding box center [329, 177] width 78 height 29
type input "1200"
click at [302, 357] on div "08047224946 Select Location × Looks Aero City Worldmark-1, Worldmark-1, Aerocit…" at bounding box center [413, 198] width 827 height 396
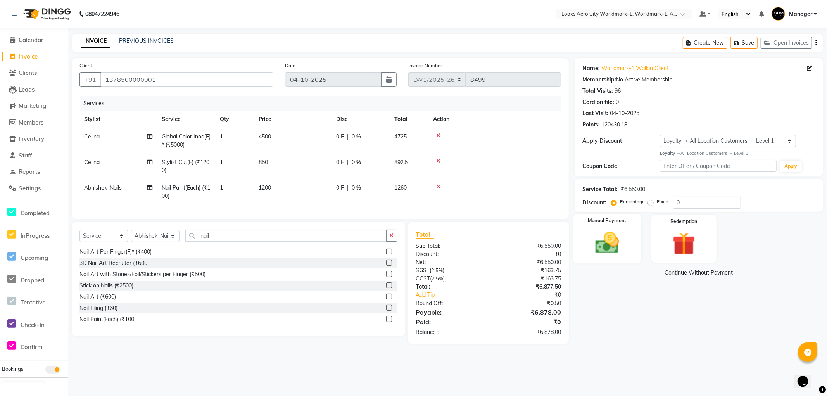
click at [619, 251] on img at bounding box center [607, 243] width 39 height 28
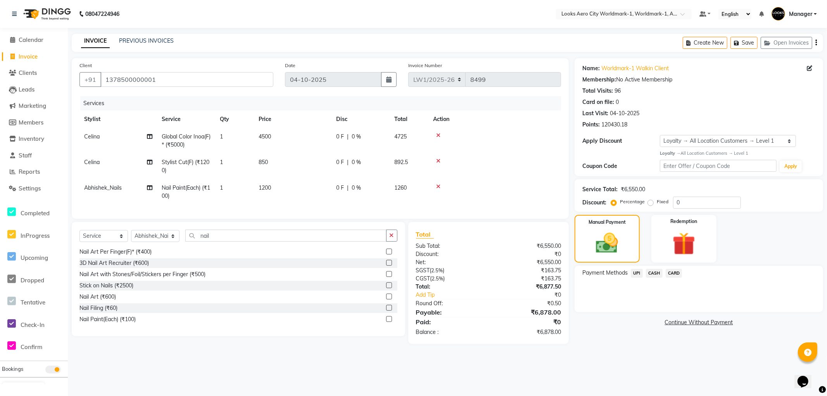
click at [676, 273] on span "CARD" at bounding box center [674, 273] width 17 height 9
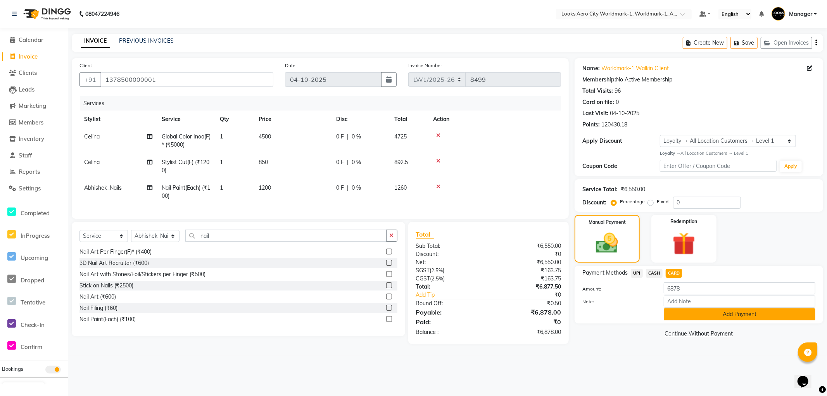
click at [692, 311] on button "Add Payment" at bounding box center [740, 314] width 152 height 12
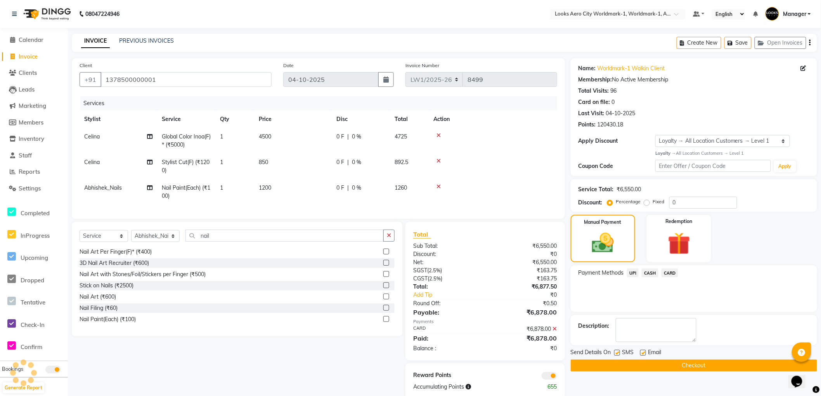
click at [644, 352] on label at bounding box center [643, 353] width 6 height 6
click at [644, 352] on input "checkbox" at bounding box center [642, 353] width 5 height 5
checkbox input "false"
drag, startPoint x: 156, startPoint y: 76, endPoint x: 80, endPoint y: 76, distance: 76.4
click at [80, 76] on div "+91 1378500000001" at bounding box center [175, 79] width 192 height 15
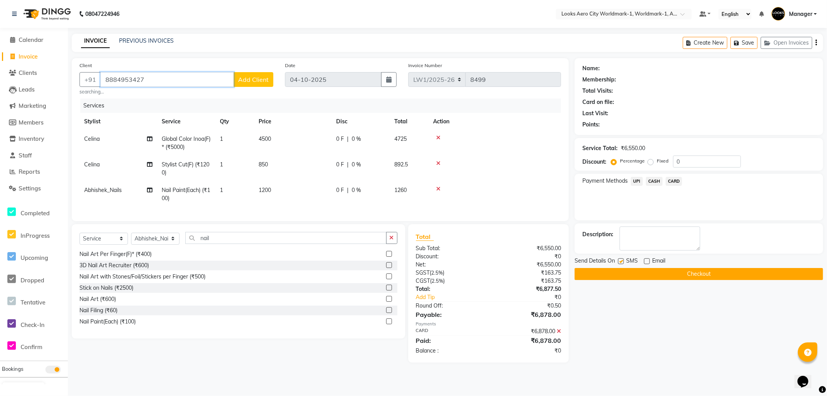
type input "8884953427"
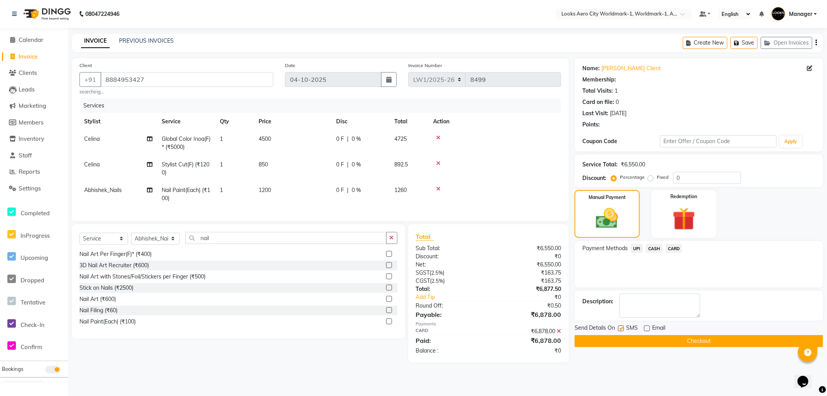
select select "1: Object"
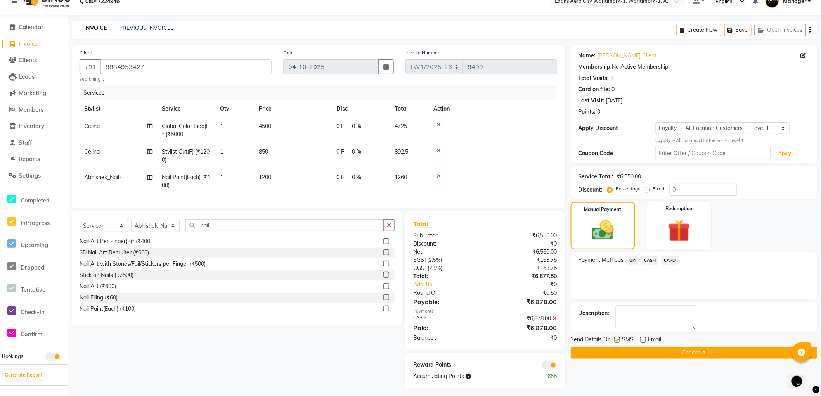
scroll to position [23, 0]
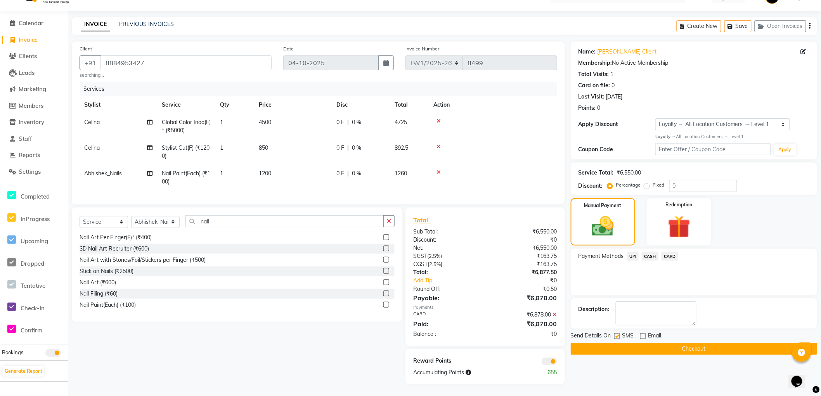
click at [598, 343] on button "Checkout" at bounding box center [693, 349] width 246 height 12
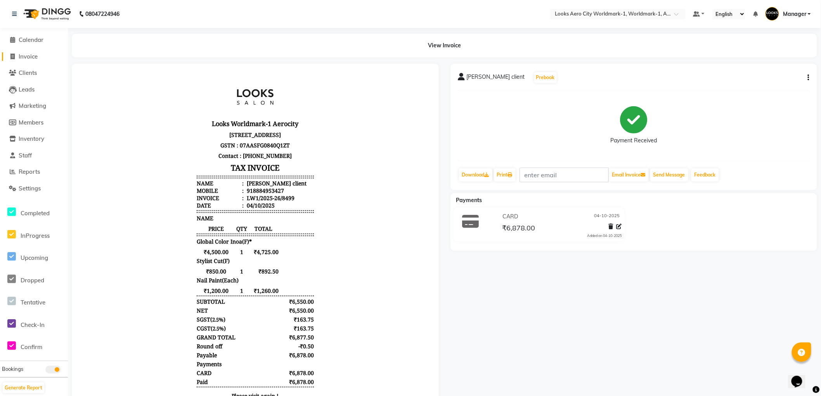
click at [29, 55] on span "Invoice" at bounding box center [28, 56] width 19 height 7
select select "service"
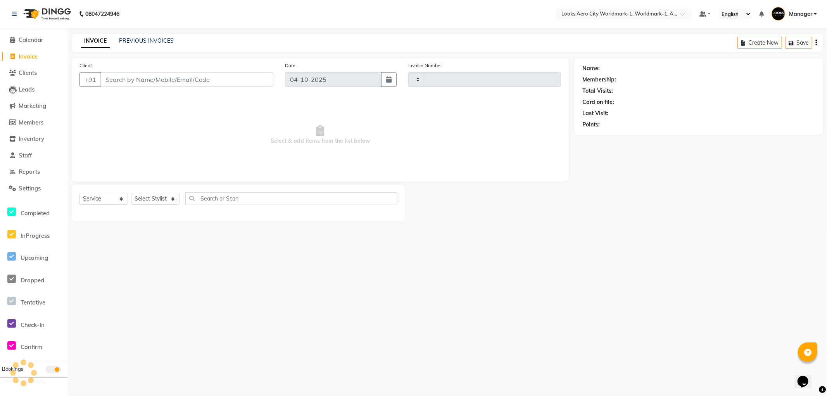
type input "8500"
select select "8573"
click at [22, 173] on span "Reports" at bounding box center [29, 171] width 21 height 7
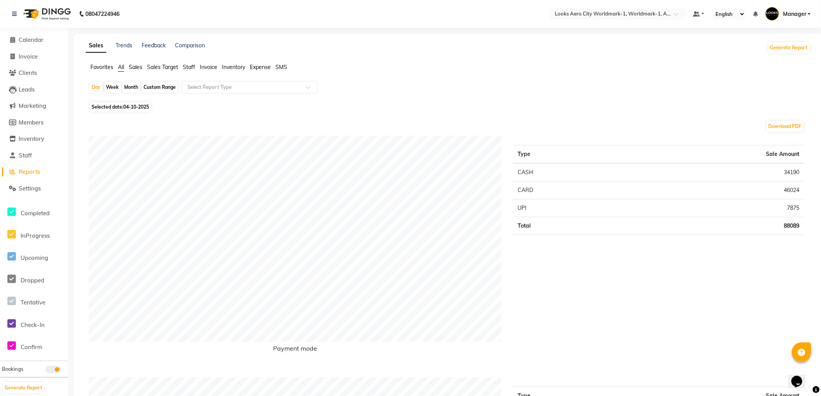
click at [187, 67] on span "Staff" at bounding box center [189, 67] width 12 height 7
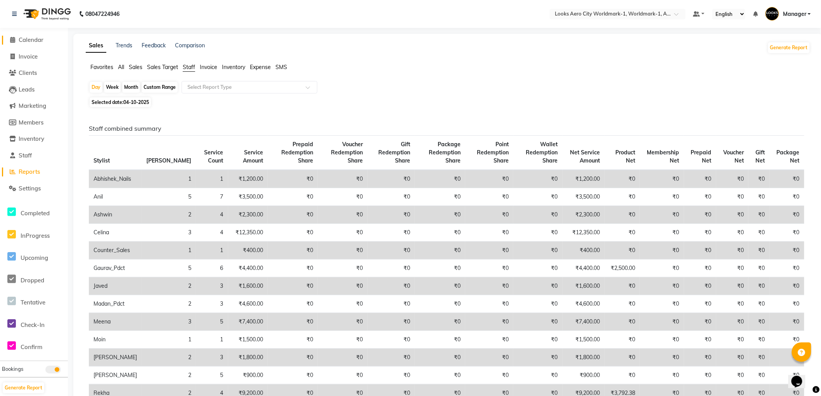
click at [26, 40] on span "Calendar" at bounding box center [31, 39] width 25 height 7
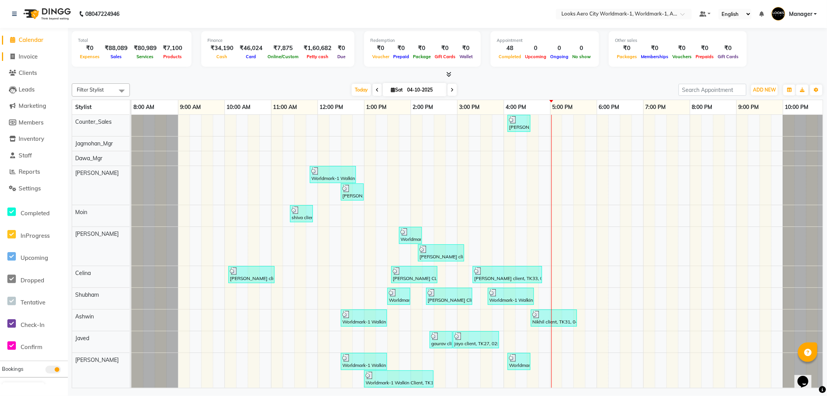
click at [36, 54] on span "Invoice" at bounding box center [28, 56] width 19 height 7
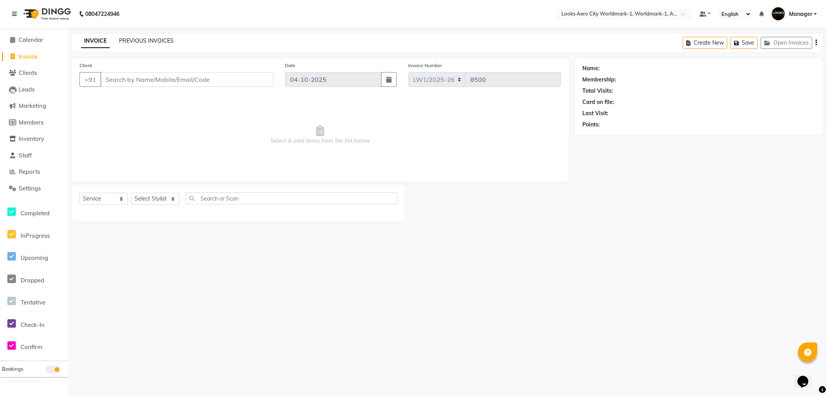
click at [134, 38] on link "PREVIOUS INVOICES" at bounding box center [146, 40] width 55 height 7
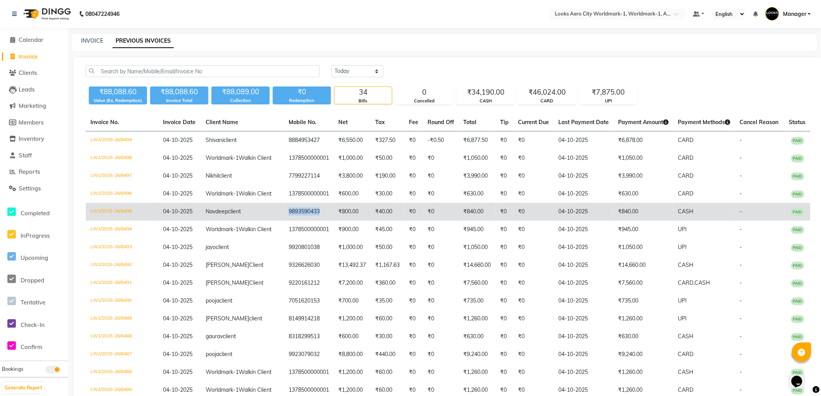
drag, startPoint x: 296, startPoint y: 250, endPoint x: 261, endPoint y: 254, distance: 35.1
click at [284, 221] on td "9893590433" at bounding box center [309, 212] width 50 height 18
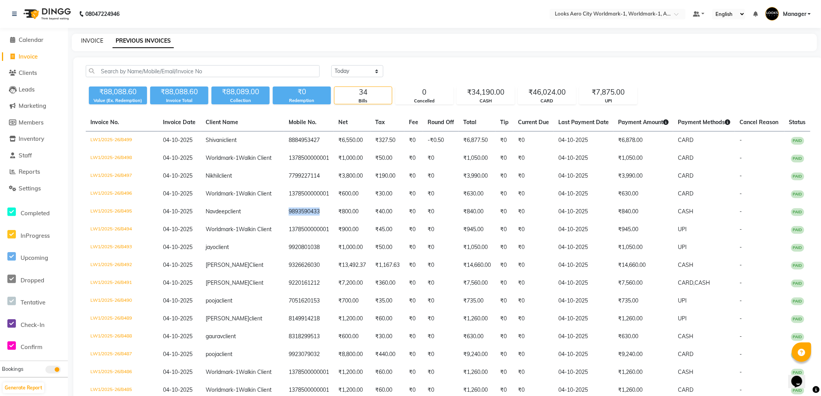
click at [93, 37] on link "INVOICE" at bounding box center [92, 40] width 22 height 7
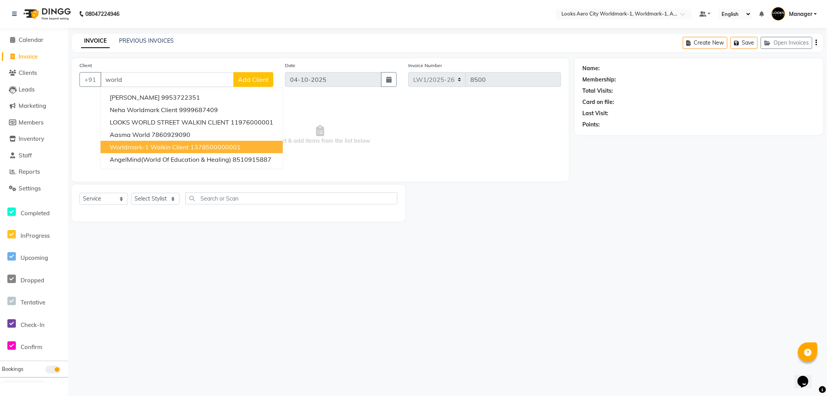
click at [193, 144] on ngb-highlight "1378500000001" at bounding box center [215, 147] width 50 height 8
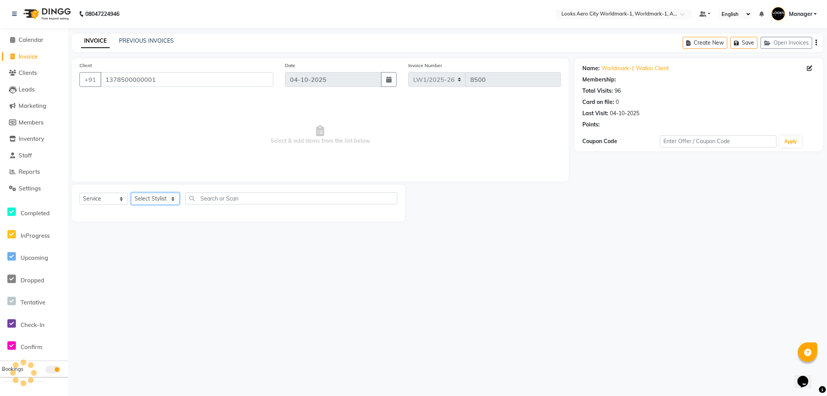
click at [153, 196] on select "Select Stylist [PERSON_NAME] [PERSON_NAME] [PERSON_NAME] [PERSON_NAME] Counter_…" at bounding box center [155, 199] width 48 height 12
click at [131, 193] on select "Select Stylist [PERSON_NAME] [PERSON_NAME] [PERSON_NAME] [PERSON_NAME] Counter_…" at bounding box center [155, 199] width 48 height 12
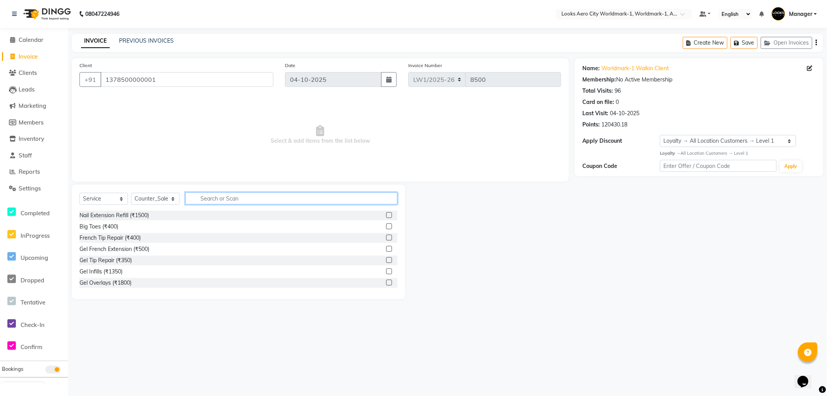
click at [216, 196] on input "text" at bounding box center [291, 198] width 212 height 12
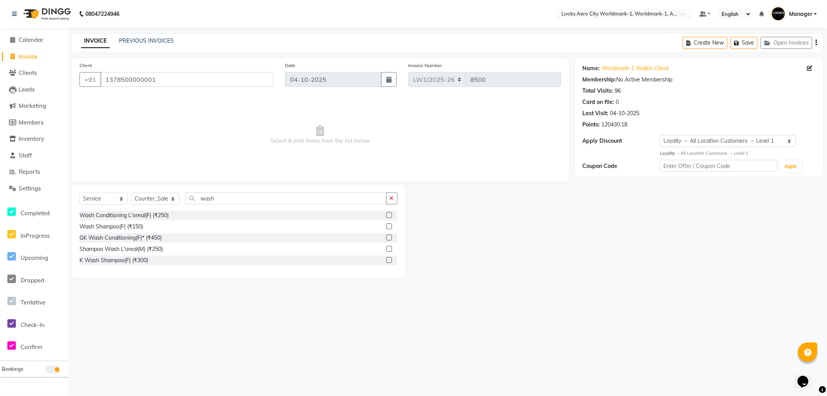
click at [389, 228] on label at bounding box center [389, 226] width 6 height 6
click at [389, 228] on input "checkbox" at bounding box center [388, 226] width 5 height 5
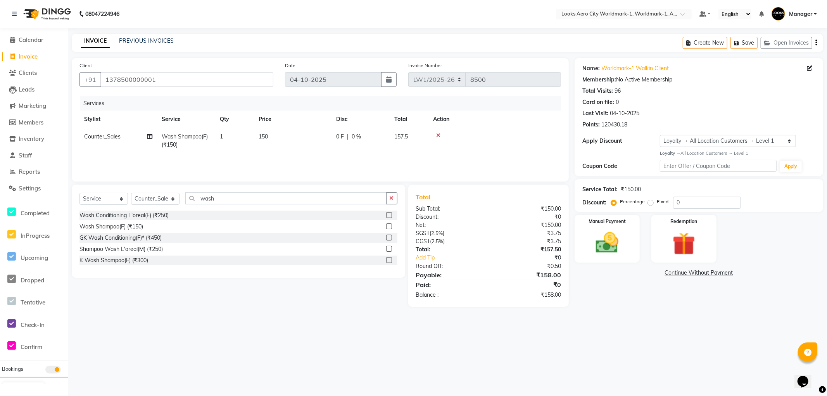
click at [282, 142] on td "150" at bounding box center [293, 141] width 78 height 26
drag, startPoint x: 286, startPoint y: 136, endPoint x: 281, endPoint y: 136, distance: 5.4
click at [281, 136] on tr "Abhishek_Nails [PERSON_NAME] [PERSON_NAME] [PERSON_NAME] [PERSON_NAME] Counter_…" at bounding box center [320, 144] width 482 height 33
drag, startPoint x: 722, startPoint y: 357, endPoint x: 678, endPoint y: 344, distance: 45.8
click at [684, 347] on div "08047224946 Select Location × Looks Aero City Worldmark-1, Worldmark-1, Aerocit…" at bounding box center [413, 198] width 827 height 396
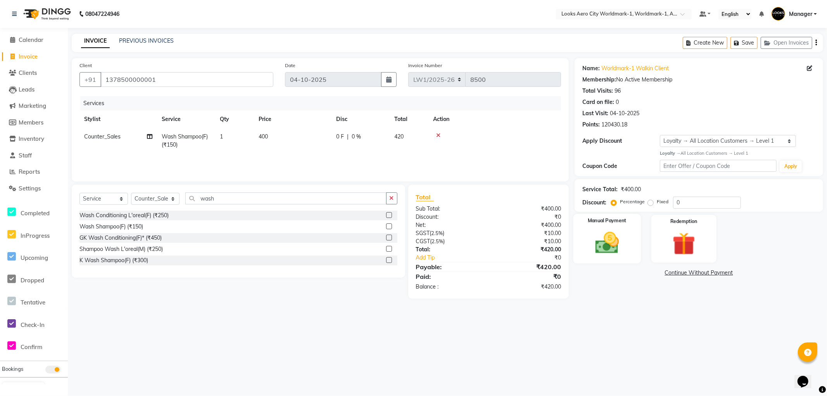
click at [615, 247] on img at bounding box center [607, 243] width 39 height 28
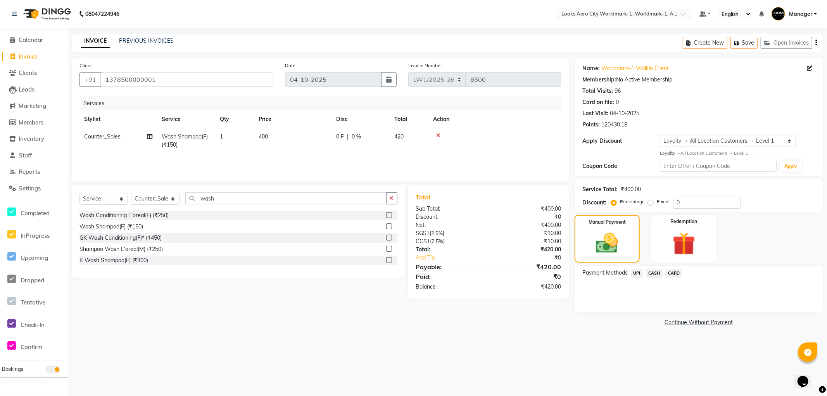
click at [654, 271] on span "CASH" at bounding box center [654, 273] width 17 height 9
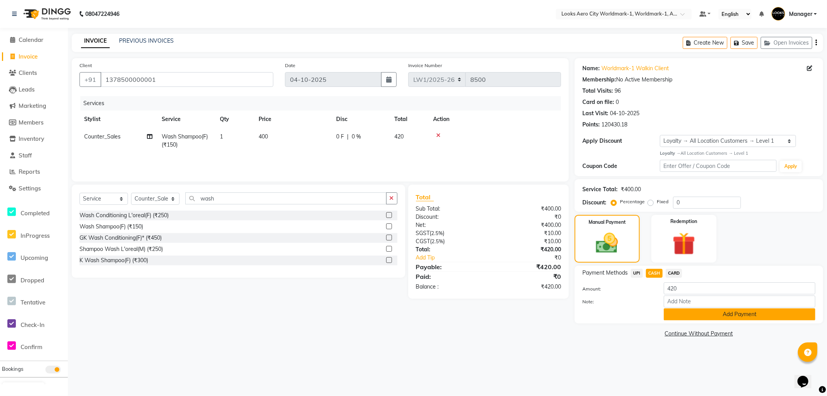
click at [679, 316] on button "Add Payment" at bounding box center [740, 314] width 152 height 12
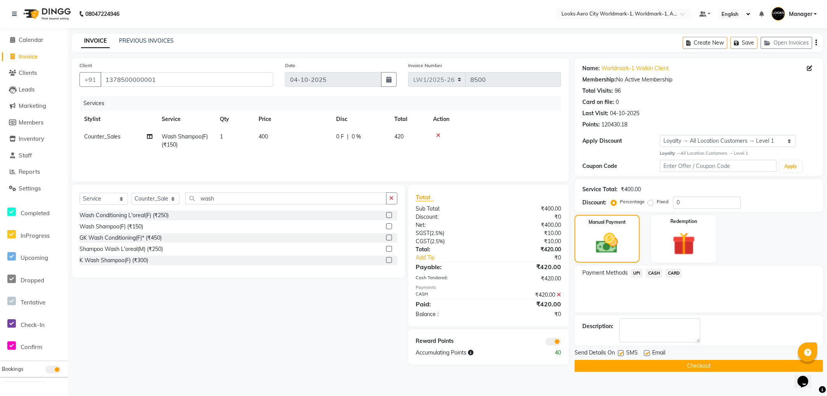
click at [648, 352] on label at bounding box center [647, 353] width 6 height 6
click at [648, 352] on input "checkbox" at bounding box center [646, 353] width 5 height 5
click at [620, 354] on label at bounding box center [621, 353] width 6 height 6
click at [620, 354] on input "checkbox" at bounding box center [620, 353] width 5 height 5
click at [549, 343] on span at bounding box center [554, 342] width 16 height 8
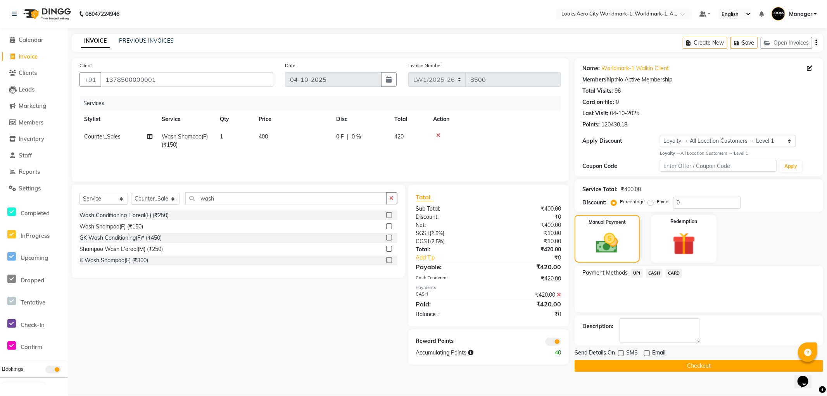
click at [561, 343] on input "checkbox" at bounding box center [561, 343] width 0 height 0
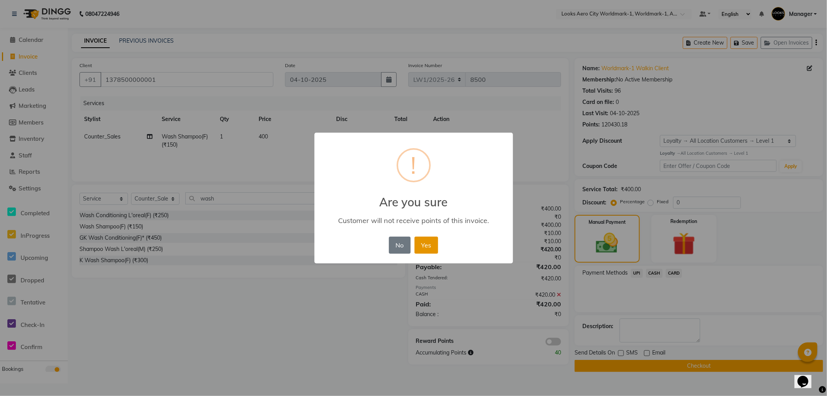
click at [417, 242] on button "Yes" at bounding box center [427, 245] width 24 height 17
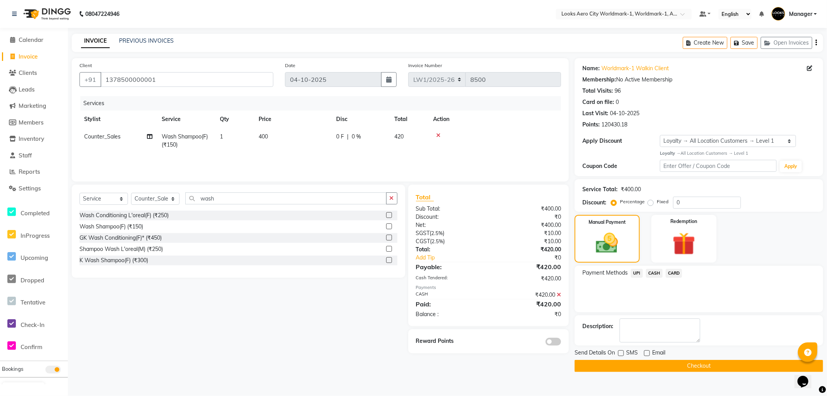
click at [596, 366] on button "Checkout" at bounding box center [699, 366] width 249 height 12
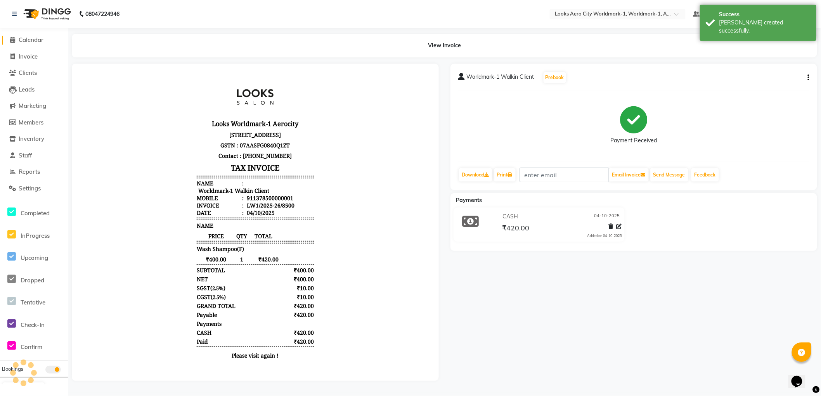
click at [26, 39] on span "Calendar" at bounding box center [31, 39] width 25 height 7
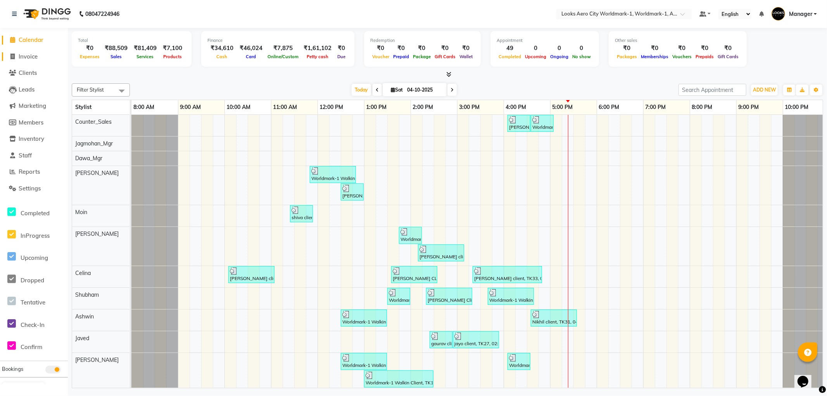
click at [32, 55] on span "Invoice" at bounding box center [28, 56] width 19 height 7
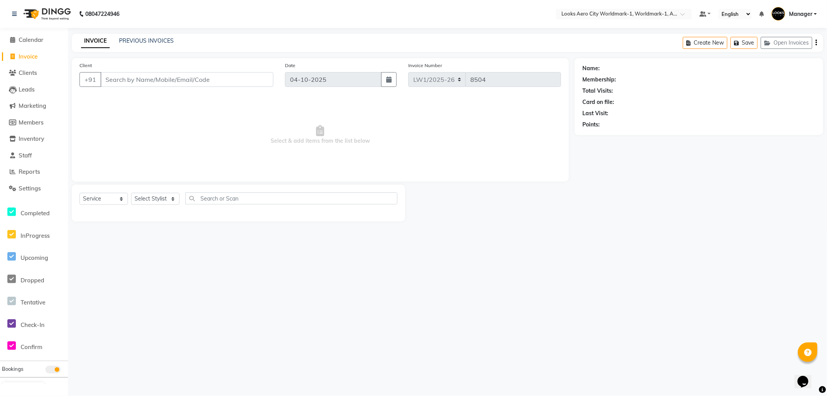
click at [129, 78] on input "Client" at bounding box center [186, 79] width 173 height 15
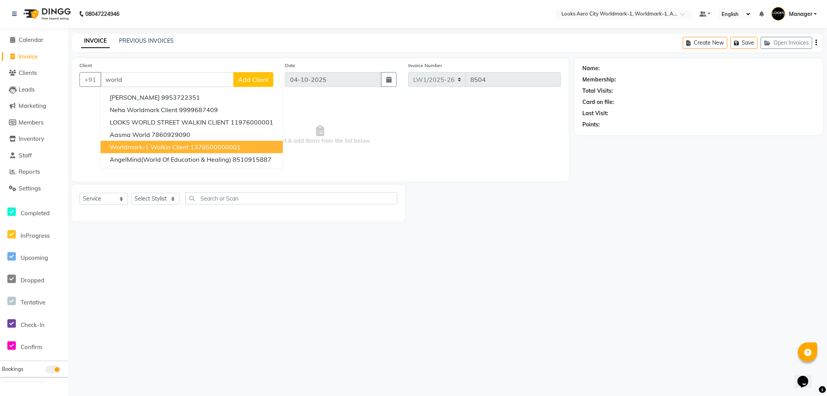
click at [166, 150] on span "Worldmark-1 Walkin Client" at bounding box center [149, 147] width 79 height 8
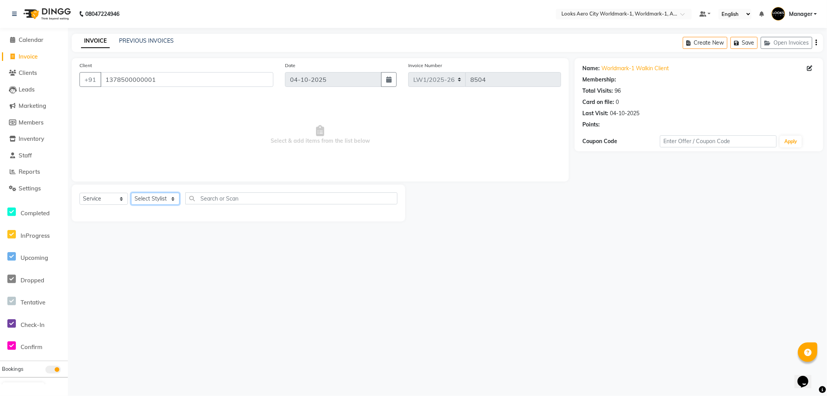
click at [143, 199] on select "Select Stylist [PERSON_NAME] [PERSON_NAME] [PERSON_NAME] [PERSON_NAME] Counter_…" at bounding box center [155, 199] width 48 height 12
click at [131, 193] on select "Select Stylist [PERSON_NAME] [PERSON_NAME] [PERSON_NAME] [PERSON_NAME] Counter_…" at bounding box center [155, 199] width 48 height 12
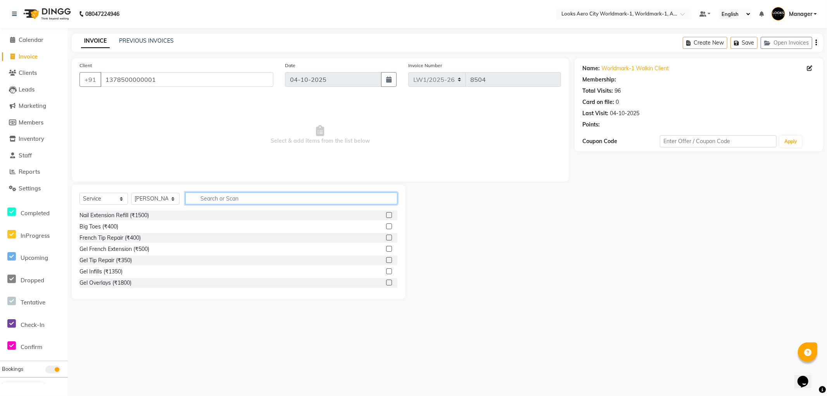
click at [230, 199] on input "text" at bounding box center [291, 198] width 212 height 12
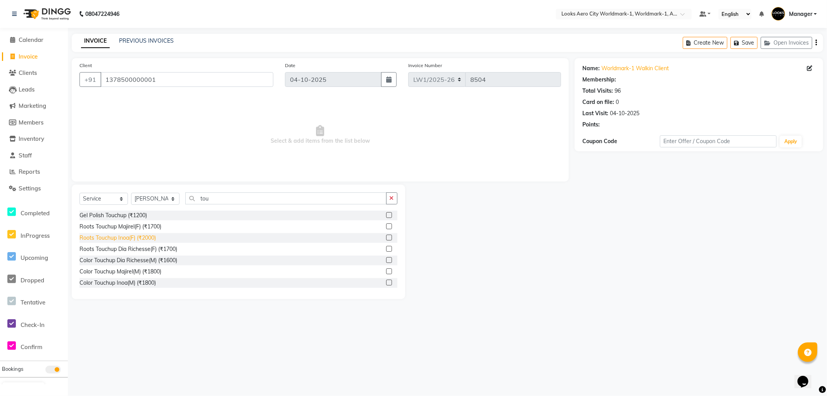
click at [142, 237] on div "Roots Touchup Inoa(F) (₹2000)" at bounding box center [117, 238] width 76 height 8
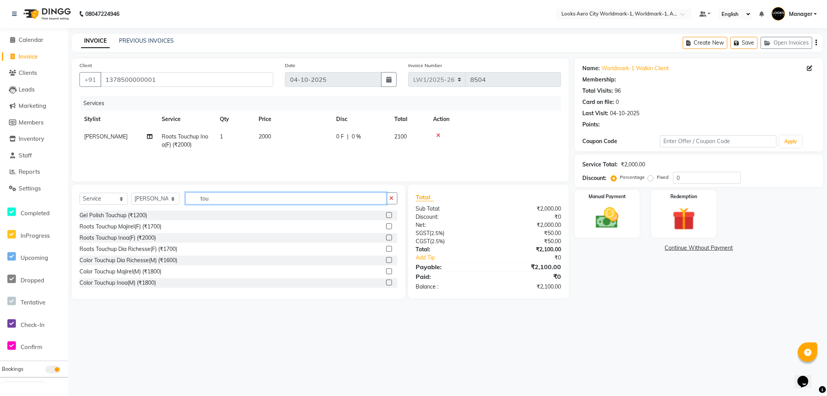
drag, startPoint x: 221, startPoint y: 195, endPoint x: 0, endPoint y: 129, distance: 230.8
click at [0, 129] on app-home "08047224946 Select Location × Looks Aero City Worldmark-1, Worldmark-1, Aerocit…" at bounding box center [413, 155] width 827 height 311
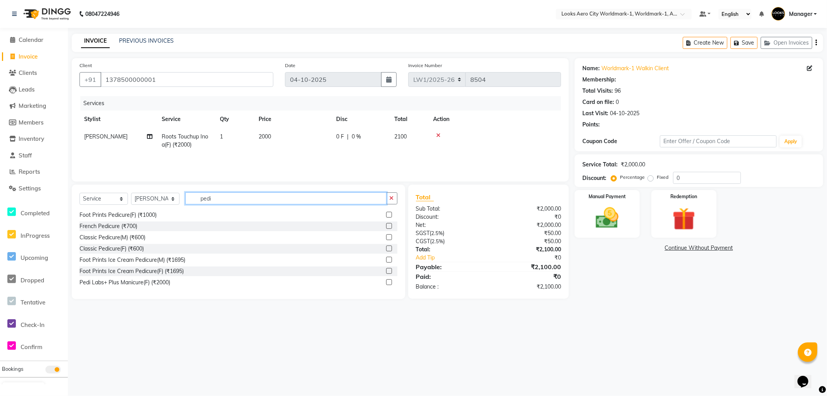
scroll to position [113, 0]
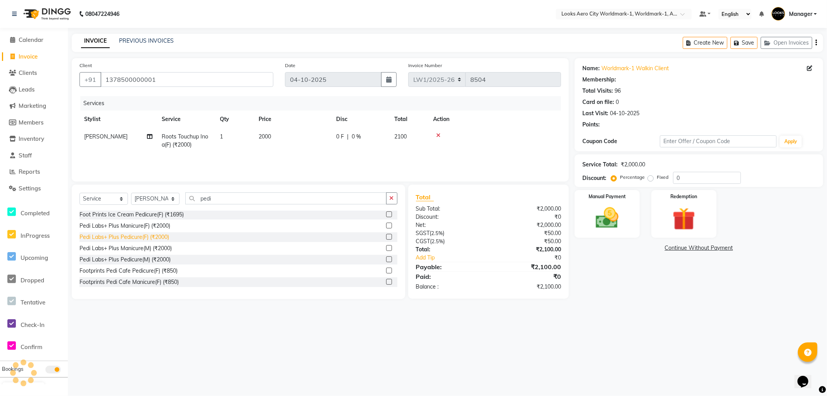
click at [159, 237] on div "Pedi Labs+ Plus Pedicure(F) (₹2000)" at bounding box center [124, 237] width 90 height 8
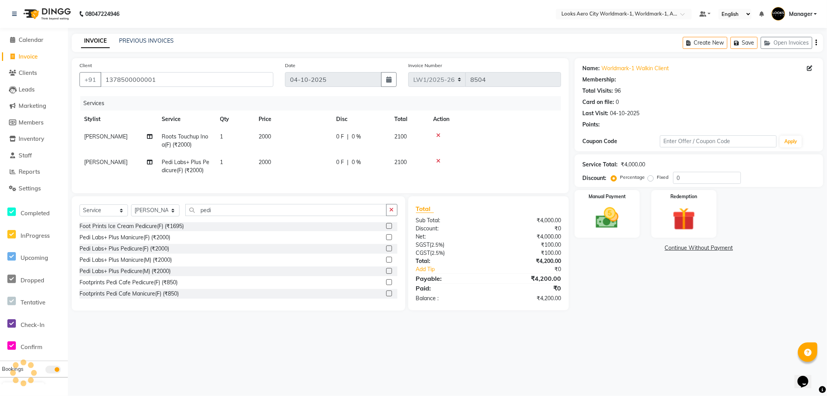
click at [110, 165] on td "[PERSON_NAME]" at bounding box center [118, 167] width 78 height 26
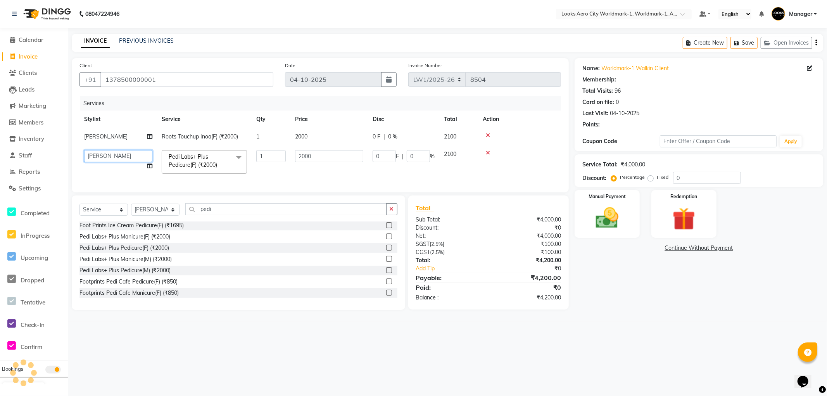
click at [114, 156] on select "Abhishek_Nails Amita Chauhan Anil Ashwin Celina Counter_Sales Dawa_Mgr Gaurav_P…" at bounding box center [118, 156] width 68 height 12
click at [322, 138] on td "2000" at bounding box center [329, 136] width 78 height 17
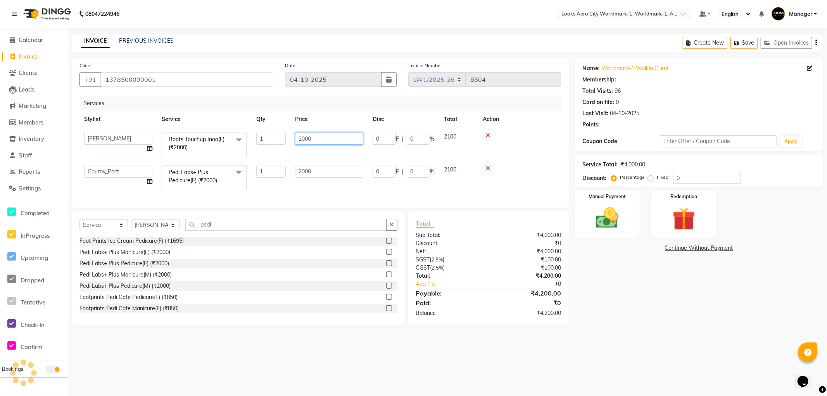
drag, startPoint x: 350, startPoint y: 140, endPoint x: 113, endPoint y: 143, distance: 237.0
click at [113, 143] on tr "Abhishek_Nails Amita Chauhan Anil Ashwin Celina Counter_Sales Dawa_Mgr Gaurav_P…" at bounding box center [320, 144] width 482 height 33
drag, startPoint x: 623, startPoint y: 317, endPoint x: 619, endPoint y: 319, distance: 4.5
click at [623, 317] on main "INVOICE PREVIOUS INVOICES Create New Save Open Invoices Client +91 137850000000…" at bounding box center [447, 185] width 759 height 303
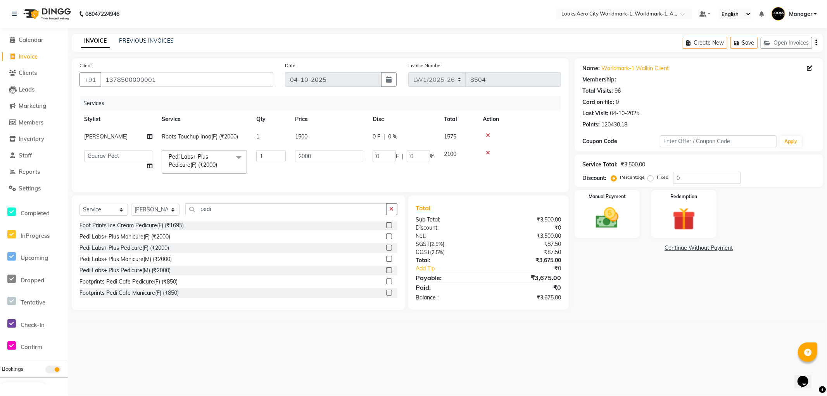
click at [698, 310] on div "Name: Worldmark-1 Walkin Client Membership: Total Visits: 96 Card on file: 0 La…" at bounding box center [702, 184] width 254 height 252
drag, startPoint x: 96, startPoint y: 154, endPoint x: 104, endPoint y: 156, distance: 7.9
click at [96, 154] on select "Abhishek_Nails Amita Chauhan Anil Ashwin Celina Counter_Sales Dawa_Mgr Gaurav_P…" at bounding box center [118, 156] width 68 height 12
click at [84, 150] on select "Abhishek_Nails Amita Chauhan Anil Ashwin Celina Counter_Sales Dawa_Mgr Gaurav_P…" at bounding box center [118, 156] width 68 height 12
click at [687, 321] on main "INVOICE PREVIOUS INVOICES Create New Save Open Invoices Client +91 137850000000…" at bounding box center [447, 178] width 759 height 288
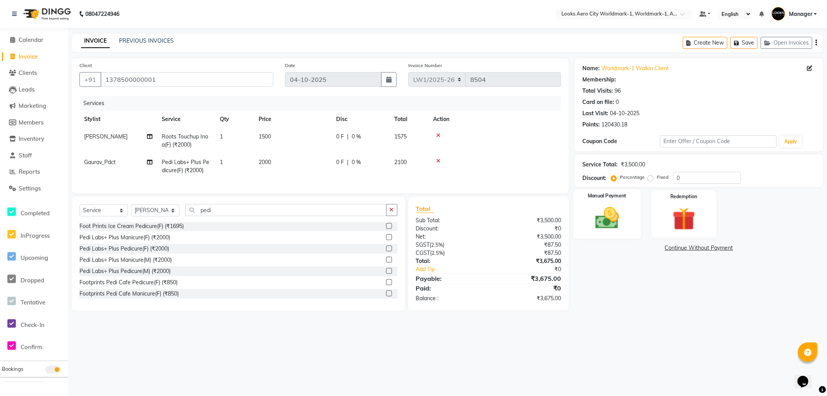
click at [621, 233] on div "Manual Payment" at bounding box center [607, 214] width 67 height 50
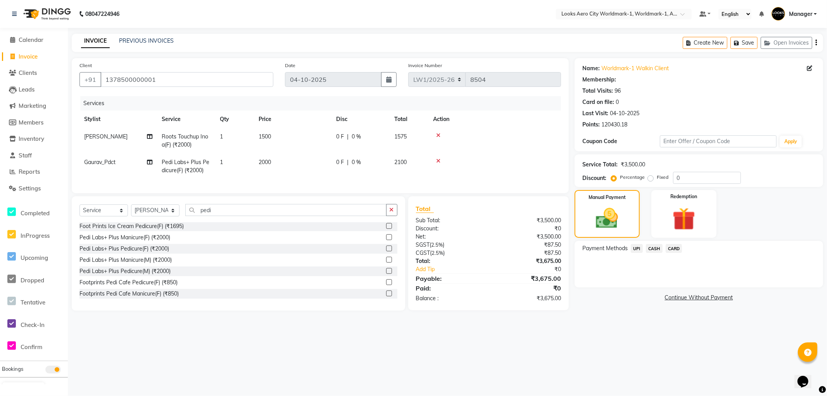
click at [668, 247] on span "CARD" at bounding box center [674, 248] width 17 height 9
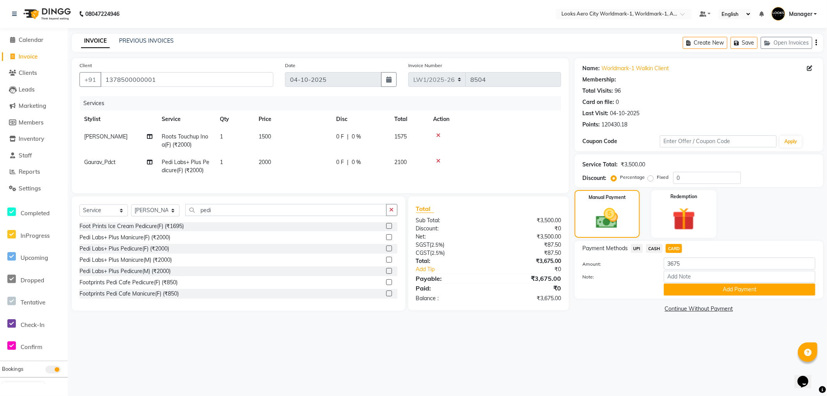
drag, startPoint x: 682, startPoint y: 289, endPoint x: 680, endPoint y: 285, distance: 4.3
click at [682, 288] on button "Add Payment" at bounding box center [740, 289] width 152 height 12
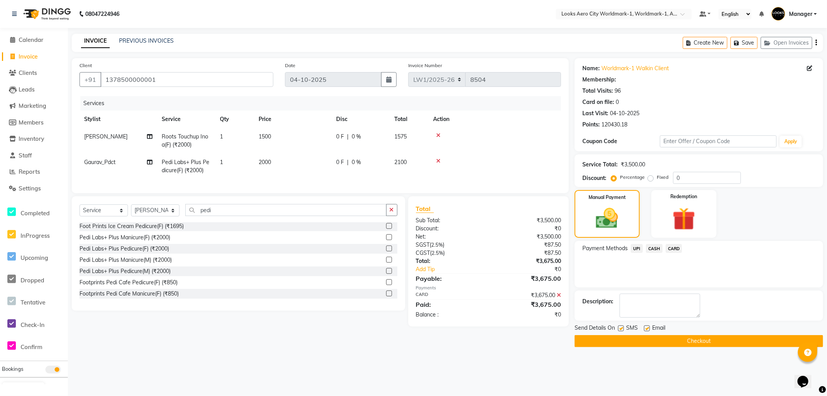
click at [596, 339] on button "Checkout" at bounding box center [699, 341] width 249 height 12
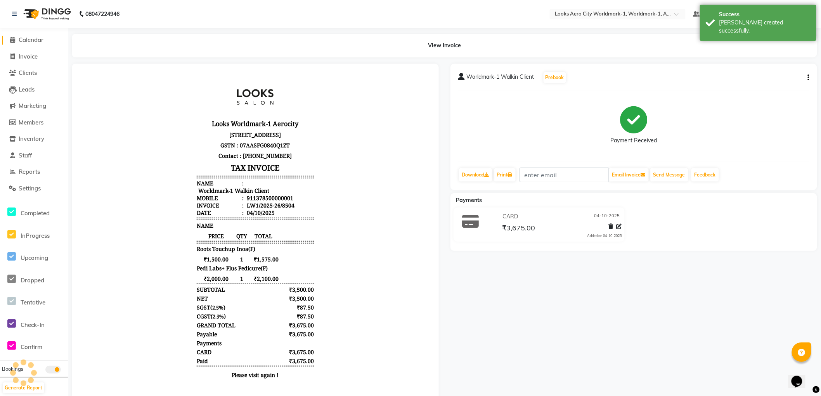
click at [31, 40] on span "Calendar" at bounding box center [31, 39] width 25 height 7
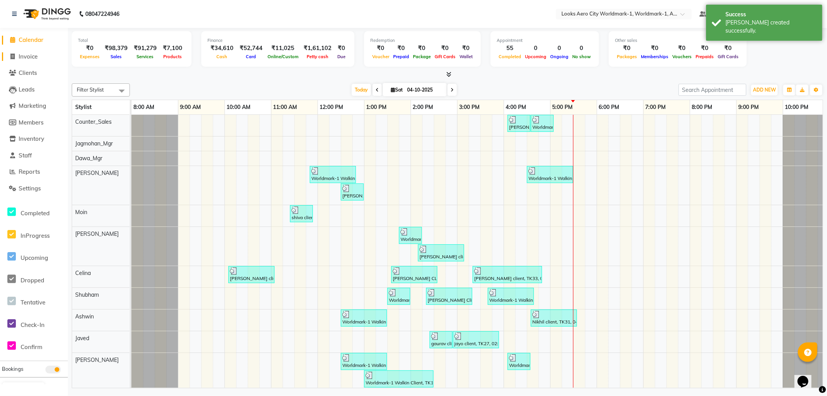
click at [28, 56] on span "Invoice" at bounding box center [28, 56] width 19 height 7
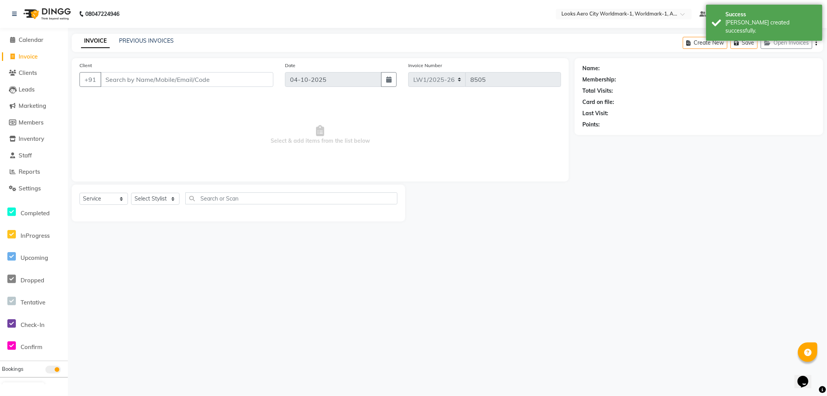
click at [130, 78] on input "Client" at bounding box center [186, 79] width 173 height 15
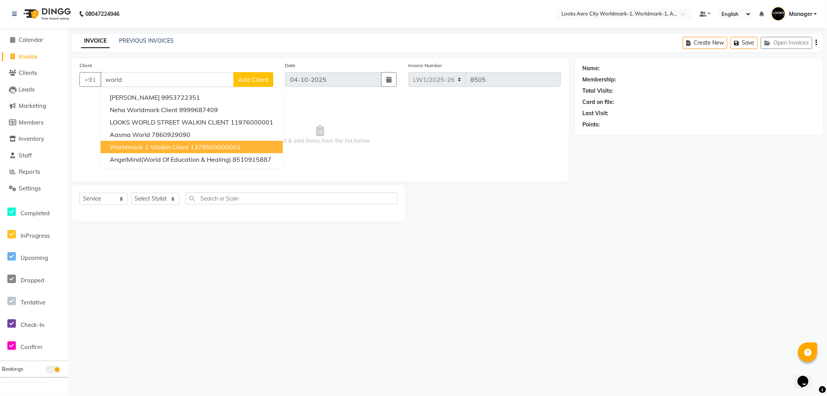
click at [143, 145] on span "Worldmark-1 Walkin Client" at bounding box center [149, 147] width 79 height 8
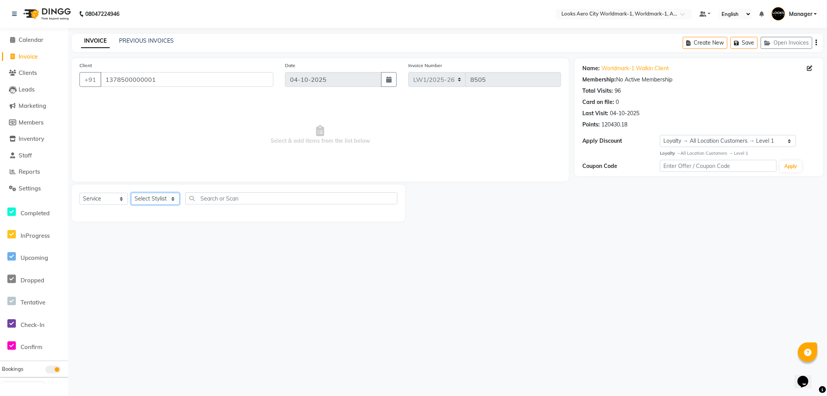
click at [152, 197] on select "Select Stylist [PERSON_NAME] [PERSON_NAME] [PERSON_NAME] [PERSON_NAME] Counter_…" at bounding box center [155, 199] width 48 height 12
click at [131, 193] on select "Select Stylist [PERSON_NAME] [PERSON_NAME] [PERSON_NAME] [PERSON_NAME] Counter_…" at bounding box center [155, 199] width 48 height 12
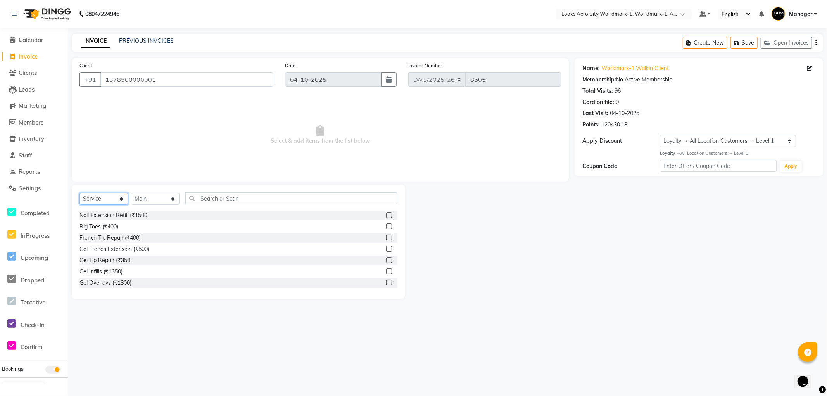
click at [95, 200] on select "Select Service Product Membership Package Voucher Prepaid Gift Card" at bounding box center [103, 199] width 48 height 12
click at [79, 193] on select "Select Service Product Membership Package Voucher Prepaid Gift Card" at bounding box center [103, 199] width 48 height 12
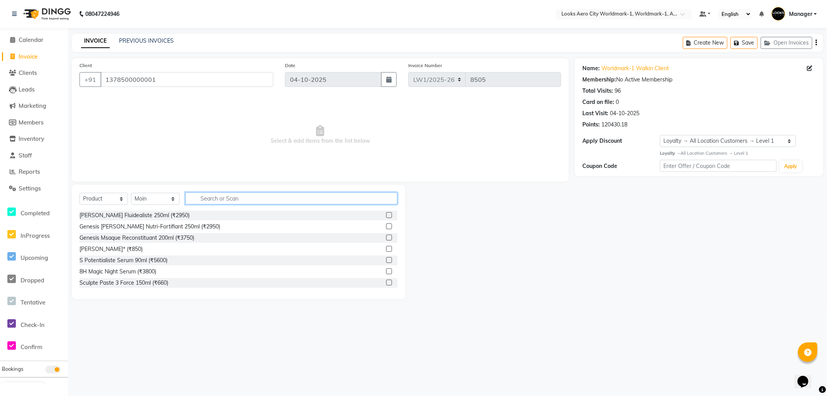
click at [207, 199] on input "text" at bounding box center [291, 198] width 212 height 12
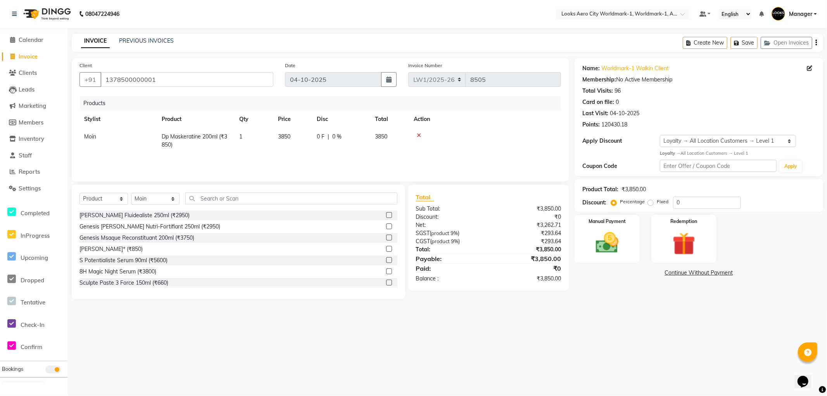
click at [417, 134] on icon at bounding box center [419, 135] width 4 height 5
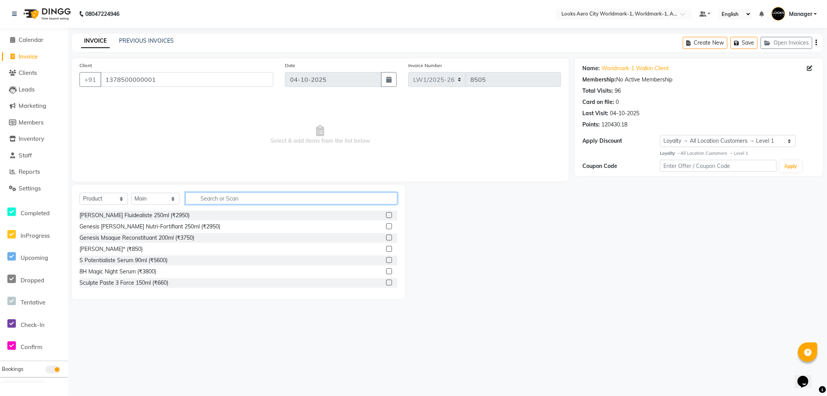
click at [223, 197] on input "text" at bounding box center [291, 198] width 212 height 12
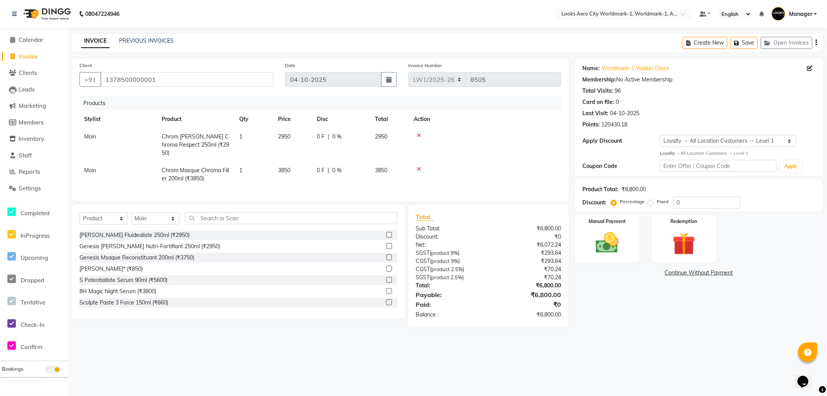
click at [293, 137] on td "2950" at bounding box center [292, 145] width 39 height 34
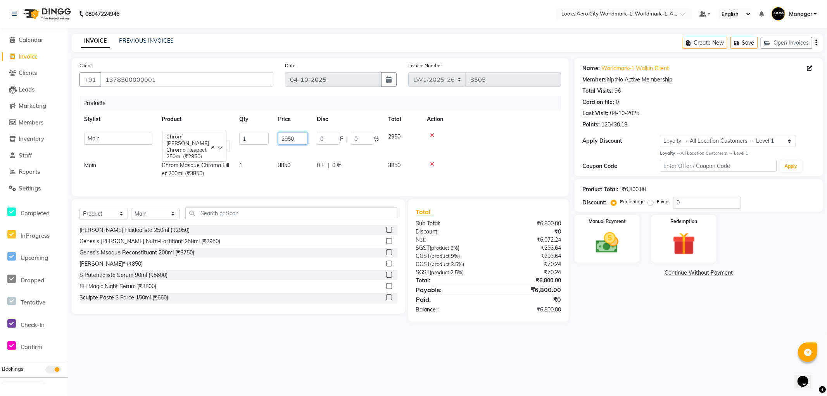
drag, startPoint x: 297, startPoint y: 136, endPoint x: 264, endPoint y: 142, distance: 34.1
click at [264, 142] on tr "Abhishek_Nails Amita Chauhan Anil Ashwin Celina Counter_Sales Dawa_Mgr Gaurav_P…" at bounding box center [320, 142] width 482 height 29
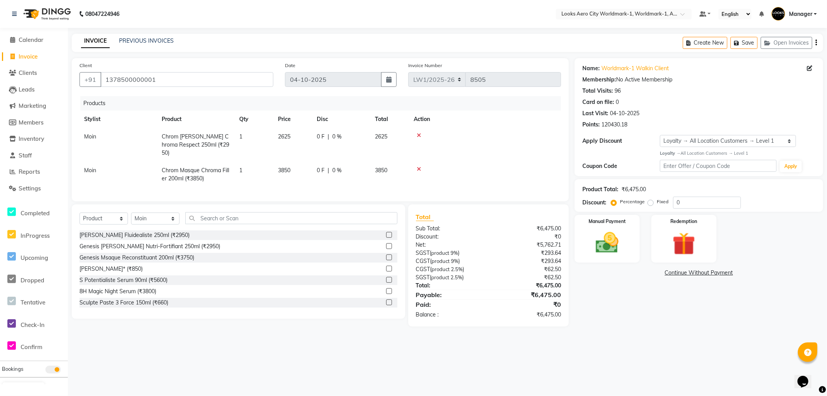
click at [620, 338] on div "08047224946 Select Location × Looks Aero City Worldmark-1, Worldmark-1, Aerocit…" at bounding box center [413, 198] width 827 height 396
drag, startPoint x: 103, startPoint y: 215, endPoint x: 113, endPoint y: 213, distance: 10.4
click at [103, 215] on select "Select Service Product Membership Package Voucher Prepaid Gift Card" at bounding box center [103, 219] width 48 height 12
click at [79, 213] on select "Select Service Product Membership Package Voucher Prepaid Gift Card" at bounding box center [103, 219] width 48 height 12
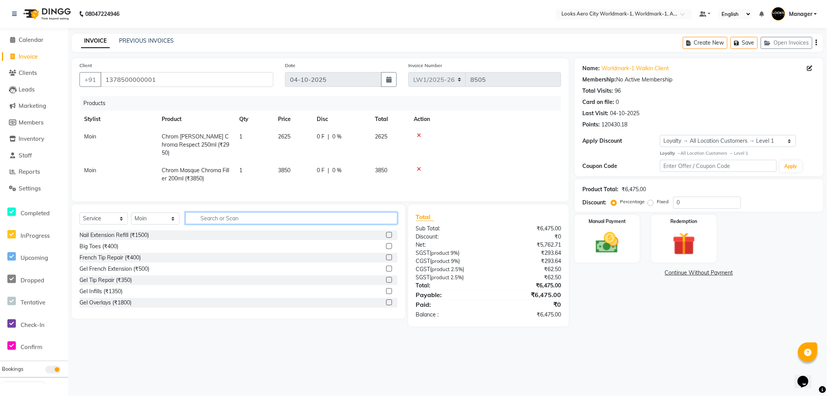
click at [239, 216] on input "text" at bounding box center [291, 218] width 212 height 12
click at [212, 215] on input "text" at bounding box center [291, 218] width 212 height 12
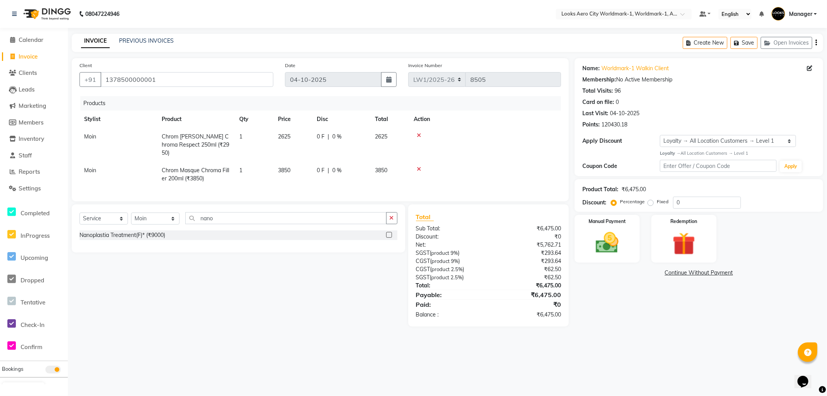
drag, startPoint x: 159, startPoint y: 234, endPoint x: 200, endPoint y: 218, distance: 43.7
click at [159, 234] on div "Nanoplastia Treatment(F)* (₹9000)" at bounding box center [122, 235] width 86 height 8
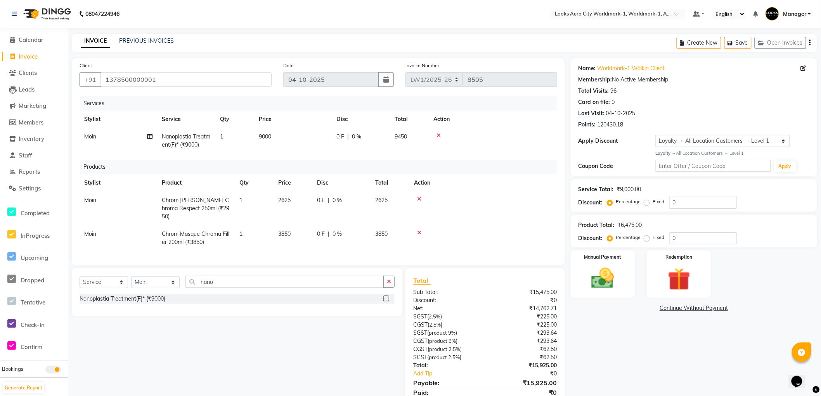
click at [289, 140] on td "9000" at bounding box center [293, 141] width 78 height 26
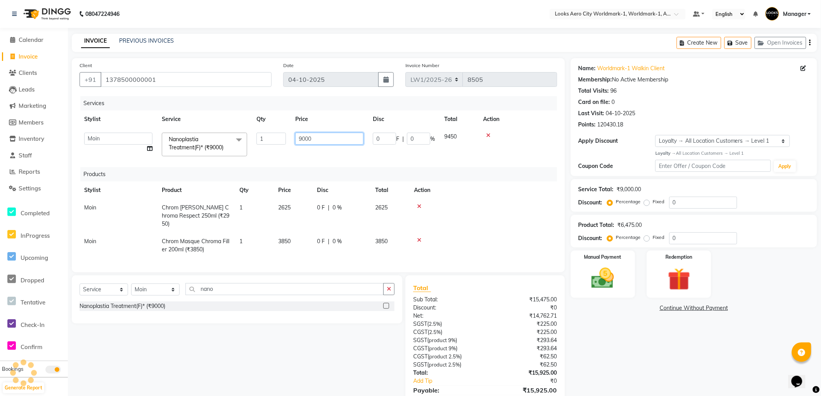
drag, startPoint x: 320, startPoint y: 137, endPoint x: 263, endPoint y: 138, distance: 57.4
click at [263, 138] on tr "Abhishek_Nails Amita Chauhan Anil Ashwin Celina Counter_Sales Dawa_Mgr Gaurav_P…" at bounding box center [317, 144] width 477 height 33
drag, startPoint x: 629, startPoint y: 347, endPoint x: 613, endPoint y: 345, distance: 15.6
click at [629, 347] on div "Name: Worldmark-1 Walkin Client Membership: No Active Membership Total Visits: …" at bounding box center [696, 240] width 252 height 364
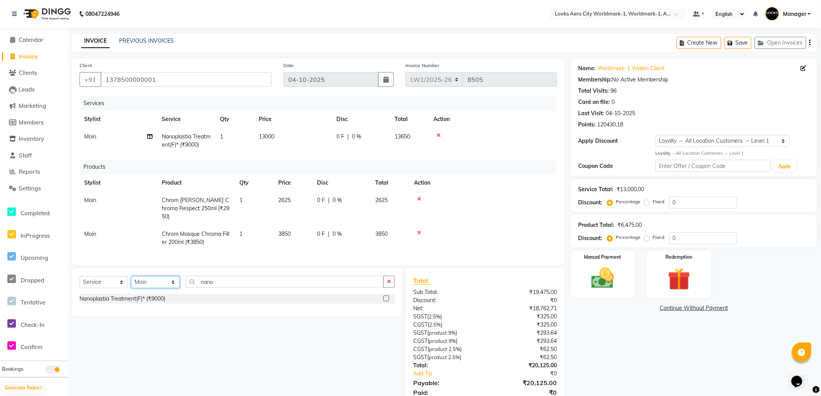
drag, startPoint x: 150, startPoint y: 281, endPoint x: 149, endPoint y: 275, distance: 6.3
click at [150, 281] on select "Select Stylist [PERSON_NAME] [PERSON_NAME] [PERSON_NAME] [PERSON_NAME] Counter_…" at bounding box center [155, 282] width 48 height 12
click at [131, 276] on select "Select Stylist [PERSON_NAME] [PERSON_NAME] [PERSON_NAME] [PERSON_NAME] Counter_…" at bounding box center [155, 282] width 48 height 12
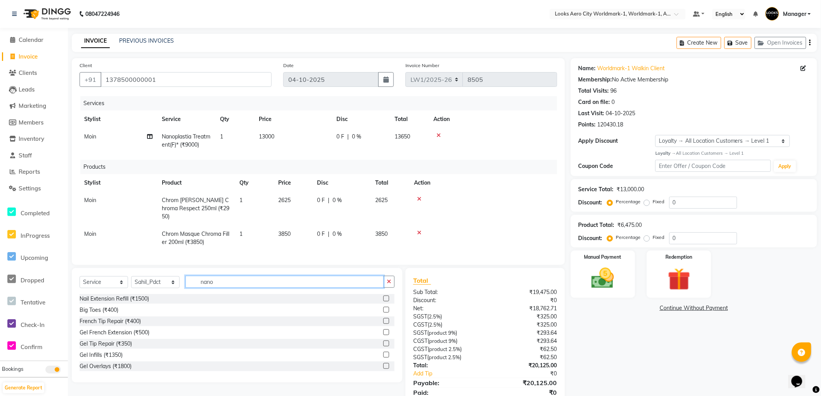
drag, startPoint x: 221, startPoint y: 277, endPoint x: 177, endPoint y: 277, distance: 44.6
click at [178, 281] on div "Select Service Product Membership Package Voucher Prepaid Gift Card Select Styl…" at bounding box center [236, 285] width 315 height 18
click at [133, 307] on div "Pedi Labs Manicure(M) (₹1500)" at bounding box center [117, 310] width 77 height 8
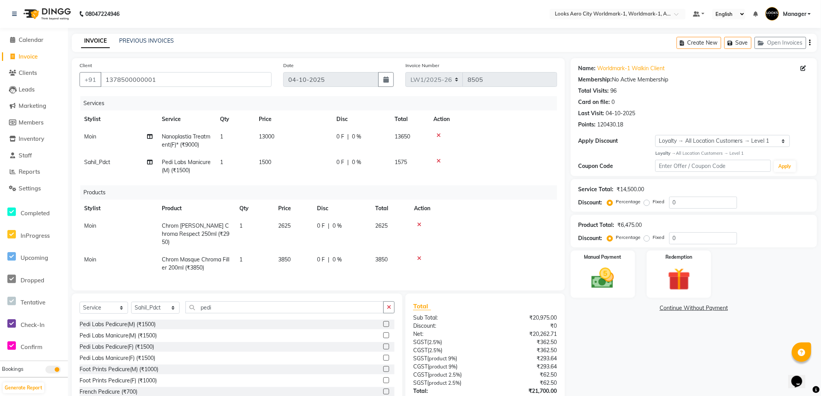
drag, startPoint x: 283, startPoint y: 140, endPoint x: 289, endPoint y: 136, distance: 7.3
click at [283, 140] on td "13000" at bounding box center [293, 141] width 78 height 26
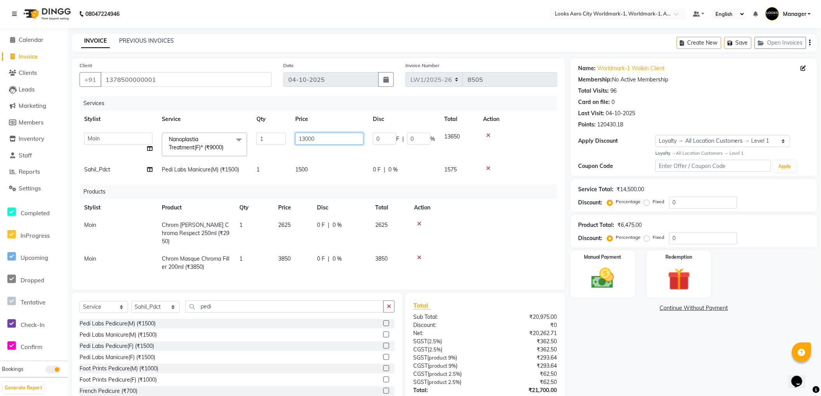
drag, startPoint x: 322, startPoint y: 136, endPoint x: 279, endPoint y: 138, distance: 43.1
click at [279, 138] on tr "Abhishek_Nails Amita Chauhan Anil Ashwin Celina Counter_Sales Dawa_Mgr Gaurav_P…" at bounding box center [317, 144] width 477 height 33
click at [607, 332] on div "Name: Worldmark-1 Walkin Client Membership: No Active Membership Total Visits: …" at bounding box center [696, 248] width 252 height 381
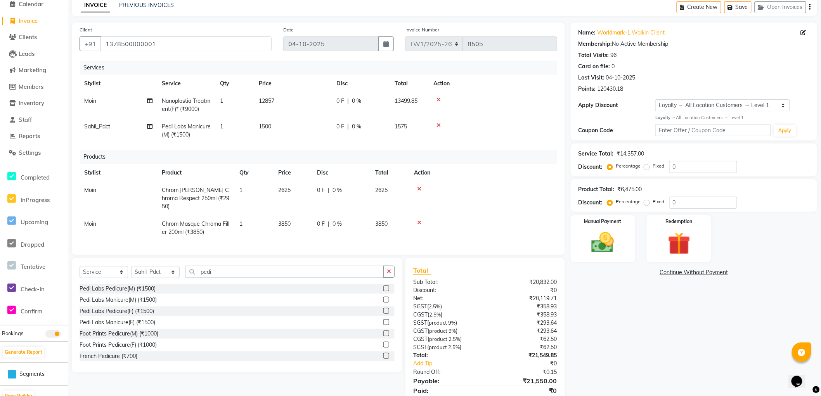
scroll to position [62, 0]
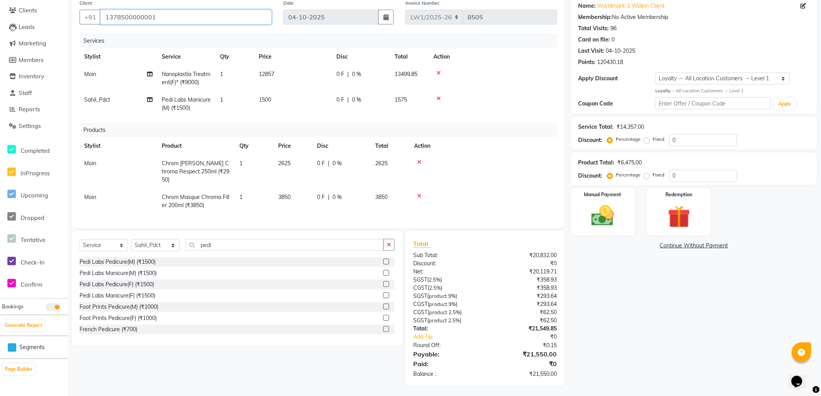
drag, startPoint x: 171, startPoint y: 15, endPoint x: 50, endPoint y: 15, distance: 121.8
click at [50, 15] on app-home "08047224946 Select Location × Looks Aero City Worldmark-1, Worldmark-1, Aerocit…" at bounding box center [410, 168] width 821 height 460
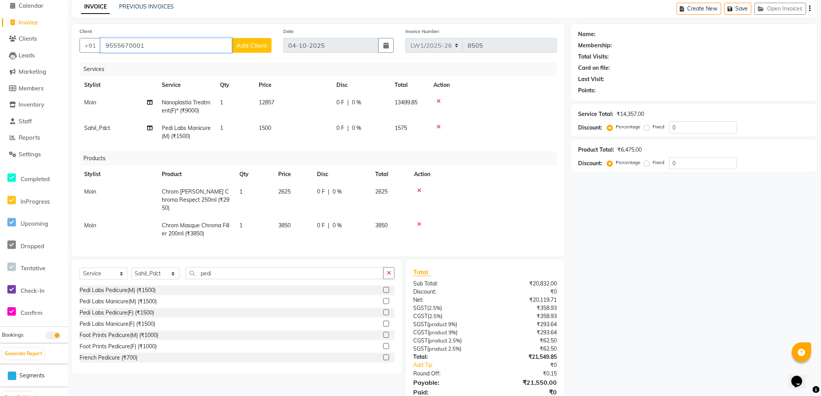
scroll to position [0, 0]
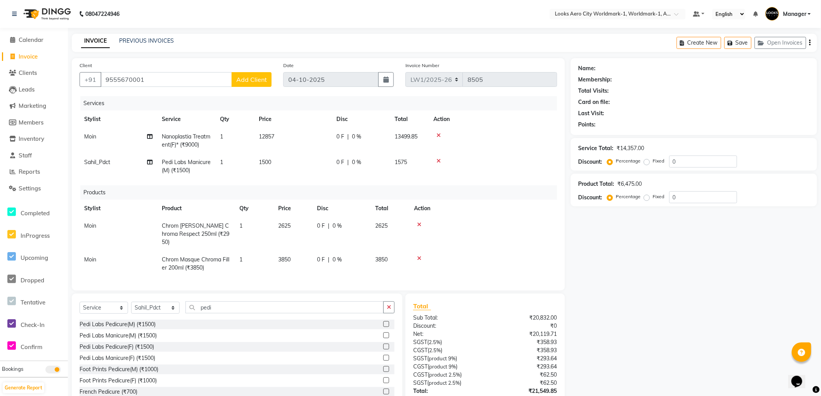
click at [630, 304] on div "Name: Membership: Total Visits: Card on file: Last Visit: Points: Service Total…" at bounding box center [696, 253] width 252 height 390
click at [247, 81] on span "Add Client" at bounding box center [251, 80] width 31 height 8
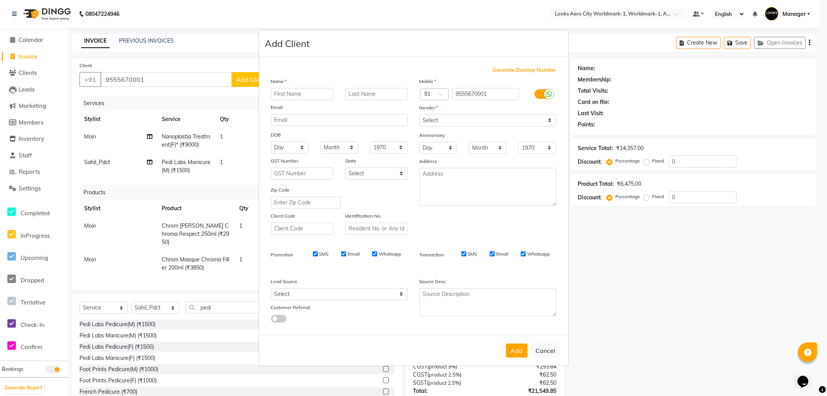
click at [308, 92] on input "text" at bounding box center [302, 94] width 63 height 12
click at [467, 119] on select "Select [DEMOGRAPHIC_DATA] [DEMOGRAPHIC_DATA] Other Prefer Not To Say" at bounding box center [488, 120] width 137 height 12
click at [420, 114] on select "Select [DEMOGRAPHIC_DATA] [DEMOGRAPHIC_DATA] Other Prefer Not To Say" at bounding box center [488, 120] width 137 height 12
click at [378, 171] on select "Select [GEOGRAPHIC_DATA] [GEOGRAPHIC_DATA] [GEOGRAPHIC_DATA] [GEOGRAPHIC_DATA] …" at bounding box center [376, 174] width 63 height 12
click at [345, 168] on select "Select [GEOGRAPHIC_DATA] [GEOGRAPHIC_DATA] [GEOGRAPHIC_DATA] [GEOGRAPHIC_DATA] …" at bounding box center [376, 174] width 63 height 12
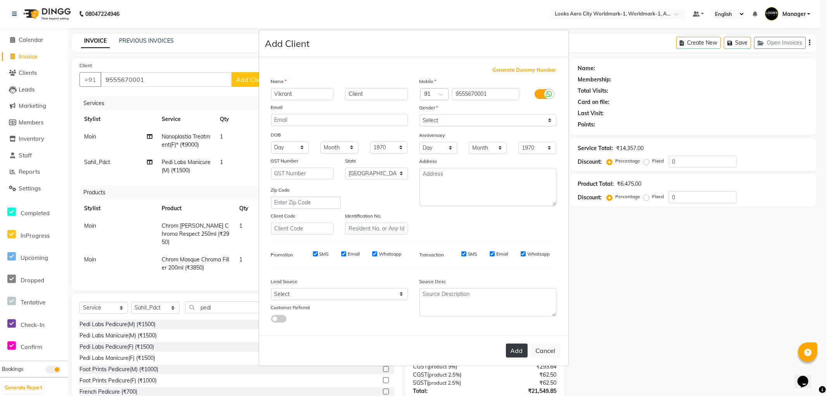
click at [515, 353] on button "Add" at bounding box center [517, 351] width 22 height 14
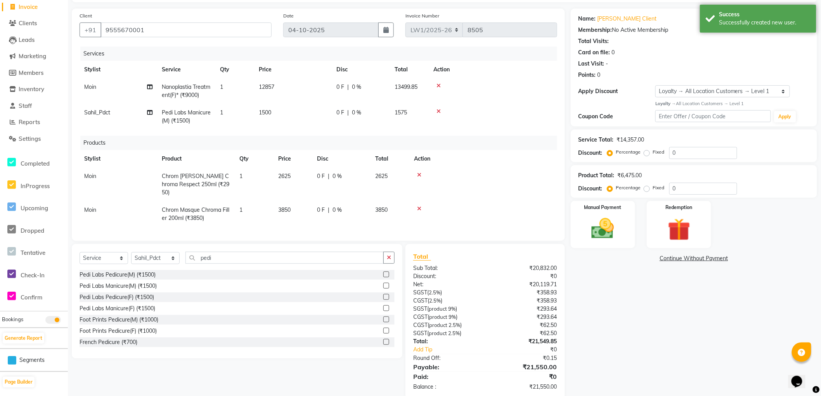
scroll to position [62, 0]
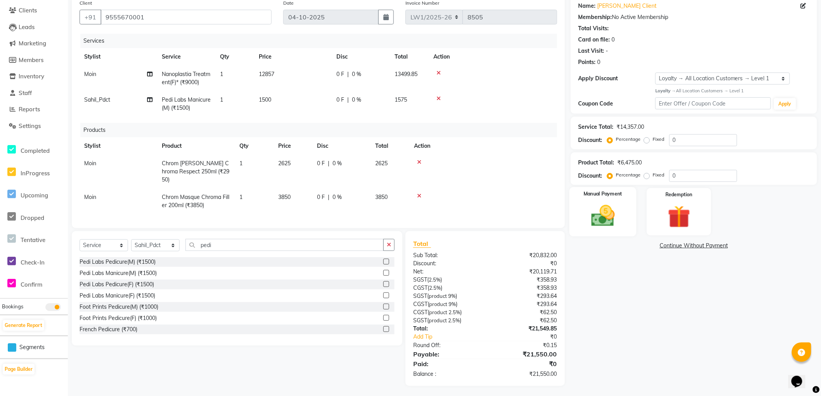
click at [622, 231] on div "Manual Payment" at bounding box center [602, 211] width 67 height 49
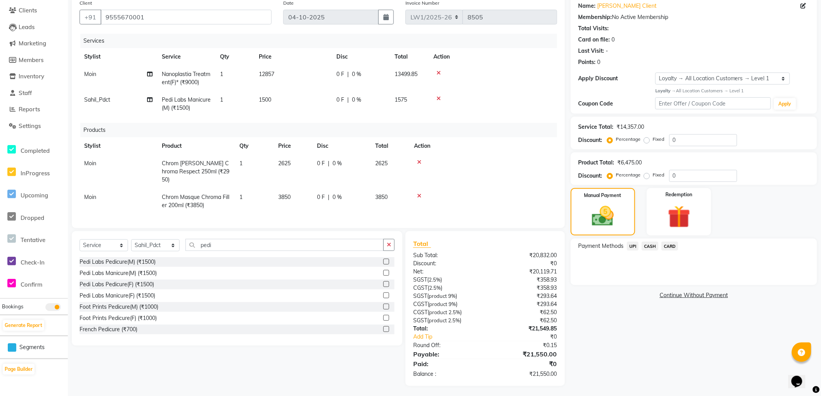
click at [663, 245] on span "CARD" at bounding box center [669, 246] width 17 height 9
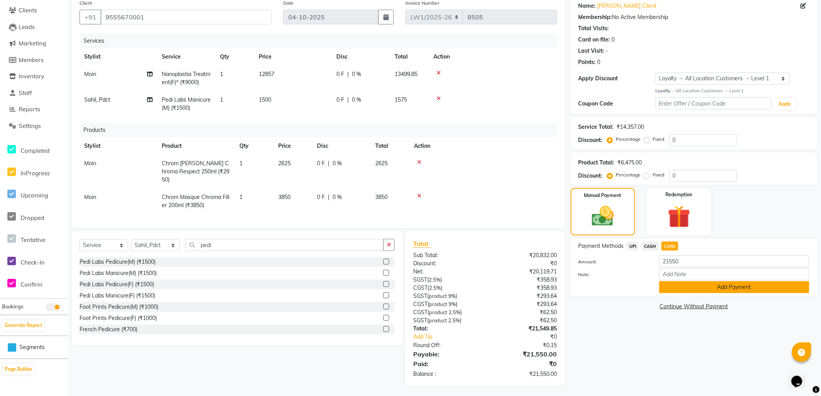
click at [673, 285] on button "Add Payment" at bounding box center [734, 287] width 150 height 12
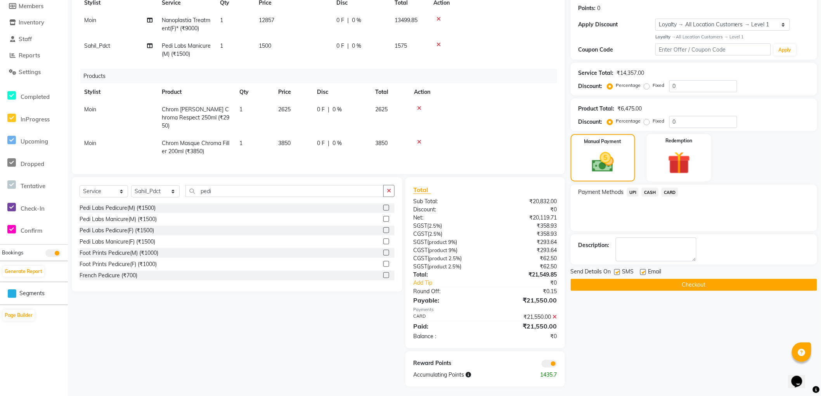
scroll to position [117, 0]
click at [583, 282] on button "Checkout" at bounding box center [693, 284] width 246 height 12
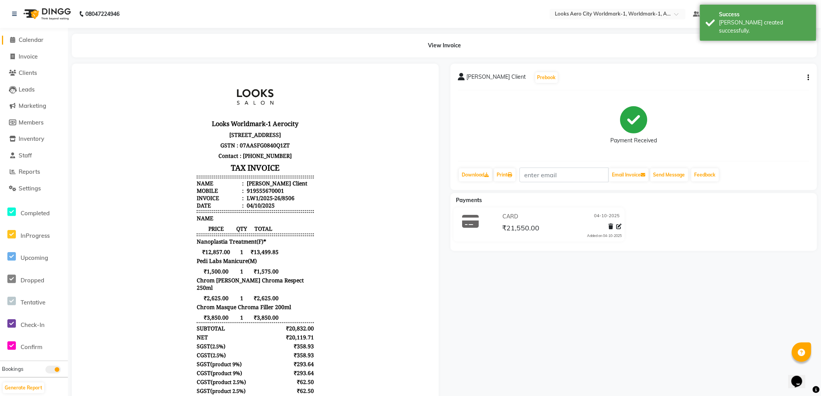
click at [37, 39] on span "Calendar" at bounding box center [31, 39] width 25 height 7
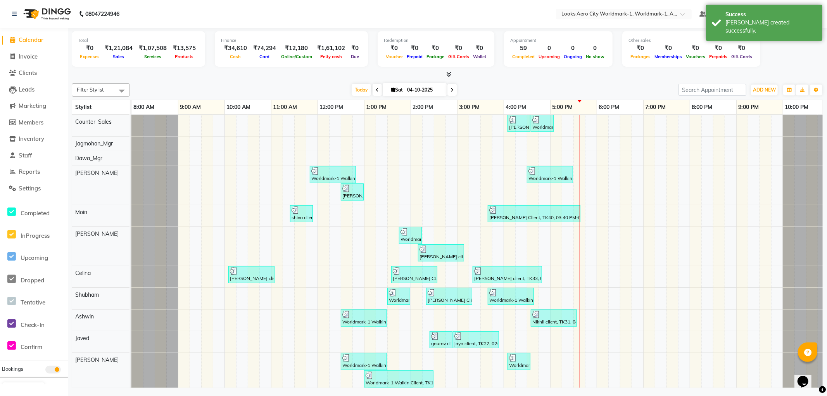
click at [27, 39] on span "Calendar" at bounding box center [31, 39] width 25 height 7
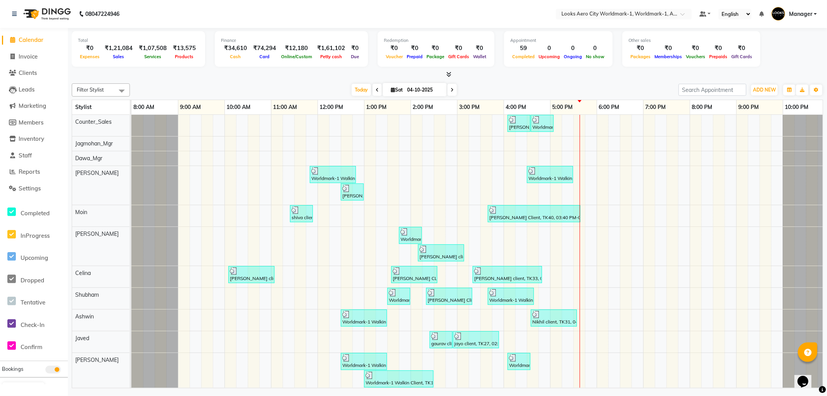
click at [29, 40] on span "Calendar" at bounding box center [31, 39] width 25 height 7
click at [31, 171] on span "Reports" at bounding box center [29, 171] width 21 height 7
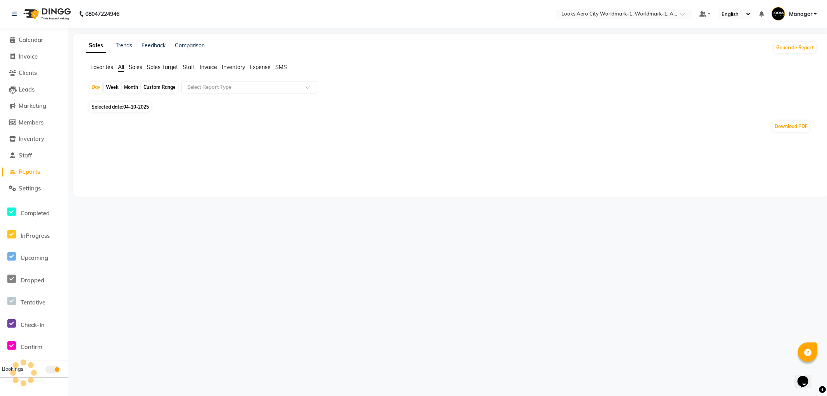
click at [187, 67] on span "Staff" at bounding box center [189, 67] width 12 height 7
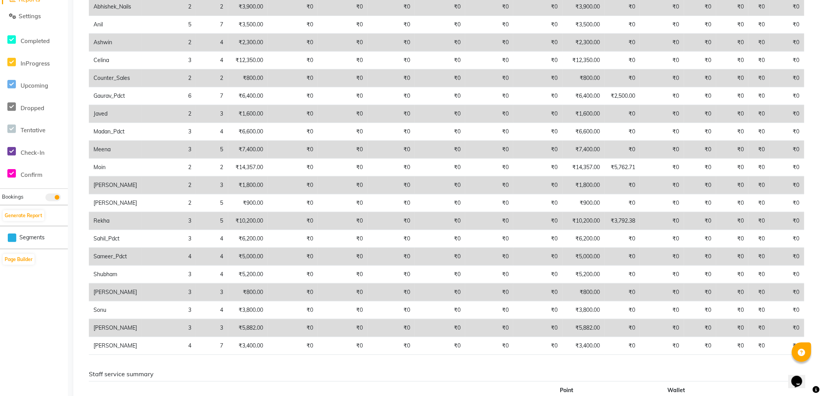
scroll to position [43, 0]
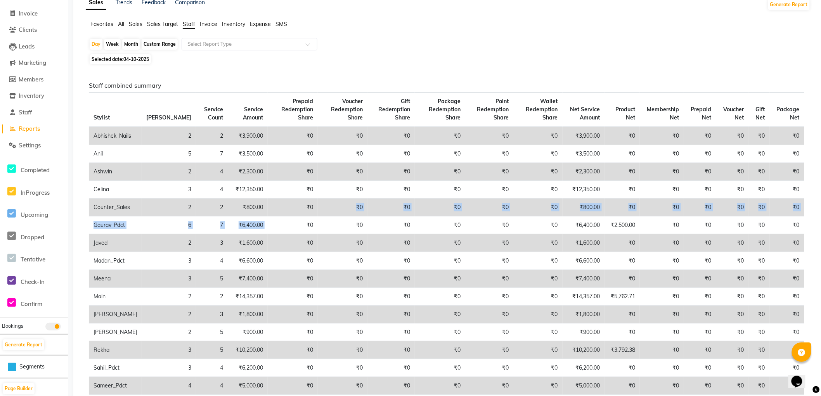
drag, startPoint x: 254, startPoint y: 226, endPoint x: 295, endPoint y: 211, distance: 44.3
click at [295, 211] on tbody "Abhishek_Nails 2 2 ₹3,900.00 ₹0 ₹0 ₹0 ₹0 ₹0 ₹0 ₹3,900.00 ₹0 ₹0 ₹0 ₹0 ₹0 ₹0 Anil…" at bounding box center [446, 305] width 715 height 357
click at [392, 61] on div "Selected date: 04-10-2025" at bounding box center [449, 59] width 721 height 8
click at [25, 14] on span "Invoice" at bounding box center [28, 13] width 19 height 7
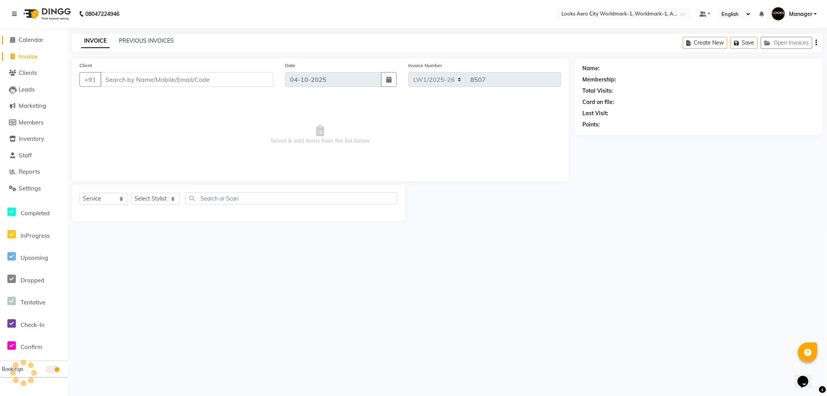
click at [29, 40] on span "Calendar" at bounding box center [31, 39] width 25 height 7
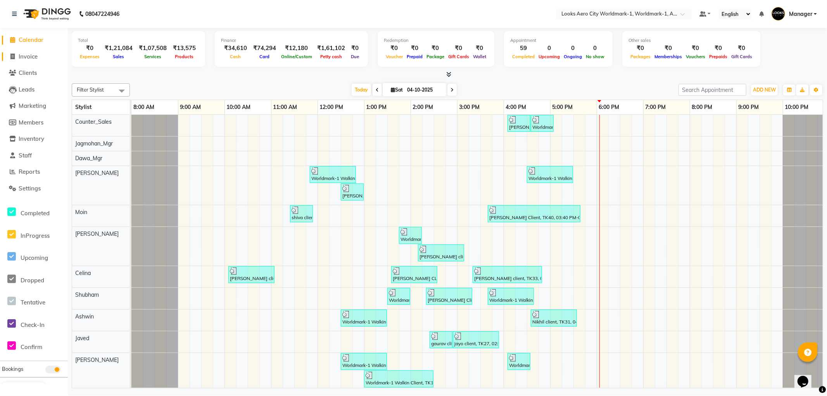
click at [36, 60] on link "Invoice" at bounding box center [34, 56] width 64 height 9
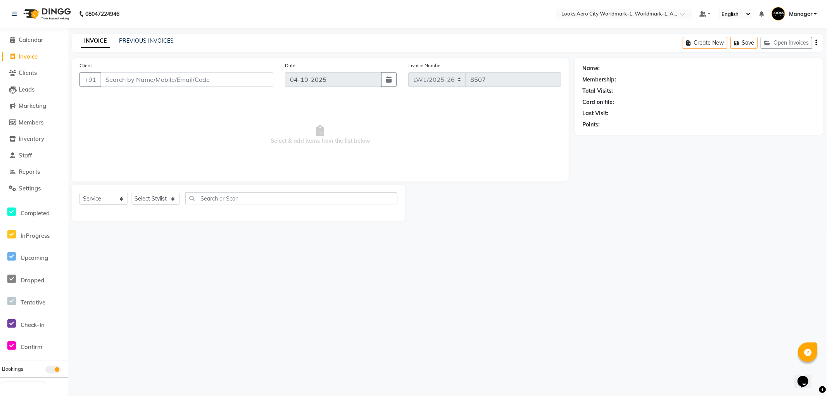
click at [150, 80] on input "Client" at bounding box center [186, 79] width 173 height 15
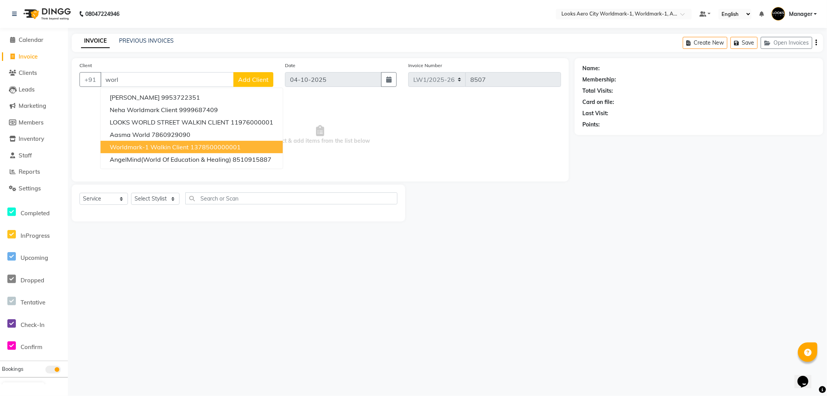
click at [145, 147] on span "Worldmark-1 Walkin Client" at bounding box center [149, 147] width 79 height 8
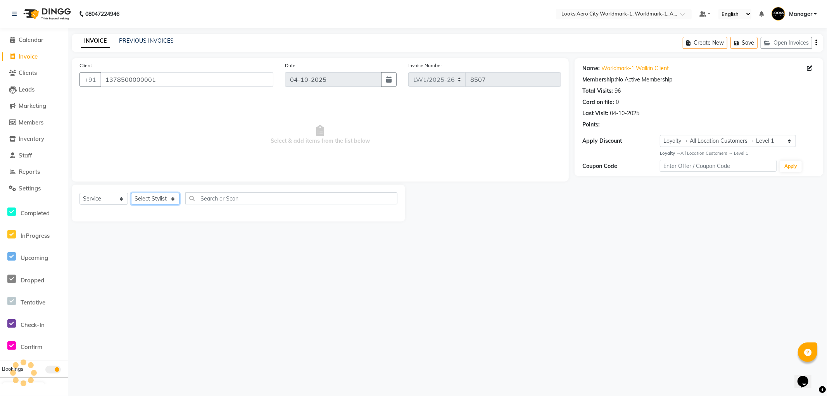
drag, startPoint x: 161, startPoint y: 198, endPoint x: 161, endPoint y: 193, distance: 5.0
click at [161, 198] on select "Select Stylist [PERSON_NAME] [PERSON_NAME] [PERSON_NAME] [PERSON_NAME] Counter_…" at bounding box center [155, 199] width 48 height 12
click at [131, 193] on select "Select Stylist [PERSON_NAME] [PERSON_NAME] [PERSON_NAME] [PERSON_NAME] Counter_…" at bounding box center [155, 199] width 48 height 12
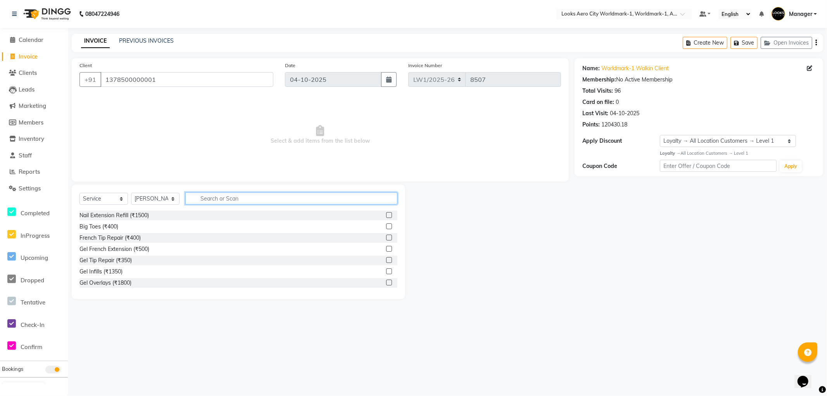
click at [218, 202] on input "text" at bounding box center [291, 198] width 212 height 12
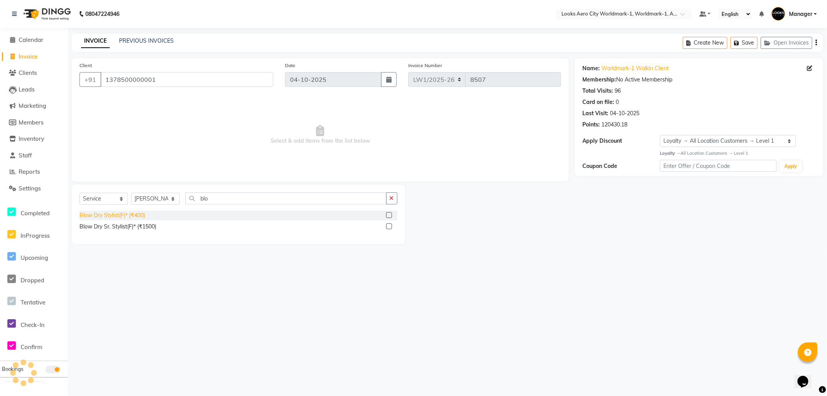
drag, startPoint x: 104, startPoint y: 213, endPoint x: 147, endPoint y: 198, distance: 45.5
click at [104, 213] on div "Blow Dry Stylist(F)* (₹400)" at bounding box center [112, 215] width 66 height 8
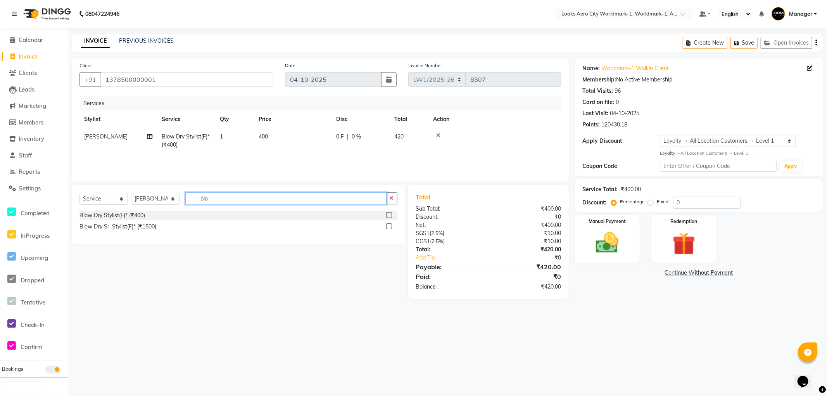
drag, startPoint x: 238, startPoint y: 197, endPoint x: 0, endPoint y: 103, distance: 255.6
click at [0, 103] on app-home "08047224946 Select Location × Looks Aero City Worldmark-1, Worldmark-1, Aerocit…" at bounding box center [413, 155] width 827 height 310
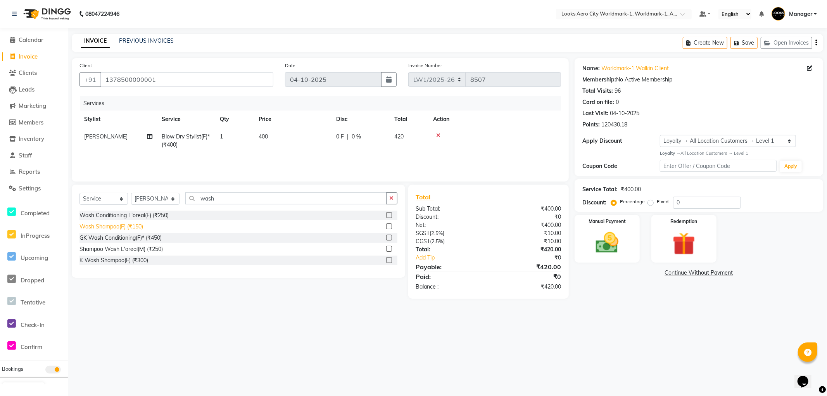
drag, startPoint x: 127, startPoint y: 228, endPoint x: 127, endPoint y: 204, distance: 24.0
click at [127, 227] on div "Wash Shampoo(F) (₹150)" at bounding box center [111, 227] width 64 height 8
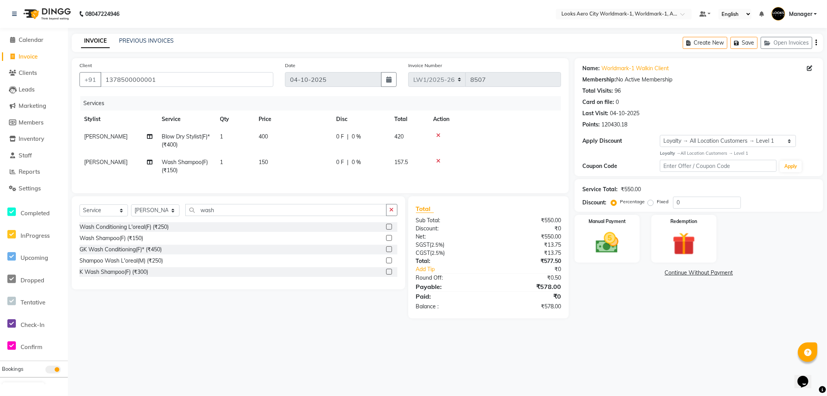
click at [297, 140] on td "400" at bounding box center [293, 141] width 78 height 26
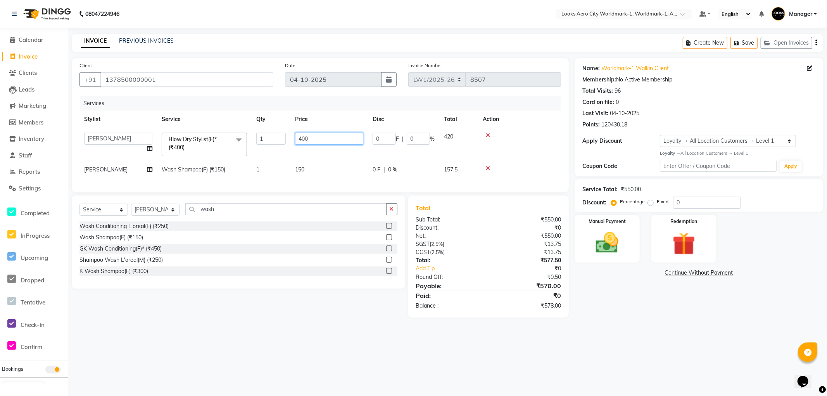
drag, startPoint x: 322, startPoint y: 136, endPoint x: 232, endPoint y: 140, distance: 90.4
click at [232, 140] on tr "Abhishek_Nails Amita Chauhan Anil Ashwin Celina Counter_Sales Dawa_Mgr Gaurav_P…" at bounding box center [320, 144] width 482 height 33
drag, startPoint x: 309, startPoint y: 165, endPoint x: 315, endPoint y: 165, distance: 5.8
click at [309, 165] on td "150" at bounding box center [329, 169] width 78 height 17
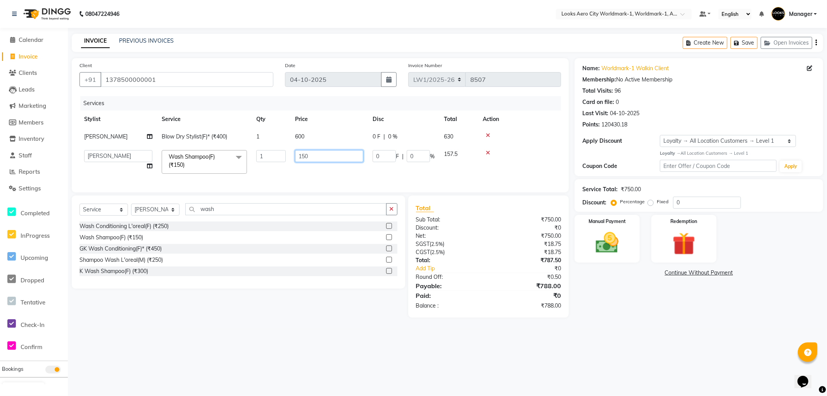
drag, startPoint x: 338, startPoint y: 156, endPoint x: 0, endPoint y: 90, distance: 344.1
click at [0, 90] on app-home "08047224946 Select Location × Looks Aero City Worldmark-1, Worldmark-1, Aerocit…" at bounding box center [413, 164] width 827 height 329
click at [149, 215] on select "Select Stylist [PERSON_NAME] [PERSON_NAME] [PERSON_NAME] [PERSON_NAME] Counter_…" at bounding box center [155, 210] width 48 height 12
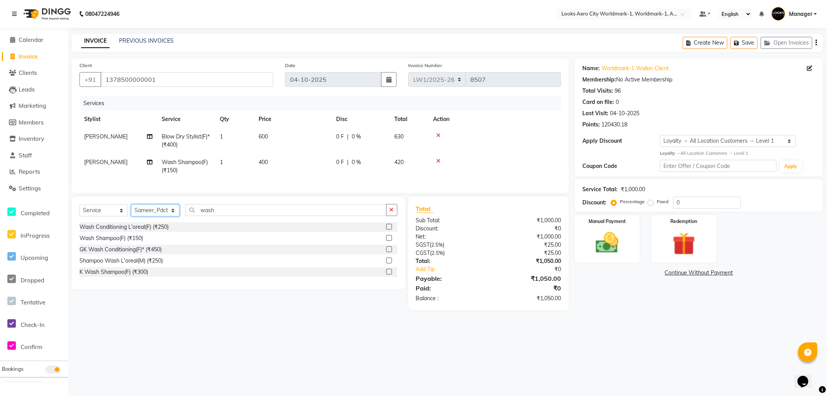
click at [131, 211] on select "Select Stylist [PERSON_NAME] [PERSON_NAME] [PERSON_NAME] [PERSON_NAME] Counter_…" at bounding box center [155, 210] width 48 height 12
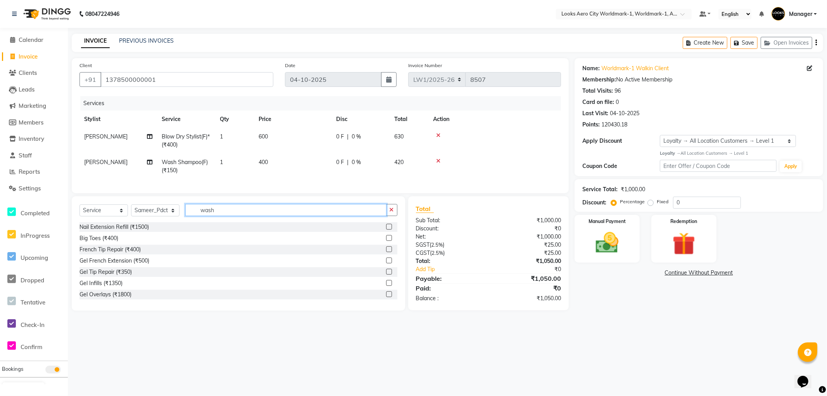
drag, startPoint x: 234, startPoint y: 216, endPoint x: 5, endPoint y: 179, distance: 232.1
click at [0, 180] on app-home "08047224946 Select Location × Looks Aero City Worldmark-1, Worldmark-1, Aerocit…" at bounding box center [413, 161] width 827 height 322
drag, startPoint x: 138, startPoint y: 245, endPoint x: 155, endPoint y: 219, distance: 30.8
click at [138, 242] on div "Gel Polish Removal (₹600)" at bounding box center [111, 238] width 65 height 8
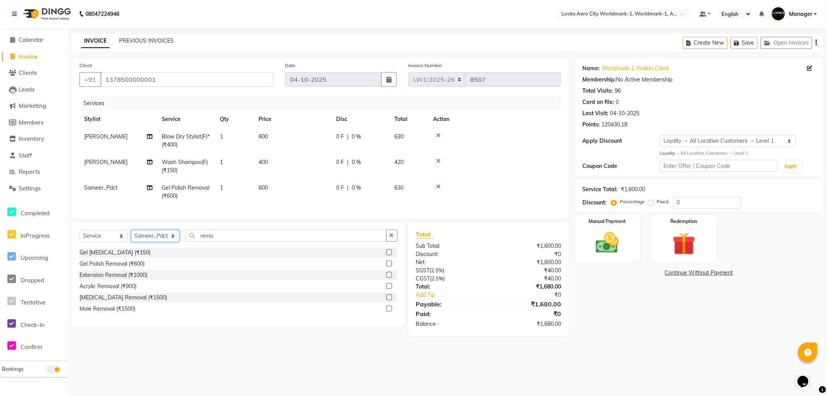
click at [163, 242] on select "Select Stylist [PERSON_NAME] [PERSON_NAME] [PERSON_NAME] [PERSON_NAME] Counter_…" at bounding box center [155, 236] width 48 height 12
click at [164, 242] on select "Select Stylist [PERSON_NAME] [PERSON_NAME] [PERSON_NAME] [PERSON_NAME] Counter_…" at bounding box center [155, 236] width 48 height 12
drag, startPoint x: 230, startPoint y: 242, endPoint x: 0, endPoint y: 146, distance: 248.9
click at [0, 146] on app-home "08047224946 Select Location × Looks Aero City Worldmark-1, Worldmark-1, Aerocit…" at bounding box center [413, 173] width 827 height 347
click at [170, 257] on div "Footprints Pedi Cafe Pedicure(F) (₹850)" at bounding box center [128, 253] width 98 height 8
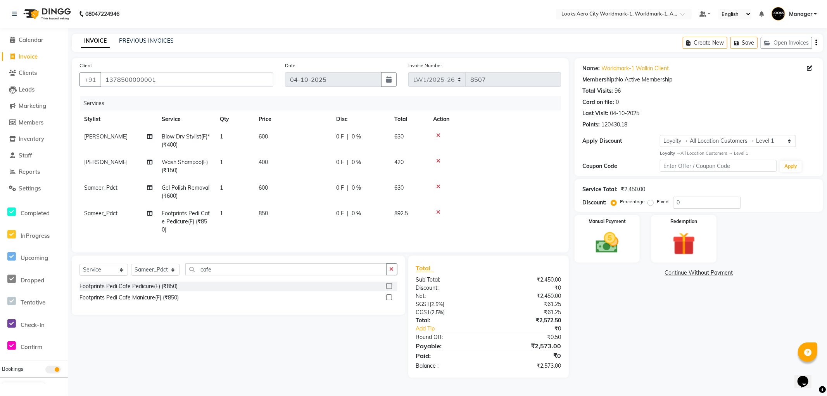
click at [160, 302] on div "Footprints Pedi Cafe Manicure(F) (₹850)" at bounding box center [128, 298] width 99 height 8
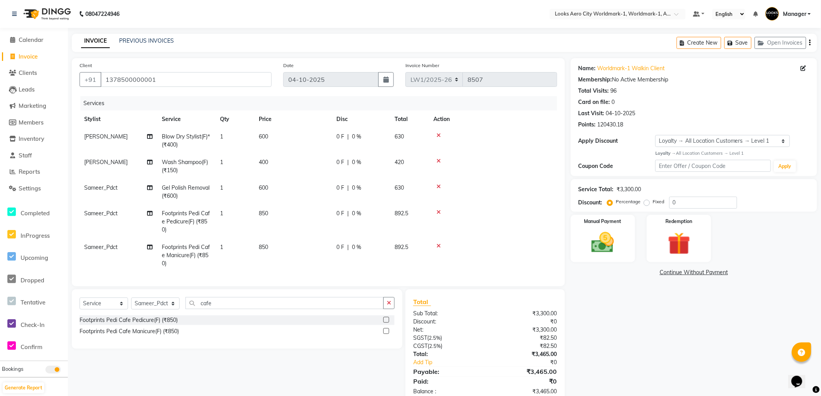
click at [121, 249] on td "Sameer_Pdct" at bounding box center [118, 255] width 78 height 34
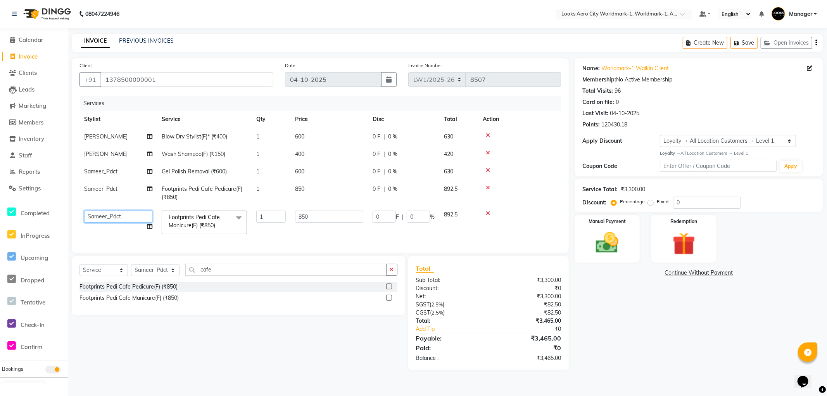
click at [119, 215] on select "Abhishek_Nails Amita Chauhan Anil Ashwin Celina Counter_Sales Dawa_Mgr Gaurav_P…" at bounding box center [118, 217] width 68 height 12
click at [663, 345] on div "Name: Worldmark-1 Walkin Client Membership: No Active Membership Total Visits: …" at bounding box center [702, 214] width 254 height 312
drag, startPoint x: 111, startPoint y: 217, endPoint x: 113, endPoint y: 211, distance: 6.4
click at [111, 217] on select "Abhishek_Nails Amita Chauhan Anil Ashwin Celina Counter_Sales Dawa_Mgr Gaurav_P…" at bounding box center [118, 217] width 68 height 12
click at [84, 211] on select "Abhishek_Nails Amita Chauhan Anil Ashwin Celina Counter_Sales Dawa_Mgr Gaurav_P…" at bounding box center [118, 217] width 68 height 12
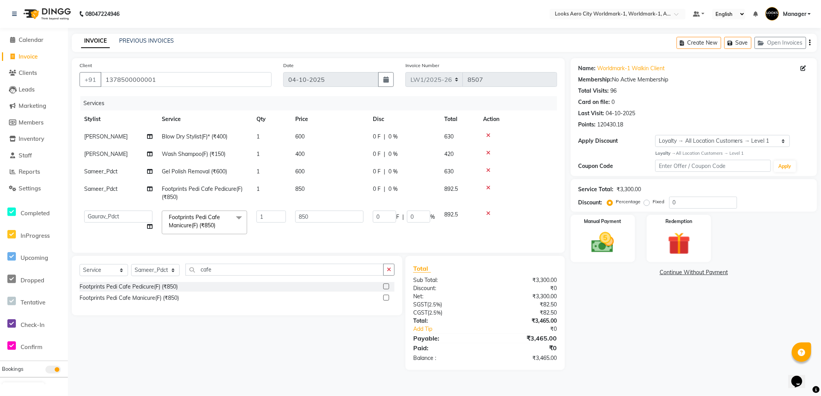
click at [648, 305] on div "Name: Worldmark-1 Walkin Client Membership: No Active Membership Total Visits: …" at bounding box center [696, 214] width 252 height 312
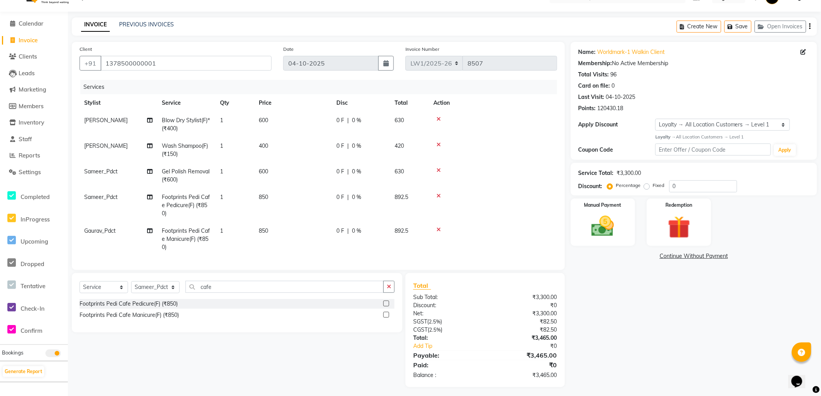
scroll to position [25, 0]
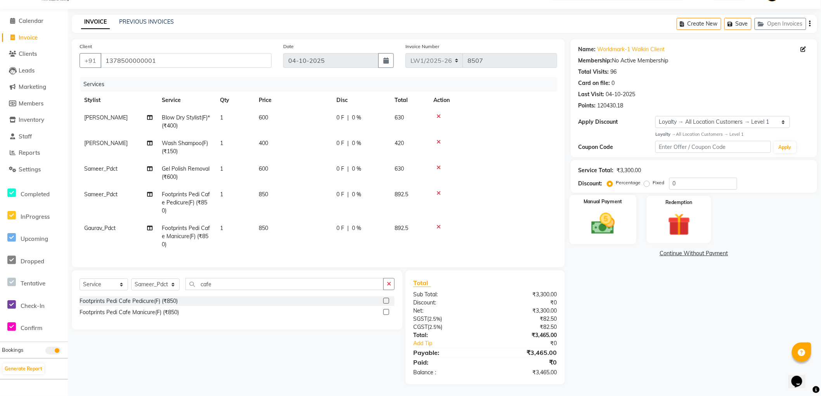
click at [607, 225] on img at bounding box center [603, 223] width 38 height 27
click at [673, 250] on span "CARD" at bounding box center [669, 253] width 17 height 9
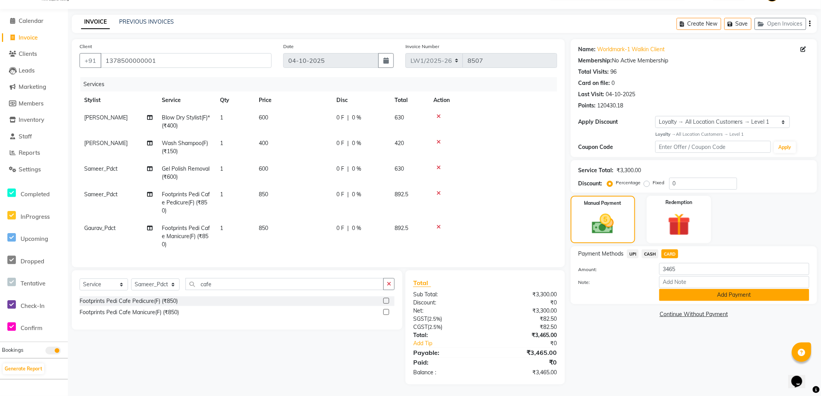
click at [665, 289] on button "Add Payment" at bounding box center [734, 295] width 150 height 12
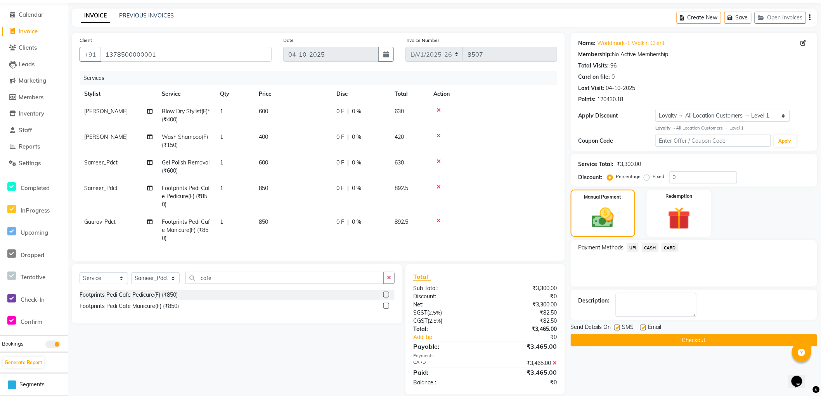
click at [641, 328] on label at bounding box center [643, 328] width 6 height 6
click at [641, 328] on input "checkbox" at bounding box center [642, 327] width 5 height 5
click at [617, 328] on label at bounding box center [617, 328] width 6 height 6
click at [617, 328] on input "checkbox" at bounding box center [616, 327] width 5 height 5
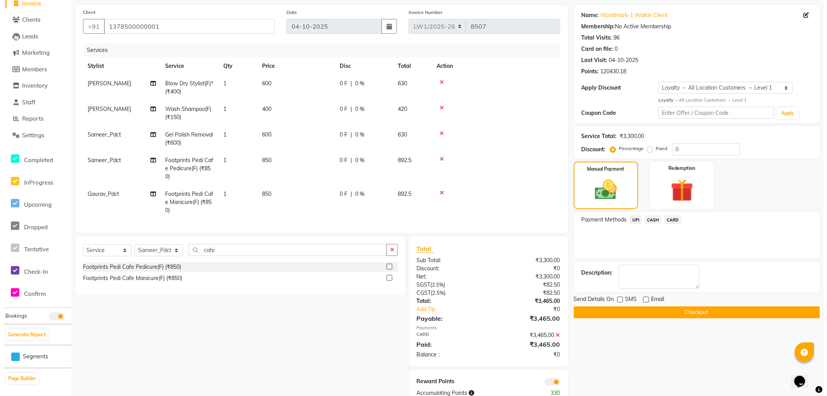
scroll to position [80, 0]
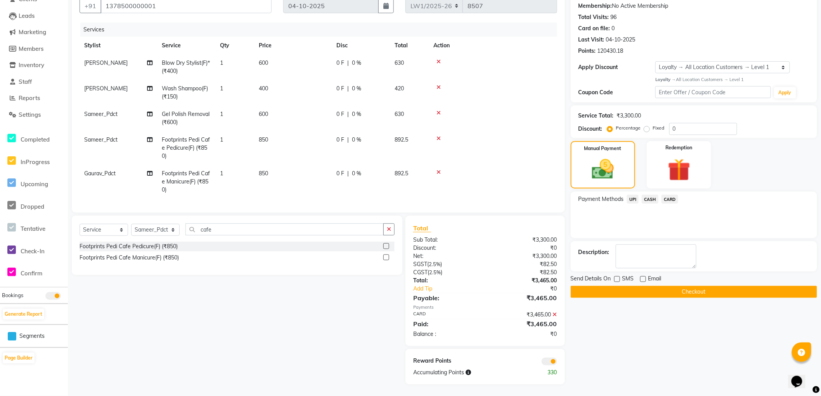
click at [545, 362] on span at bounding box center [549, 362] width 16 height 8
click at [557, 363] on input "checkbox" at bounding box center [557, 363] width 0 height 0
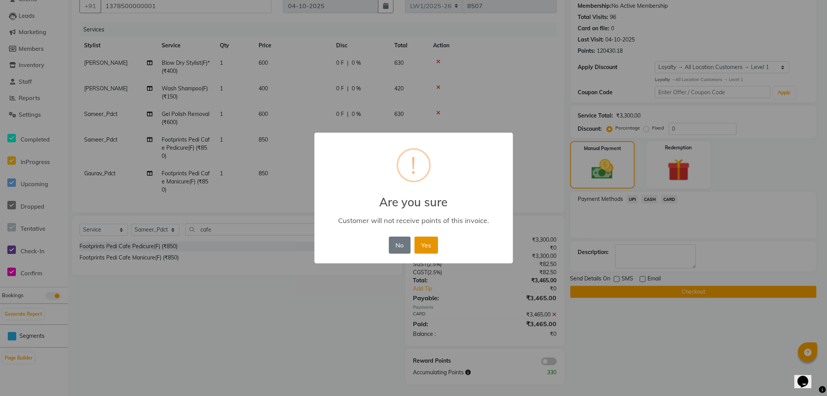
click at [434, 247] on button "Yes" at bounding box center [427, 245] width 24 height 17
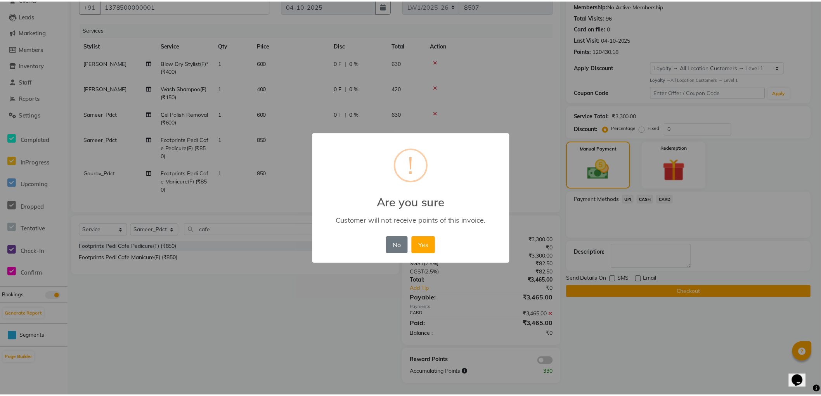
scroll to position [69, 0]
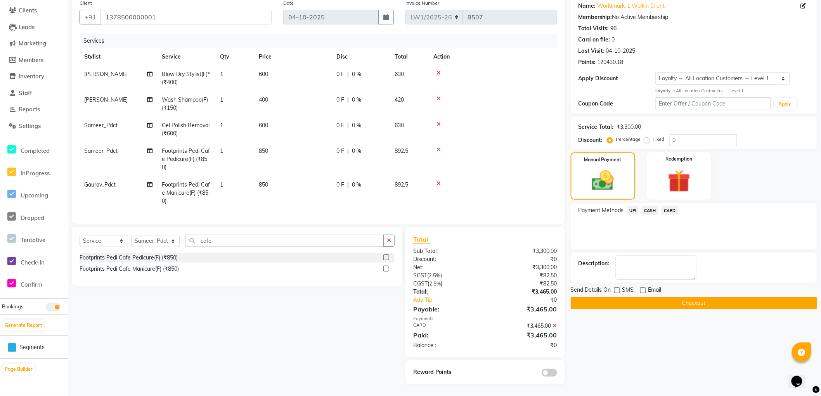
click at [601, 297] on button "Checkout" at bounding box center [693, 303] width 246 height 12
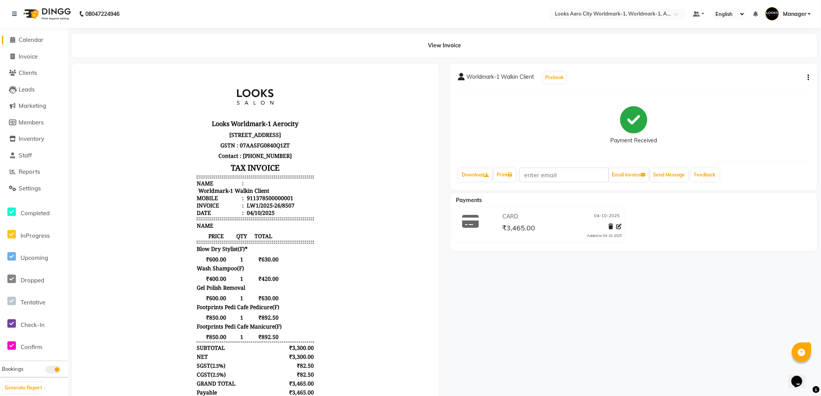
click at [23, 38] on span "Calendar" at bounding box center [31, 39] width 25 height 7
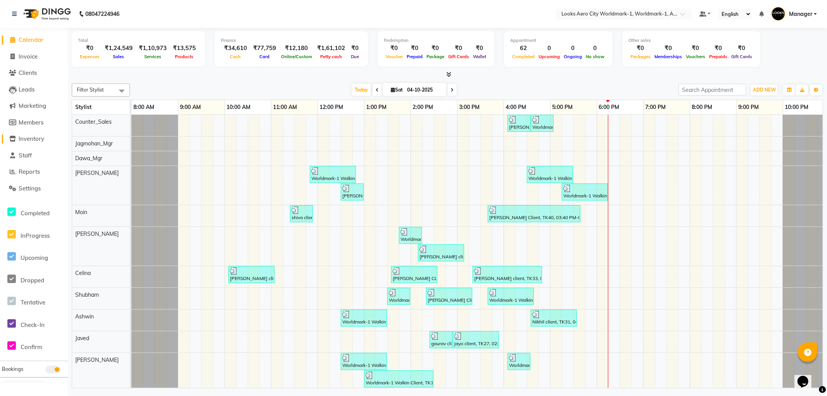
click at [37, 142] on span "Inventory" at bounding box center [32, 138] width 26 height 7
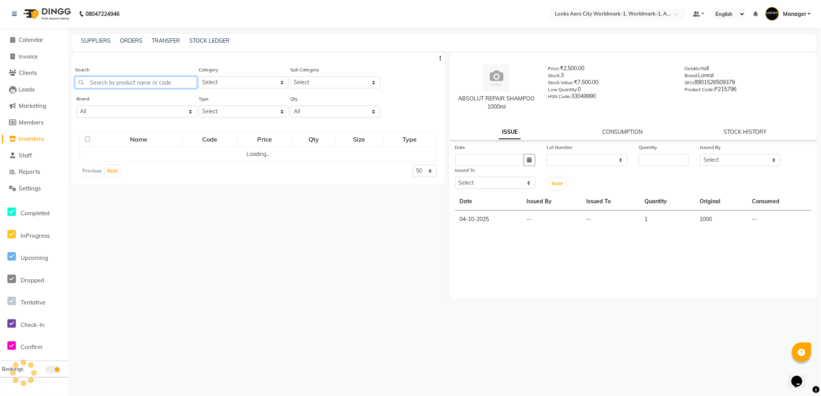
click at [116, 86] on input "text" at bounding box center [136, 82] width 122 height 12
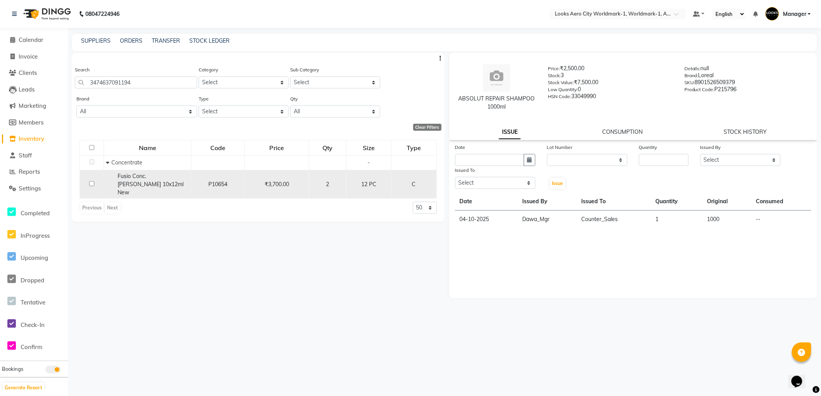
click at [90, 181] on input "checkbox" at bounding box center [91, 183] width 5 height 5
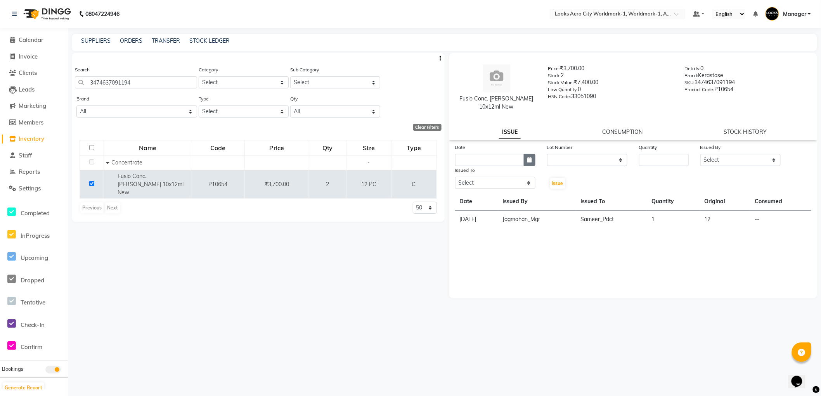
click at [528, 163] on button "button" at bounding box center [530, 160] width 12 height 12
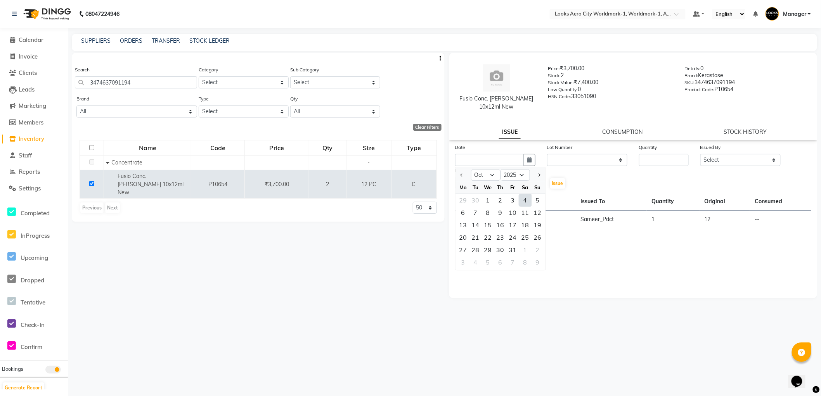
click at [526, 202] on div "4" at bounding box center [525, 200] width 12 height 12
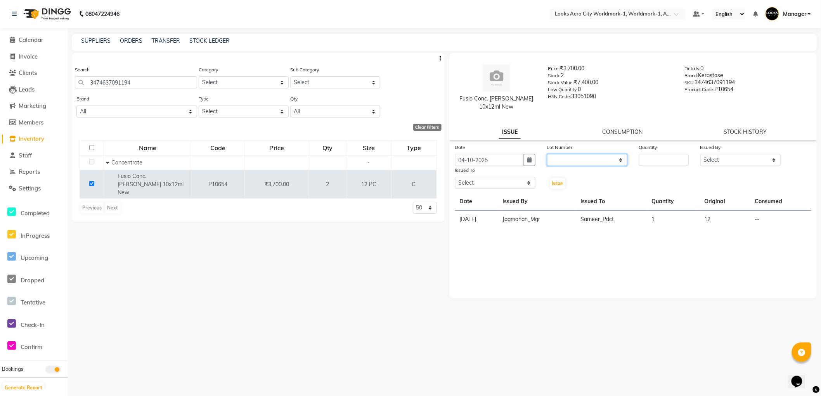
click at [565, 161] on select "None" at bounding box center [587, 160] width 80 height 12
click at [547, 154] on select "None" at bounding box center [587, 160] width 80 height 12
click at [650, 164] on input "number" at bounding box center [664, 160] width 50 height 12
click at [718, 158] on select "Select Abhishek_Nails Amita Chauhan Anil Ashwin Celina Counter_Sales Dawa_Mgr G…" at bounding box center [740, 160] width 80 height 12
click at [700, 154] on select "Select Abhishek_Nails Amita Chauhan Anil Ashwin Celina Counter_Sales Dawa_Mgr G…" at bounding box center [740, 160] width 80 height 12
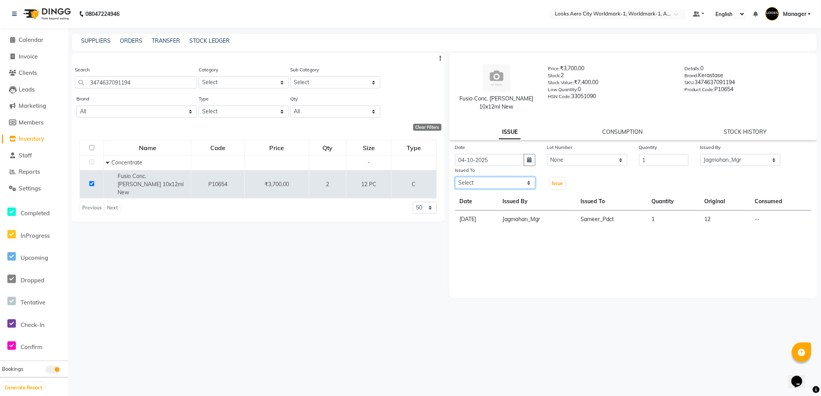
click at [502, 184] on select "Select Abhishek_Nails Amita Chauhan Anil Ashwin Celina Counter_Sales Dawa_Mgr G…" at bounding box center [495, 183] width 80 height 12
click at [455, 177] on select "Select Abhishek_Nails Amita Chauhan Anil Ashwin Celina Counter_Sales Dawa_Mgr G…" at bounding box center [495, 183] width 80 height 12
click at [560, 181] on span "Issue" at bounding box center [557, 183] width 11 height 6
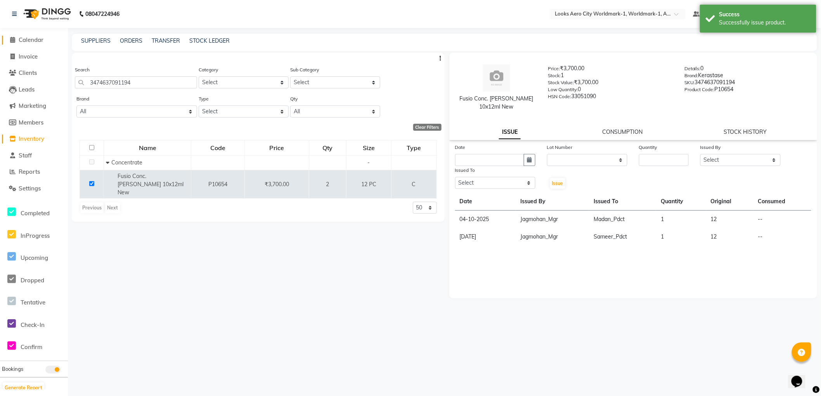
click at [34, 40] on span "Calendar" at bounding box center [31, 39] width 25 height 7
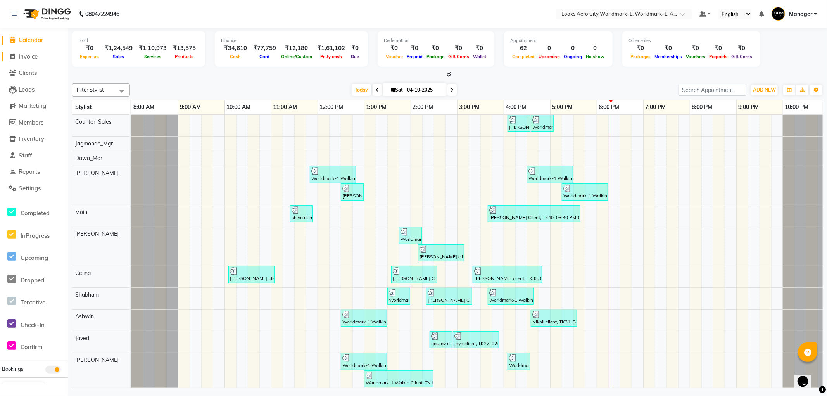
click at [14, 57] on icon at bounding box center [13, 57] width 4 height 6
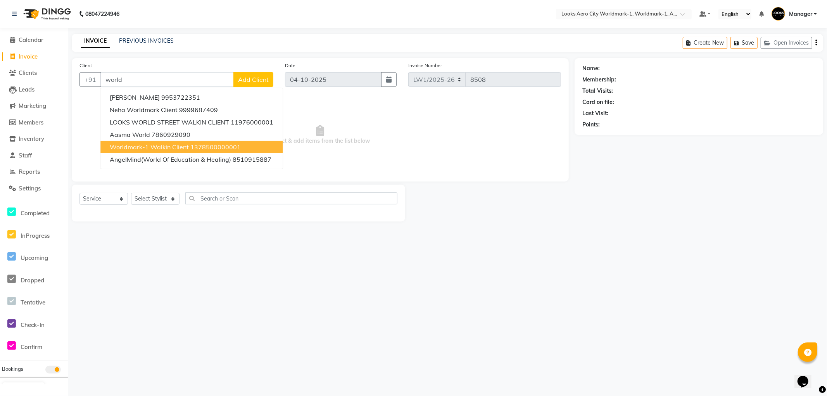
click at [152, 149] on span "Worldmark-1 Walkin Client" at bounding box center [149, 147] width 79 height 8
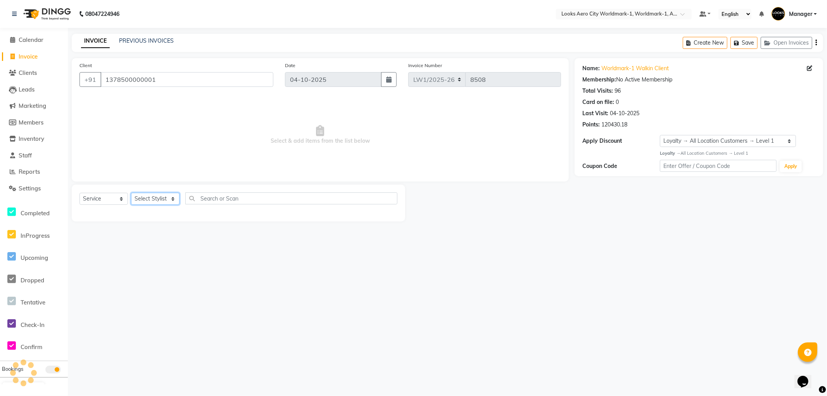
click at [142, 200] on select "Select Stylist [PERSON_NAME] [PERSON_NAME] [PERSON_NAME] [PERSON_NAME] Counter_…" at bounding box center [155, 199] width 48 height 12
click at [131, 193] on select "Select Stylist [PERSON_NAME] [PERSON_NAME] [PERSON_NAME] [PERSON_NAME] Counter_…" at bounding box center [155, 199] width 48 height 12
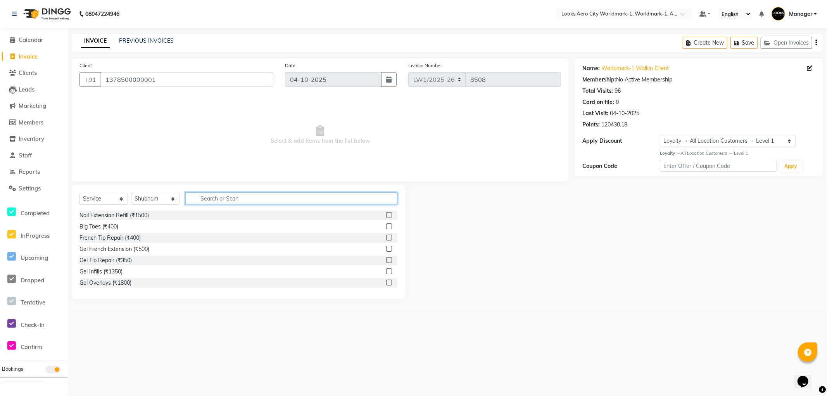
click at [221, 199] on input "text" at bounding box center [291, 198] width 212 height 12
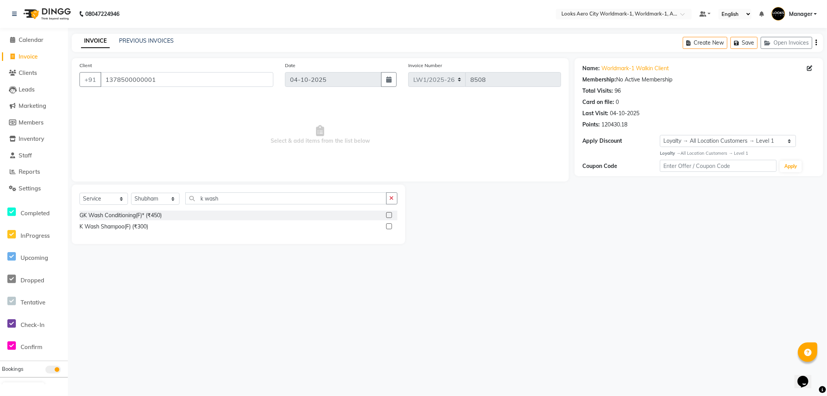
click at [388, 226] on label at bounding box center [389, 226] width 6 height 6
click at [388, 226] on input "checkbox" at bounding box center [388, 226] width 5 height 5
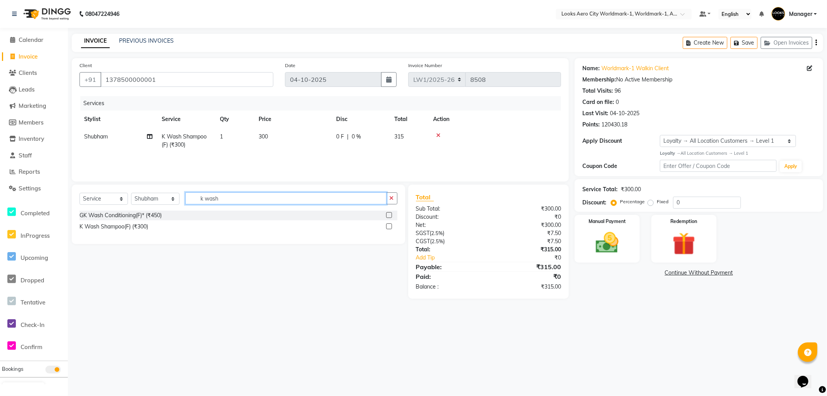
drag, startPoint x: 251, startPoint y: 199, endPoint x: 181, endPoint y: 201, distance: 69.8
click at [181, 201] on div "Select Service Product Membership Package Voucher Prepaid Gift Card Select Styl…" at bounding box center [238, 201] width 318 height 18
click at [390, 214] on label at bounding box center [389, 215] width 6 height 6
click at [390, 214] on input "checkbox" at bounding box center [388, 215] width 5 height 5
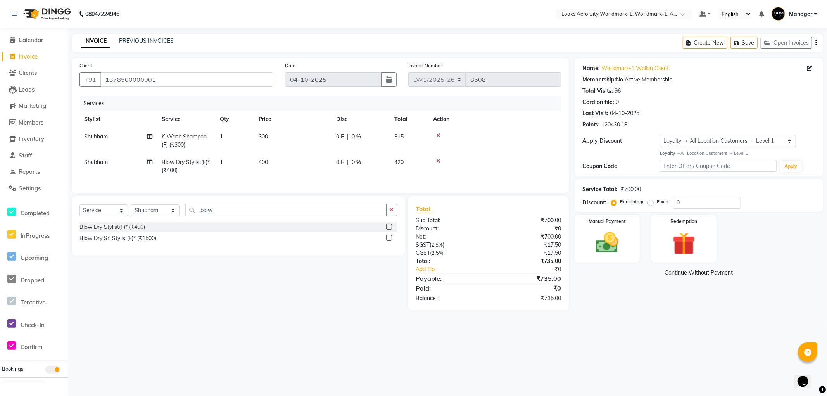
click at [300, 144] on td "300" at bounding box center [293, 141] width 78 height 26
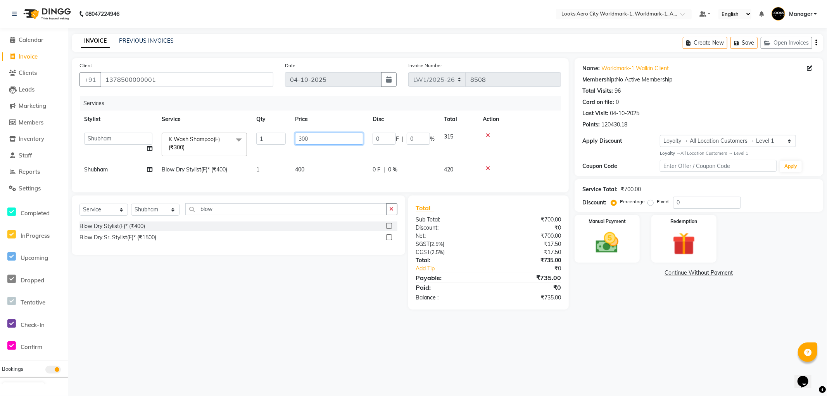
drag, startPoint x: 319, startPoint y: 136, endPoint x: 282, endPoint y: 136, distance: 37.2
click at [282, 136] on tr "Abhishek_Nails Amita Chauhan Anil Ashwin Celina Counter_Sales Dawa_Mgr Gaurav_P…" at bounding box center [320, 144] width 482 height 33
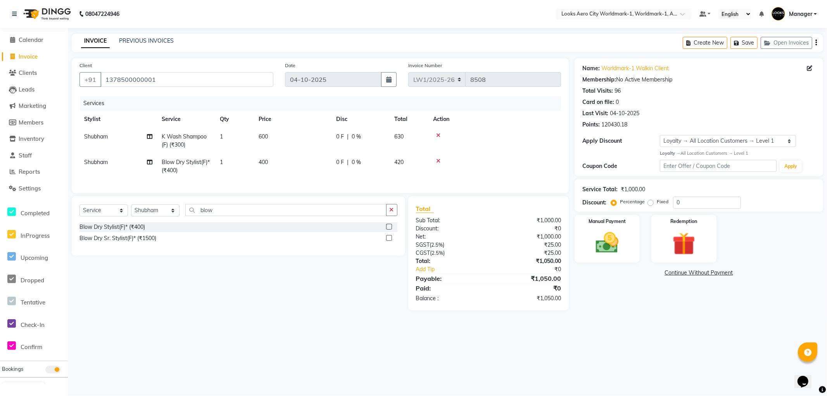
drag, startPoint x: 315, startPoint y: 175, endPoint x: 320, endPoint y: 167, distance: 9.9
click at [316, 175] on td "400" at bounding box center [293, 167] width 78 height 26
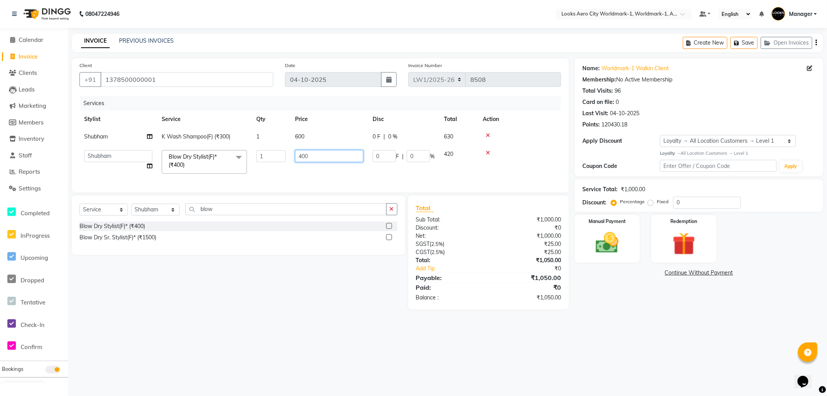
drag, startPoint x: 312, startPoint y: 154, endPoint x: 273, endPoint y: 152, distance: 39.2
click at [273, 152] on tr "Abhishek_Nails Amita Chauhan Anil Ashwin Celina Counter_Sales Dawa_Mgr Gaurav_P…" at bounding box center [320, 161] width 482 height 33
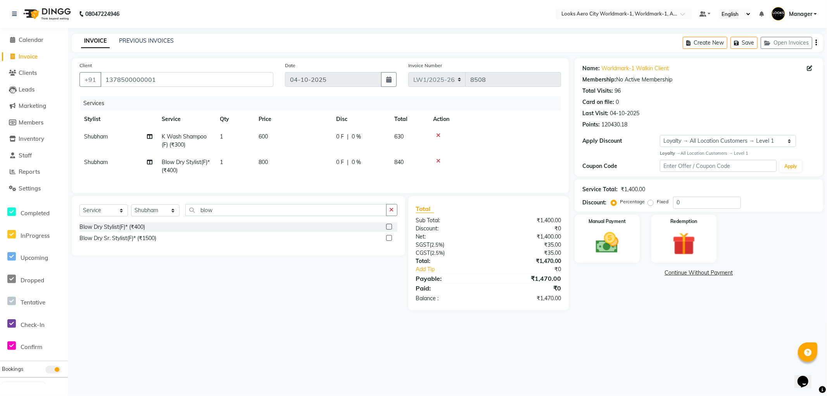
click at [215, 336] on div "08047224946 Select Location × Looks Aero City Worldmark-1, Worldmark-1, Aerocit…" at bounding box center [413, 198] width 827 height 396
click at [147, 216] on select "Select Stylist [PERSON_NAME] [PERSON_NAME] [PERSON_NAME] [PERSON_NAME] Counter_…" at bounding box center [155, 210] width 48 height 12
click at [131, 211] on select "Select Stylist [PERSON_NAME] [PERSON_NAME] [PERSON_NAME] [PERSON_NAME] Counter_…" at bounding box center [155, 210] width 48 height 12
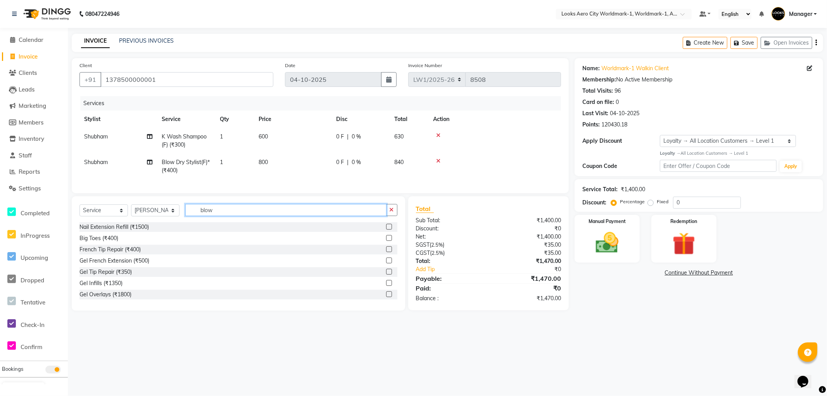
drag, startPoint x: 214, startPoint y: 214, endPoint x: 150, endPoint y: 213, distance: 64.4
click at [150, 213] on div "Select Service Product Membership Package Voucher Prepaid Gift Card Select Styl…" at bounding box center [238, 213] width 318 height 18
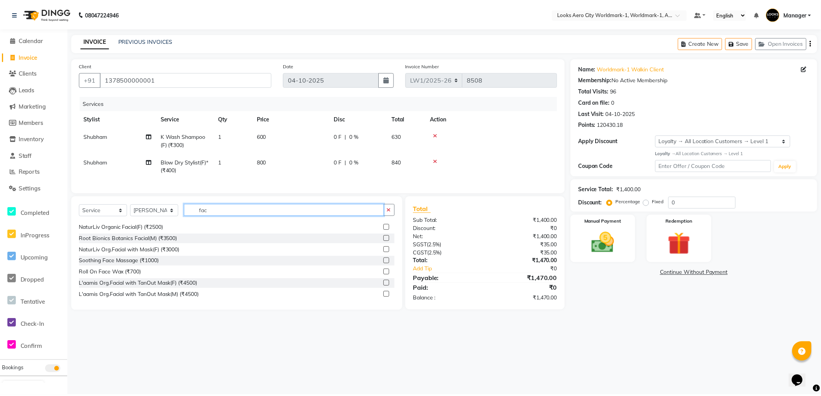
scroll to position [301, 0]
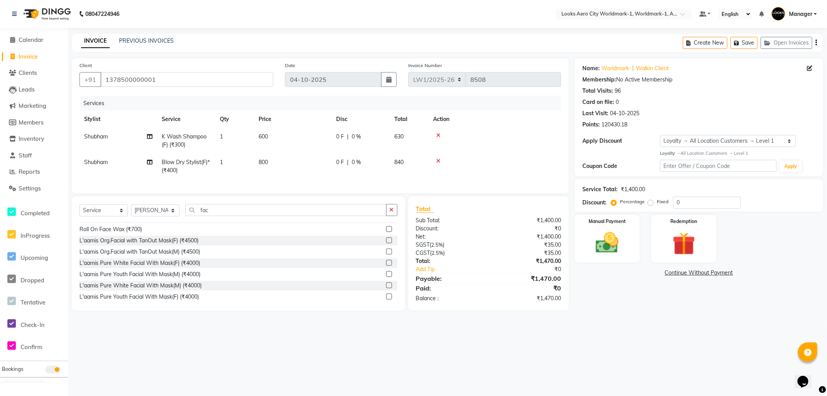
click at [386, 266] on label at bounding box center [389, 263] width 6 height 6
click at [386, 266] on input "checkbox" at bounding box center [388, 263] width 5 height 5
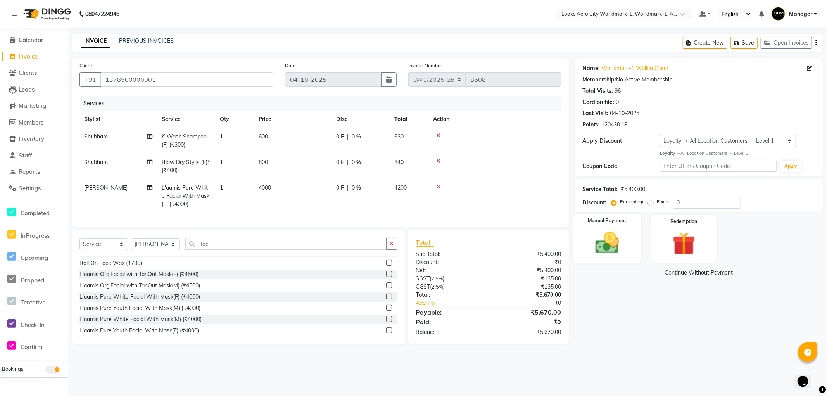
click at [613, 253] on img at bounding box center [607, 243] width 39 height 28
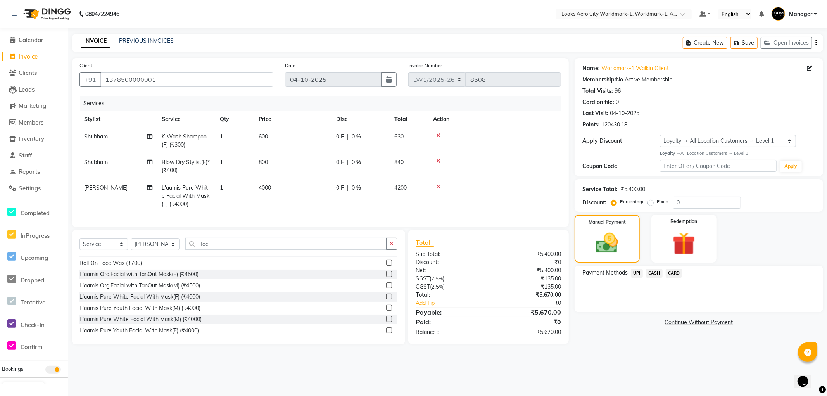
click at [650, 275] on span "CASH" at bounding box center [654, 273] width 17 height 9
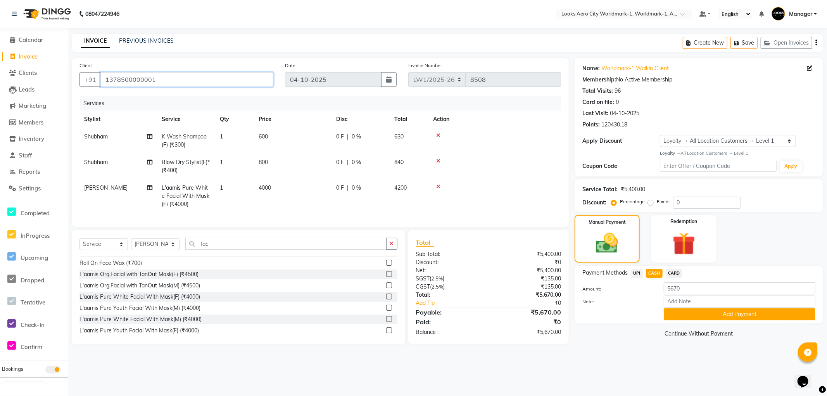
drag, startPoint x: 168, startPoint y: 83, endPoint x: 106, endPoint y: 80, distance: 62.5
click at [106, 80] on input "1378500000001" at bounding box center [186, 79] width 173 height 15
click at [643, 356] on main "INVOICE PREVIOUS INVOICES Create New Save Open Invoices Client +91 137850000000…" at bounding box center [447, 195] width 759 height 322
click at [693, 309] on button "Add Payment" at bounding box center [740, 314] width 152 height 12
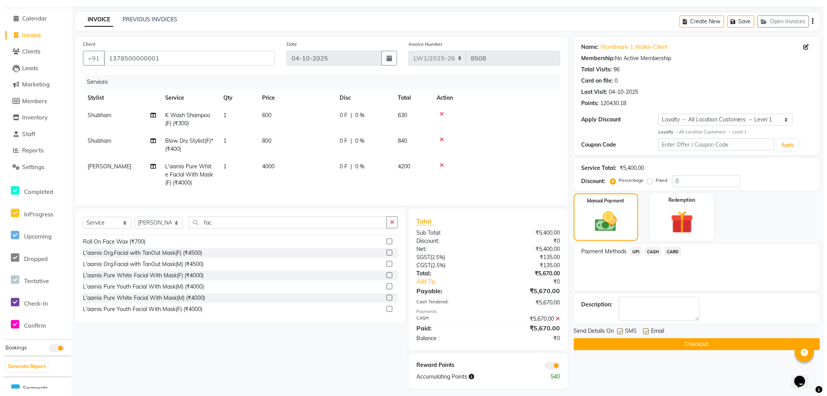
scroll to position [32, 0]
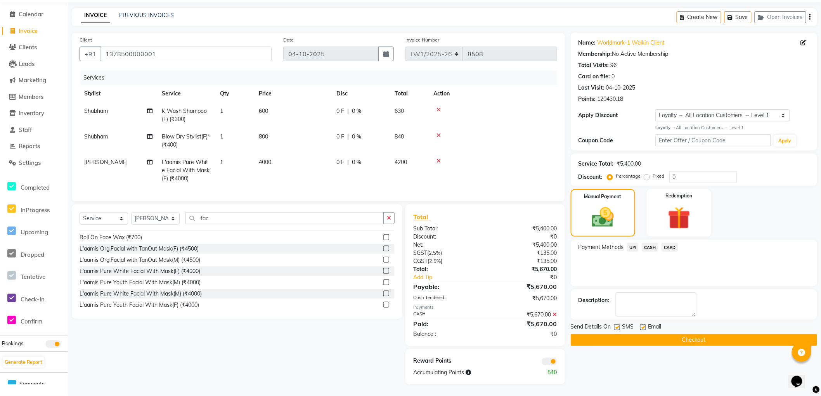
click at [645, 324] on label at bounding box center [643, 327] width 6 height 6
click at [645, 325] on input "checkbox" at bounding box center [642, 327] width 5 height 5
click at [617, 324] on label at bounding box center [617, 327] width 6 height 6
click at [617, 325] on input "checkbox" at bounding box center [616, 327] width 5 height 5
click at [546, 361] on span at bounding box center [549, 362] width 16 height 8
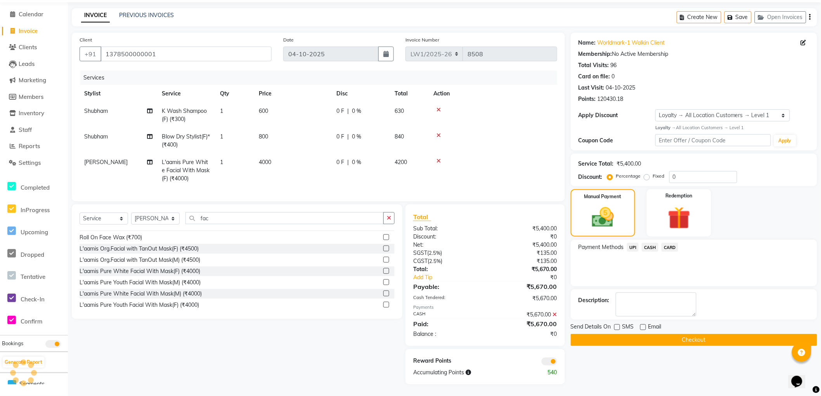
click at [557, 363] on input "checkbox" at bounding box center [557, 363] width 0 height 0
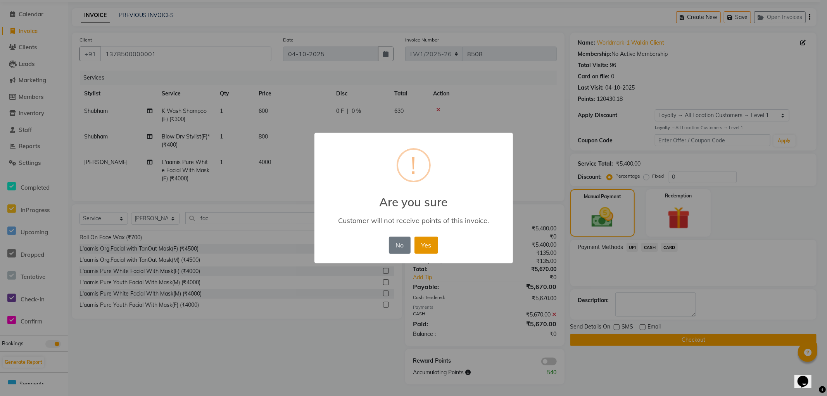
click at [425, 247] on button "Yes" at bounding box center [427, 245] width 24 height 17
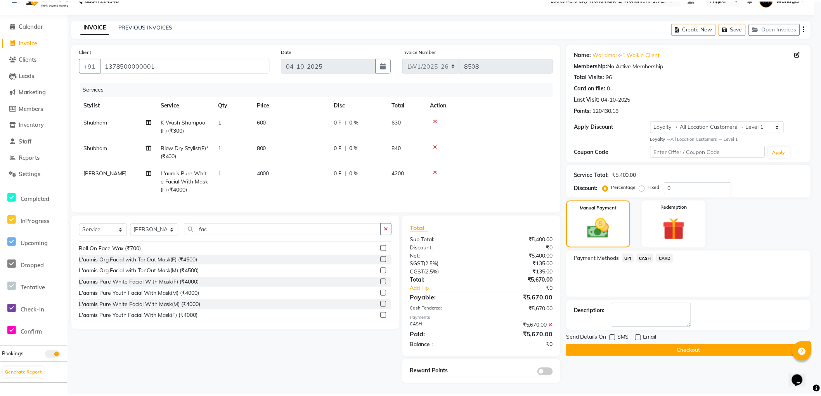
scroll to position [21, 0]
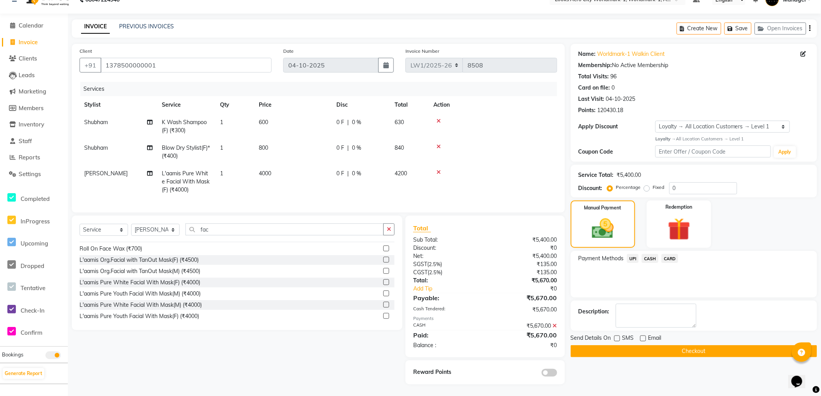
click at [592, 345] on button "Checkout" at bounding box center [693, 351] width 246 height 12
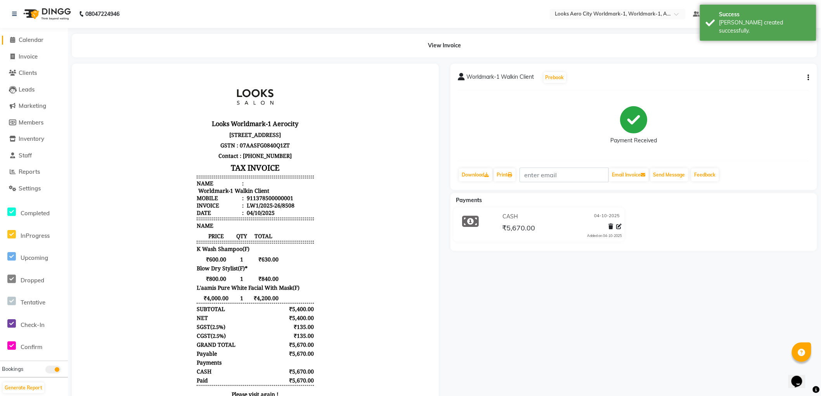
click at [28, 40] on span "Calendar" at bounding box center [31, 39] width 25 height 7
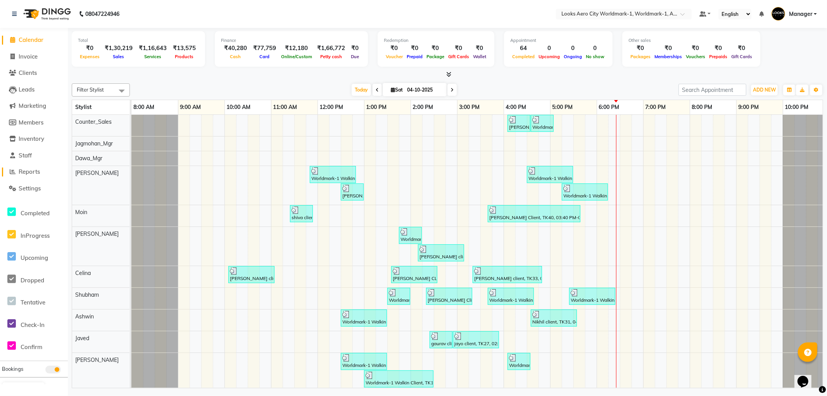
click at [24, 172] on span "Reports" at bounding box center [29, 171] width 21 height 7
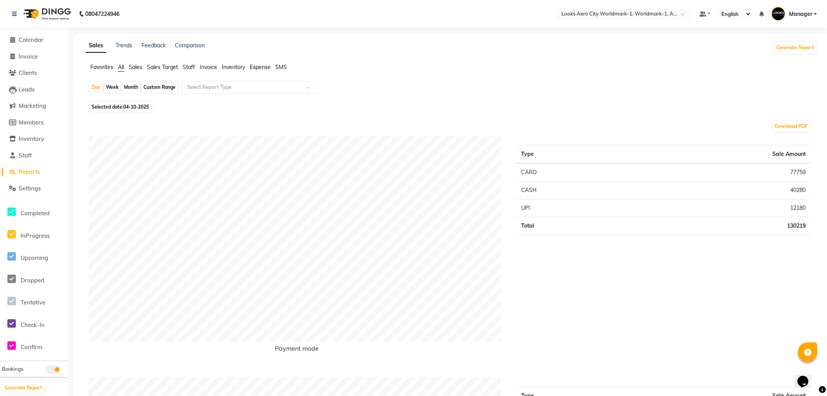
click at [187, 64] on span "Staff" at bounding box center [189, 67] width 12 height 7
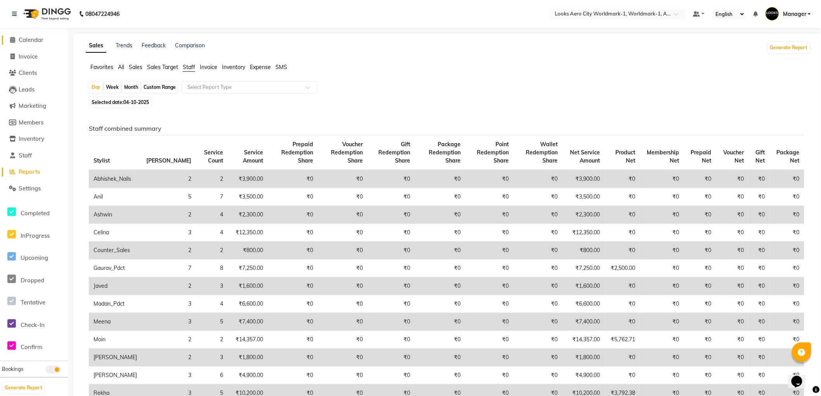
click at [34, 41] on span "Calendar" at bounding box center [31, 39] width 25 height 7
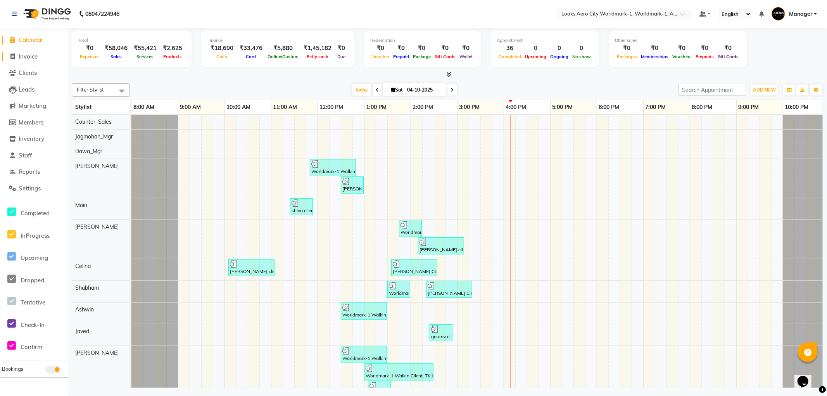
click at [26, 59] on span "Invoice" at bounding box center [28, 56] width 19 height 7
select select "service"
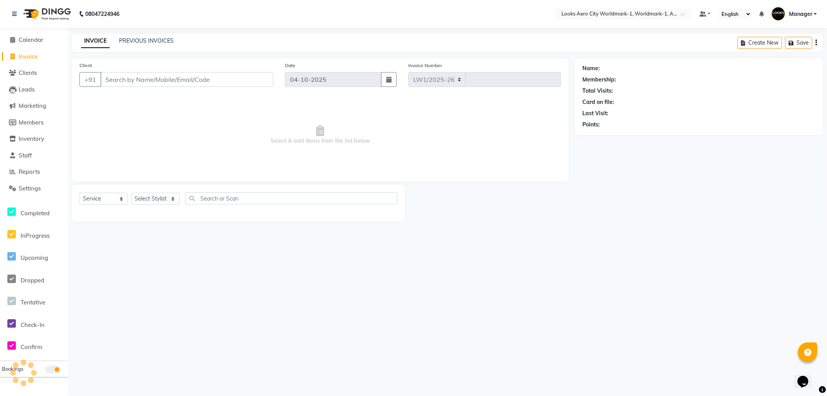
select select "8573"
type input "8494"
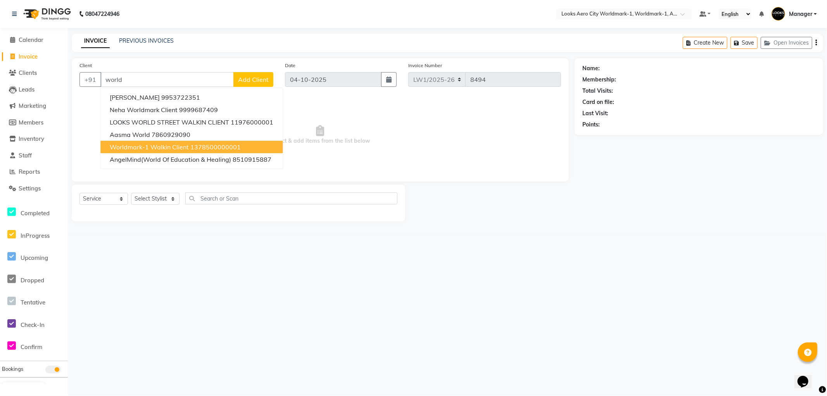
drag, startPoint x: 163, startPoint y: 144, endPoint x: 152, endPoint y: 193, distance: 50.3
click at [163, 145] on span "Worldmark-1 Walkin Client" at bounding box center [149, 147] width 79 height 8
type input "1378500000001"
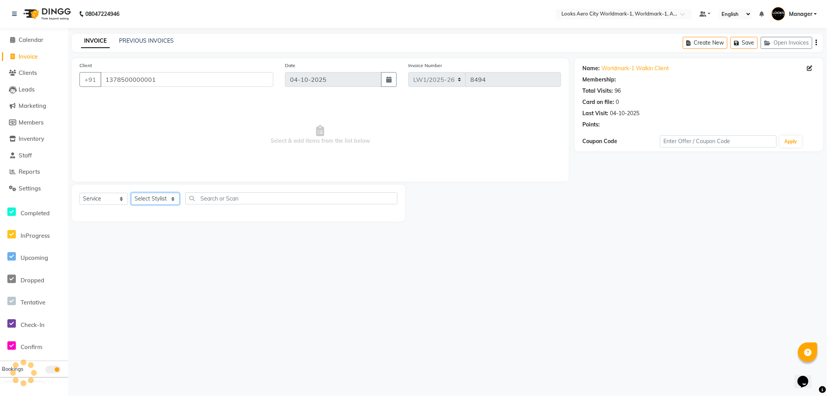
select select "1: Object"
click at [145, 196] on select "Select Stylist [PERSON_NAME] [PERSON_NAME] [PERSON_NAME] [PERSON_NAME] Counter_…" at bounding box center [155, 199] width 48 height 12
click at [154, 201] on select "Select Stylist [PERSON_NAME] [PERSON_NAME] [PERSON_NAME] [PERSON_NAME] Counter_…" at bounding box center [155, 199] width 48 height 12
select select "84544"
click at [131, 193] on select "Select Stylist [PERSON_NAME] [PERSON_NAME] [PERSON_NAME] [PERSON_NAME] Counter_…" at bounding box center [155, 199] width 48 height 12
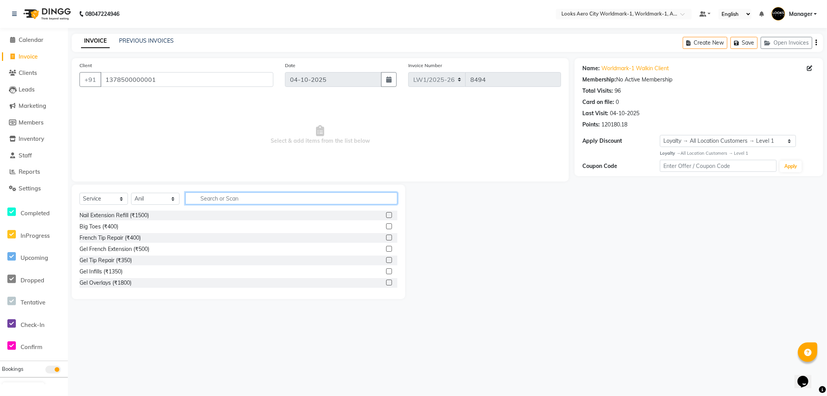
click at [222, 199] on input "text" at bounding box center [291, 198] width 212 height 12
type input "cut"
drag, startPoint x: 383, startPoint y: 225, endPoint x: 366, endPoint y: 215, distance: 19.5
click at [386, 223] on label at bounding box center [389, 226] width 6 height 6
click at [386, 224] on input "checkbox" at bounding box center [388, 226] width 5 height 5
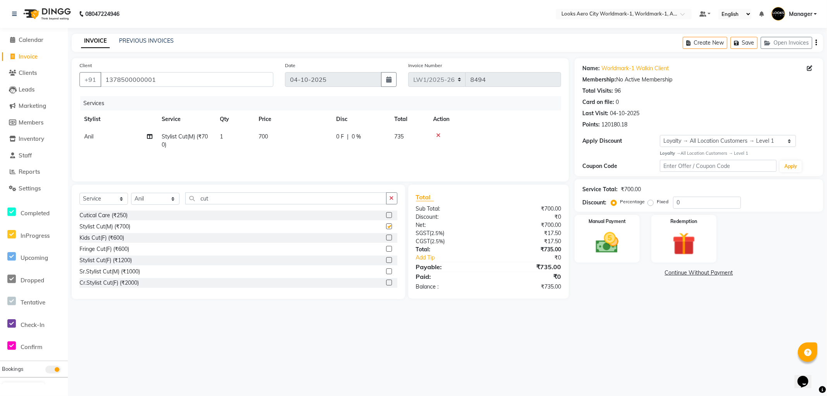
checkbox input "false"
drag, startPoint x: 229, startPoint y: 198, endPoint x: 187, endPoint y: 199, distance: 41.9
click at [187, 199] on input "cut" at bounding box center [285, 198] width 201 height 12
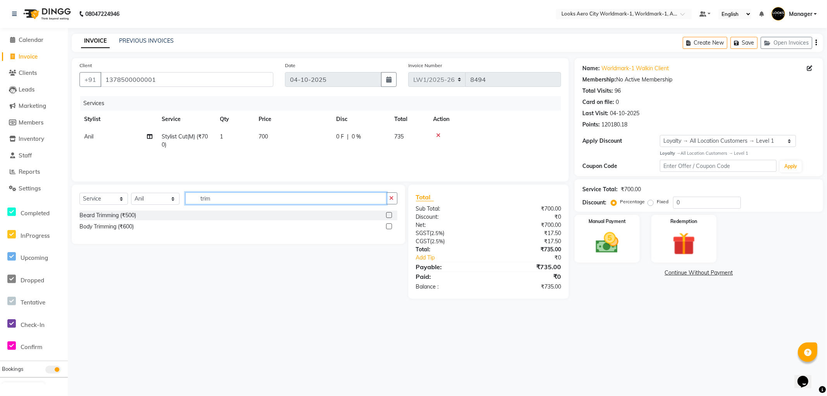
type input "trim"
drag, startPoint x: 389, startPoint y: 217, endPoint x: 385, endPoint y: 215, distance: 4.0
click at [389, 217] on label at bounding box center [389, 215] width 6 height 6
click at [389, 217] on input "checkbox" at bounding box center [388, 215] width 5 height 5
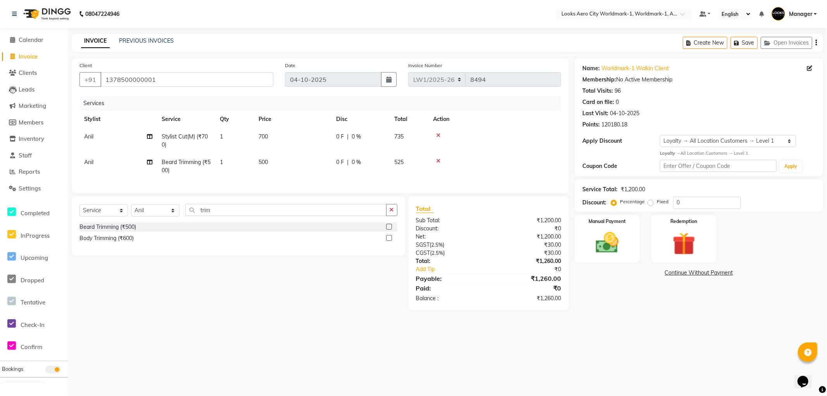
checkbox input "false"
click at [304, 146] on td "700" at bounding box center [293, 141] width 78 height 26
select select "84544"
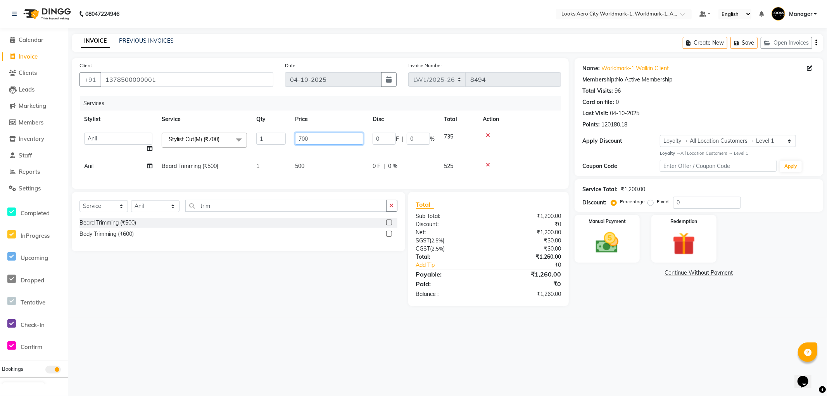
drag, startPoint x: 323, startPoint y: 138, endPoint x: 269, endPoint y: 138, distance: 54.3
click at [269, 138] on tr "Abhishek_Nails [PERSON_NAME] [PERSON_NAME] [PERSON_NAME] [PERSON_NAME] Counter_…" at bounding box center [320, 142] width 482 height 29
type input "600"
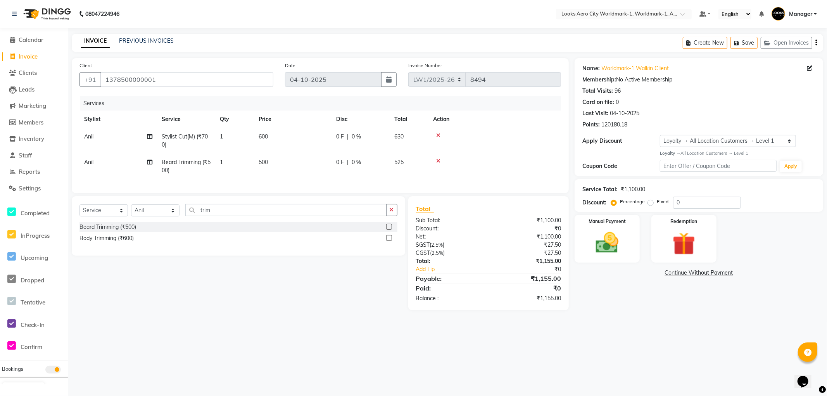
click at [313, 164] on td "500" at bounding box center [293, 167] width 78 height 26
select select "84544"
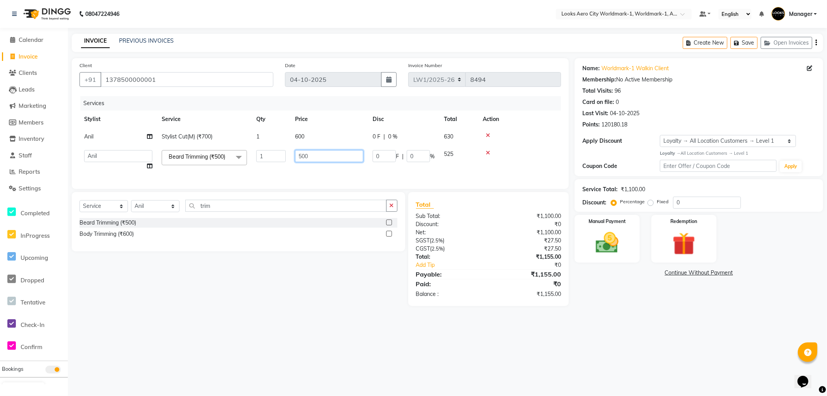
drag, startPoint x: 299, startPoint y: 152, endPoint x: 275, endPoint y: 152, distance: 24.0
click at [278, 152] on tr "Abhishek_Nails [PERSON_NAME] [PERSON_NAME] [PERSON_NAME] [PERSON_NAME] Counter_…" at bounding box center [320, 159] width 482 height 29
type input "400"
click at [346, 306] on div "Select Service Product Membership Package Voucher Prepaid Gift Card Select Styl…" at bounding box center [235, 249] width 339 height 114
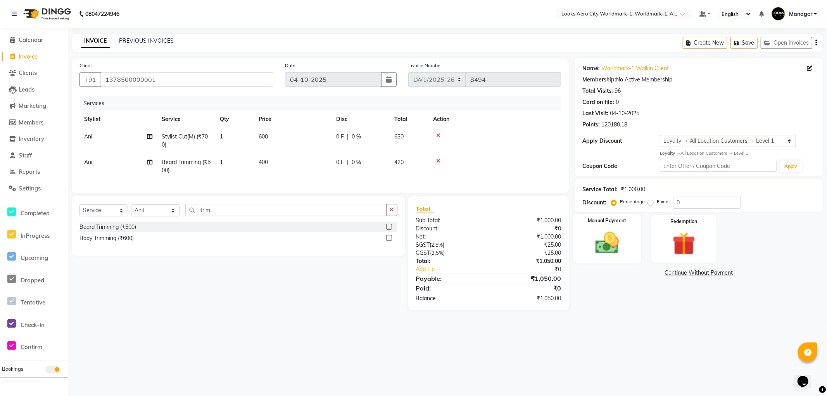
click at [606, 251] on img at bounding box center [607, 243] width 39 height 28
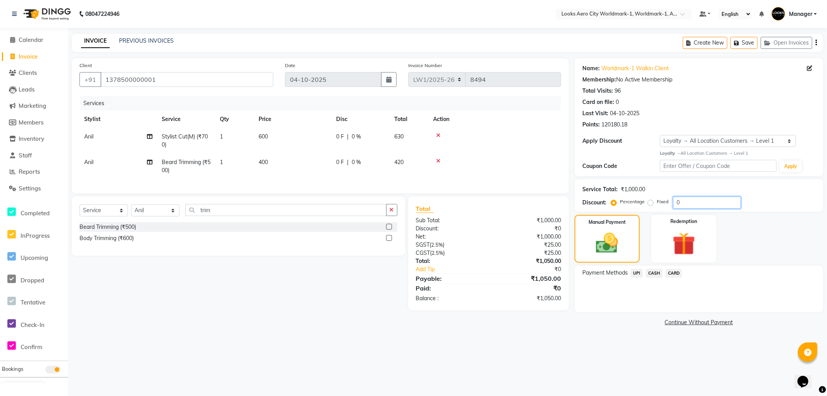
drag, startPoint x: 684, startPoint y: 200, endPoint x: 639, endPoint y: 200, distance: 45.4
click at [639, 200] on div "Percentage Fixed 0" at bounding box center [677, 203] width 128 height 12
click at [657, 202] on label "Fixed" at bounding box center [663, 201] width 12 height 7
click at [652, 202] on input "Fixed" at bounding box center [652, 201] width 5 height 5
radio input "true"
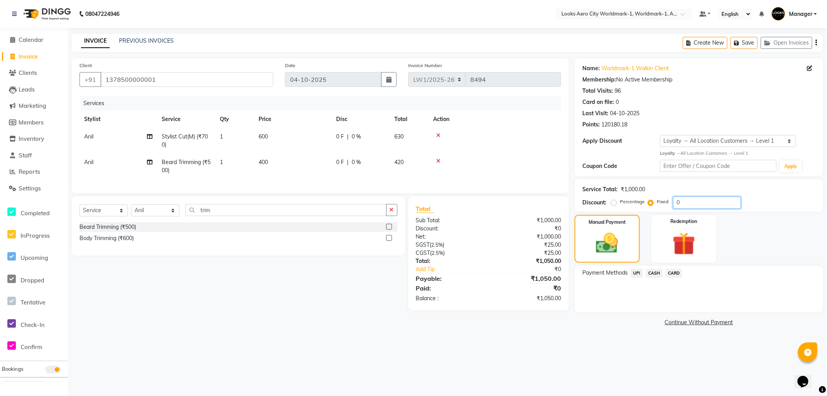
drag, startPoint x: 693, startPoint y: 204, endPoint x: 660, endPoint y: 203, distance: 32.6
click at [660, 203] on div "Percentage Fixed 0" at bounding box center [677, 203] width 128 height 12
drag, startPoint x: 693, startPoint y: 205, endPoint x: 666, endPoint y: 204, distance: 27.2
click at [666, 204] on div "Percentage Fixed 10" at bounding box center [677, 203] width 128 height 12
type input "0"
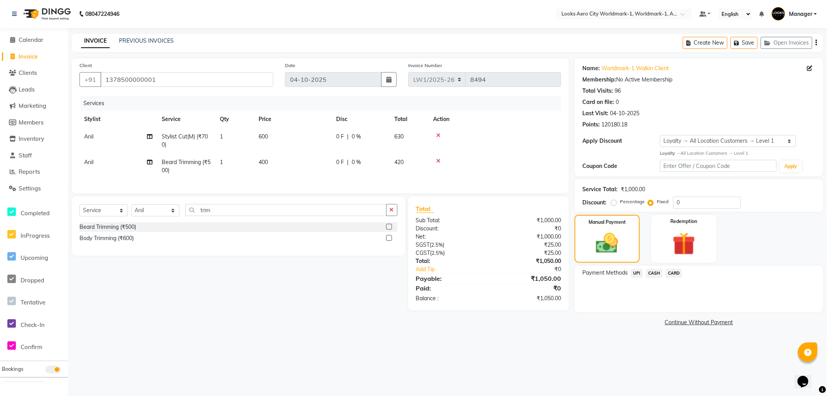
click at [620, 203] on label "Percentage" at bounding box center [632, 201] width 25 height 7
click at [615, 203] on input "Percentage" at bounding box center [615, 201] width 5 height 5
radio input "true"
drag, startPoint x: 694, startPoint y: 200, endPoint x: 667, endPoint y: 200, distance: 26.8
click at [667, 200] on div "Percentage Fixed 0" at bounding box center [677, 203] width 128 height 12
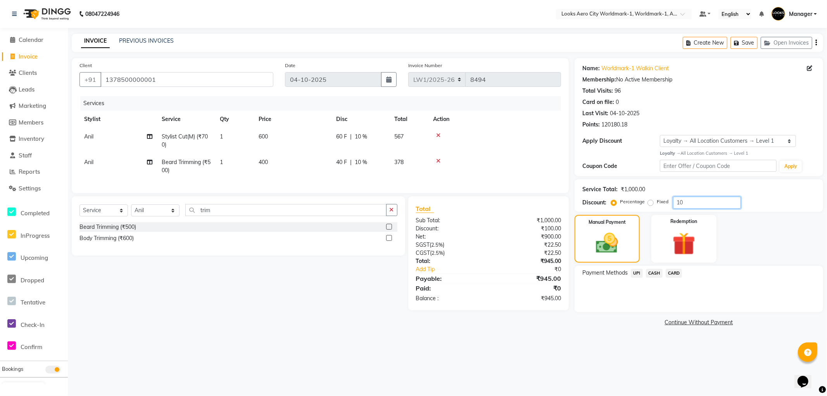
type input "10"
click at [617, 373] on div "08047224946 Select Location × Looks Aero City Worldmark-1, Worldmark-1, Aerocit…" at bounding box center [413, 198] width 827 height 396
click at [638, 272] on span "UPI" at bounding box center [637, 273] width 12 height 9
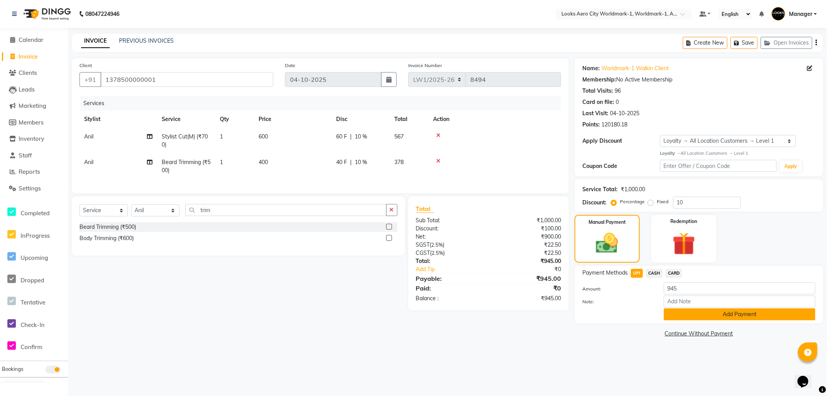
click at [688, 313] on button "Add Payment" at bounding box center [740, 314] width 152 height 12
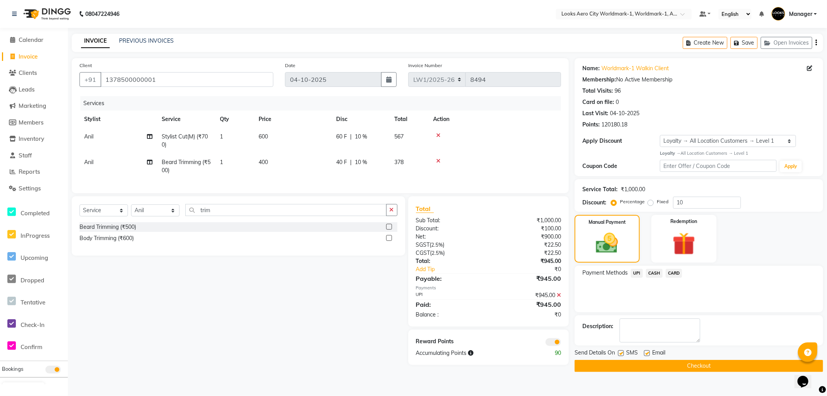
click at [646, 353] on label at bounding box center [647, 353] width 6 height 6
click at [646, 353] on input "checkbox" at bounding box center [646, 353] width 5 height 5
checkbox input "false"
click at [638, 363] on button "Checkout" at bounding box center [699, 366] width 249 height 12
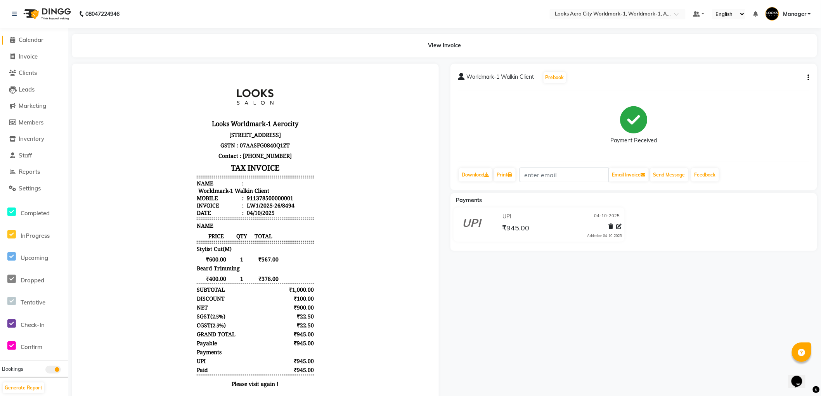
click at [32, 38] on span "Calendar" at bounding box center [31, 39] width 25 height 7
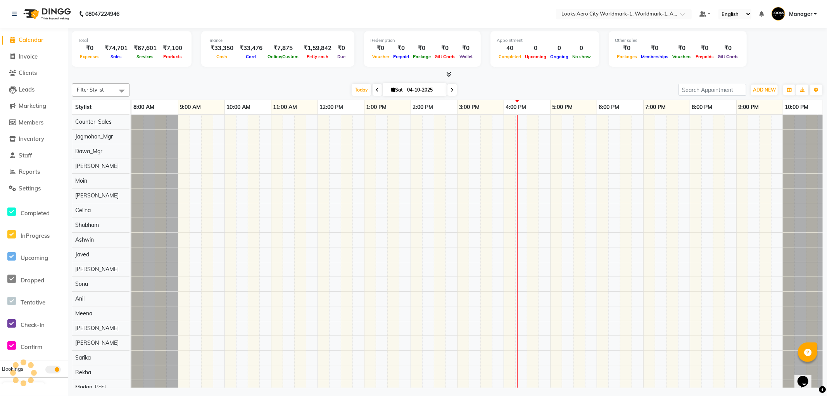
scroll to position [0, 6]
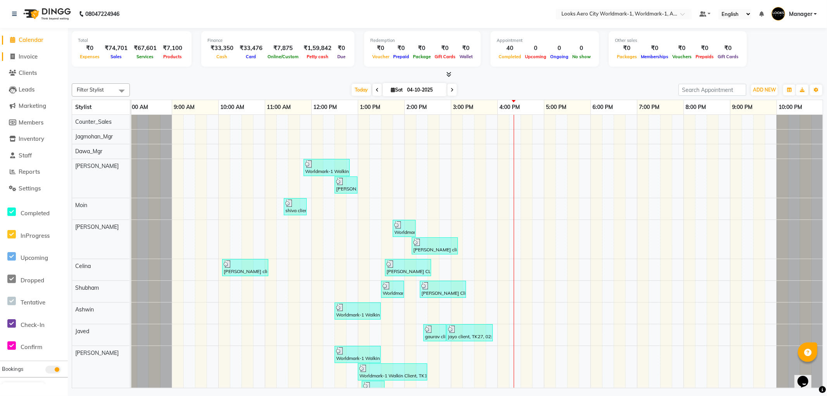
click at [31, 54] on span "Invoice" at bounding box center [28, 56] width 19 height 7
select select "service"
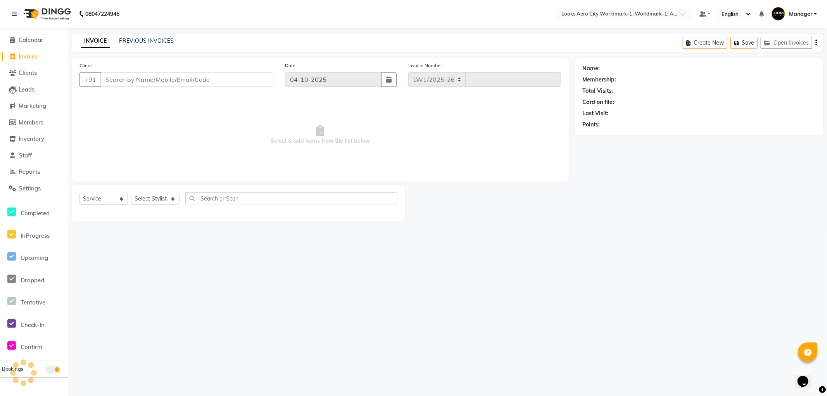
select select "8573"
type input "8495"
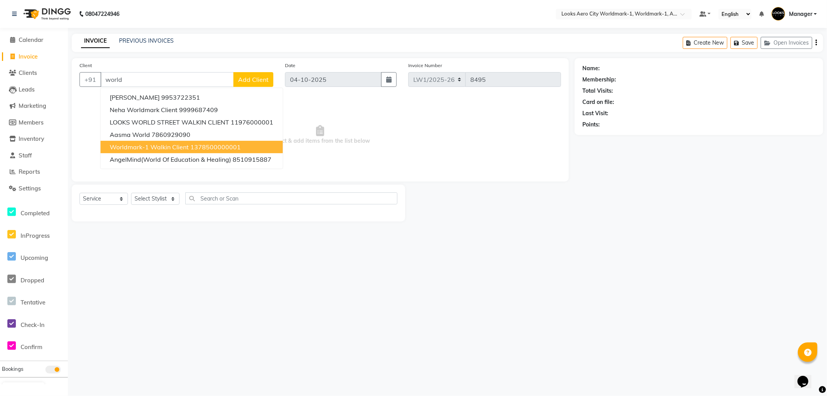
click at [145, 149] on span "Worldmark-1 Walkin Client" at bounding box center [149, 147] width 79 height 8
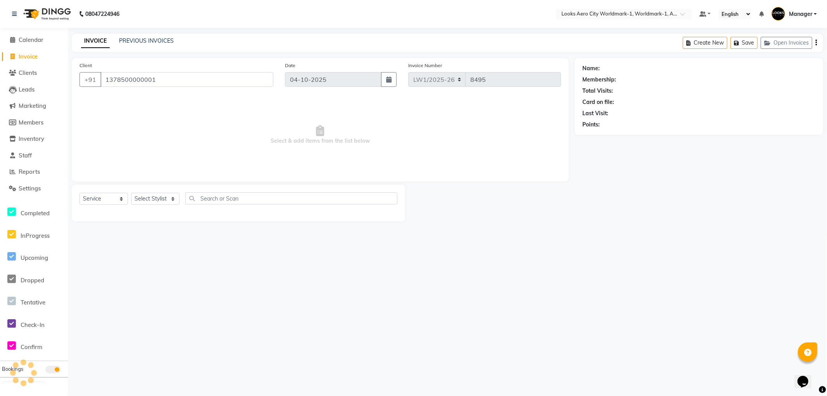
type input "1378500000001"
select select "1: Object"
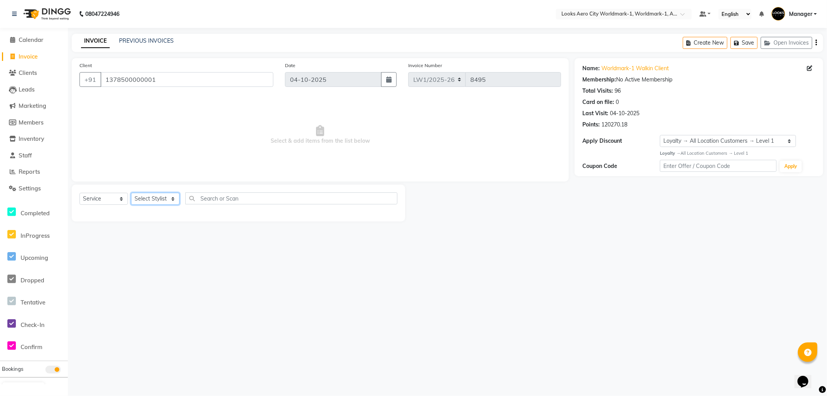
click at [141, 200] on select "Select Stylist [PERSON_NAME] [PERSON_NAME] [PERSON_NAME] [PERSON_NAME] Counter_…" at bounding box center [155, 199] width 48 height 12
select select "84537"
click at [131, 193] on select "Select Stylist [PERSON_NAME] [PERSON_NAME] [PERSON_NAME] [PERSON_NAME] Counter_…" at bounding box center [155, 199] width 48 height 12
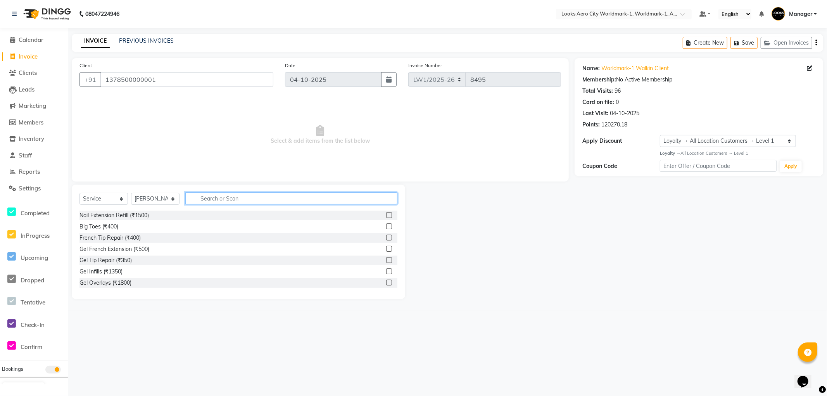
click at [223, 200] on input "text" at bounding box center [291, 198] width 212 height 12
type input "wash"
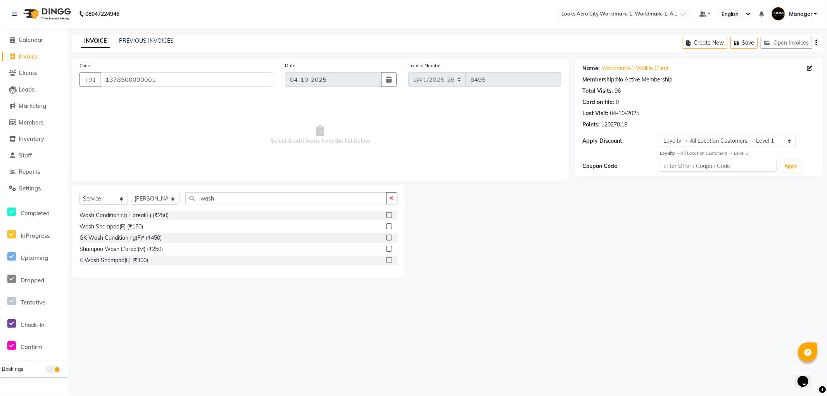
drag, startPoint x: 389, startPoint y: 226, endPoint x: 383, endPoint y: 220, distance: 8.5
click at [389, 226] on label at bounding box center [389, 226] width 6 height 6
click at [389, 226] on input "checkbox" at bounding box center [388, 226] width 5 height 5
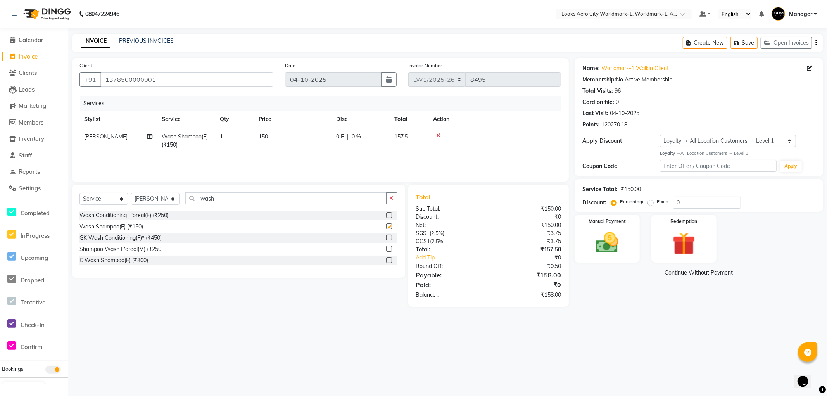
checkbox input "false"
click at [295, 138] on td "150" at bounding box center [293, 141] width 78 height 26
select select "84537"
drag, startPoint x: 309, startPoint y: 140, endPoint x: 283, endPoint y: 139, distance: 26.4
click at [283, 140] on tr "Abhishek_Nails [PERSON_NAME] [PERSON_NAME] [PERSON_NAME] [PERSON_NAME] Counter_…" at bounding box center [320, 144] width 482 height 33
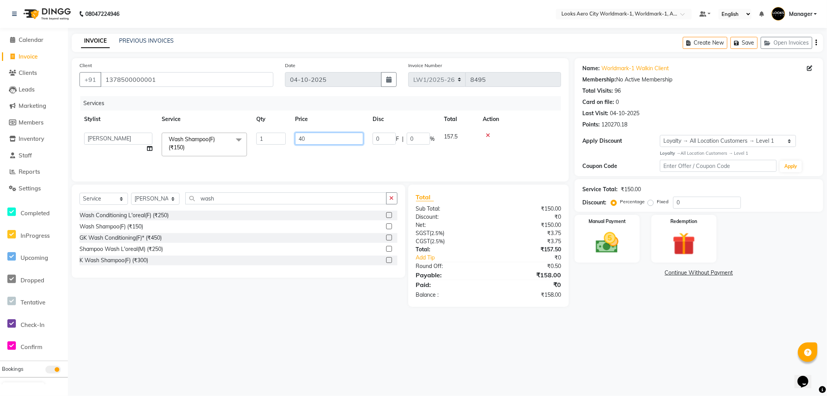
type input "400"
click at [229, 339] on div "08047224946 Select Location × Looks Aero City Worldmark-1, Worldmark-1, Aerocit…" at bounding box center [413, 198] width 827 height 396
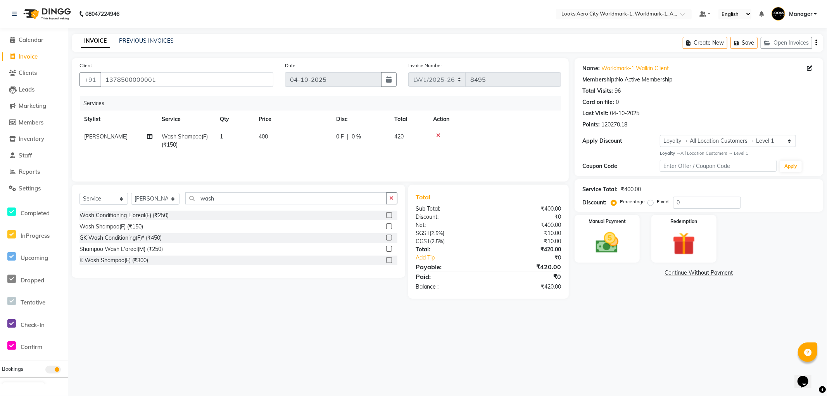
click at [437, 133] on icon at bounding box center [438, 135] width 4 height 5
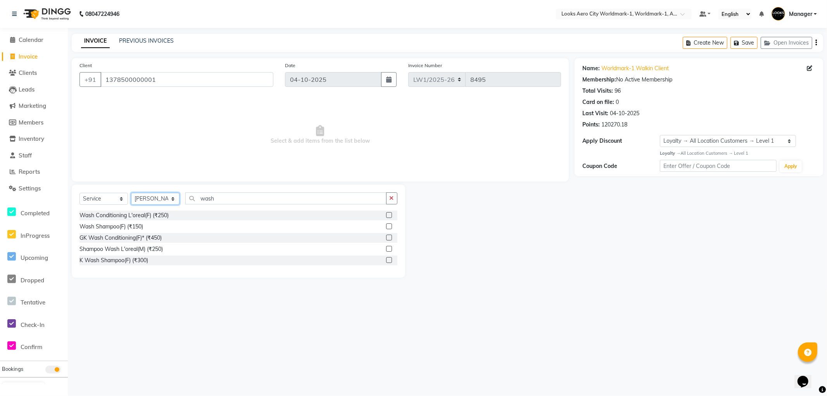
click at [154, 198] on select "Select Stylist [PERSON_NAME] [PERSON_NAME] [PERSON_NAME] [PERSON_NAME] Counter_…" at bounding box center [155, 199] width 48 height 12
select select "84542"
click at [131, 193] on select "Select Stylist [PERSON_NAME] [PERSON_NAME] [PERSON_NAME] [PERSON_NAME] Counter_…" at bounding box center [155, 199] width 48 height 12
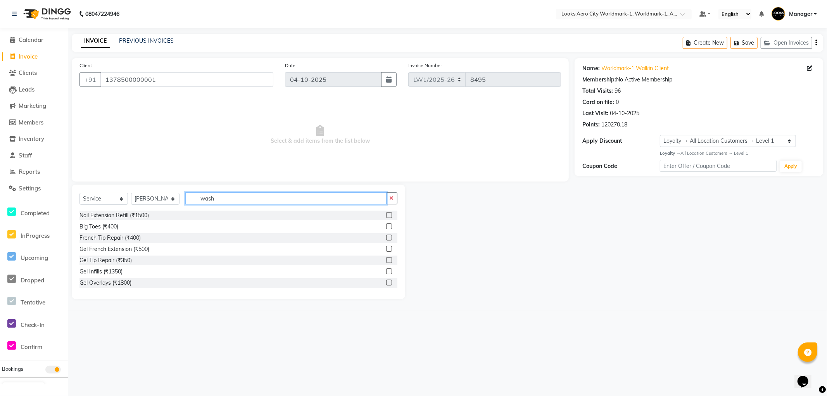
click at [231, 204] on input "wash" at bounding box center [285, 198] width 201 height 12
type input "w"
type input "cut"
click at [386, 226] on label at bounding box center [389, 226] width 6 height 6
click at [386, 226] on input "checkbox" at bounding box center [388, 226] width 5 height 5
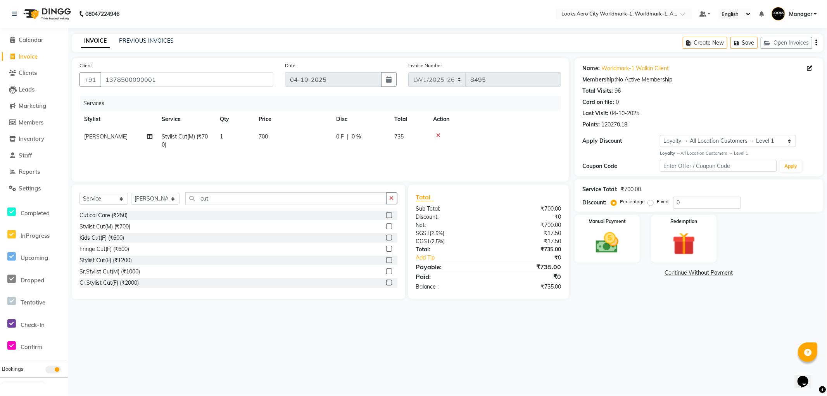
checkbox input "false"
click at [292, 134] on td "700" at bounding box center [293, 141] width 78 height 26
select select "84542"
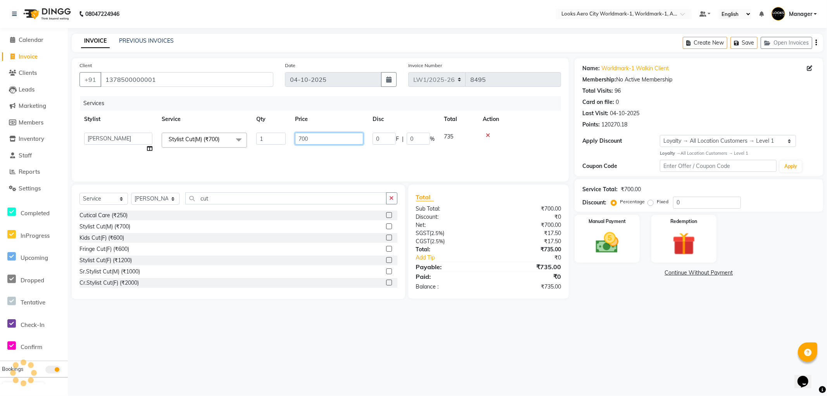
drag, startPoint x: 309, startPoint y: 146, endPoint x: 293, endPoint y: 131, distance: 22.2
click at [292, 140] on td "700" at bounding box center [329, 142] width 78 height 29
type input "600"
click at [373, 336] on div "08047224946 Select Location × Looks Aero City Worldmark-1, Worldmark-1, Aerocit…" at bounding box center [413, 198] width 827 height 396
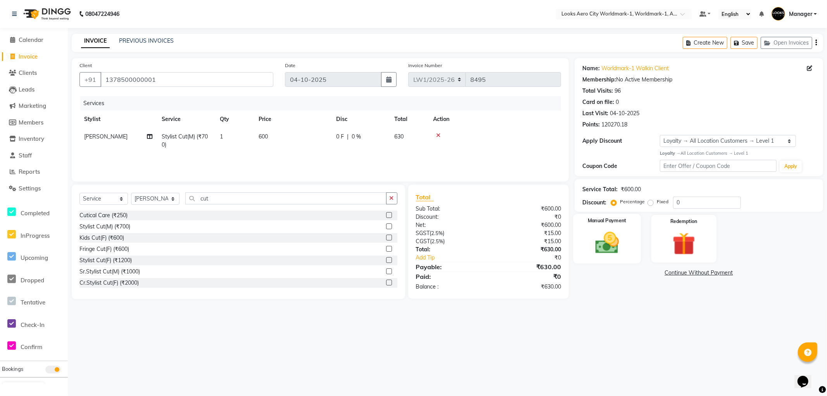
click at [622, 242] on img at bounding box center [607, 243] width 39 height 28
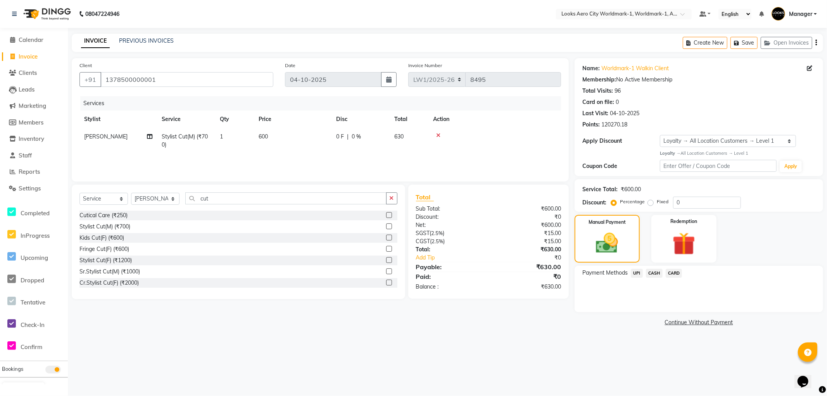
drag, startPoint x: 672, startPoint y: 270, endPoint x: 676, endPoint y: 275, distance: 6.4
click at [672, 271] on span "CARD" at bounding box center [674, 273] width 17 height 9
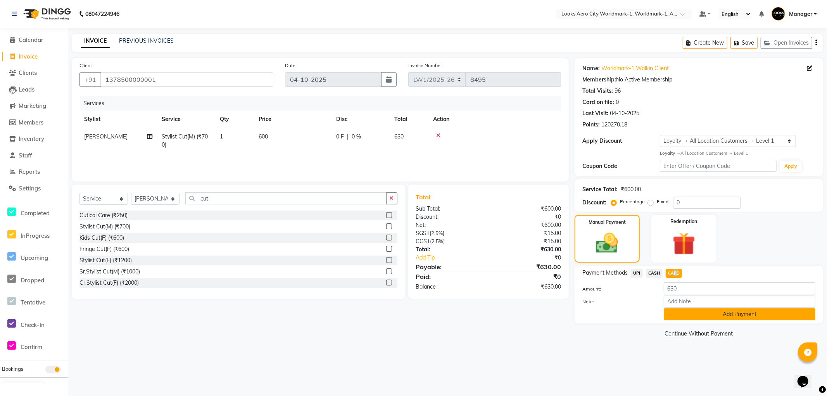
click at [687, 314] on button "Add Payment" at bounding box center [740, 314] width 152 height 12
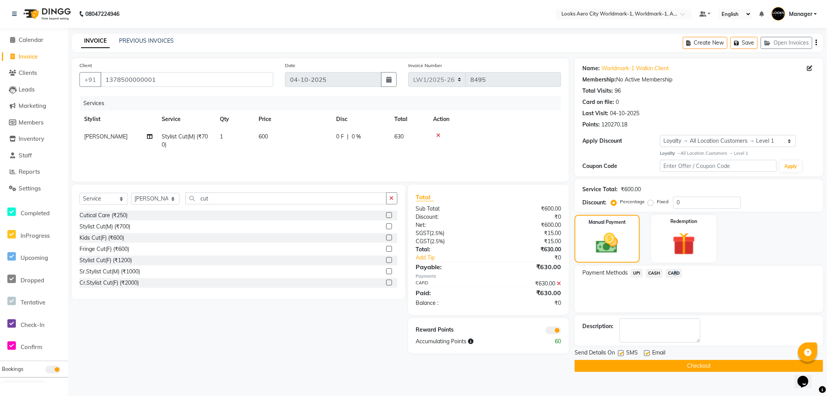
click at [658, 368] on button "Checkout" at bounding box center [699, 366] width 249 height 12
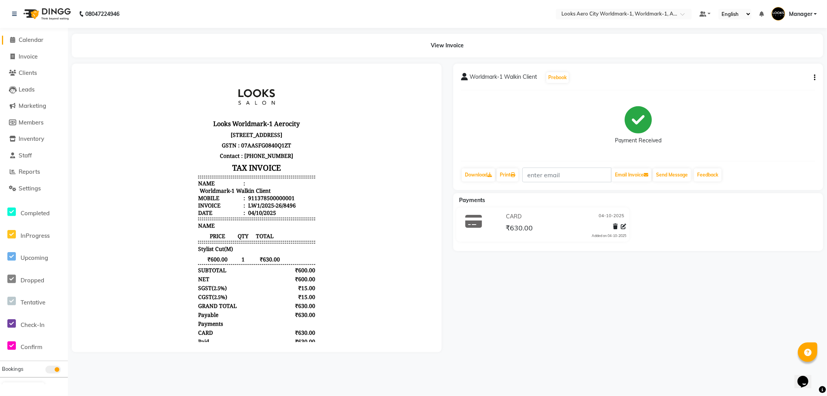
click at [21, 43] on span "Calendar" at bounding box center [31, 39] width 25 height 7
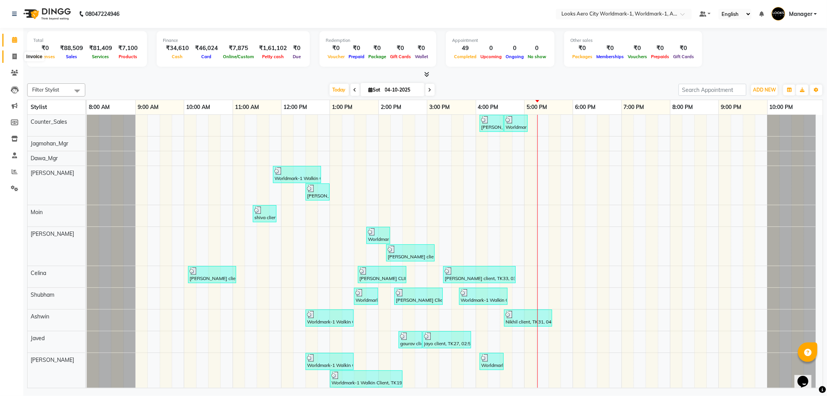
click at [16, 55] on icon at bounding box center [14, 57] width 4 height 6
select select "service"
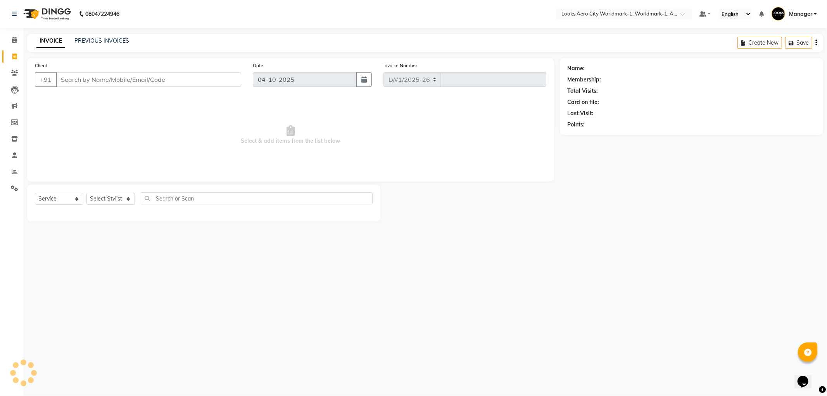
select select "8573"
type input "8501"
drag, startPoint x: 129, startPoint y: 83, endPoint x: 184, endPoint y: 23, distance: 81.2
click at [129, 83] on input "Client" at bounding box center [148, 79] width 185 height 15
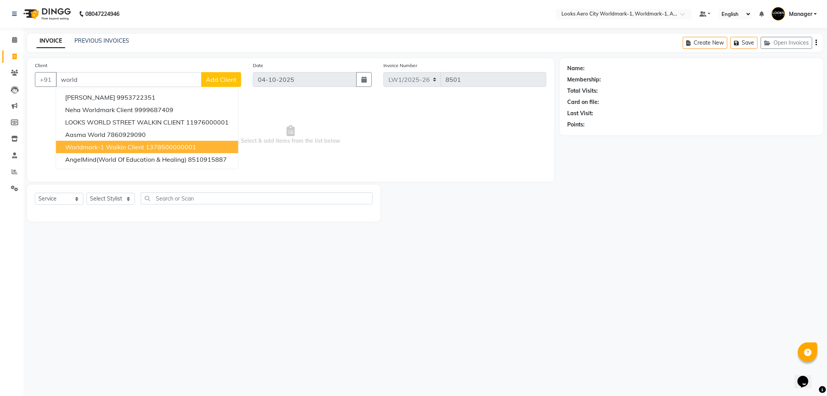
click at [123, 144] on span "Worldmark-1 Walkin Client" at bounding box center [104, 147] width 79 height 8
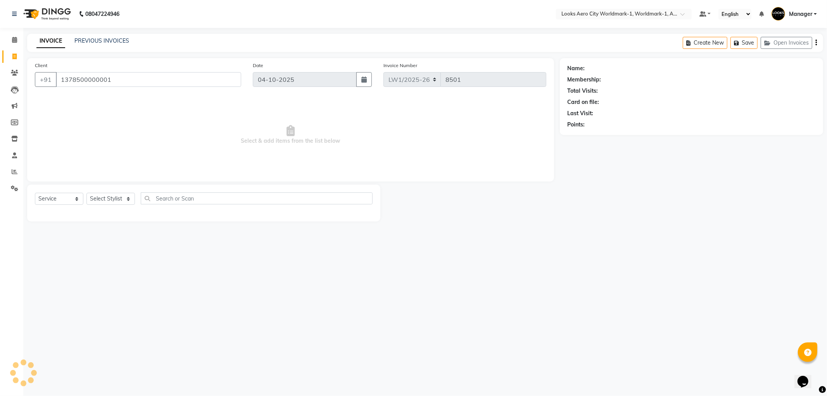
type input "1378500000001"
select select "1: Object"
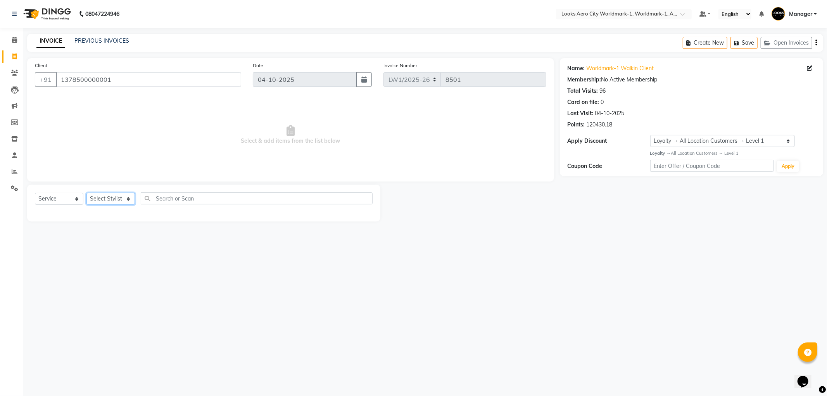
drag, startPoint x: 131, startPoint y: 200, endPoint x: 130, endPoint y: 196, distance: 4.4
click at [131, 200] on select "Select Stylist [PERSON_NAME] [PERSON_NAME] [PERSON_NAME] [PERSON_NAME] Counter_…" at bounding box center [110, 199] width 48 height 12
select select "84554"
click at [86, 193] on select "Select Stylist [PERSON_NAME] [PERSON_NAME] [PERSON_NAME] [PERSON_NAME] Counter_…" at bounding box center [110, 199] width 48 height 12
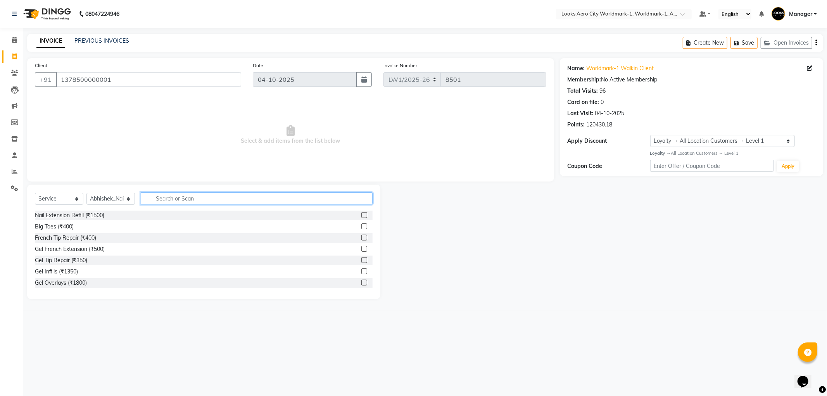
click at [169, 198] on input "text" at bounding box center [257, 198] width 232 height 12
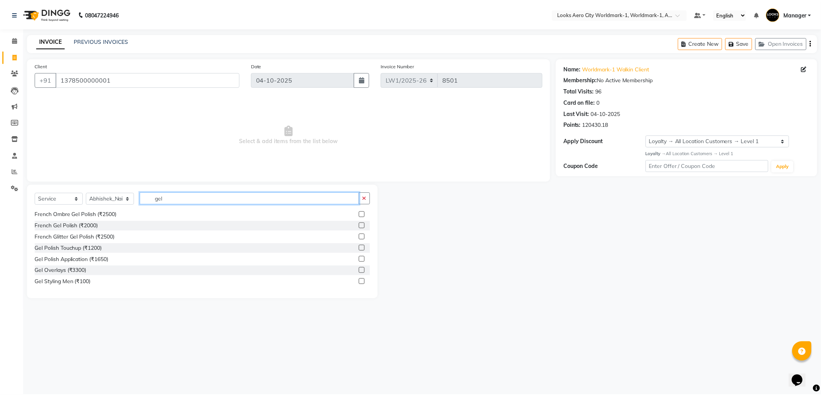
scroll to position [36, 0]
type input "gel"
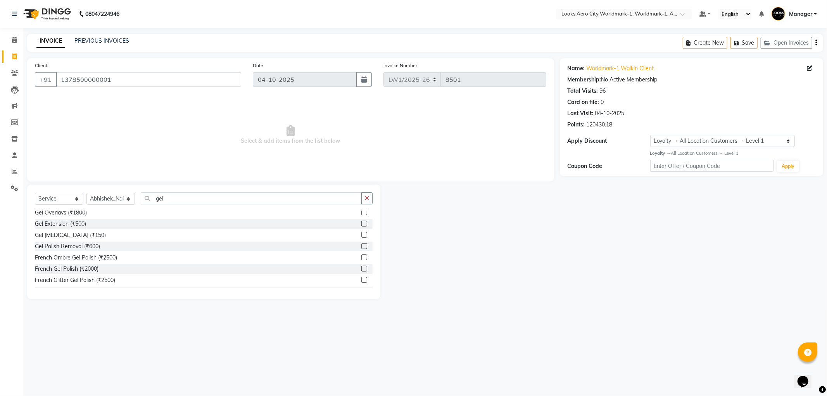
click at [361, 270] on label at bounding box center [364, 269] width 6 height 6
click at [361, 270] on input "checkbox" at bounding box center [363, 268] width 5 height 5
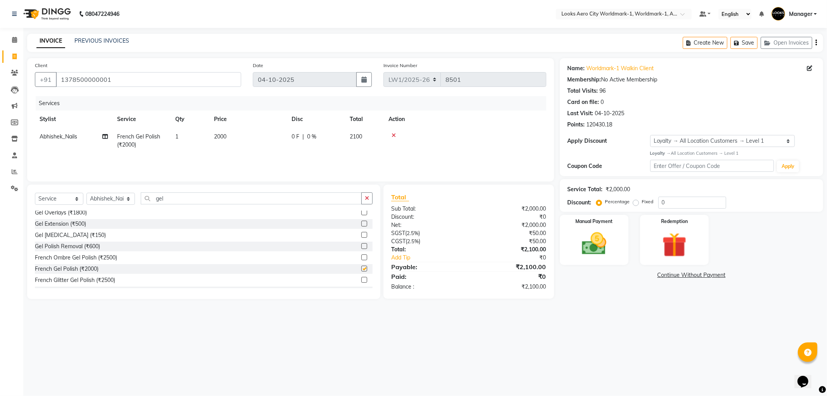
checkbox input "false"
click at [252, 145] on td "2000" at bounding box center [248, 141] width 78 height 26
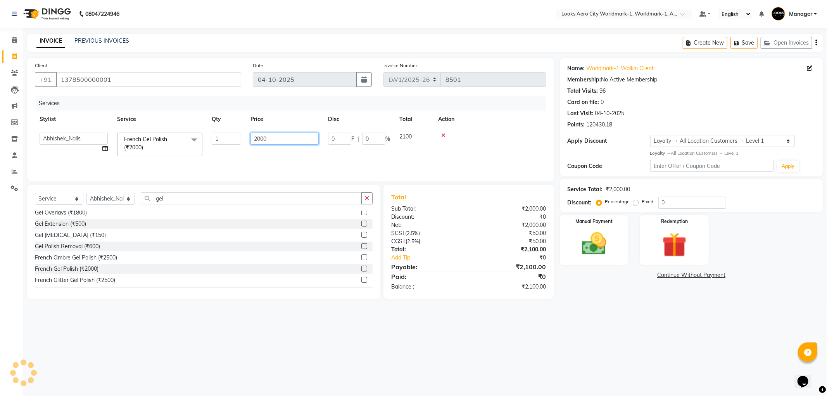
click at [269, 137] on input "2000" at bounding box center [285, 139] width 68 height 12
type input "2"
type input "2700"
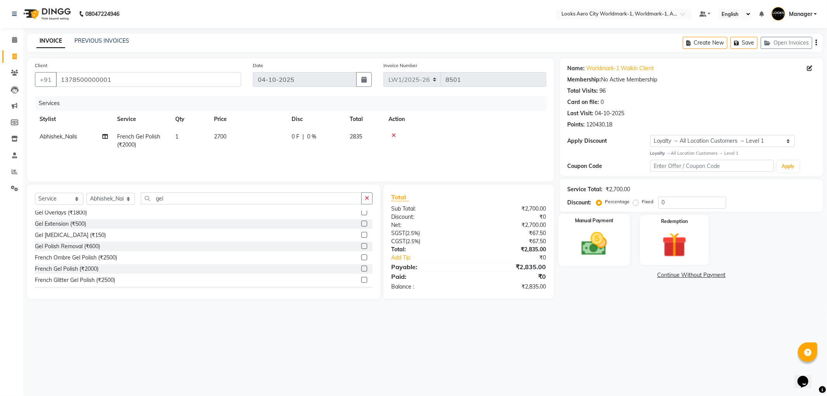
click at [611, 256] on img at bounding box center [594, 243] width 41 height 29
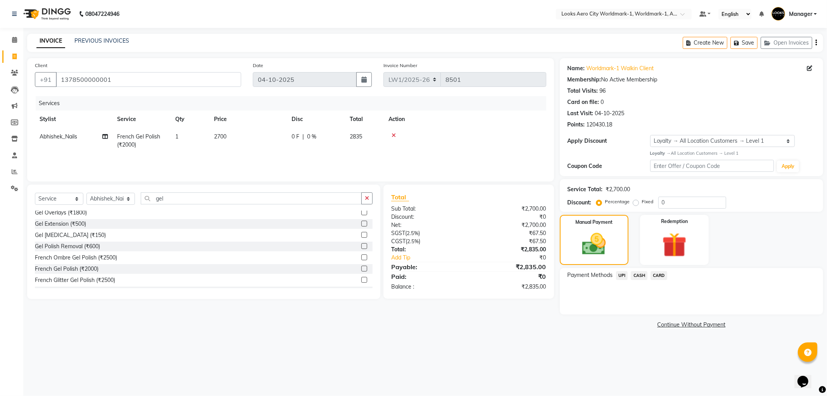
click at [652, 275] on span "CARD" at bounding box center [659, 275] width 17 height 9
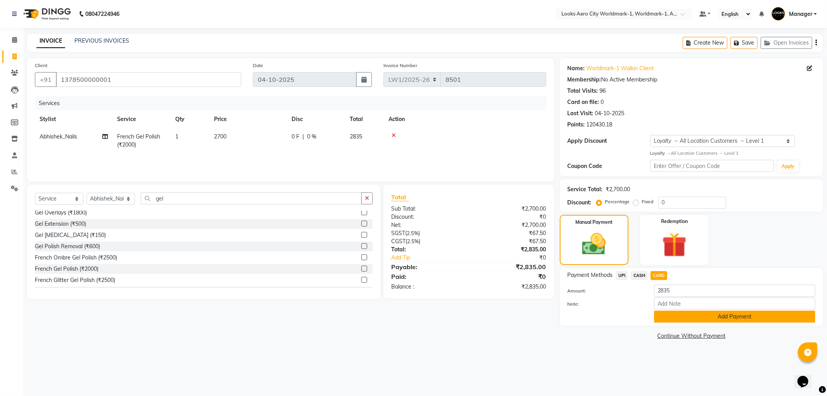
click at [669, 316] on button "Add Payment" at bounding box center [734, 317] width 161 height 12
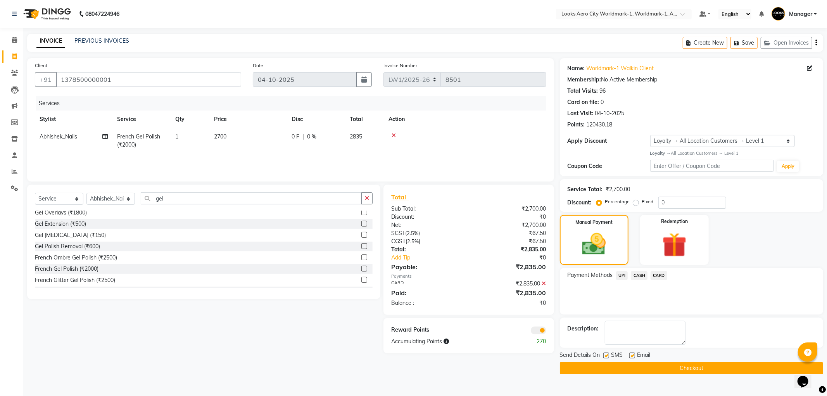
click at [537, 332] on span at bounding box center [539, 331] width 16 height 8
click at [546, 332] on input "checkbox" at bounding box center [546, 332] width 0 height 0
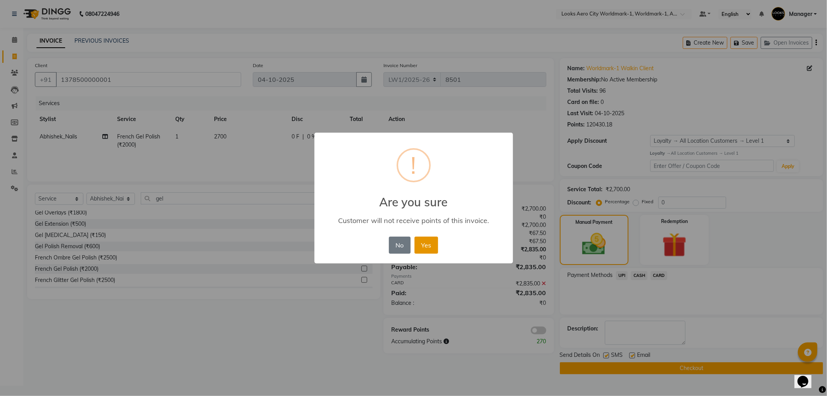
click at [435, 243] on button "Yes" at bounding box center [427, 245] width 24 height 17
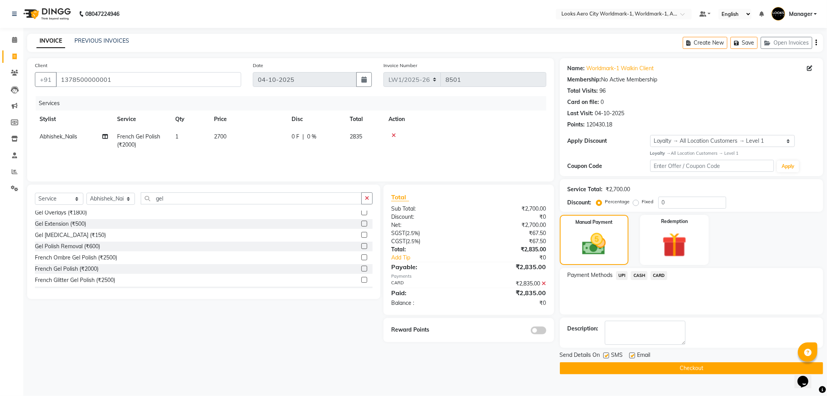
click at [603, 371] on button "Checkout" at bounding box center [691, 368] width 263 height 12
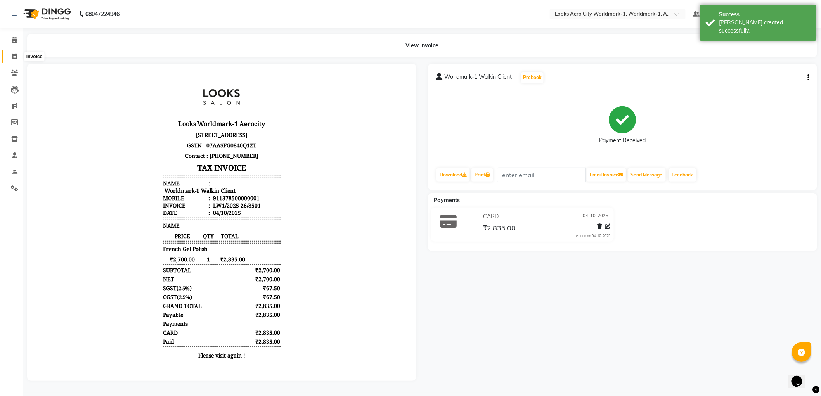
click at [16, 57] on icon at bounding box center [14, 57] width 4 height 6
select select "service"
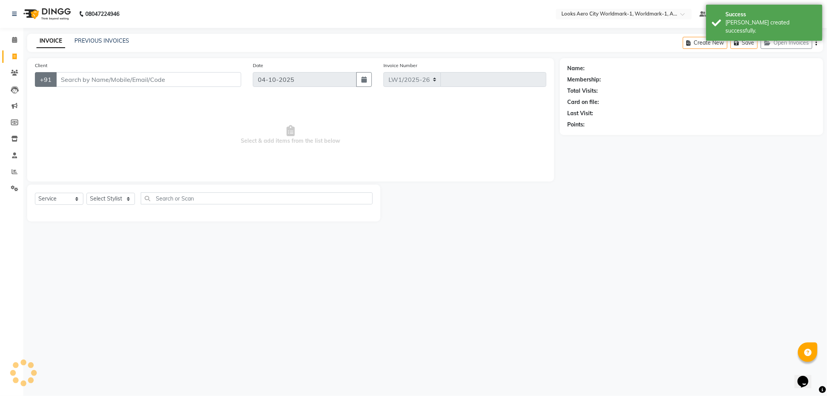
select select "8573"
type input "8502"
click at [66, 76] on input "Client" at bounding box center [148, 79] width 185 height 15
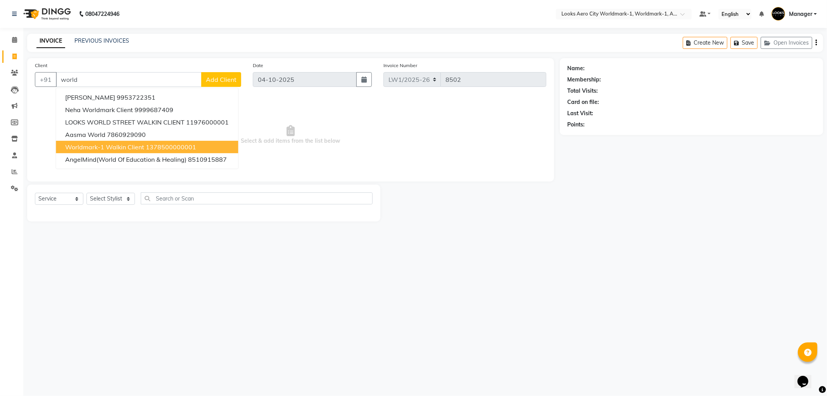
click at [130, 148] on span "Worldmark-1 Walkin Client" at bounding box center [104, 147] width 79 height 8
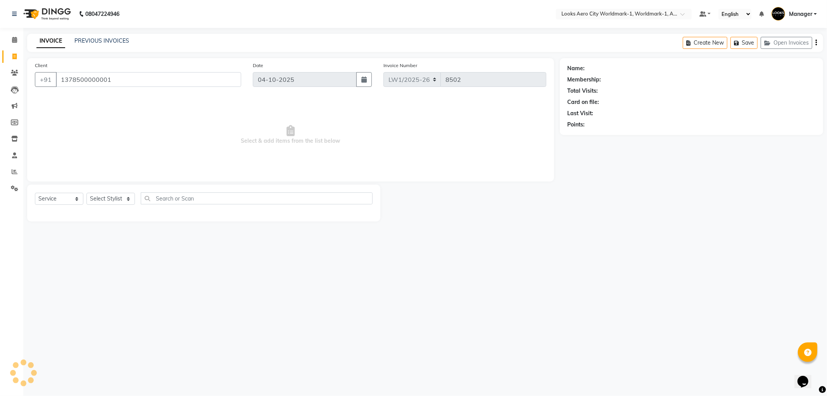
type input "1378500000001"
select select "1: Object"
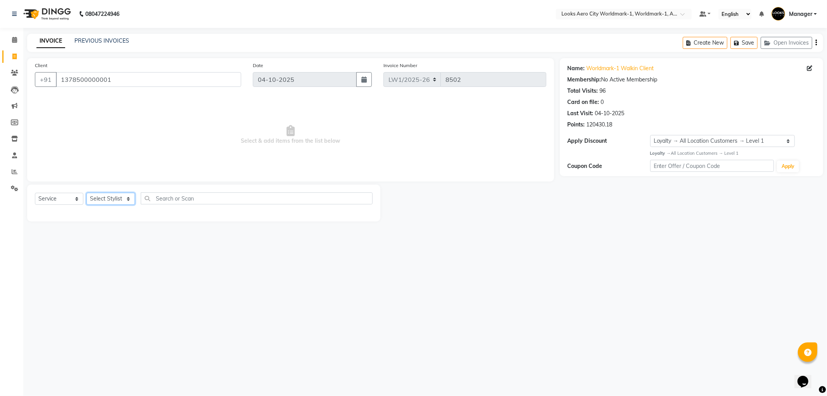
click at [129, 200] on select "Select Stylist [PERSON_NAME] [PERSON_NAME] [PERSON_NAME] [PERSON_NAME] Counter_…" at bounding box center [110, 199] width 48 height 12
select select "84550"
click at [86, 193] on select "Select Stylist [PERSON_NAME] [PERSON_NAME] [PERSON_NAME] [PERSON_NAME] Counter_…" at bounding box center [110, 199] width 48 height 12
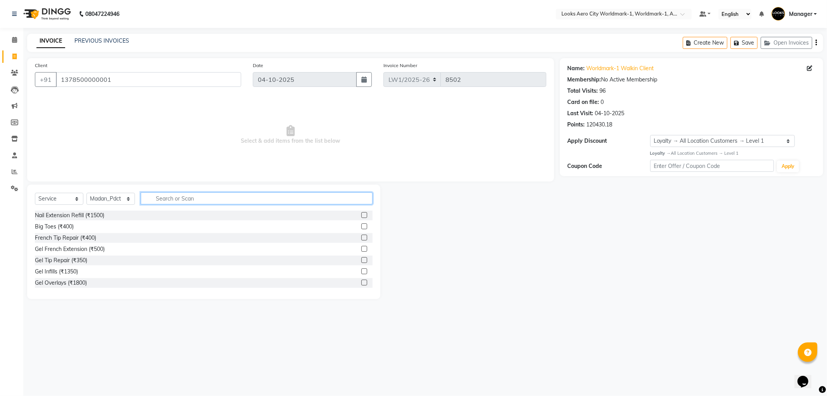
click at [157, 199] on input "text" at bounding box center [257, 198] width 232 height 12
type input "ped"
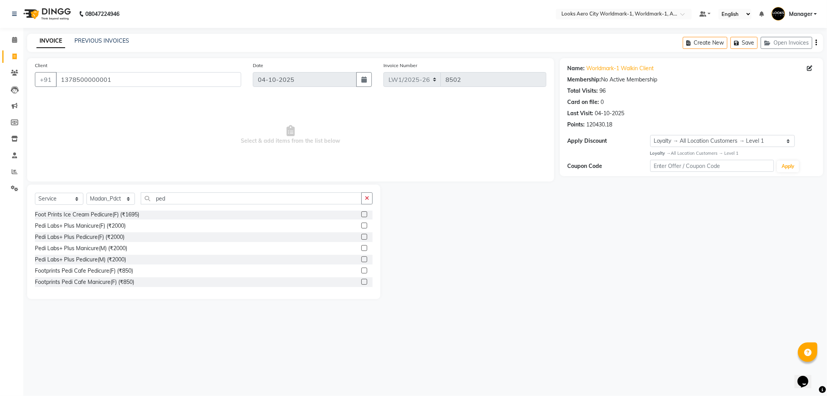
click at [361, 234] on label at bounding box center [364, 237] width 6 height 6
click at [361, 235] on input "checkbox" at bounding box center [363, 237] width 5 height 5
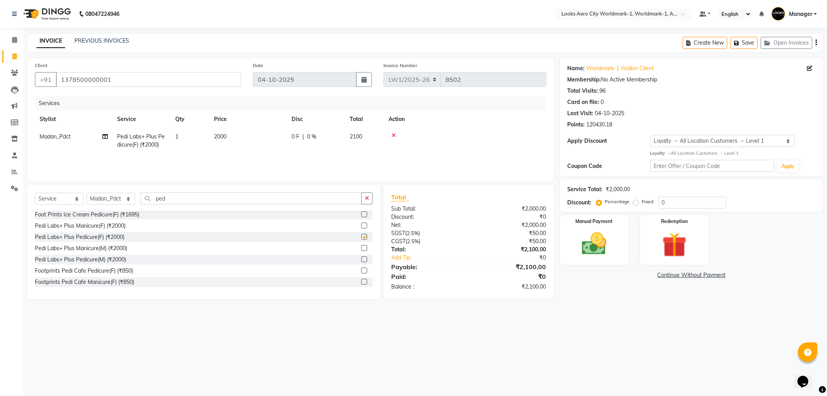
checkbox input "false"
click at [185, 203] on input "ped" at bounding box center [251, 198] width 221 height 12
type input "p"
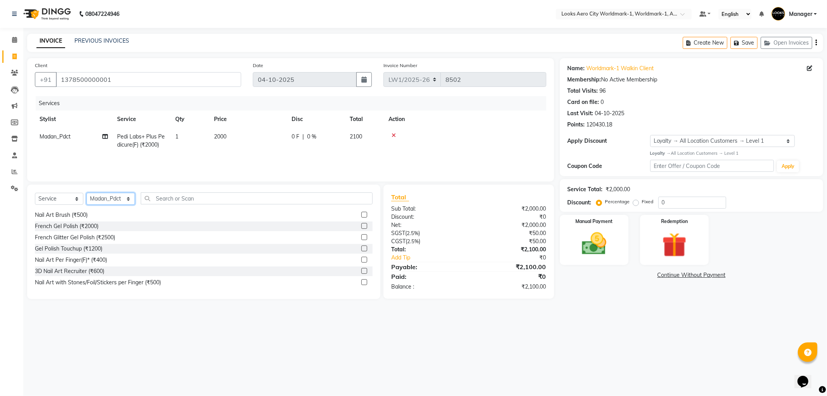
click at [127, 200] on select "Select Stylist [PERSON_NAME] [PERSON_NAME] [PERSON_NAME] [PERSON_NAME] Counter_…" at bounding box center [110, 199] width 48 height 12
select select "84549"
click at [86, 193] on select "Select Stylist [PERSON_NAME] [PERSON_NAME] [PERSON_NAME] [PERSON_NAME] Counter_…" at bounding box center [110, 199] width 48 height 12
click at [176, 198] on input "text" at bounding box center [257, 198] width 232 height 12
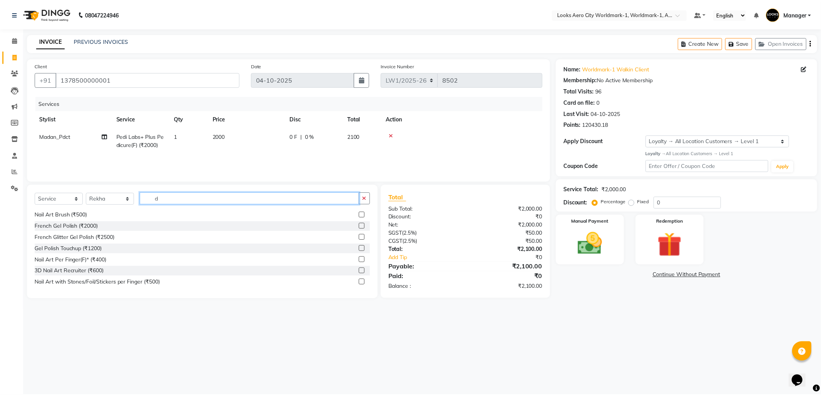
scroll to position [0, 0]
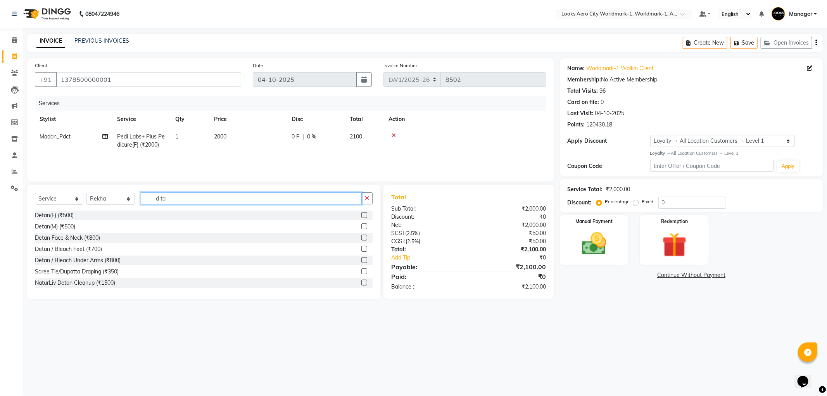
type input "d ta"
click at [361, 216] on label at bounding box center [364, 215] width 6 height 6
click at [361, 216] on input "checkbox" at bounding box center [363, 215] width 5 height 5
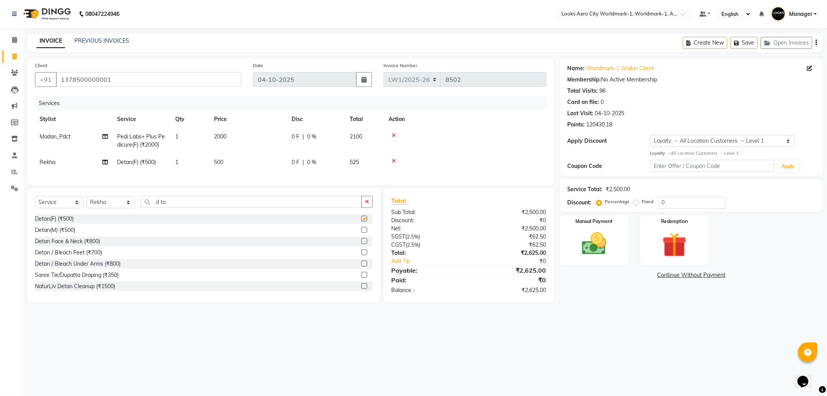
checkbox input "false"
drag, startPoint x: 238, startPoint y: 167, endPoint x: 249, endPoint y: 169, distance: 11.9
click at [238, 168] on td "500" at bounding box center [248, 162] width 78 height 17
select select "84549"
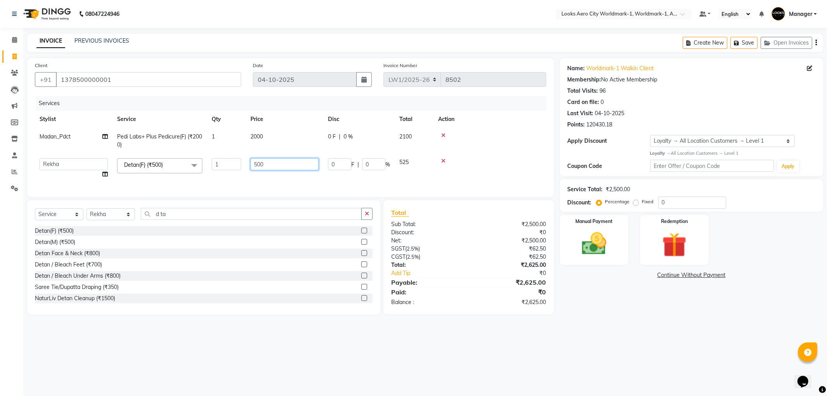
click at [278, 160] on input "500" at bounding box center [285, 164] width 68 height 12
type input "5"
type input "1000"
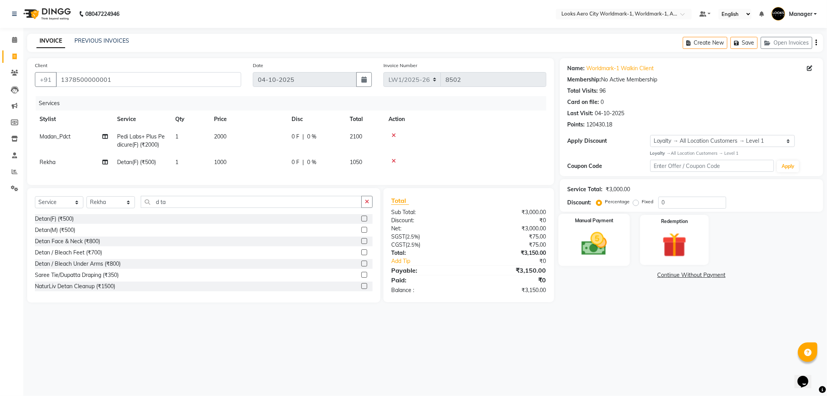
click at [596, 245] on img at bounding box center [594, 243] width 41 height 29
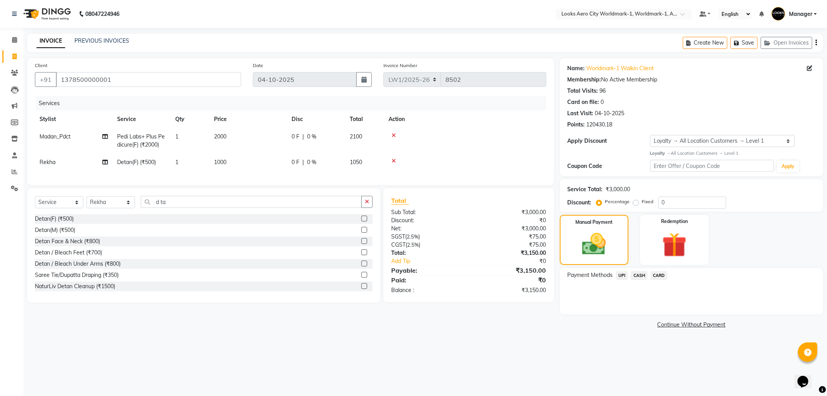
click at [619, 275] on span "UPI" at bounding box center [622, 275] width 12 height 9
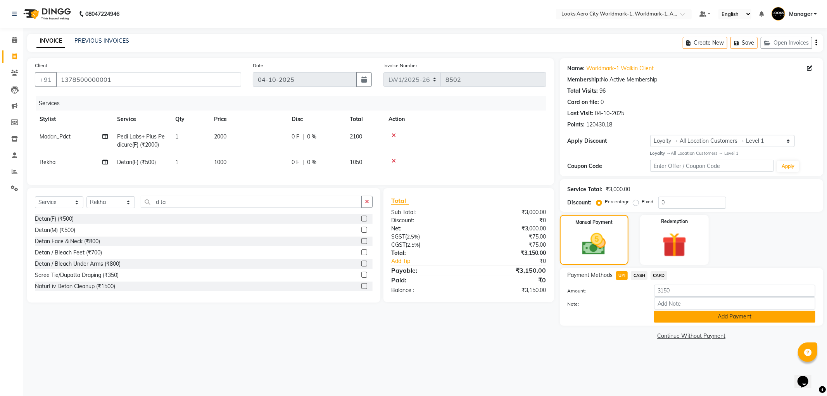
click at [669, 317] on button "Add Payment" at bounding box center [734, 317] width 161 height 12
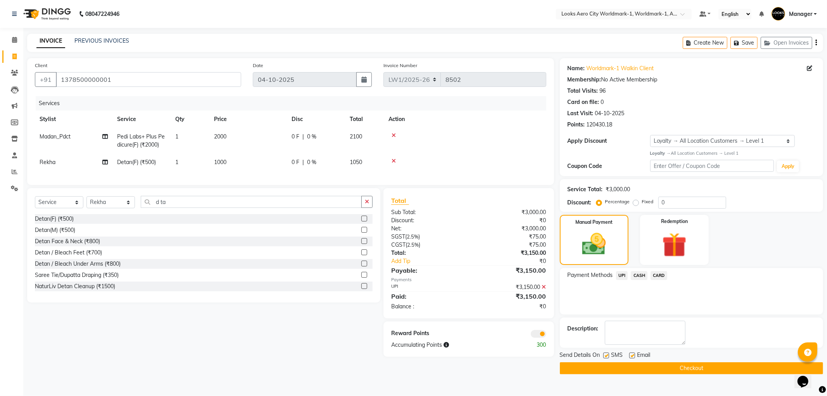
click at [533, 338] on span at bounding box center [539, 334] width 16 height 8
click at [546, 335] on input "checkbox" at bounding box center [546, 335] width 0 height 0
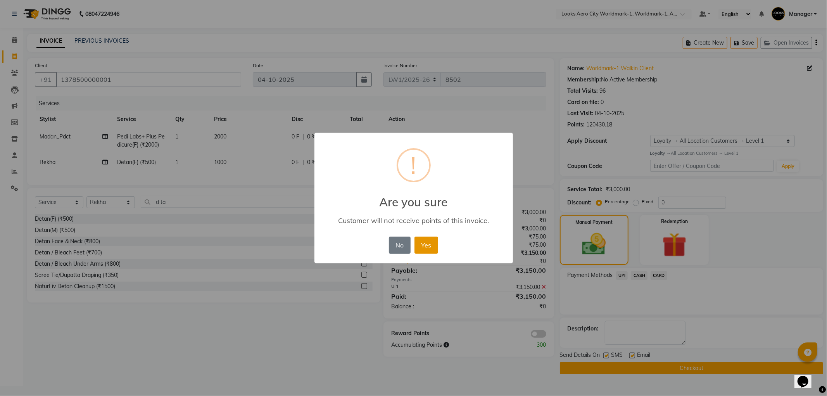
click at [416, 246] on button "Yes" at bounding box center [427, 245] width 24 height 17
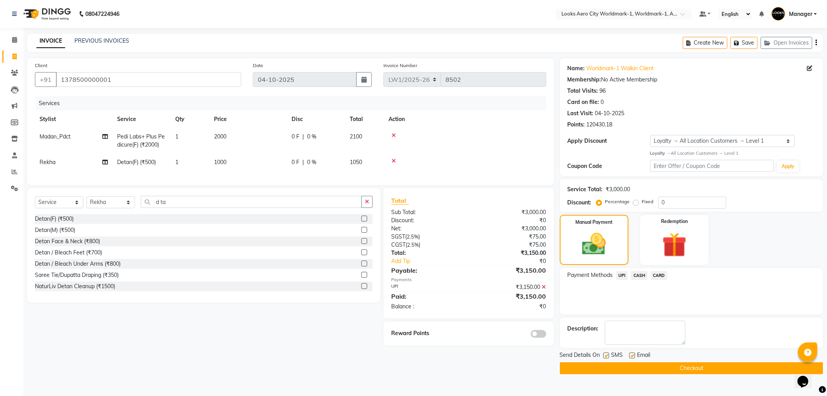
click at [668, 370] on button "Checkout" at bounding box center [691, 368] width 263 height 12
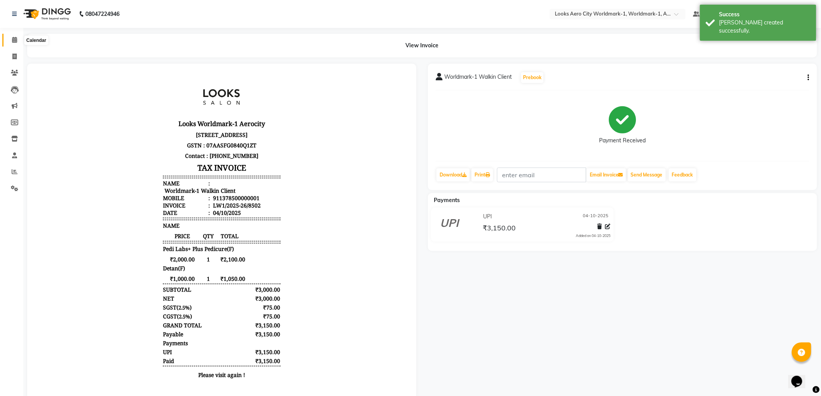
click at [13, 39] on icon at bounding box center [14, 40] width 5 height 6
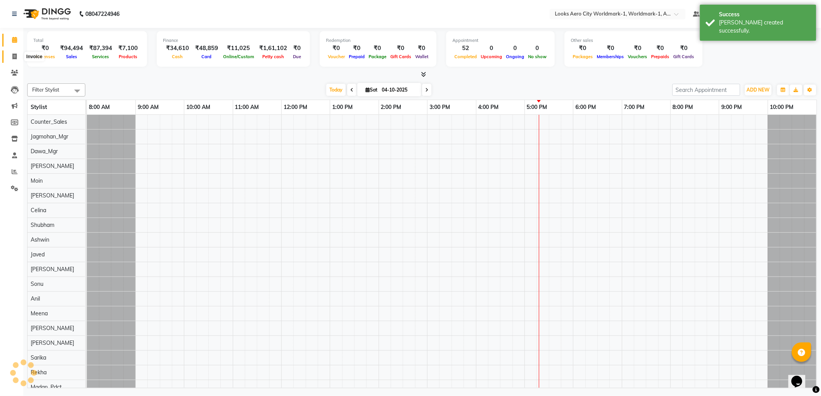
click at [17, 56] on span at bounding box center [15, 56] width 14 height 9
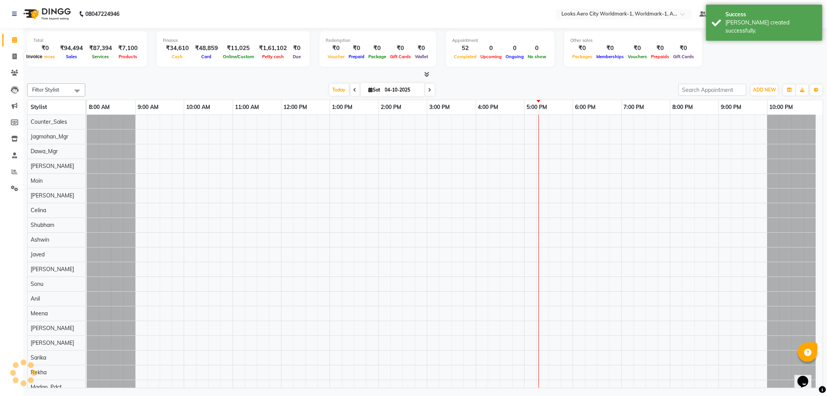
select select "service"
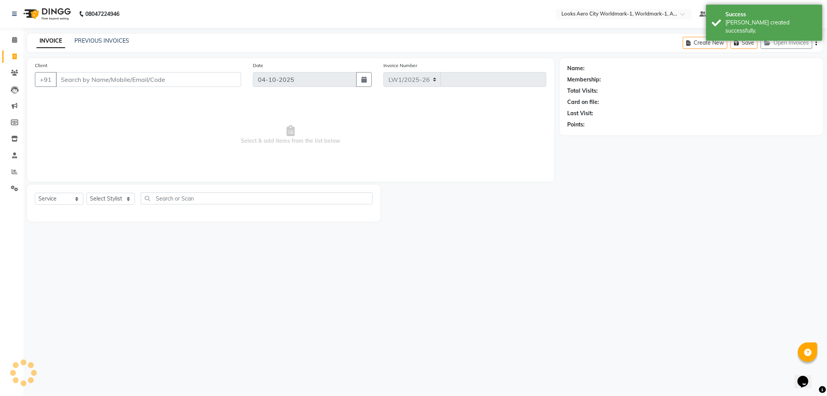
select select "8573"
type input "8503"
drag, startPoint x: 99, startPoint y: 83, endPoint x: 149, endPoint y: 61, distance: 54.8
click at [108, 81] on input "Client" at bounding box center [148, 79] width 185 height 15
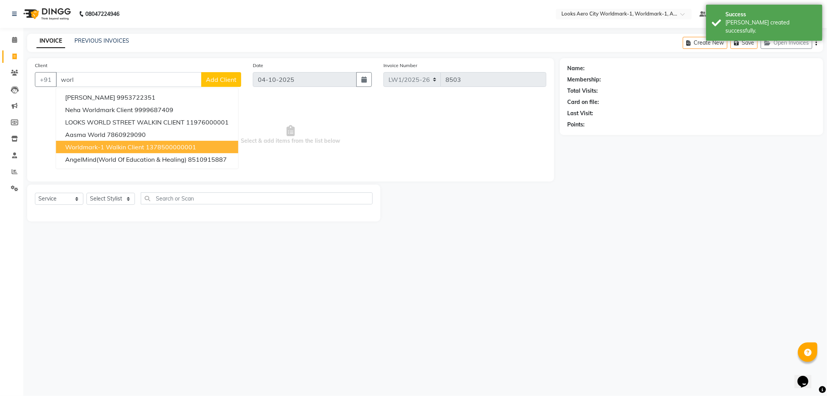
click at [96, 146] on span "Worldmark-1 Walkin Client" at bounding box center [104, 147] width 79 height 8
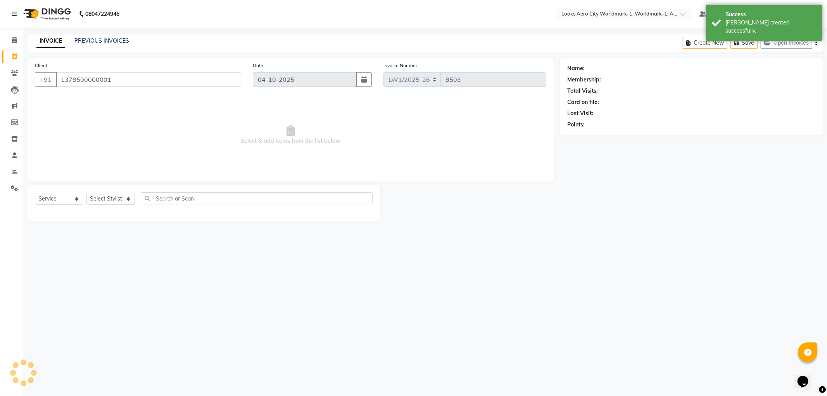
type input "1378500000001"
select select "1: Object"
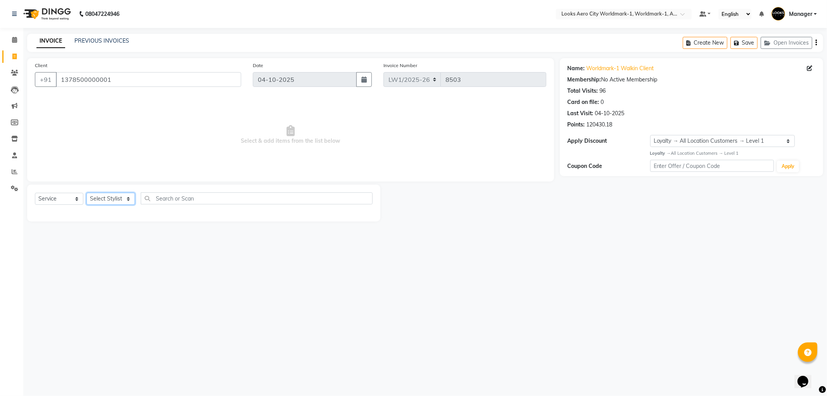
click at [128, 200] on select "Select Stylist [PERSON_NAME] [PERSON_NAME] [PERSON_NAME] [PERSON_NAME] Counter_…" at bounding box center [110, 199] width 48 height 12
select select "84546"
click at [86, 193] on select "Select Stylist [PERSON_NAME] [PERSON_NAME] [PERSON_NAME] [PERSON_NAME] Counter_…" at bounding box center [110, 199] width 48 height 12
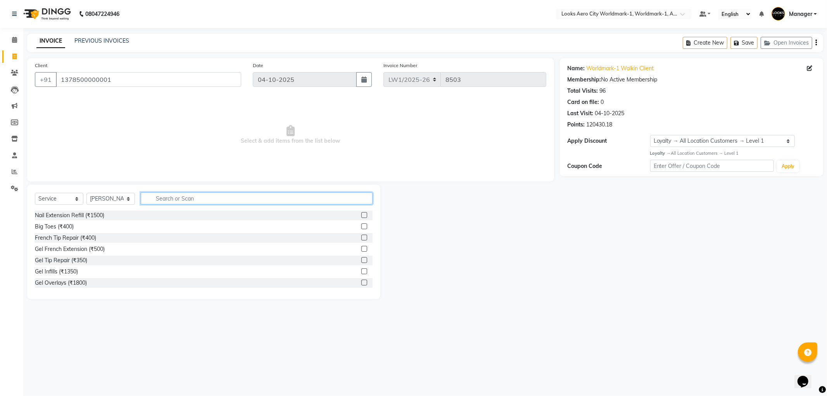
click at [160, 198] on input "text" at bounding box center [257, 198] width 232 height 12
type input "w"
type input "eye"
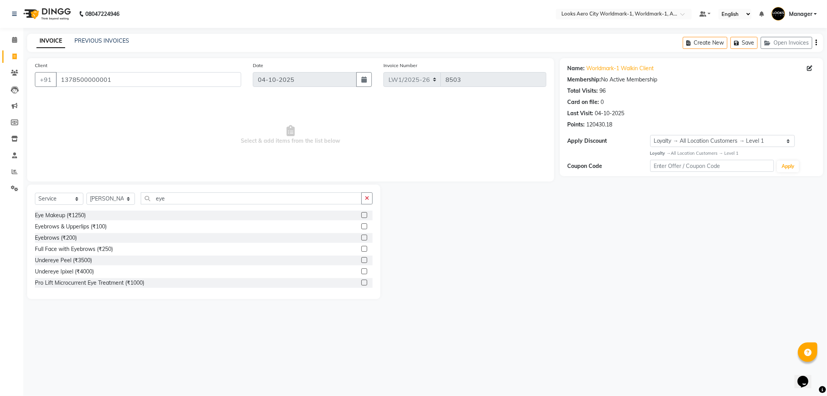
click at [361, 227] on label at bounding box center [364, 226] width 6 height 6
click at [361, 227] on input "checkbox" at bounding box center [363, 226] width 5 height 5
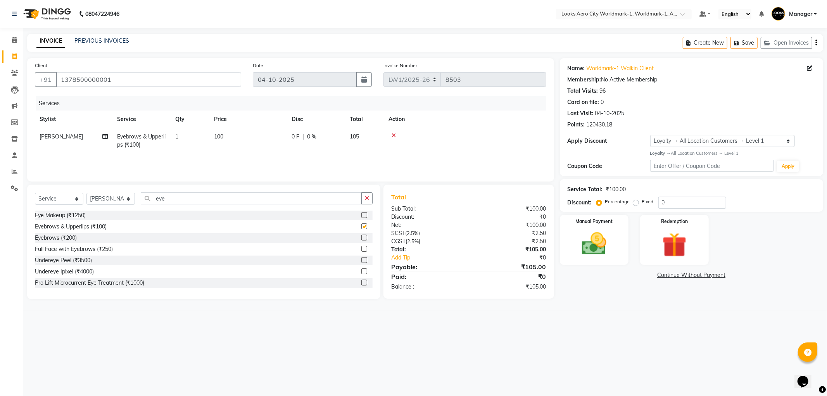
checkbox input "false"
click at [260, 139] on td "100" at bounding box center [248, 141] width 78 height 26
select select "84546"
click at [302, 139] on input "100" at bounding box center [285, 139] width 68 height 12
type input "1"
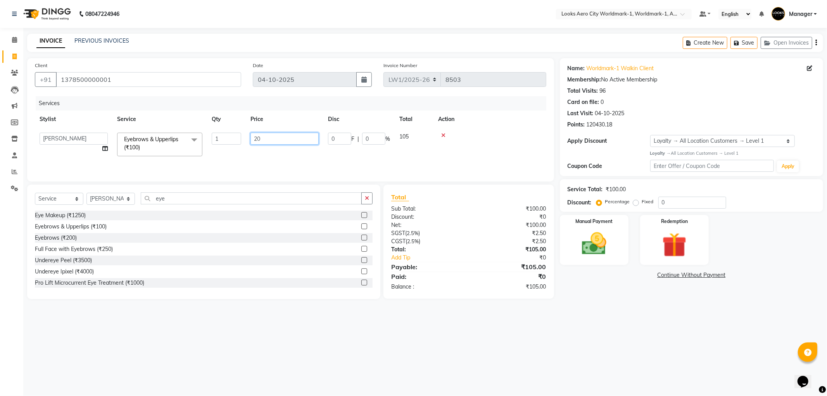
type input "200"
click at [578, 238] on img at bounding box center [594, 243] width 41 height 29
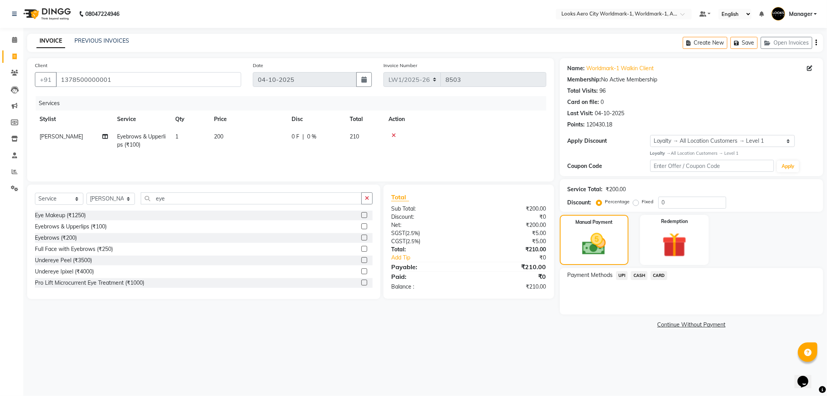
click at [658, 273] on span "CARD" at bounding box center [659, 275] width 17 height 9
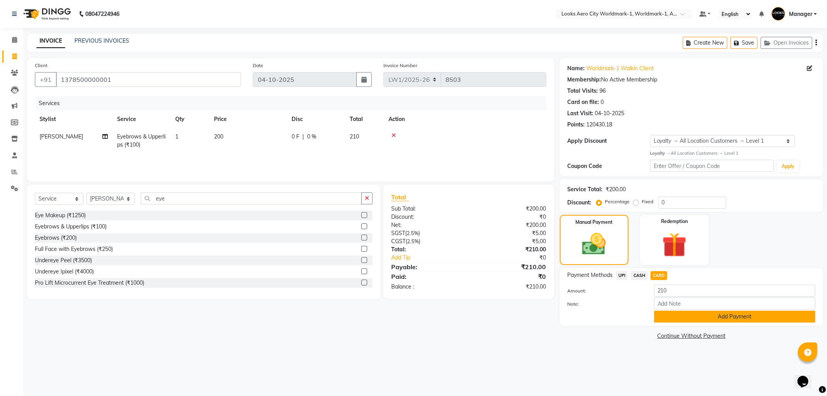
click at [674, 318] on button "Add Payment" at bounding box center [734, 317] width 161 height 12
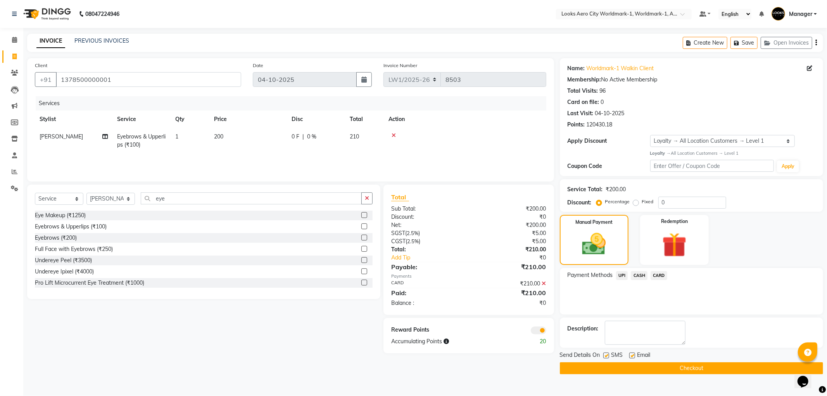
click at [536, 331] on span at bounding box center [539, 331] width 16 height 8
click at [546, 332] on input "checkbox" at bounding box center [546, 332] width 0 height 0
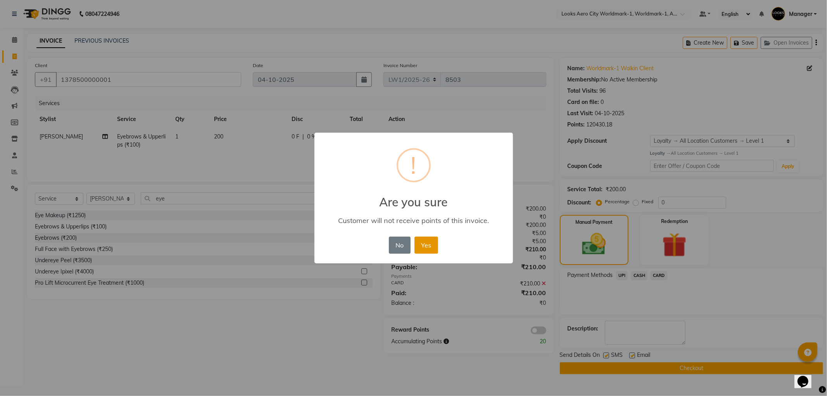
click at [422, 245] on button "Yes" at bounding box center [427, 245] width 24 height 17
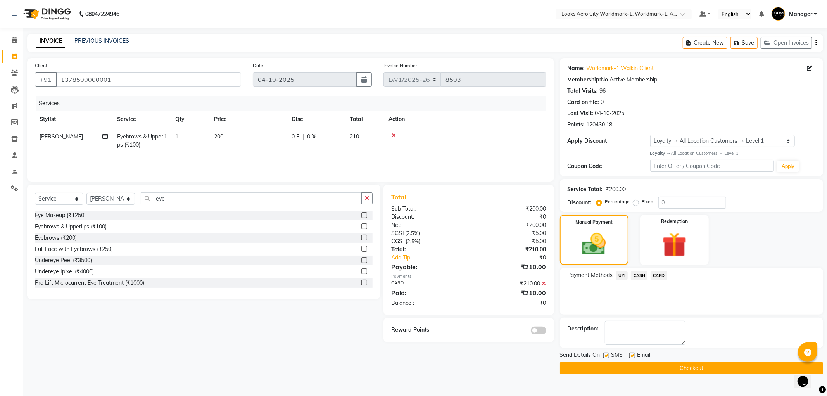
click at [661, 370] on button "Checkout" at bounding box center [691, 368] width 263 height 12
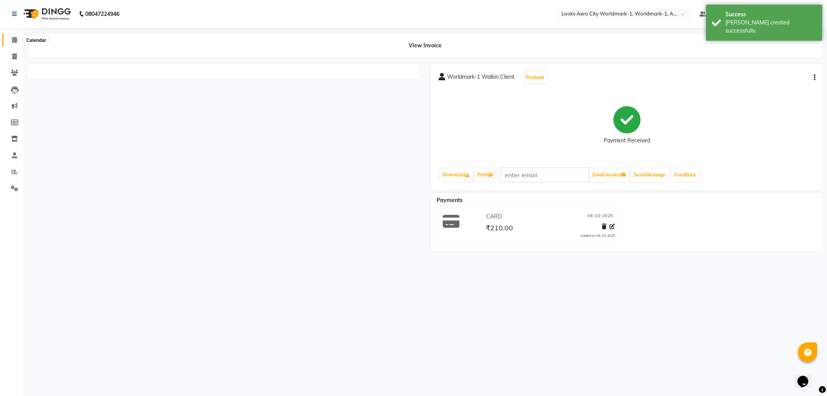
click at [13, 40] on icon at bounding box center [14, 40] width 5 height 6
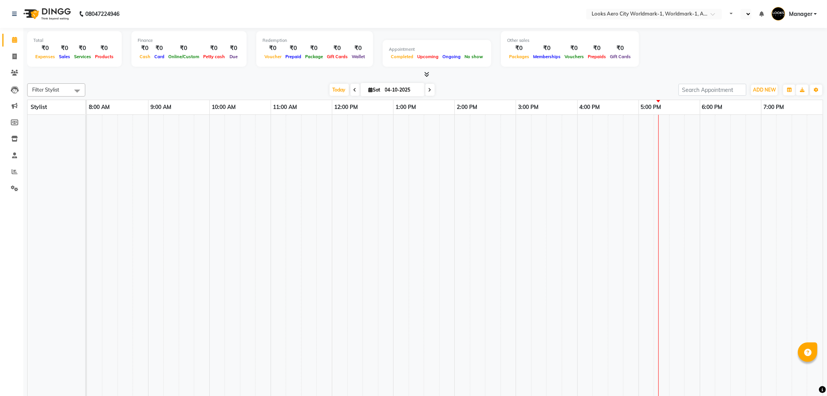
select select "en"
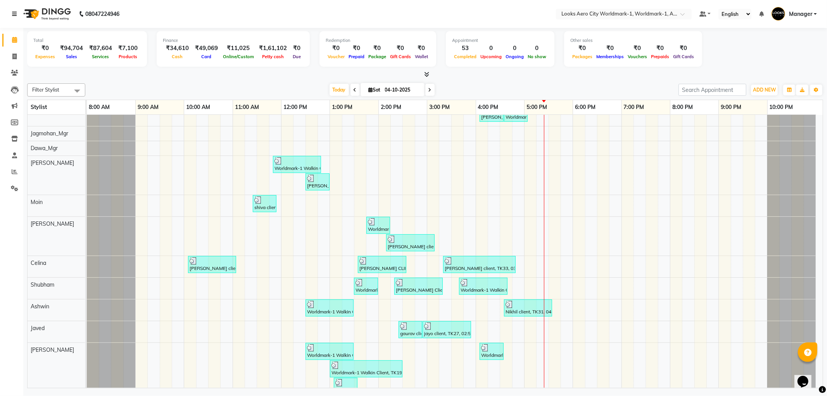
click at [15, 12] on icon at bounding box center [14, 13] width 5 height 5
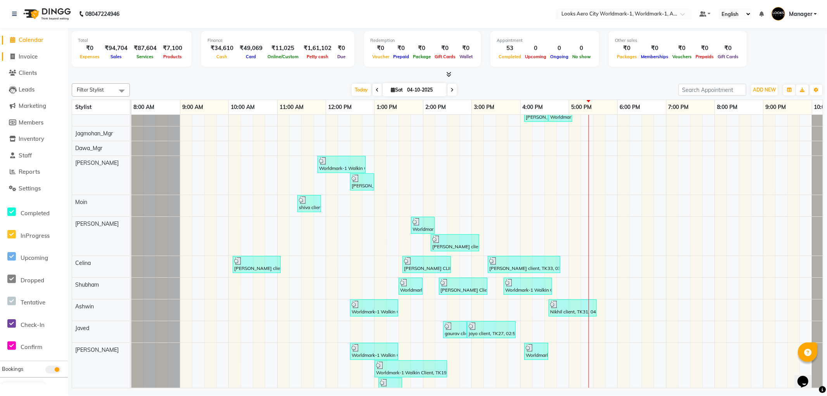
click at [26, 57] on span "Invoice" at bounding box center [28, 56] width 19 height 7
select select "service"
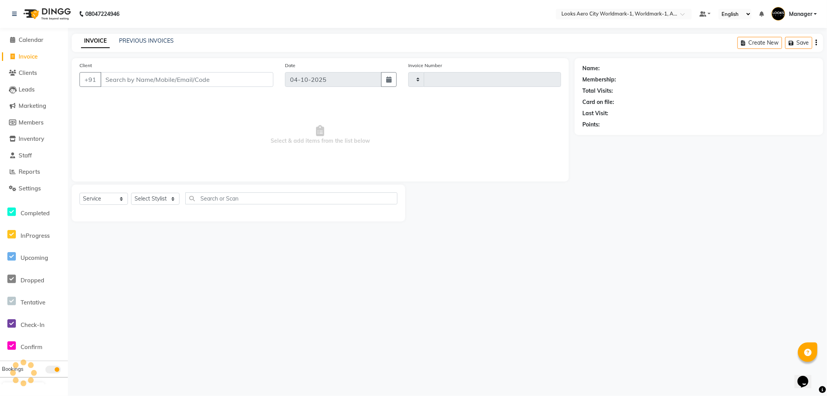
type input "8504"
select select "8573"
click at [133, 79] on input "Client" at bounding box center [186, 79] width 173 height 15
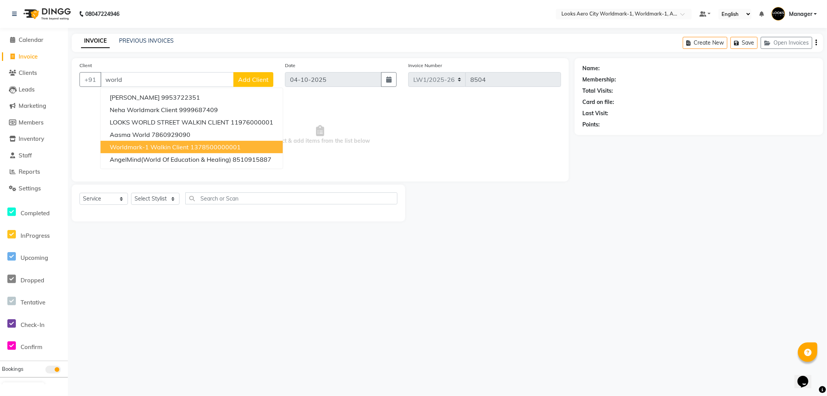
drag, startPoint x: 138, startPoint y: 143, endPoint x: 146, endPoint y: 157, distance: 15.8
click at [138, 144] on span "Worldmark-1 Walkin Client" at bounding box center [149, 147] width 79 height 8
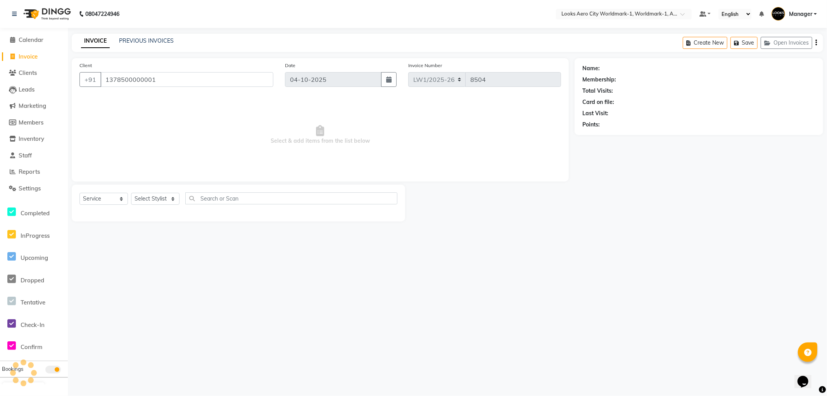
type input "1378500000001"
click at [154, 199] on select "Select Stylist [PERSON_NAME] [PERSON_NAME] [PERSON_NAME] [PERSON_NAME] Counter_…" at bounding box center [155, 199] width 48 height 12
select select "1: Object"
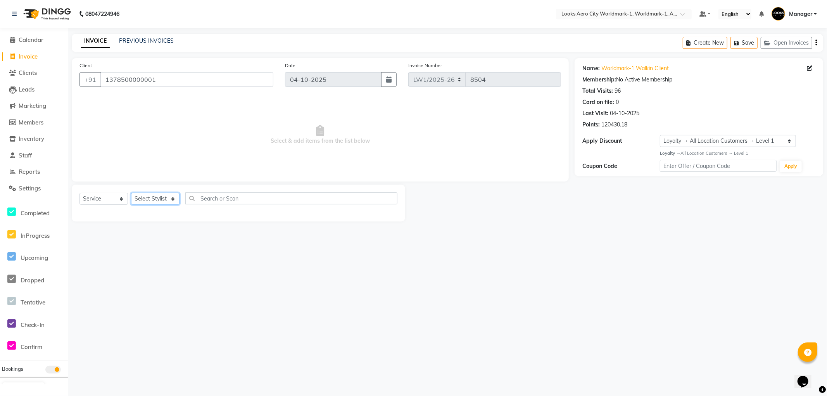
select select "84553"
click at [131, 193] on select "Select Stylist [PERSON_NAME] [PERSON_NAME] [PERSON_NAME] [PERSON_NAME] Counter_…" at bounding box center [155, 199] width 48 height 12
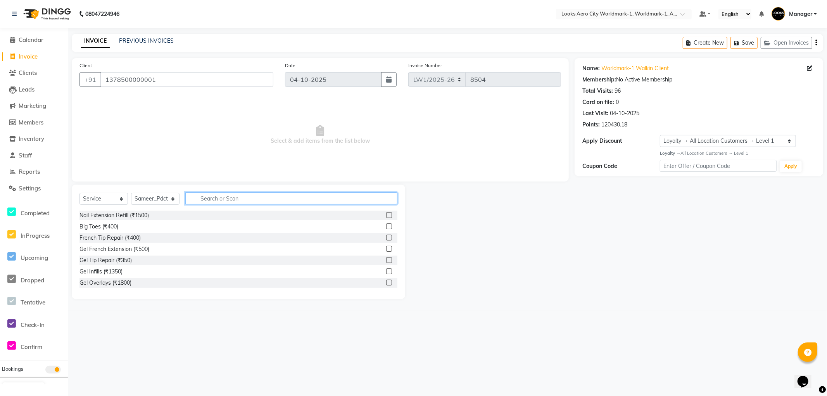
click at [227, 198] on input "text" at bounding box center [291, 198] width 212 height 12
type input "wash"
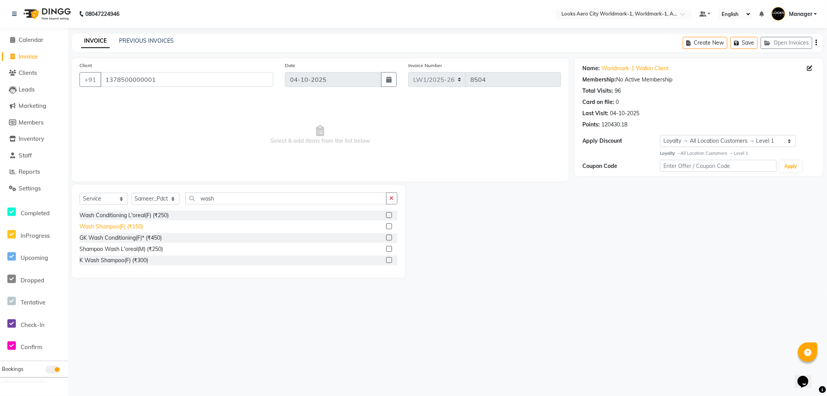
click at [121, 226] on div "Wash Shampoo(F) (₹150)" at bounding box center [111, 227] width 64 height 8
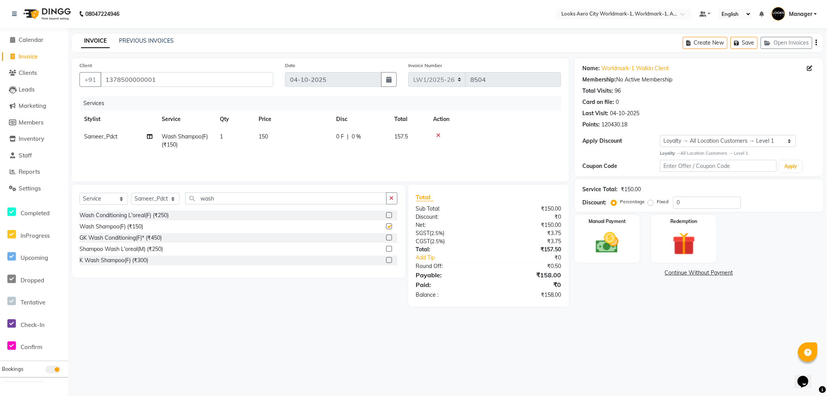
checkbox input "false"
drag, startPoint x: 219, startPoint y: 197, endPoint x: 0, endPoint y: 165, distance: 221.7
click at [0, 165] on app-home "08047224946 Select Location × Looks Aero City Worldmark-1, Worldmark-1, Aerocit…" at bounding box center [413, 159] width 827 height 318
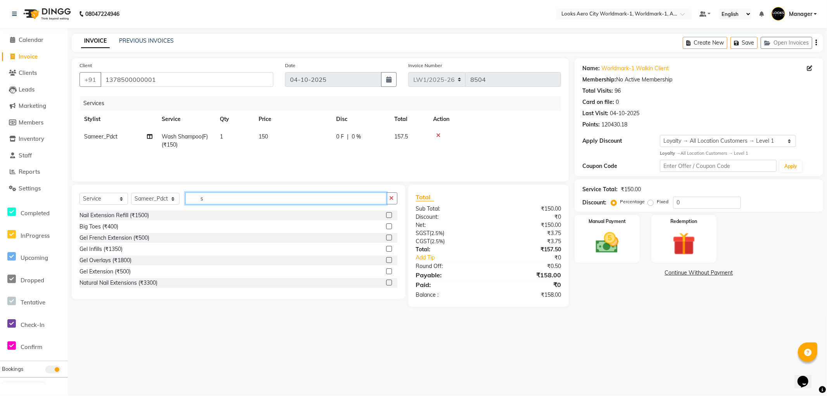
drag, startPoint x: 211, startPoint y: 200, endPoint x: 146, endPoint y: 202, distance: 65.2
click at [157, 201] on div "Select Service Product Membership Package Voucher Prepaid Gift Card Select Styl…" at bounding box center [238, 201] width 318 height 18
type input "s"
click at [95, 199] on select "Select Service Product Membership Package Voucher Prepaid Gift Card" at bounding box center [103, 199] width 48 height 12
drag, startPoint x: 105, startPoint y: 202, endPoint x: 114, endPoint y: 197, distance: 10.6
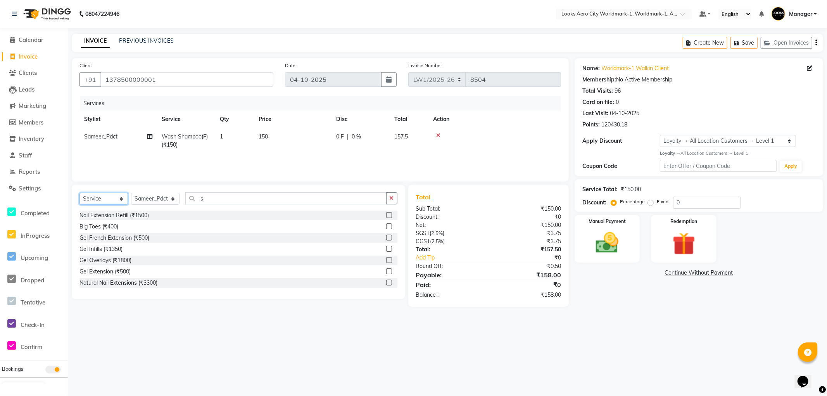
click at [104, 202] on select "Select Service Product Membership Package Voucher Prepaid Gift Card" at bounding box center [103, 199] width 48 height 12
drag, startPoint x: 145, startPoint y: 197, endPoint x: 142, endPoint y: 199, distance: 4.0
click at [145, 197] on select "Select Stylist [PERSON_NAME] [PERSON_NAME] [PERSON_NAME] [PERSON_NAME] Counter_…" at bounding box center [155, 199] width 48 height 12
select select "84546"
click at [131, 193] on select "Select Stylist [PERSON_NAME] [PERSON_NAME] [PERSON_NAME] [PERSON_NAME] Counter_…" at bounding box center [155, 199] width 48 height 12
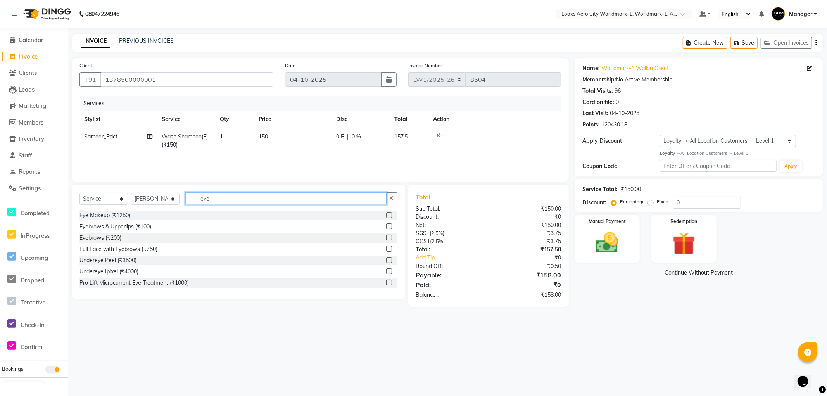
type input "eye"
drag, startPoint x: 645, startPoint y: 316, endPoint x: 640, endPoint y: 321, distance: 7.2
click at [645, 316] on main "INVOICE PREVIOUS INVOICES Create New Save Open Invoices Client [PHONE_NUMBER] D…" at bounding box center [447, 176] width 759 height 285
click at [274, 130] on td "150" at bounding box center [293, 141] width 78 height 26
select select "84553"
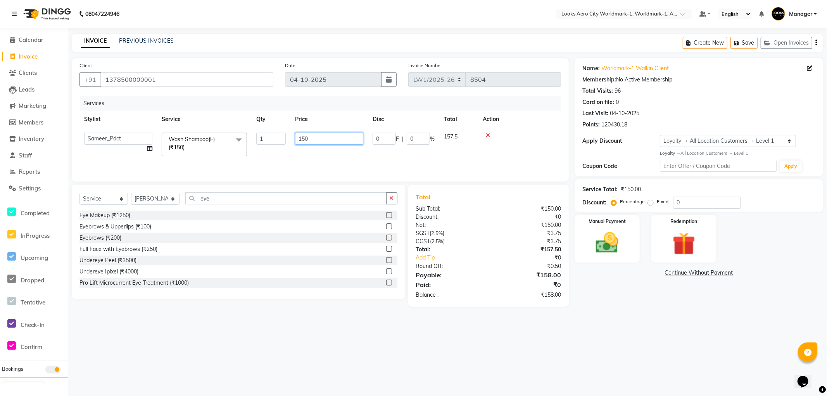
drag, startPoint x: 333, startPoint y: 140, endPoint x: 282, endPoint y: 140, distance: 51.6
click at [282, 140] on tr "Abhishek_Nails [PERSON_NAME] [PERSON_NAME] [PERSON_NAME] [PERSON_NAME] Counter_…" at bounding box center [320, 144] width 482 height 33
type input "600"
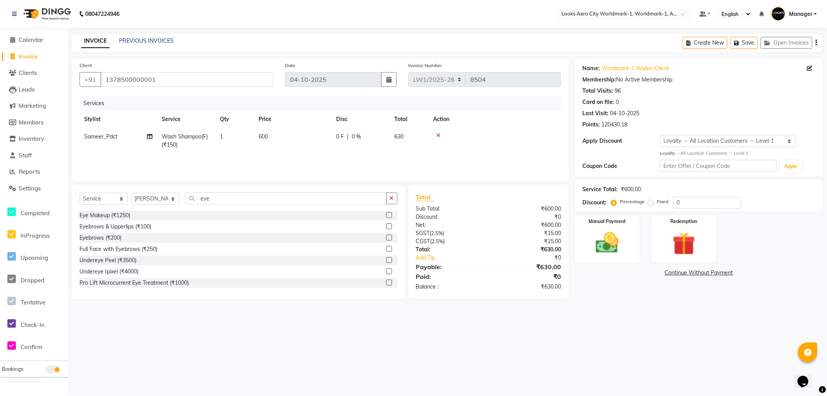
click at [598, 363] on div "08047224946 Select Location × Looks Aero City Worldmark-1, Worldmark-1, Aerocit…" at bounding box center [413, 198] width 827 height 396
click at [615, 320] on div "08047224946 Select Location × Looks Aero City Worldmark-1, Worldmark-1, Aerocit…" at bounding box center [413, 198] width 827 height 396
click at [504, 46] on div "INVOICE PREVIOUS INVOICES Create New Save Open Invoices" at bounding box center [448, 43] width 752 height 18
click at [605, 316] on div "08047224946 Select Location × Looks Aero City Worldmark-1, Worldmark-1, Aerocit…" at bounding box center [413, 198] width 827 height 396
click at [601, 327] on div "08047224946 Select Location × Looks Aero City Worldmark-1, Worldmark-1, Aerocit…" at bounding box center [413, 198] width 827 height 396
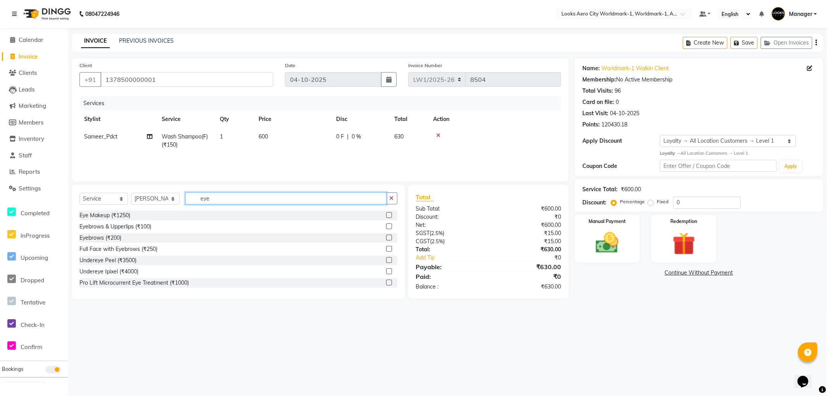
drag, startPoint x: 227, startPoint y: 200, endPoint x: 0, endPoint y: 119, distance: 241.0
click at [0, 119] on app-home "08047224946 Select Location × Looks Aero City Worldmark-1, Worldmark-1, Aerocit…" at bounding box center [413, 155] width 827 height 311
type input "face"
drag, startPoint x: 134, startPoint y: 260, endPoint x: 164, endPoint y: 220, distance: 49.3
click at [135, 258] on div "Full Face with Eyebrows (₹250)" at bounding box center [118, 260] width 78 height 8
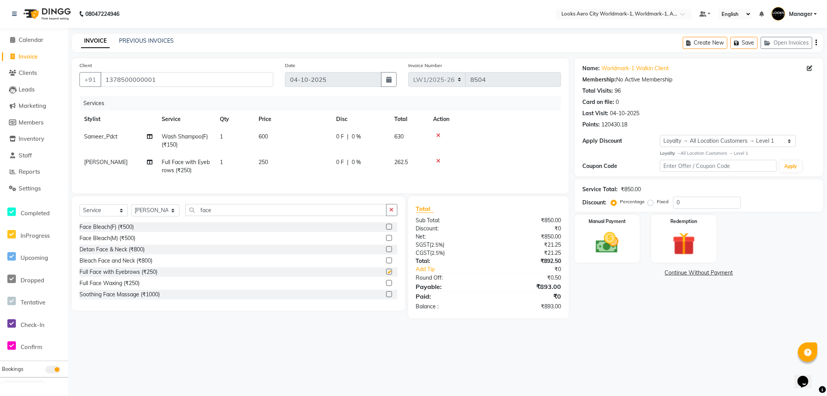
checkbox input "false"
click at [295, 169] on td "250" at bounding box center [293, 167] width 78 height 26
select select "84546"
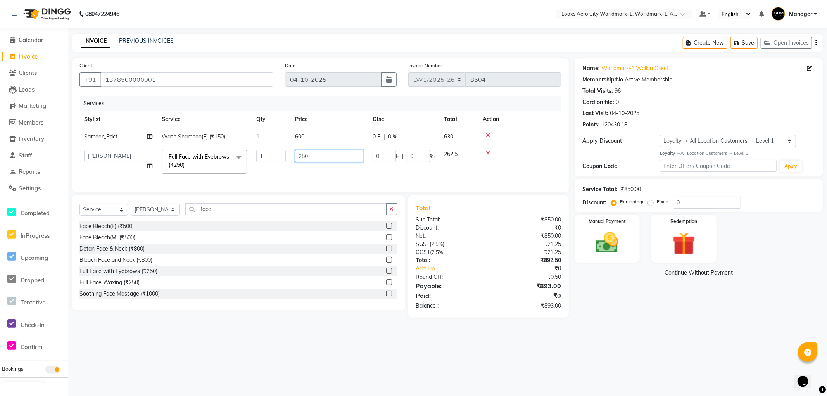
drag, startPoint x: 315, startPoint y: 156, endPoint x: 219, endPoint y: 143, distance: 96.7
click at [219, 143] on tbody "Sameer_Pdct Wash Shampoo(F) (₹150) 1 600 0 F | 0 % 630 [PERSON_NAME] [PERSON_NA…" at bounding box center [320, 153] width 482 height 50
type input "500"
click at [686, 320] on main "INVOICE PREVIOUS INVOICES Create New Save Open Invoices Client [PHONE_NUMBER] D…" at bounding box center [447, 181] width 759 height 295
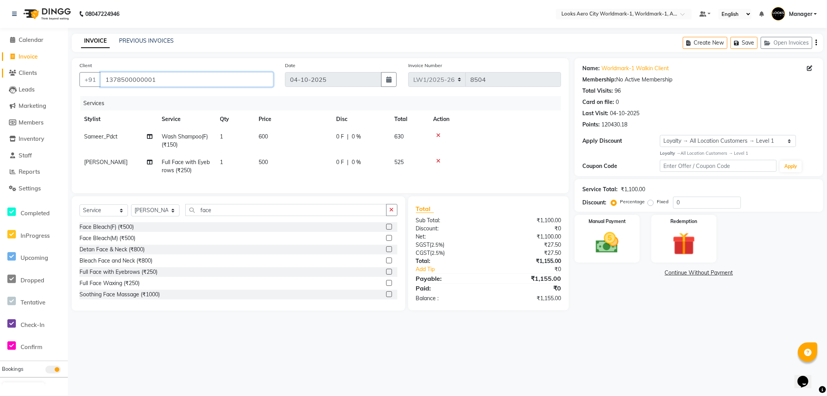
drag, startPoint x: 177, startPoint y: 76, endPoint x: 45, endPoint y: 76, distance: 132.2
click at [45, 76] on app-home "08047224946 Select Location × Looks Aero City Worldmark-1, Worldmark-1, Aerocit…" at bounding box center [413, 161] width 827 height 322
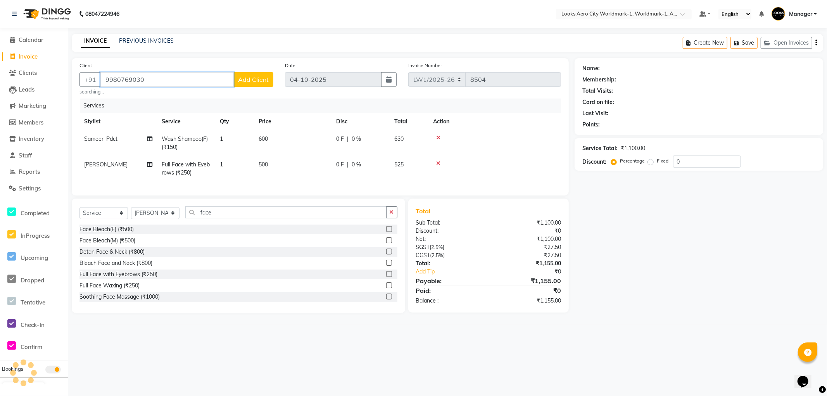
type input "9980769030"
click at [255, 77] on span "Add Client" at bounding box center [253, 80] width 31 height 8
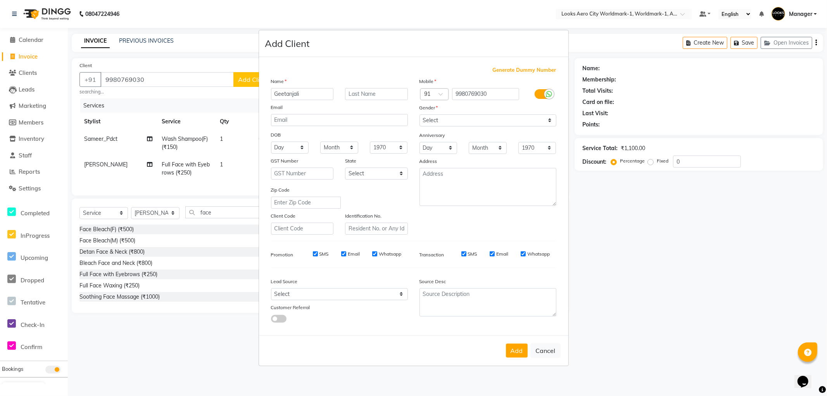
type input "Geetanjali"
type input "Client"
drag, startPoint x: 461, startPoint y: 118, endPoint x: 455, endPoint y: 119, distance: 6.8
click at [461, 118] on select "Select [DEMOGRAPHIC_DATA] [DEMOGRAPHIC_DATA] Other Prefer Not To Say" at bounding box center [488, 120] width 137 height 12
select select "[DEMOGRAPHIC_DATA]"
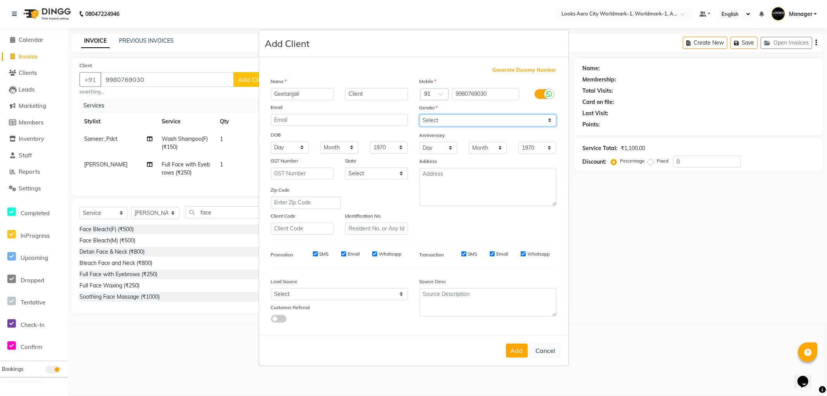
click at [420, 114] on select "Select [DEMOGRAPHIC_DATA] [DEMOGRAPHIC_DATA] Other Prefer Not To Say" at bounding box center [488, 120] width 137 height 12
click at [379, 173] on select "Select [GEOGRAPHIC_DATA] [GEOGRAPHIC_DATA] [GEOGRAPHIC_DATA] [GEOGRAPHIC_DATA] …" at bounding box center [376, 174] width 63 height 12
select select "10"
click at [345, 168] on select "Select [GEOGRAPHIC_DATA] [GEOGRAPHIC_DATA] [GEOGRAPHIC_DATA] [GEOGRAPHIC_DATA] …" at bounding box center [376, 174] width 63 height 12
click at [519, 351] on button "Add" at bounding box center [517, 351] width 22 height 14
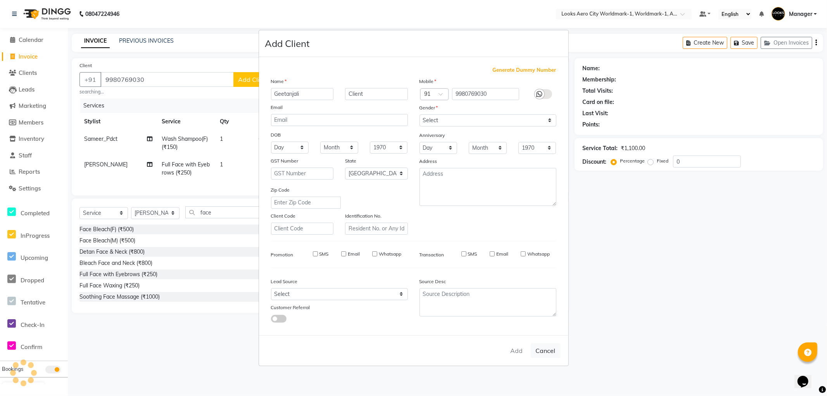
select select
select select "null"
select select
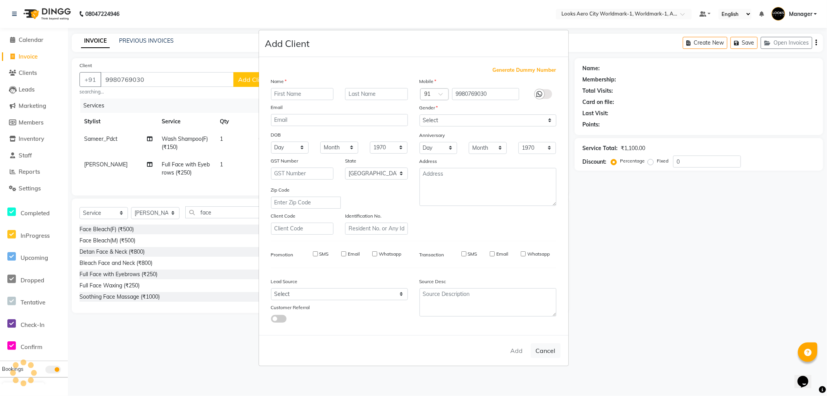
select select
checkbox input "false"
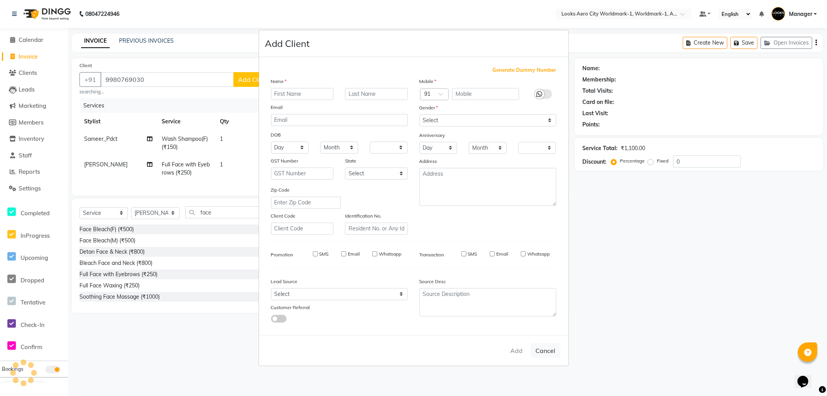
checkbox input "false"
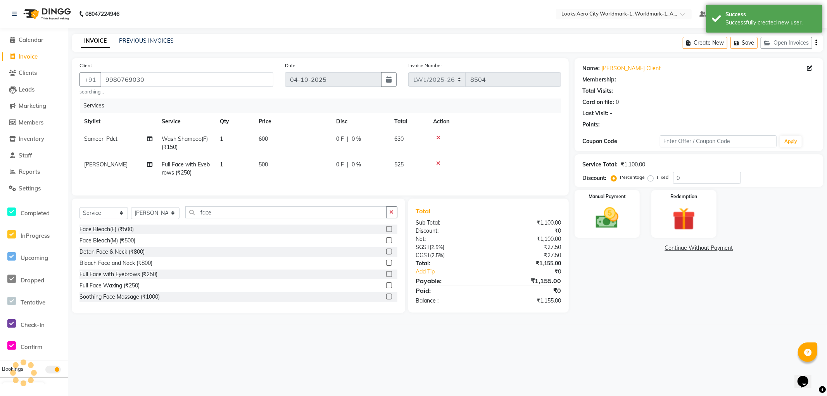
select select "1: Object"
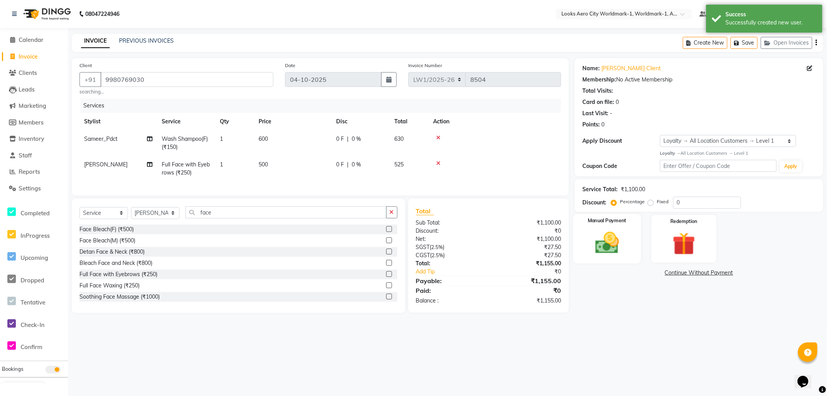
click at [622, 254] on img at bounding box center [607, 243] width 39 height 28
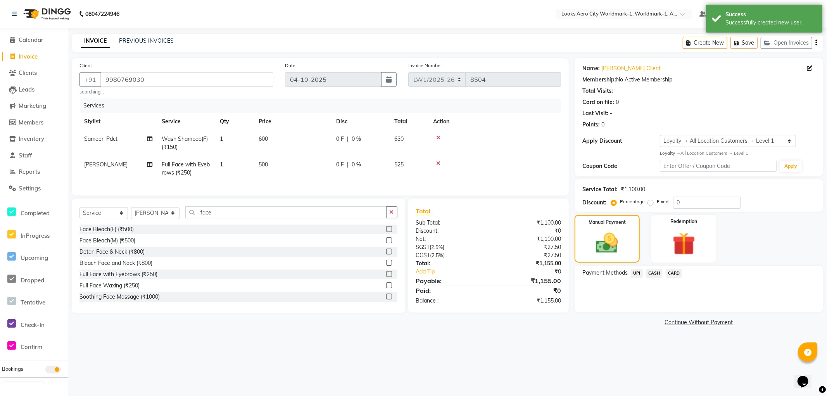
click at [635, 273] on span "UPI" at bounding box center [637, 273] width 12 height 9
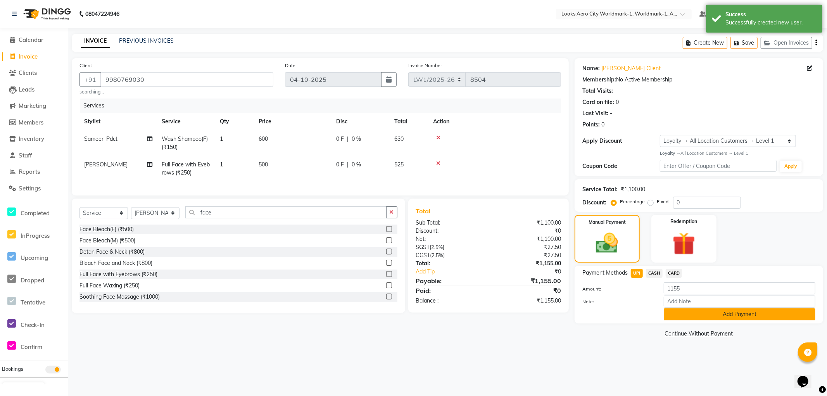
click at [671, 319] on button "Add Payment" at bounding box center [740, 314] width 152 height 12
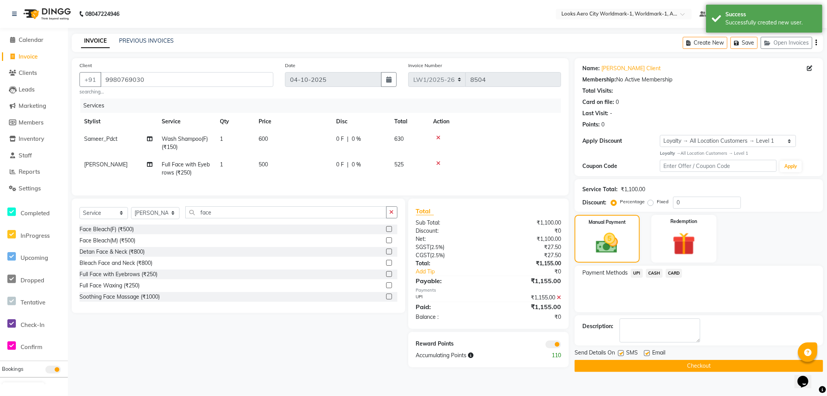
click at [587, 367] on button "Checkout" at bounding box center [699, 366] width 249 height 12
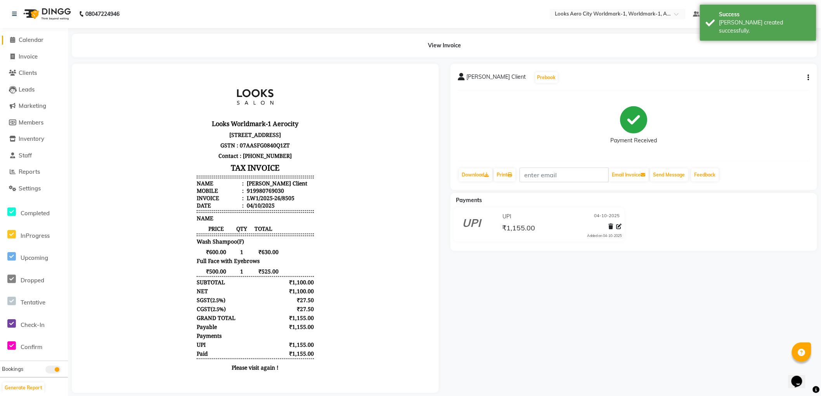
click at [38, 38] on span "Calendar" at bounding box center [31, 39] width 25 height 7
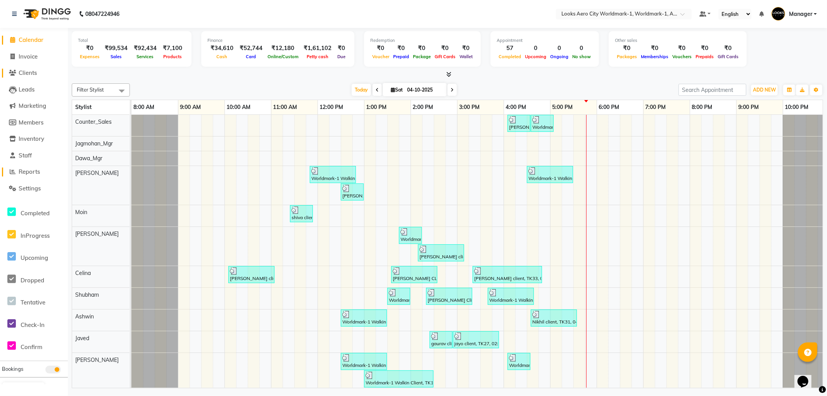
click at [33, 171] on span "Reports" at bounding box center [29, 171] width 21 height 7
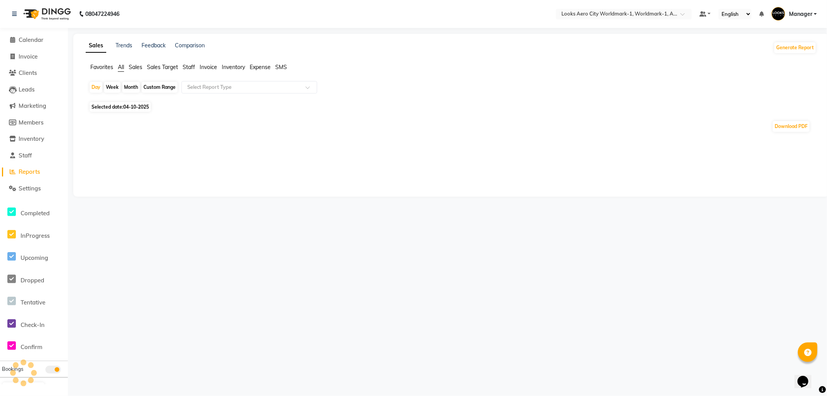
click at [188, 65] on span "Staff" at bounding box center [189, 67] width 12 height 7
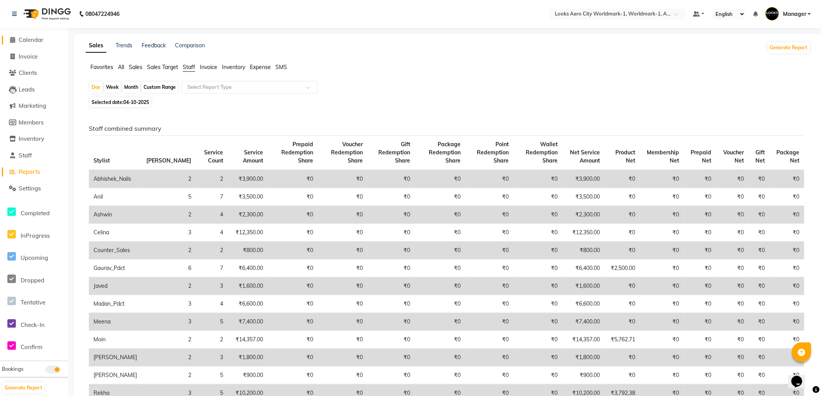
click at [36, 38] on span "Calendar" at bounding box center [31, 39] width 25 height 7
